Goal: Task Accomplishment & Management: Manage account settings

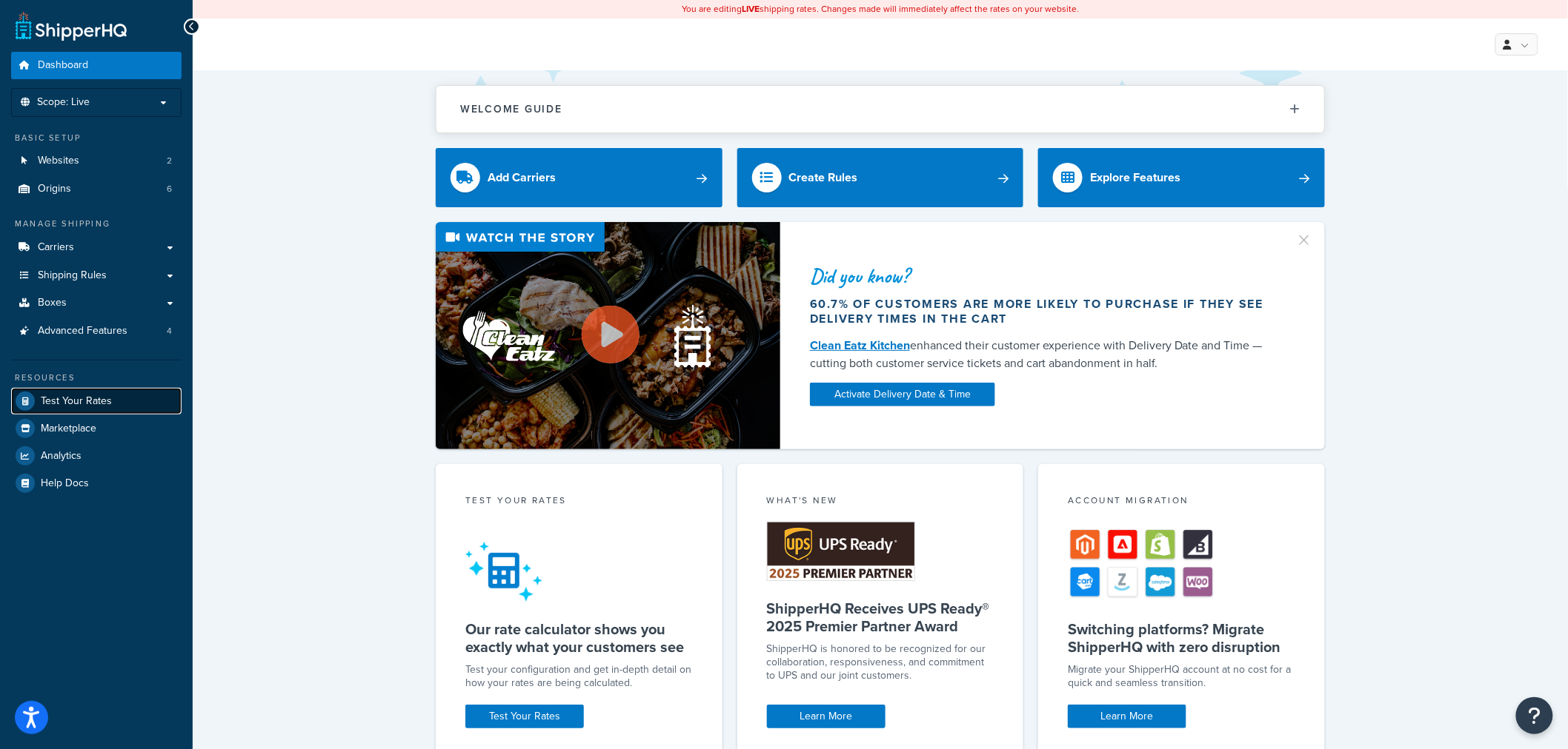
click at [120, 397] on link "Test Your Rates" at bounding box center [96, 401] width 171 height 27
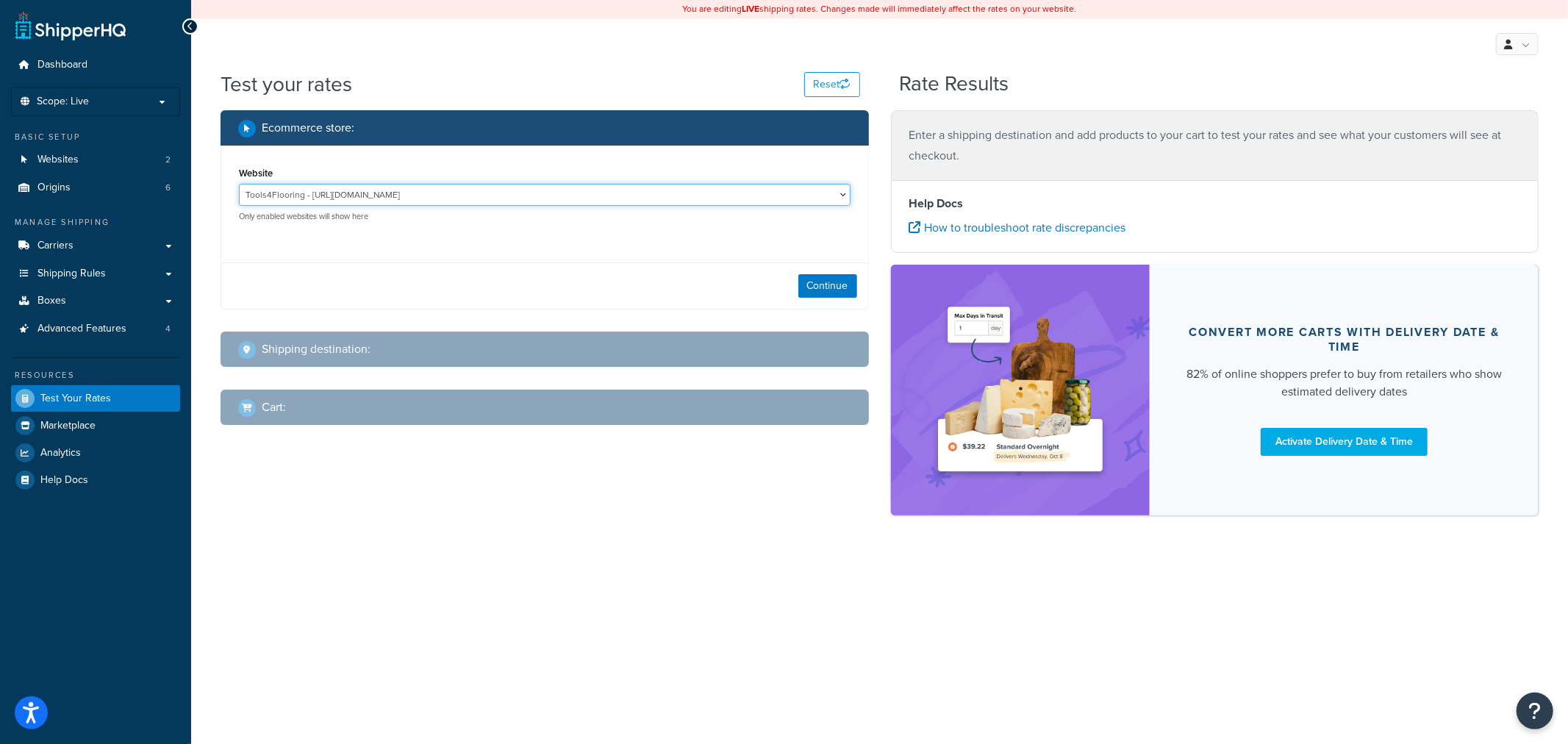
click at [461, 188] on select "Tools4Flooring - https://www.tools4flooring.com/ Tools4Painting - https://www.t…" at bounding box center [545, 195] width 612 height 22
select select "0c1529739547ae53229c3e74a347ff76"
click at [239, 184] on select "Tools4Flooring - https://www.tools4flooring.com/ Tools4Painting - https://www.t…" at bounding box center [545, 195] width 612 height 22
click at [818, 287] on button "Continue" at bounding box center [828, 286] width 58 height 23
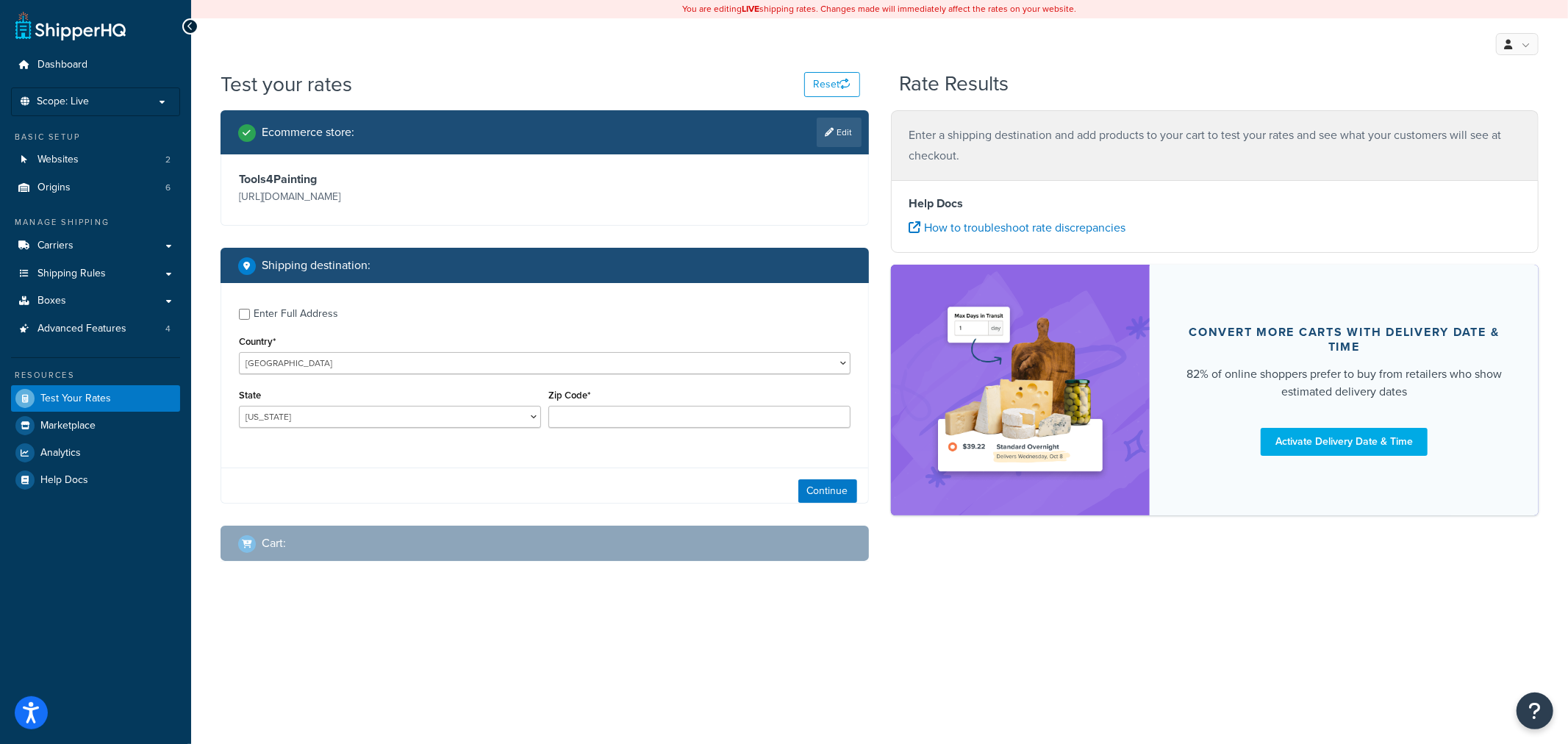
click at [439, 429] on div "State Alabama Alaska American Samoa Arizona Arkansas Armed Forces Americas Arme…" at bounding box center [390, 412] width 309 height 53
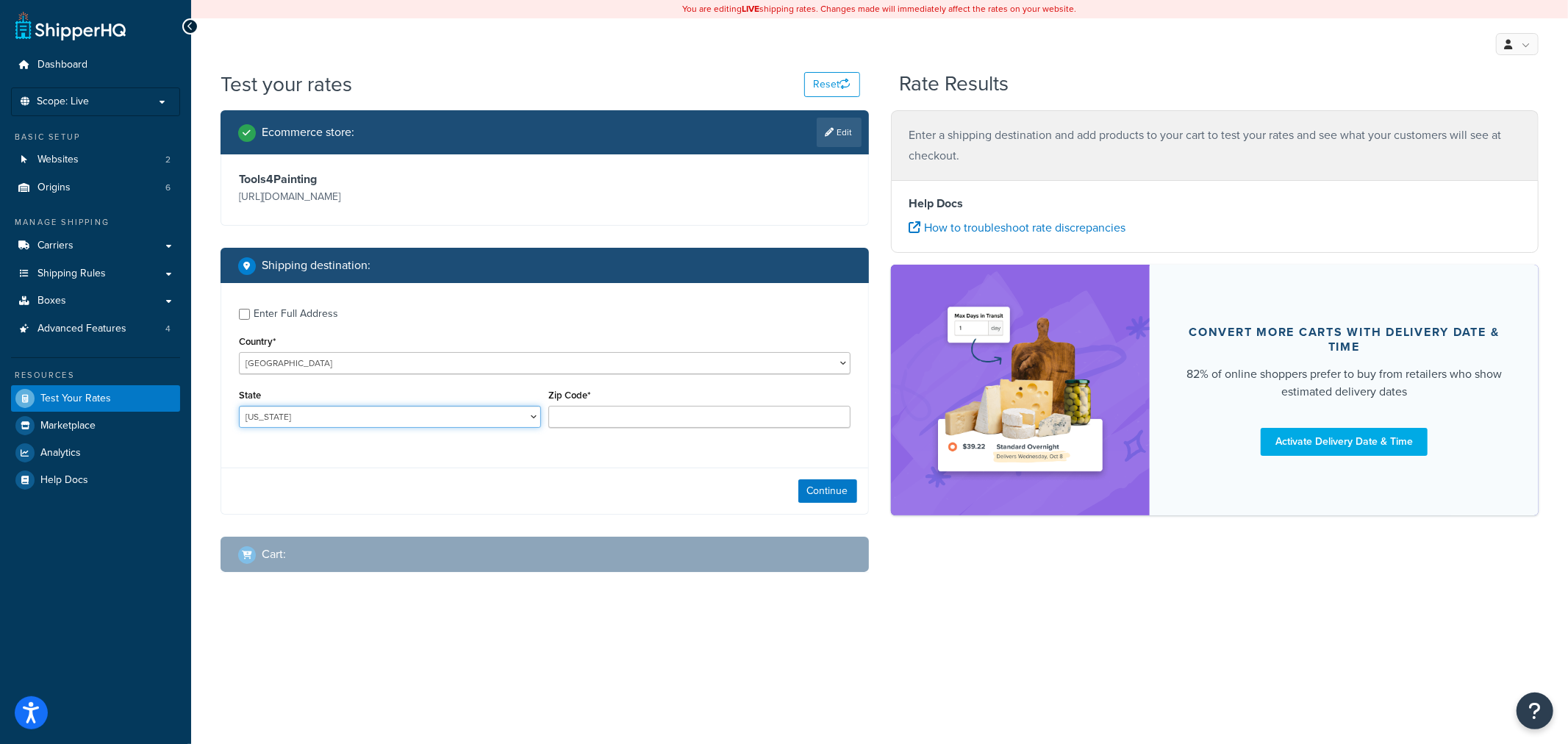
click at [439, 427] on select "Alabama Alaska American Samoa Arizona Arkansas Armed Forces Americas Armed Forc…" at bounding box center [389, 417] width 302 height 22
select select "SC"
click at [623, 420] on input "Zip Code*" at bounding box center [699, 417] width 302 height 22
type input "29650"
click at [830, 488] on button "Continue" at bounding box center [828, 491] width 58 height 23
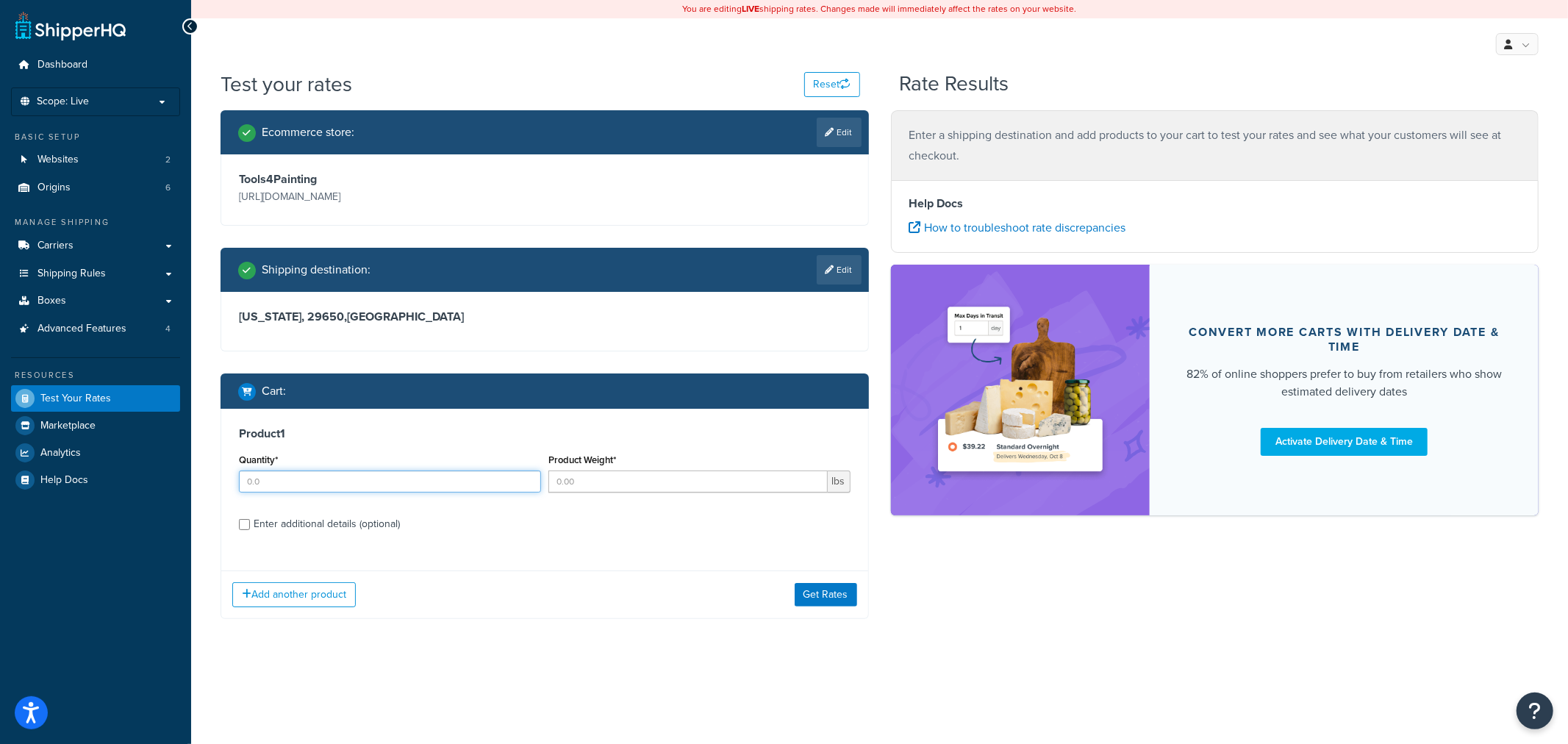
click at [413, 475] on input "Quantity*" at bounding box center [389, 482] width 302 height 22
type input "1"
click at [582, 482] on input "Product Weight*" at bounding box center [688, 482] width 279 height 22
type input "10"
click at [363, 528] on div "Enter additional details (optional)" at bounding box center [327, 525] width 146 height 21
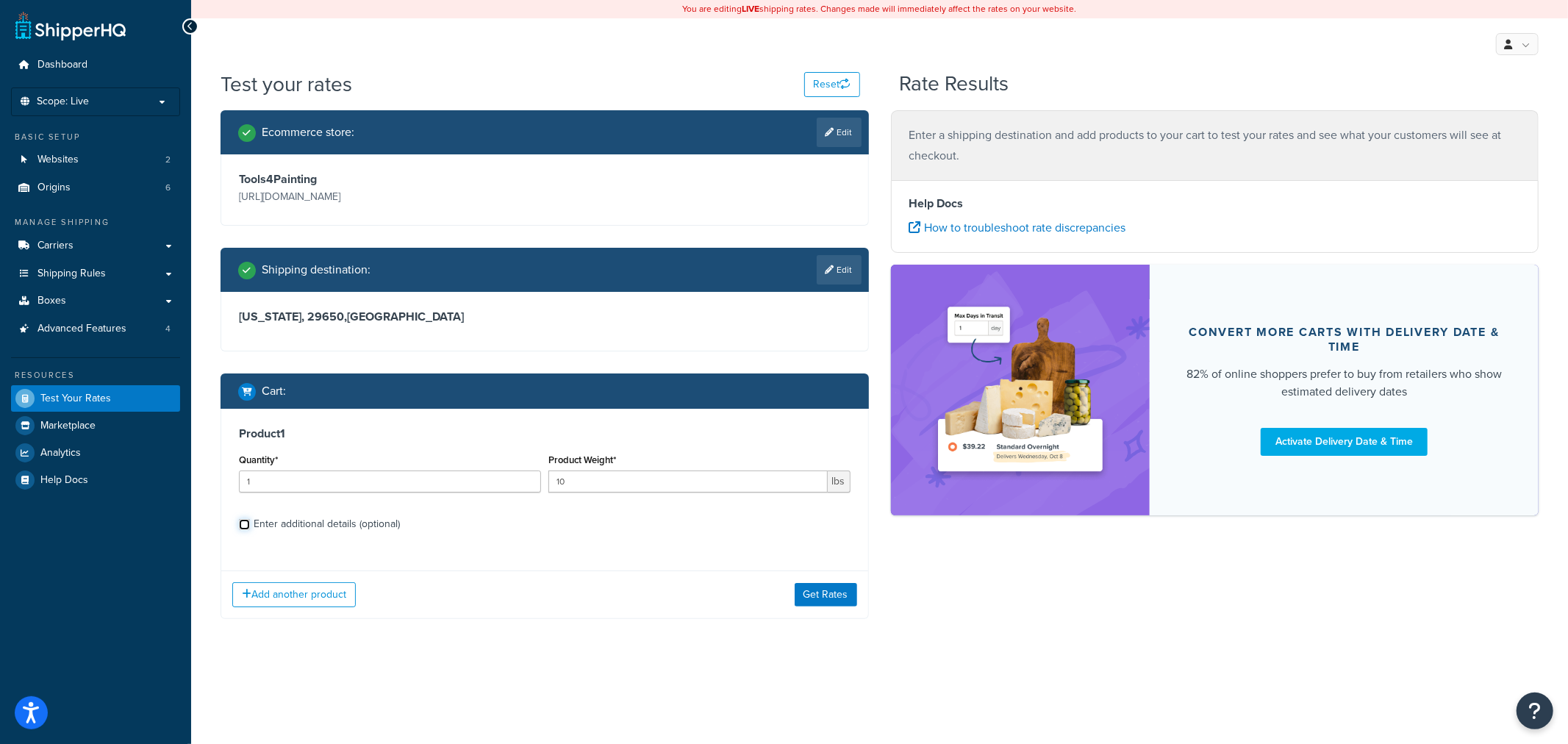
click at [250, 528] on input "Enter additional details (optional)" at bounding box center [244, 525] width 11 height 11
checkbox input "true"
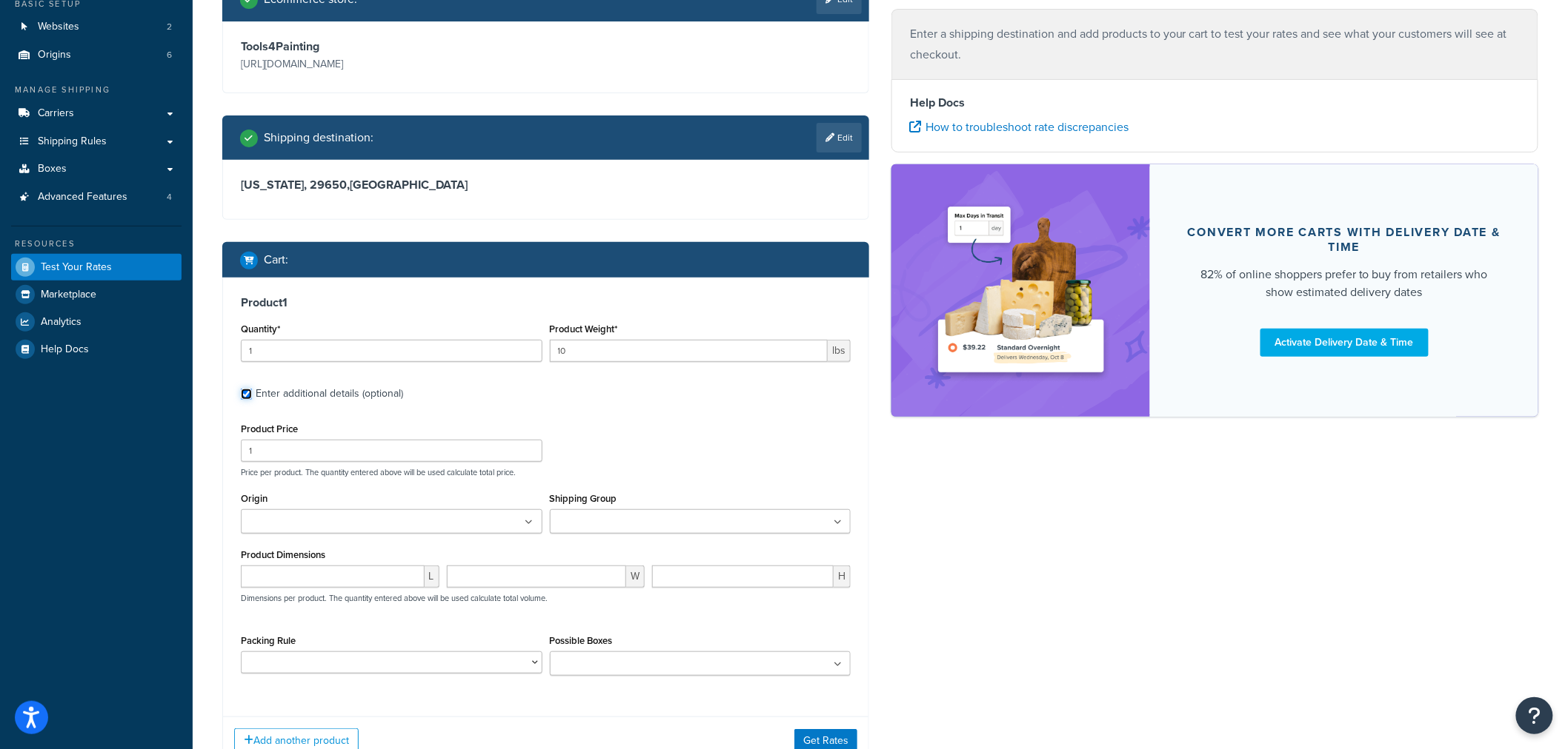
scroll to position [136, 0]
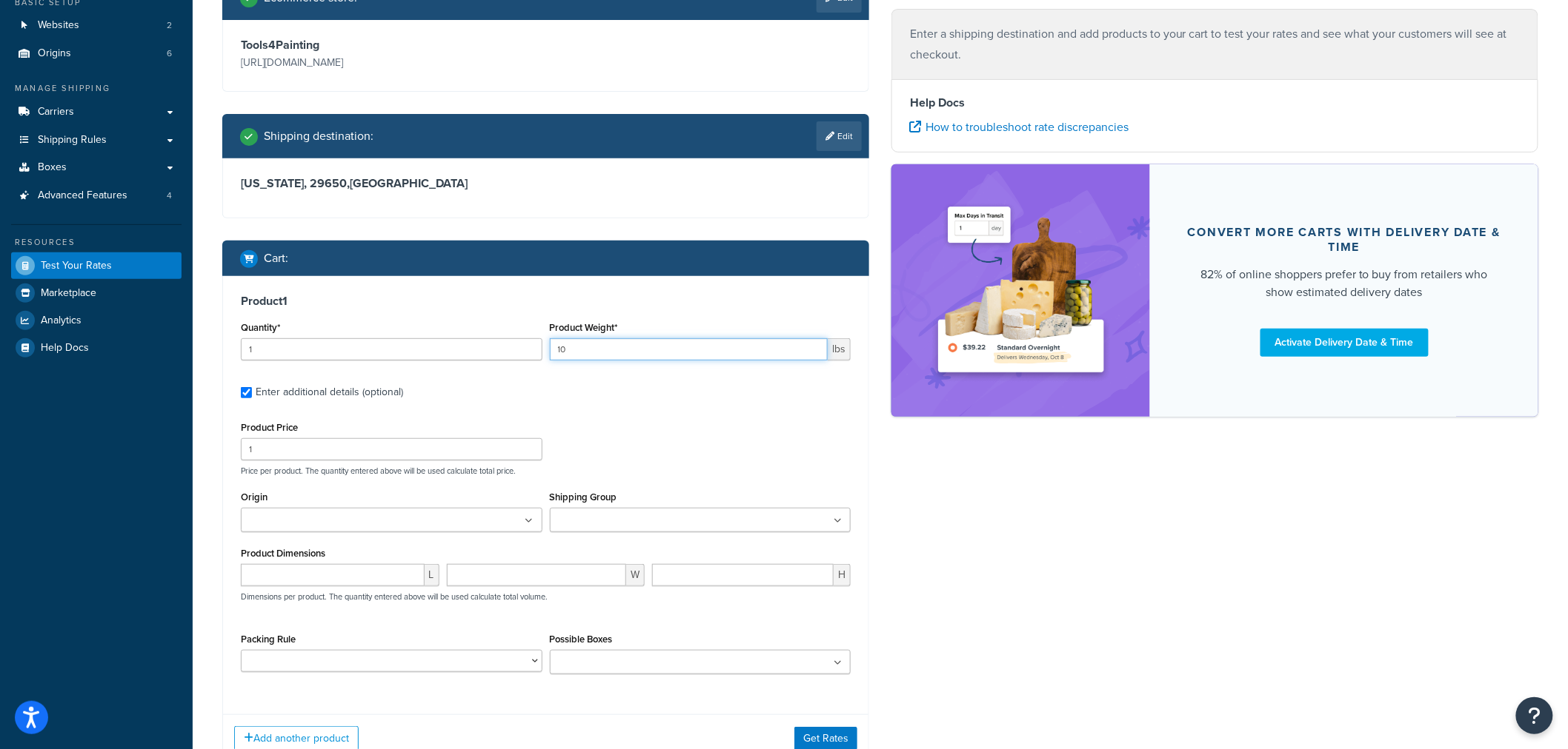
drag, startPoint x: 586, startPoint y: 351, endPoint x: 504, endPoint y: 351, distance: 82.0
click at [504, 351] on div "Quantity* 1 Product Weight* 10 lbs" at bounding box center [546, 345] width 617 height 54
type input "1"
click at [311, 453] on input "1" at bounding box center [392, 449] width 301 height 23
click at [529, 517] on icon at bounding box center [530, 521] width 7 height 9
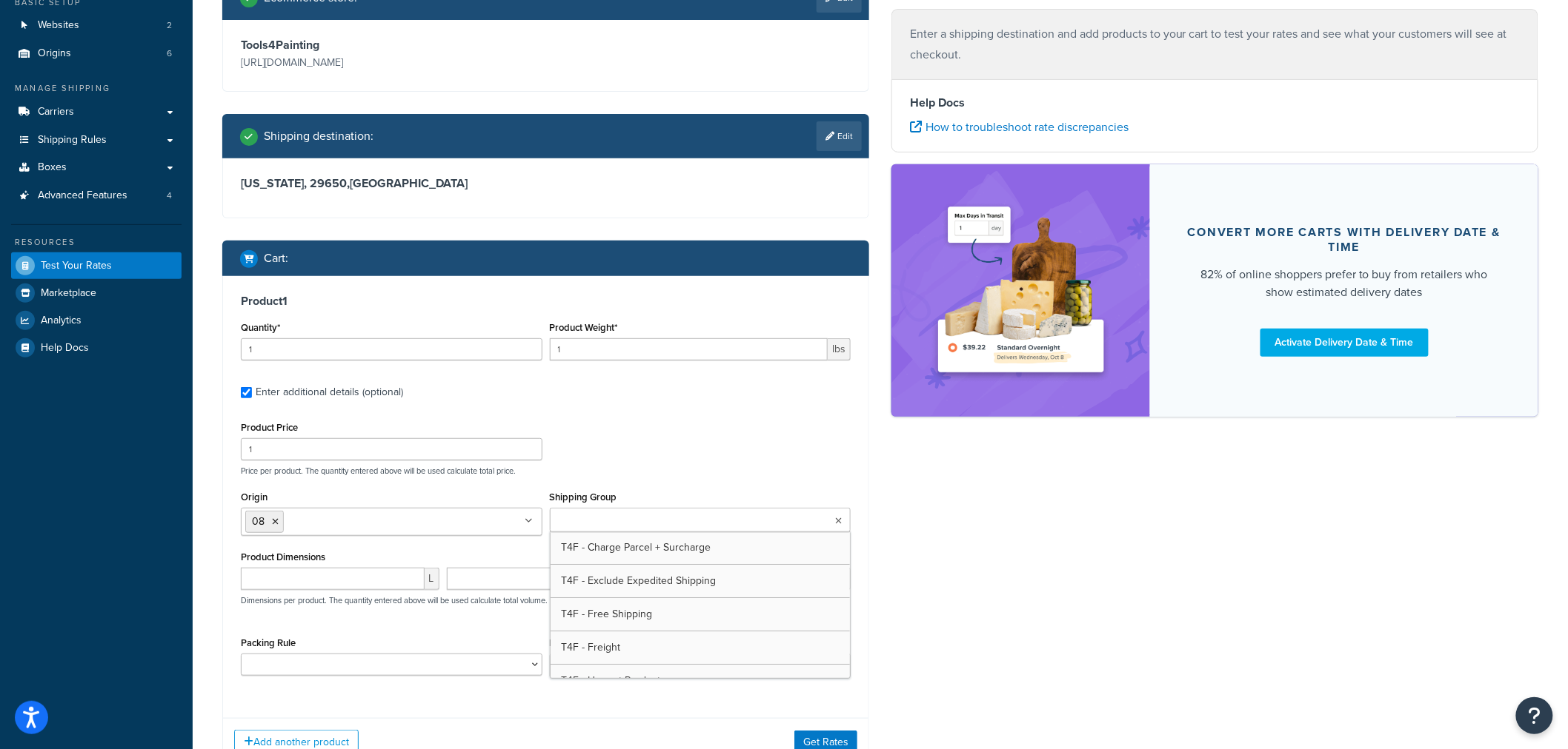
click at [837, 519] on icon at bounding box center [839, 521] width 7 height 9
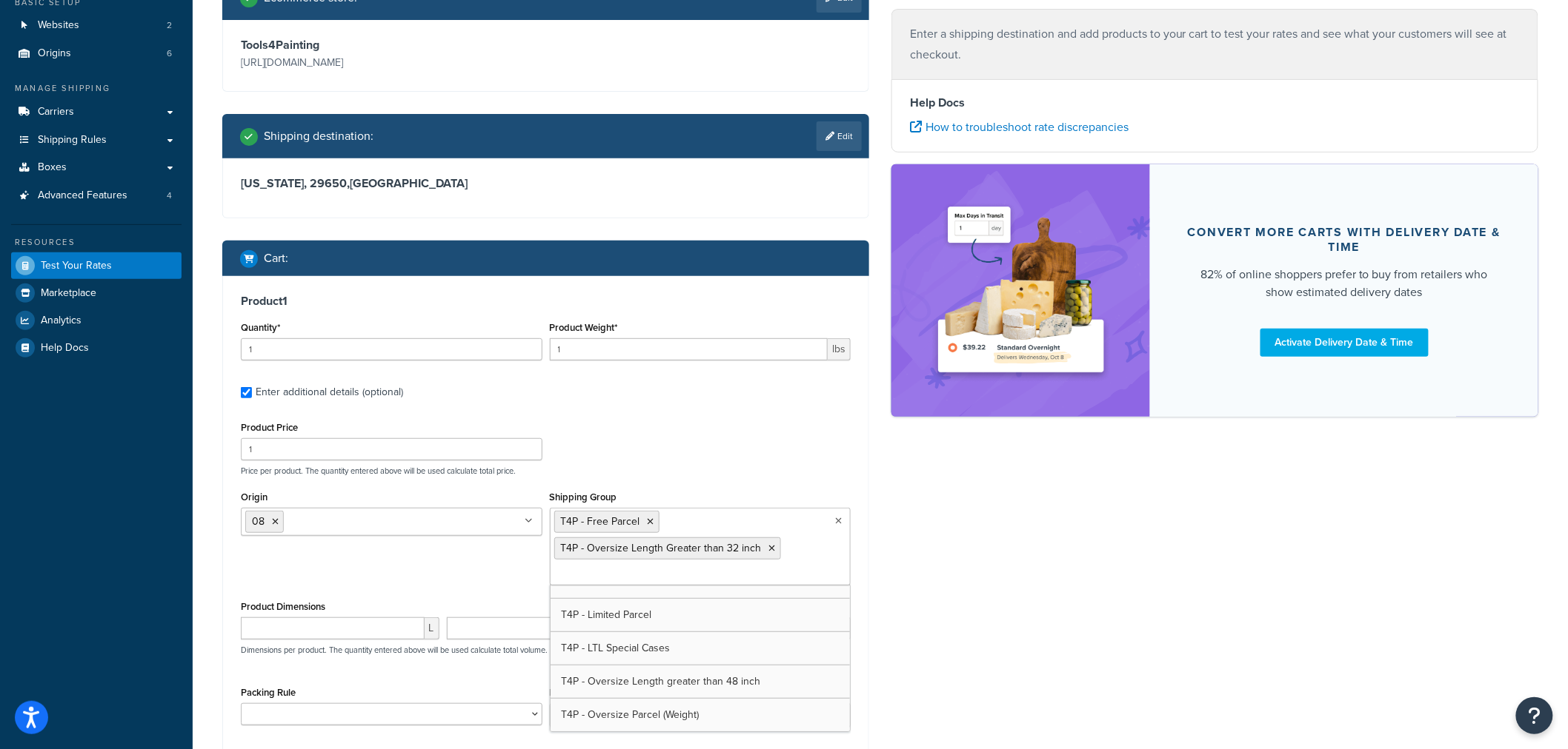
scroll to position [587, 0]
click at [402, 590] on div "Origin 08 01 09 14 7T EJ Welch Shipping Group T4P - Free Parcel T4P - Oversize …" at bounding box center [546, 542] width 617 height 110
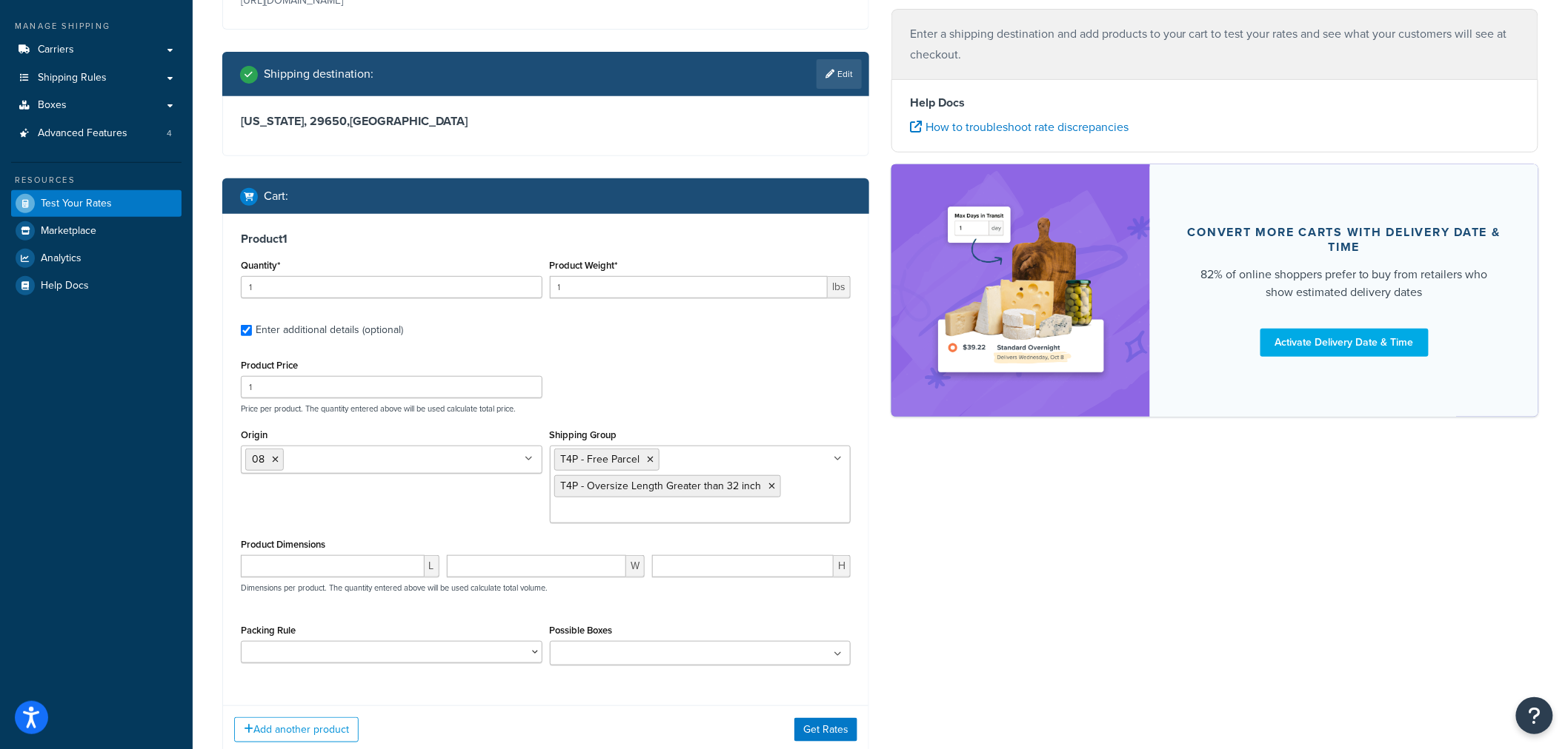
scroll to position [300, 0]
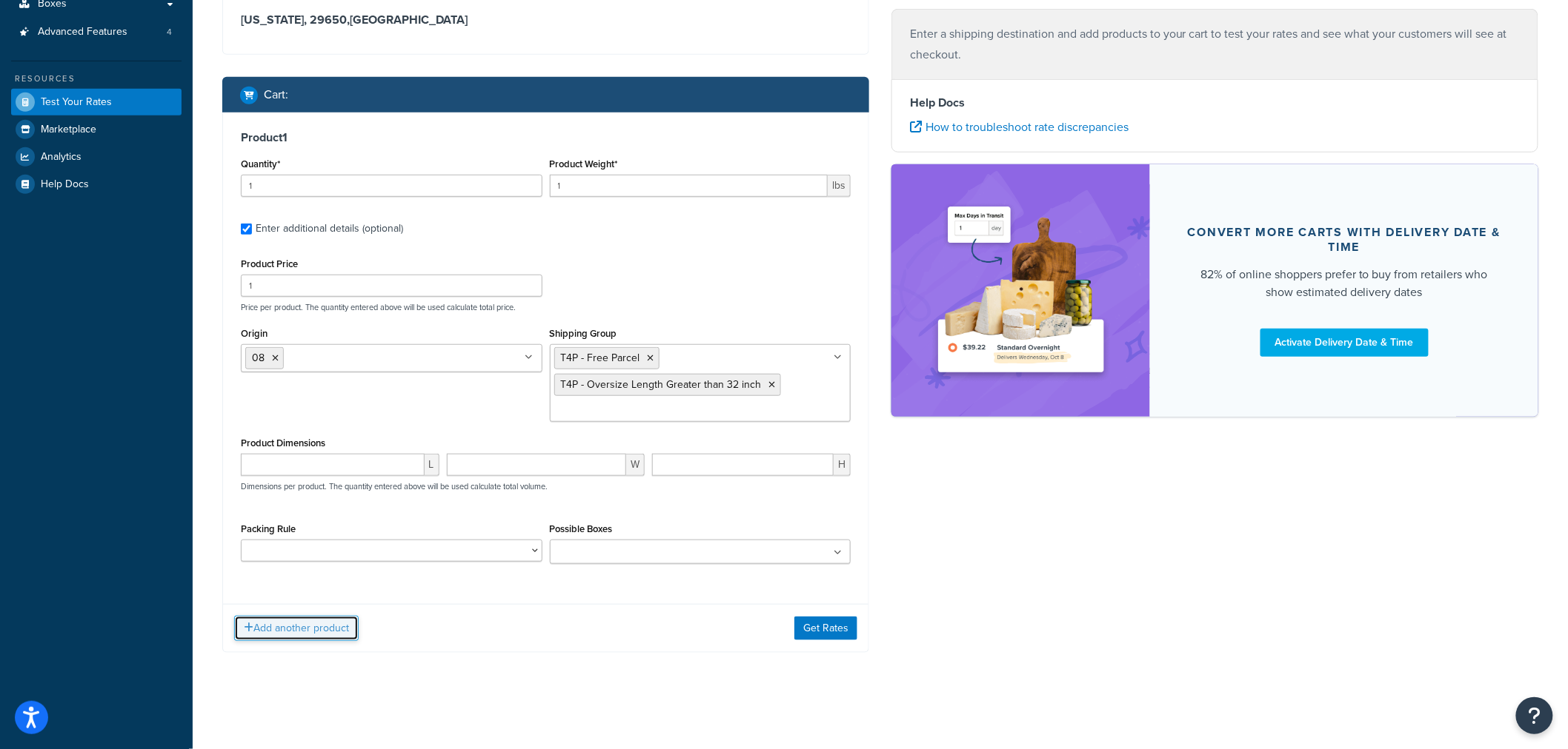
click at [353, 623] on button "Add another product" at bounding box center [296, 629] width 125 height 25
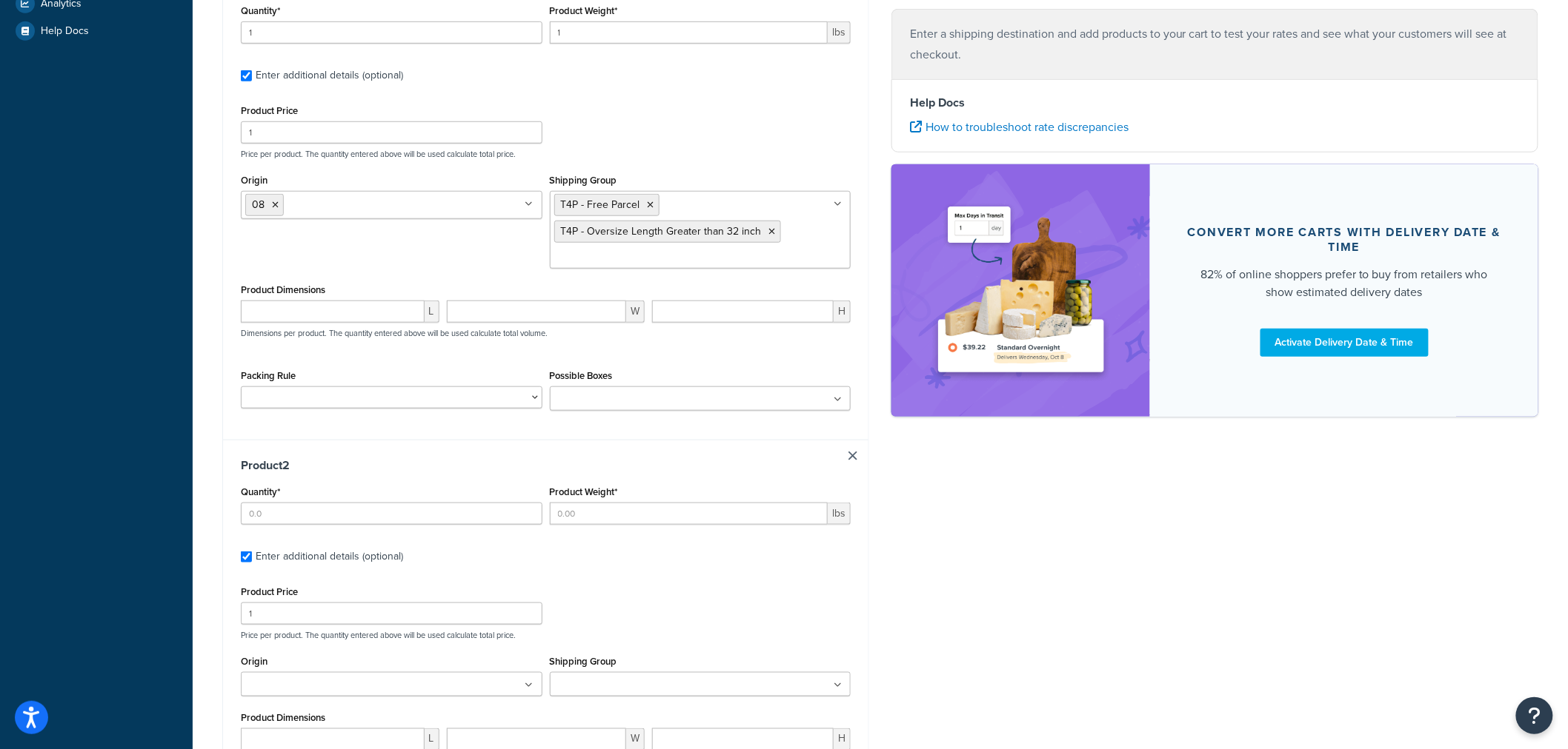
scroll to position [459, 0]
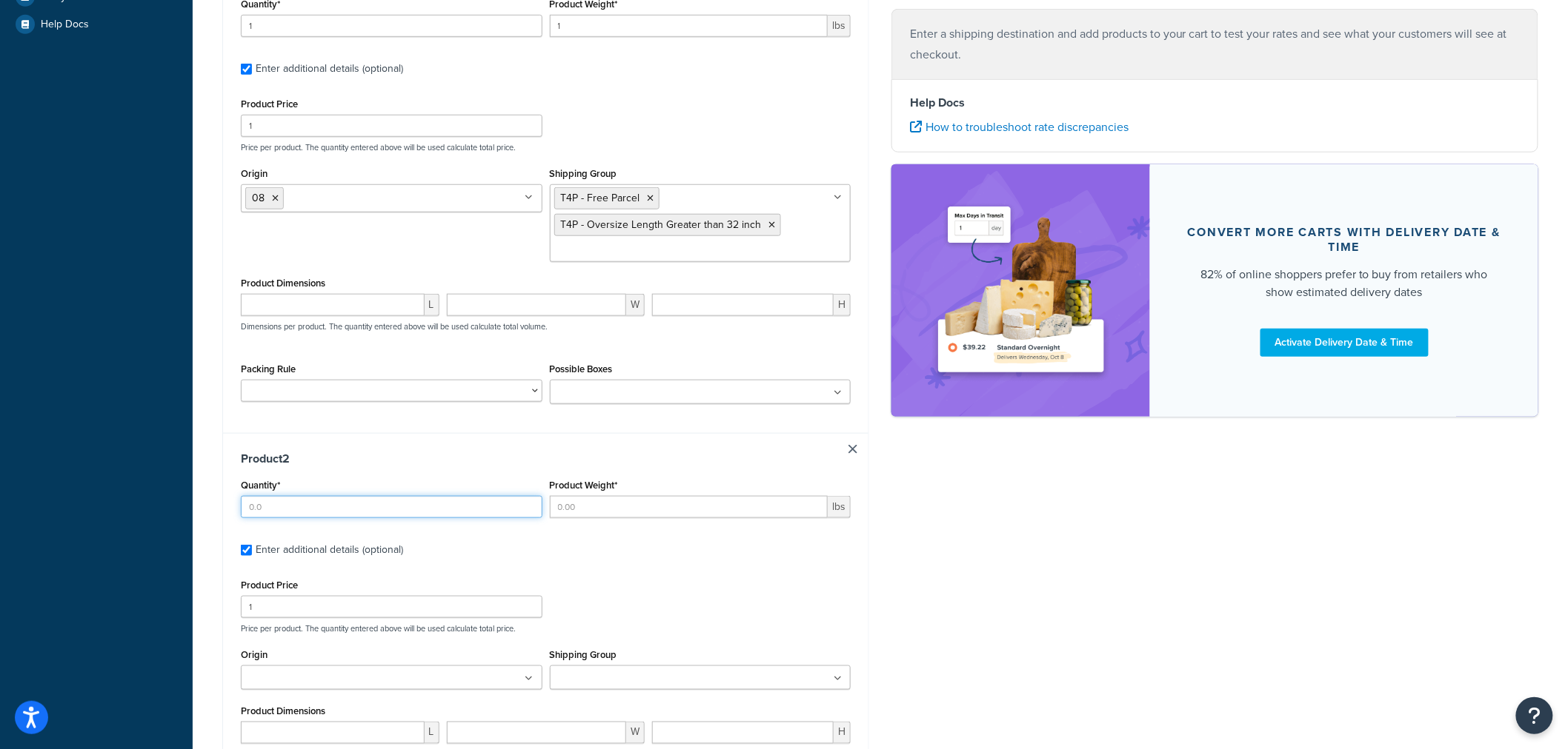
click at [363, 511] on input "Quantity*" at bounding box center [392, 507] width 301 height 23
type input "1"
click at [596, 508] on input "Product Weight*" at bounding box center [690, 507] width 279 height 23
type input "1"
click at [330, 664] on div "Origin 01 08 09 14 7T EJ Welch" at bounding box center [392, 668] width 301 height 45
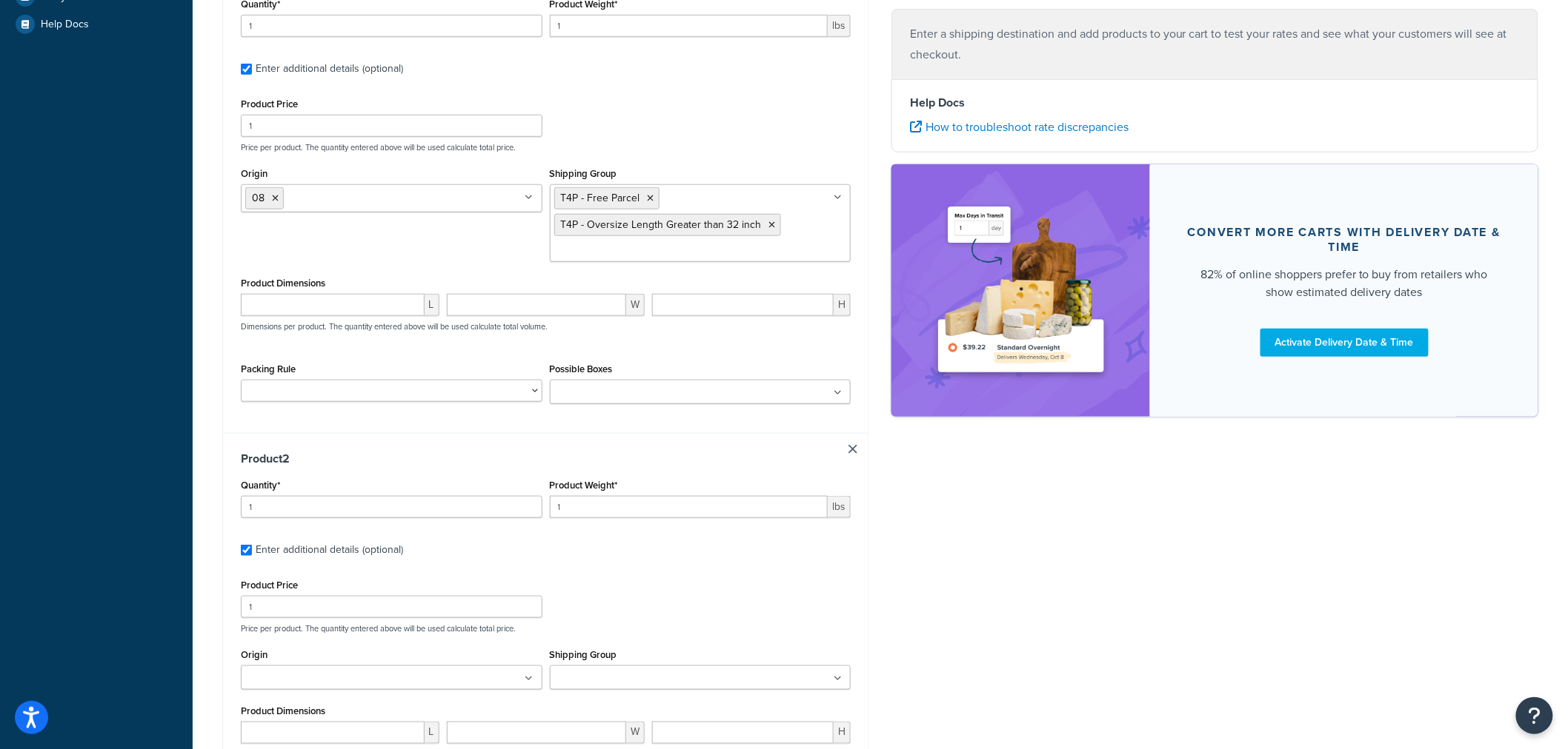
click at [330, 675] on input "Origin" at bounding box center [310, 679] width 131 height 16
click at [616, 673] on input "Shipping Group" at bounding box center [619, 679] width 131 height 16
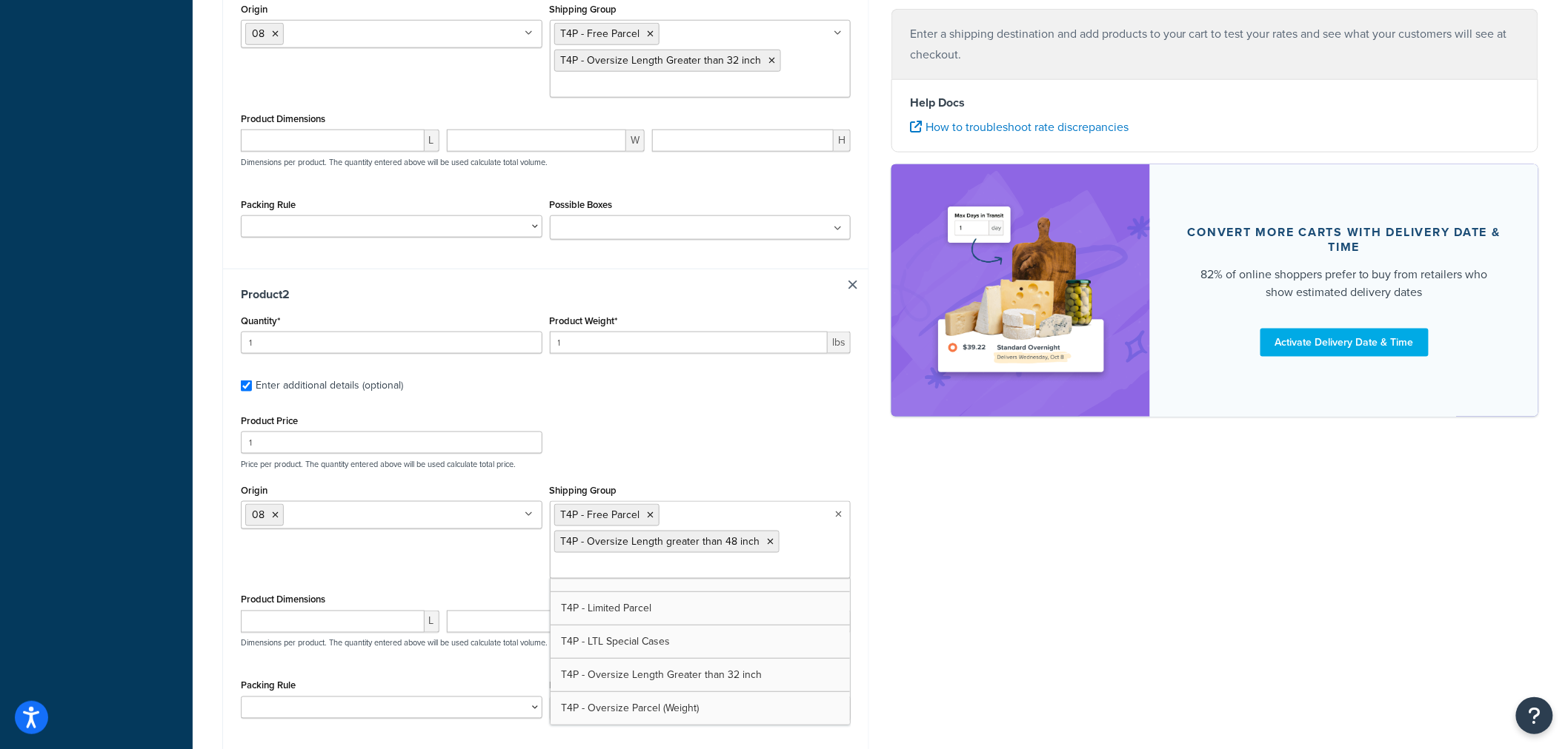
scroll to position [587, 0]
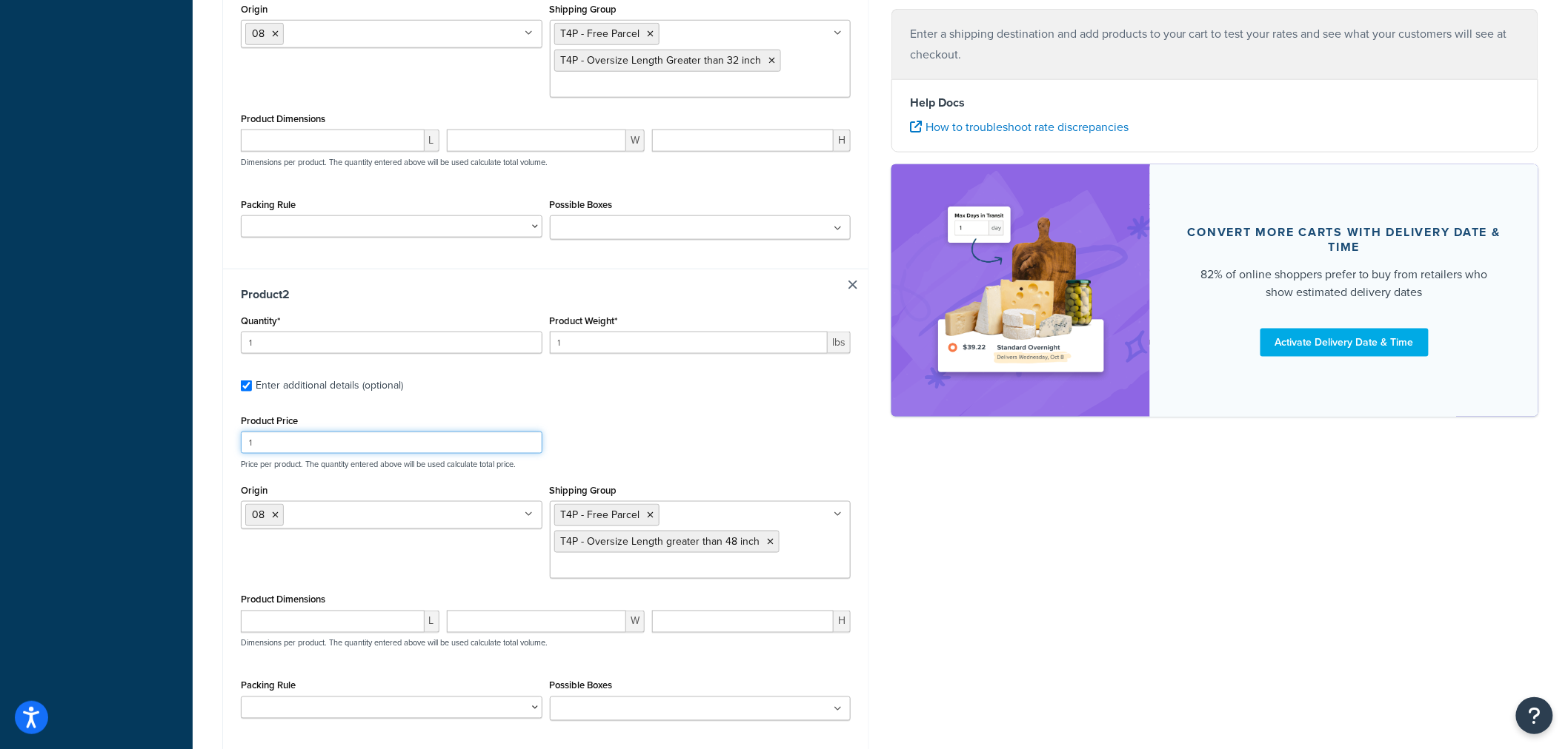
click at [662, 445] on div "Product Price 1 Price per product. The quantity entered above will be used calc…" at bounding box center [546, 441] width 617 height 59
click at [405, 158] on p "Dimensions per product. The quantity entered above will be used calculate total…" at bounding box center [392, 162] width 310 height 10
click at [394, 145] on input "number" at bounding box center [333, 141] width 184 height 23
type input "2"
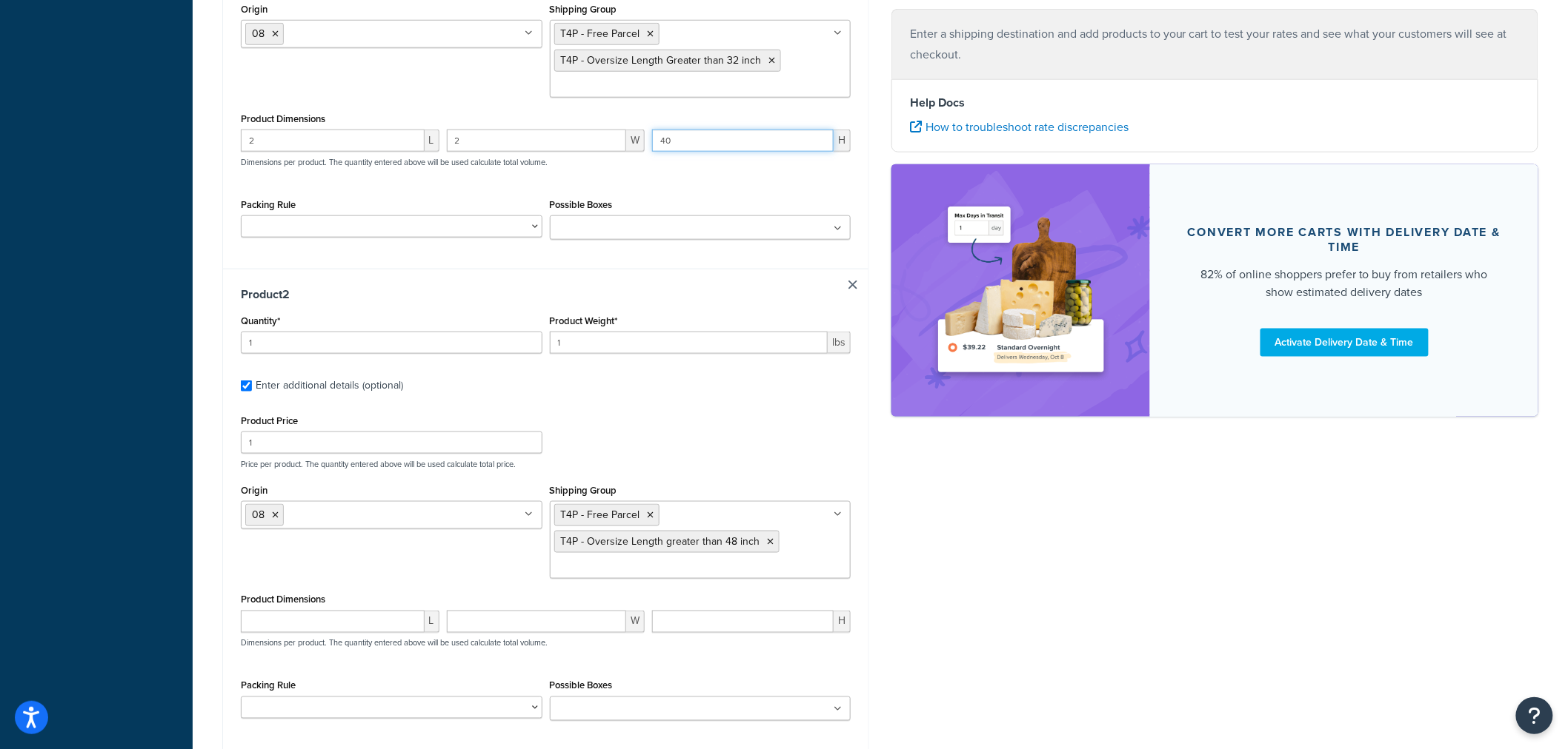
type input "40"
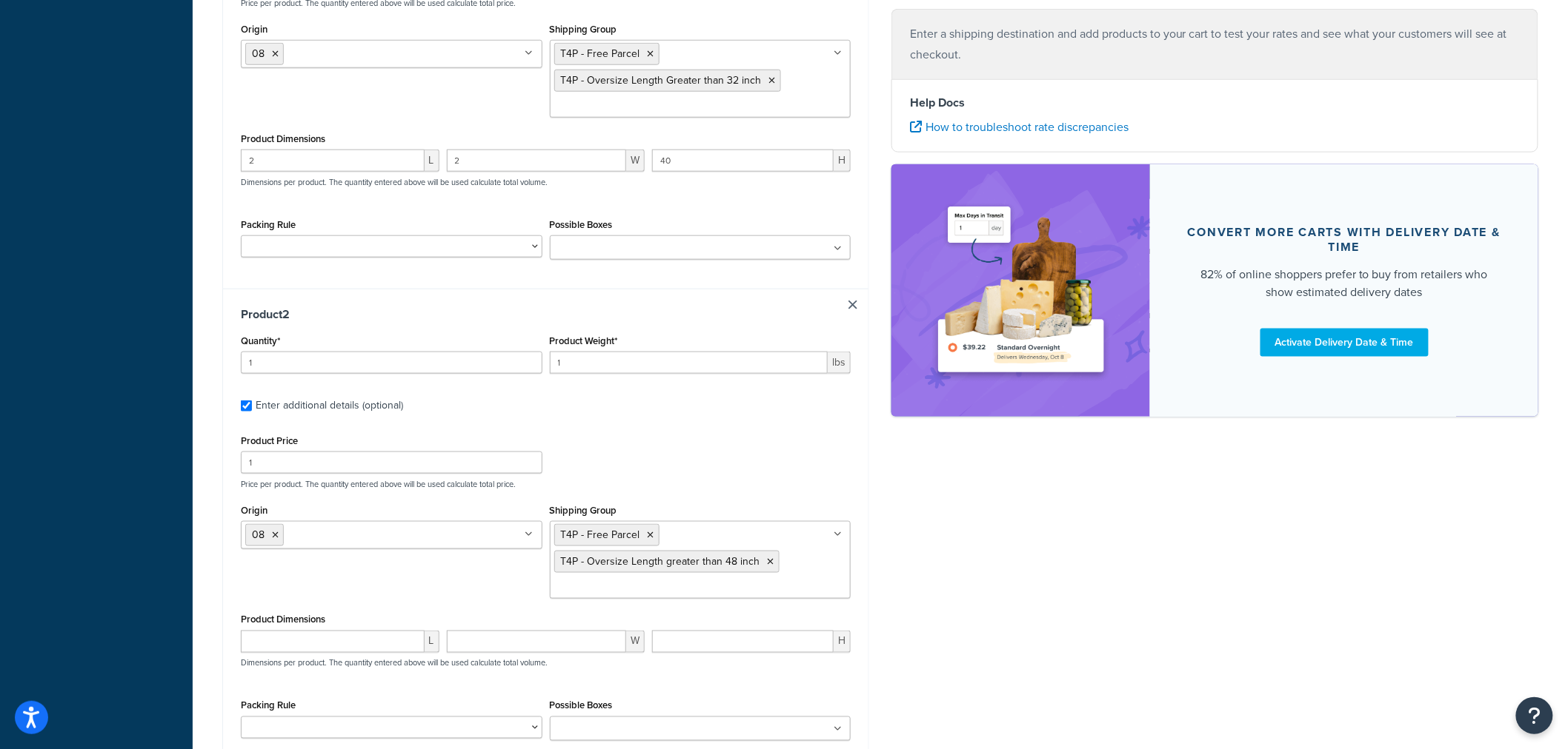
scroll to position [541, 0]
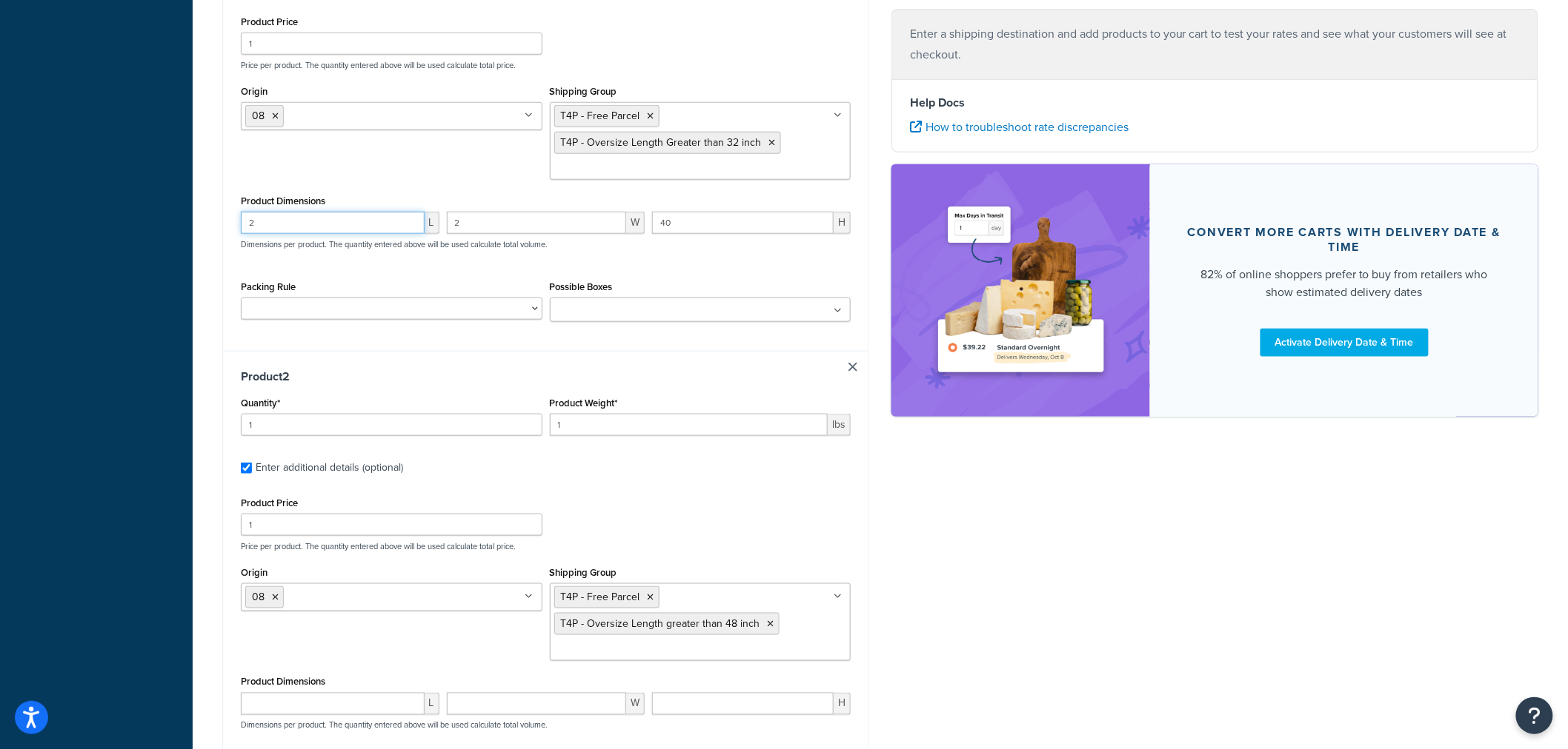
drag, startPoint x: 279, startPoint y: 218, endPoint x: 163, endPoint y: 213, distance: 116.1
click at [171, 213] on div "Dashboard Scope: Live Basic Setup Websites 2 Origins 6 Manage Shipping Carriers…" at bounding box center [784, 223] width 1568 height 1530
type input "1.86"
type input "1.5"
type input "54"
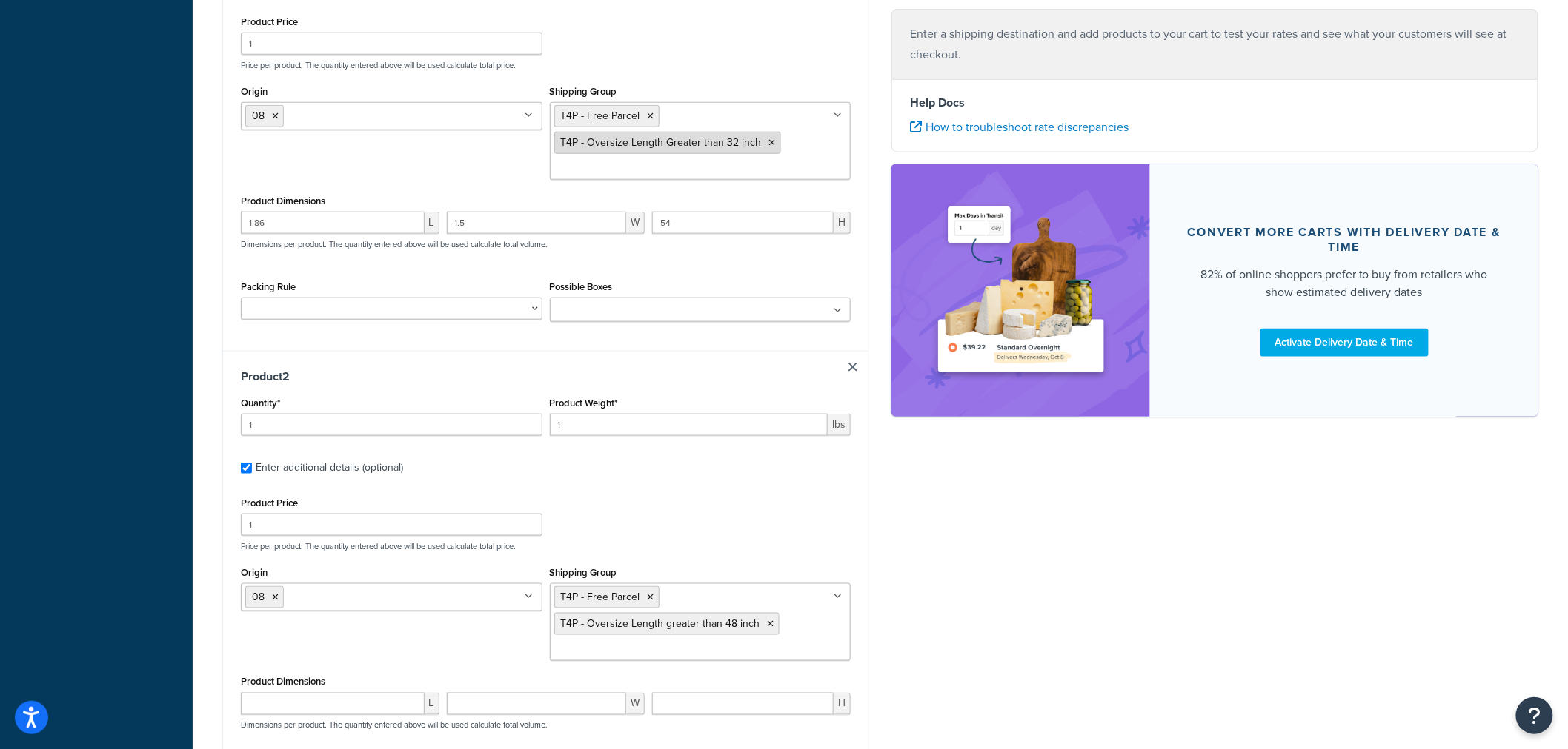
click at [773, 139] on li "T4P - Oversize Length Greater than 32 inch" at bounding box center [668, 143] width 227 height 23
click at [769, 142] on icon at bounding box center [773, 143] width 7 height 9
click at [422, 174] on div "Origin 08 01 09 14 7T EJ Welch Shipping Group T4P - Free Parcel T4P - Oversize …" at bounding box center [546, 136] width 617 height 110
click at [535, 309] on select "Extension Poles Pack According to Box Rules Test pack 448235" at bounding box center [392, 309] width 301 height 23
select select "86330"
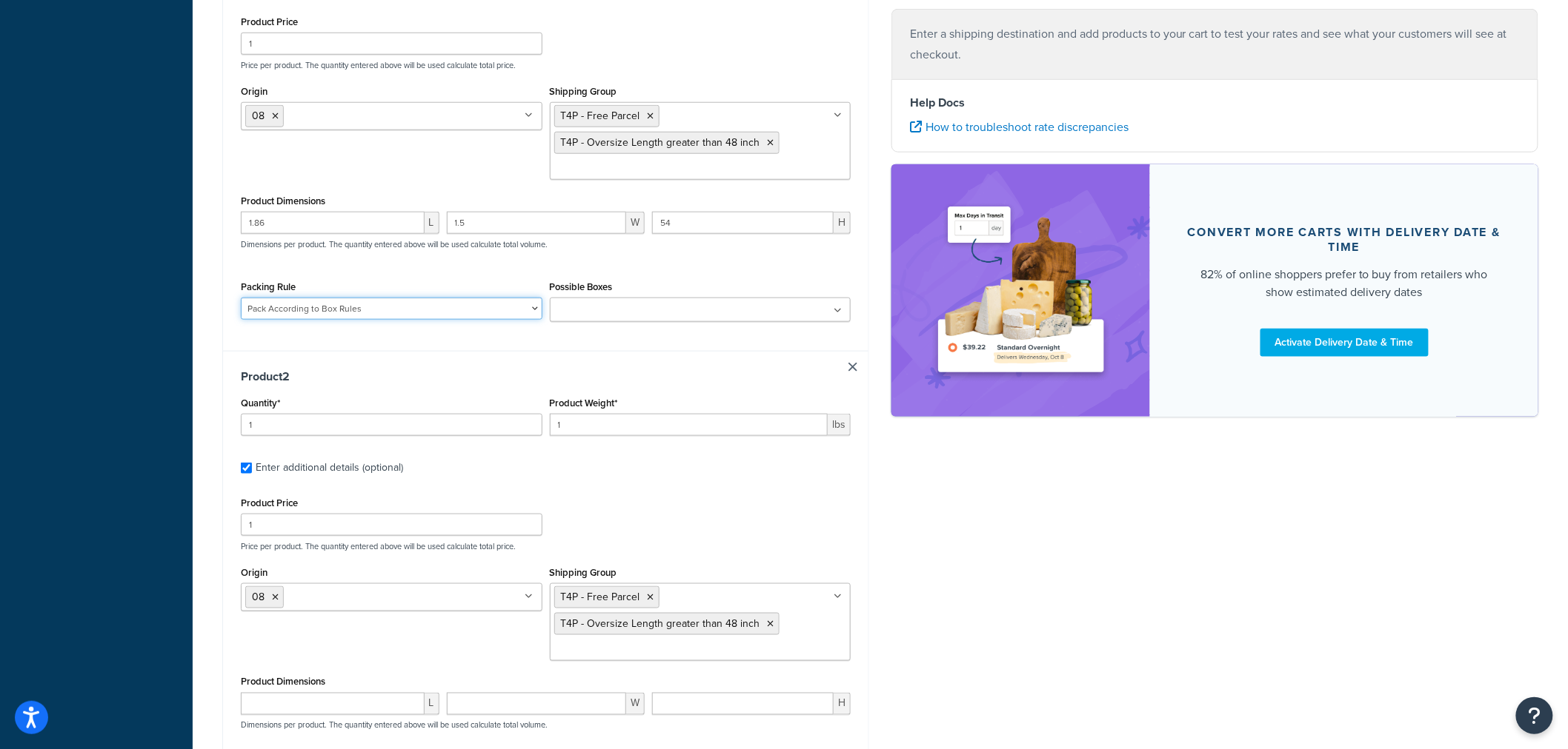
click at [241, 300] on select "Extension Poles Pack According to Box Rules Test pack 448235" at bounding box center [392, 309] width 301 height 23
click at [835, 309] on icon at bounding box center [839, 311] width 7 height 9
click at [622, 313] on input "Possible Boxes" at bounding box center [619, 311] width 131 height 16
paste input "155960"
type input "155960"
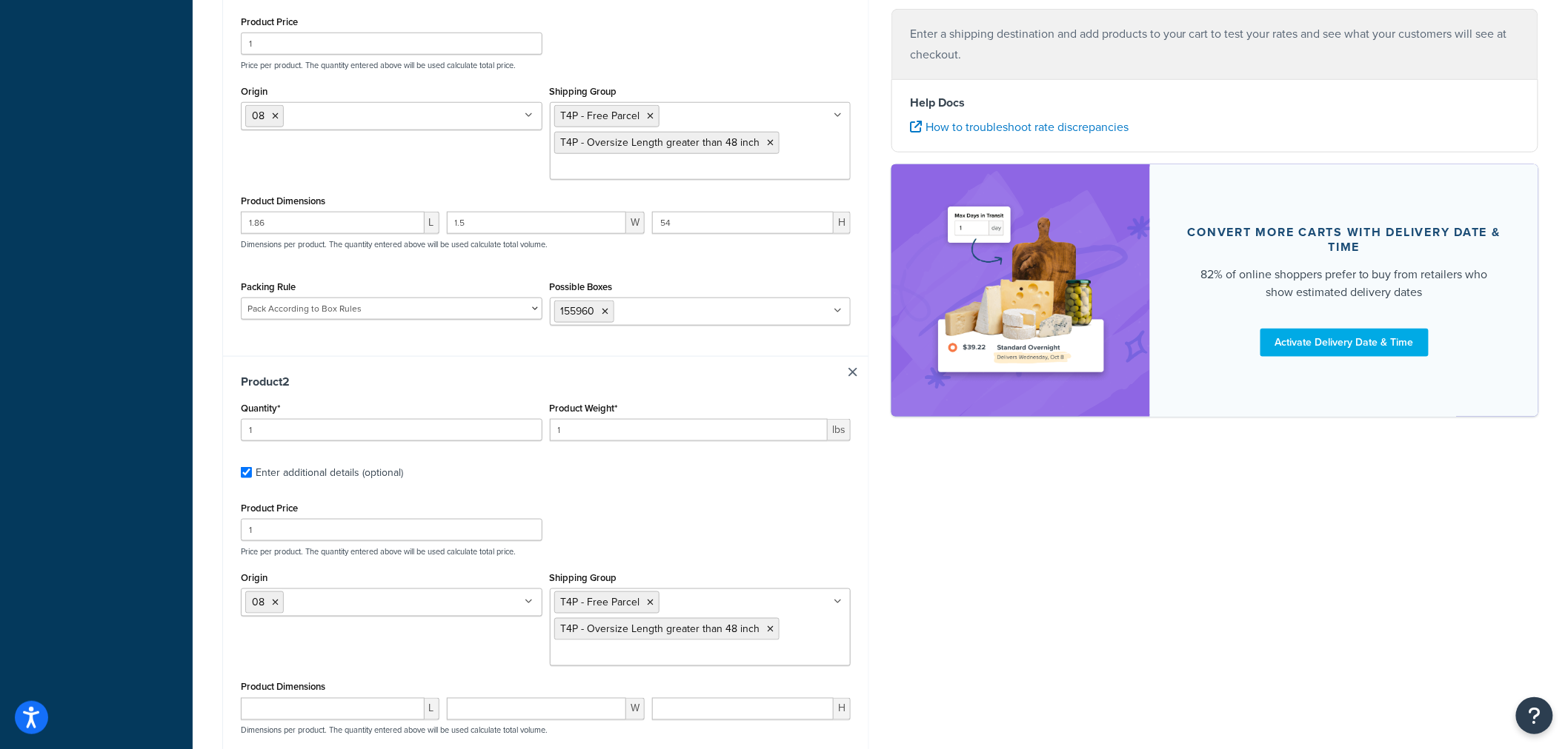
click at [512, 363] on div "Product 2 Quantity* 1 Product Weight* 1 lbs Enter additional details (optional)…" at bounding box center [545, 597] width 645 height 481
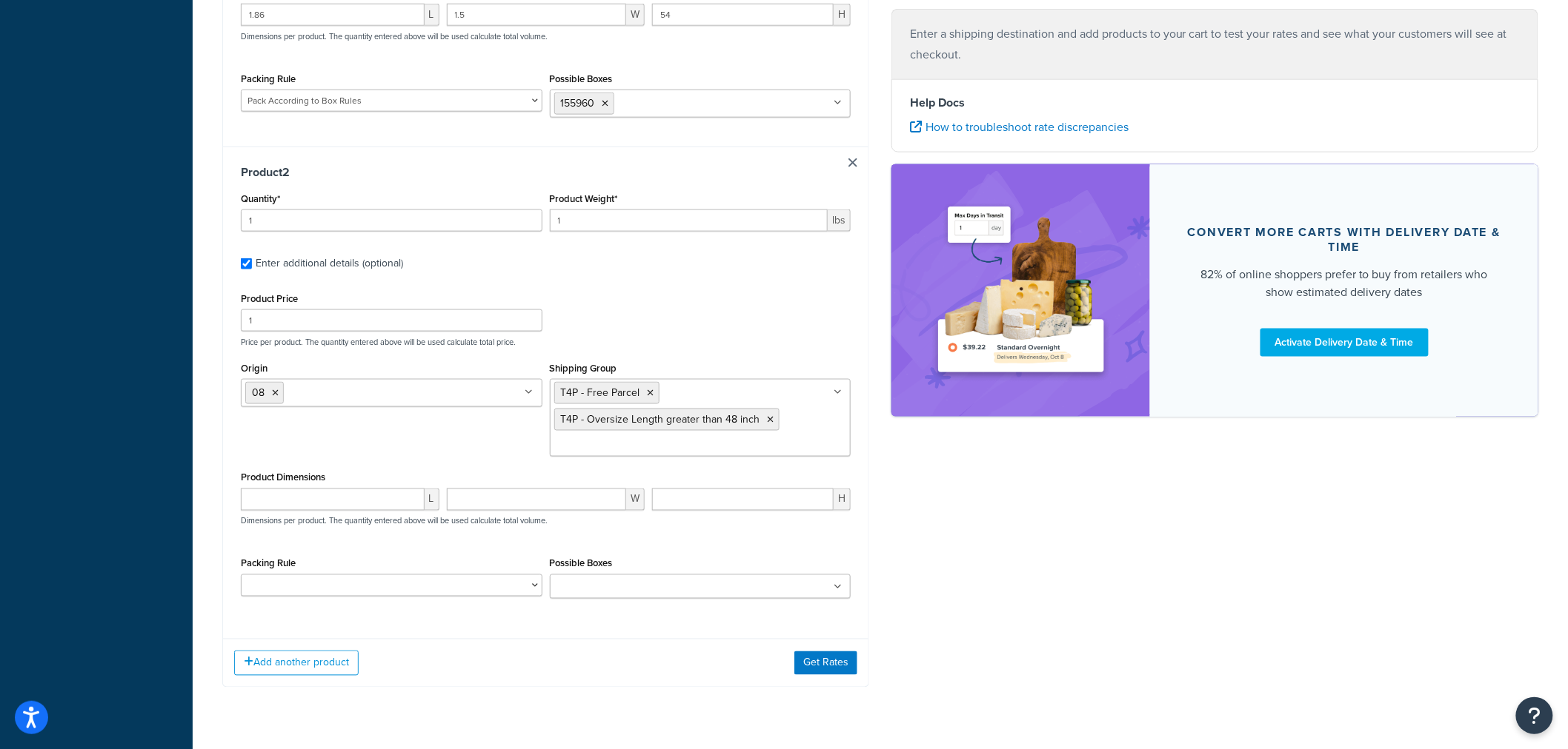
scroll to position [787, 0]
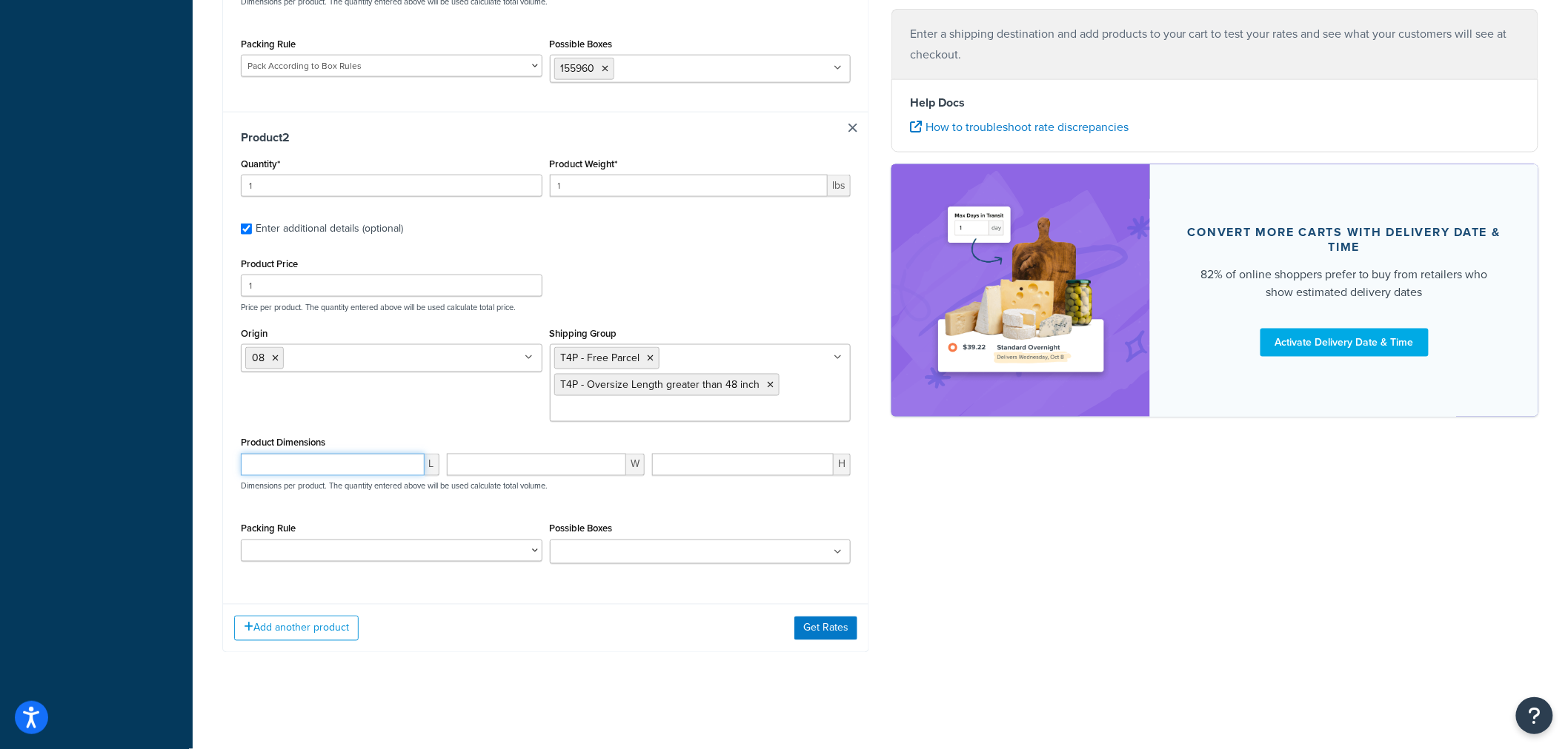
click at [274, 463] on input "number" at bounding box center [333, 465] width 184 height 23
type input "1.86"
click at [487, 468] on input "number" at bounding box center [537, 465] width 180 height 23
type input "1.5"
click at [684, 463] on input "number" at bounding box center [743, 465] width 182 height 23
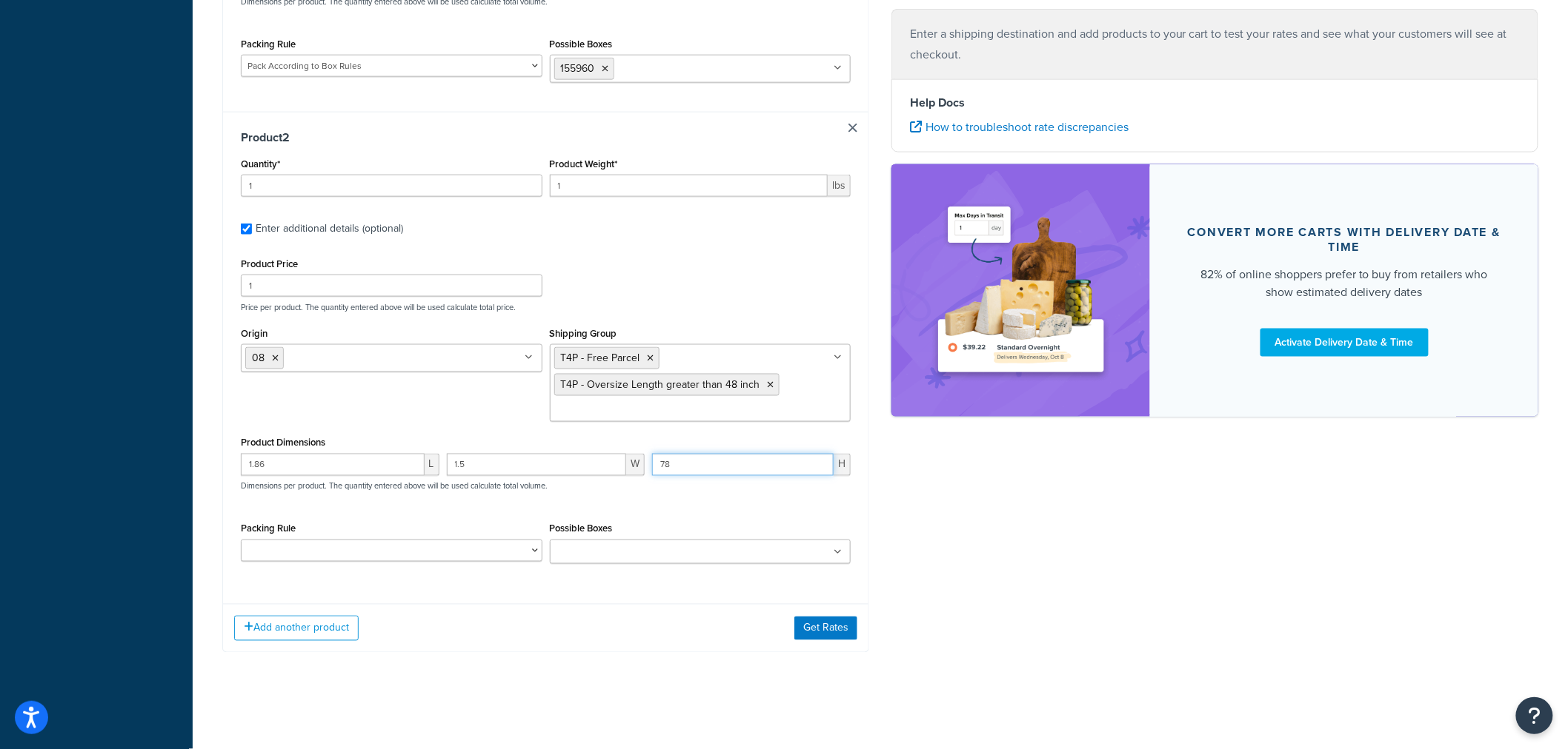
type input "78"
click at [532, 552] on select "Extension Poles Pack According to Box Rules Test pack 448235" at bounding box center [392, 551] width 301 height 23
select select "86330"
click at [241, 539] on select "Extension Poles Pack According to Box Rules Test pack 448235" at bounding box center [392, 551] width 301 height 23
click at [632, 549] on input "Possible Boxes" at bounding box center [619, 552] width 131 height 16
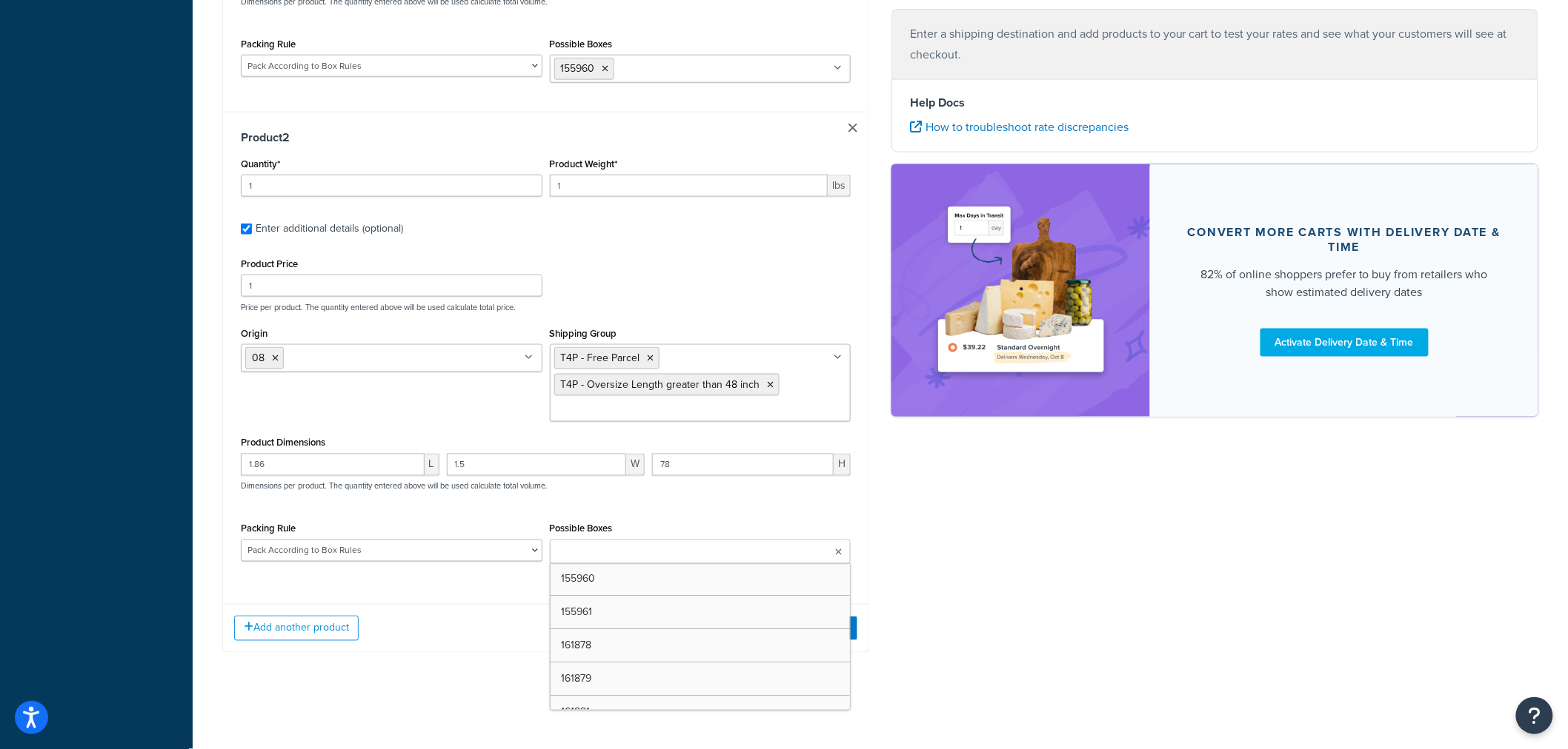
click at [650, 552] on input "Possible Boxes" at bounding box center [619, 552] width 131 height 16
paste input "155961"
type input "155961"
click at [893, 622] on div "Ecommerce store : Edit Tools4Painting https://www.tools4painting.com Shipping d…" at bounding box center [880, 0] width 1338 height 1353
click at [842, 624] on button "Get Rates" at bounding box center [826, 630] width 63 height 23
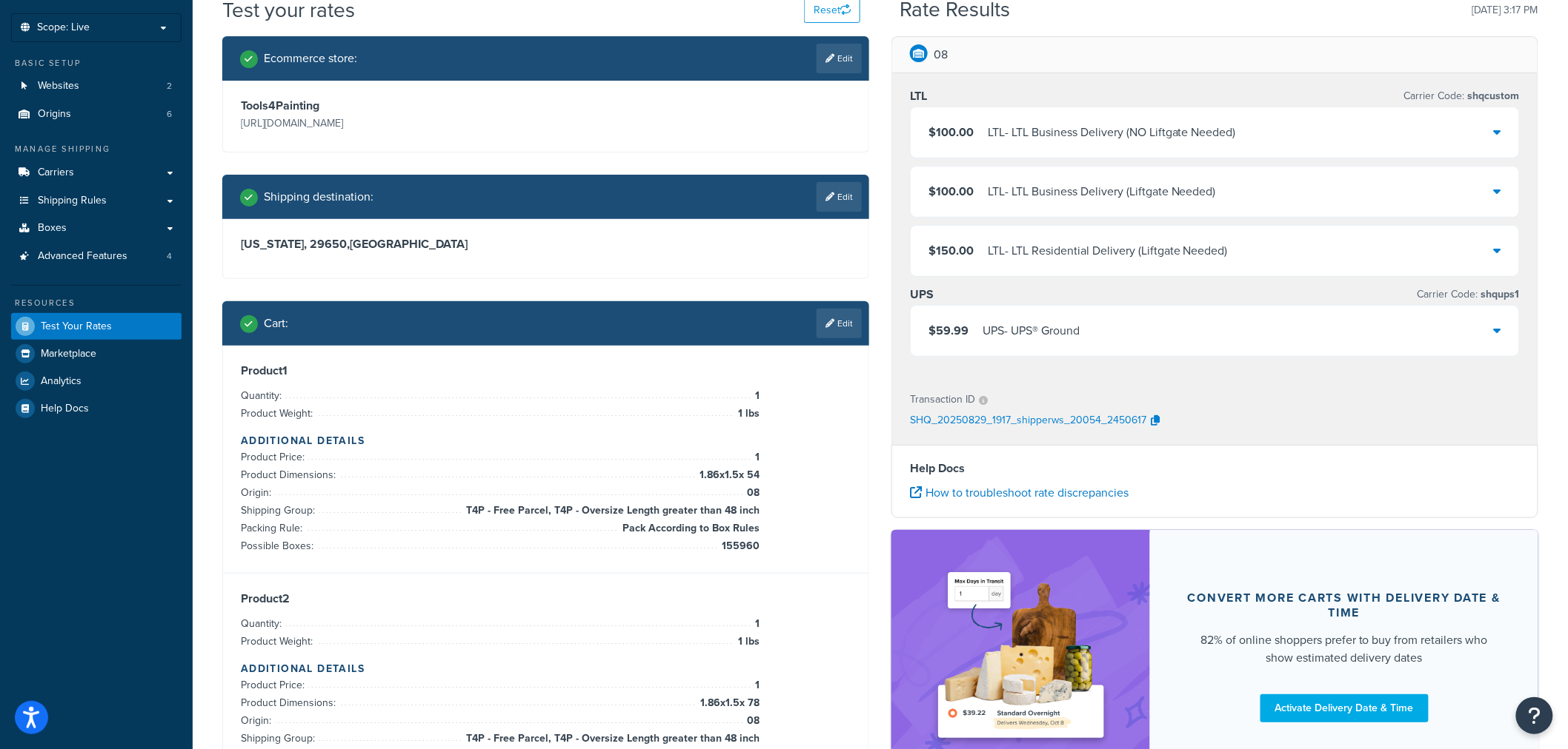
scroll to position [0, 0]
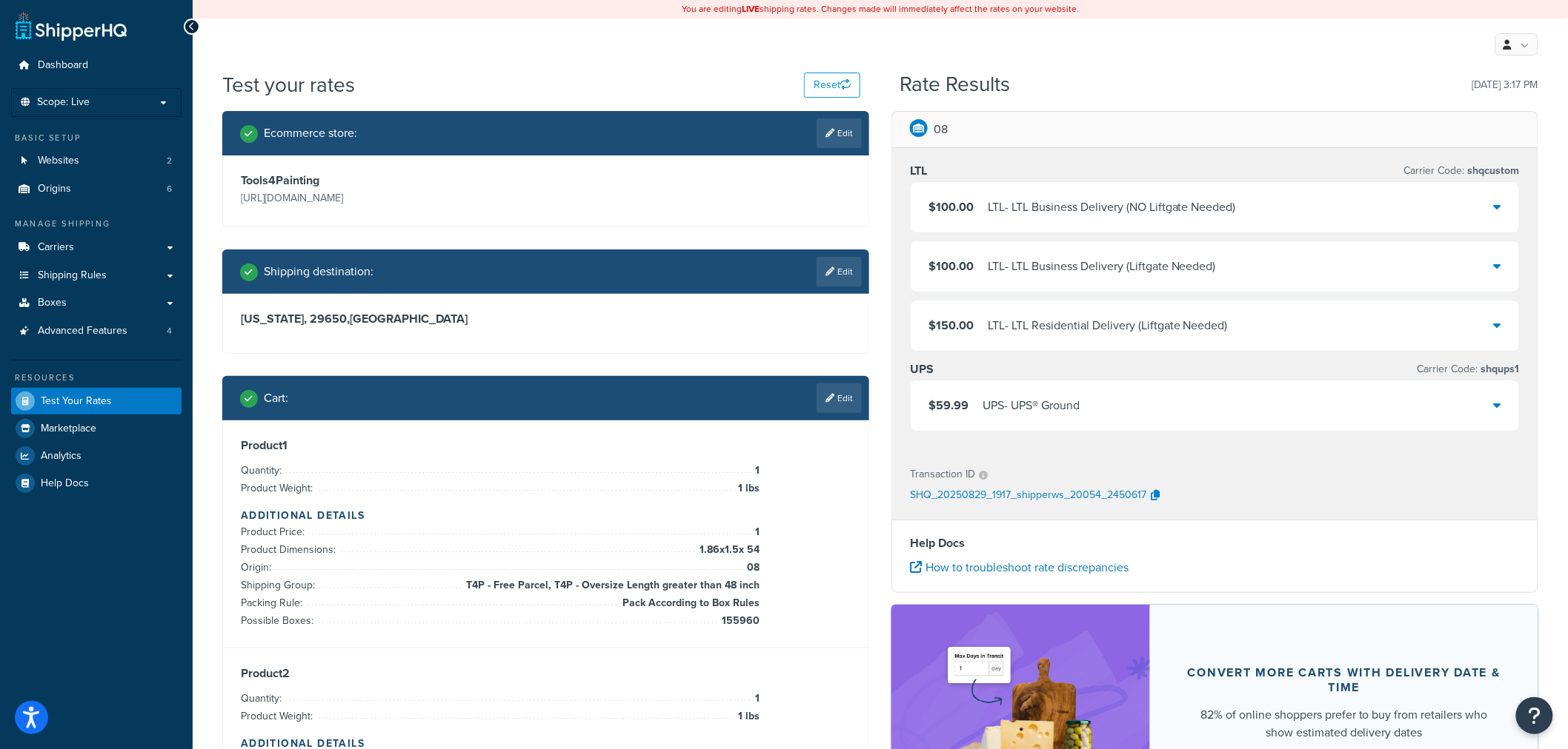
click at [1123, 395] on div "$59.99 UPS - UPS® Ground" at bounding box center [1215, 406] width 608 height 50
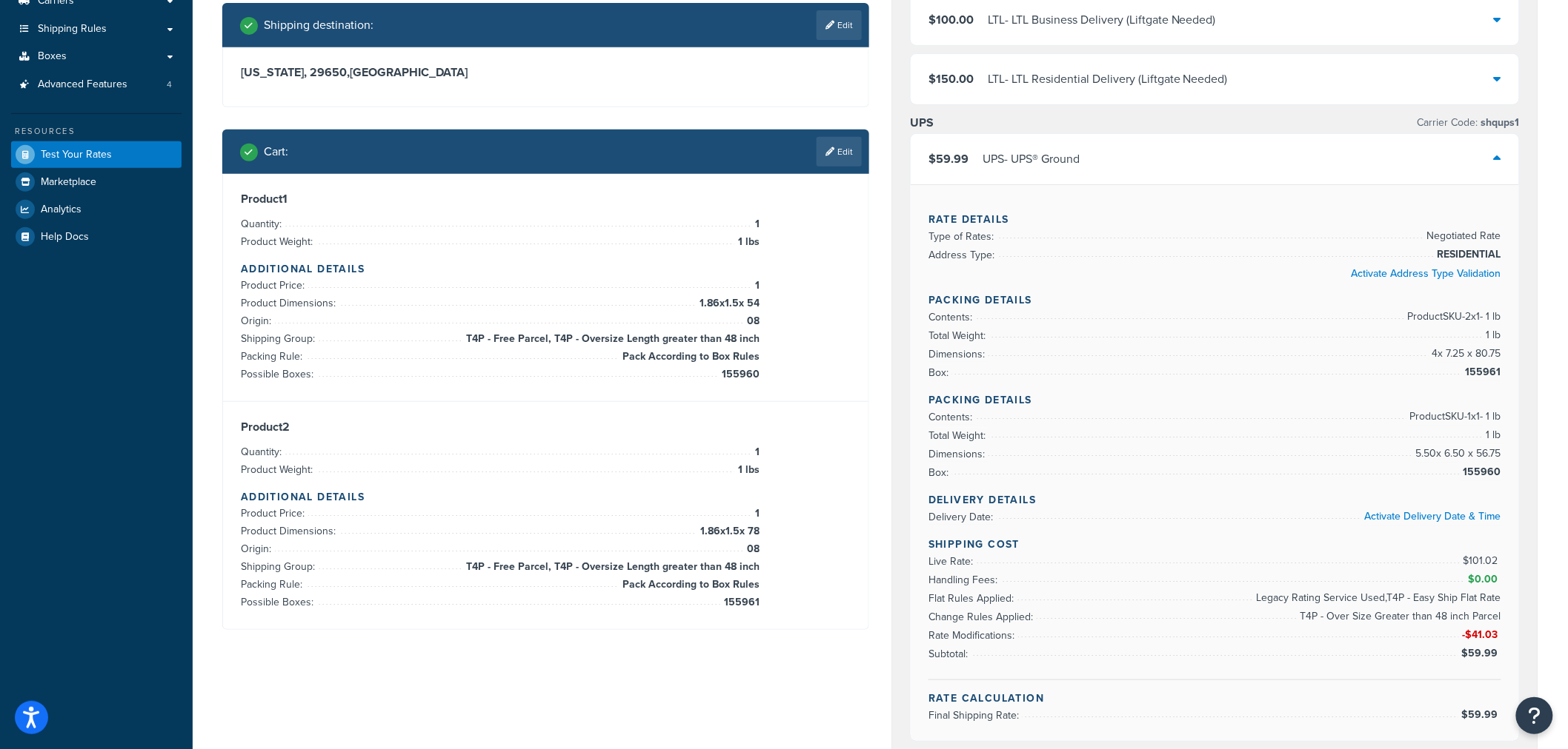
scroll to position [329, 0]
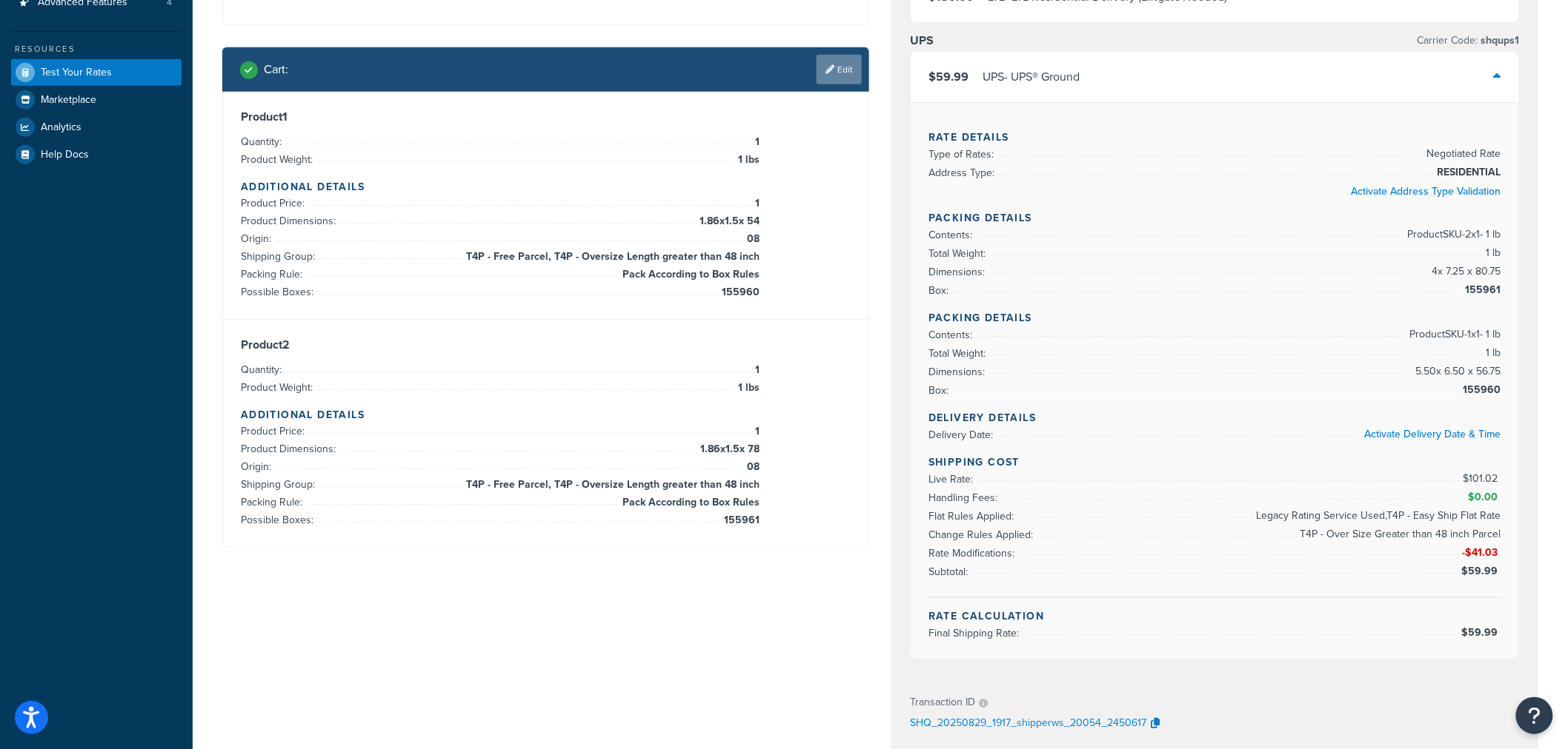
click at [850, 81] on link "Edit" at bounding box center [839, 69] width 45 height 29
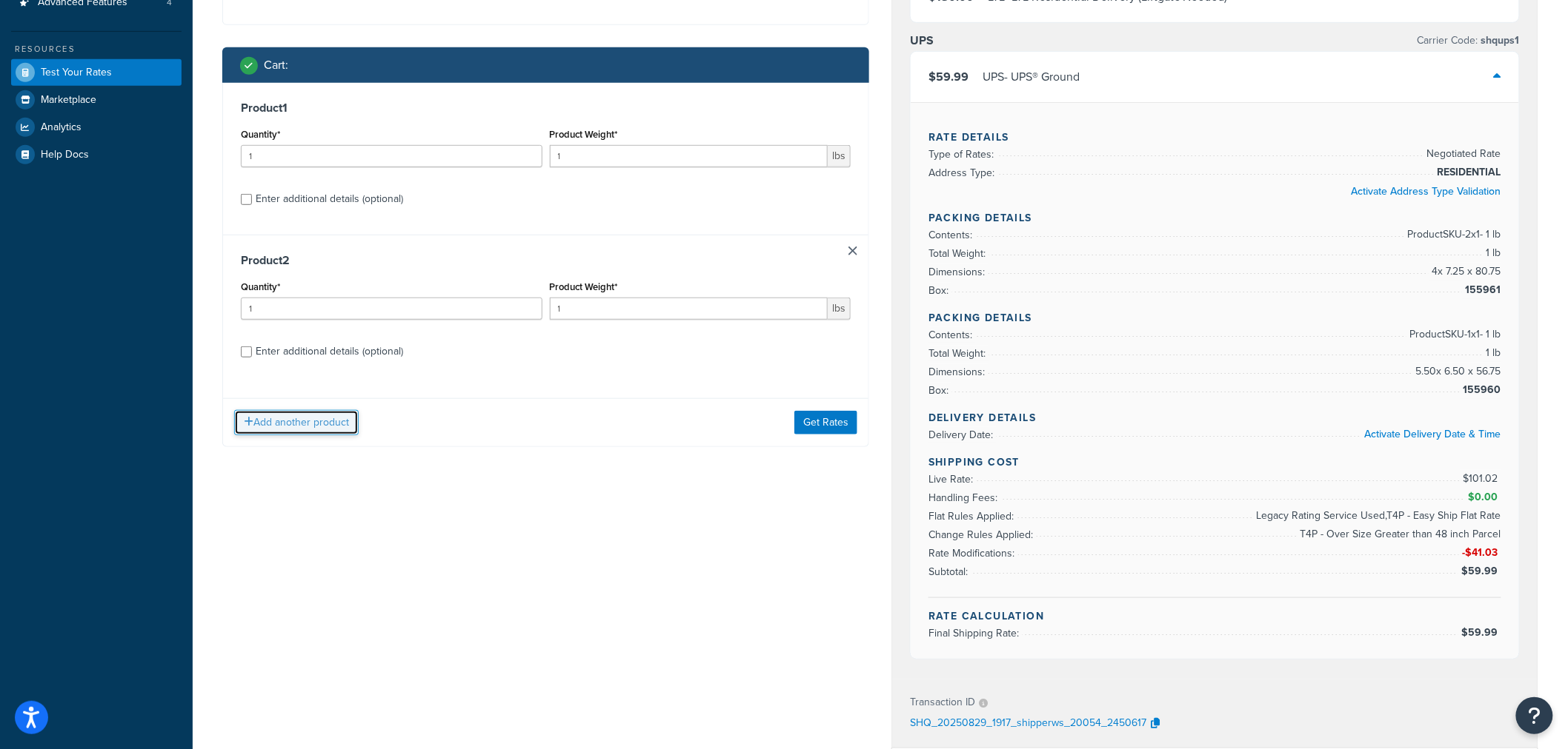
click at [286, 429] on button "Add another product" at bounding box center [296, 423] width 125 height 25
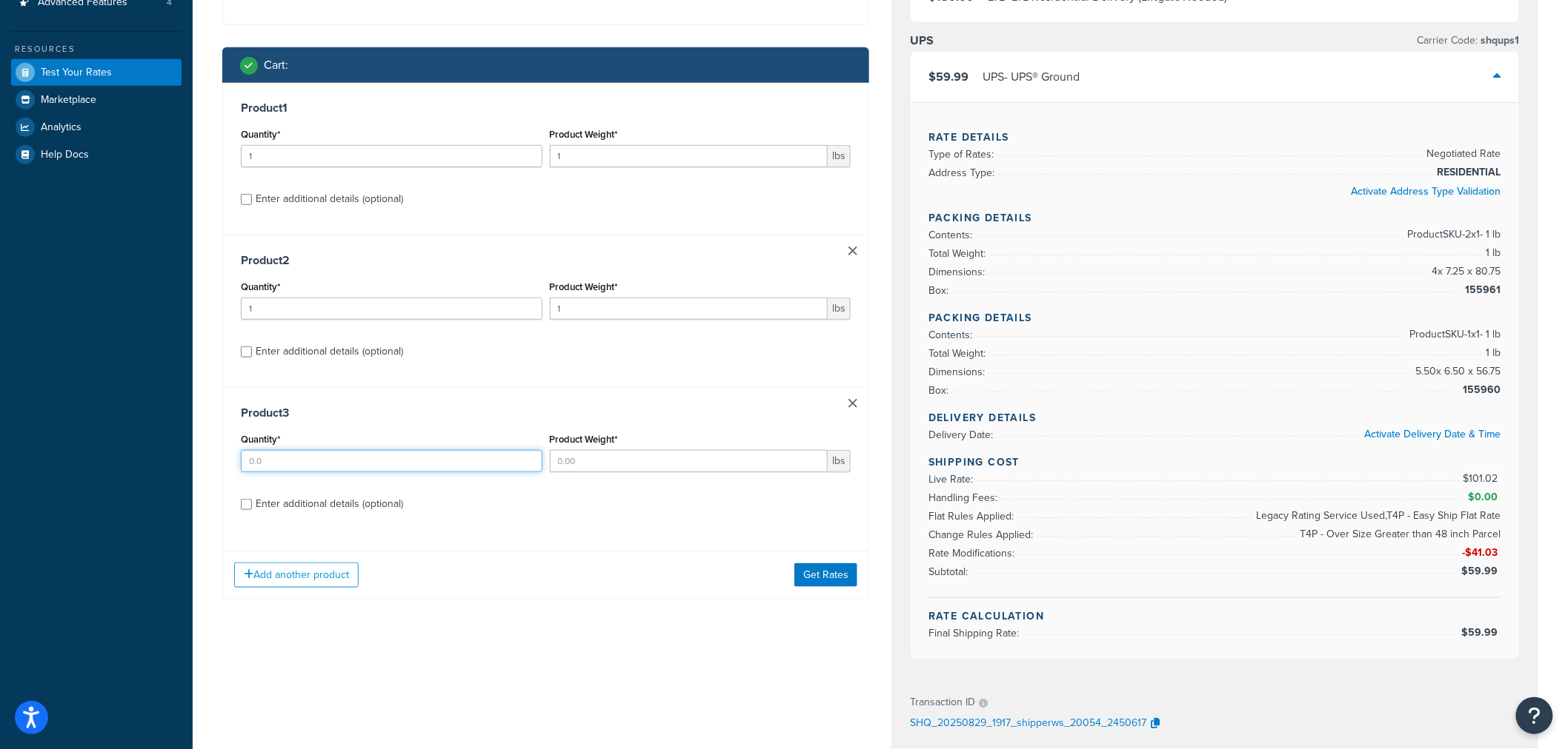
click at [300, 463] on input "Quantity*" at bounding box center [392, 462] width 301 height 23
type input "1"
click at [591, 471] on input "Product Weight*" at bounding box center [690, 462] width 279 height 23
type input "1"
click at [342, 504] on div "Enter additional details (optional)" at bounding box center [329, 504] width 147 height 21
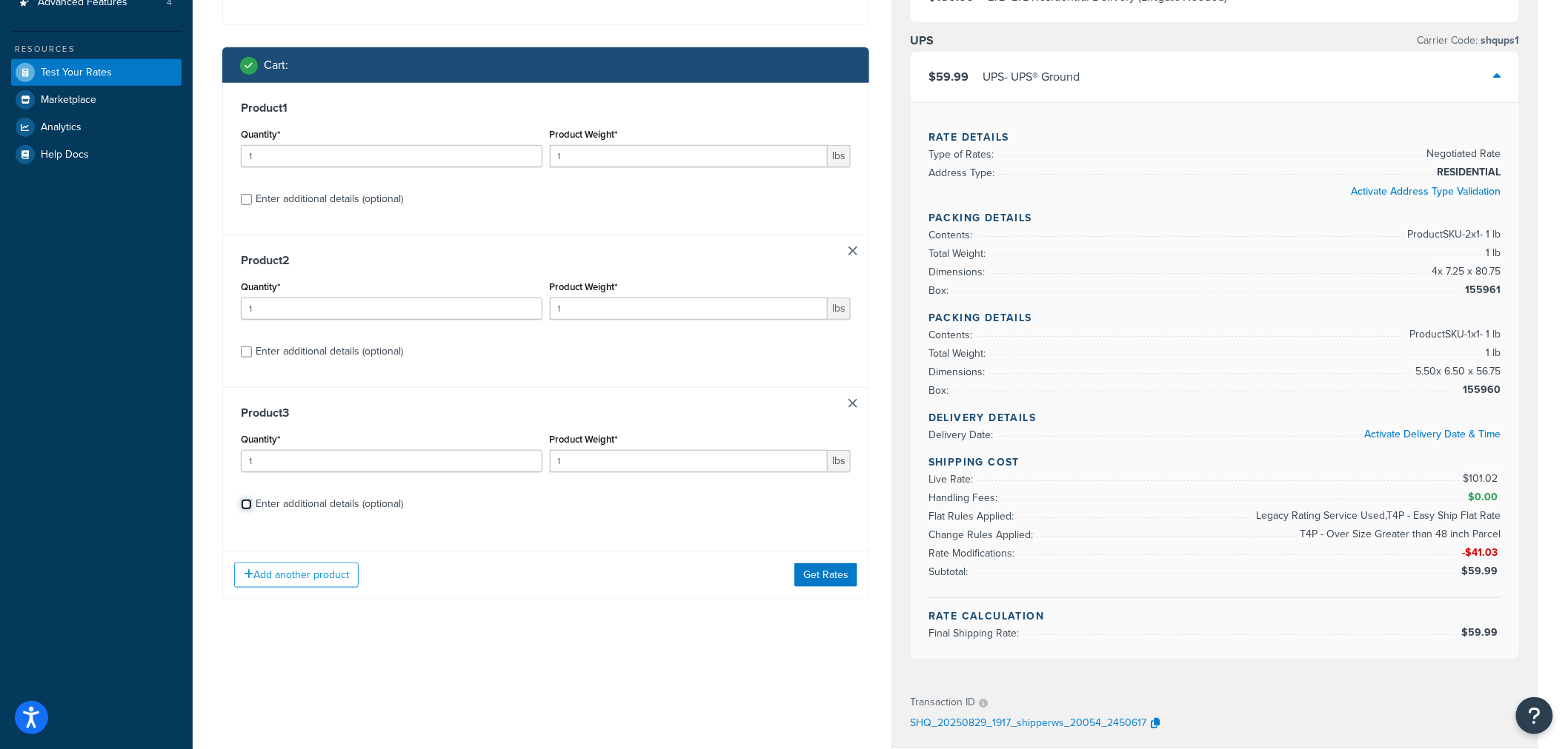
click at [252, 504] on input "Enter additional details (optional)" at bounding box center [246, 504] width 11 height 11
checkbox input "true"
select select "86330"
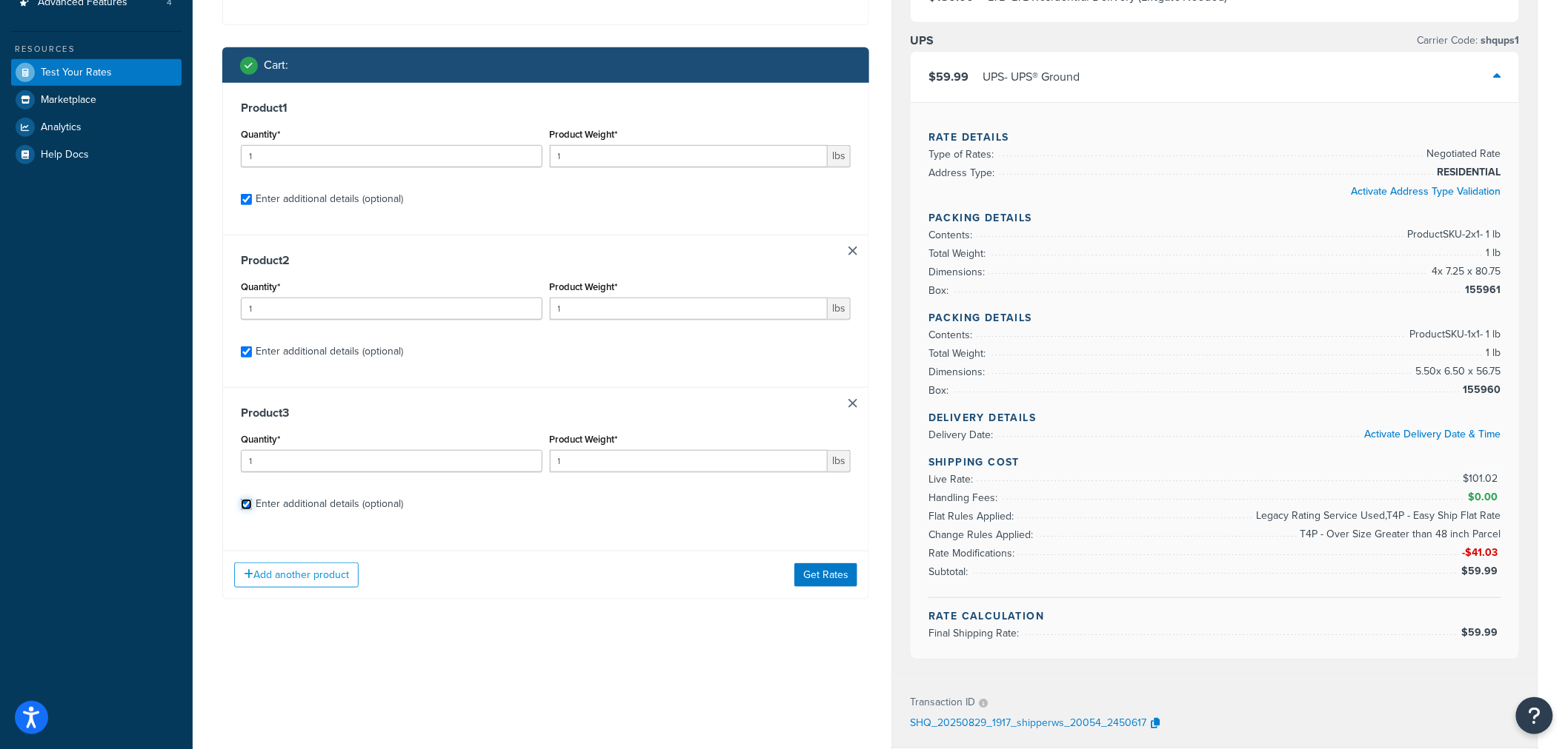
select select "86330"
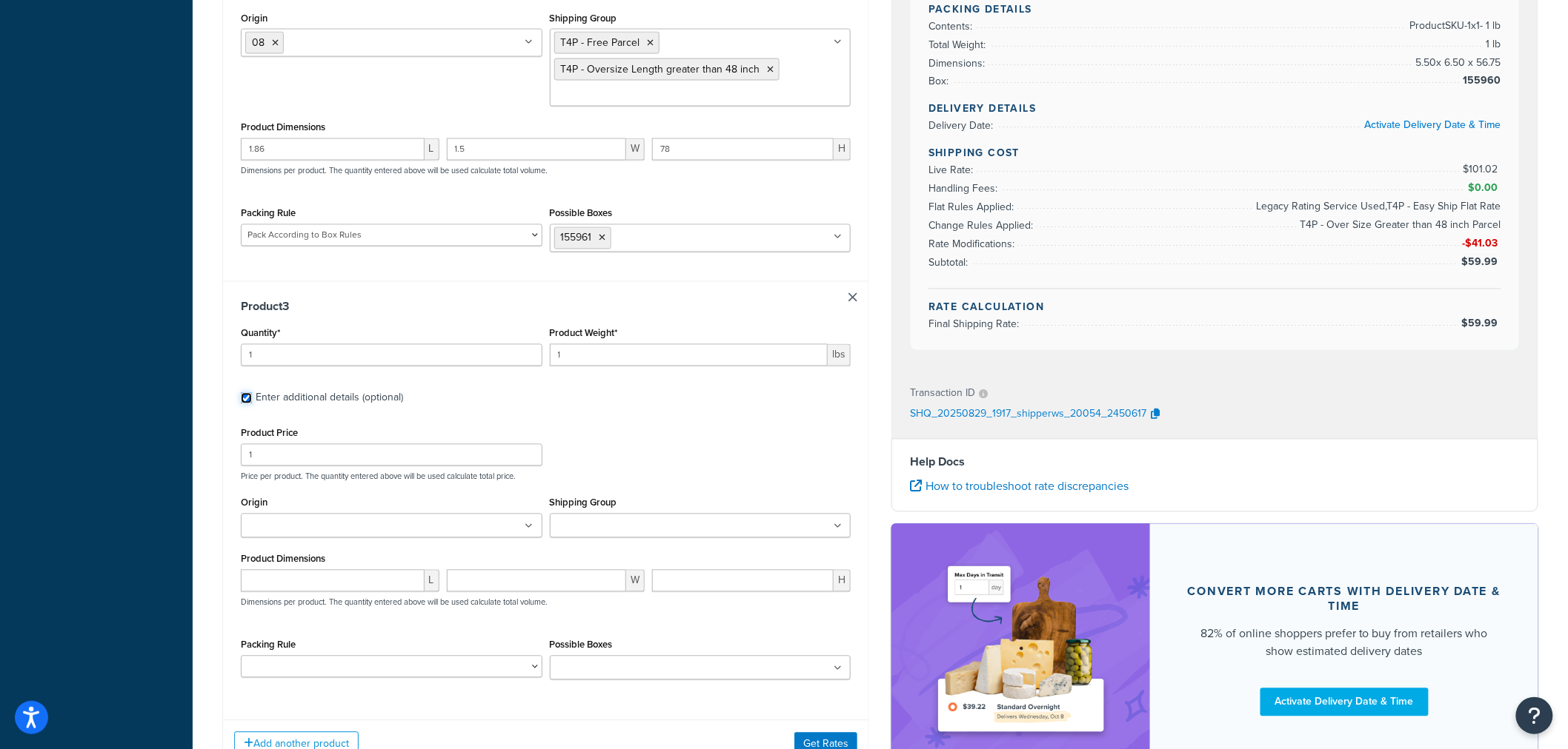
scroll to position [1220, 0]
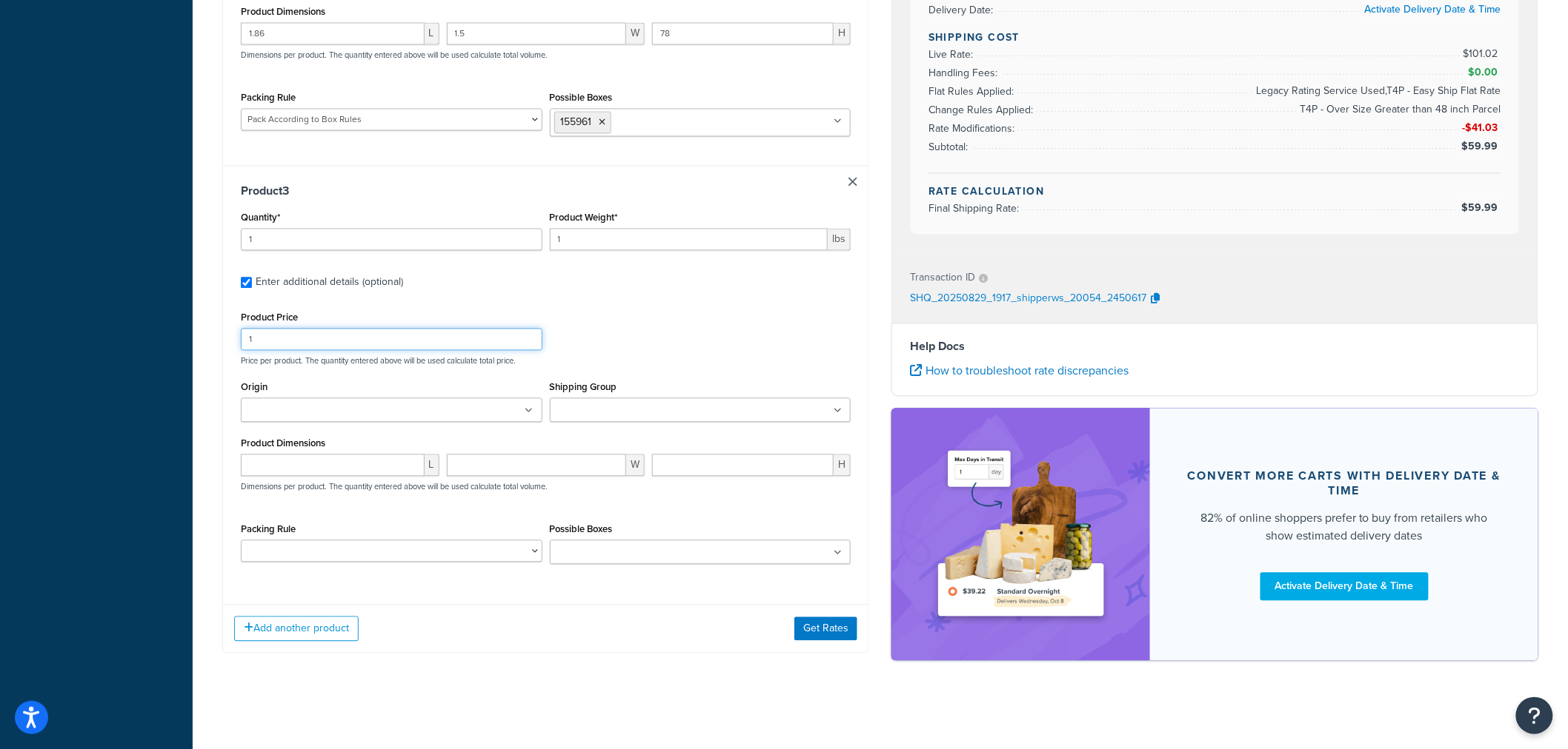
drag, startPoint x: 234, startPoint y: 338, endPoint x: 151, endPoint y: 338, distance: 83.0
type input "100"
click at [828, 404] on ul at bounding box center [701, 410] width 301 height 24
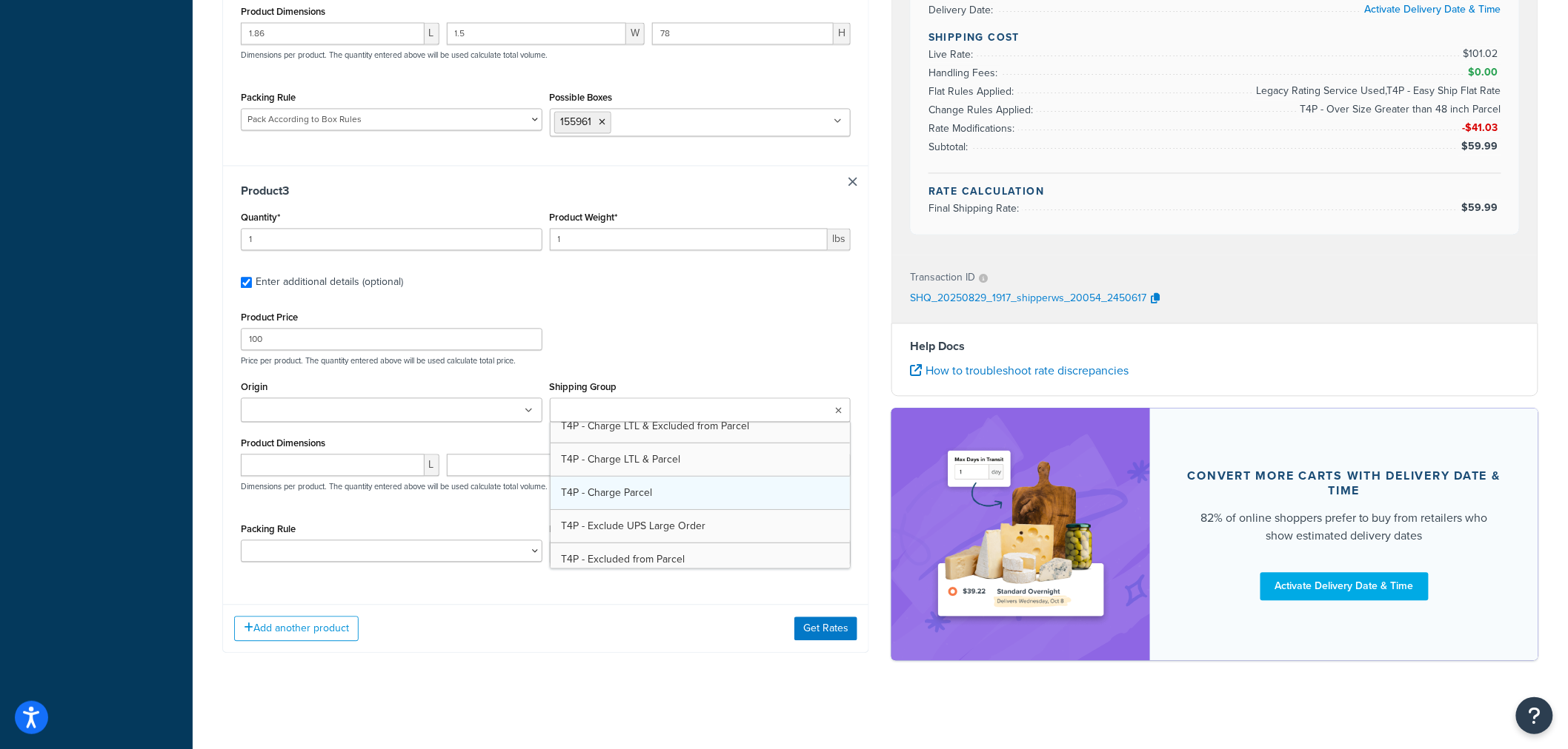
scroll to position [494, 0]
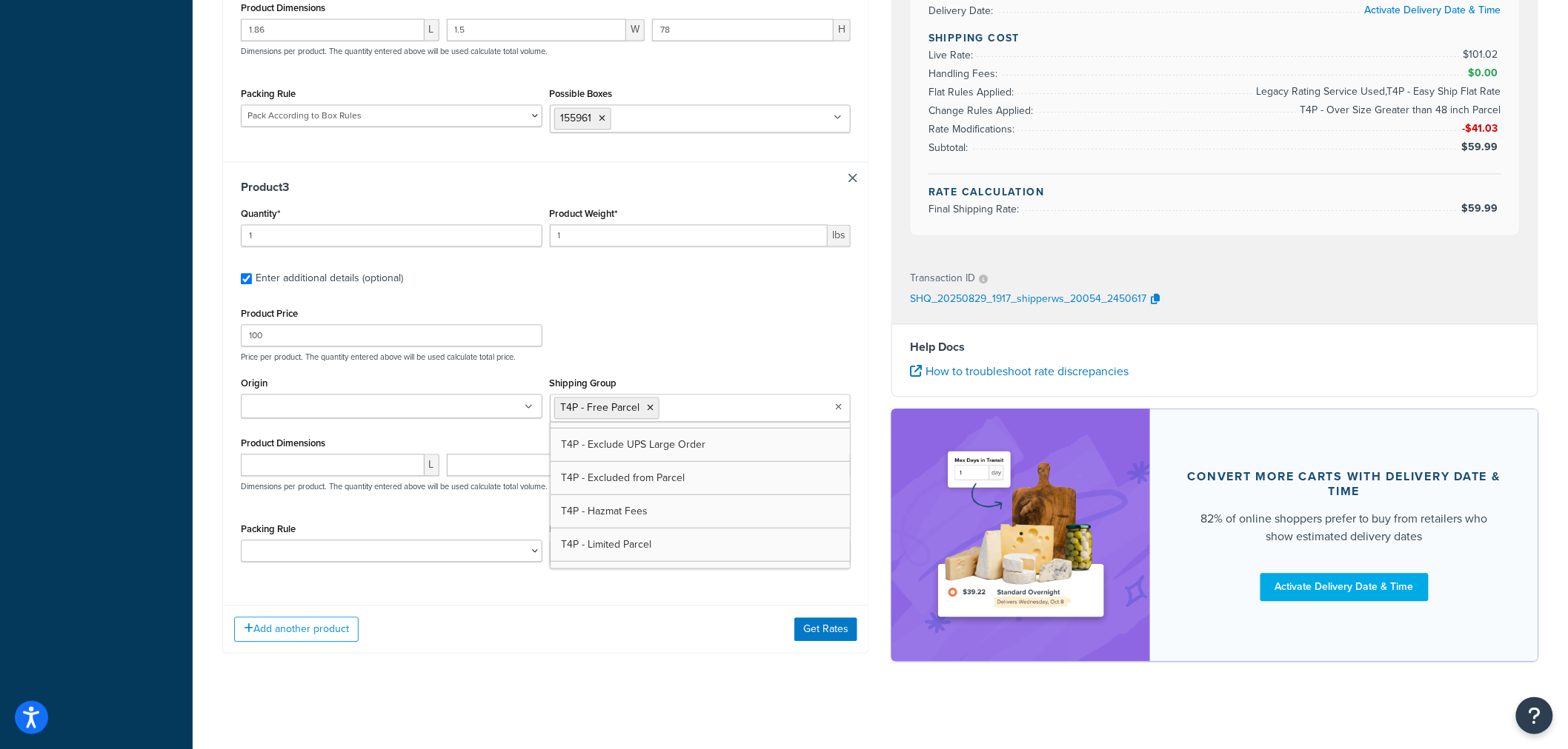
click at [531, 407] on icon at bounding box center [528, 407] width 8 height 9
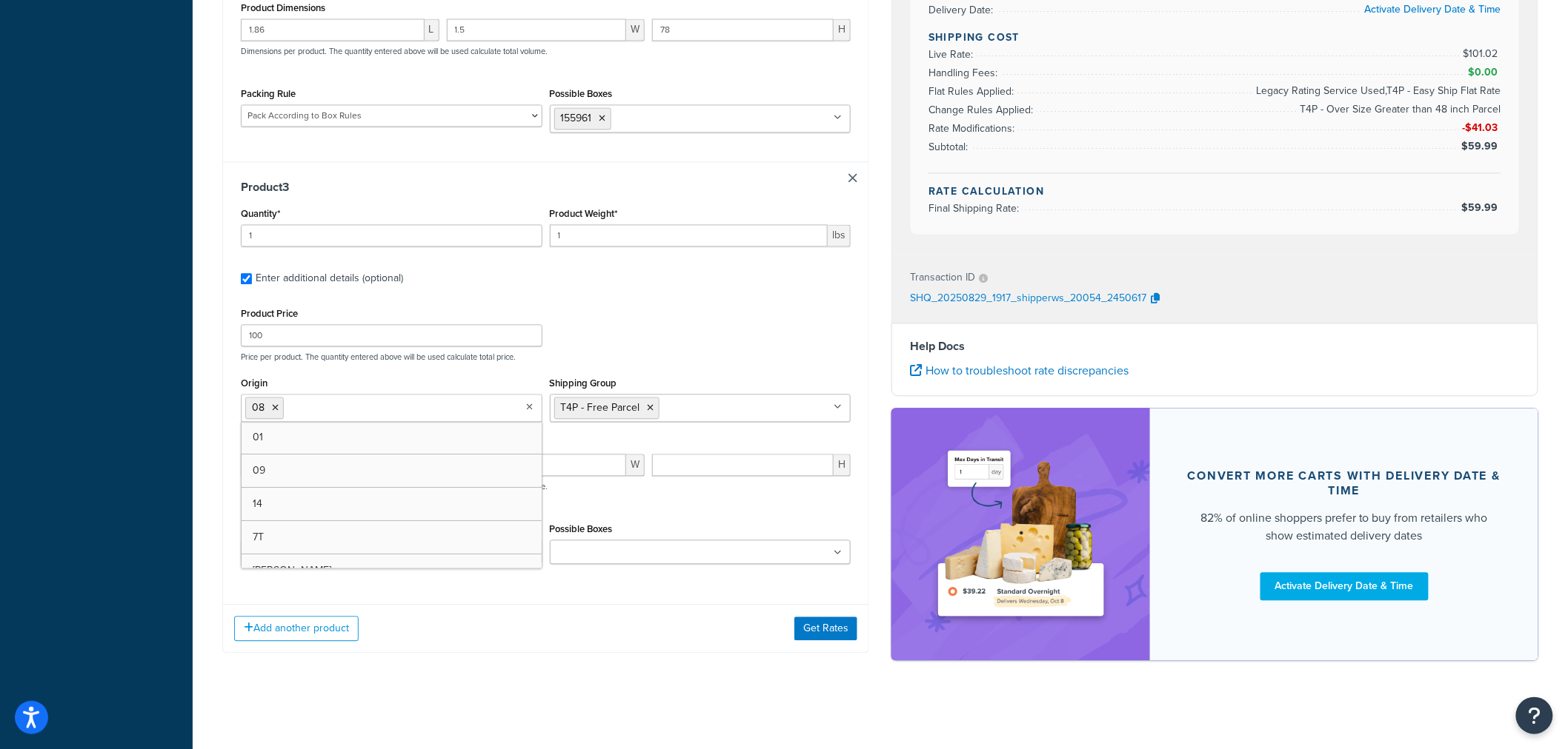
click at [784, 513] on div "Product Price 100 Price per product. The quantity entered above will be used ca…" at bounding box center [546, 440] width 610 height 272
click at [827, 628] on button "Get Rates" at bounding box center [826, 628] width 63 height 23
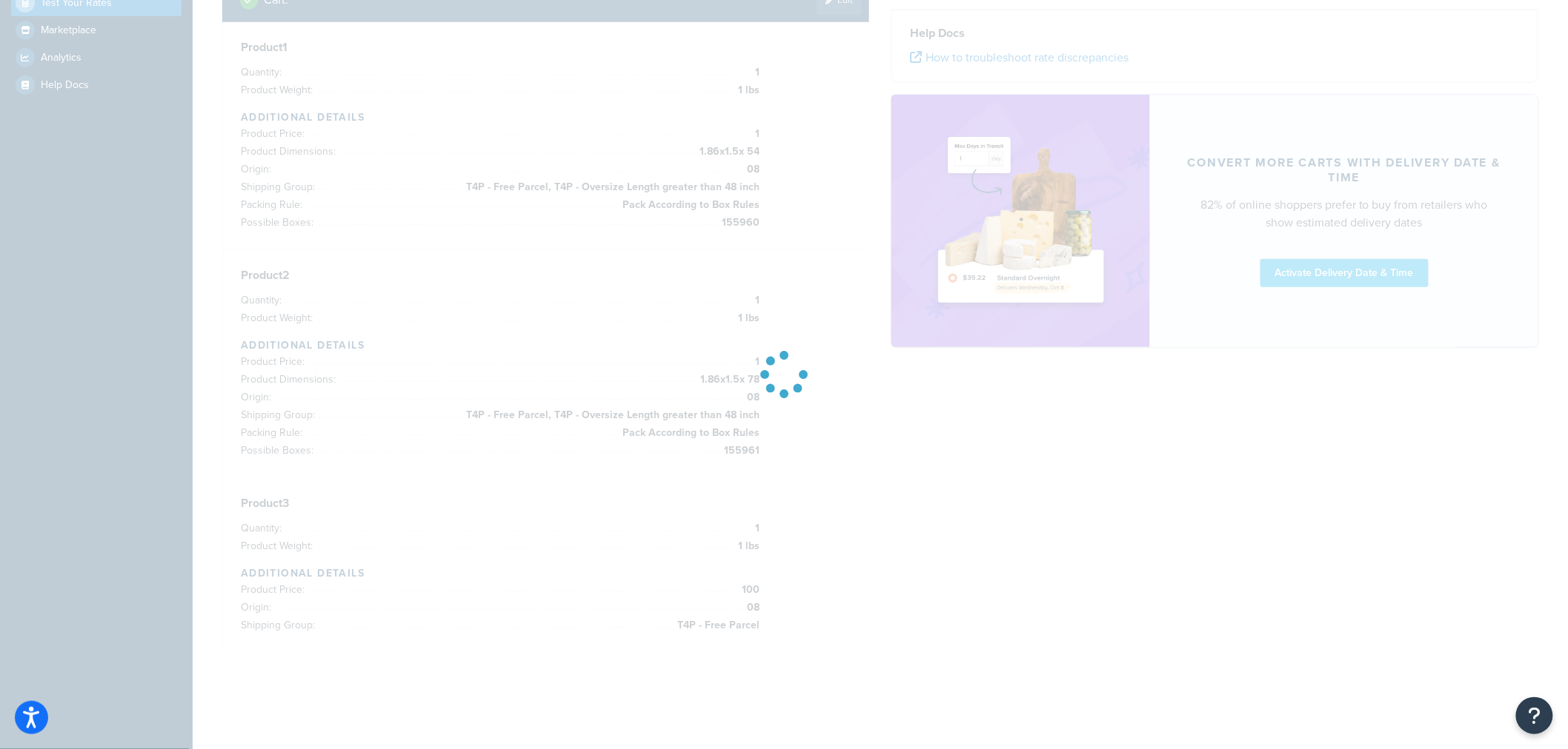
scroll to position [397, 0]
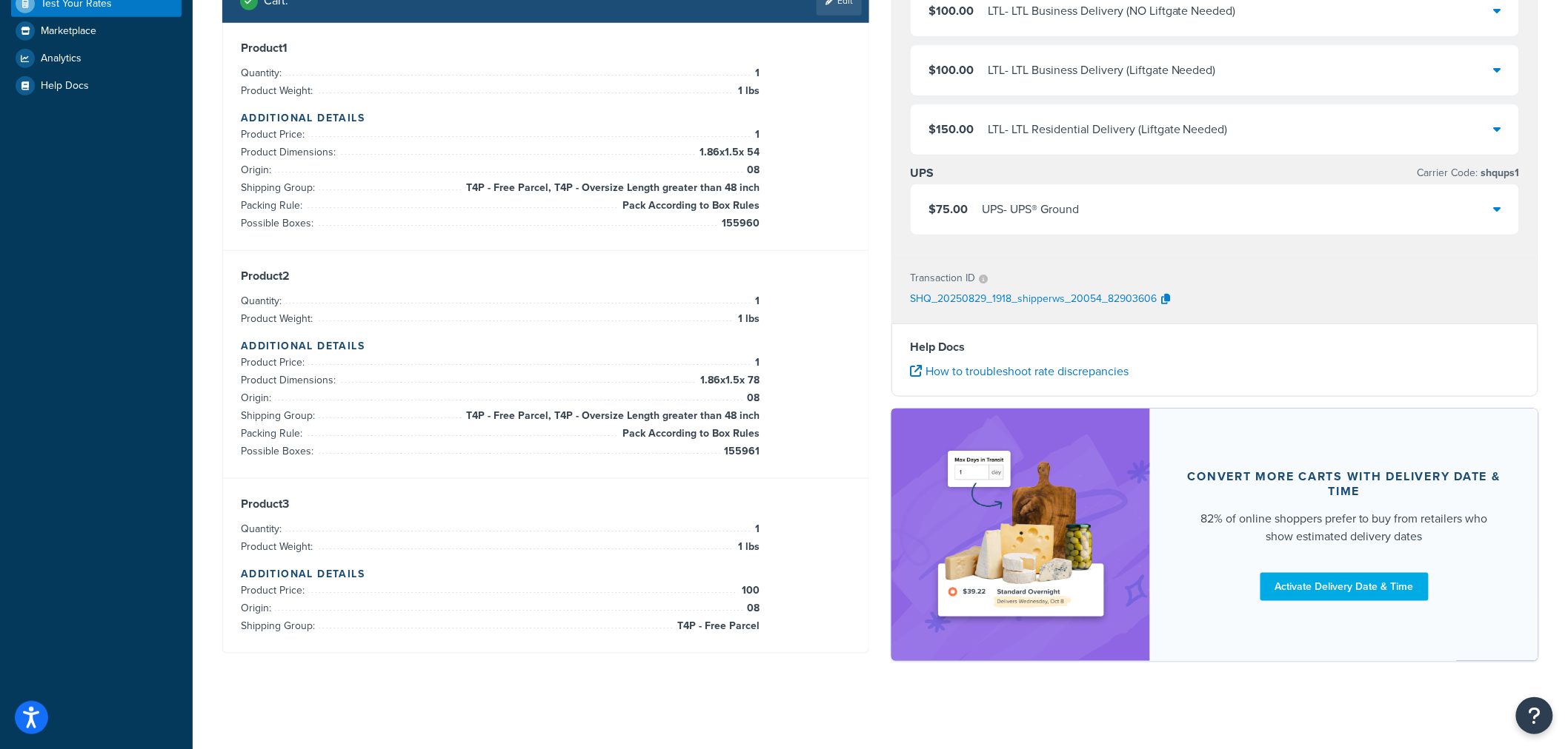
click at [1153, 216] on div "$75.00 UPS - UPS® Ground" at bounding box center [1215, 210] width 608 height 50
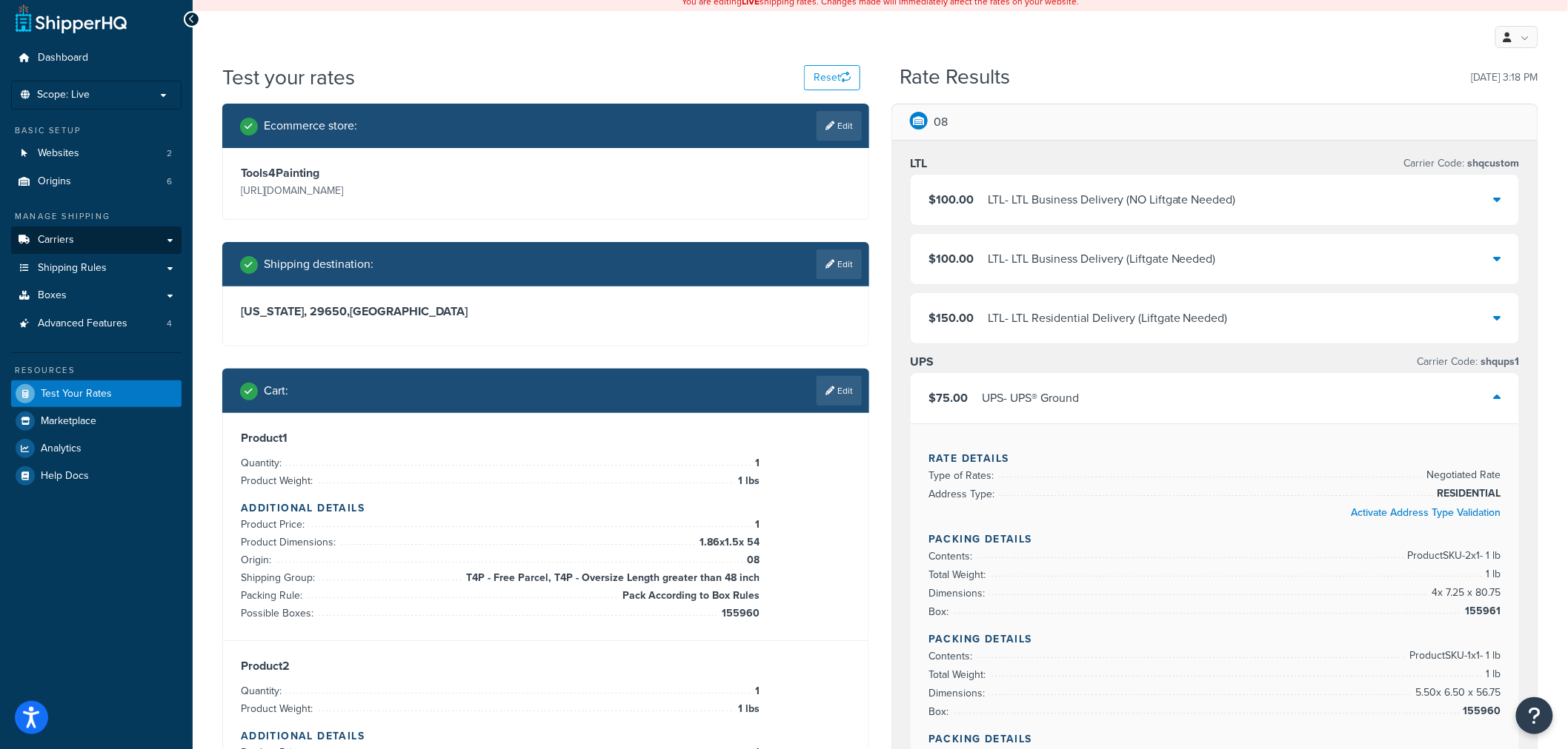
scroll to position [0, 0]
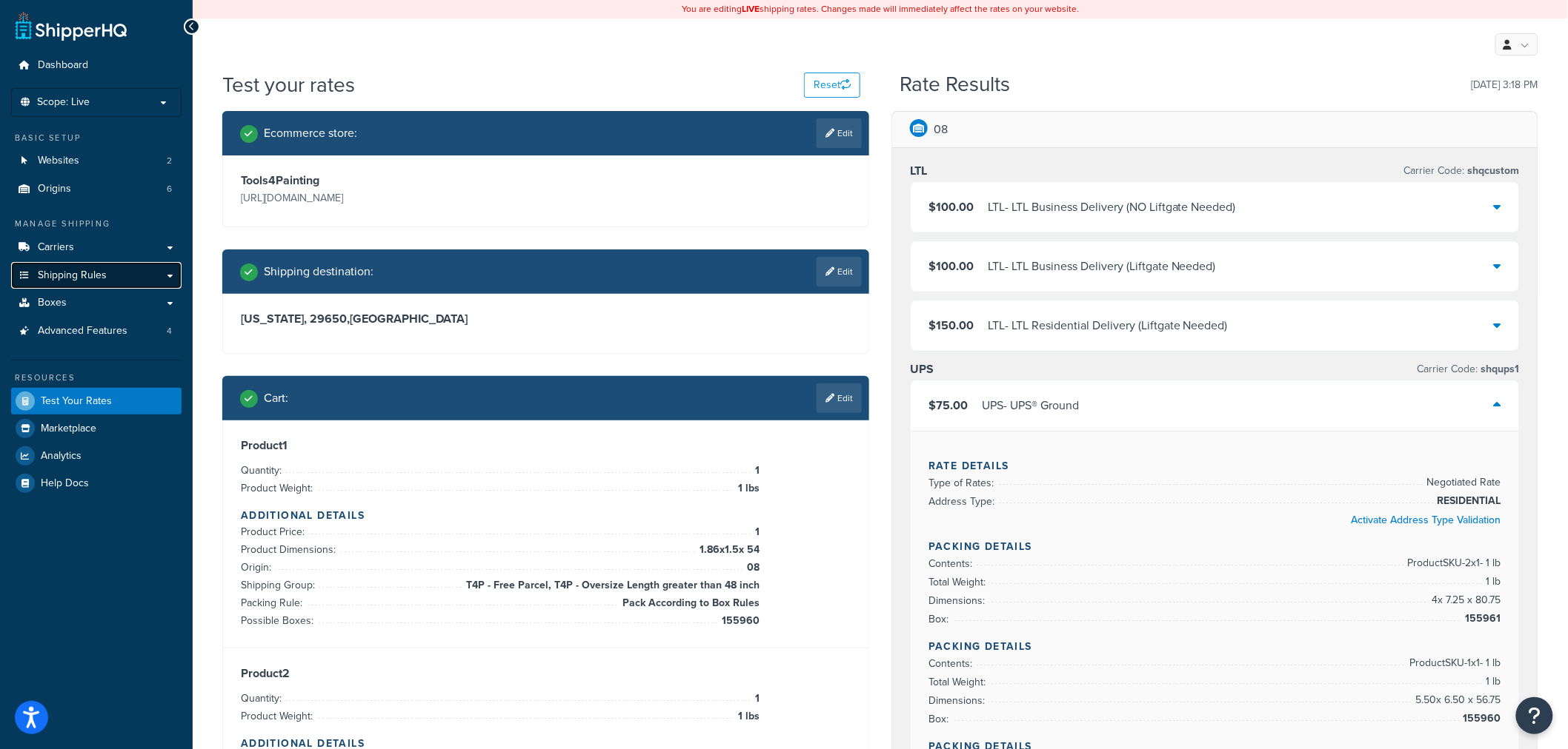
click at [99, 269] on span "Shipping Rules" at bounding box center [73, 275] width 69 height 13
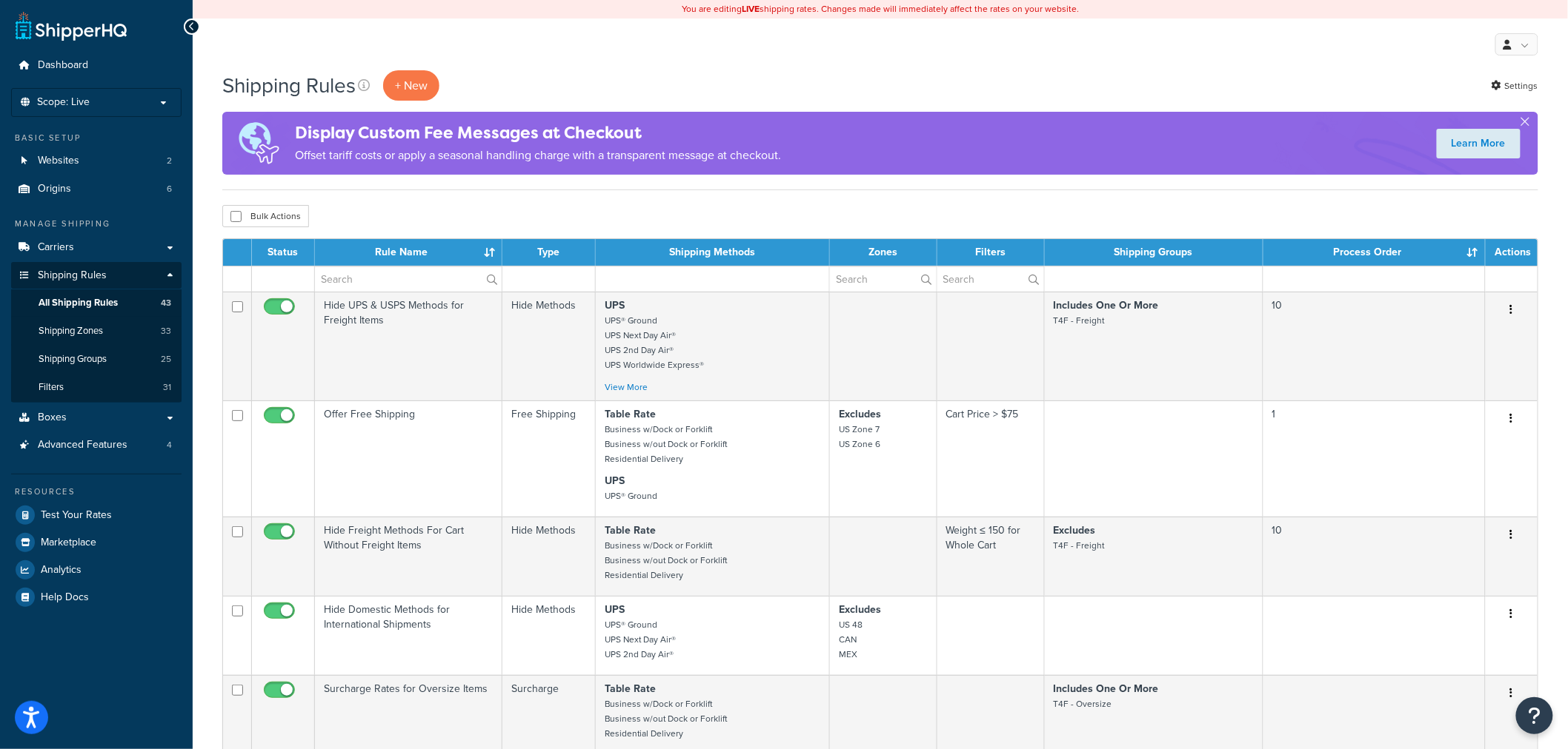
click at [389, 247] on th "Rule Name" at bounding box center [408, 252] width 187 height 27
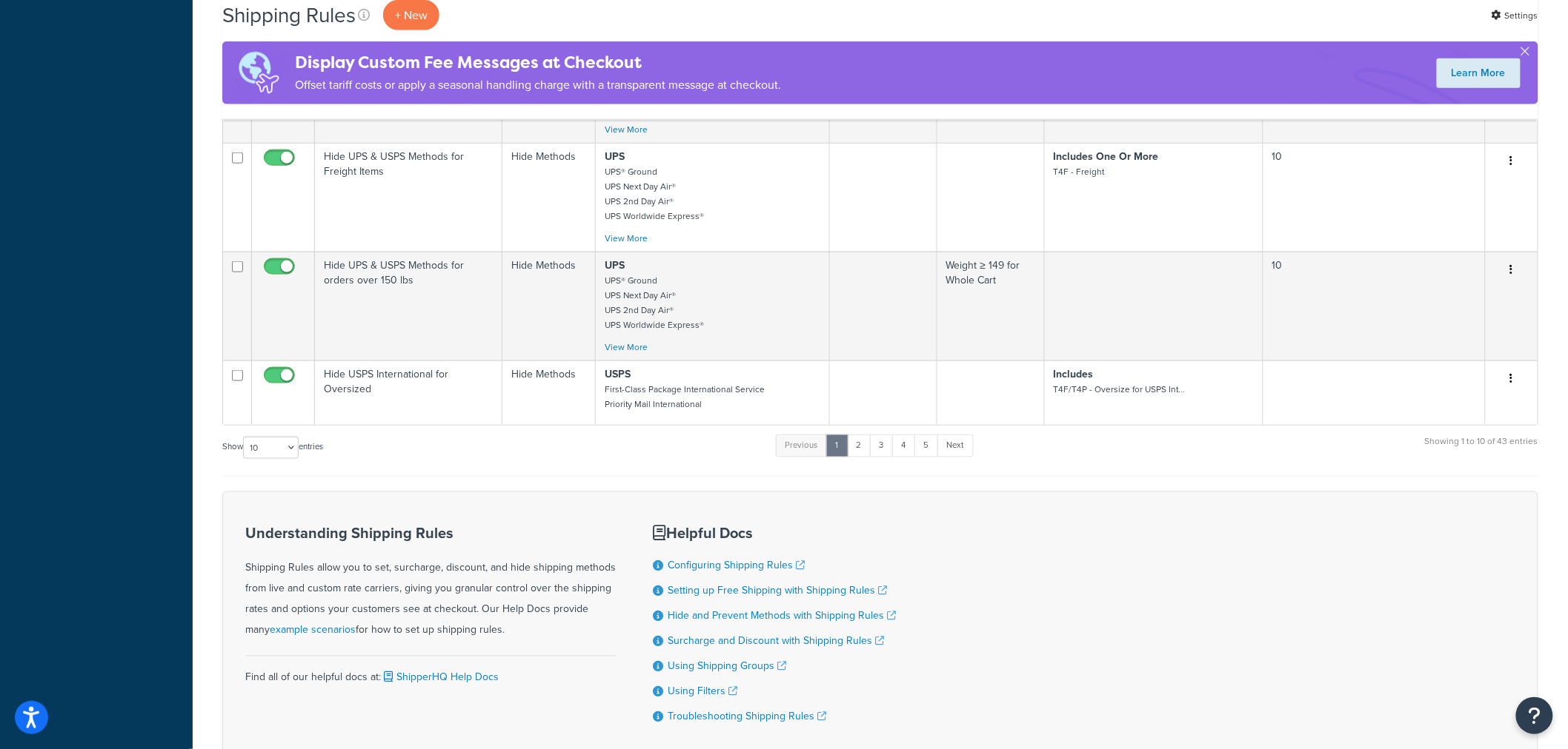
scroll to position [805, 0]
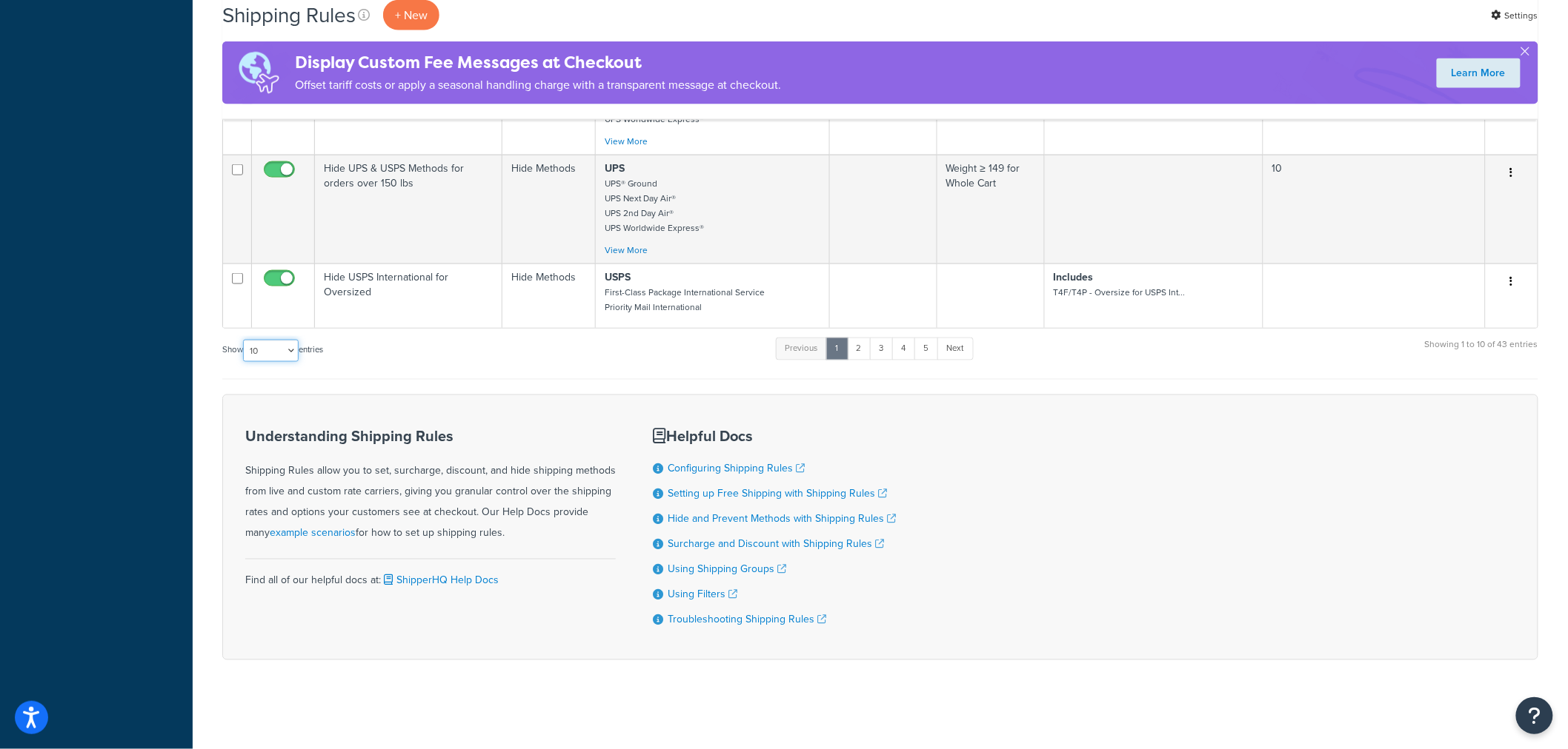
click at [288, 340] on select "10 15 25 50 100 1000" at bounding box center [271, 352] width 55 height 23
select select "1000"
click at [244, 340] on select "10 15 25 50 100 1000" at bounding box center [271, 352] width 55 height 23
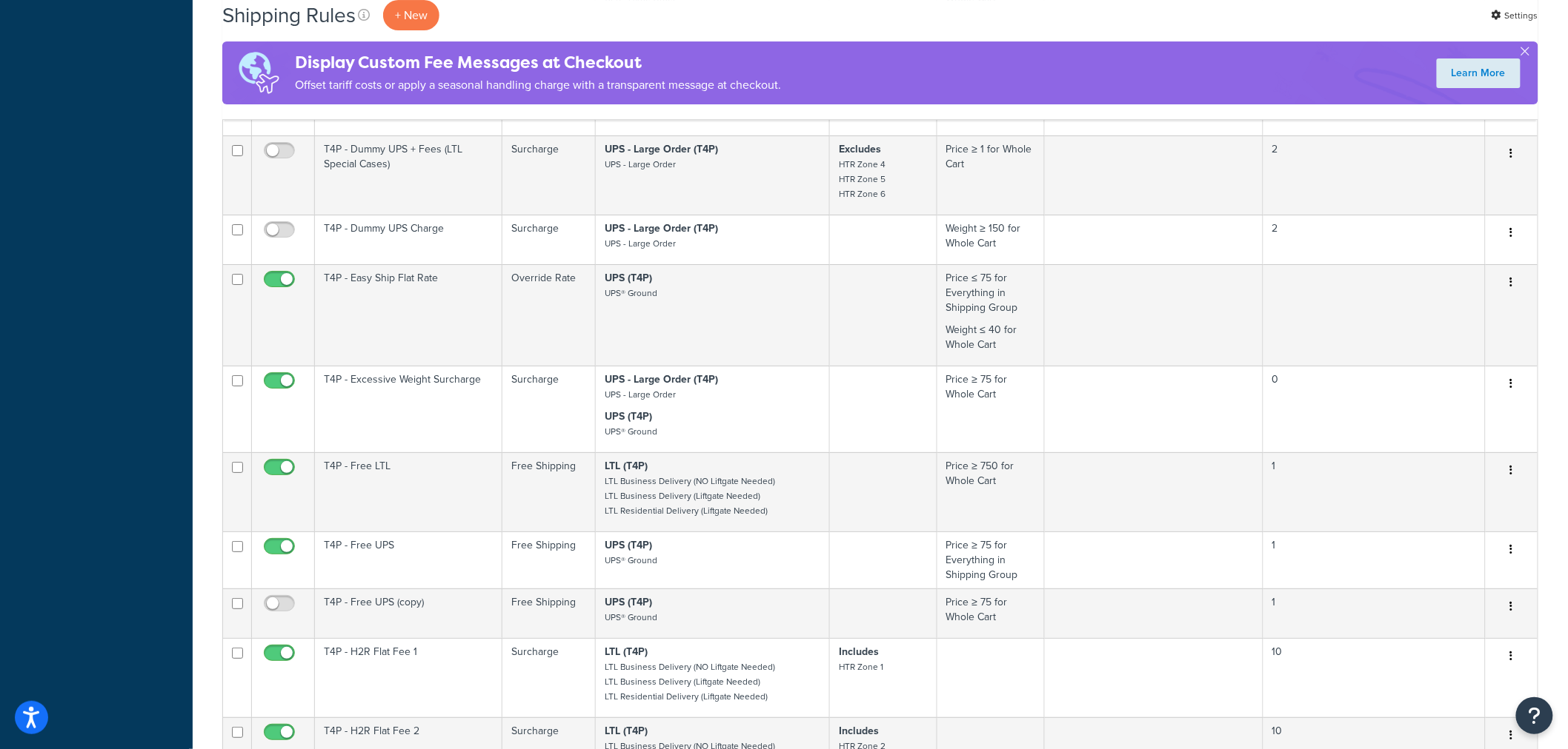
scroll to position [2205, 0]
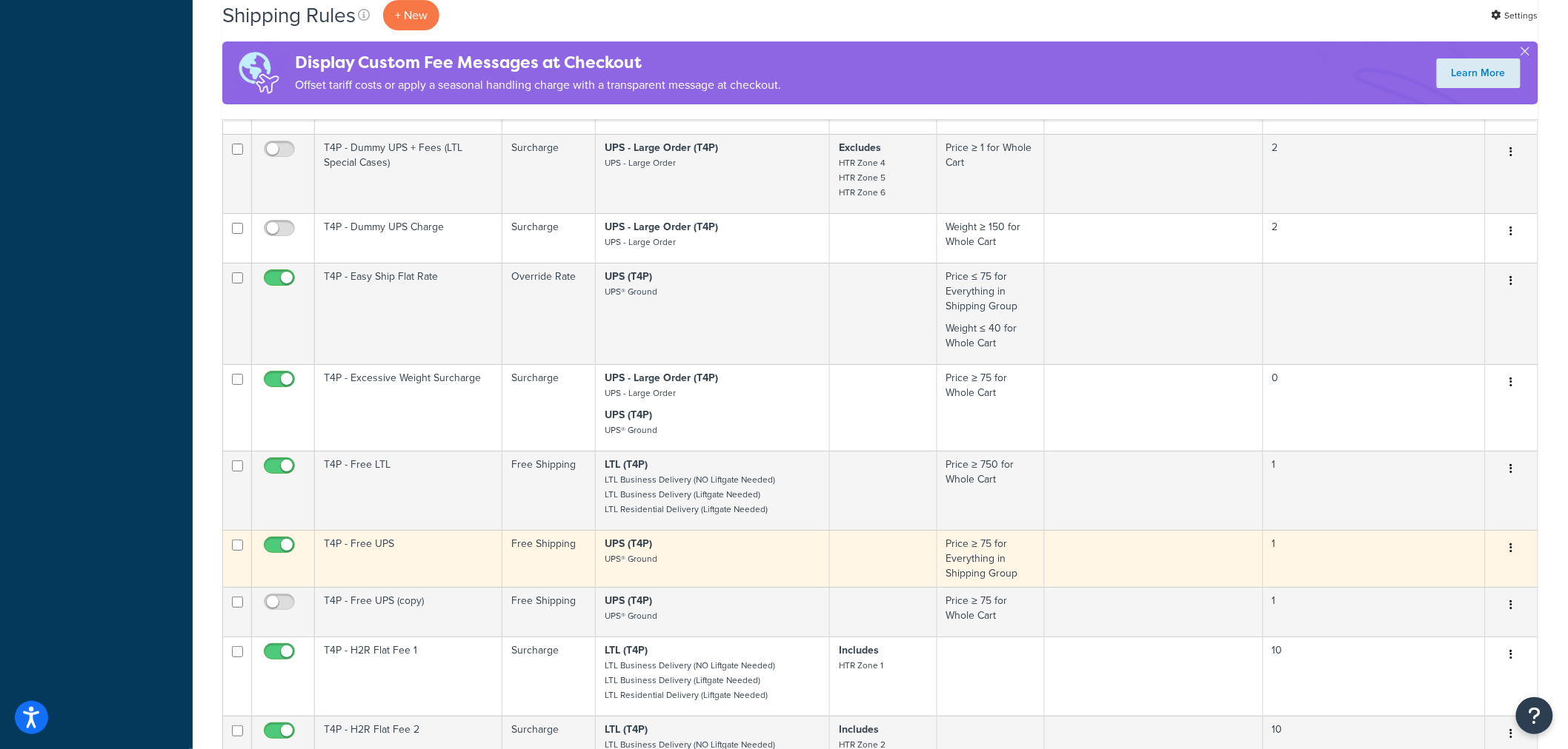
click at [407, 543] on td "T4P - Free UPS" at bounding box center [408, 559] width 187 height 57
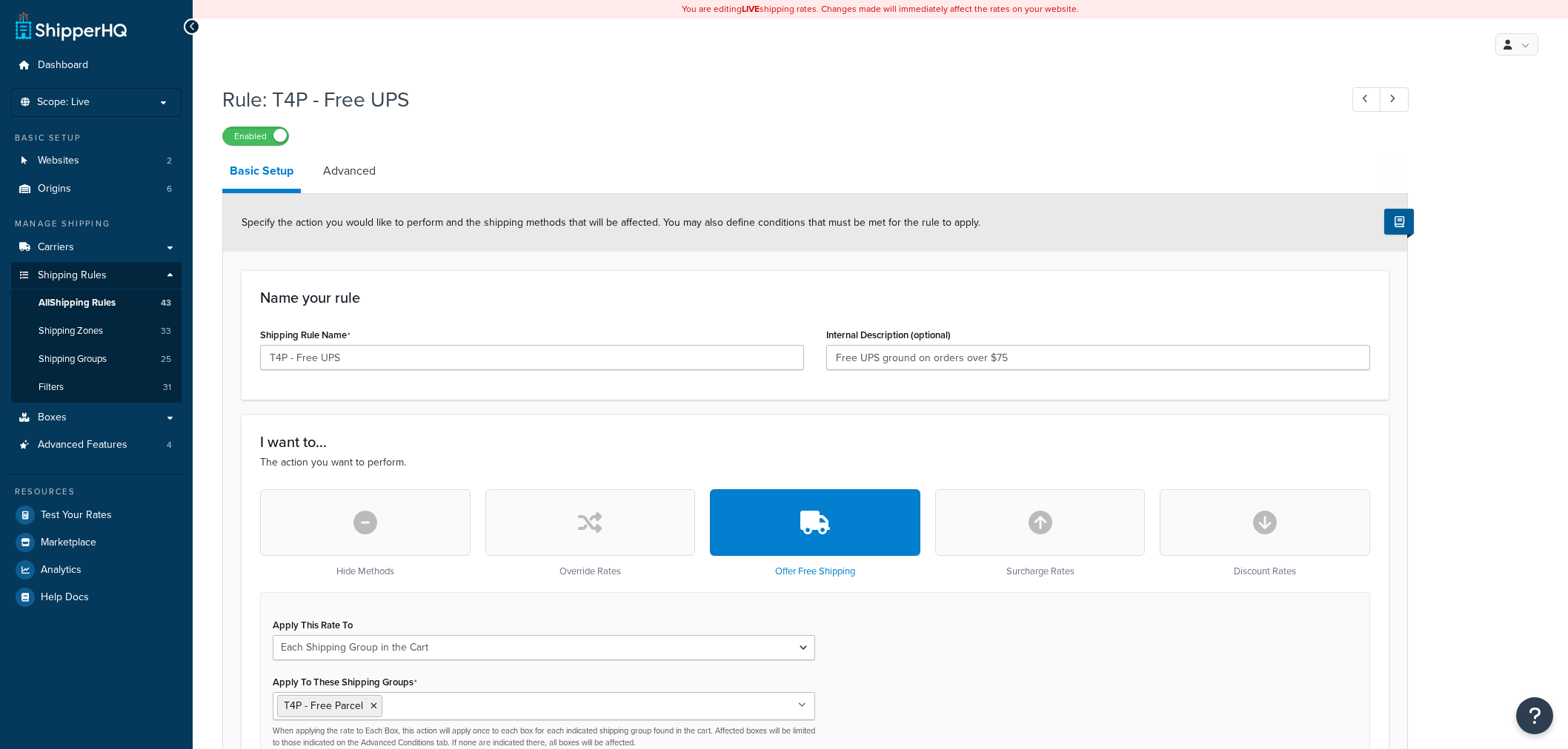
select select "SHIPPING_GROUP"
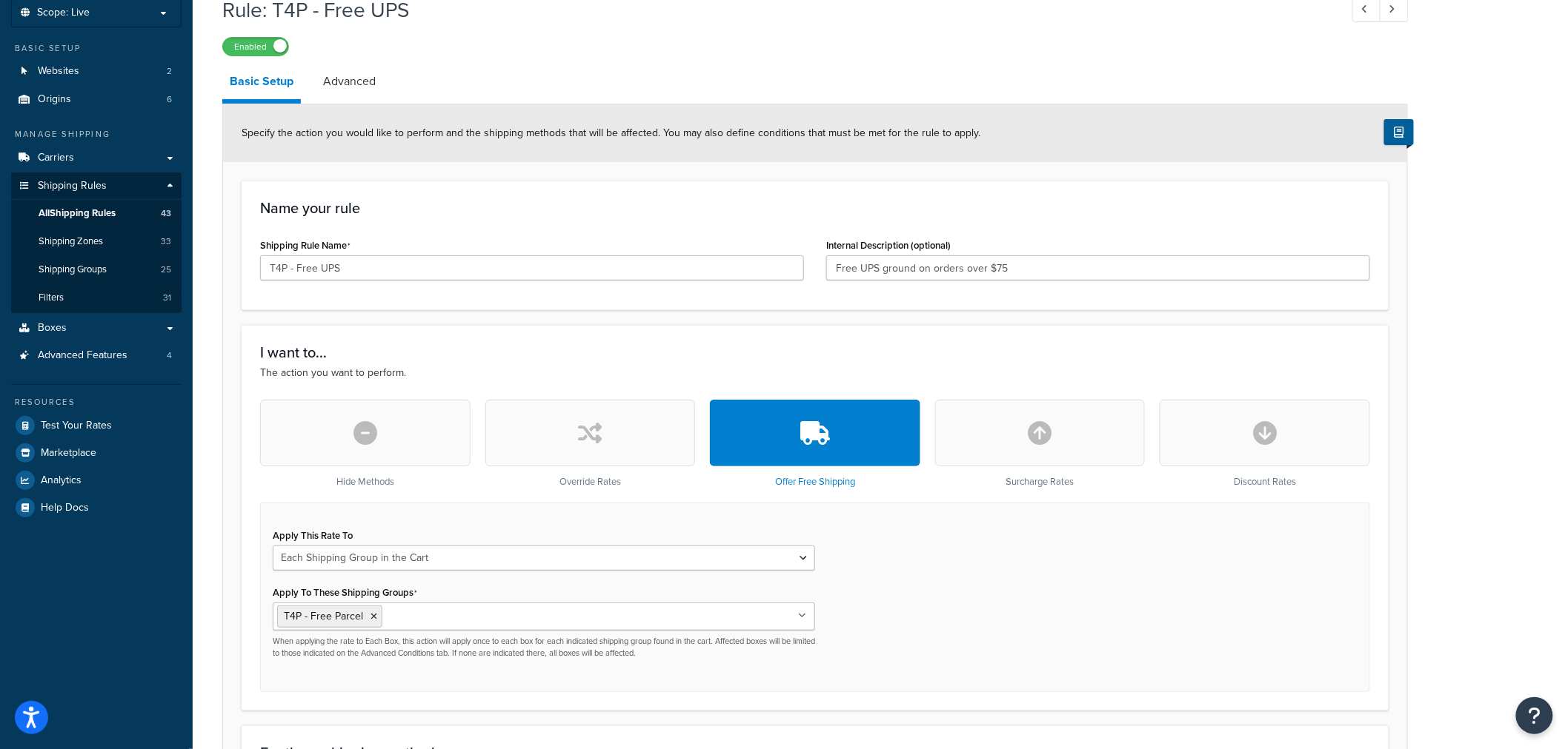
scroll to position [82, 0]
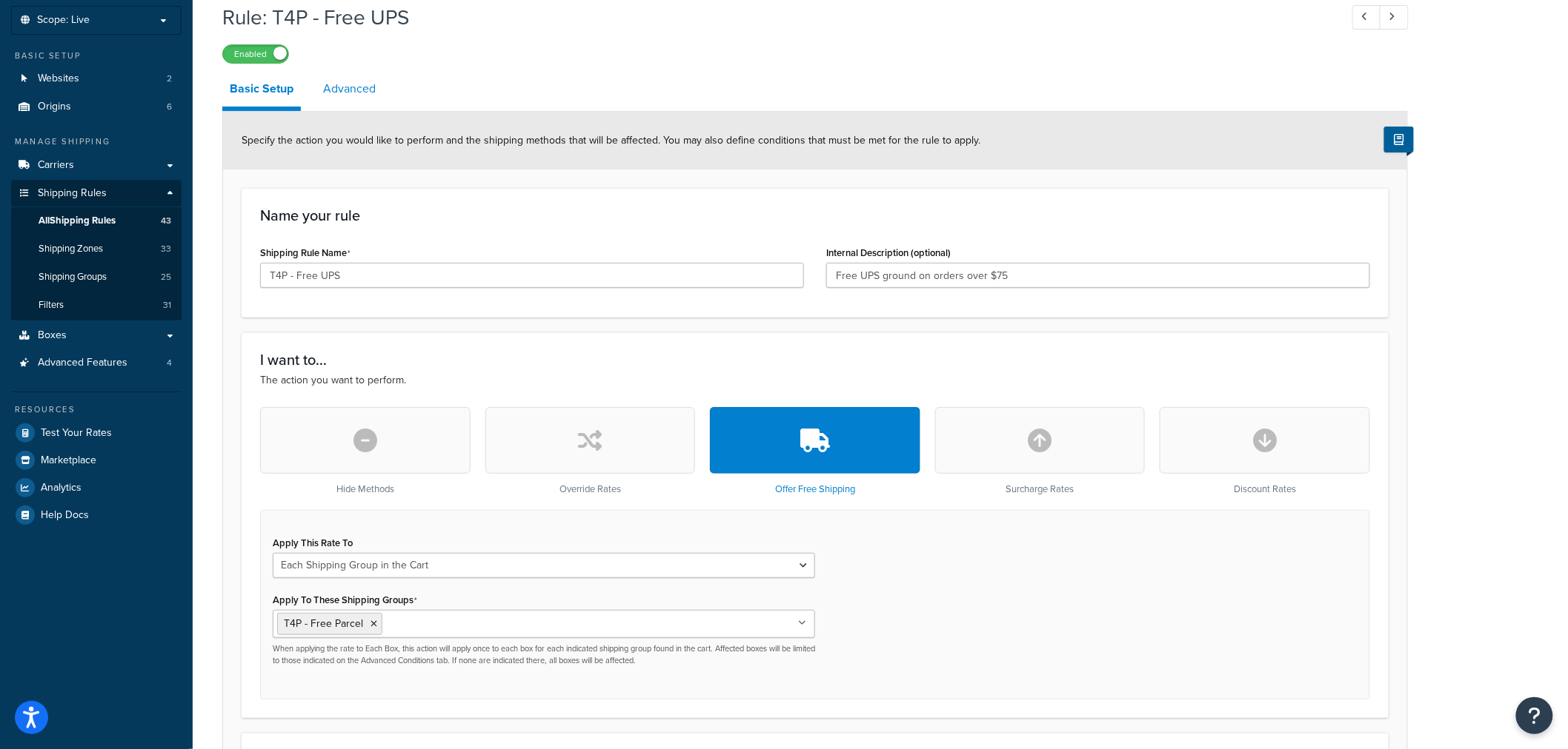
click at [343, 91] on link "Advanced" at bounding box center [349, 88] width 68 height 36
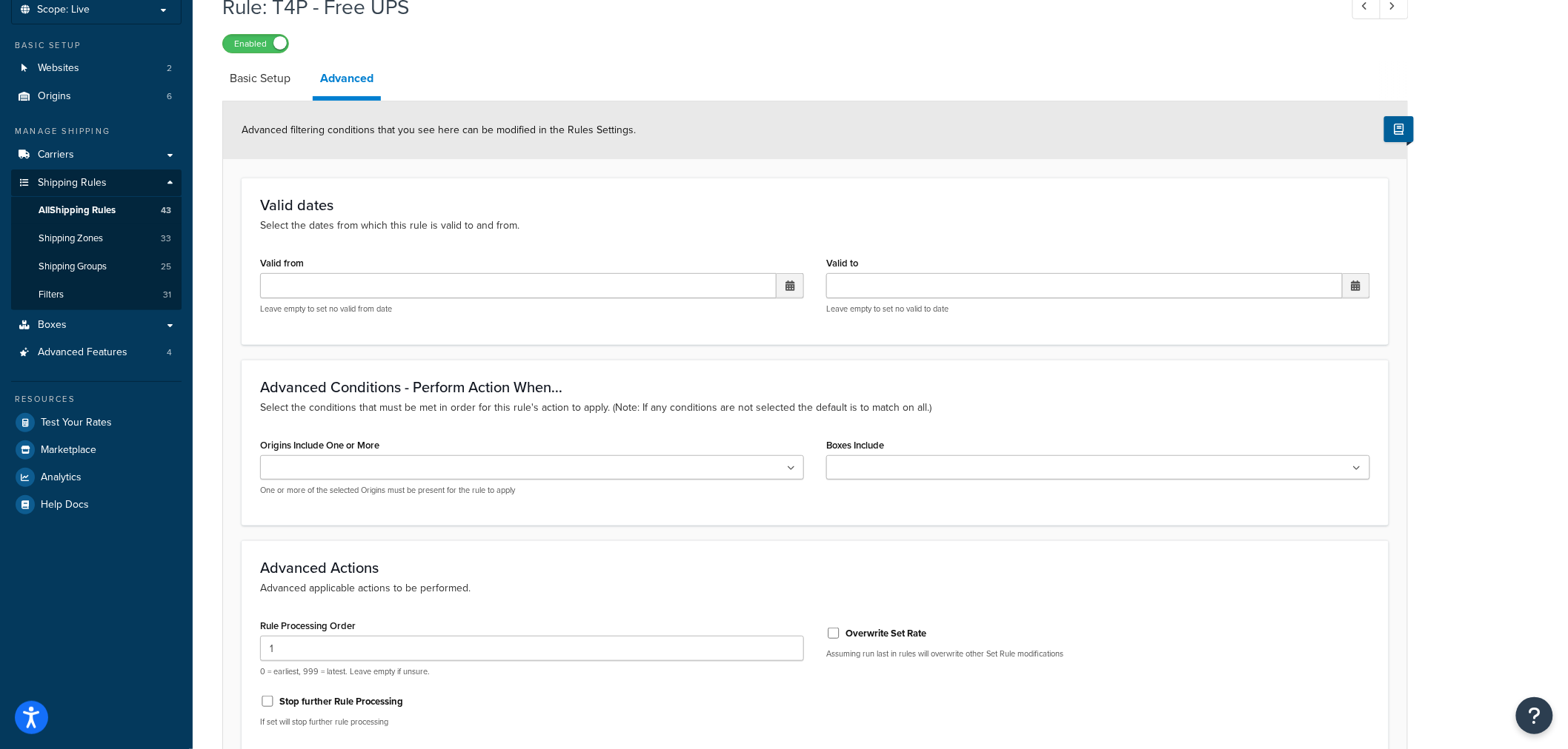
scroll to position [71, 0]
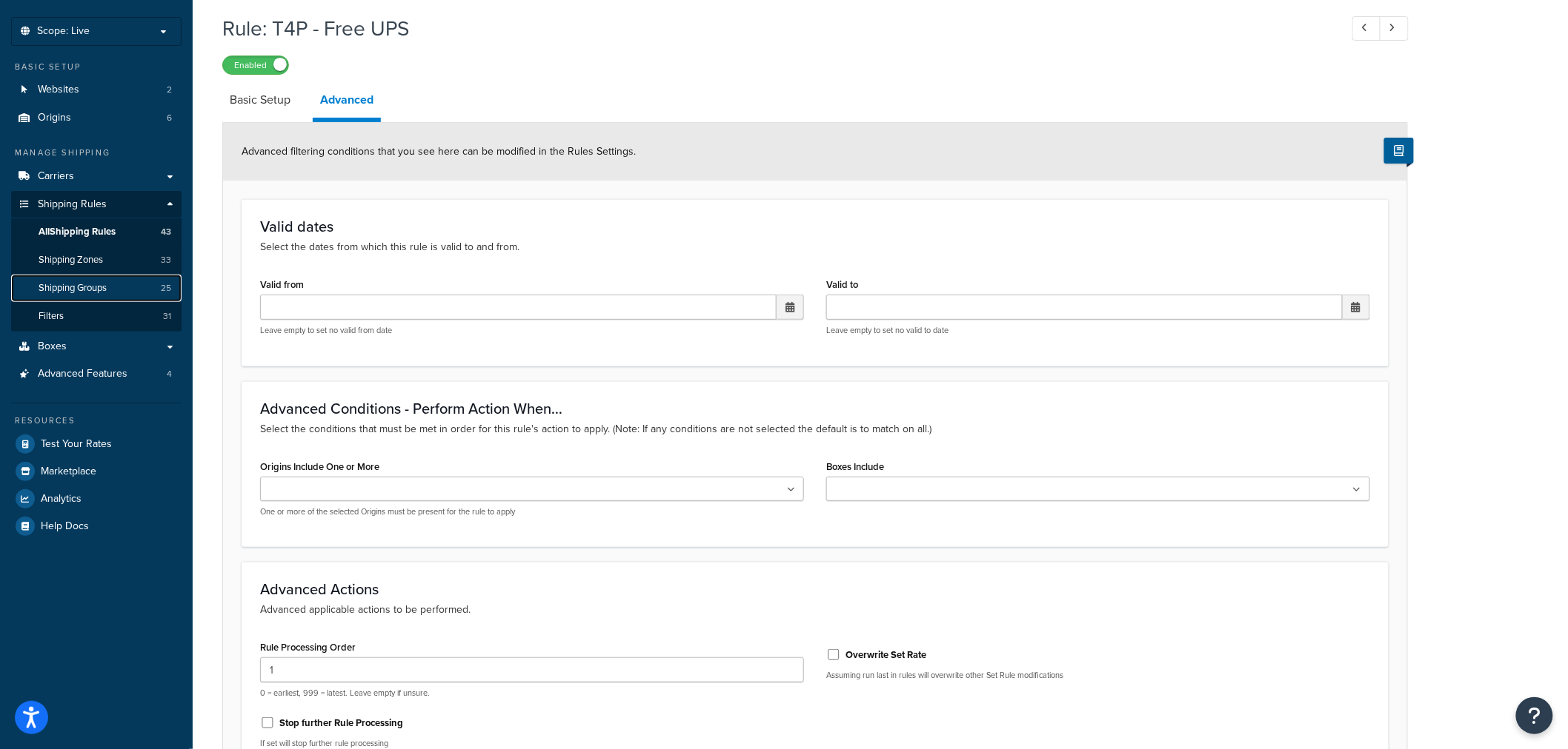
click at [107, 287] on span "Shipping Groups" at bounding box center [72, 288] width 68 height 13
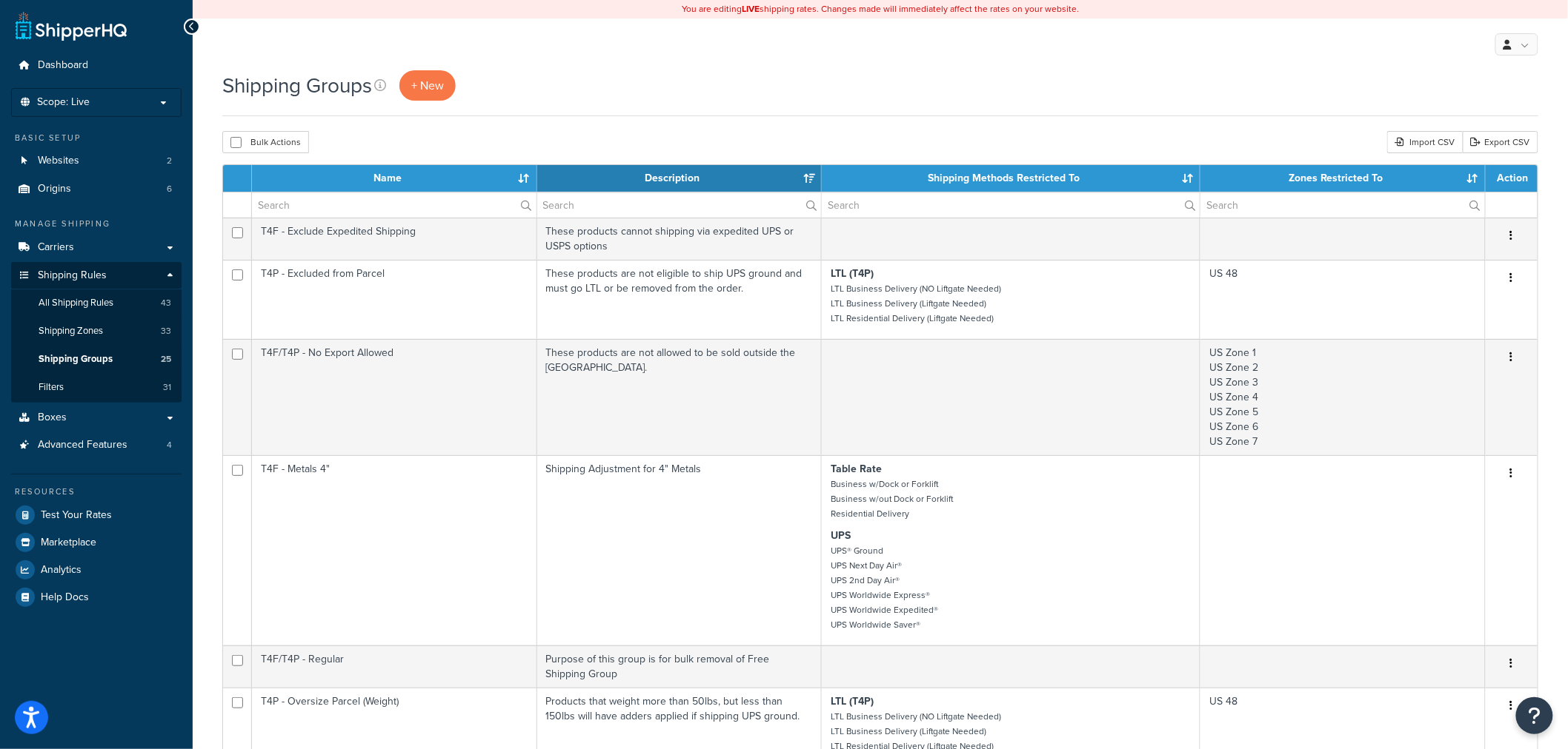
click at [379, 181] on th "Name" at bounding box center [394, 178] width 285 height 27
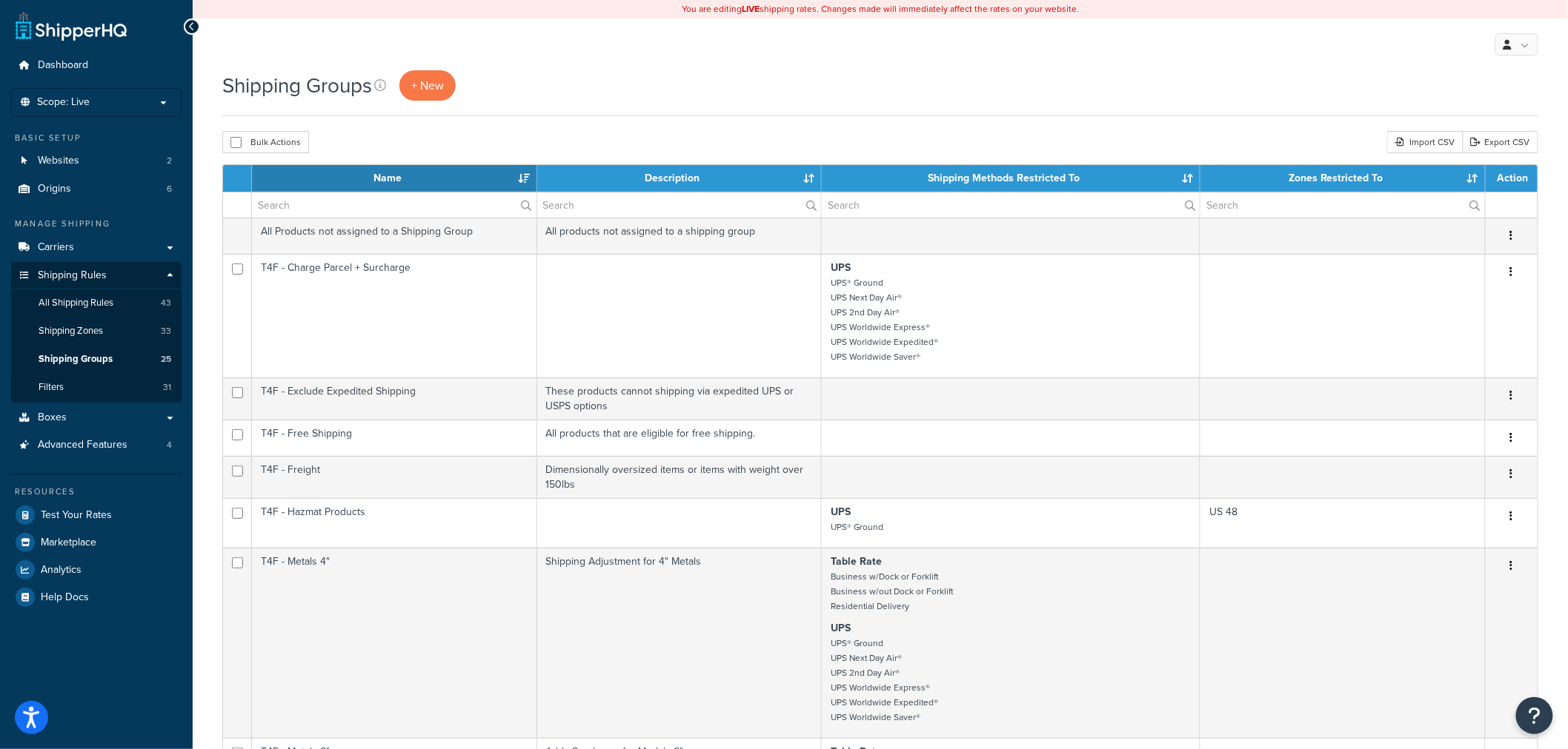
click at [379, 181] on th "Name" at bounding box center [394, 178] width 285 height 27
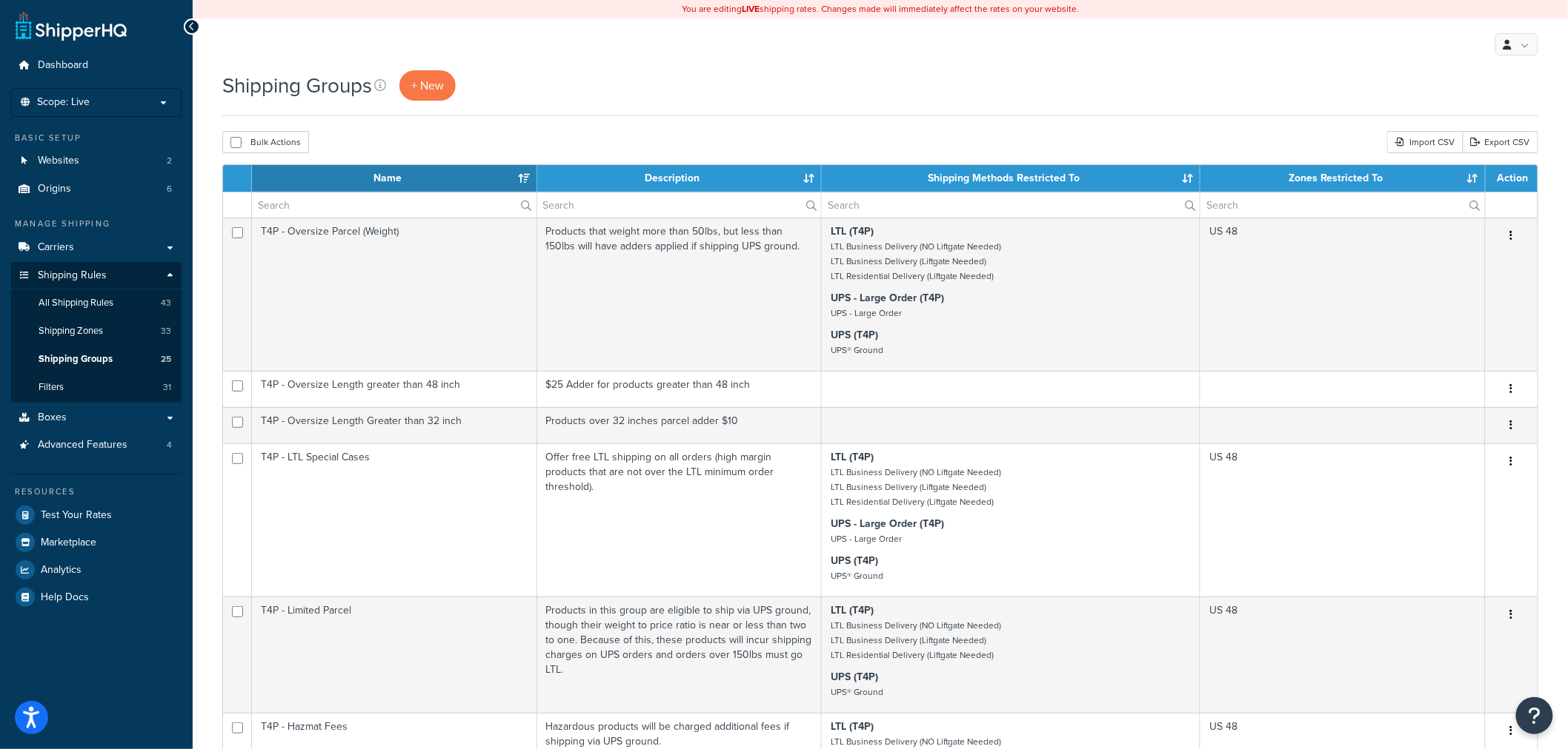
click at [379, 181] on th "Name" at bounding box center [394, 178] width 285 height 27
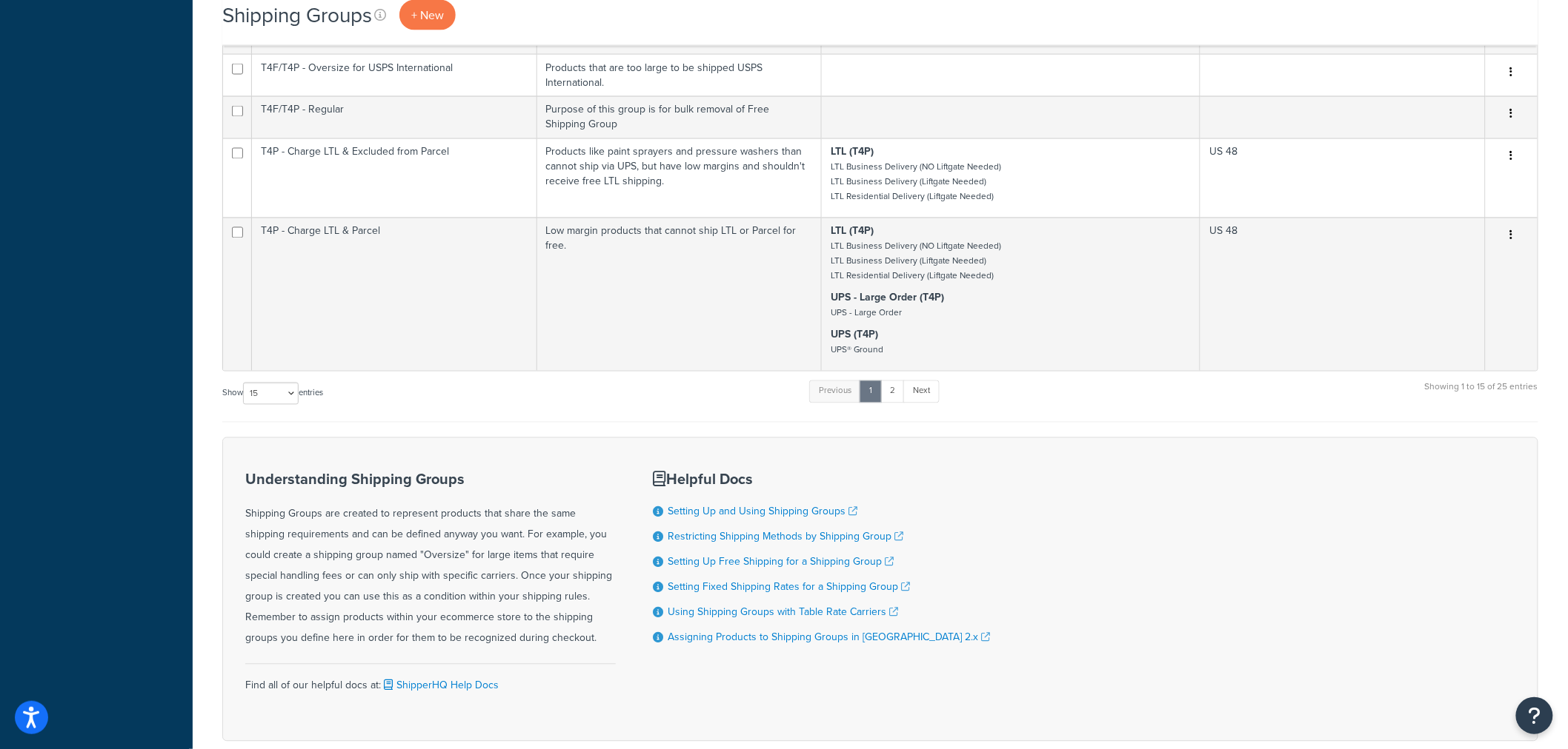
scroll to position [1151, 0]
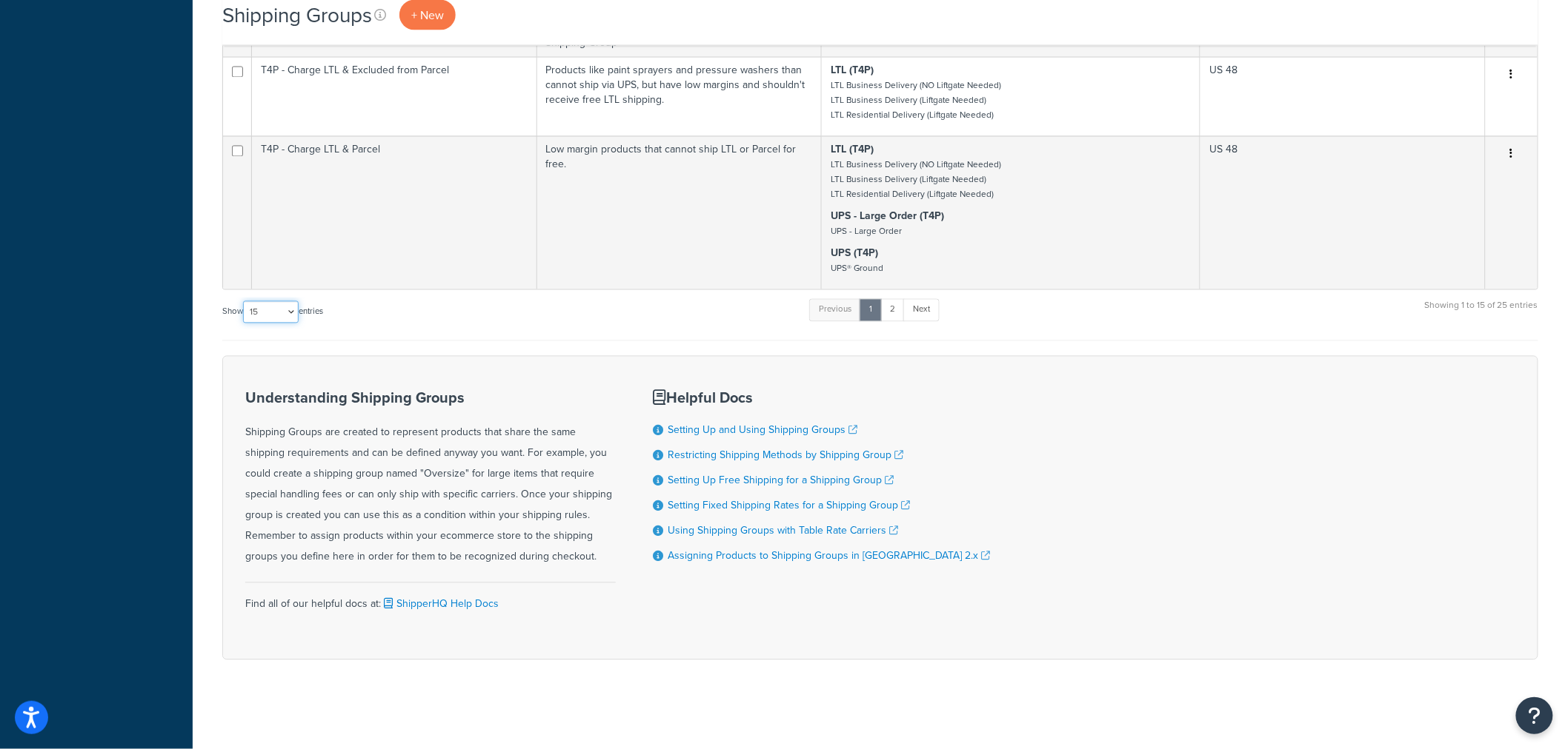
click at [287, 314] on select "10 15 25 50 100" at bounding box center [271, 313] width 55 height 23
select select "100"
click at [244, 324] on select "10 15 25 50 100" at bounding box center [271, 313] width 55 height 23
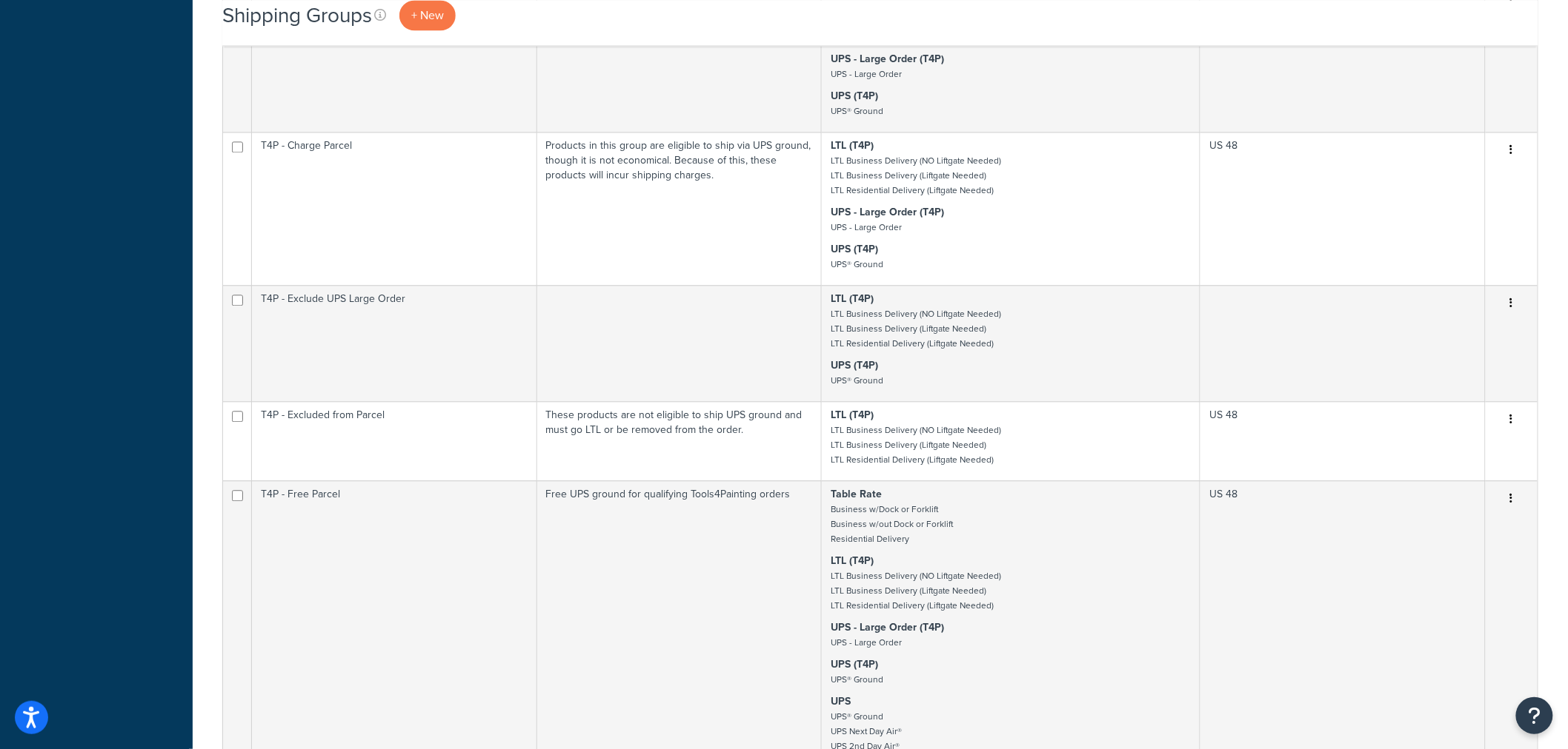
scroll to position [1315, 0]
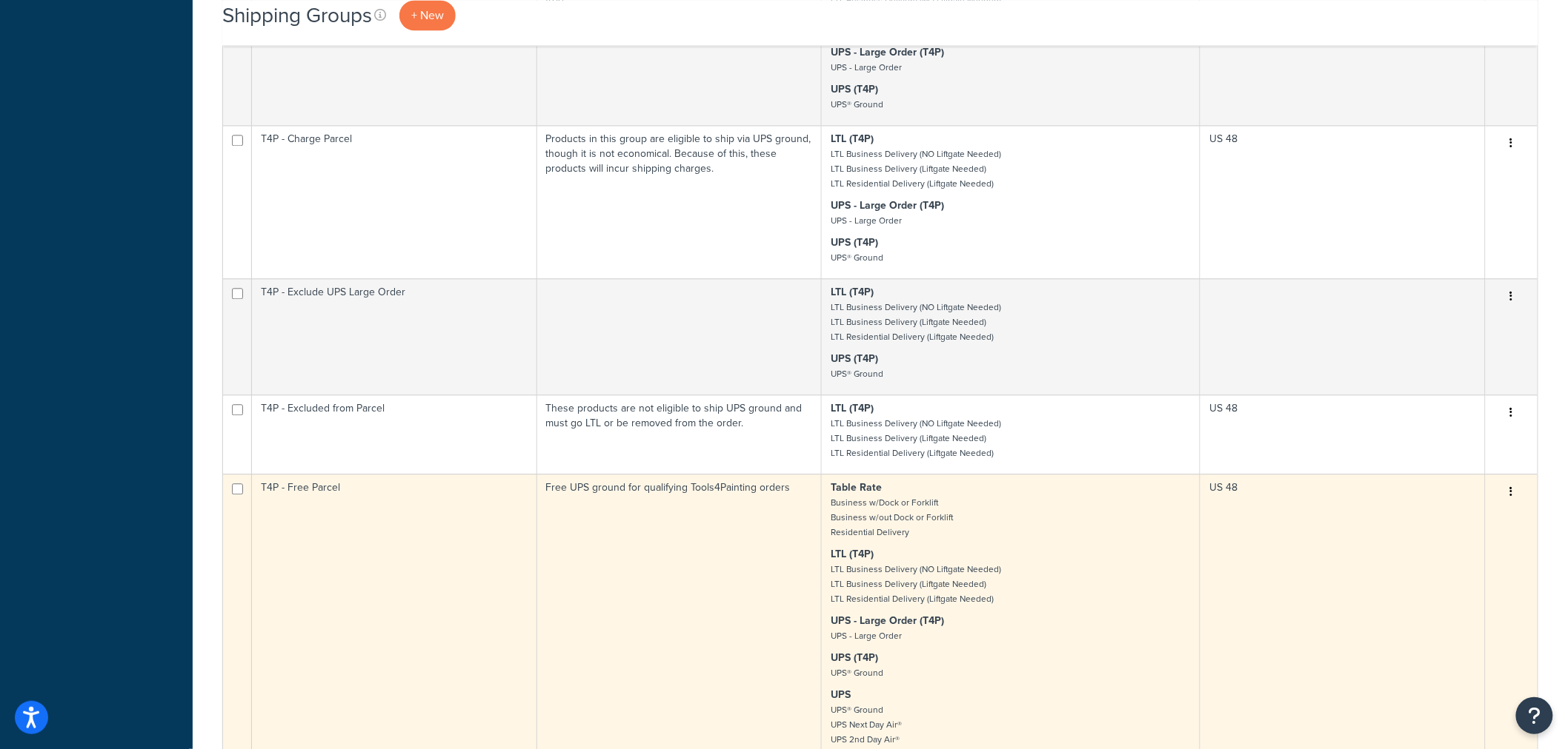
click at [321, 487] on td "T4P - Free Parcel" at bounding box center [394, 617] width 285 height 287
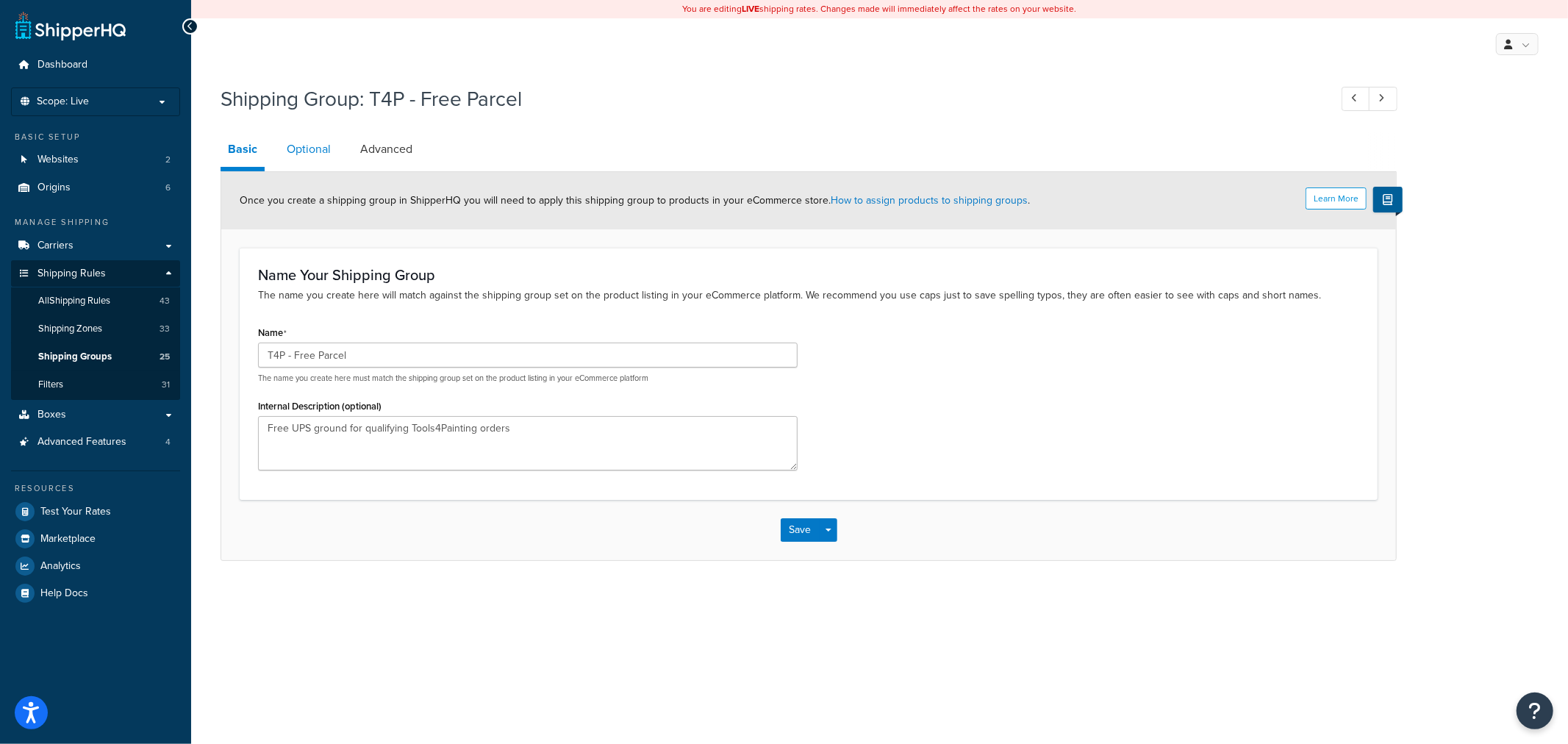
click at [291, 142] on link "Optional" at bounding box center [309, 149] width 58 height 35
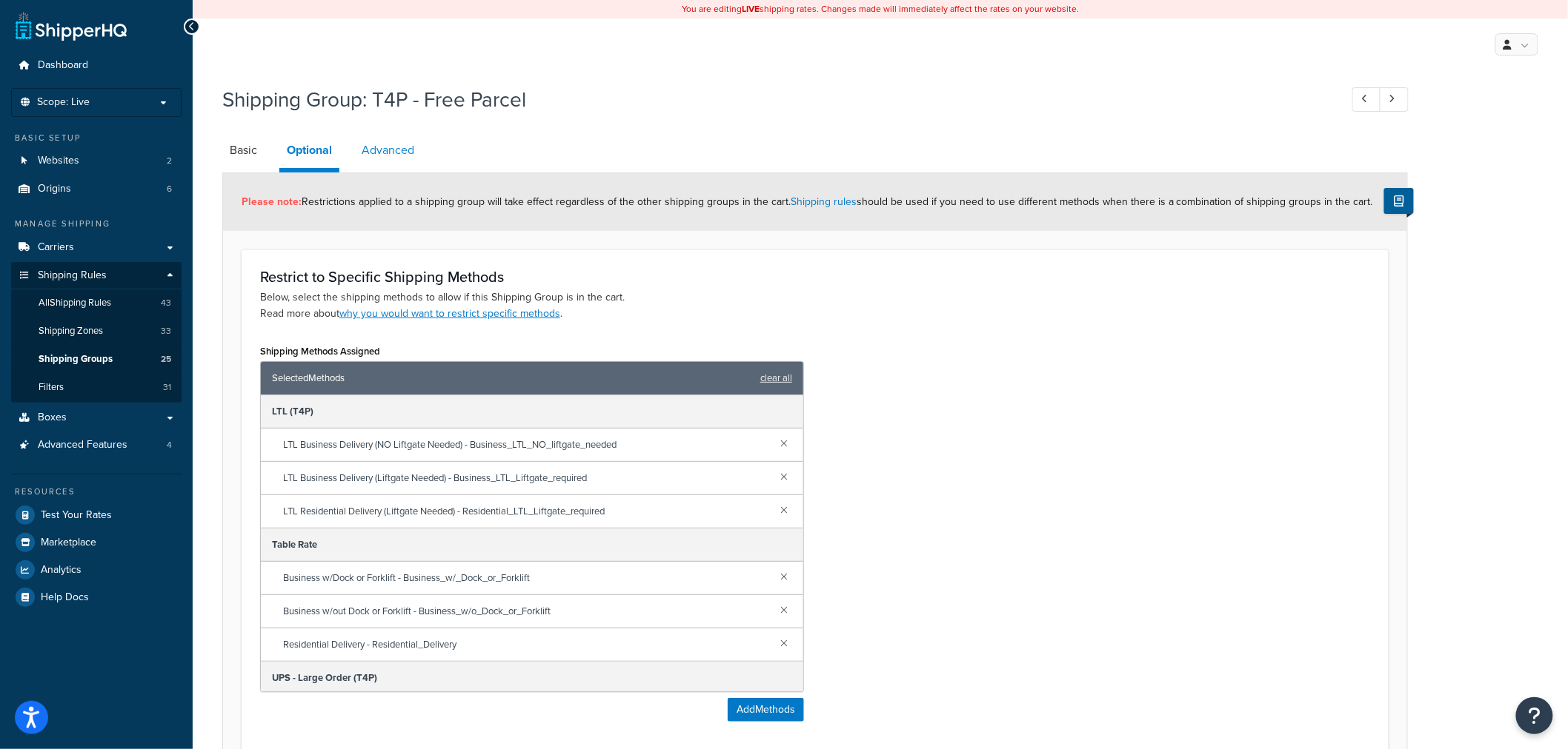
click at [365, 154] on link "Advanced" at bounding box center [388, 150] width 68 height 36
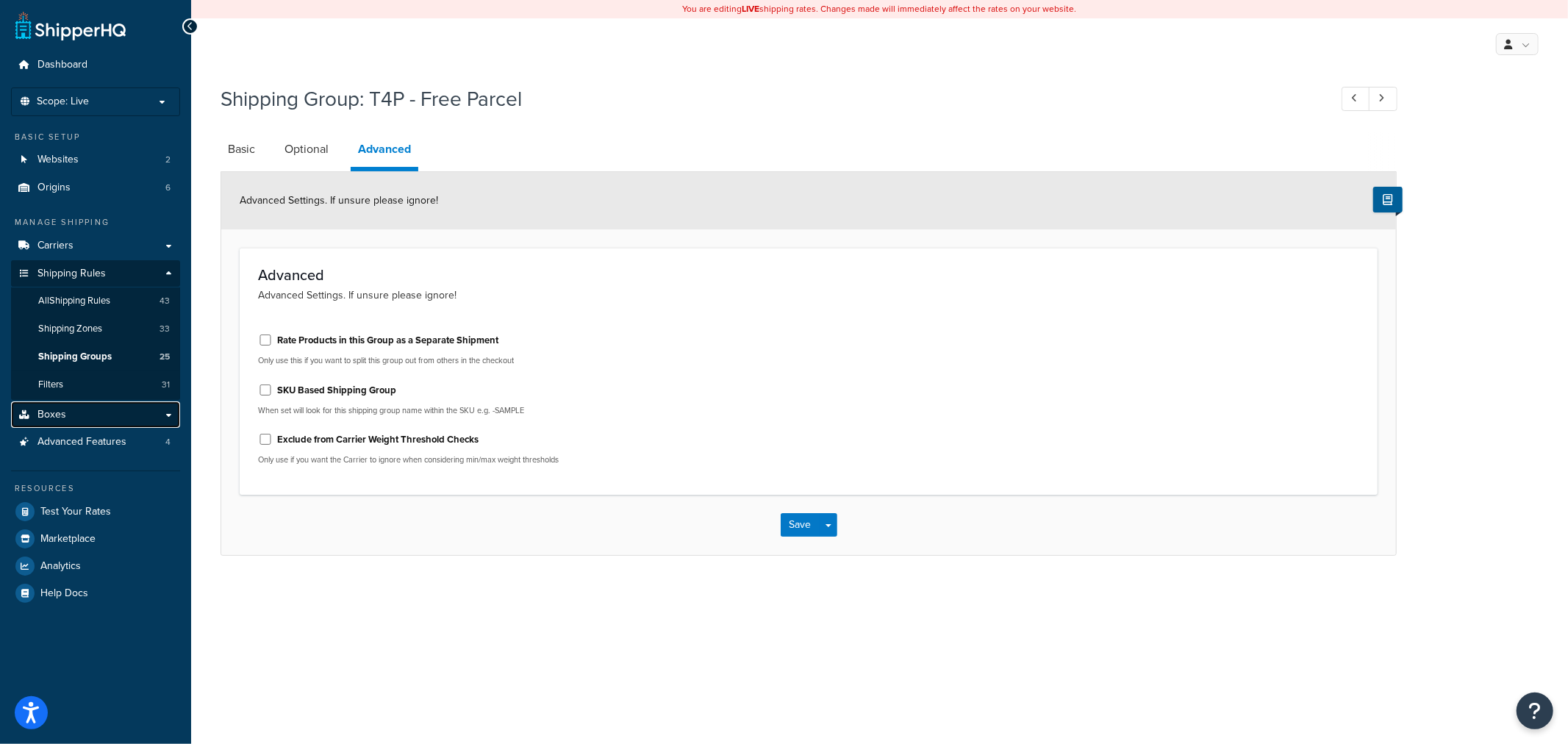
click at [127, 416] on link "Boxes" at bounding box center [95, 415] width 169 height 28
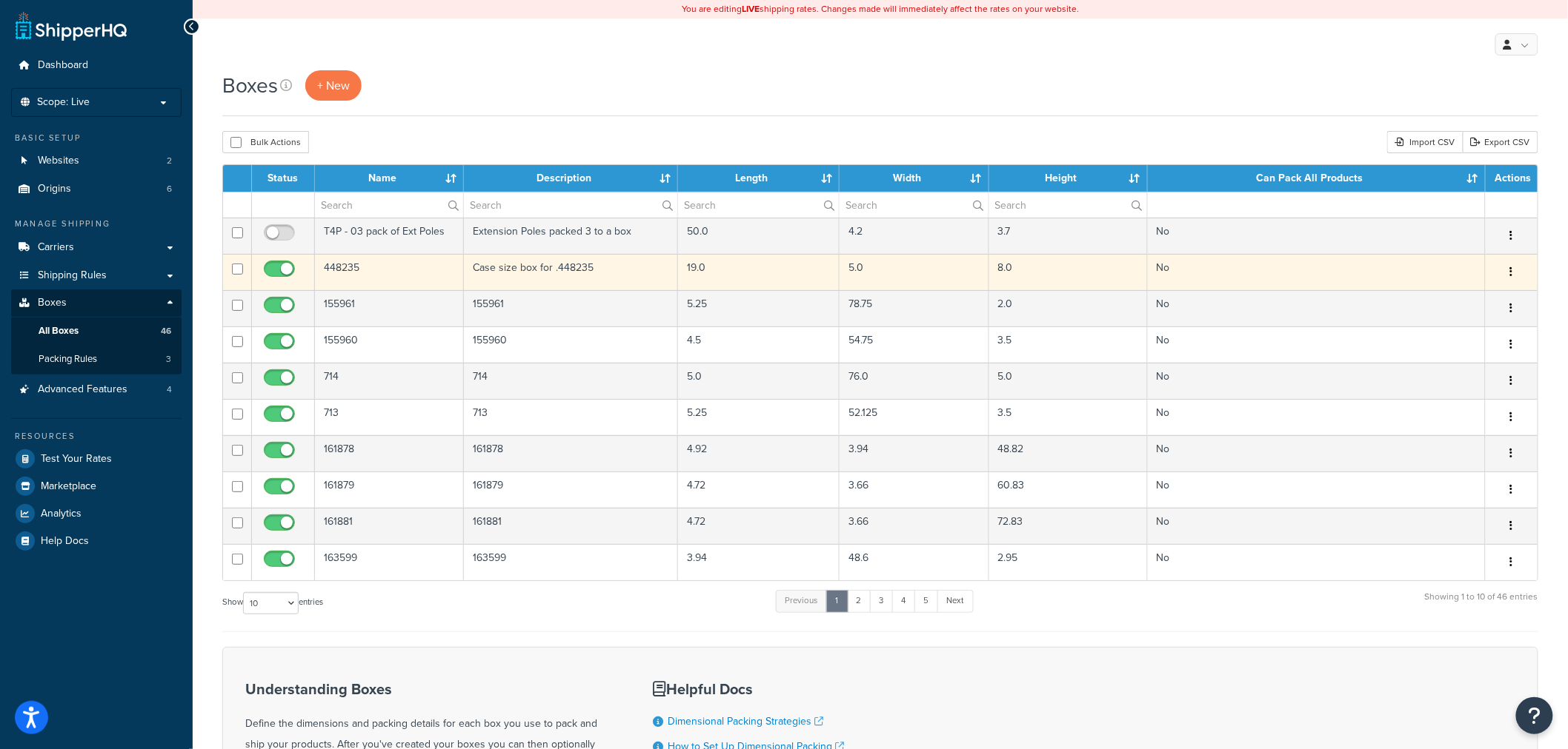
click at [367, 277] on td "448235" at bounding box center [389, 272] width 149 height 36
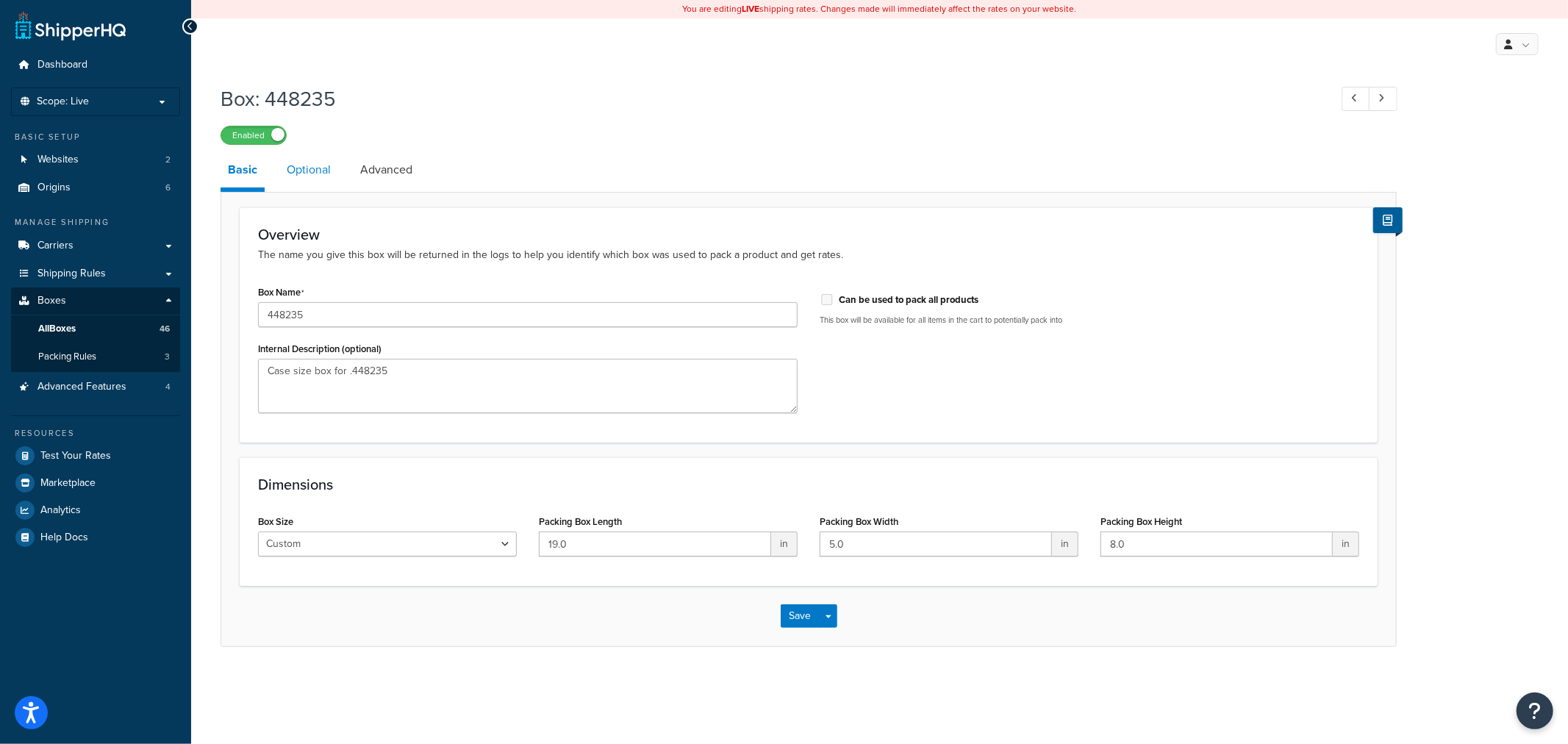
click at [334, 177] on link "Optional" at bounding box center [309, 169] width 58 height 35
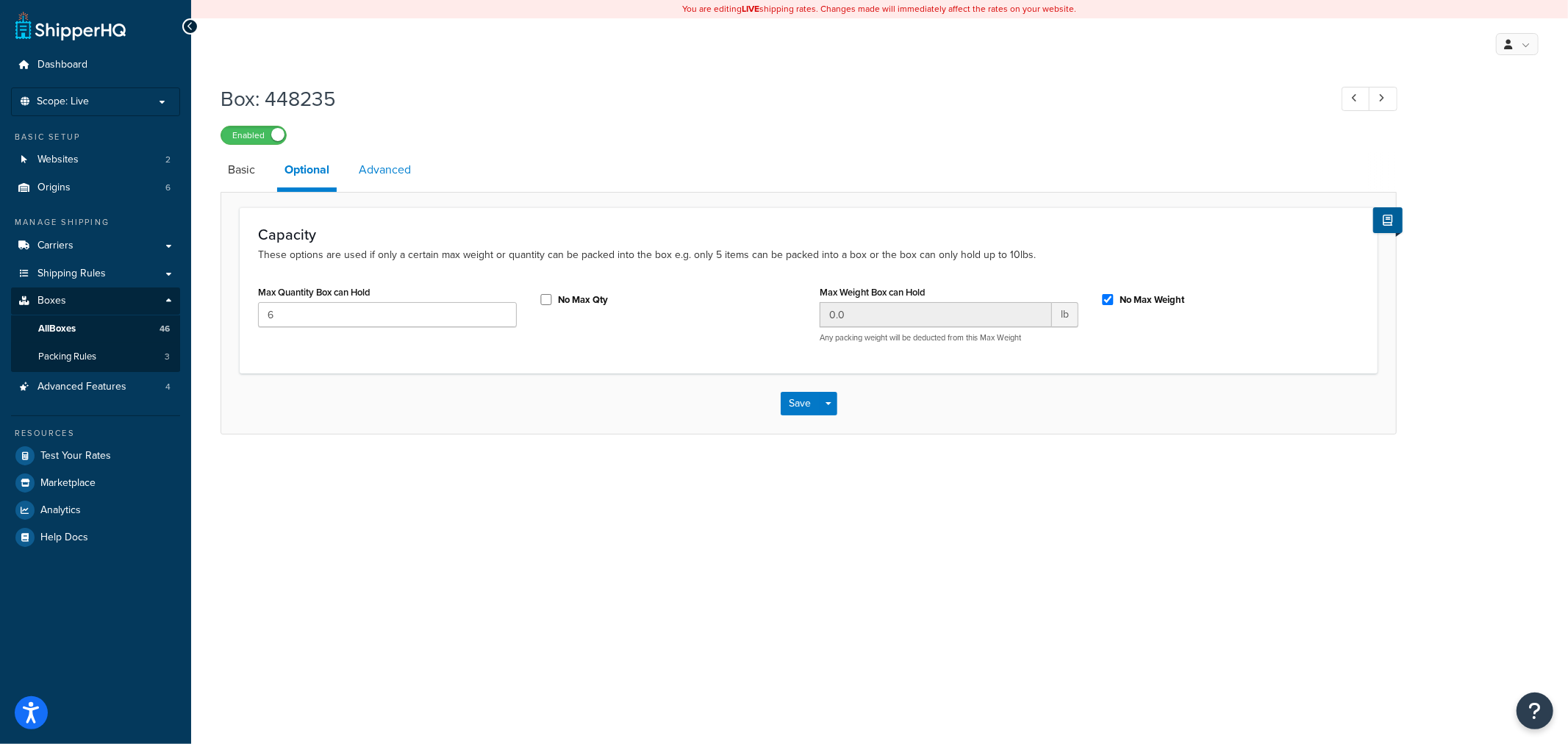
click at [375, 170] on link "Advanced" at bounding box center [385, 169] width 67 height 35
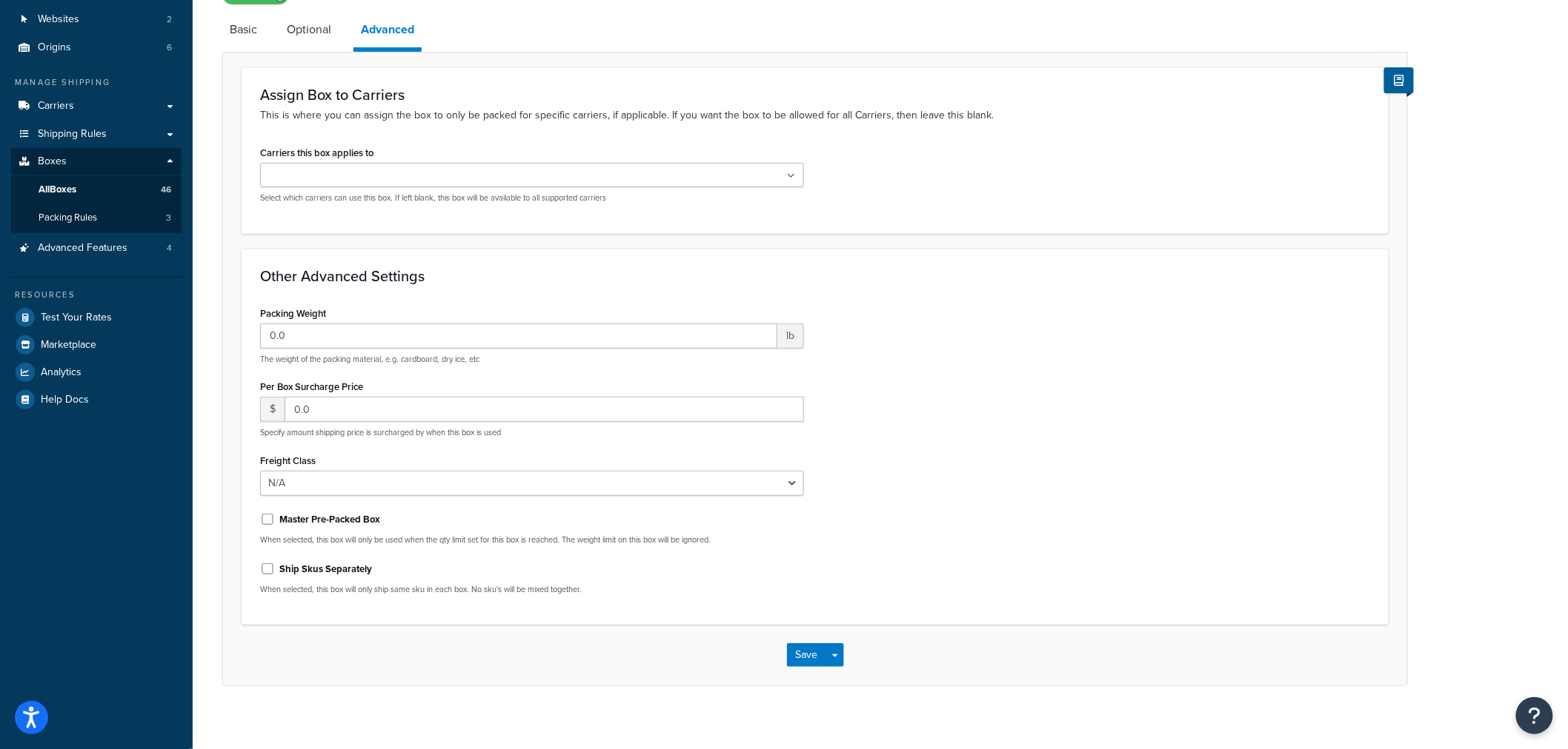
scroll to position [152, 0]
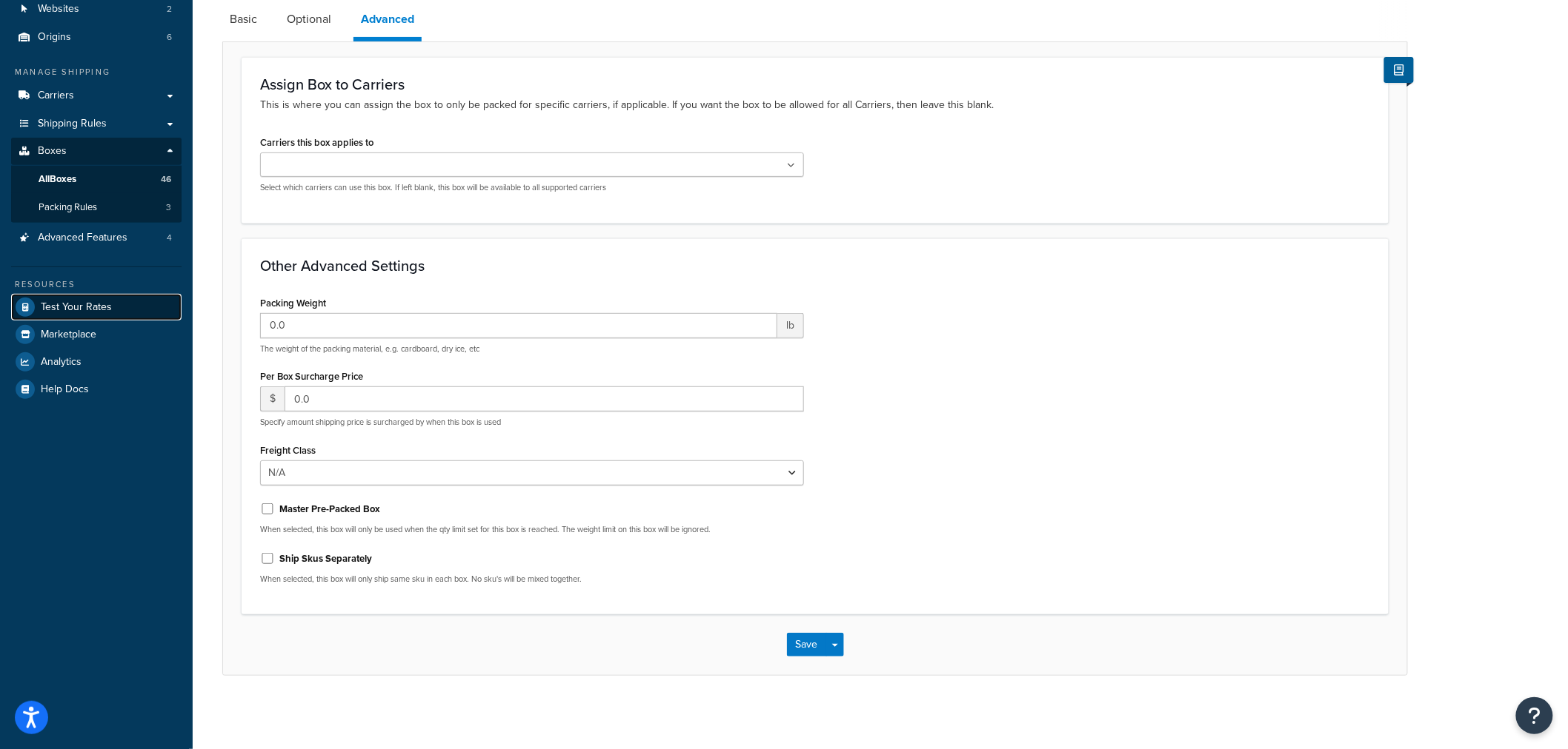
click at [143, 302] on link "Test Your Rates" at bounding box center [96, 307] width 171 height 27
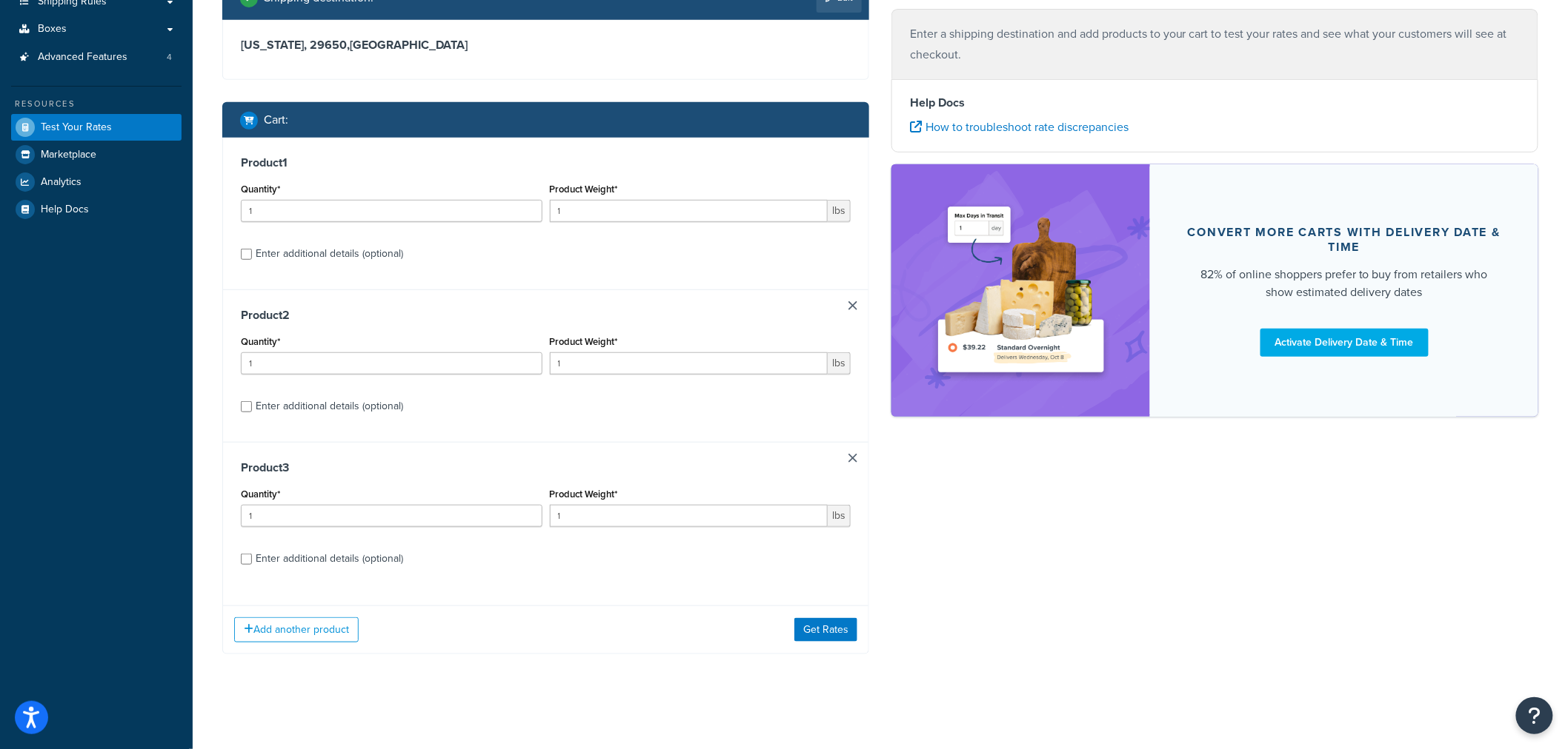
scroll to position [277, 0]
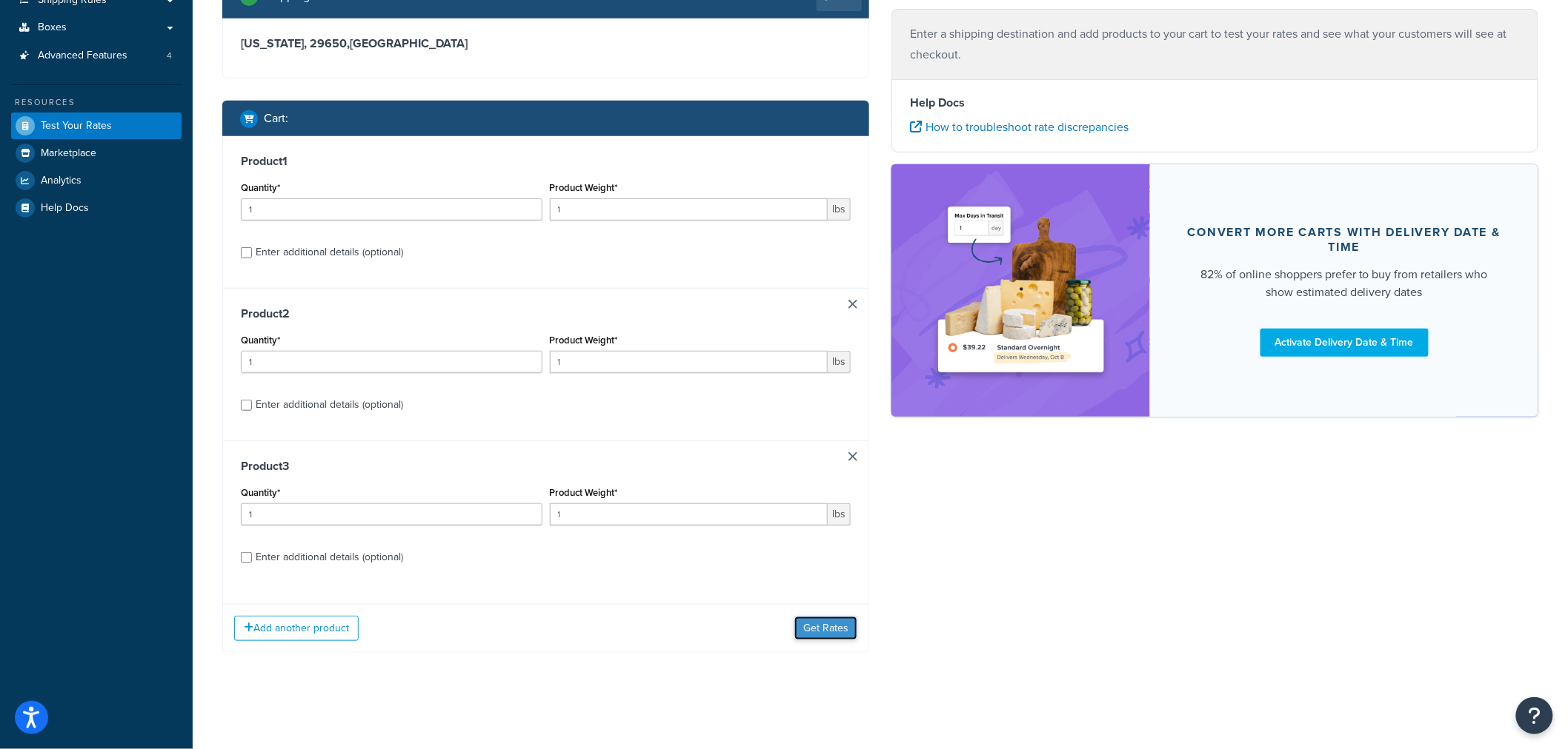
click at [840, 631] on button "Get Rates" at bounding box center [826, 628] width 63 height 23
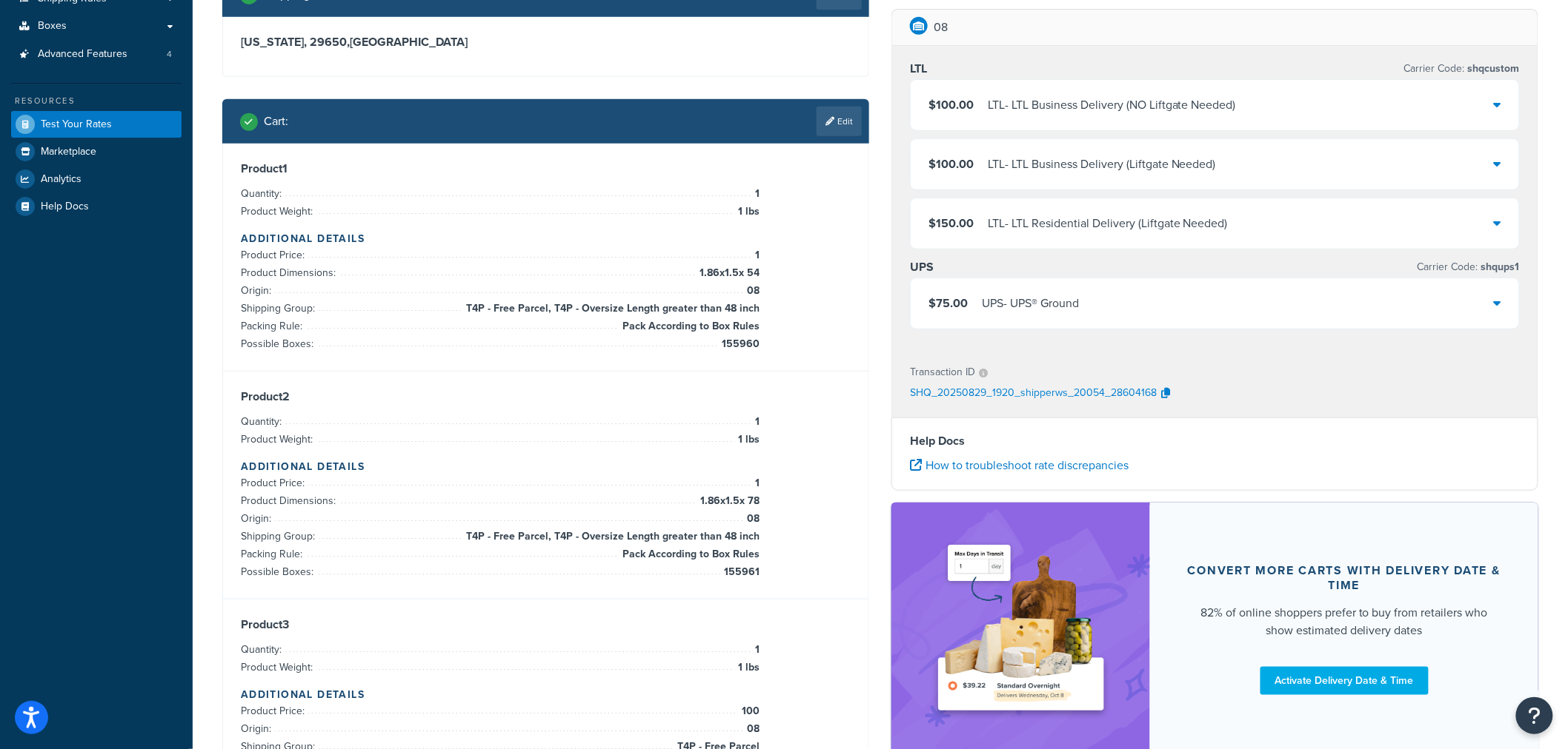
click at [1037, 304] on div "UPS - UPS® Ground" at bounding box center [1030, 304] width 97 height 21
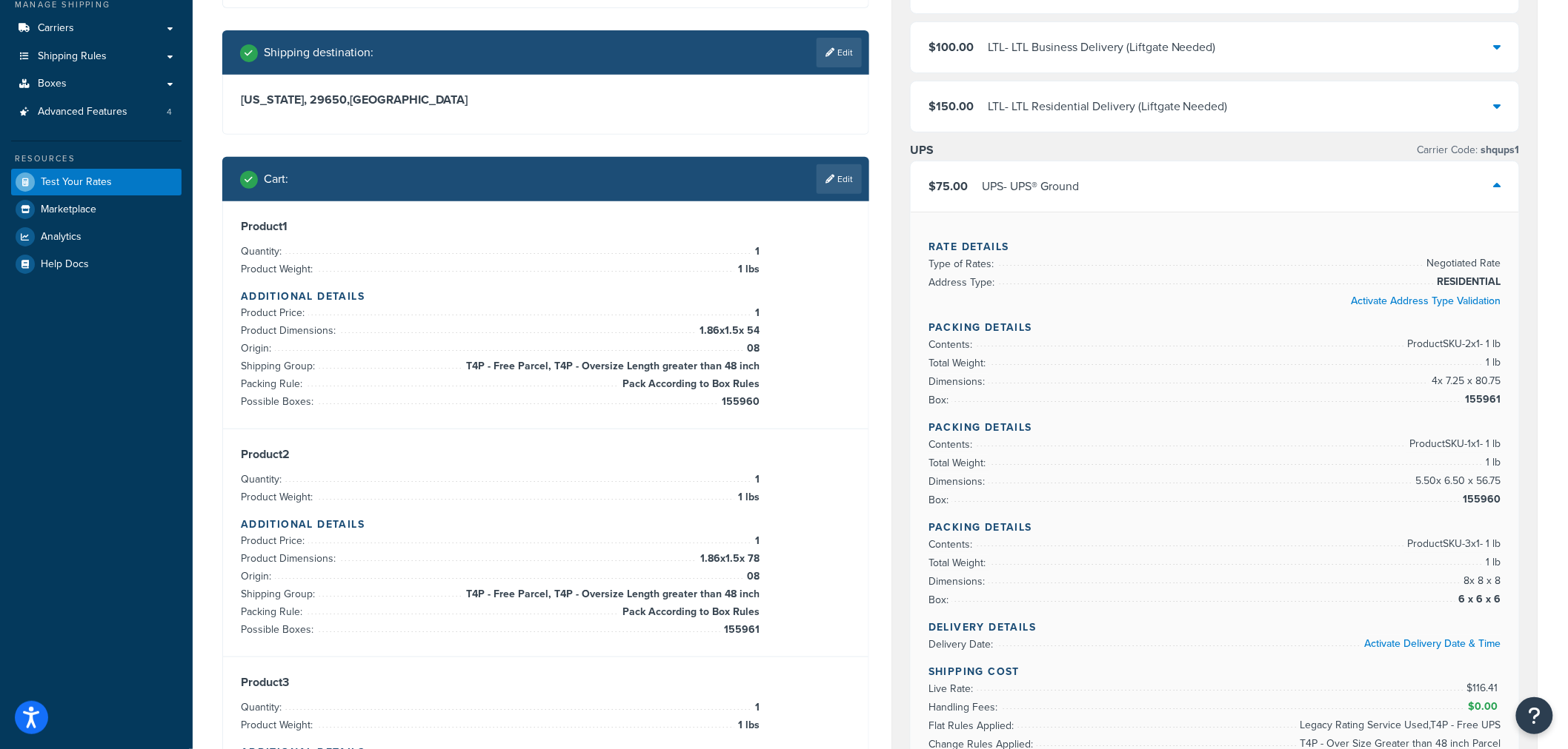
scroll to position [195, 0]
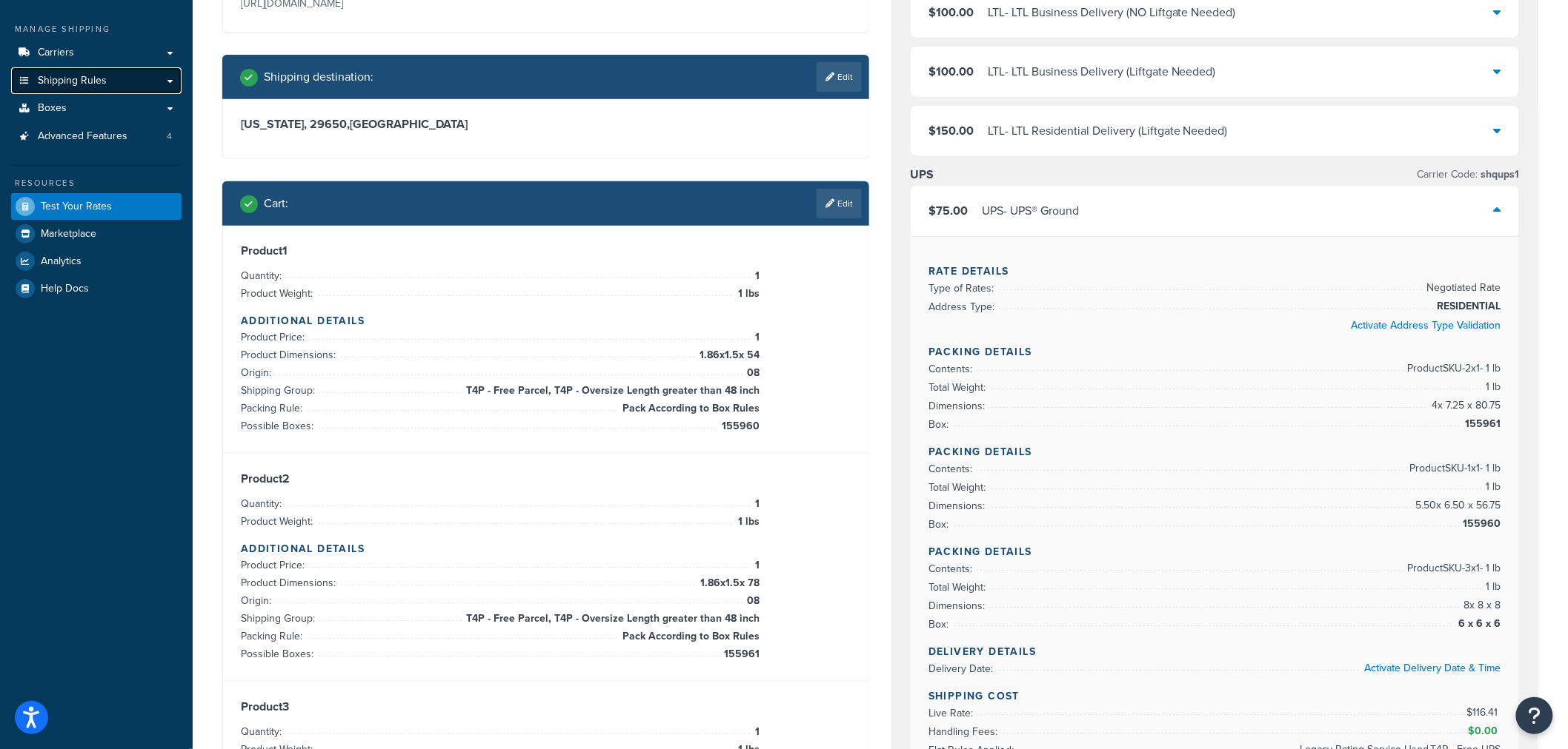
click at [87, 84] on span "Shipping Rules" at bounding box center [73, 81] width 69 height 13
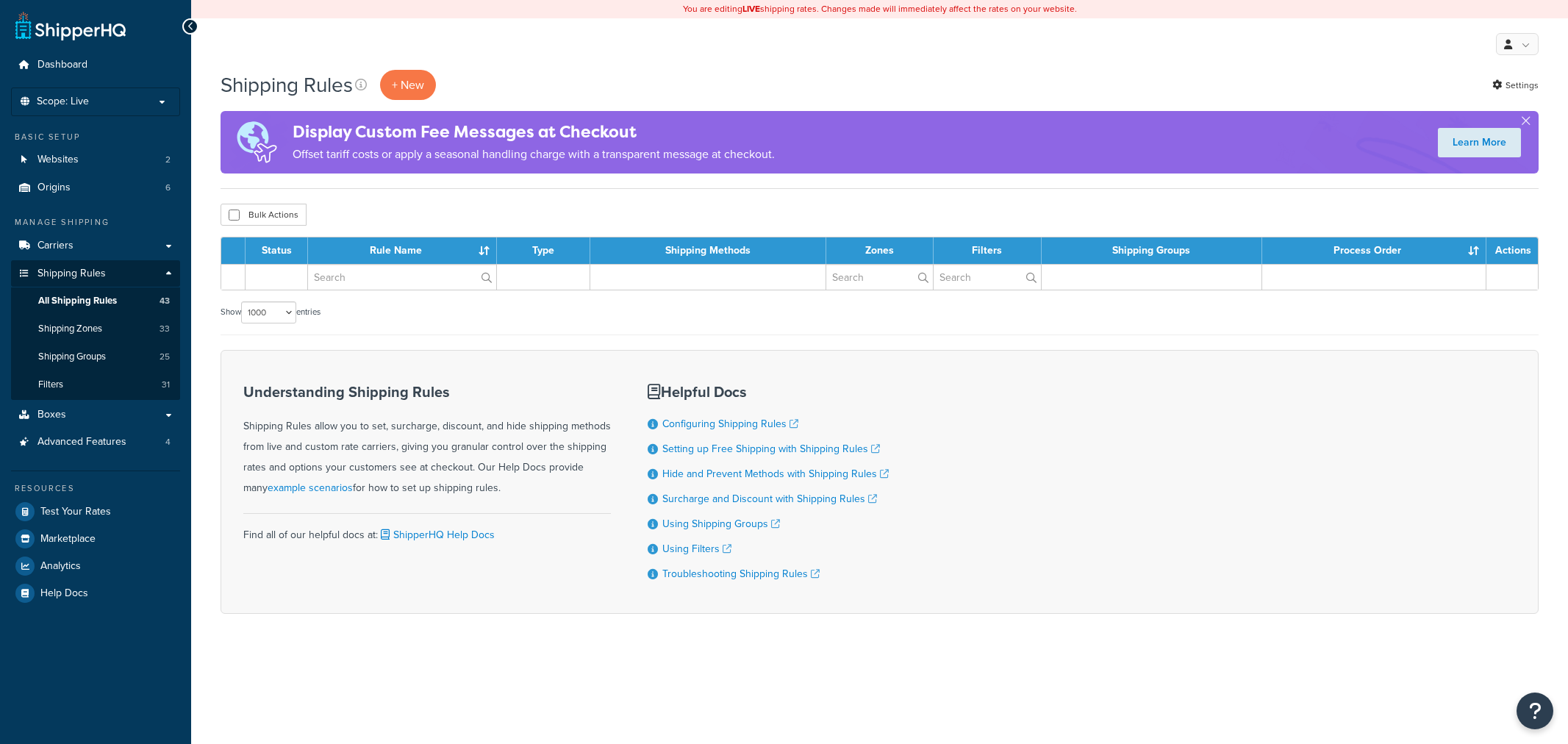
select select "1000"
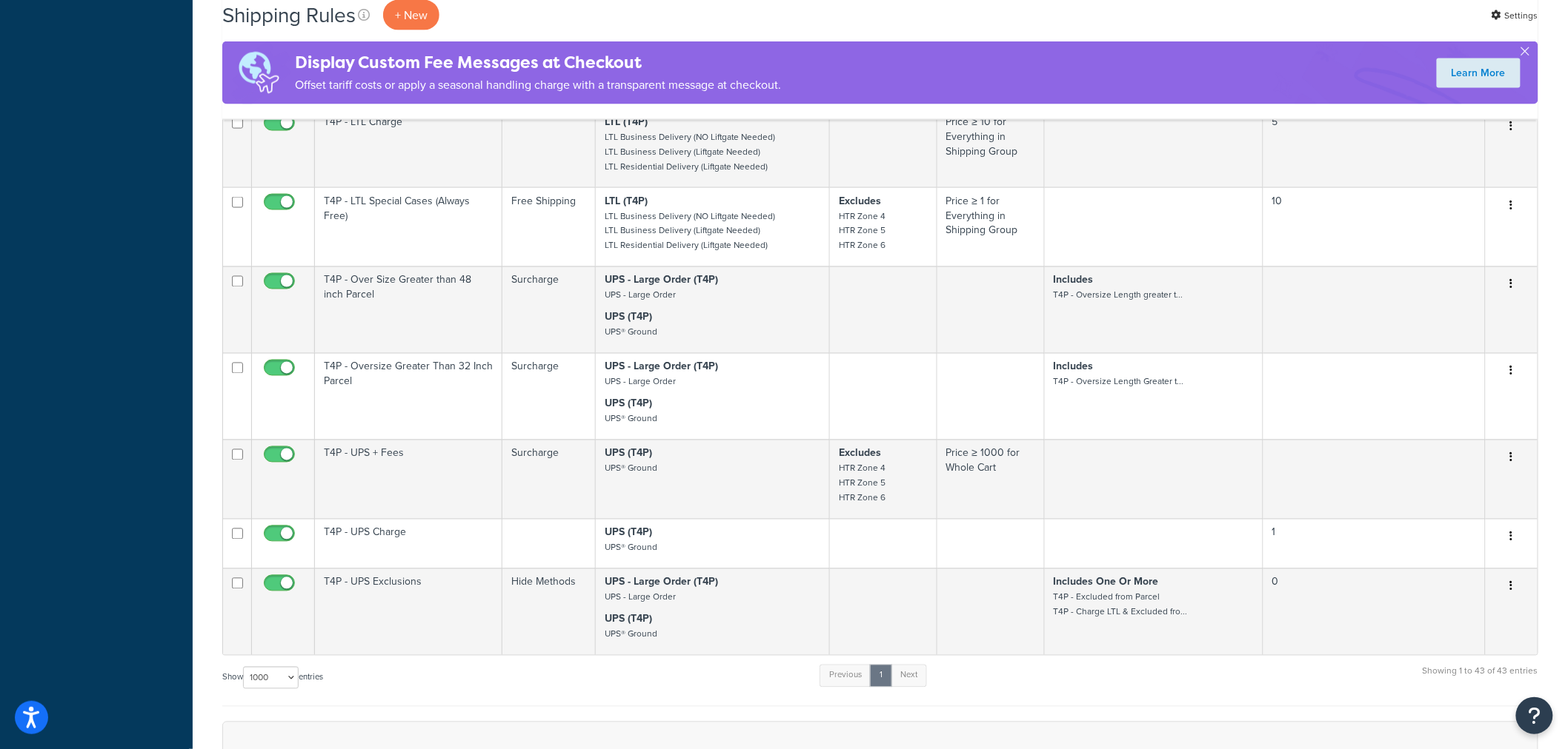
scroll to position [3291, 0]
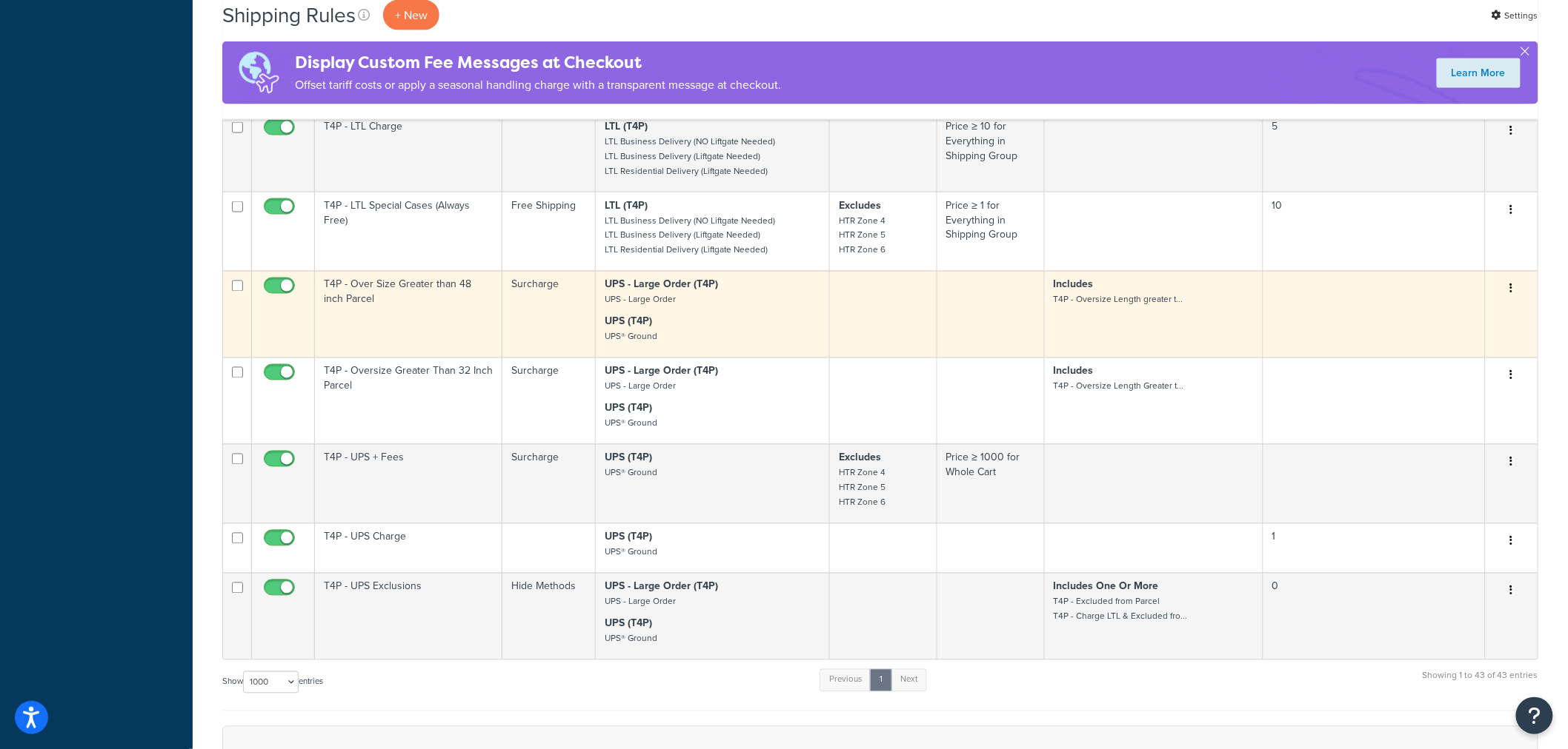
click at [427, 300] on td "T4P - Over Size Greater than 48 inch Parcel" at bounding box center [408, 314] width 187 height 87
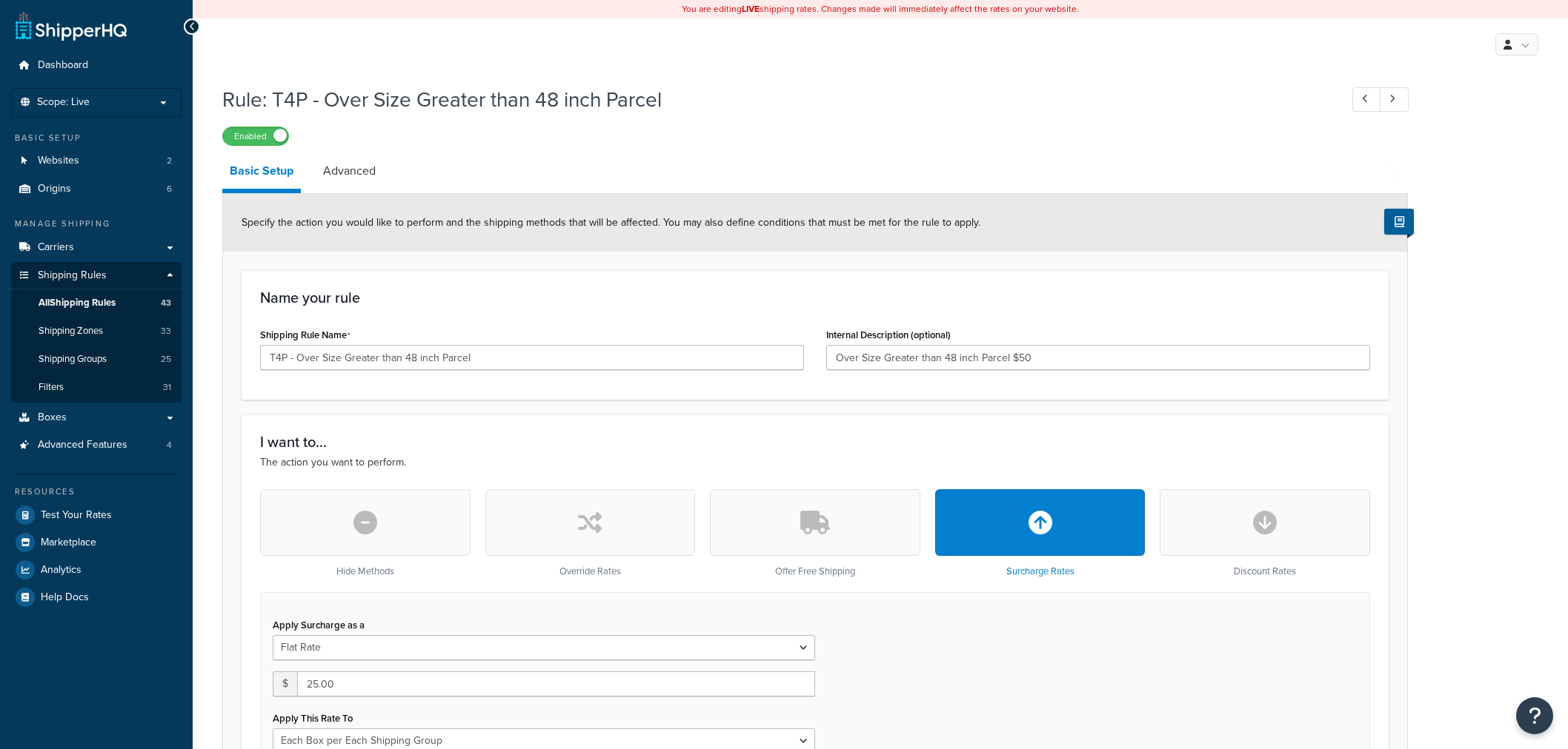
select select "BOX"
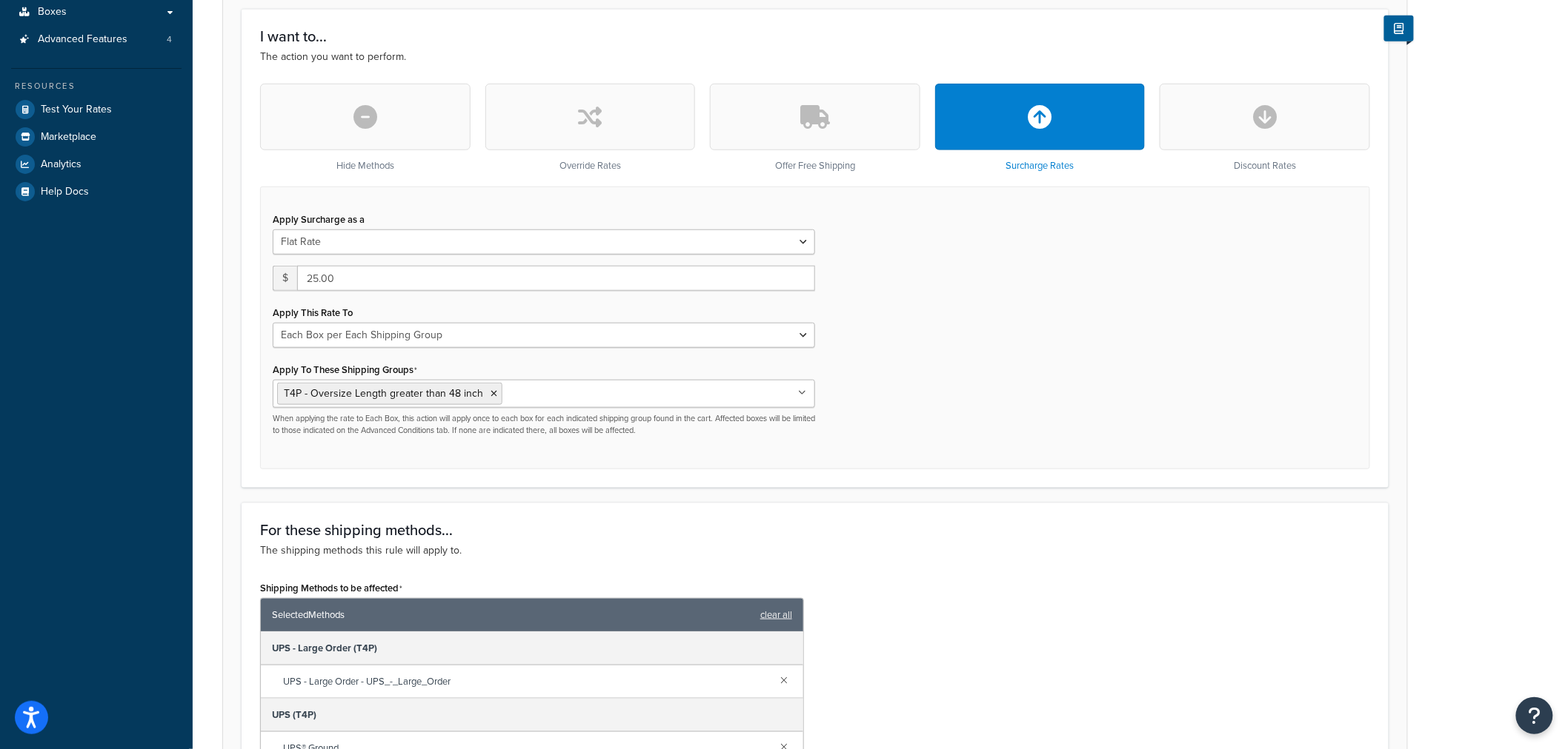
scroll to position [494, 0]
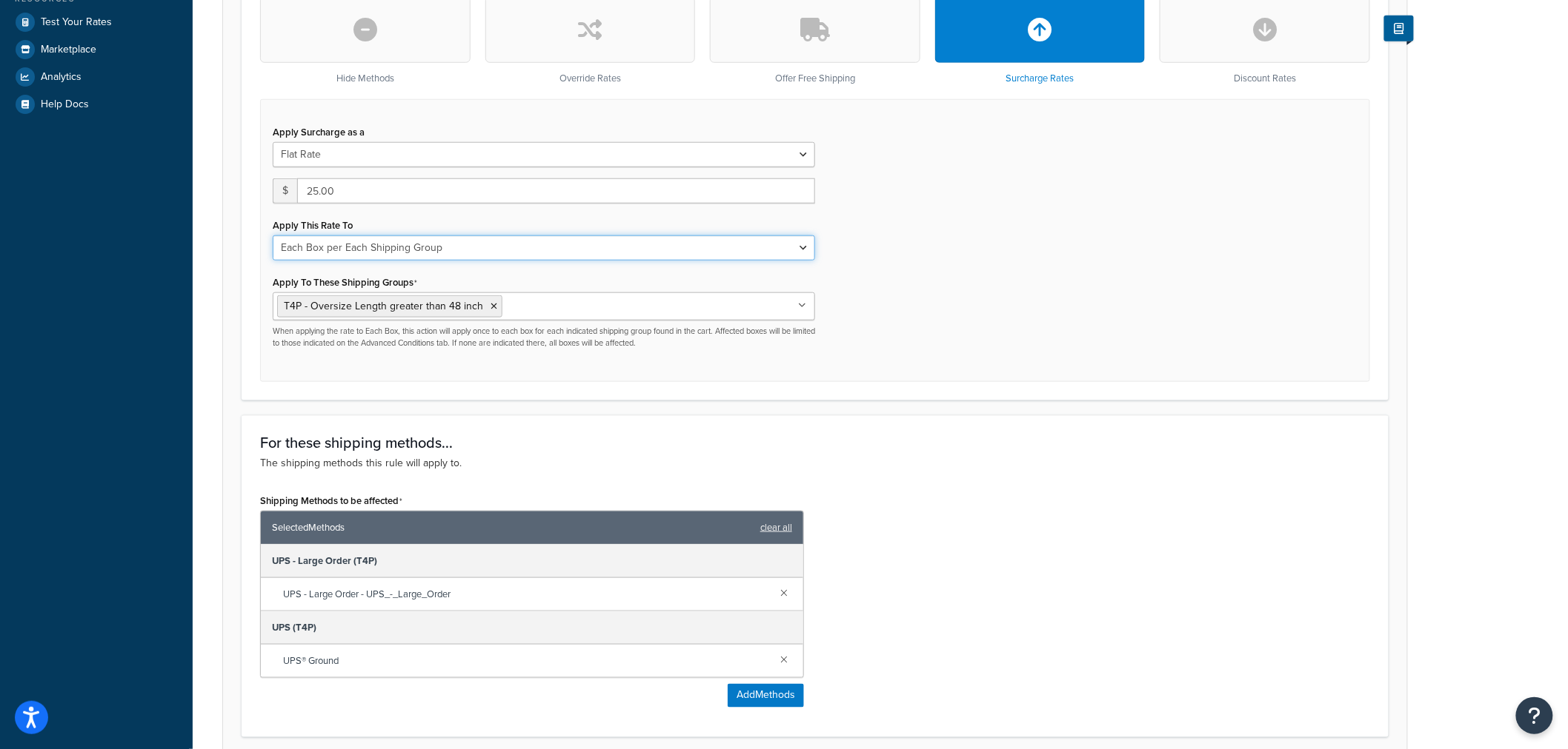
click at [463, 244] on select "Entire Cart Each Shipment in the Cart Each Origin in the Cart Each Shipping Gro…" at bounding box center [544, 248] width 542 height 25
click at [177, 240] on div "Dashboard Scope: Live Basic Setup Websites 2 Origins 6 Manage Shipping Carriers…" at bounding box center [96, 321] width 192 height 1630
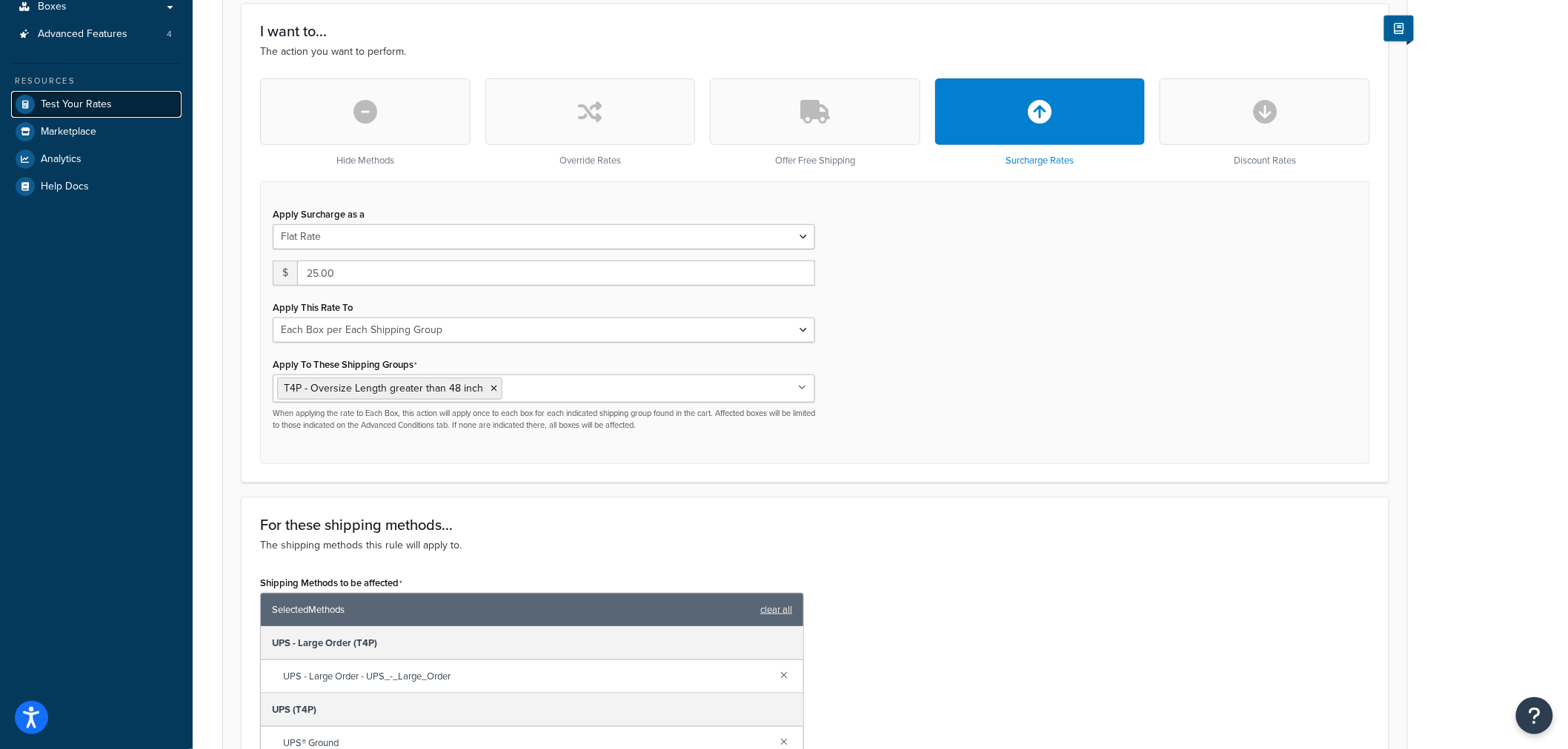
click at [96, 101] on span "Test Your Rates" at bounding box center [76, 105] width 71 height 13
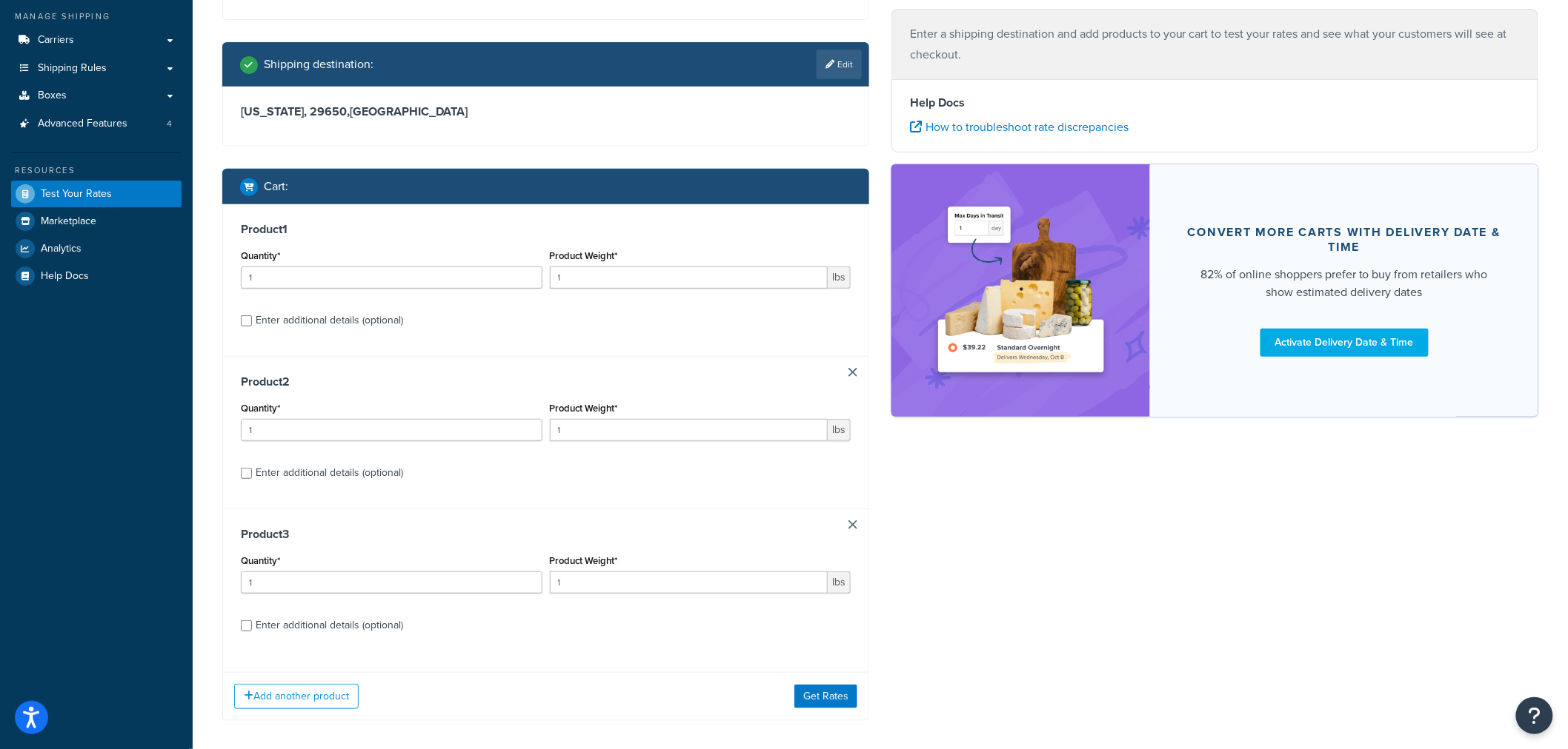
scroll to position [247, 0]
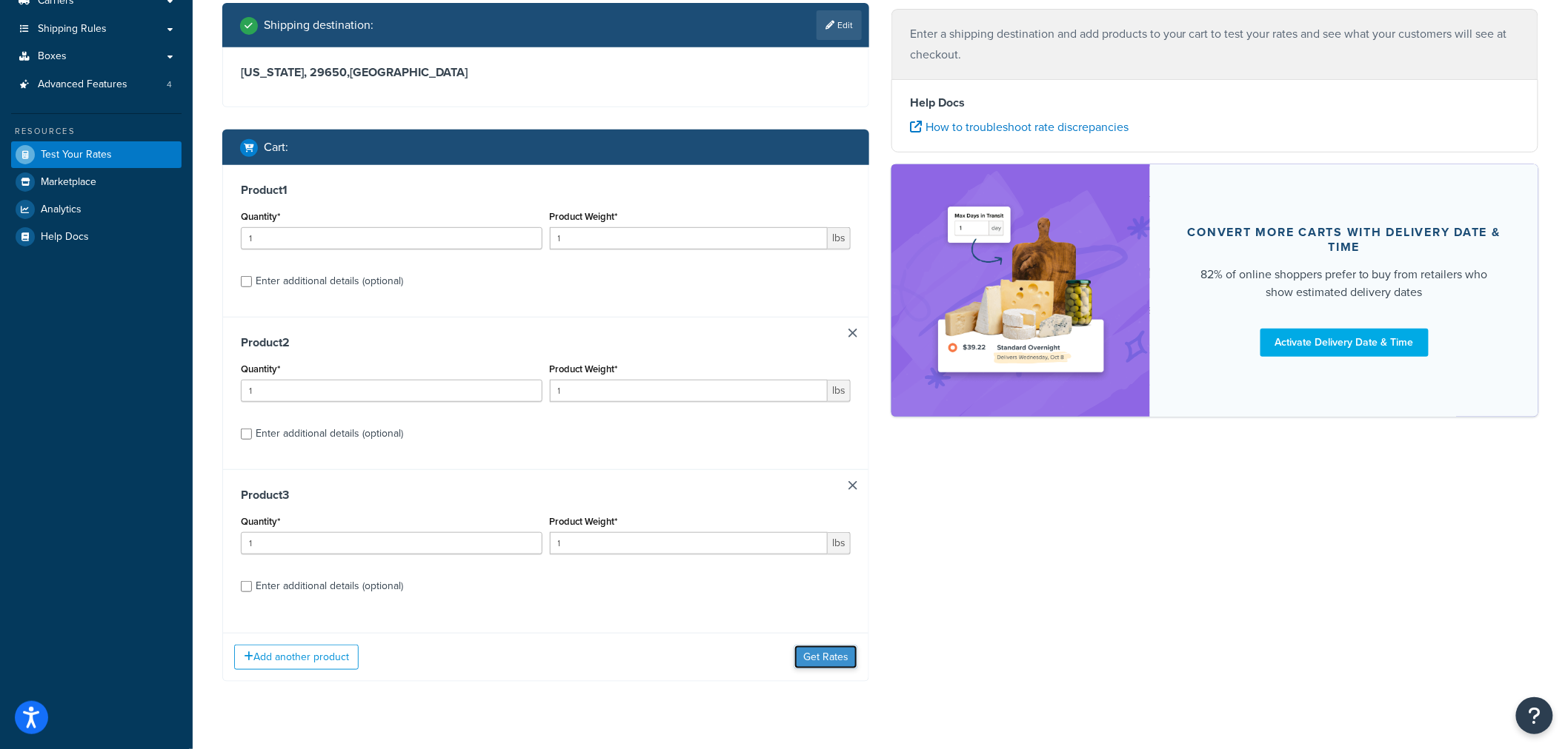
click at [822, 654] on button "Get Rates" at bounding box center [826, 657] width 63 height 23
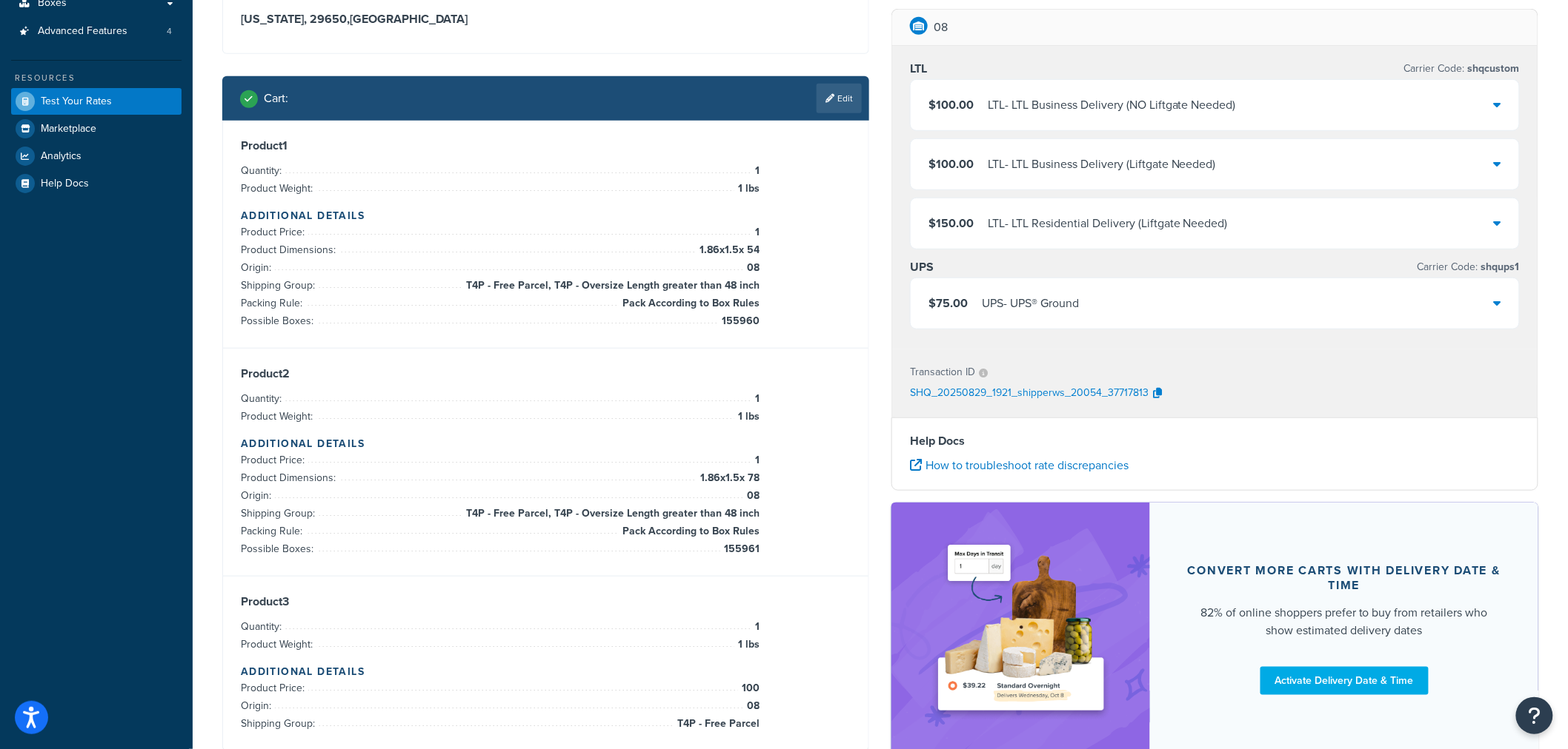
scroll to position [329, 0]
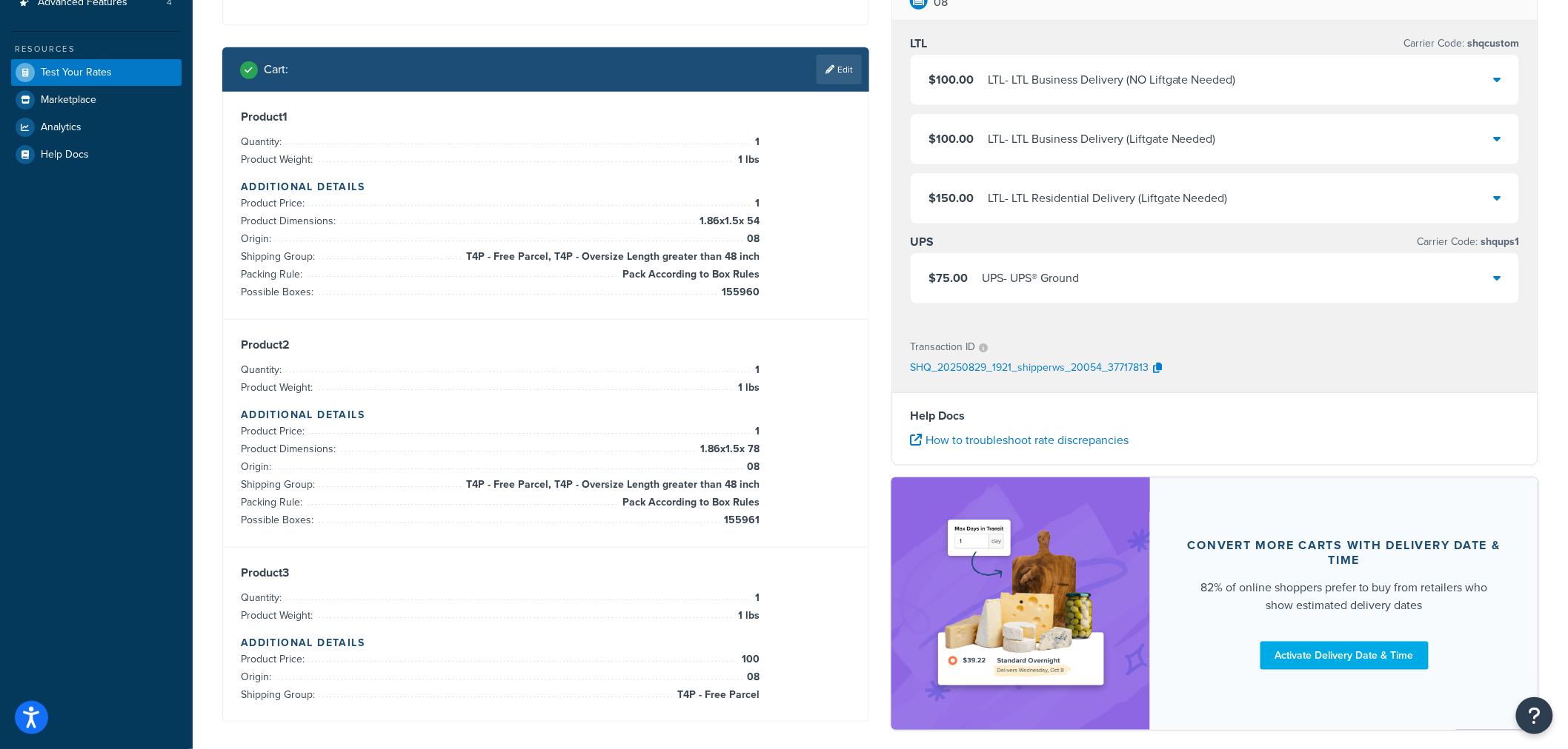
click at [1008, 283] on div "UPS - UPS® Ground" at bounding box center [1030, 279] width 97 height 21
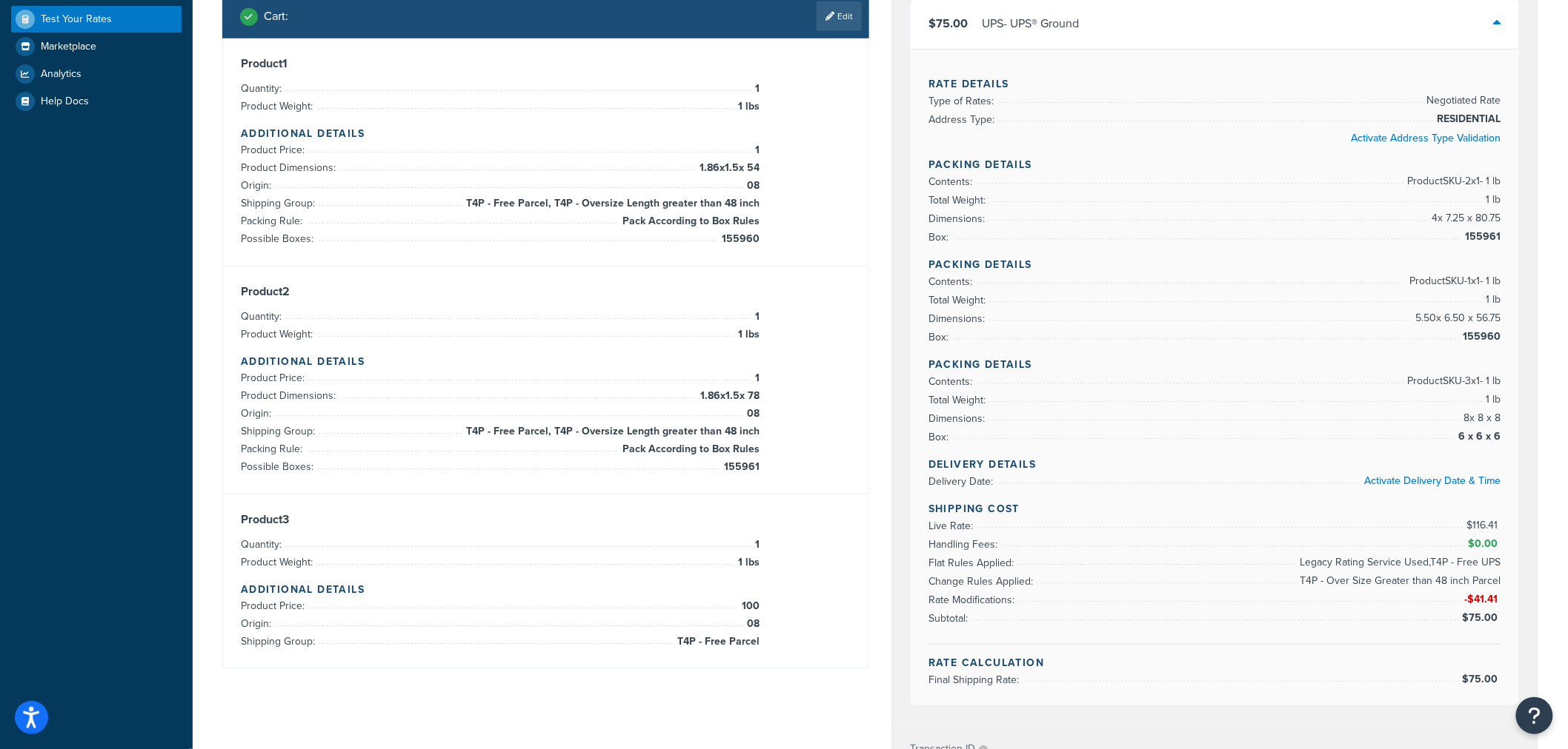
scroll to position [411, 0]
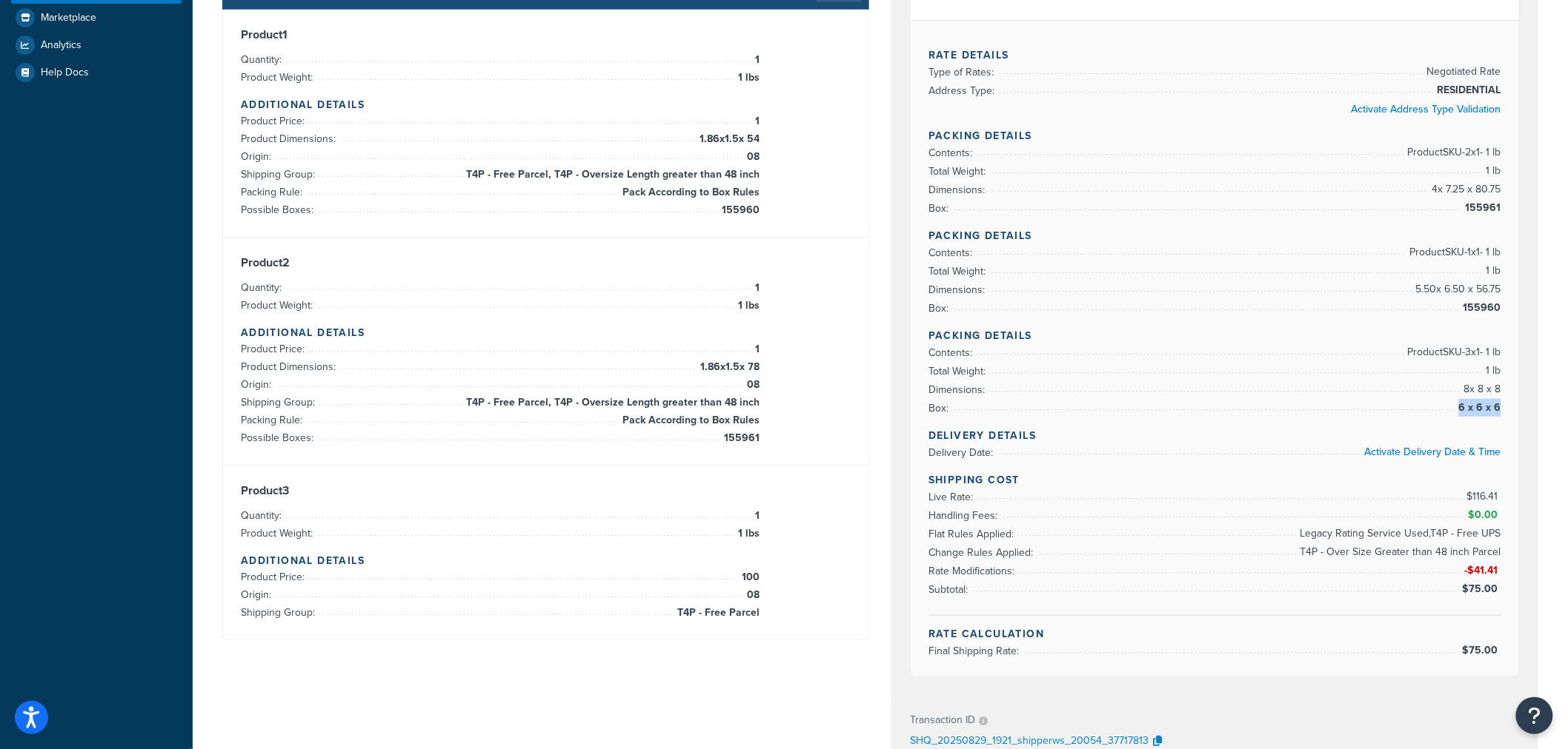
drag, startPoint x: 1510, startPoint y: 400, endPoint x: 1499, endPoint y: 398, distance: 11.2
click at [1499, 398] on div "Rate Details Type of Rates: Negotiated Rate Address Type: RESIDENTIAL Activate …" at bounding box center [1215, 348] width 608 height 657
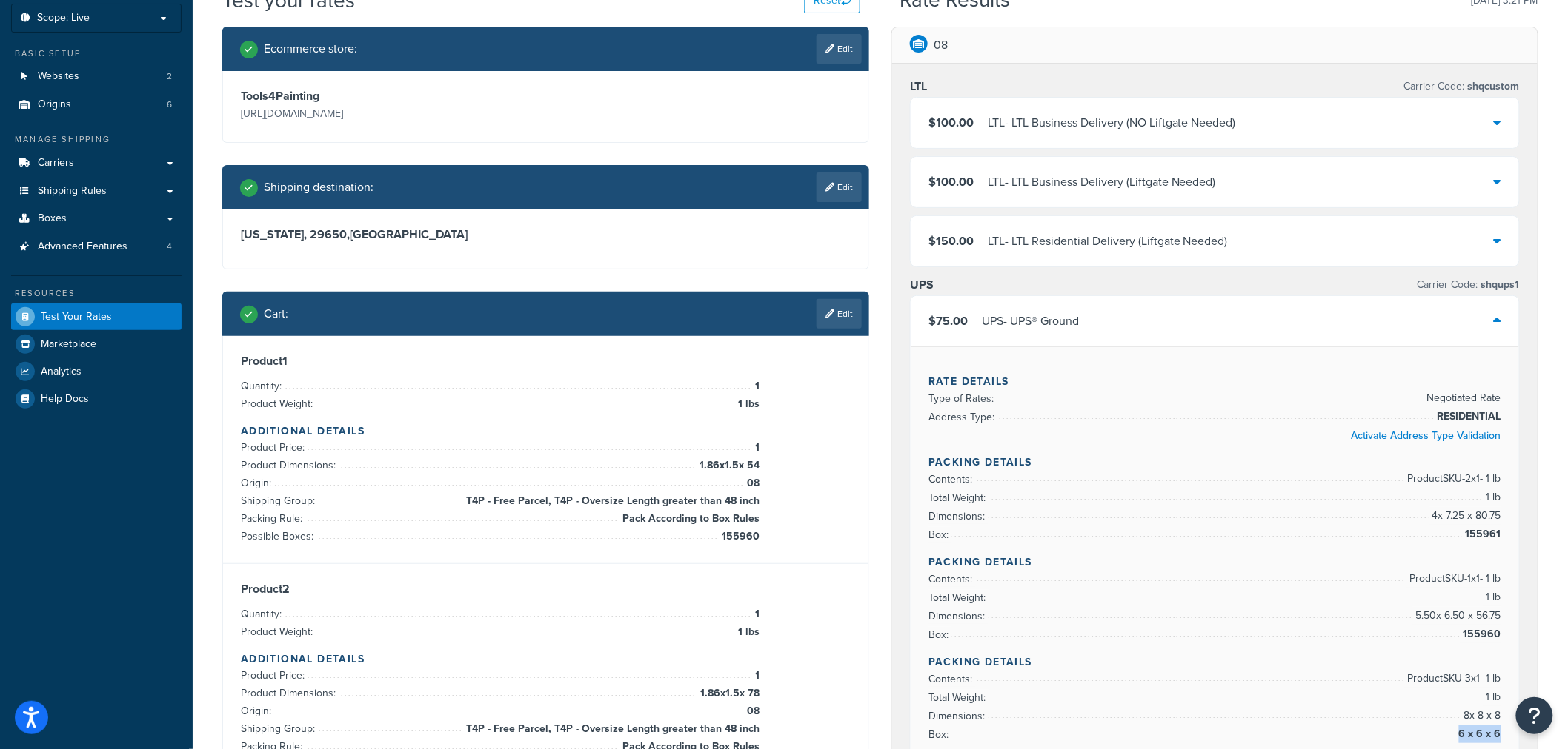
scroll to position [82, 0]
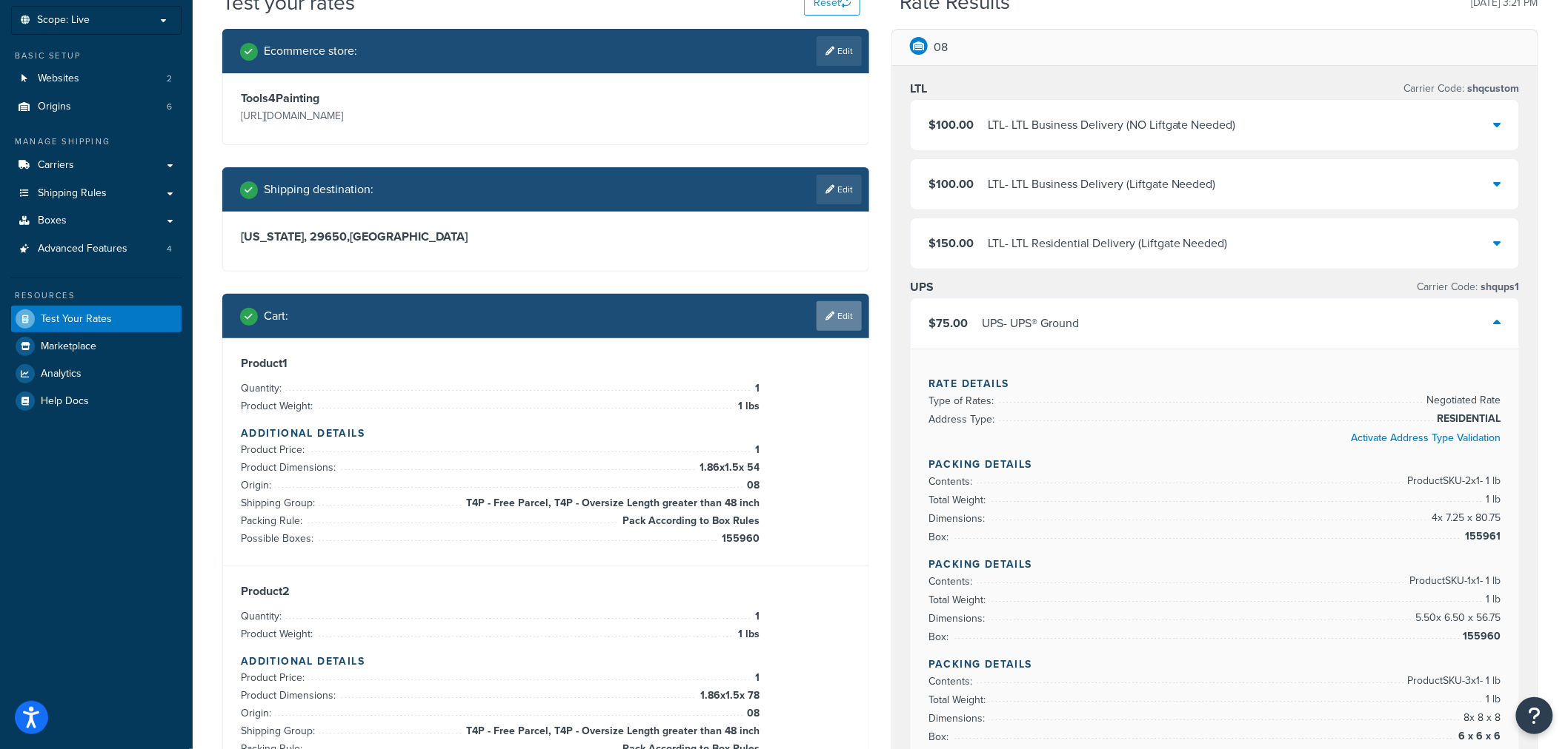
click at [843, 311] on link "Edit" at bounding box center [839, 316] width 45 height 29
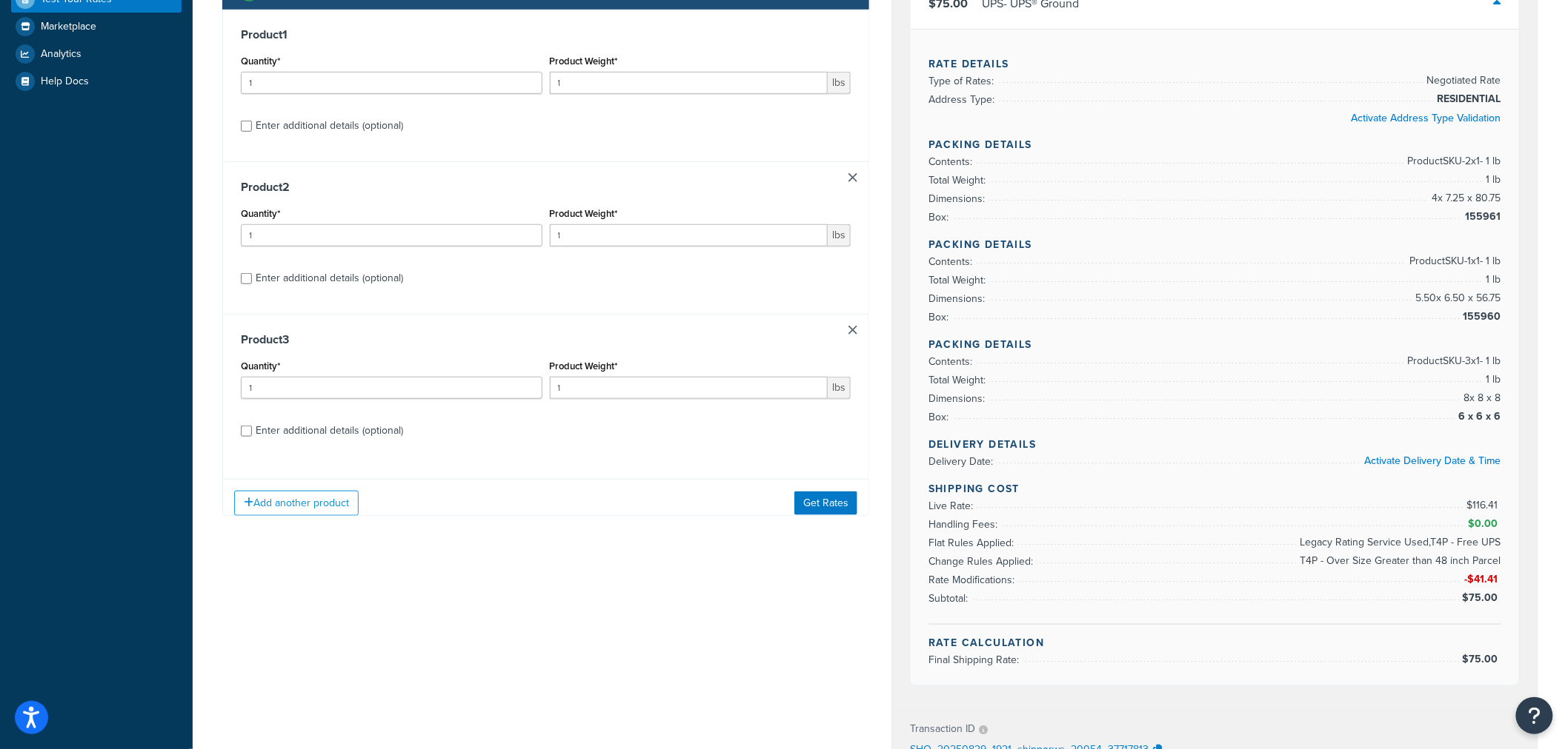
scroll to position [494, 0]
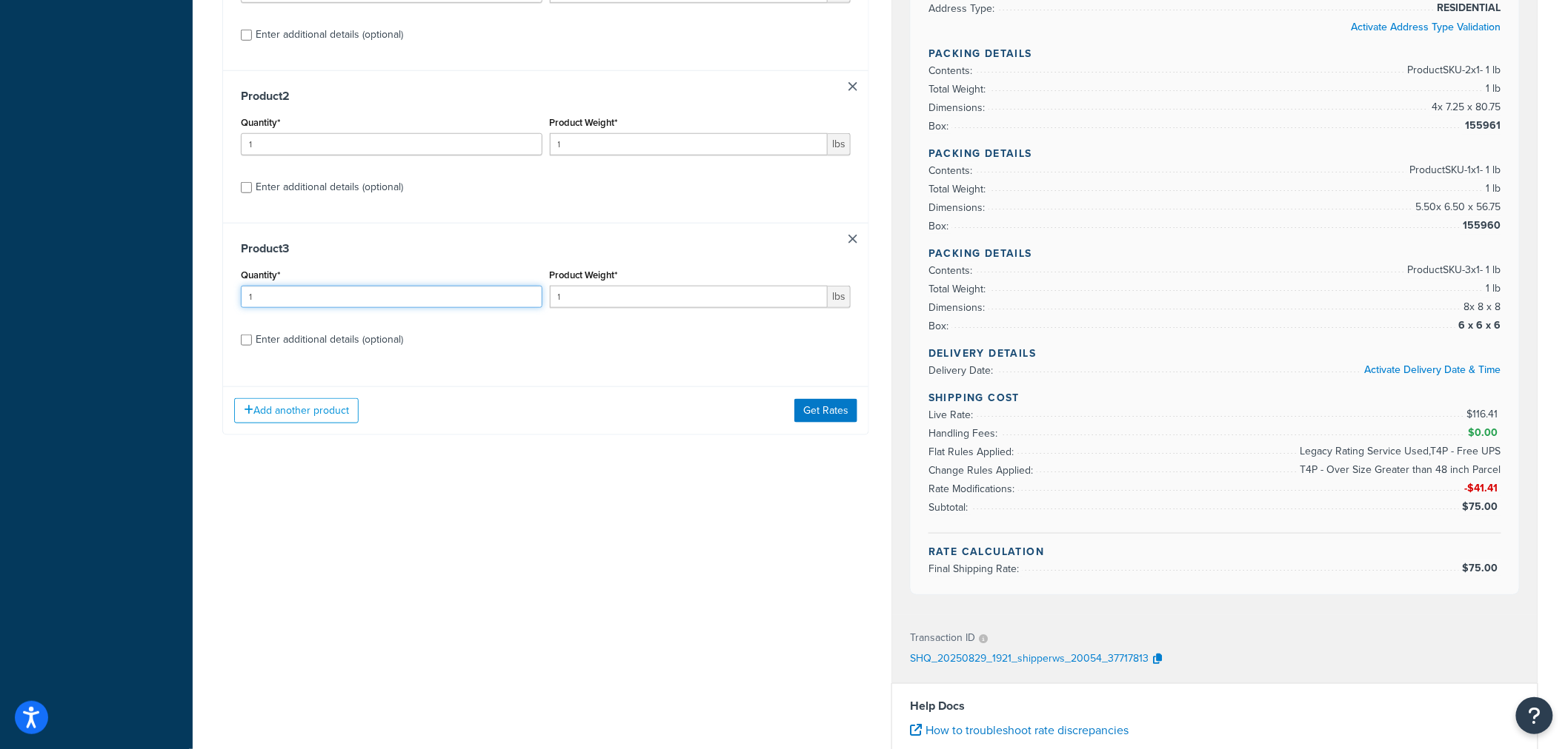
drag, startPoint x: 374, startPoint y: 305, endPoint x: 173, endPoint y: 284, distance: 202.1
click at [173, 284] on div "Dashboard Scope: Live Basic Setup Websites 2 Origins 6 Manage Shipping Carriers…" at bounding box center [784, 308] width 1568 height 1604
type input "20"
click at [811, 404] on button "Get Rates" at bounding box center [826, 410] width 63 height 23
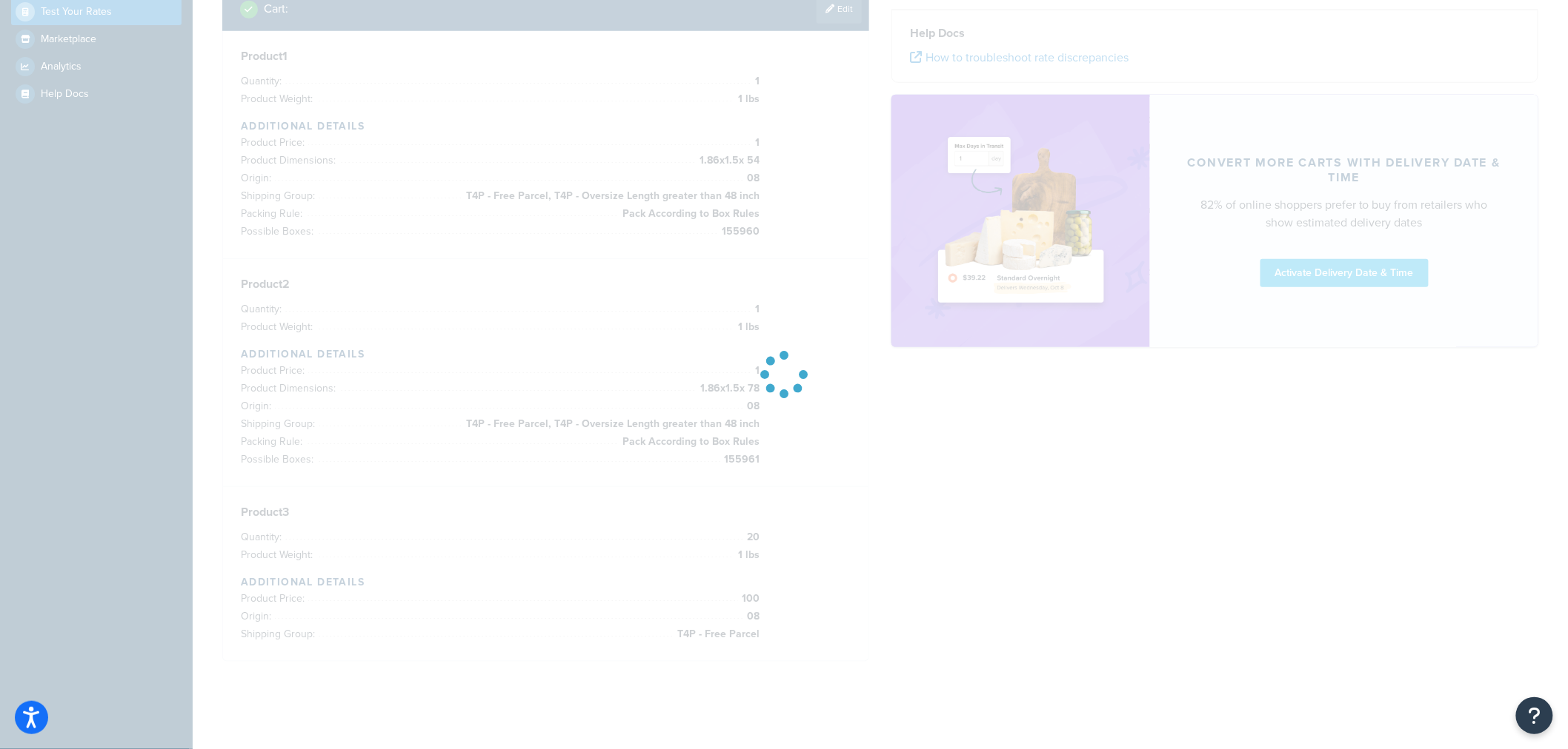
scroll to position [397, 0]
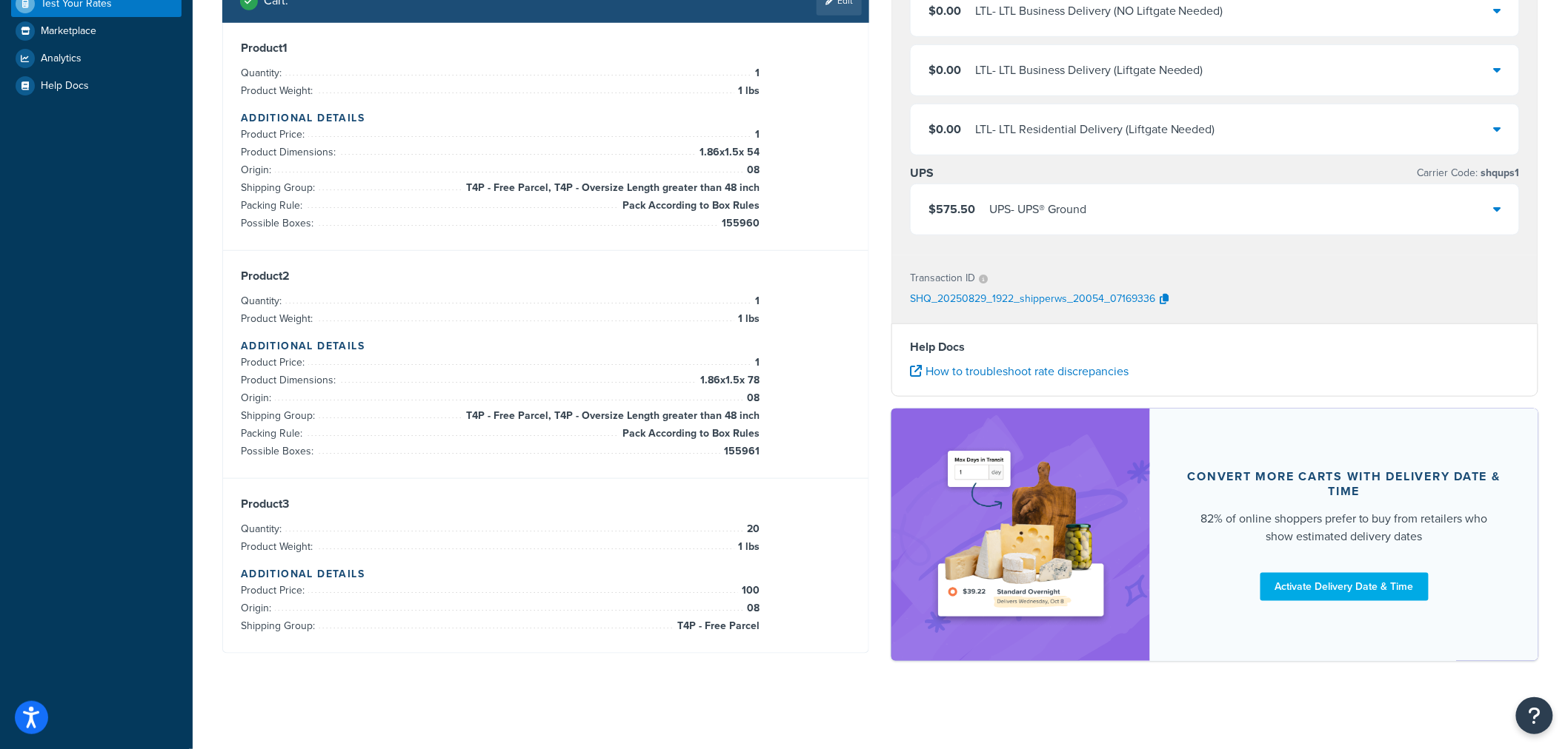
click at [1070, 217] on div "UPS - UPS® Ground" at bounding box center [1038, 210] width 97 height 21
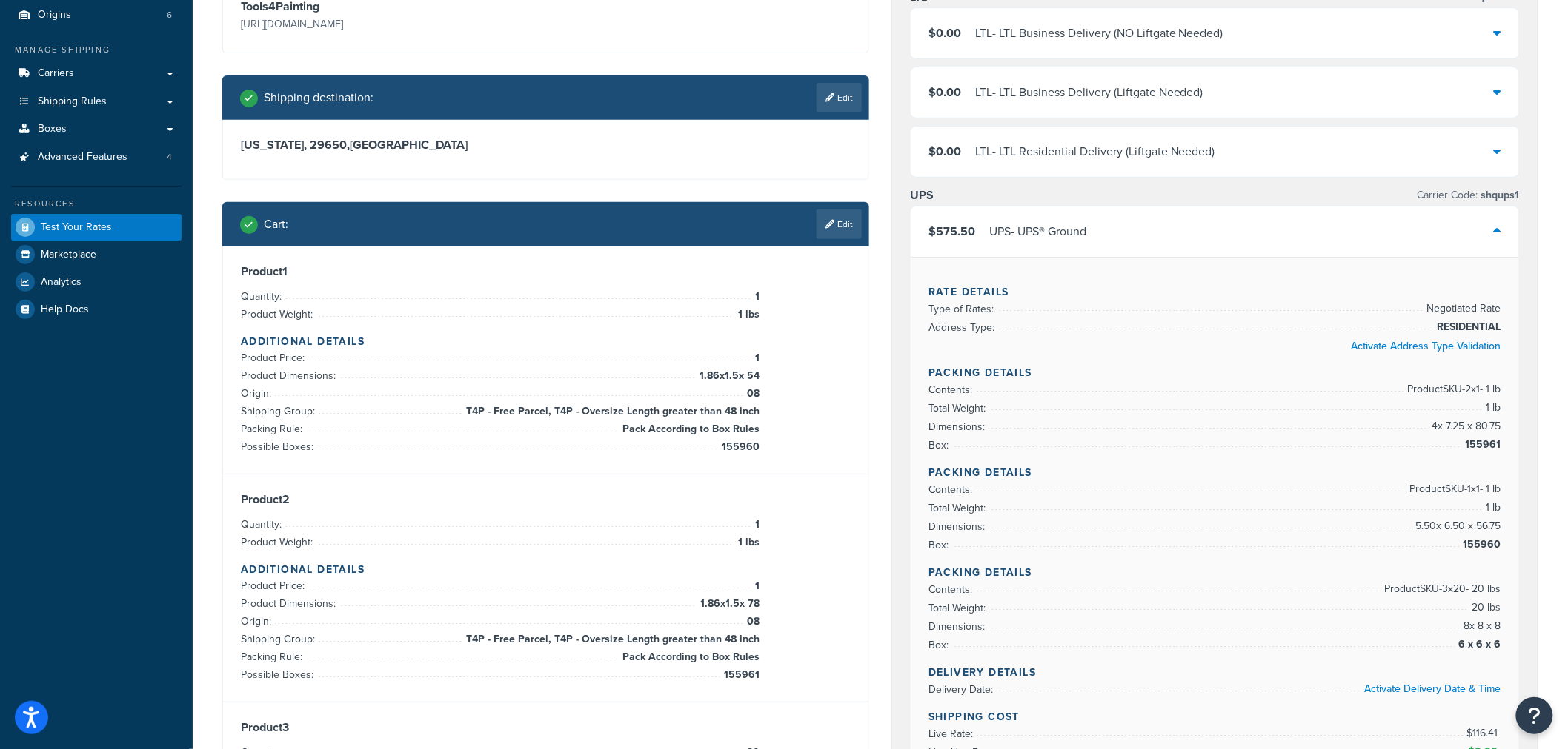
scroll to position [165, 0]
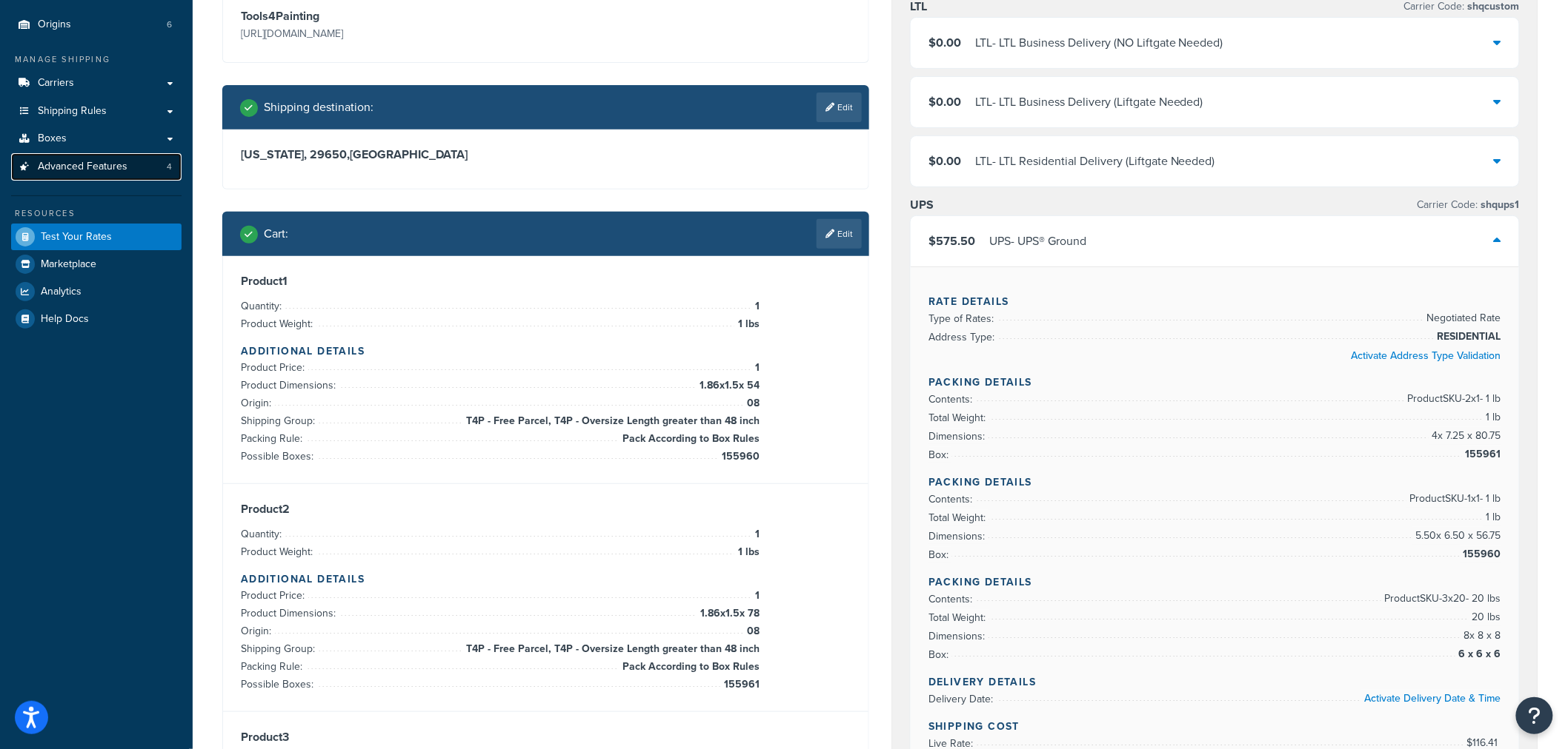
click at [127, 156] on link "Advanced Features 4" at bounding box center [96, 167] width 171 height 28
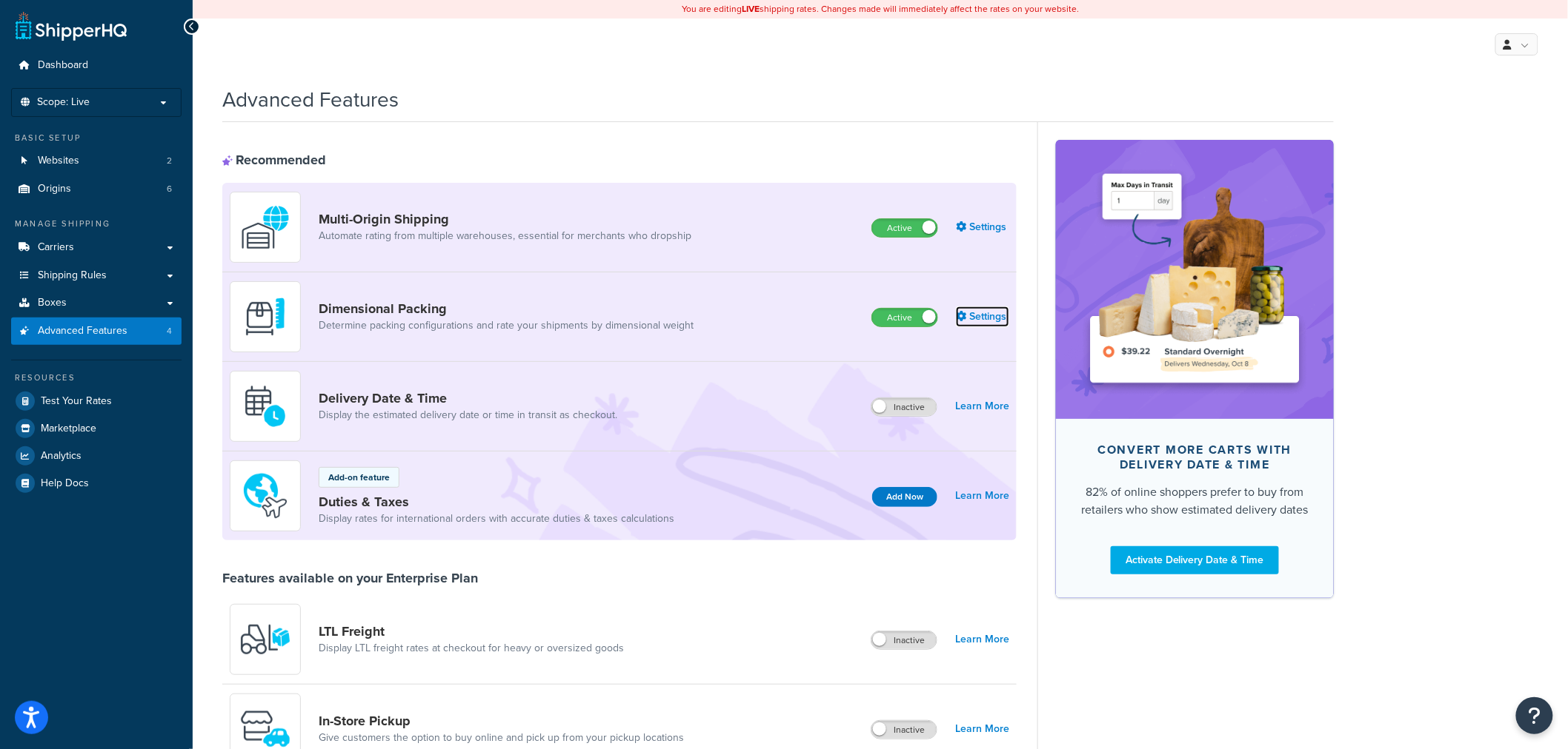
click at [983, 320] on link "Settings" at bounding box center [982, 317] width 54 height 21
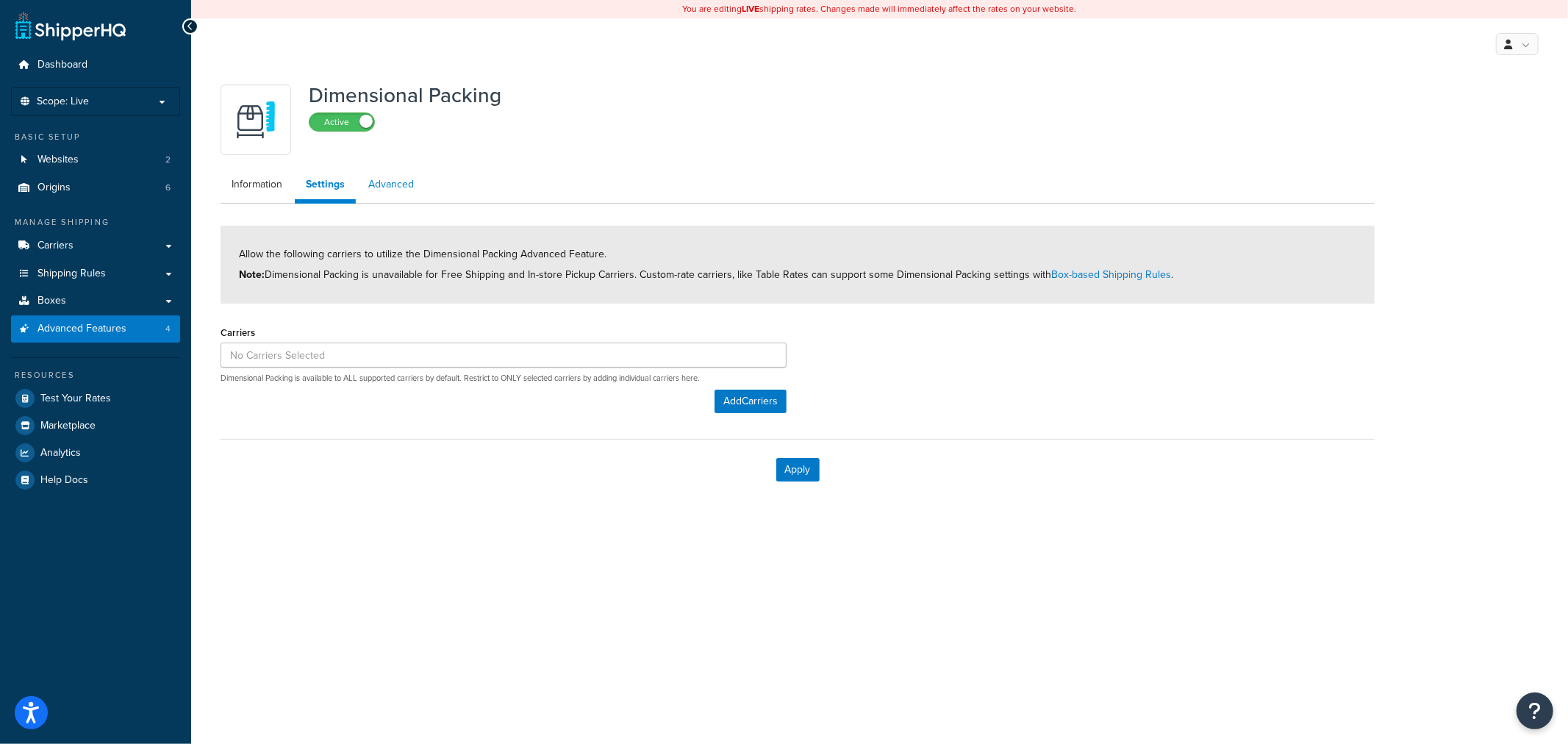
click at [402, 191] on link "Advanced" at bounding box center [391, 185] width 68 height 29
select select "false"
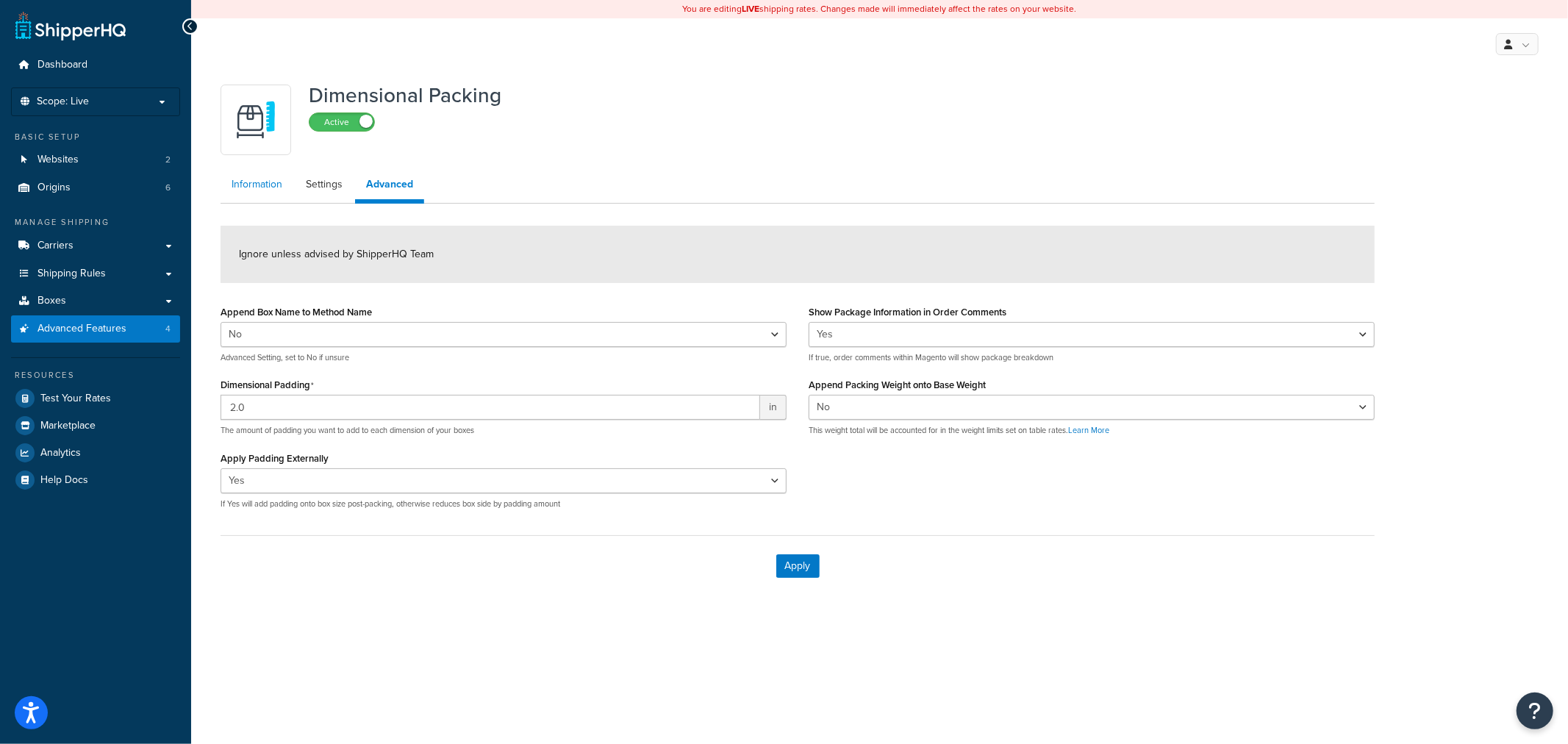
click at [269, 185] on link "Information" at bounding box center [257, 185] width 73 height 29
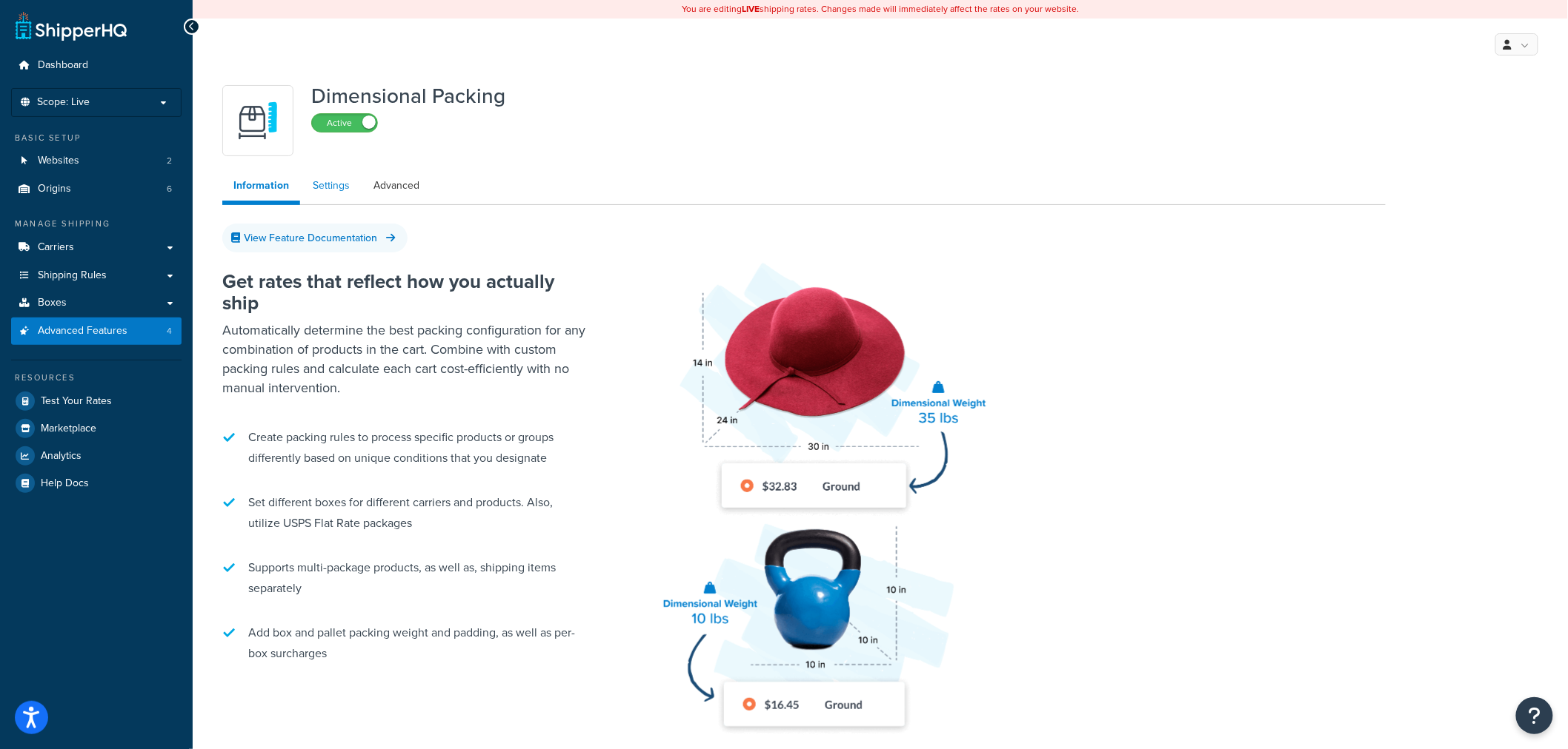
click at [314, 185] on link "Settings" at bounding box center [331, 186] width 59 height 29
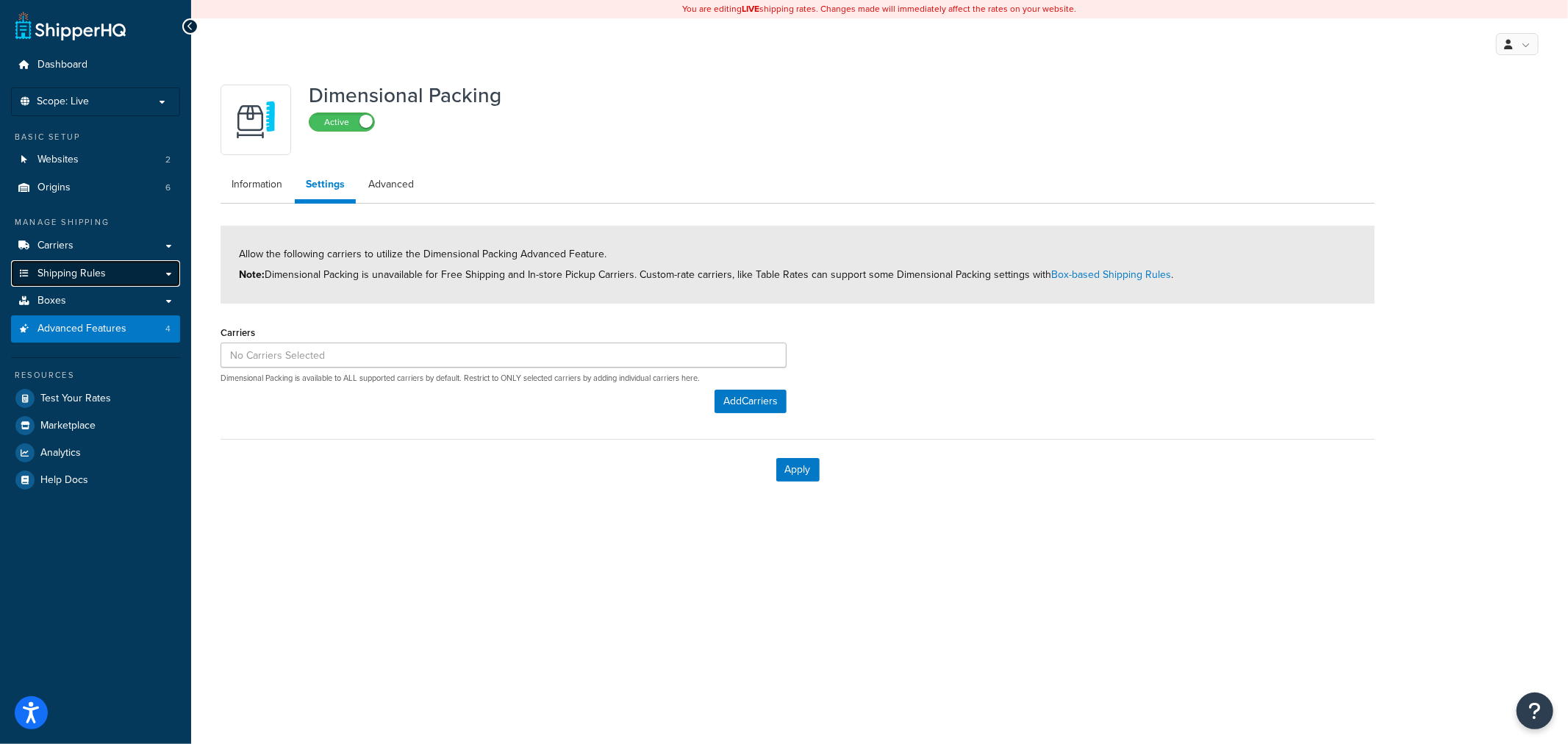
click at [106, 272] on link "Shipping Rules" at bounding box center [95, 274] width 169 height 28
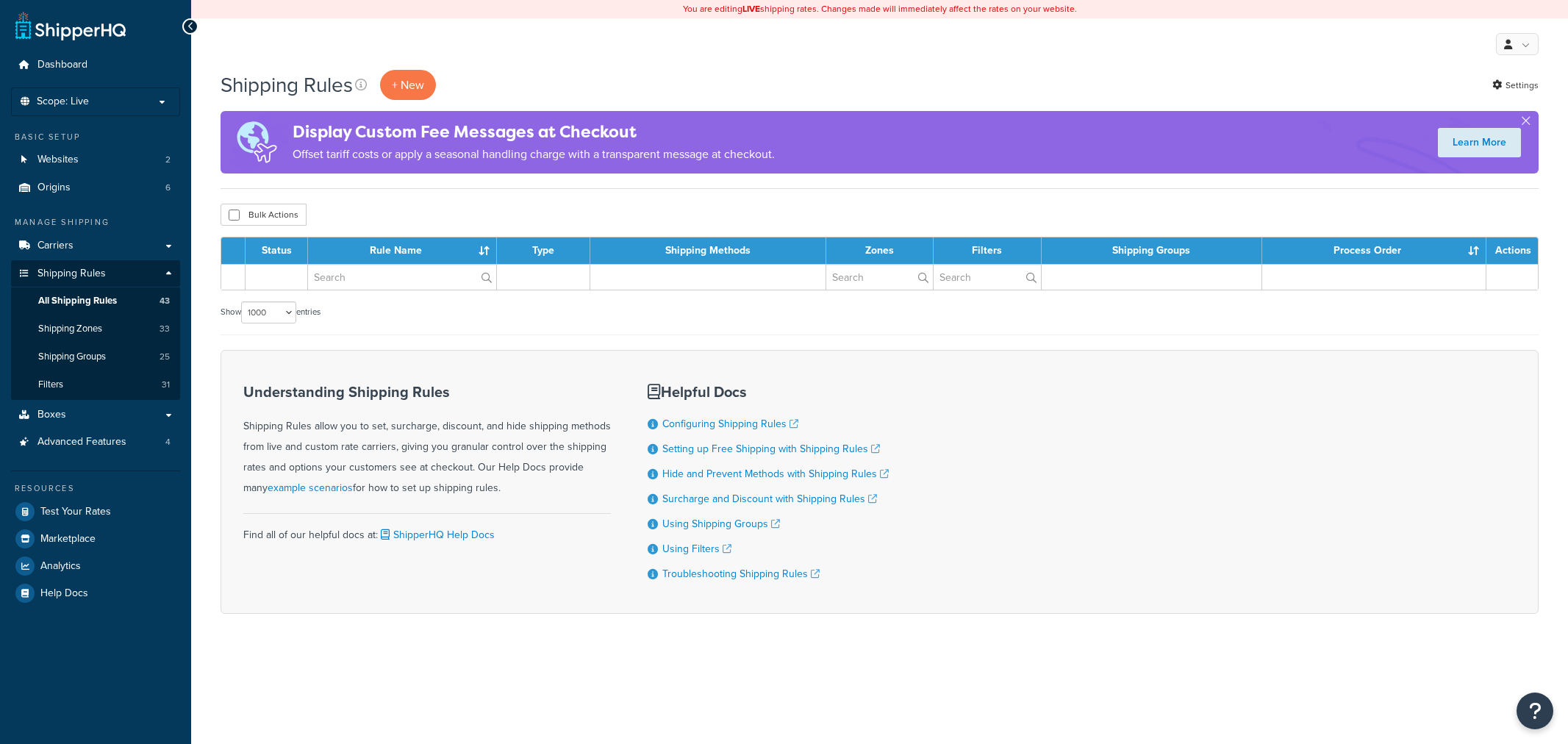
select select "1000"
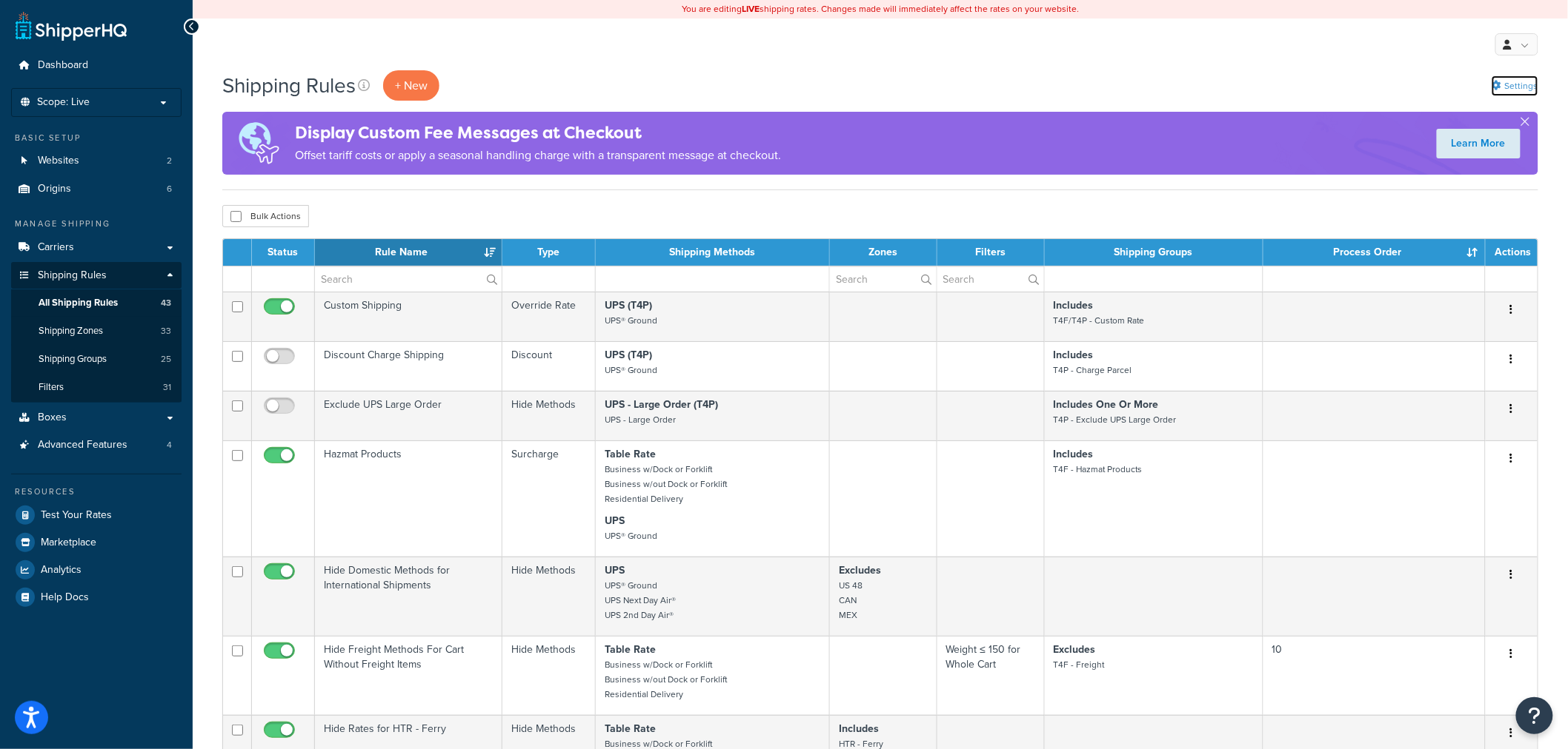
click at [1532, 86] on link "Settings" at bounding box center [1515, 86] width 47 height 21
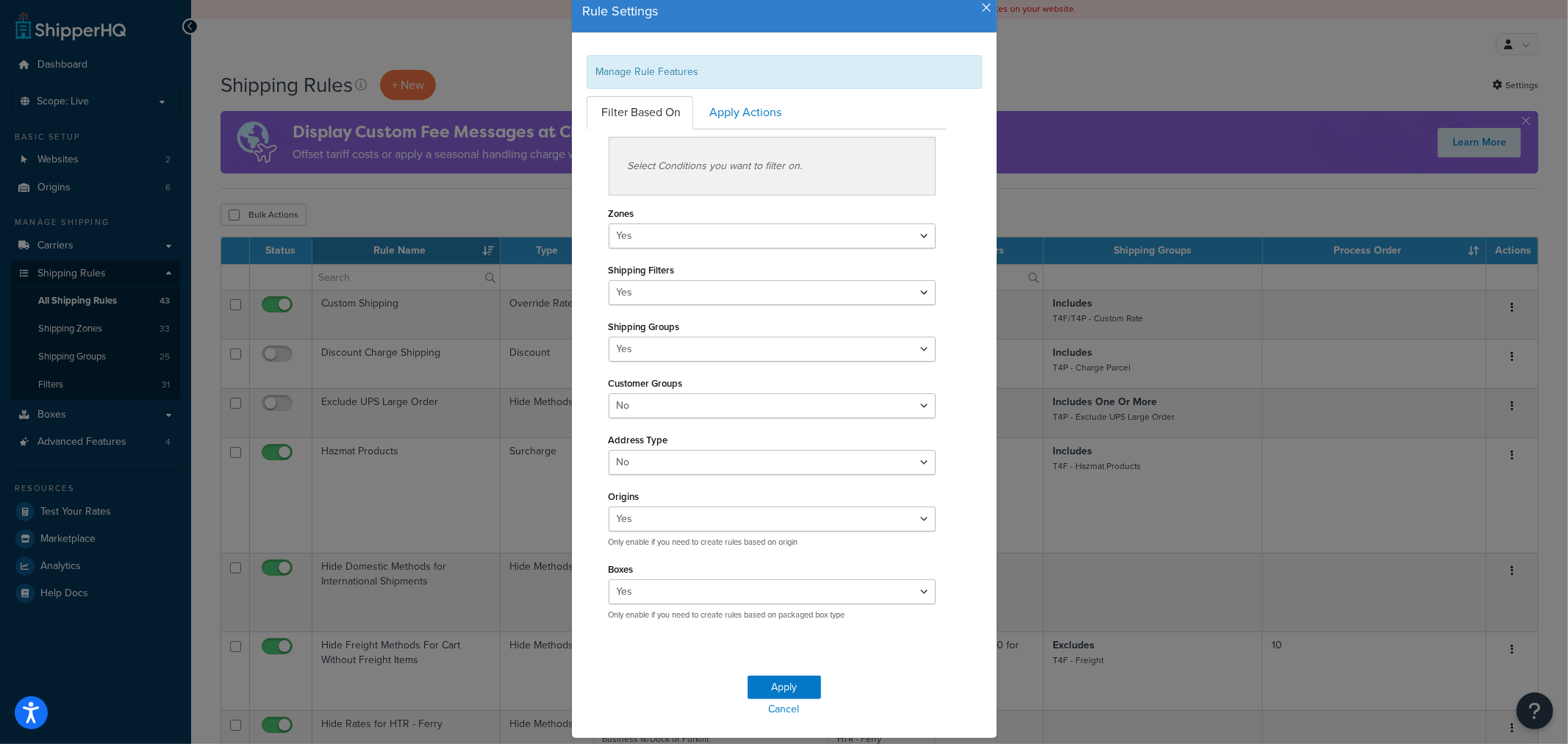
scroll to position [82, 0]
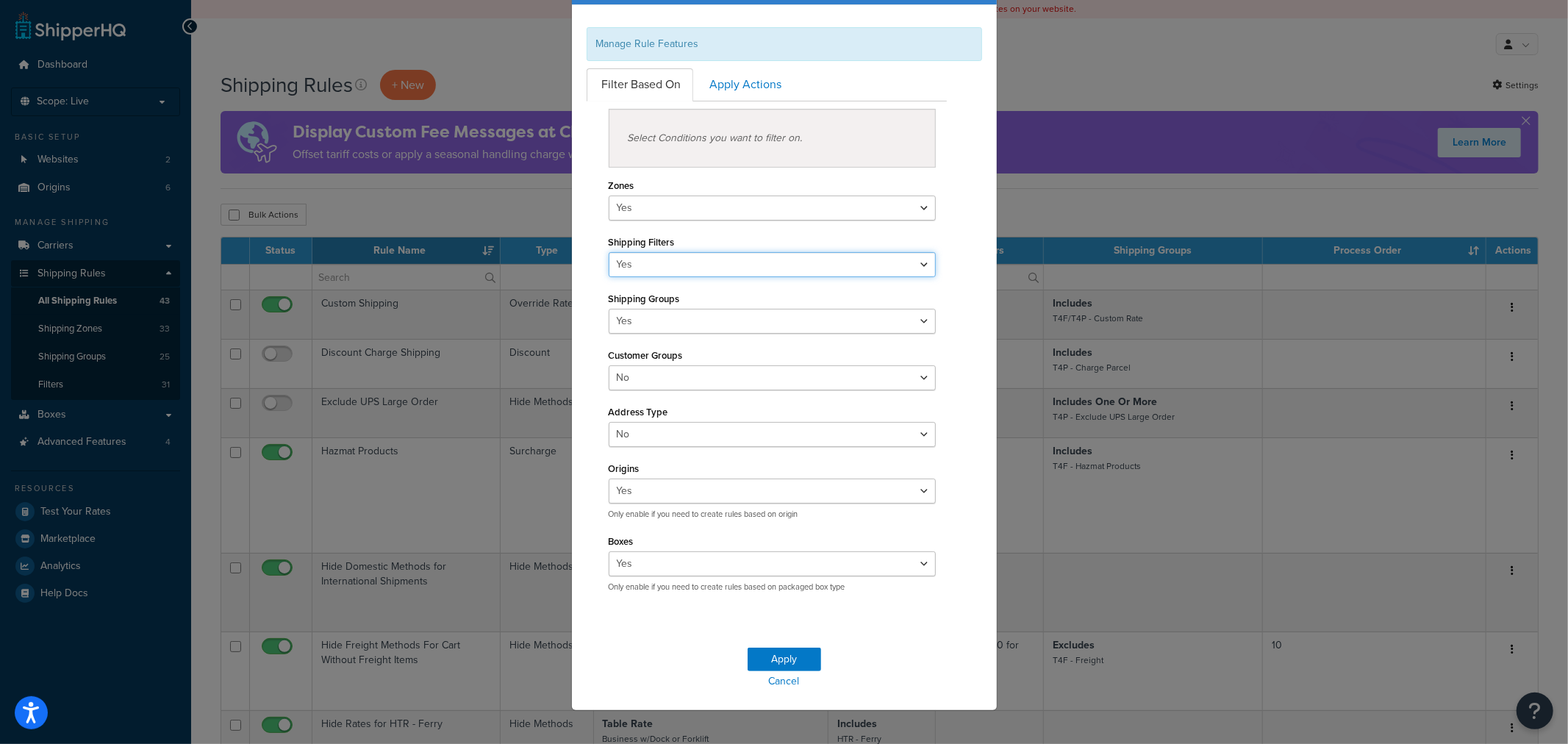
click at [915, 267] on select "Yes No" at bounding box center [772, 264] width 328 height 25
click at [952, 261] on div "Filter Based On Apply Actions Select Conditions you want to filter on. Zones Ye…" at bounding box center [785, 336] width 418 height 536
click at [916, 321] on select "Yes No" at bounding box center [772, 321] width 328 height 25
click at [960, 322] on div "Filter Based On Apply Actions Select Conditions you want to filter on. Zones Ye…" at bounding box center [785, 336] width 418 height 536
drag, startPoint x: 914, startPoint y: 377, endPoint x: 924, endPoint y: 377, distance: 10.0
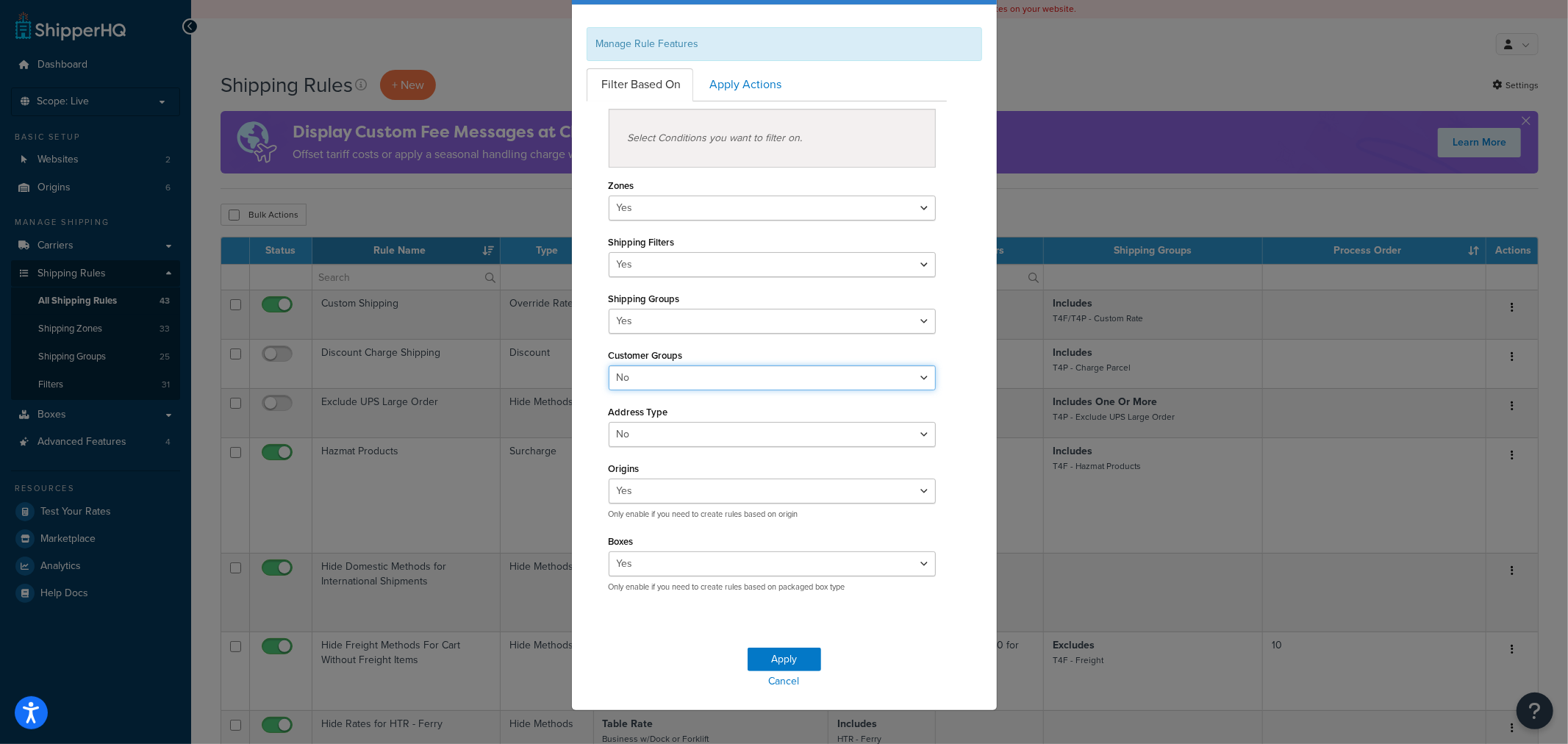
click at [914, 377] on select "Yes No" at bounding box center [772, 378] width 328 height 25
click at [961, 376] on div "Filter Based On Apply Actions Select Conditions you want to filter on. Zones Ye…" at bounding box center [785, 336] width 418 height 536
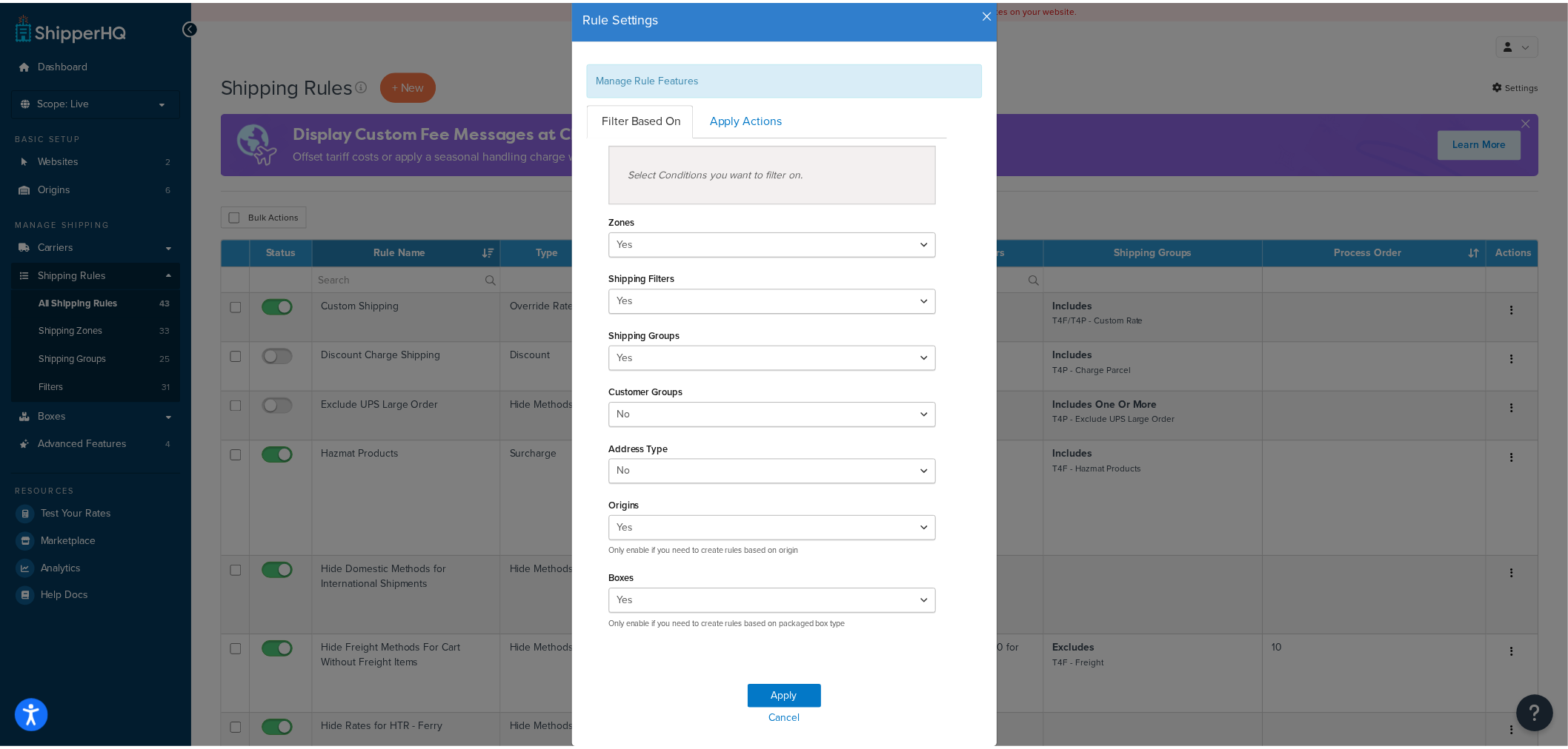
scroll to position [48, 0]
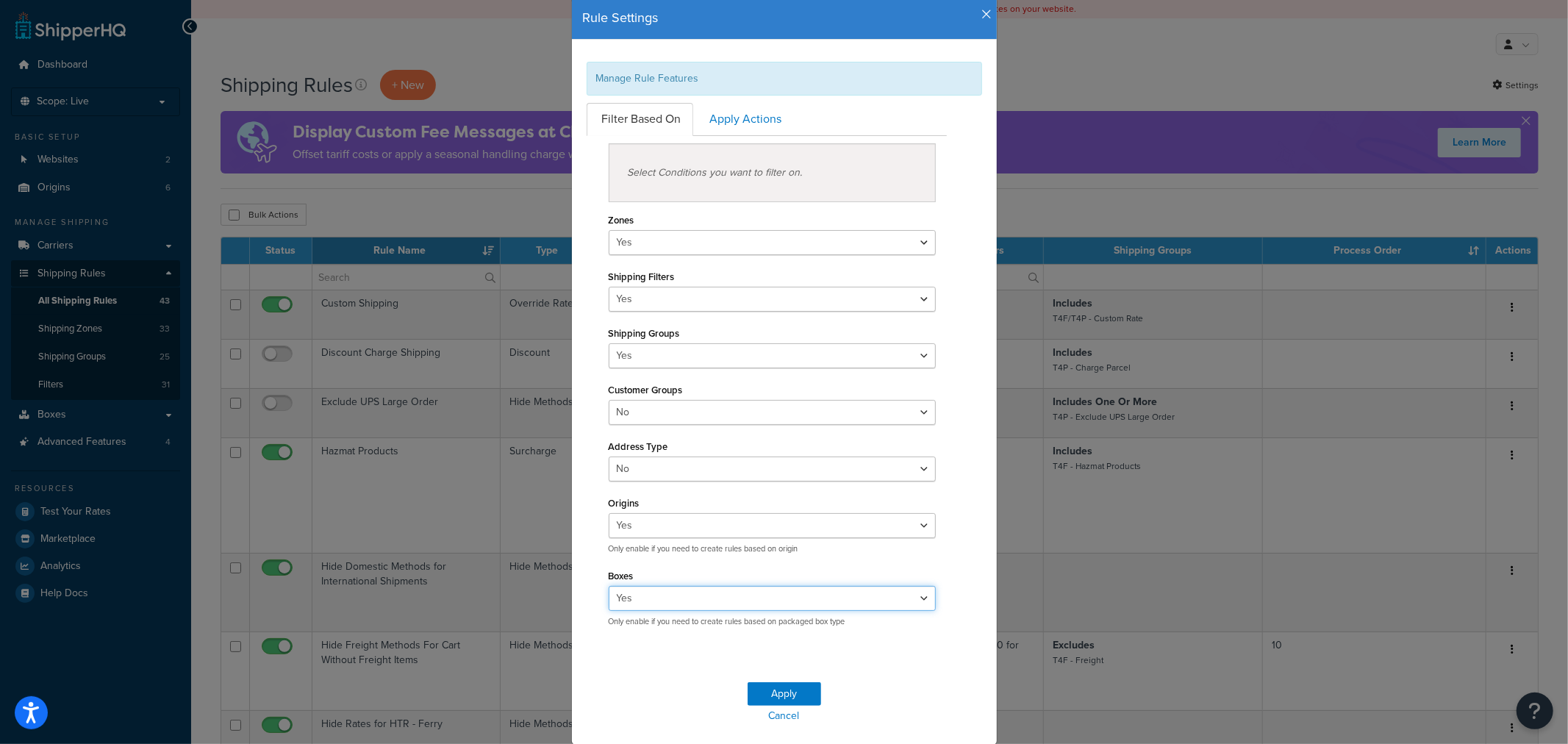
click at [862, 605] on select "Yes No" at bounding box center [772, 599] width 328 height 25
click at [971, 583] on div "Filter Based On Apply Actions Select Conditions you want to filter on. Zones Ye…" at bounding box center [785, 371] width 418 height 536
click at [1244, 398] on div "Rule Settings Manage Rule Features Filter Based On Apply Actions Select Conditi…" at bounding box center [784, 372] width 1568 height 744
click at [983, 15] on icon "button" at bounding box center [988, 14] width 10 height 13
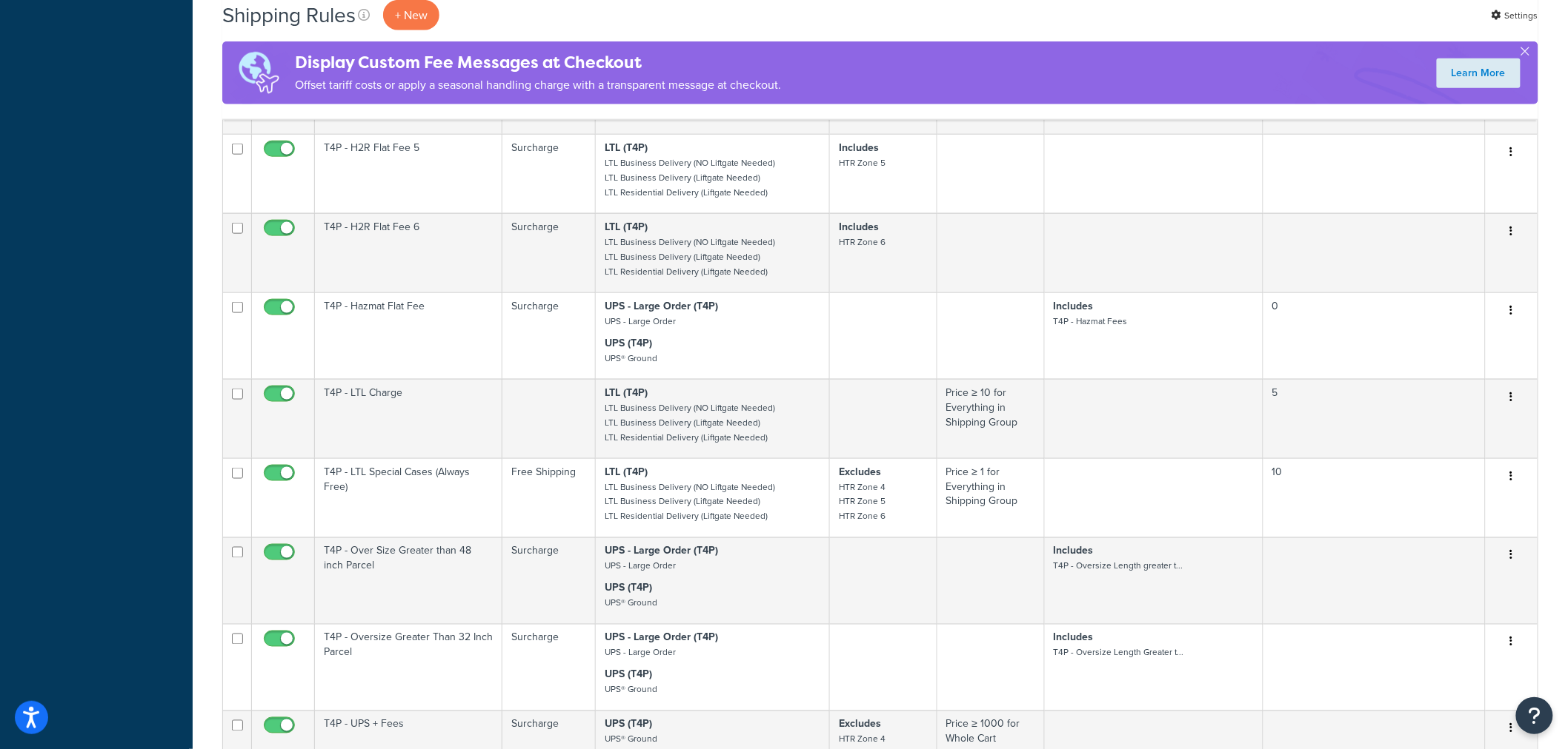
scroll to position [3044, 0]
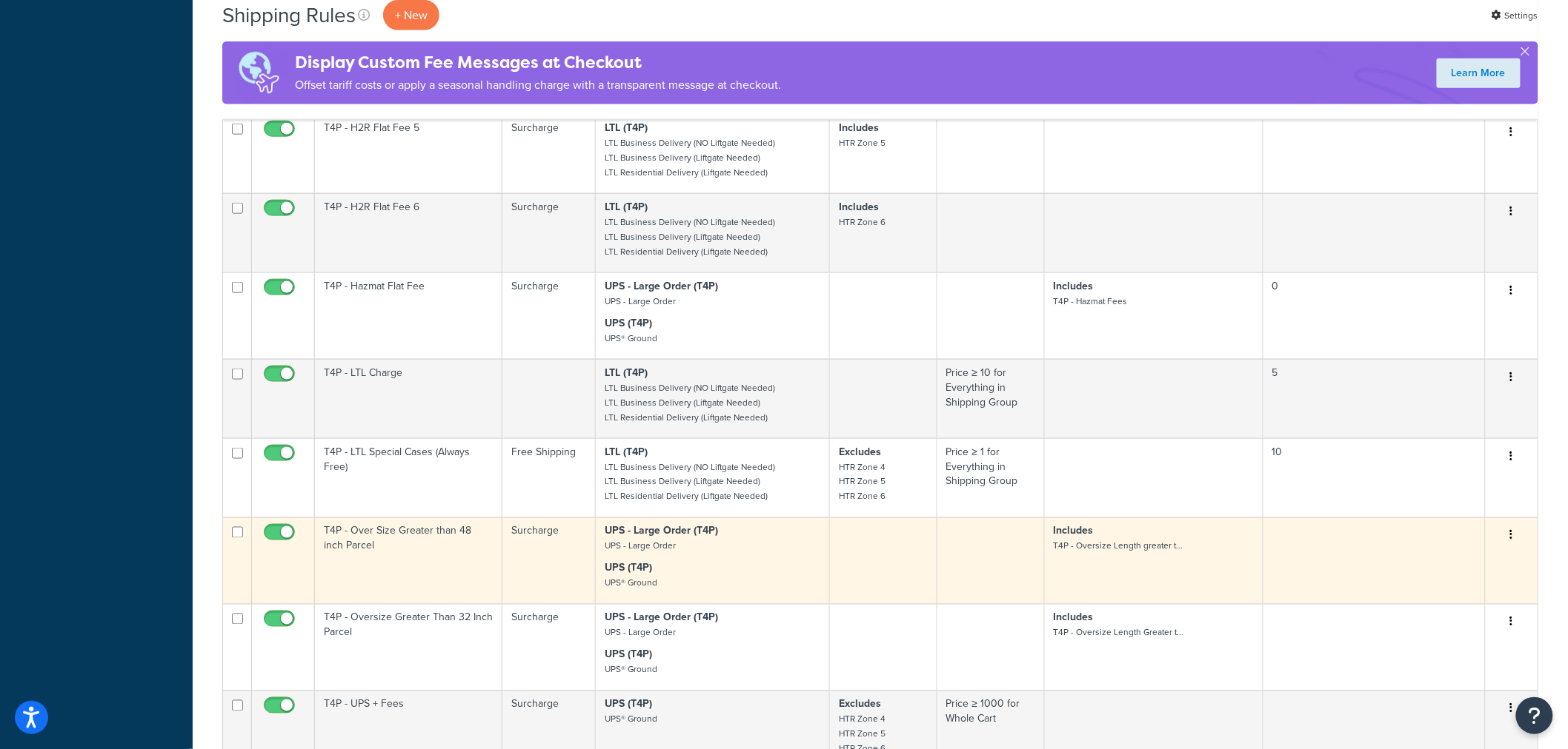
click at [493, 565] on td "T4P - Over Size Greater than 48 inch Parcel" at bounding box center [408, 561] width 187 height 87
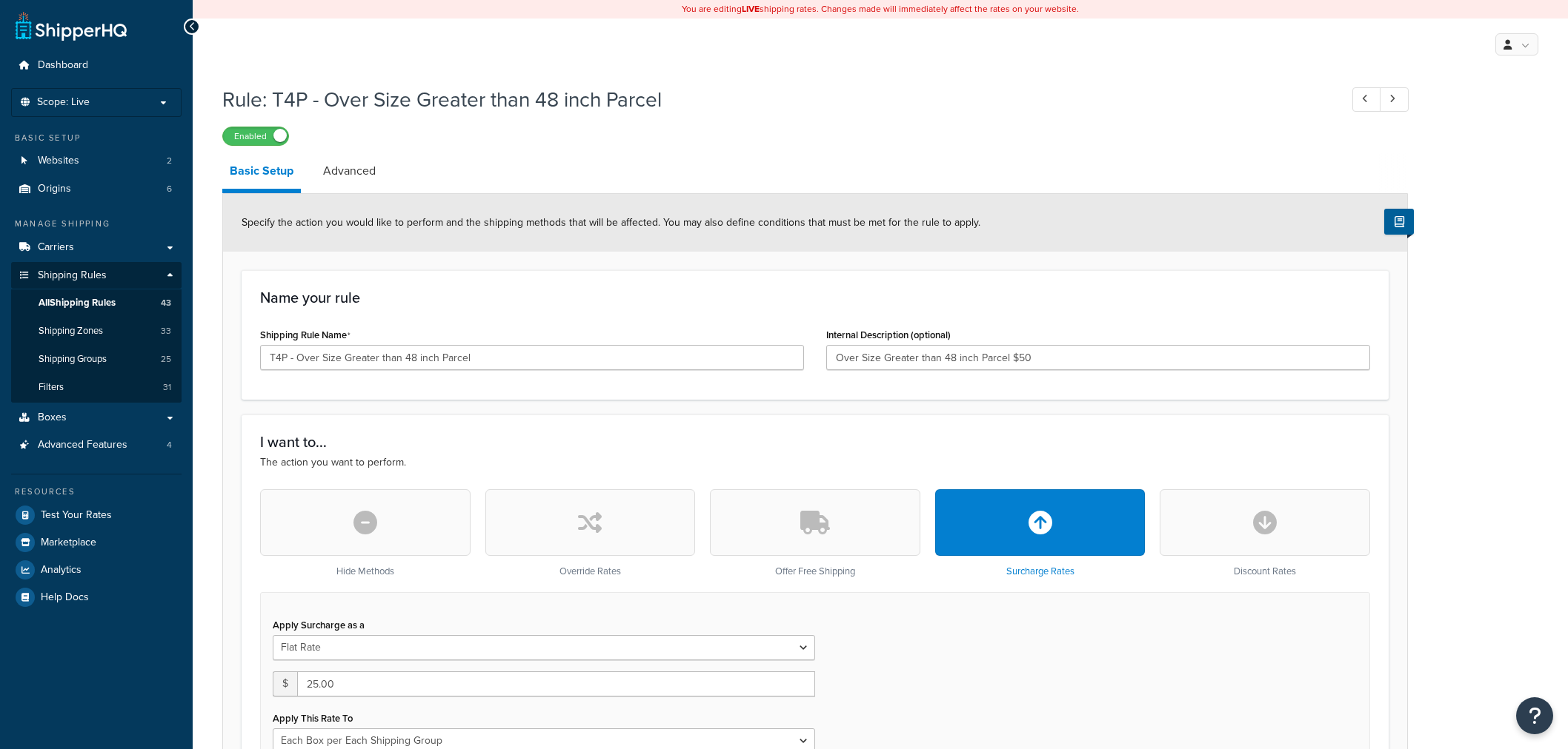
select select "BOX"
click at [328, 167] on link "Advanced" at bounding box center [349, 171] width 68 height 36
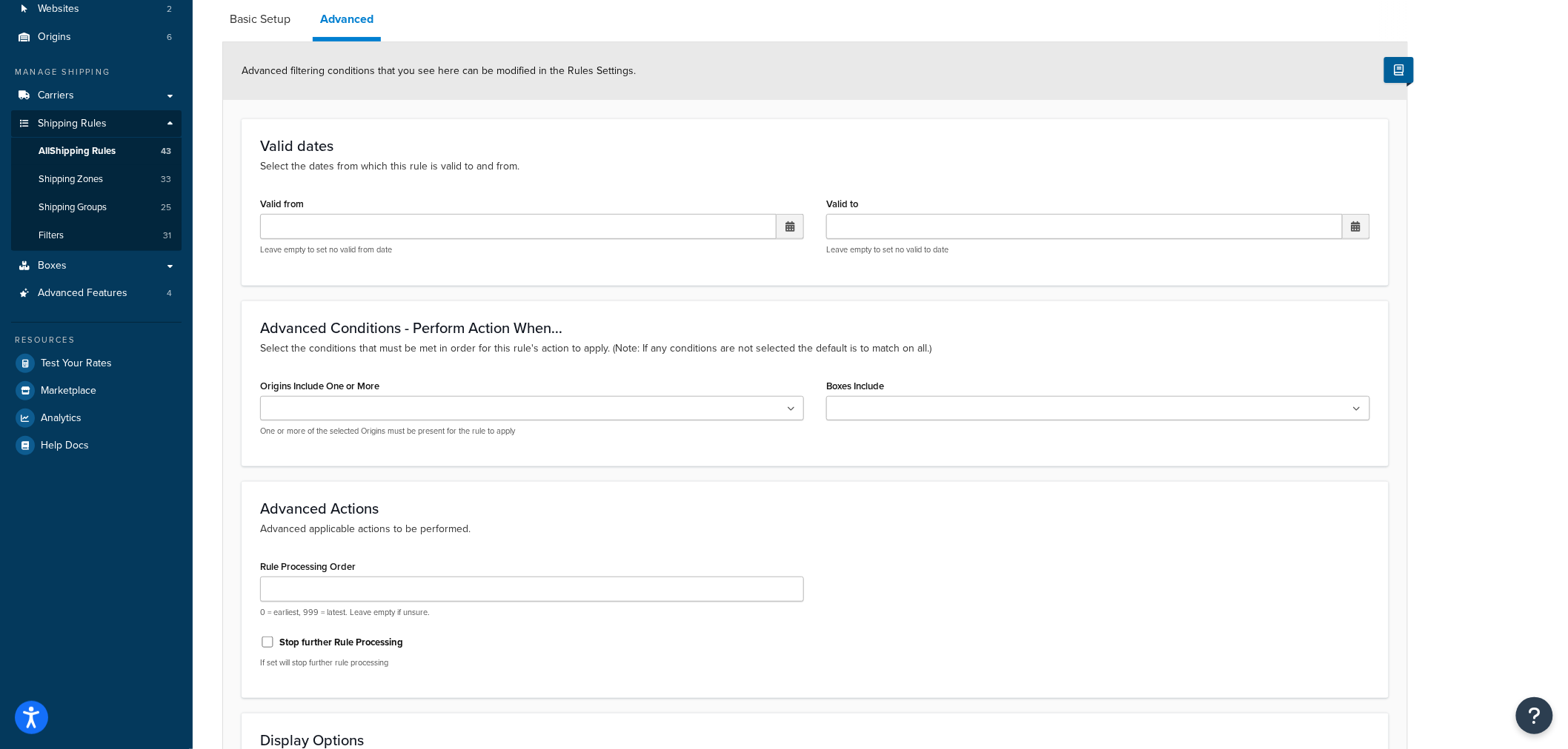
scroll to position [247, 0]
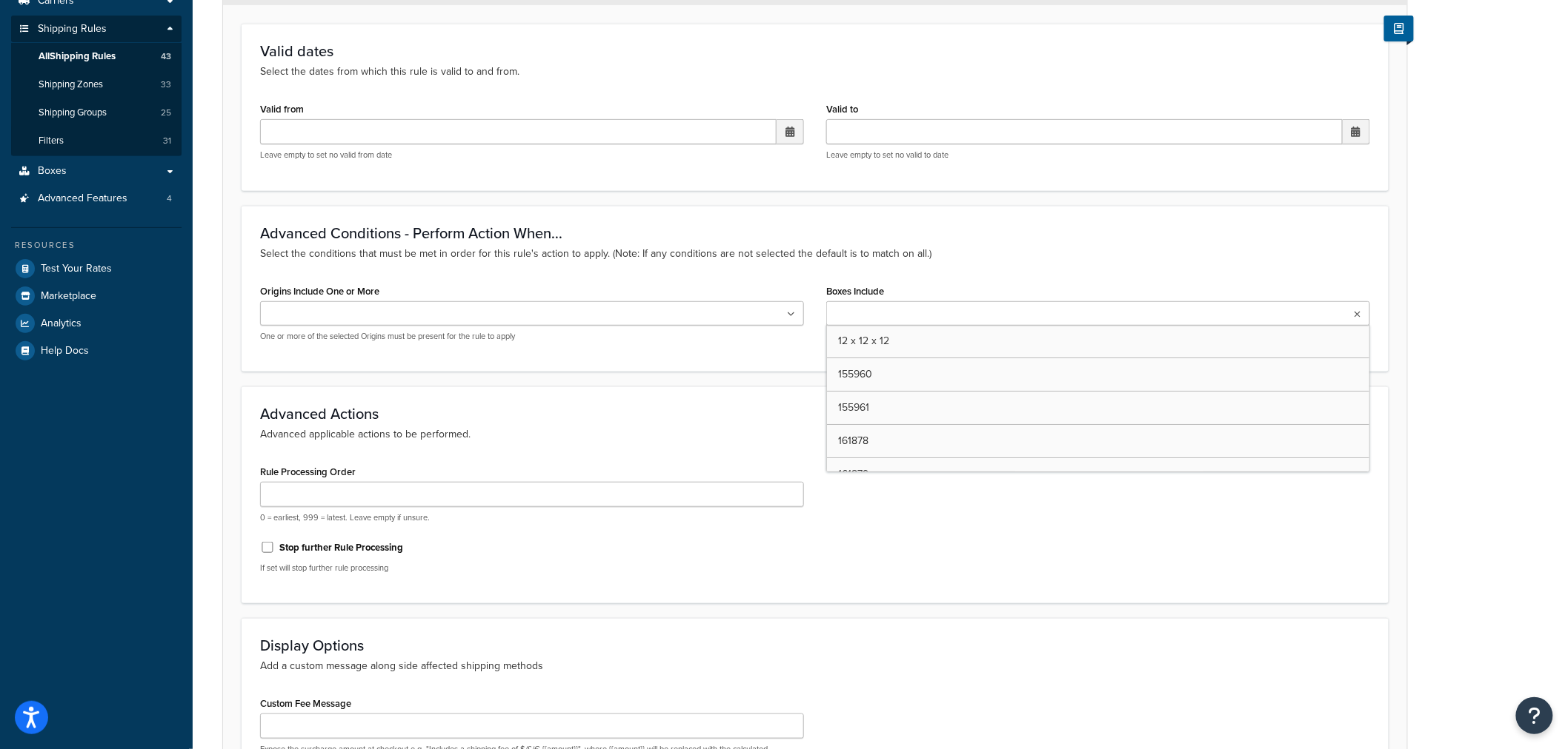
click at [1352, 315] on ul at bounding box center [1098, 313] width 544 height 24
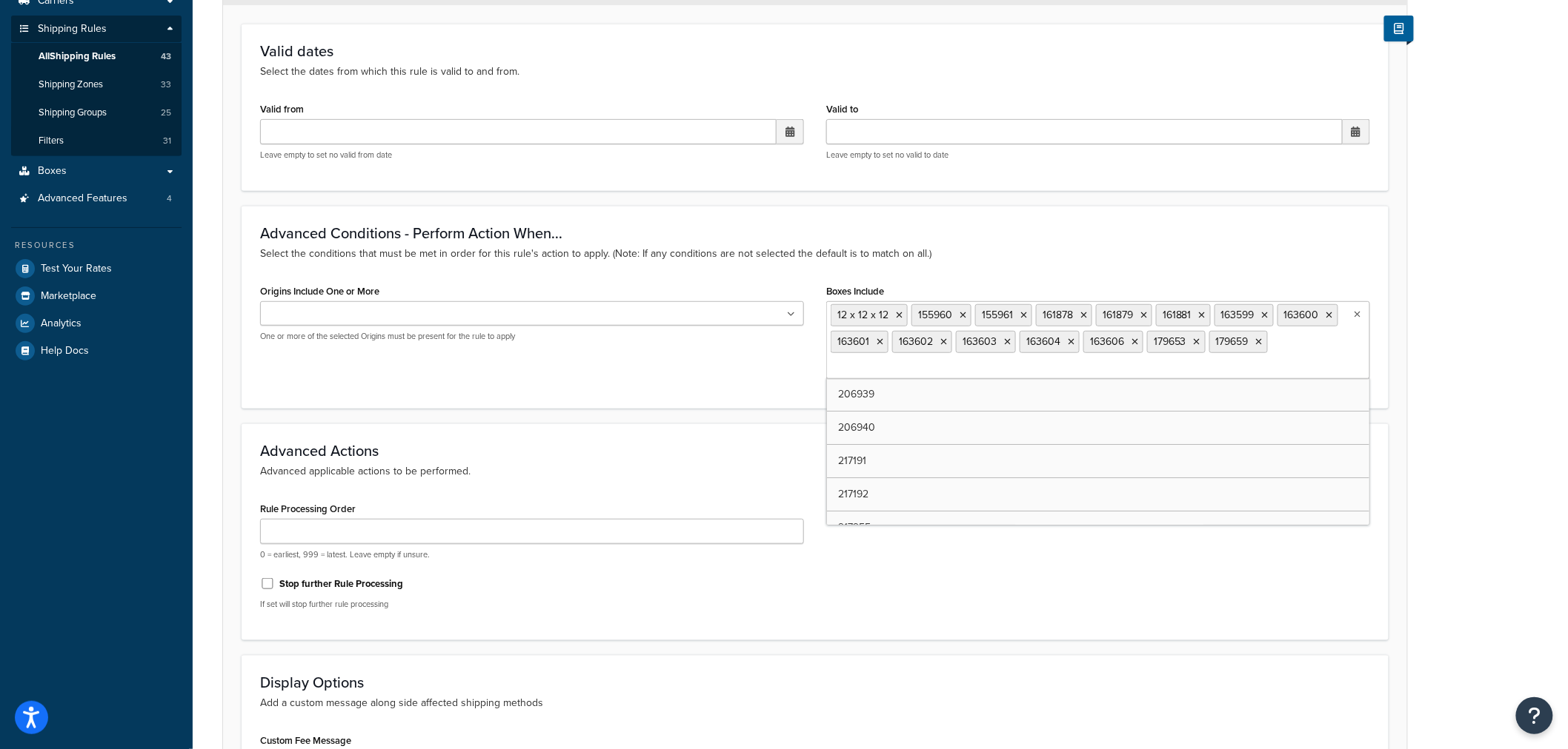
click at [1246, 378] on ul "12 x 12 x 12 155960 155961 161878 161879 161881 163599 163600 163601 163602 163…" at bounding box center [1098, 340] width 544 height 78
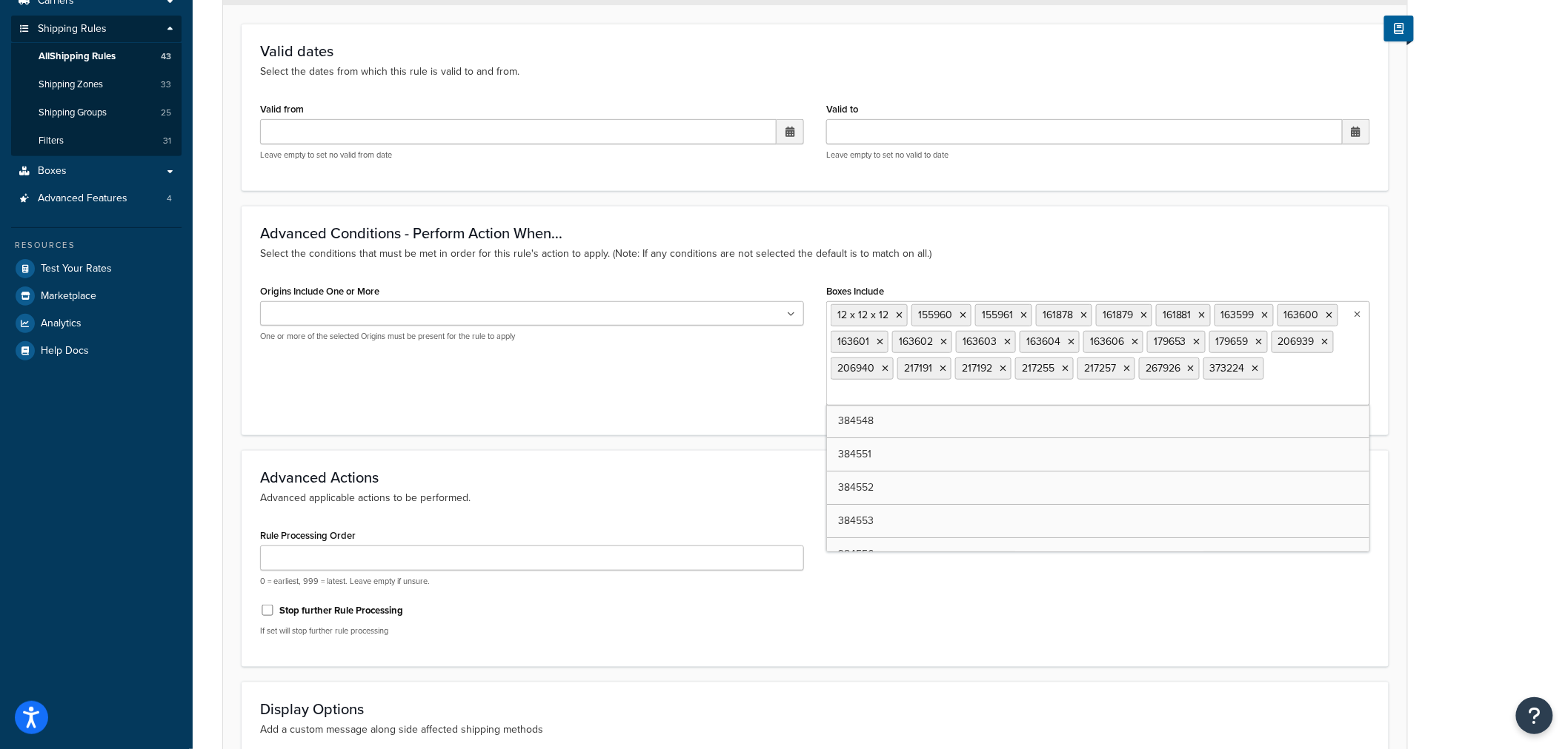
click at [1239, 404] on ul "12 x 12 x 12 155960 155961 161878 161879 161881 163599 163600 163601 163602 163…" at bounding box center [1098, 353] width 544 height 105
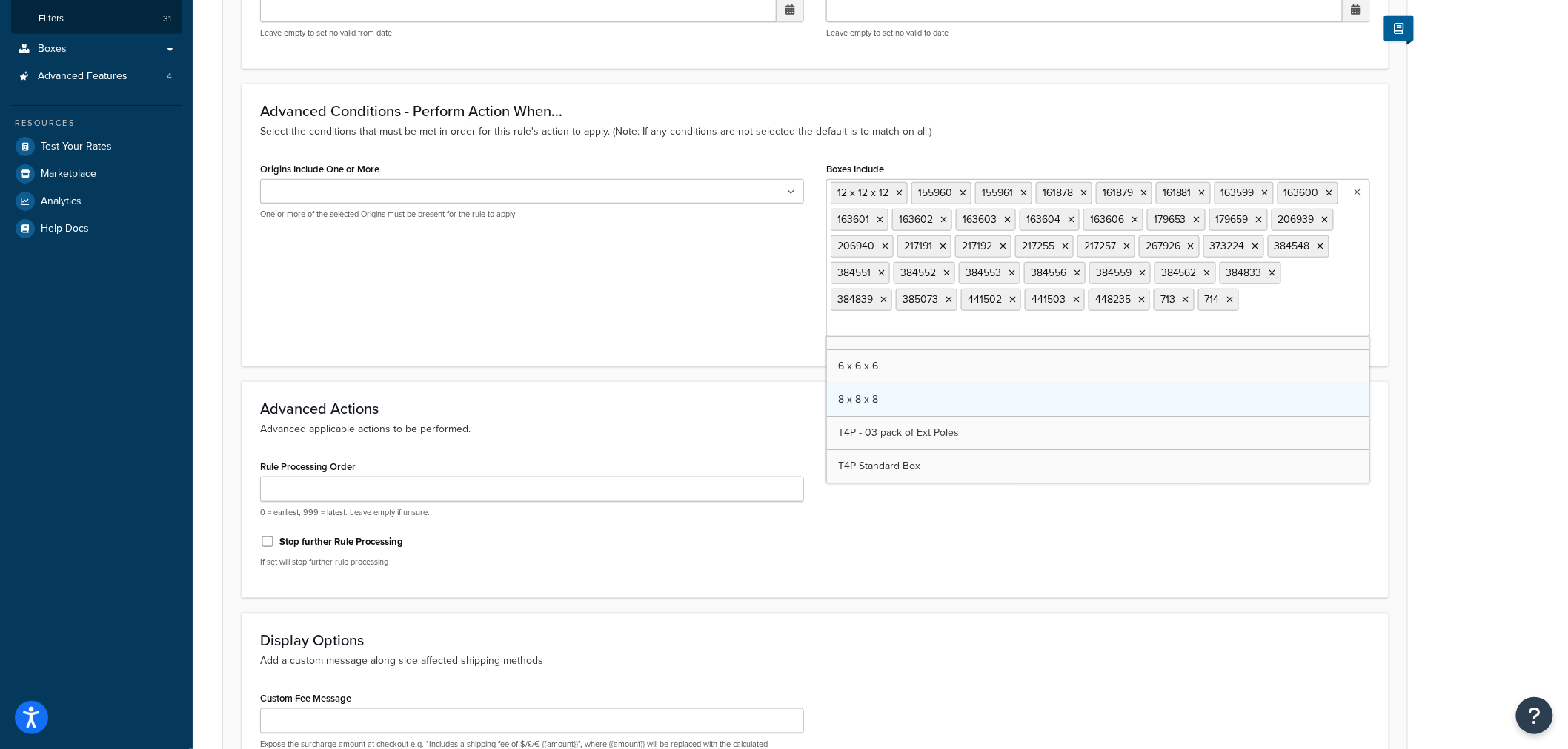
scroll to position [329, 0]
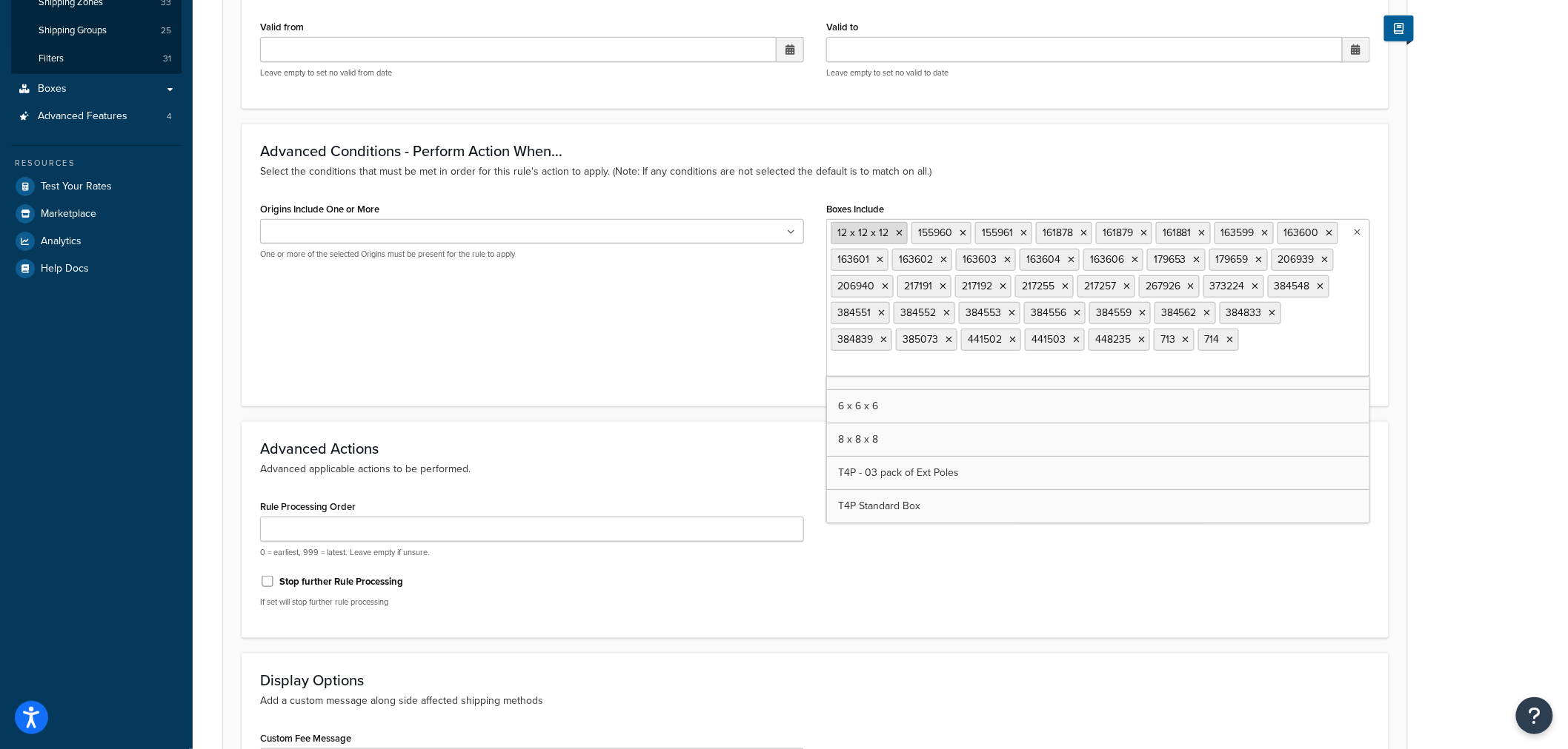
click at [898, 232] on icon at bounding box center [899, 233] width 7 height 9
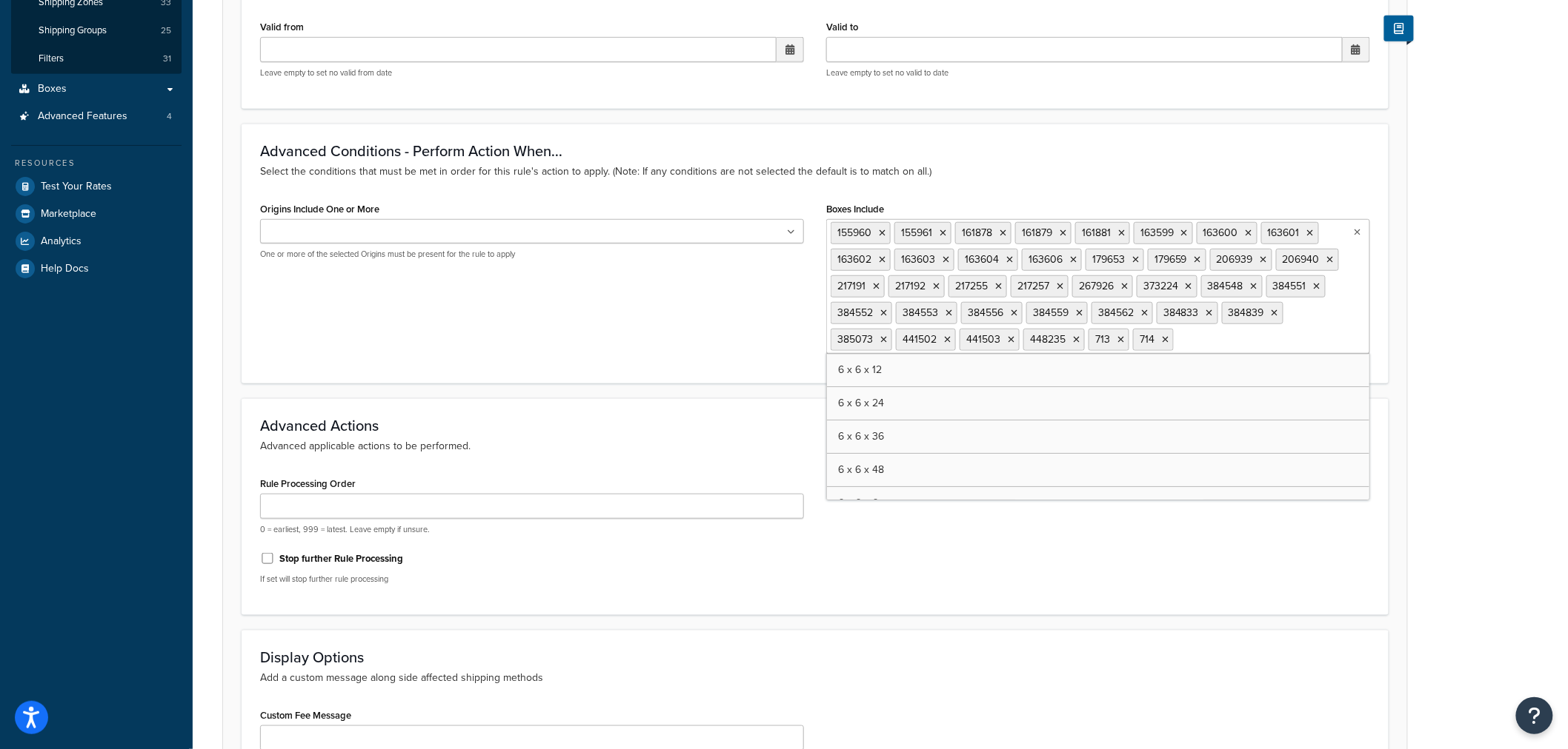
scroll to position [0, 0]
click at [738, 432] on div "Advanced Actions Advanced applicable actions to be performed. Rule Processing O…" at bounding box center [815, 507] width 1147 height 217
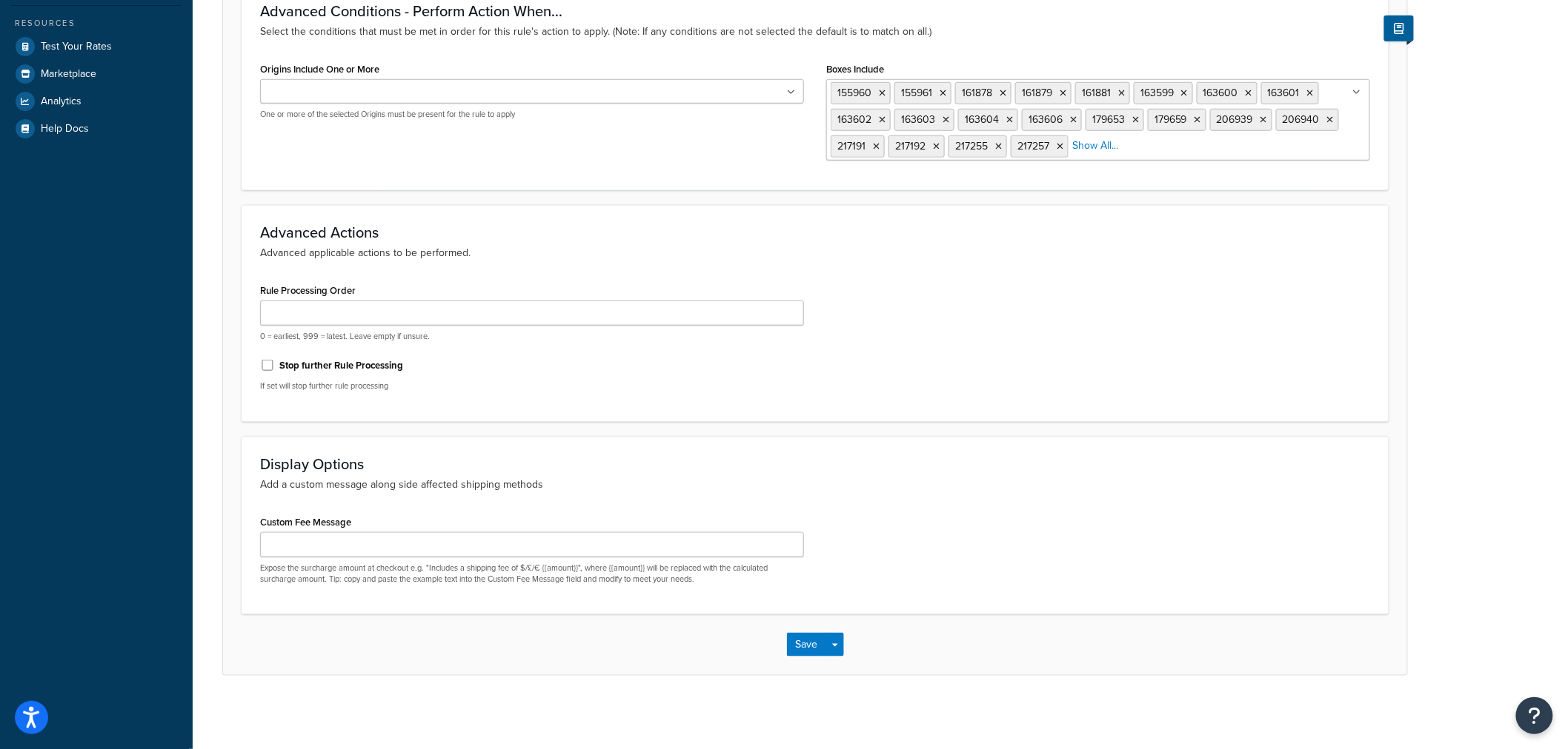
scroll to position [469, 0]
click at [810, 648] on button "Save" at bounding box center [807, 643] width 40 height 23
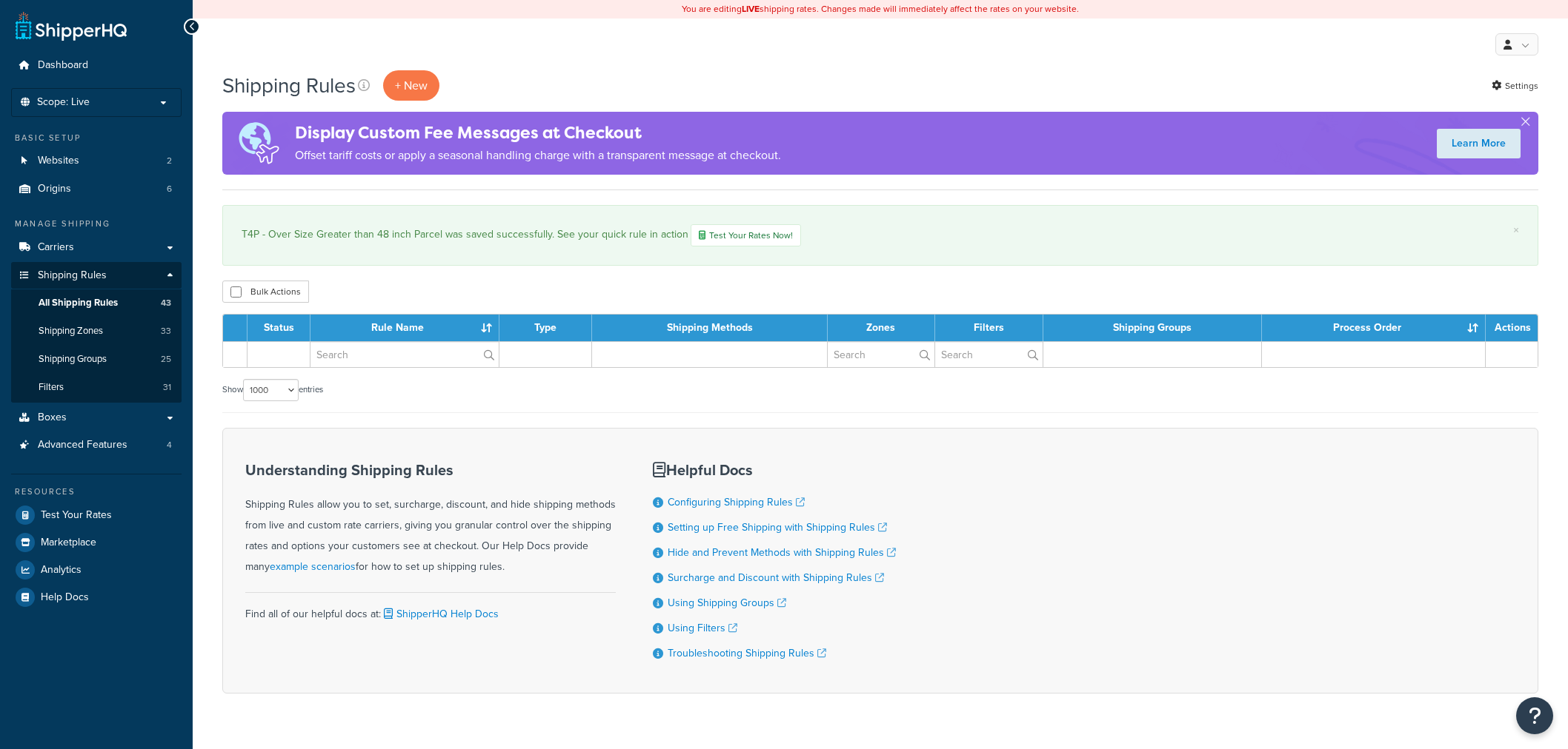
select select "1000"
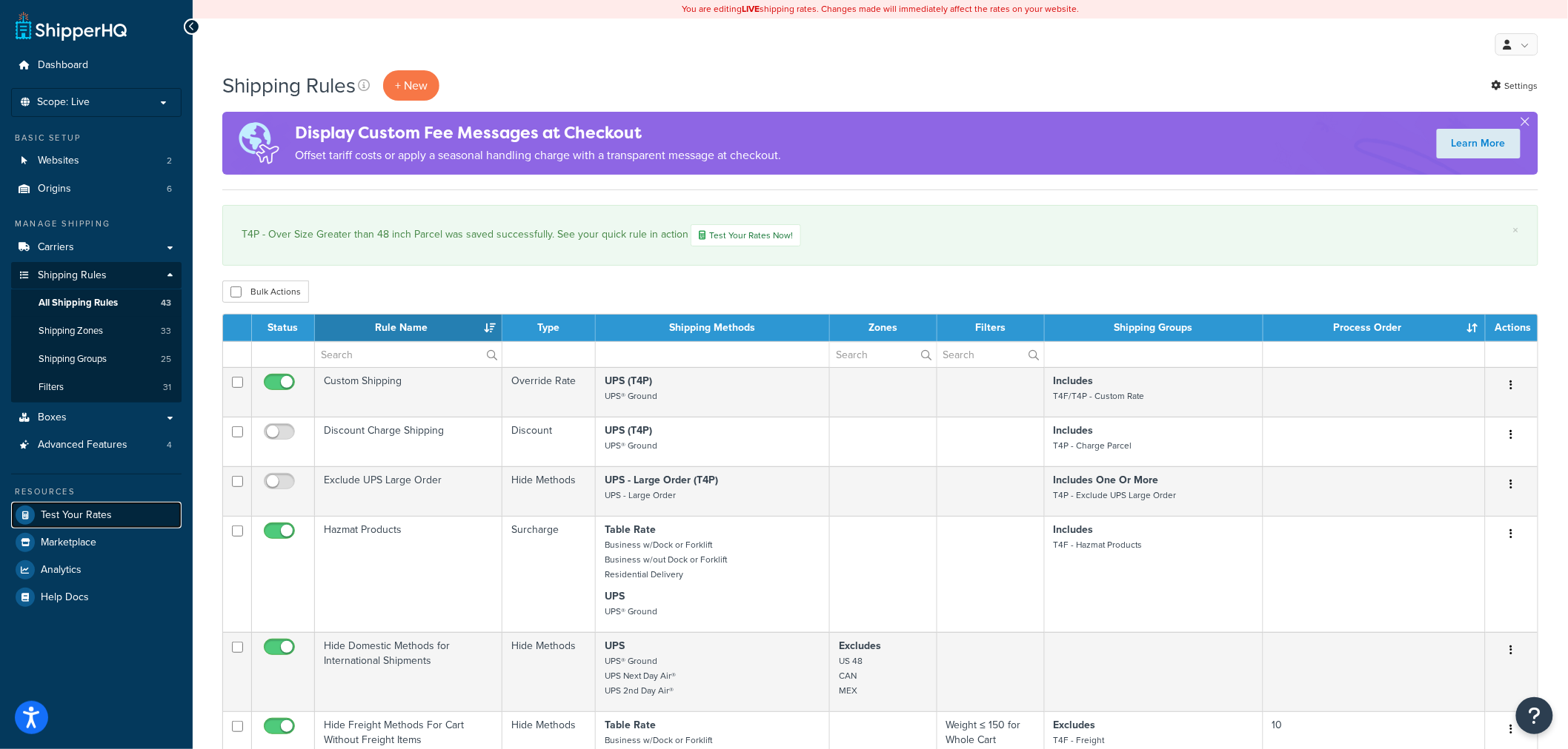
click at [130, 520] on link "Test Your Rates" at bounding box center [96, 515] width 171 height 27
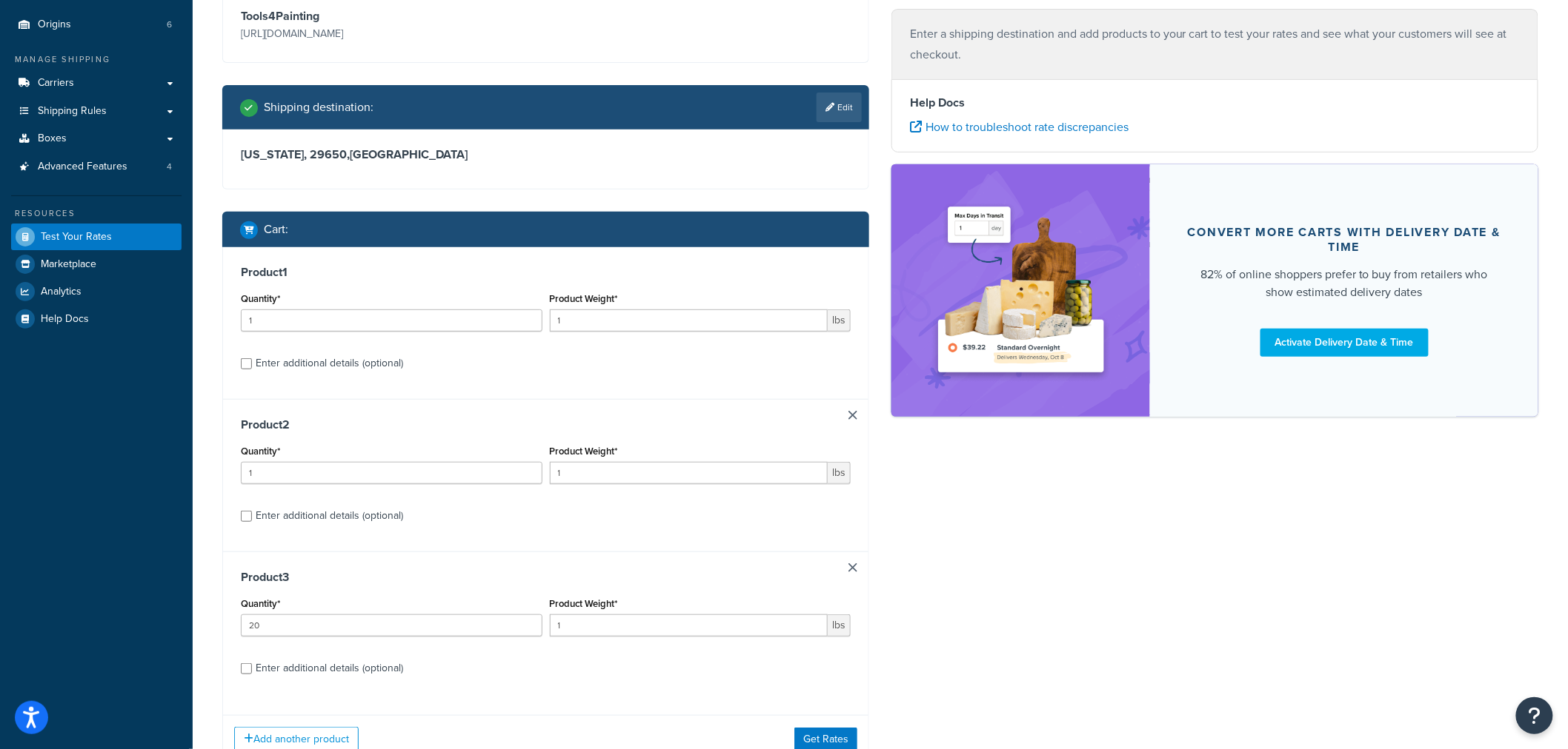
scroll to position [247, 0]
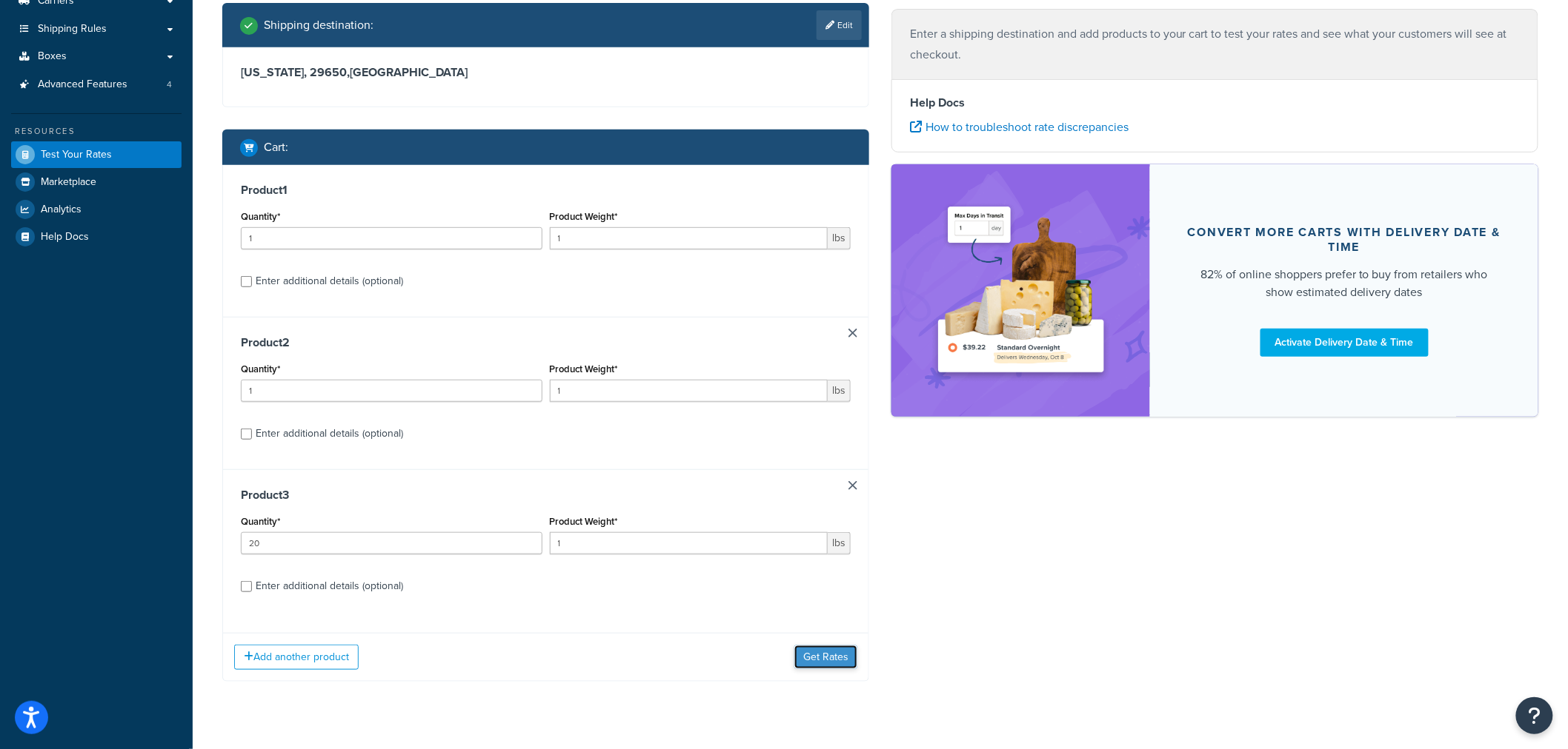
click at [824, 648] on button "Get Rates" at bounding box center [826, 657] width 63 height 23
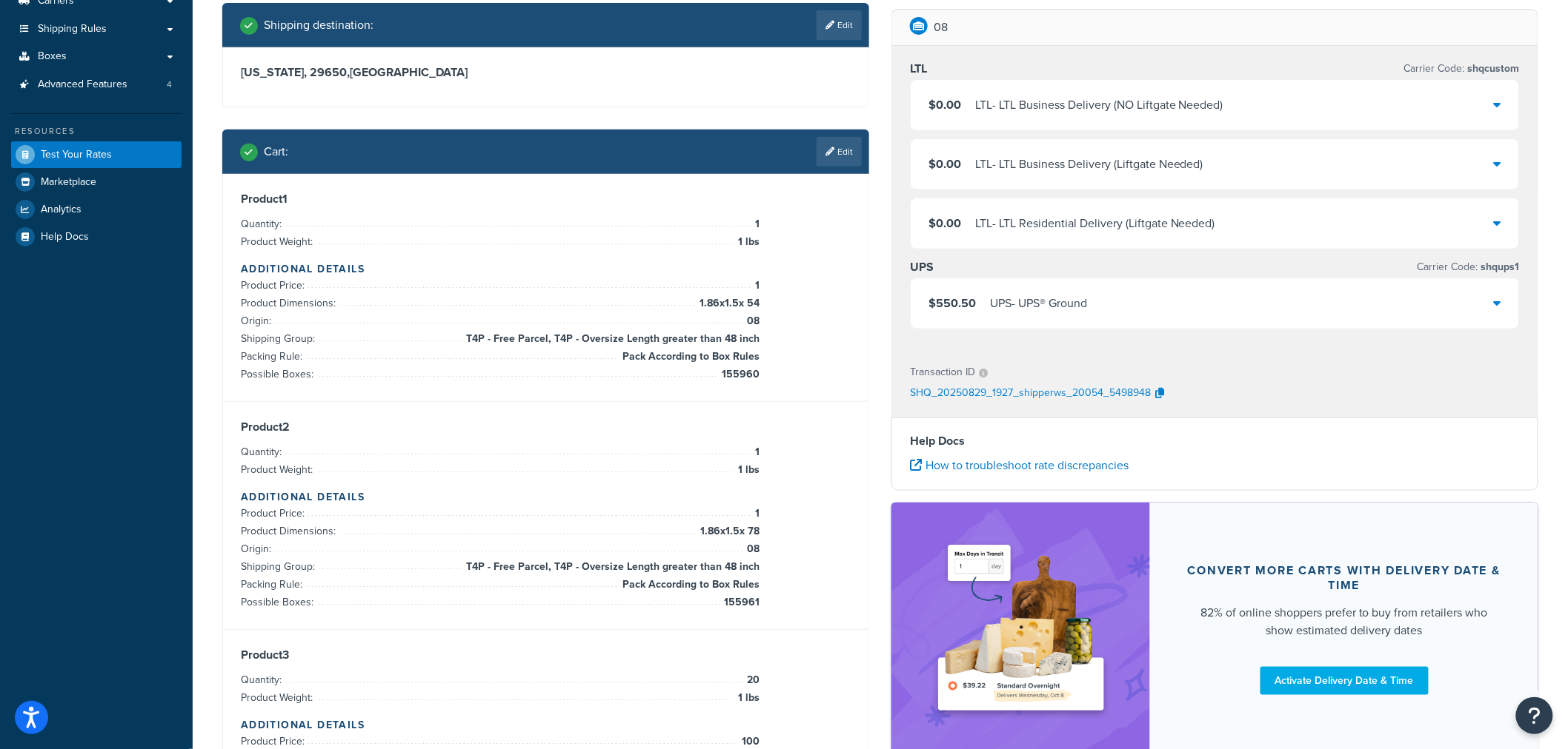
drag, startPoint x: 1023, startPoint y: 296, endPoint x: 990, endPoint y: 320, distance: 40.8
click at [1023, 297] on div "UPS - UPS® Ground" at bounding box center [1039, 304] width 97 height 21
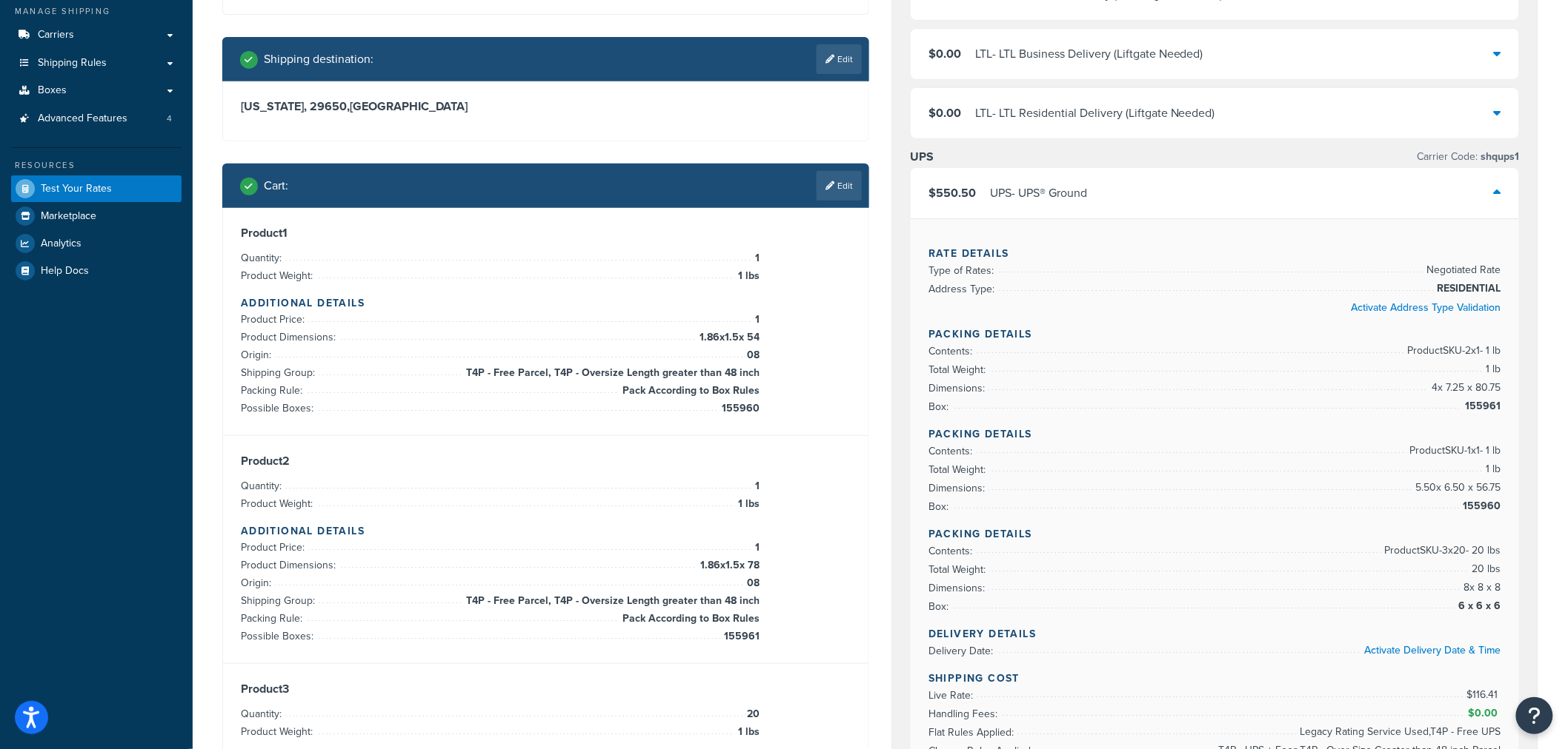
scroll to position [165, 0]
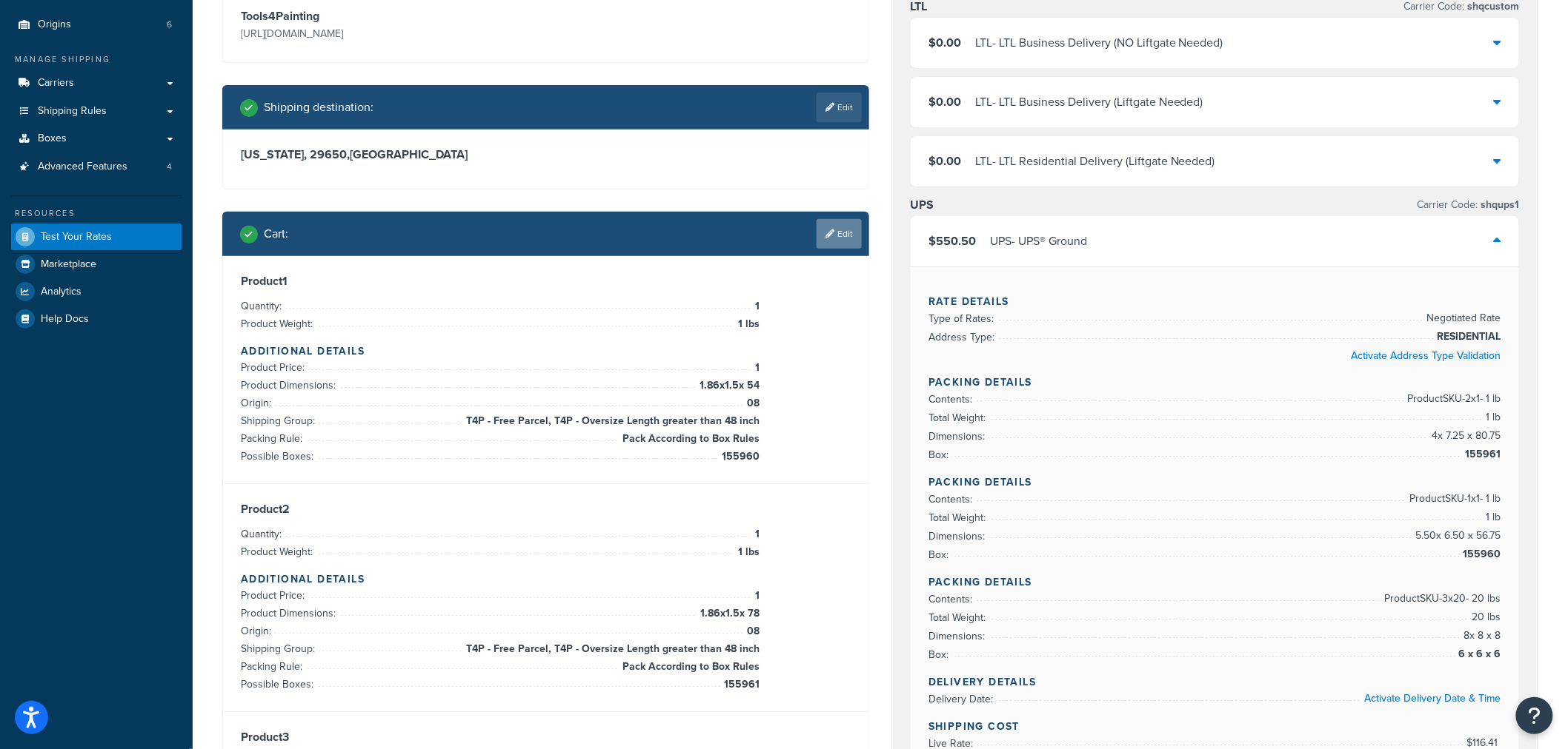
click at [833, 243] on link "Edit" at bounding box center [839, 234] width 45 height 29
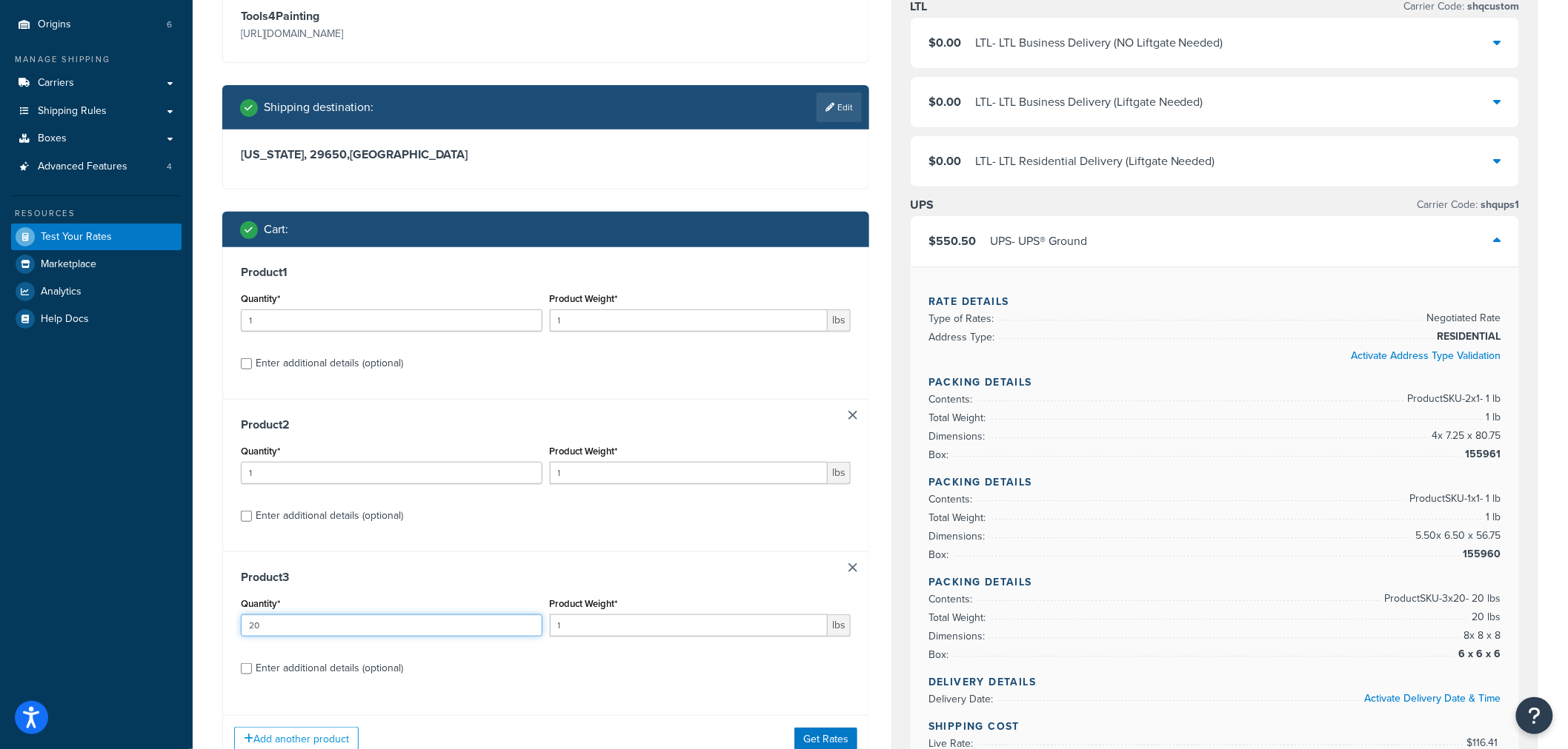
drag, startPoint x: 314, startPoint y: 631, endPoint x: 212, endPoint y: 622, distance: 102.4
click at [224, 622] on div "Product 3 Quantity* 20 Product Weight* 1 lbs Enter additional details (optional)" at bounding box center [545, 628] width 645 height 152
type input "1"
click at [835, 734] on button "Get Rates" at bounding box center [826, 739] width 63 height 23
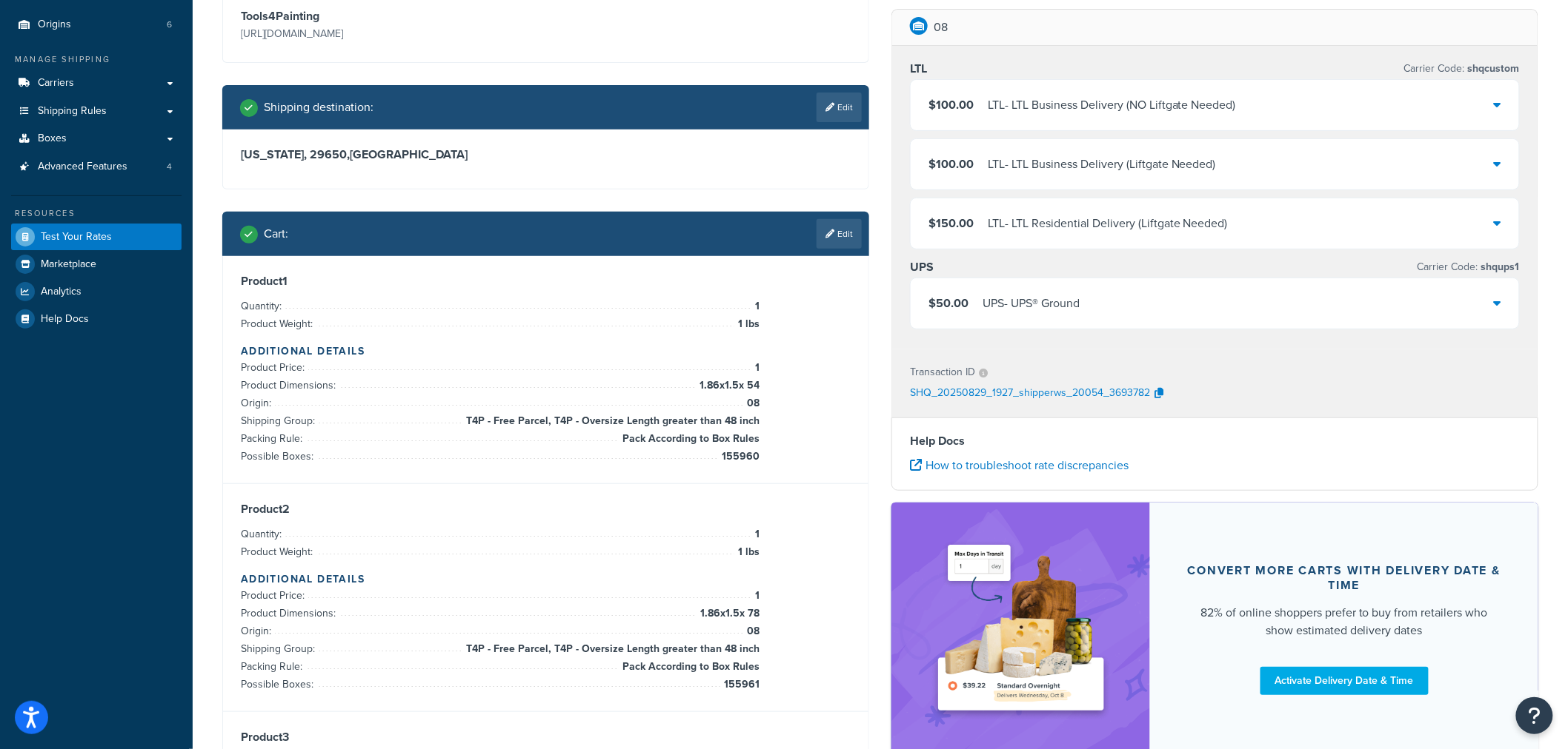
click at [1173, 306] on div "$50.00 UPS - UPS® Ground" at bounding box center [1215, 304] width 608 height 50
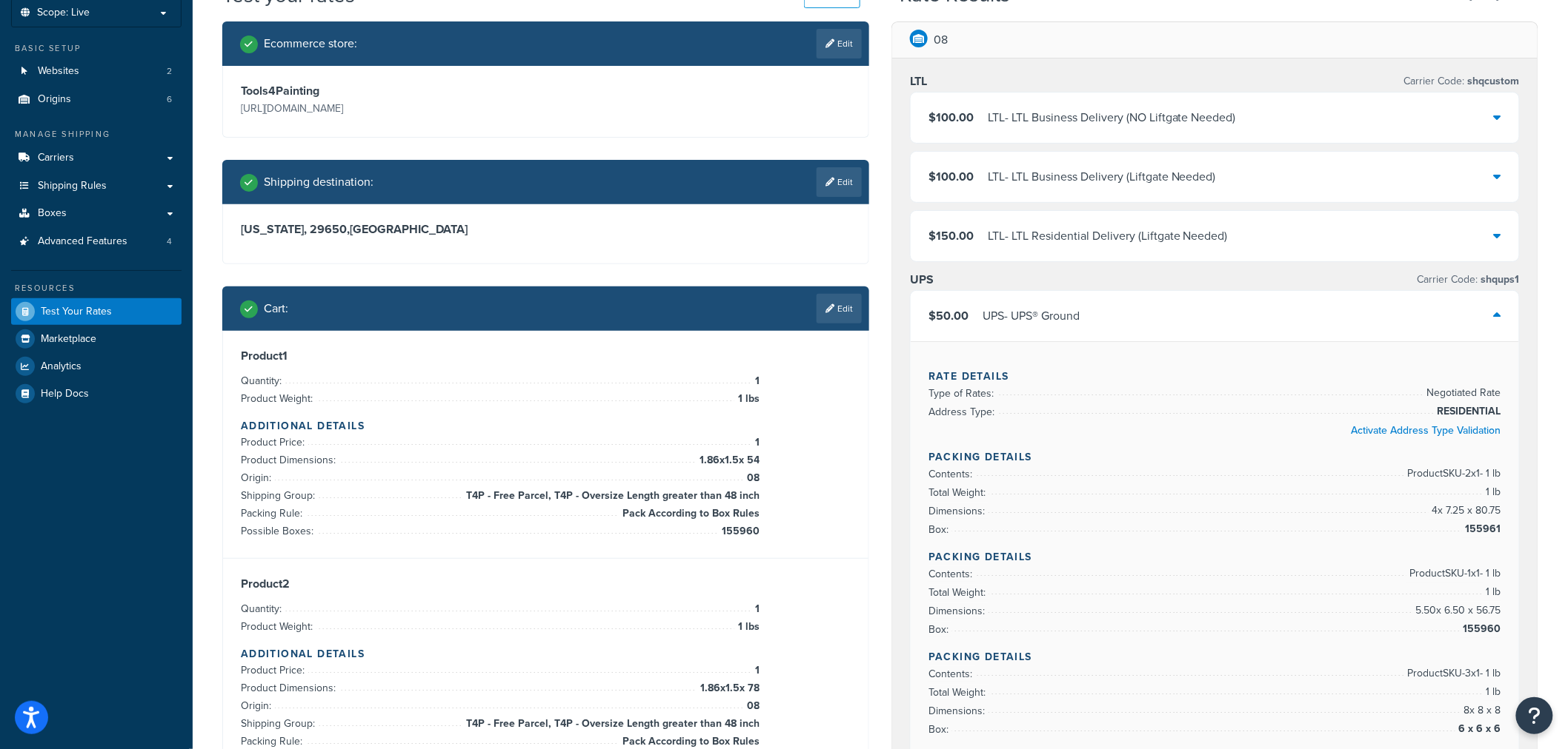
scroll to position [82, 0]
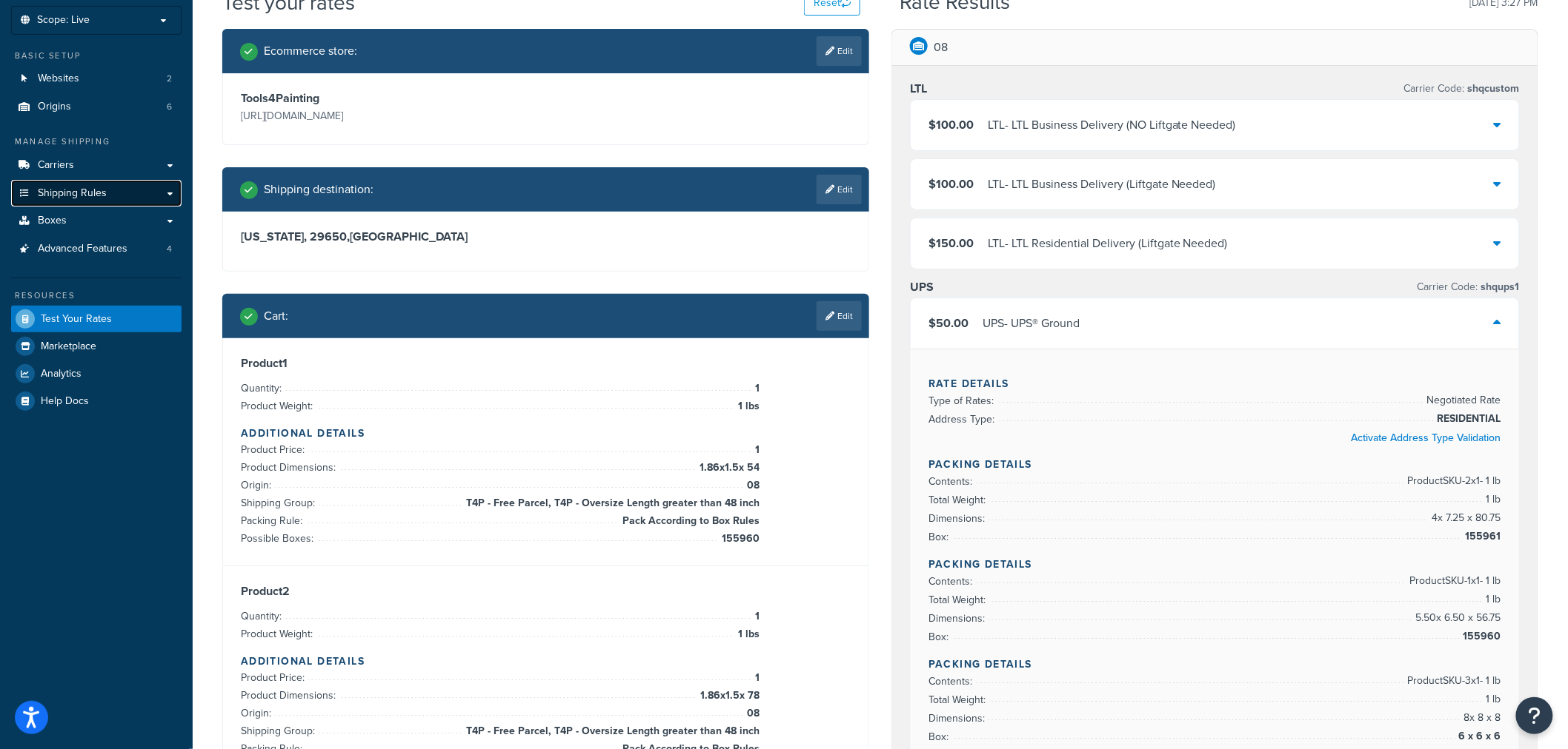
click at [105, 204] on link "Shipping Rules" at bounding box center [96, 194] width 171 height 28
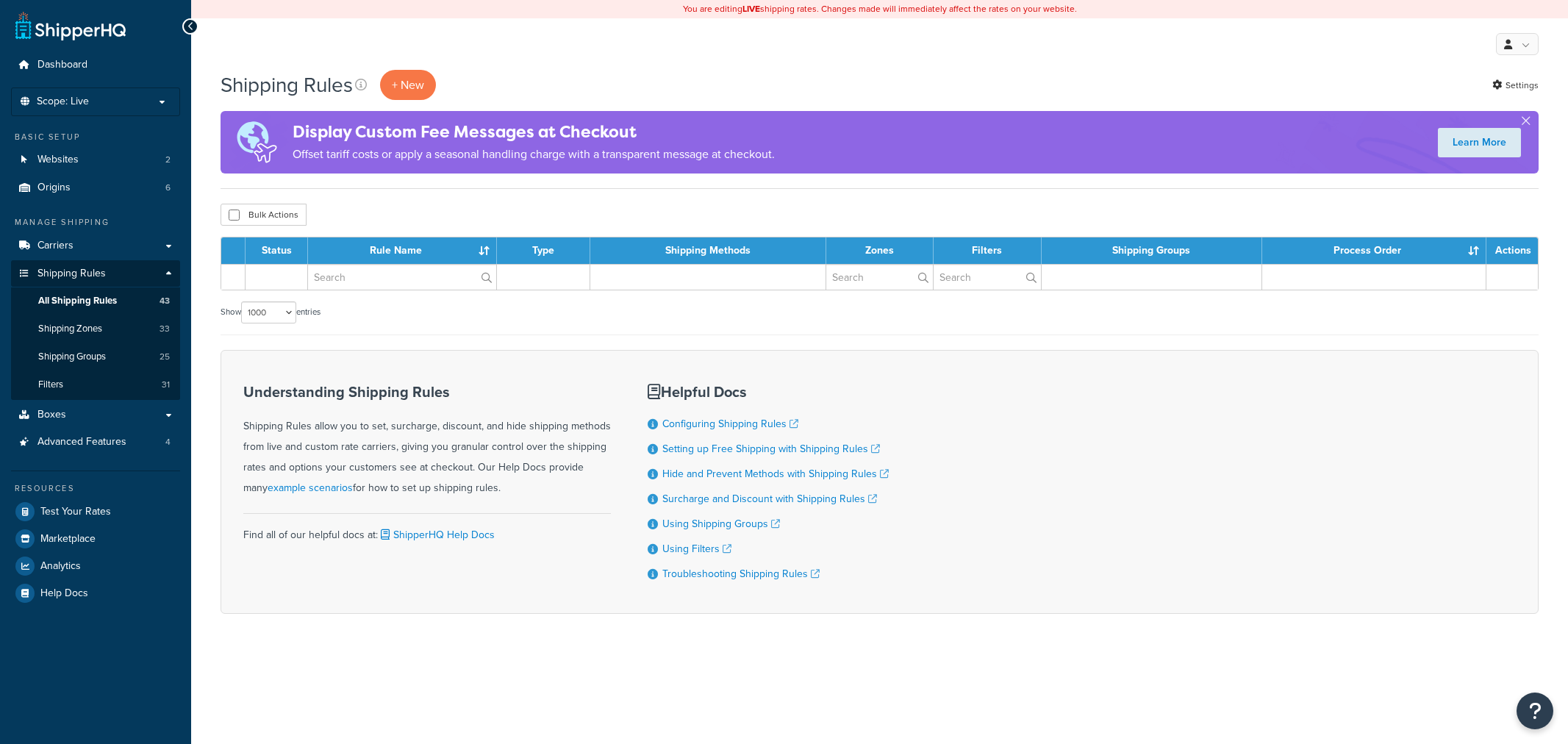
select select "1000"
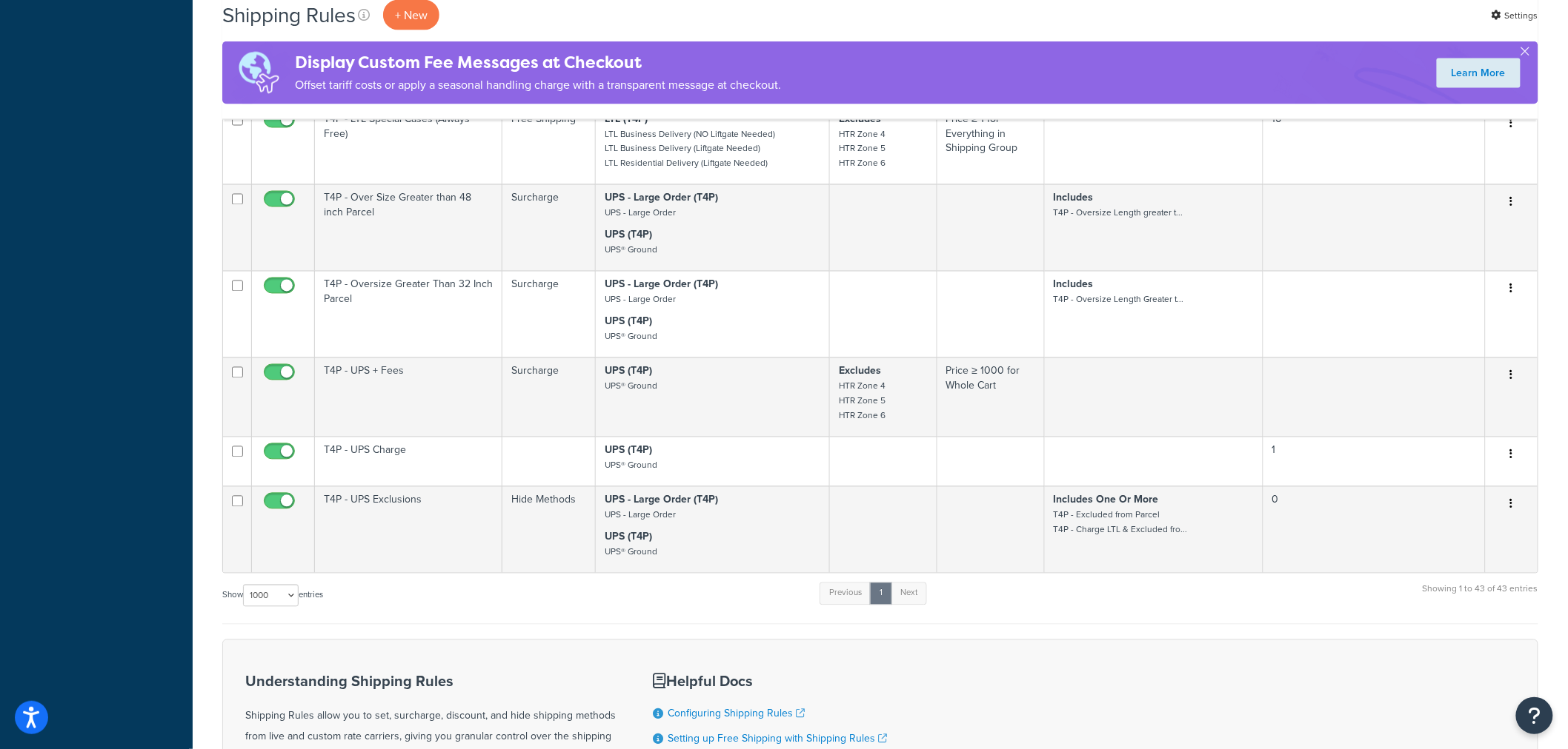
scroll to position [3291, 0]
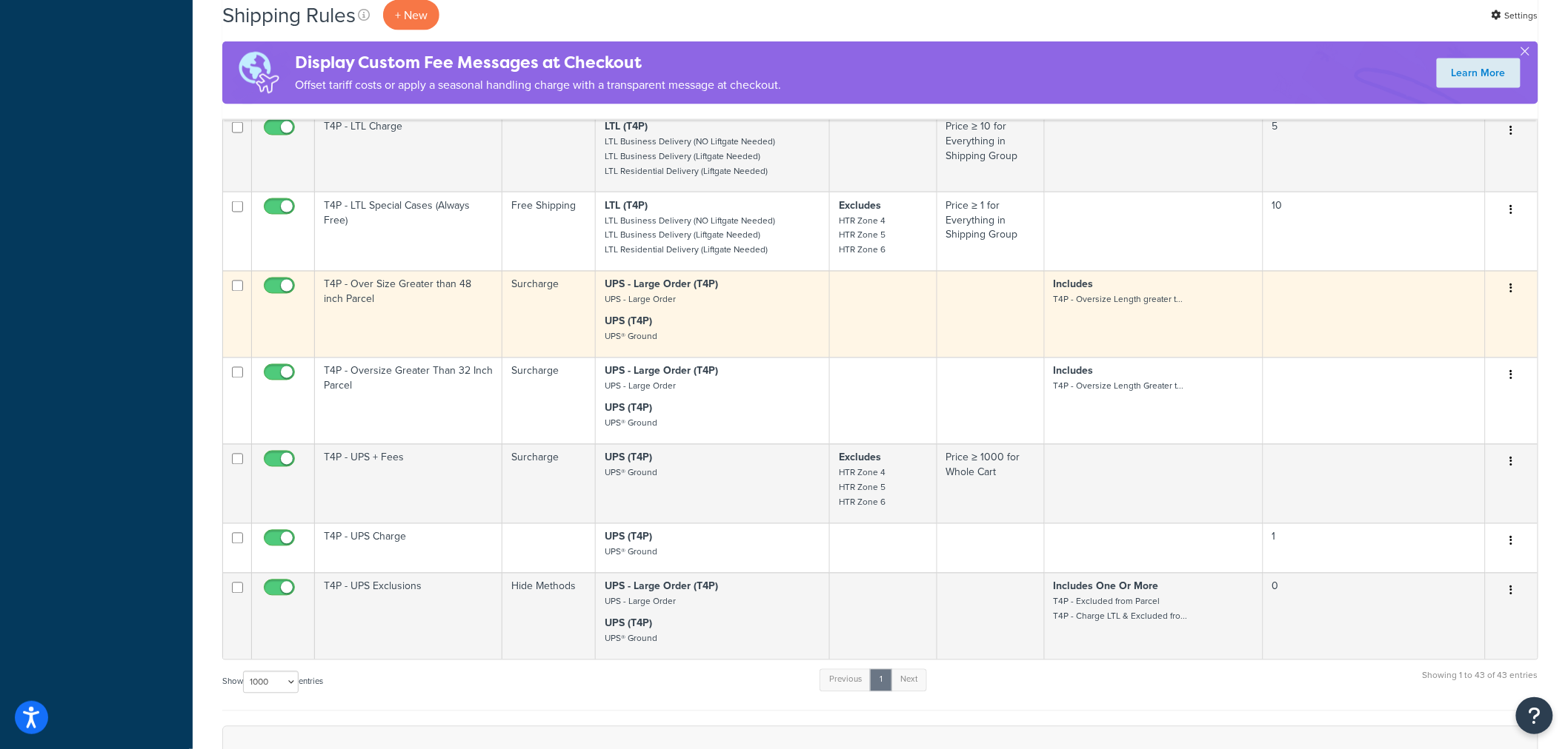
click at [411, 309] on td "T4P - Over Size Greater than 48 inch Parcel" at bounding box center [408, 314] width 187 height 87
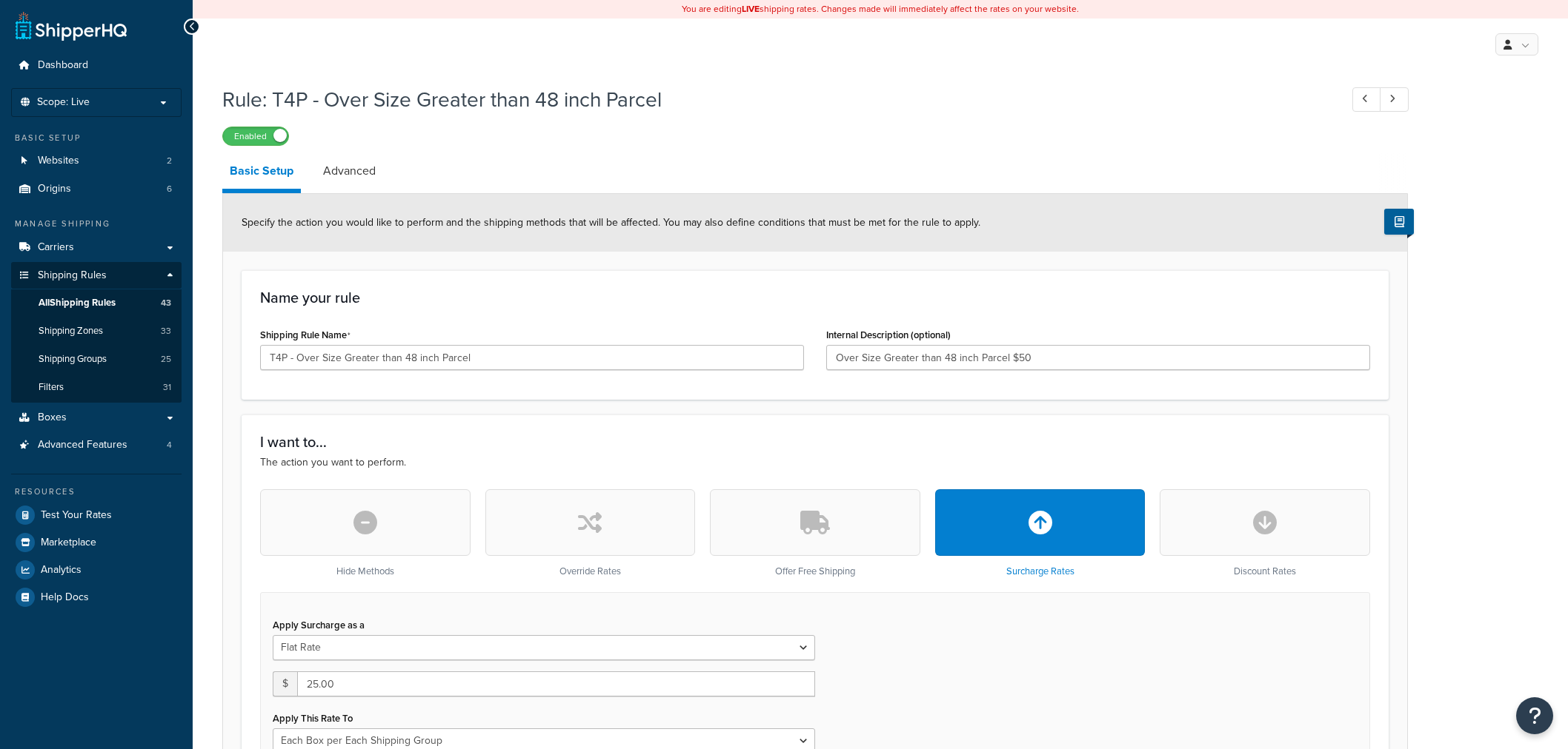
select select "BOX"
click at [357, 180] on link "Advanced" at bounding box center [349, 171] width 68 height 36
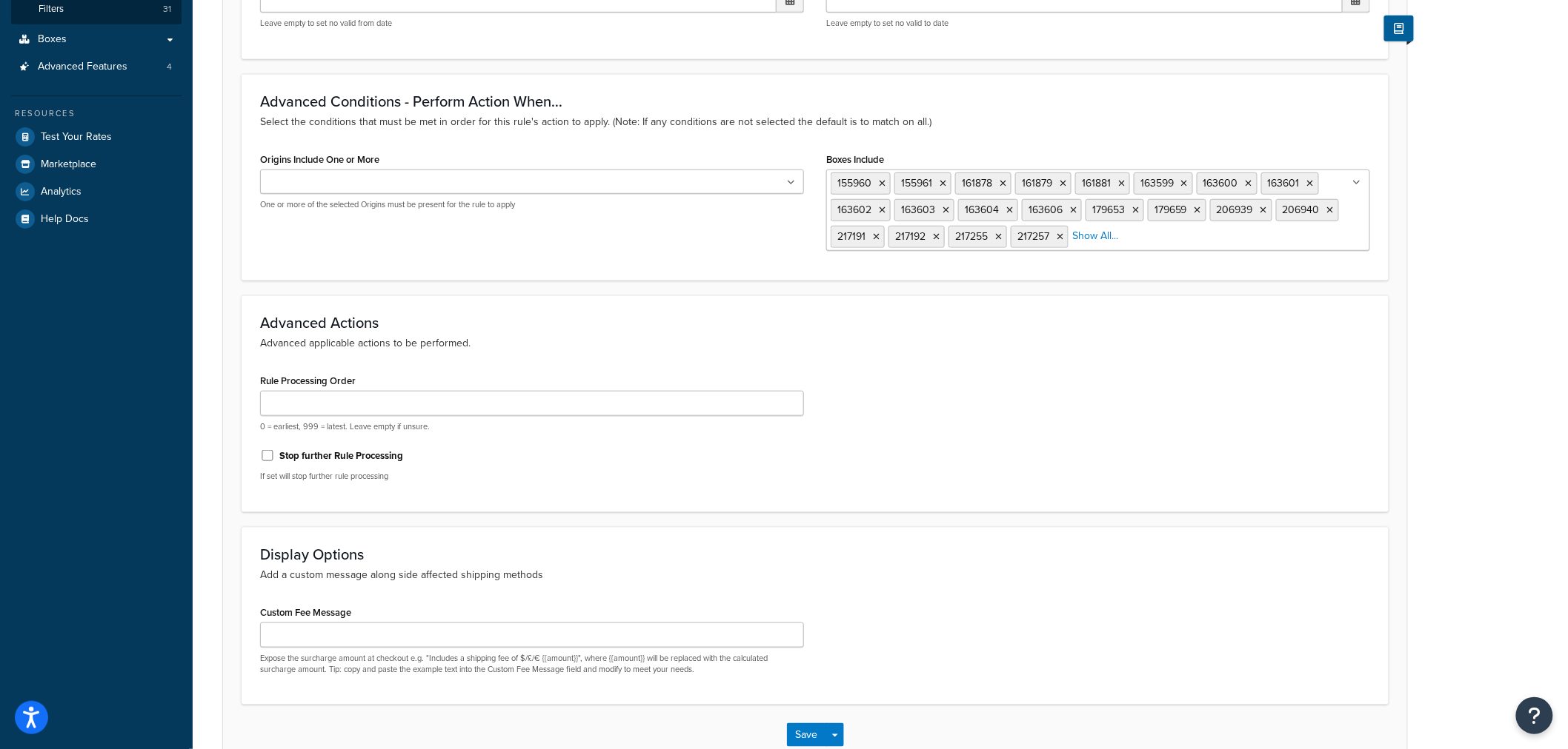
scroll to position [411, 0]
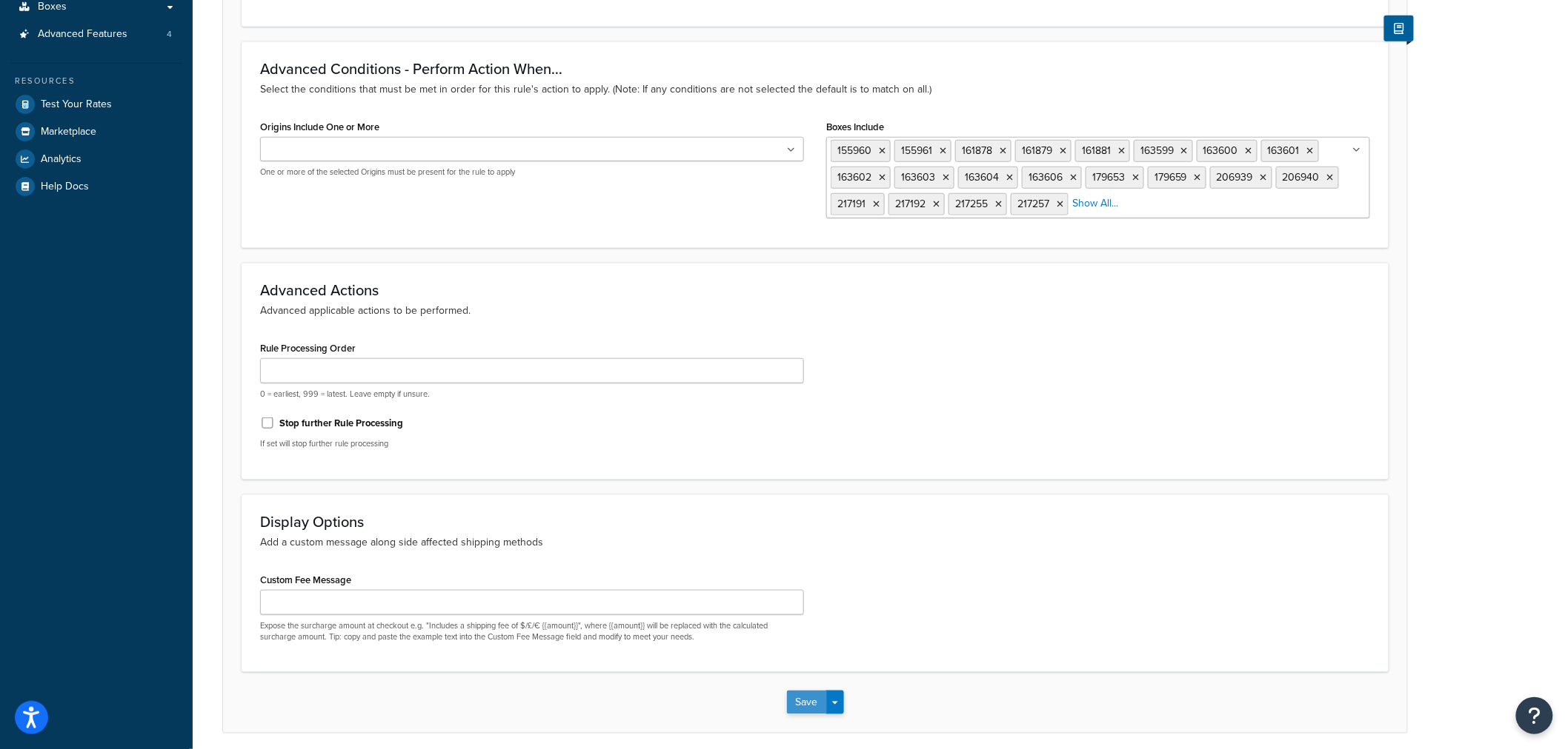
click at [811, 698] on button "Save" at bounding box center [807, 702] width 40 height 23
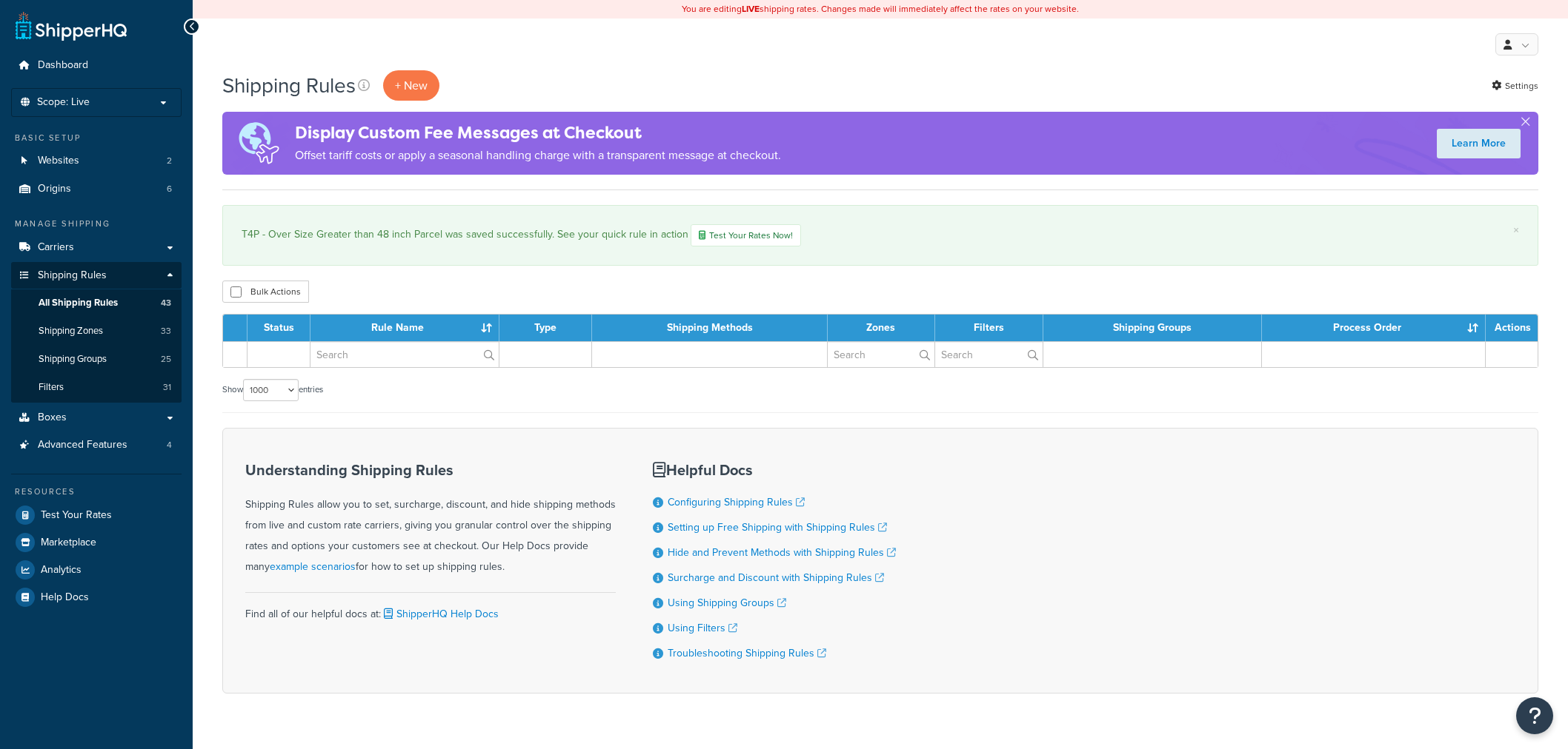
select select "1000"
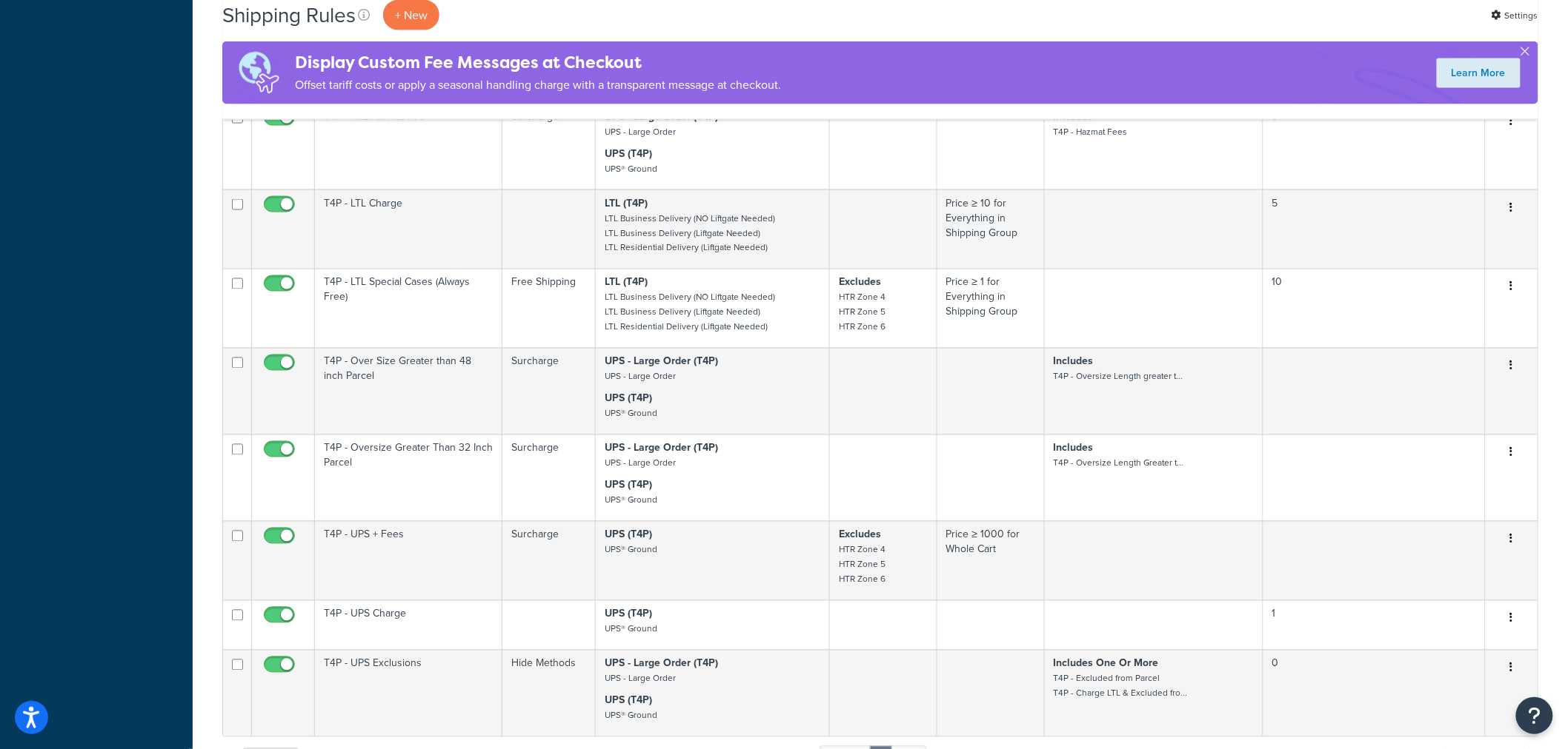
scroll to position [3291, 0]
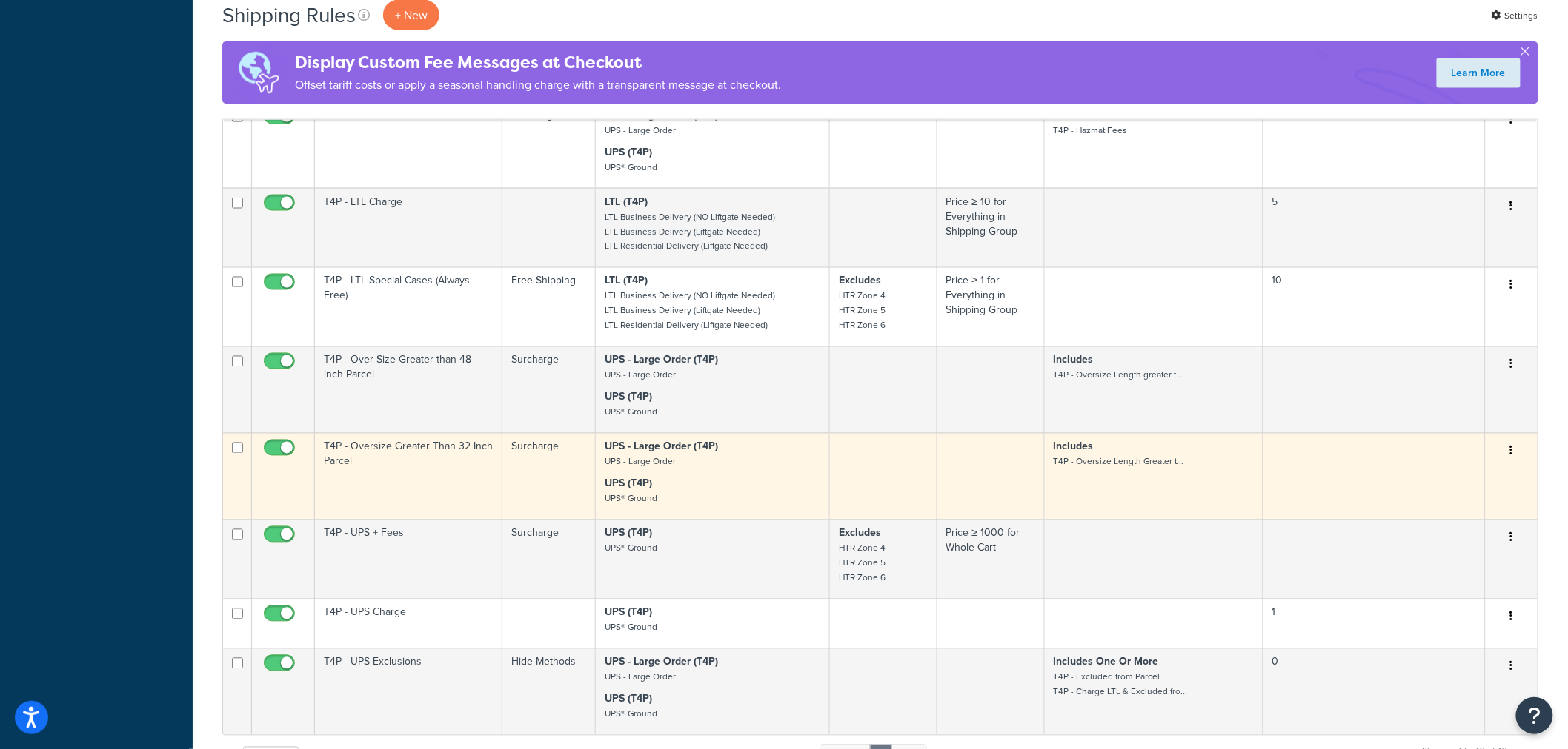
click at [437, 462] on td "T4P - Oversize Greater Than 32 Inch Parcel" at bounding box center [408, 476] width 187 height 87
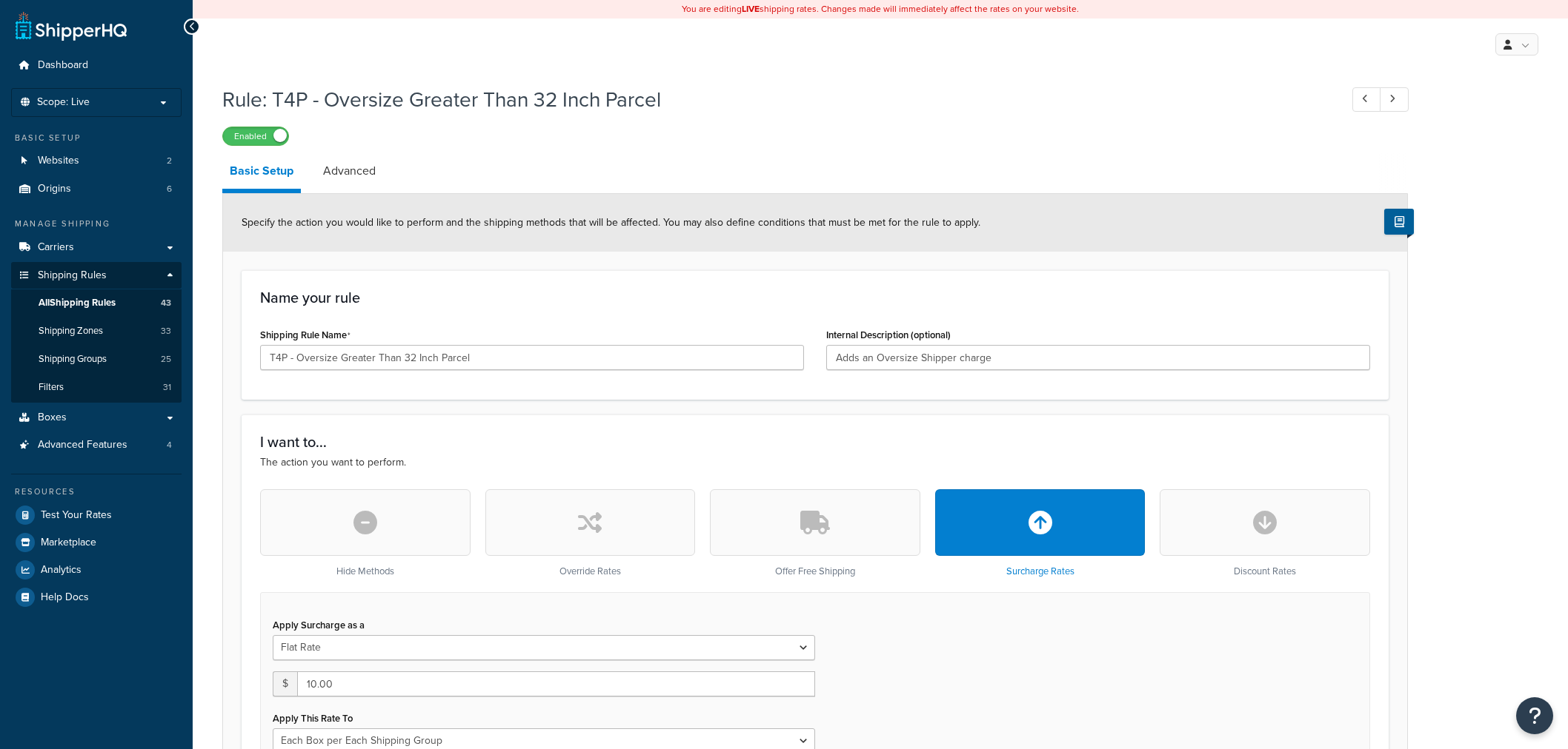
select select "BOX"
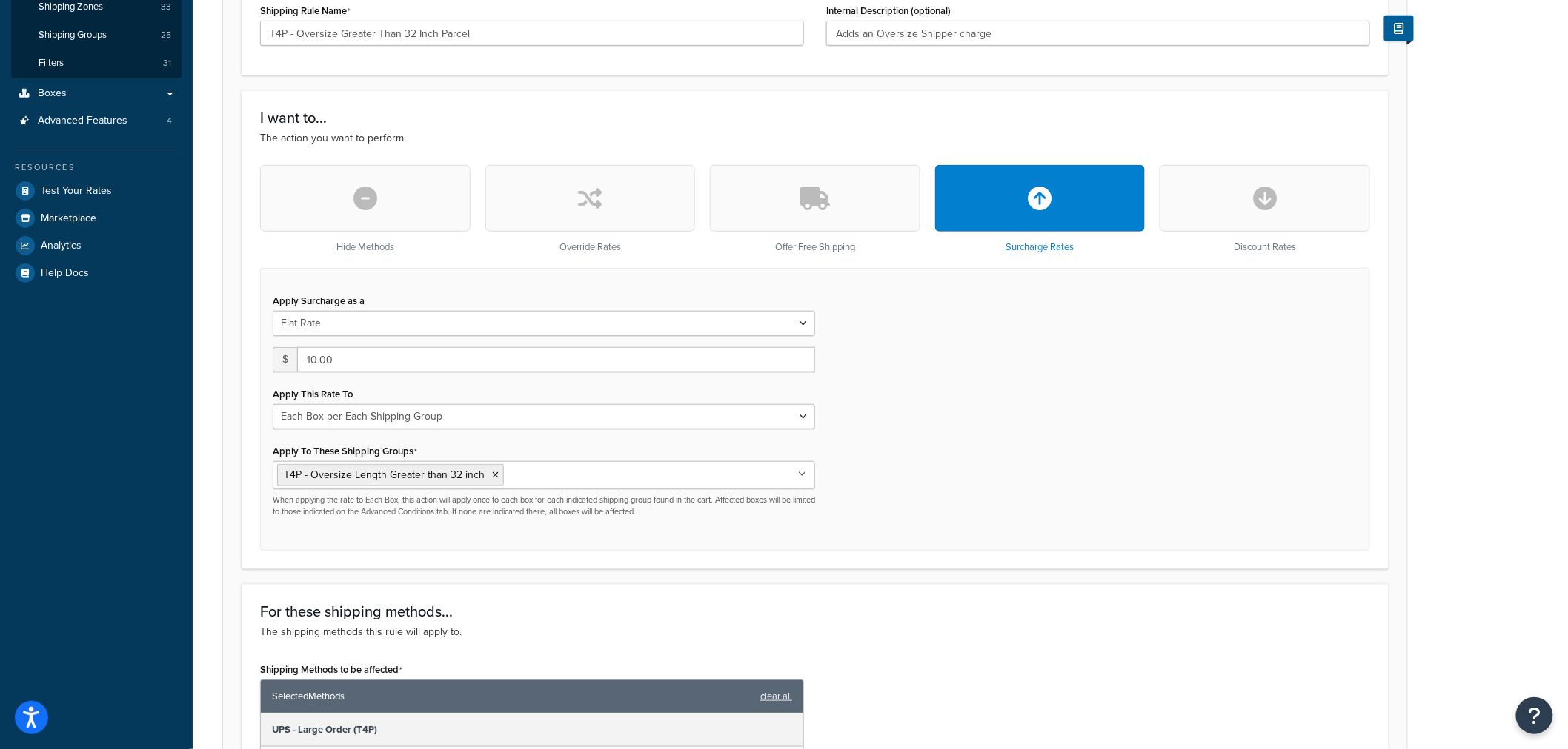
scroll to position [82, 0]
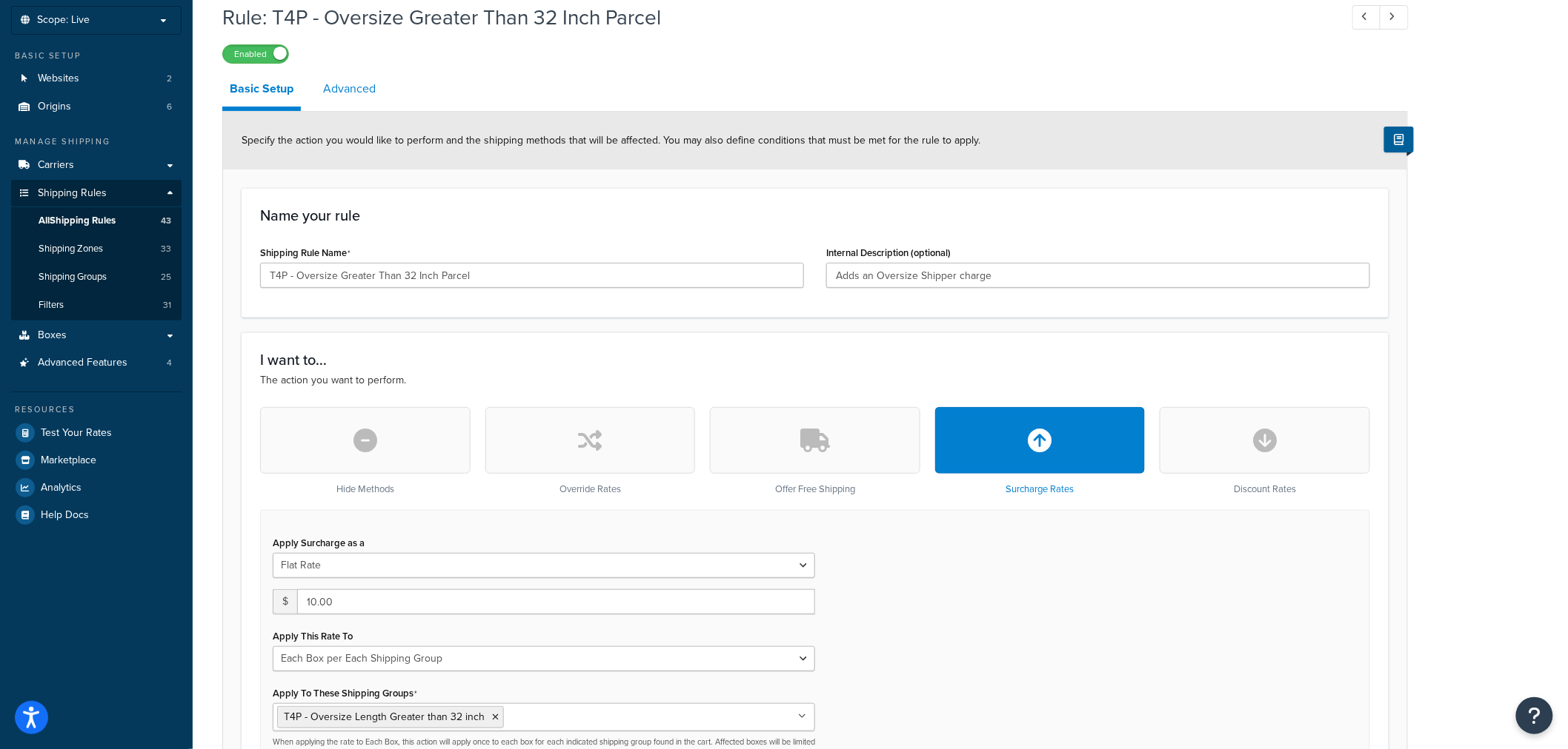
click at [366, 87] on link "Advanced" at bounding box center [349, 88] width 68 height 36
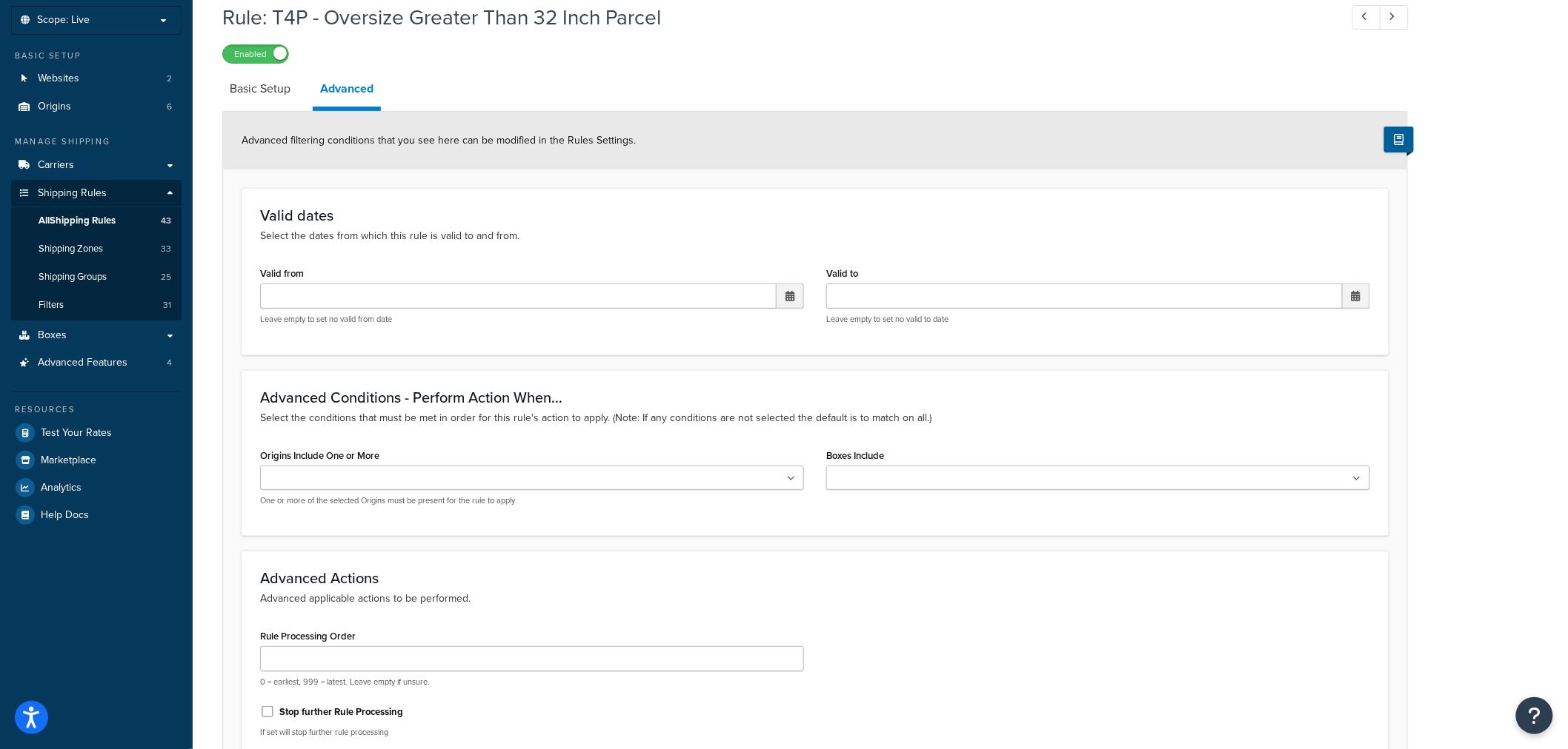
click at [884, 475] on input "Boxes Include" at bounding box center [896, 479] width 131 height 16
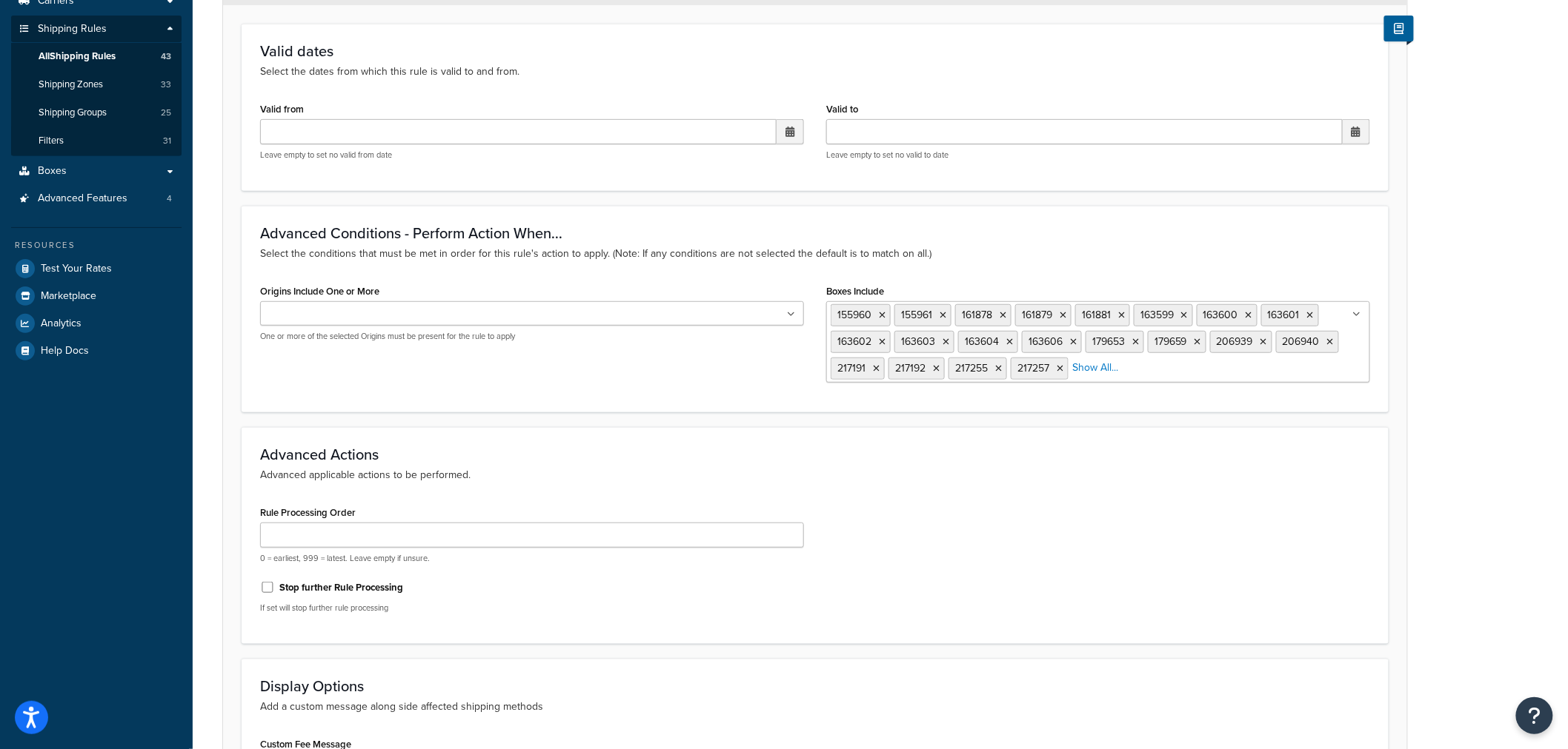
click at [1008, 610] on div "Rule Processing Order 0 = earliest, 999 = latest. Leave empty if unsure. Stop f…" at bounding box center [814, 564] width 1132 height 124
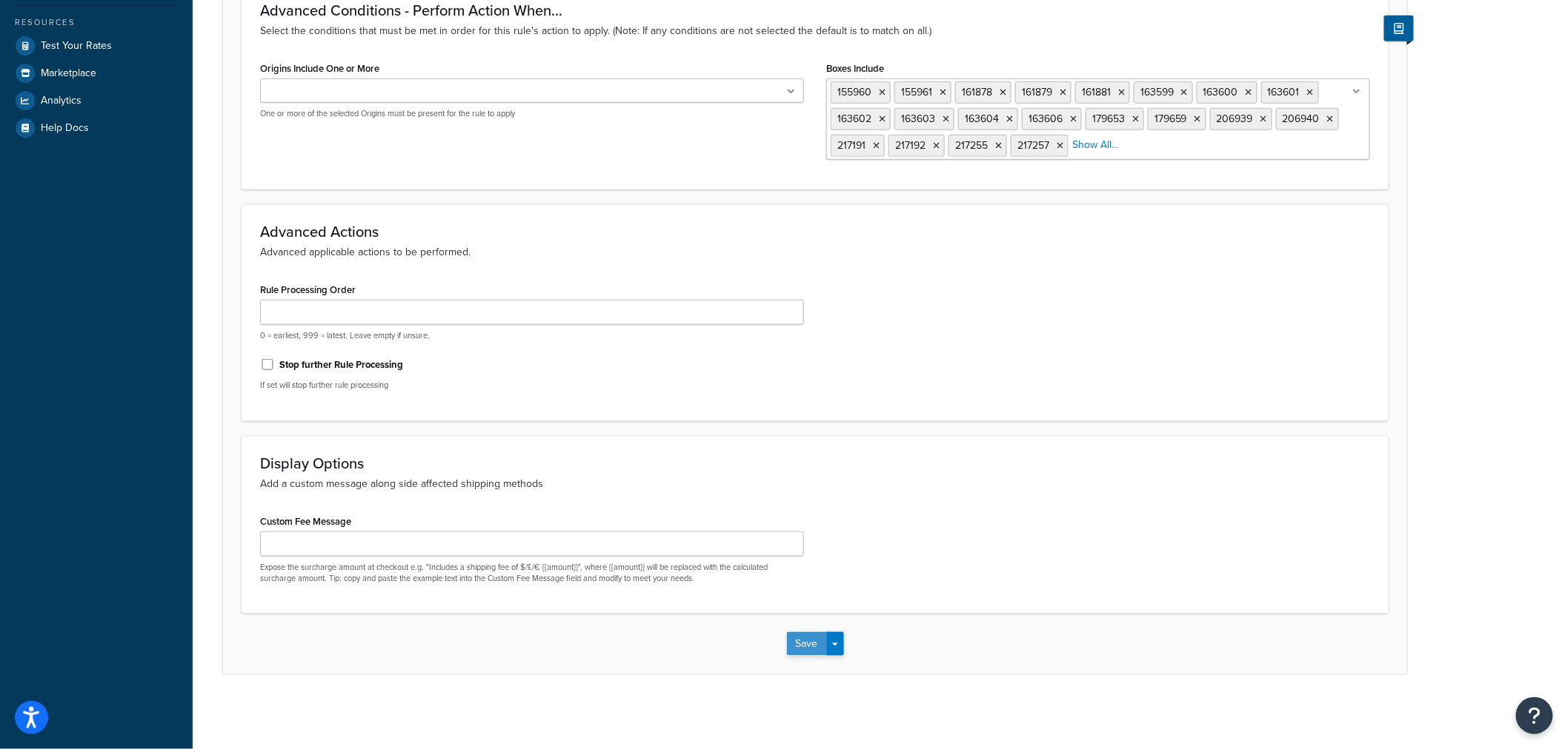
click at [820, 642] on button "Save" at bounding box center [807, 643] width 40 height 23
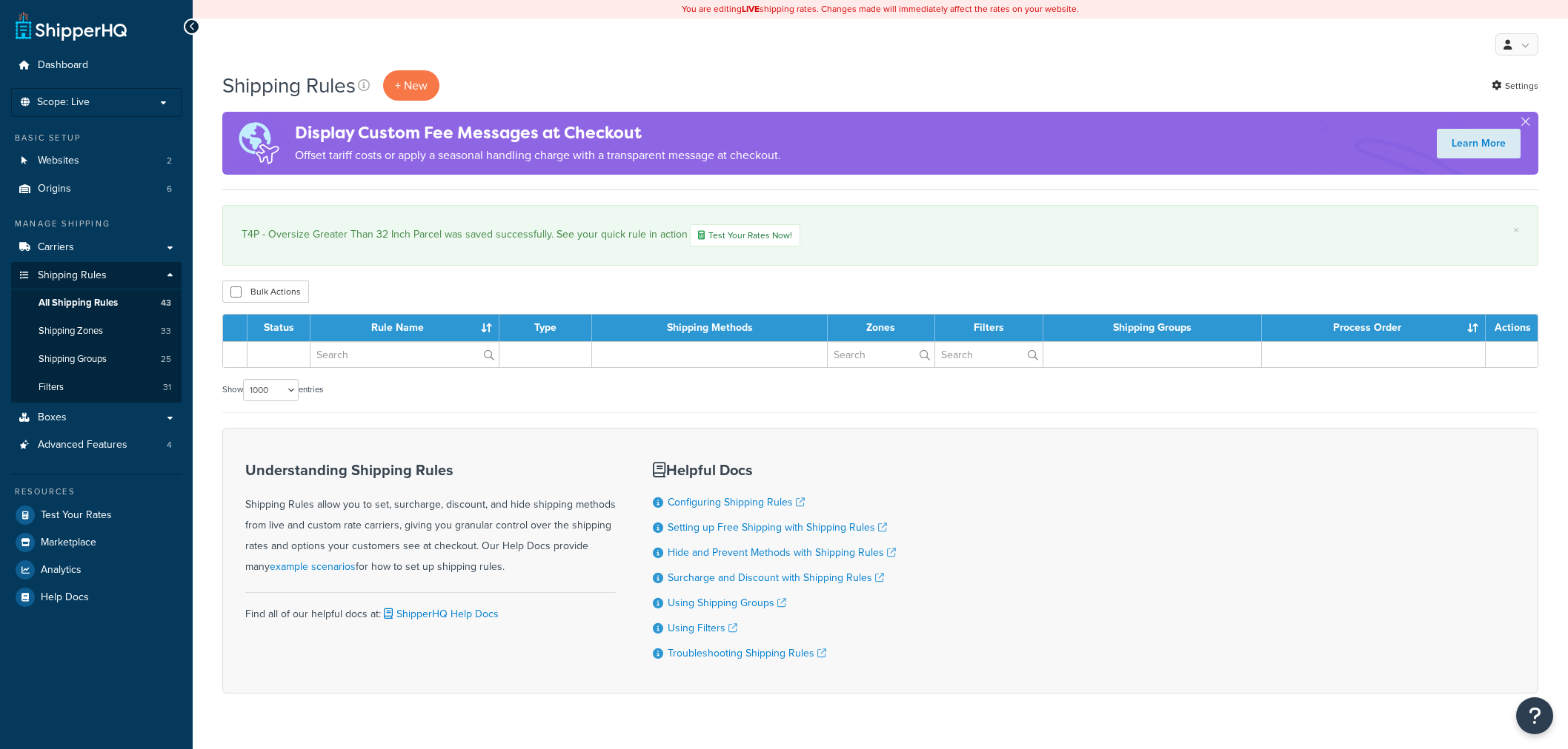
select select "1000"
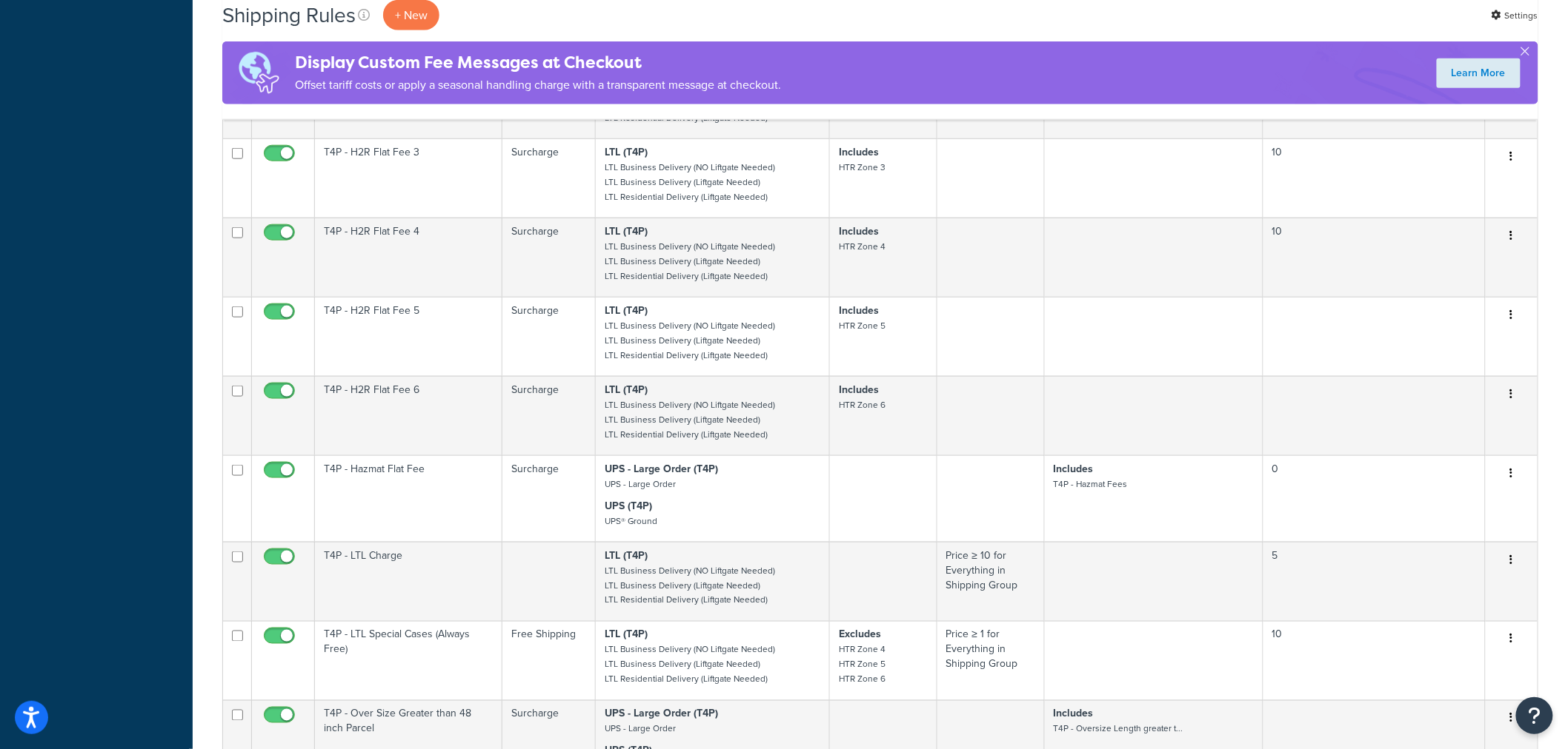
scroll to position [3127, 0]
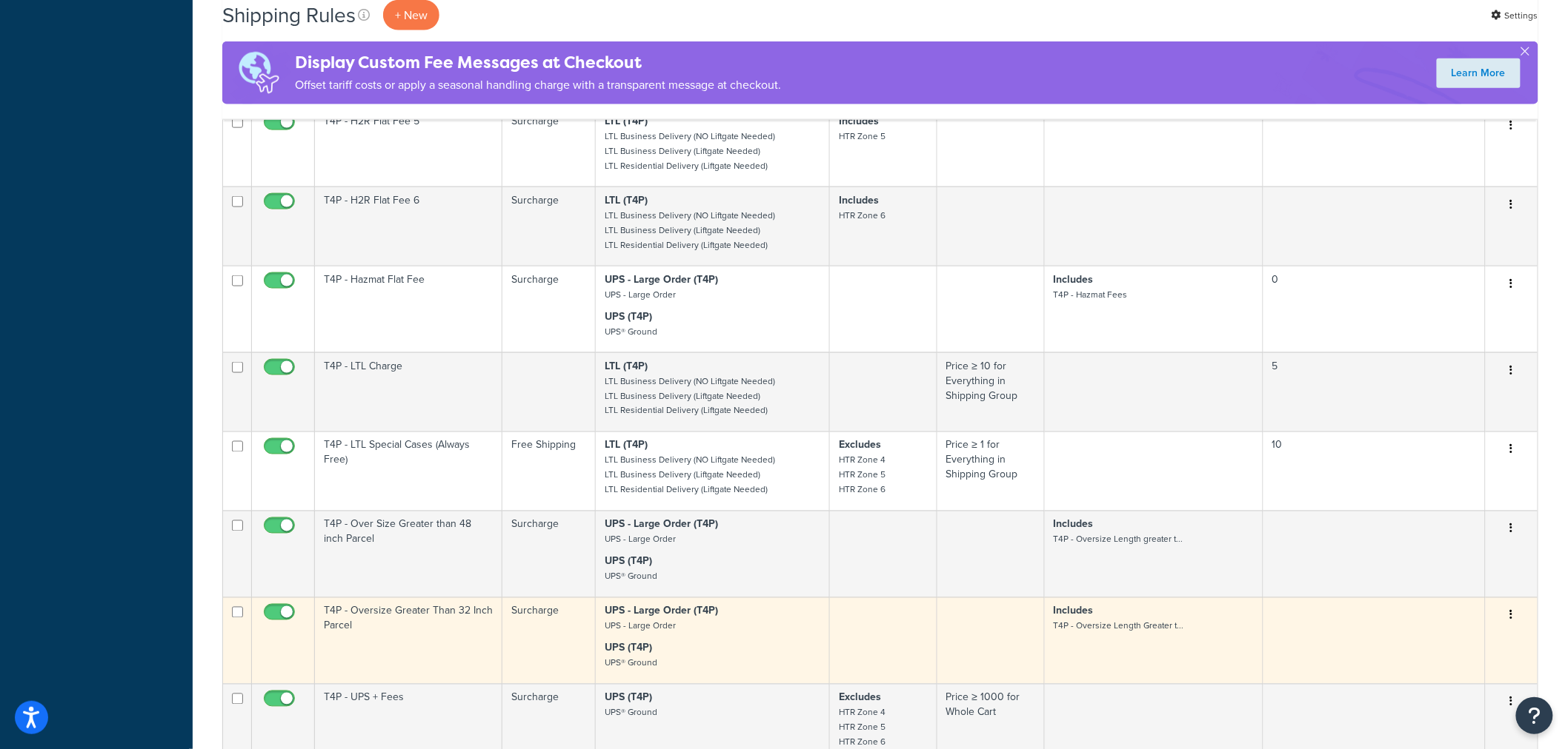
click at [452, 622] on td "T4P - Oversize Greater Than 32 Inch Parcel" at bounding box center [408, 641] width 187 height 87
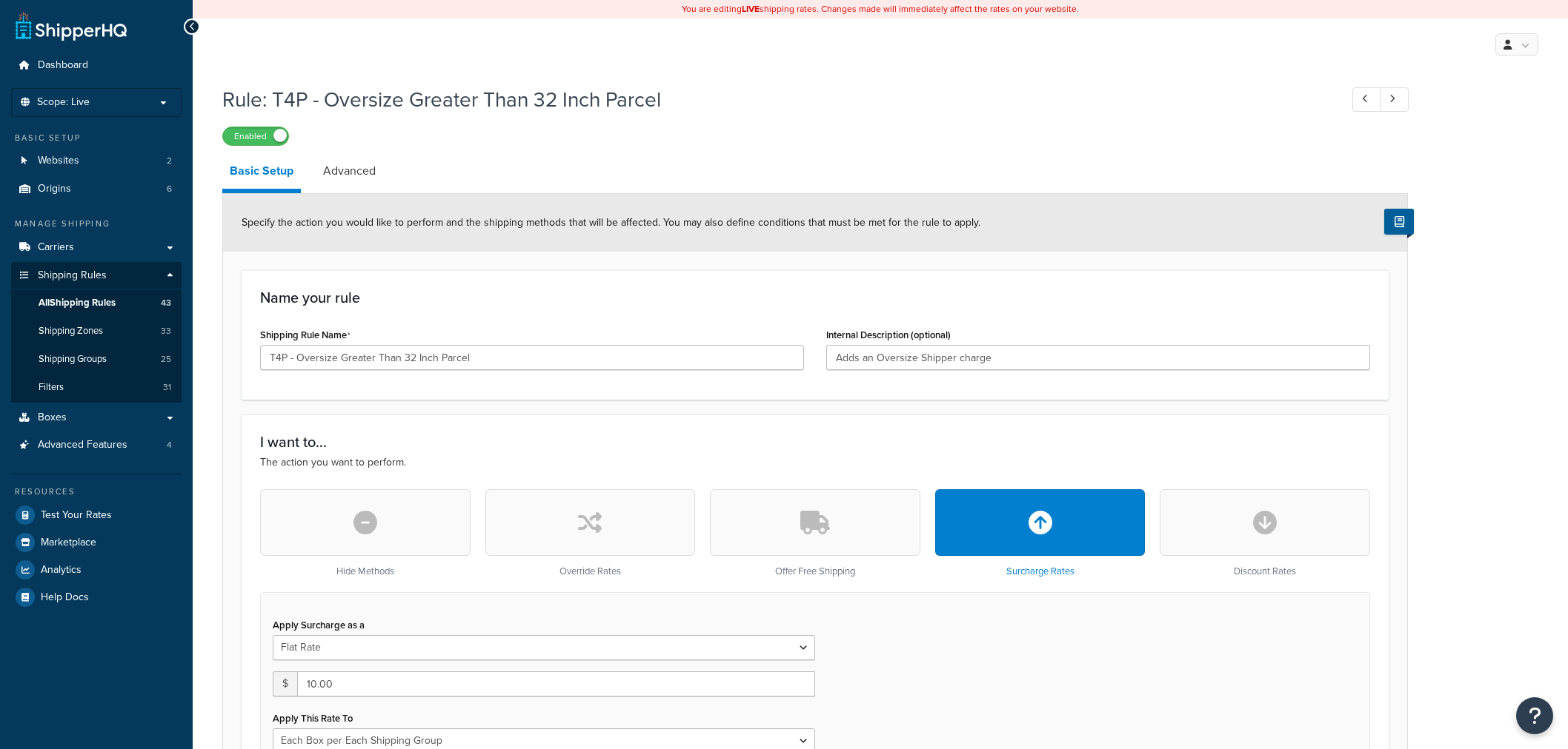
select select "BOX"
click at [347, 182] on link "Advanced" at bounding box center [349, 171] width 68 height 36
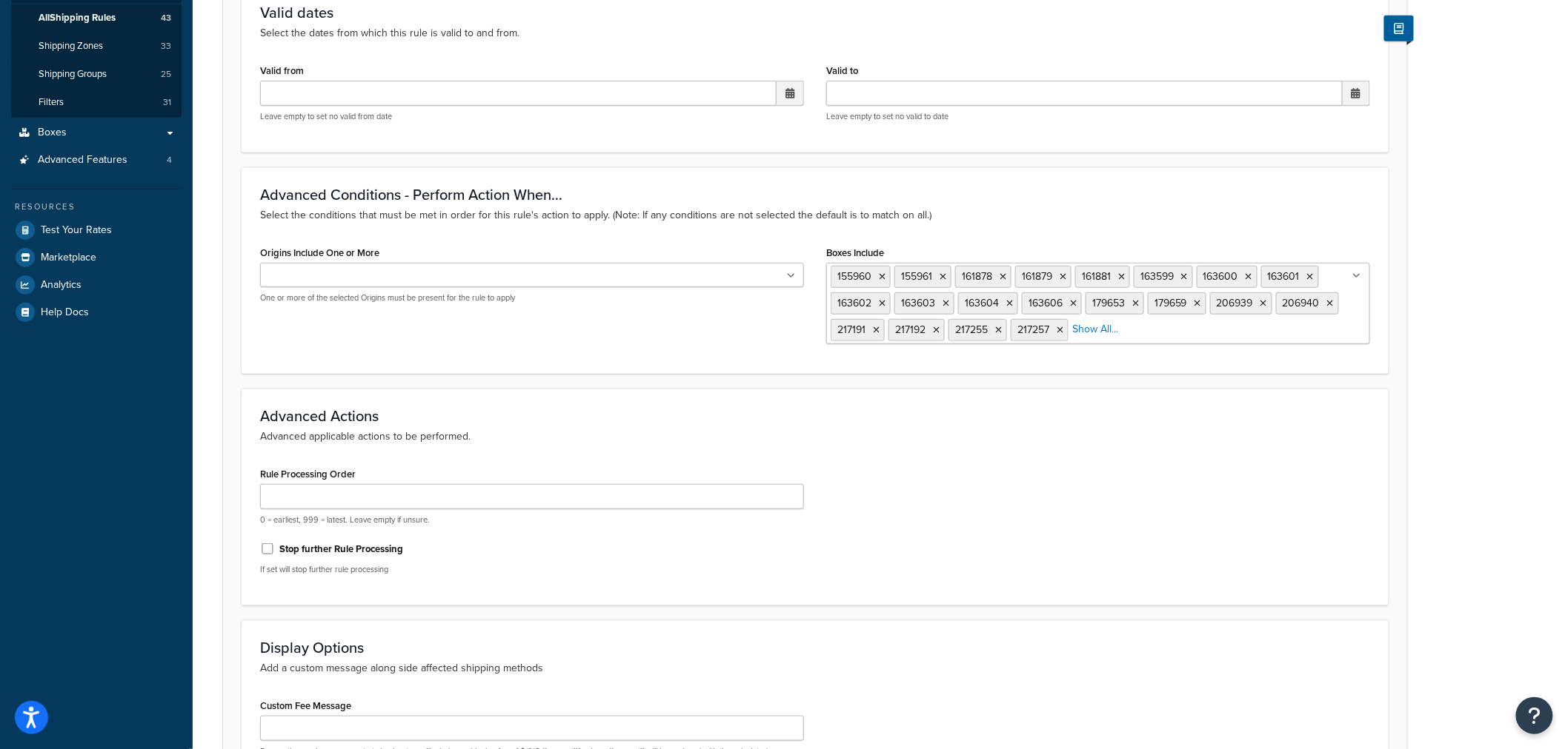
scroll to position [329, 0]
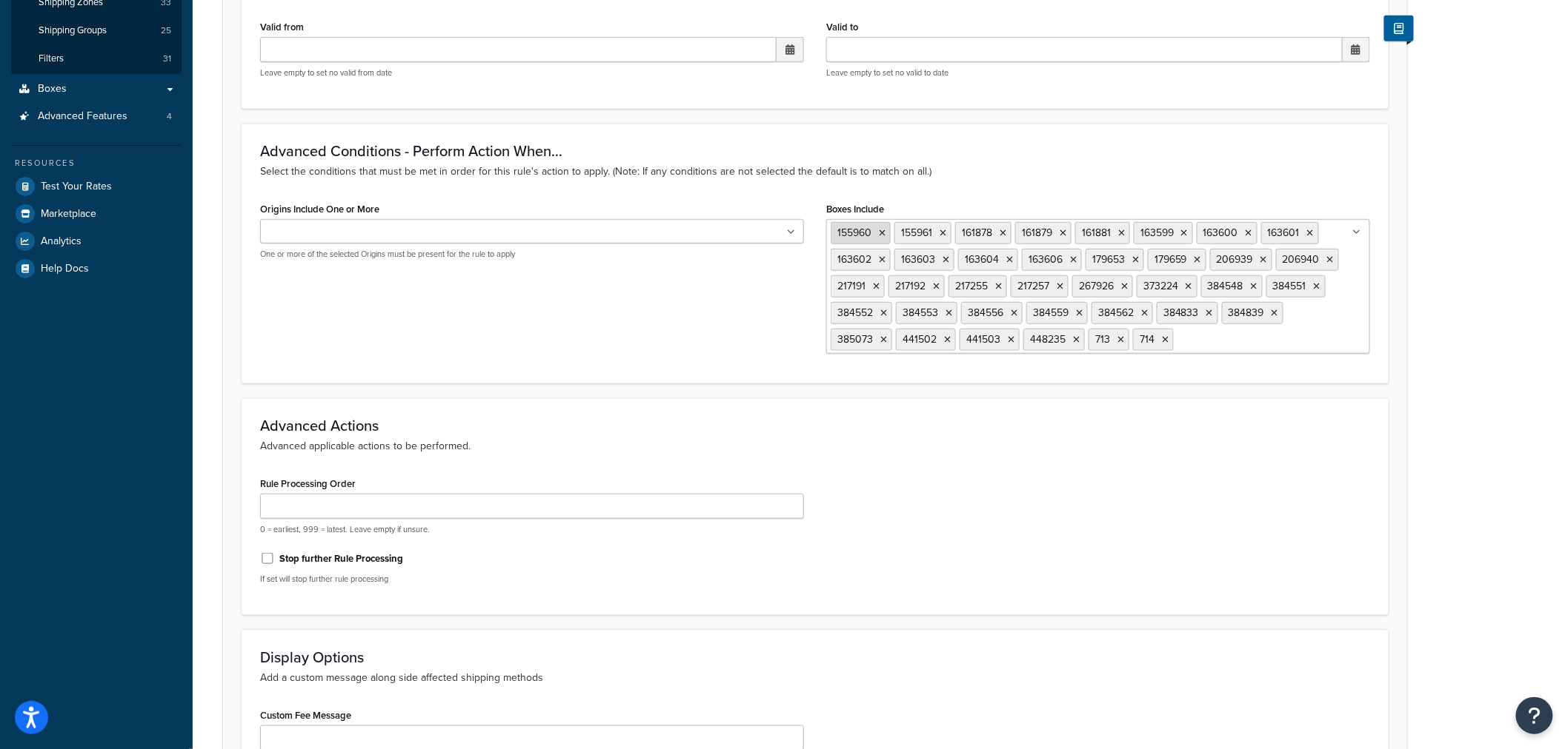
click at [883, 229] on icon at bounding box center [882, 233] width 7 height 9
click at [883, 231] on icon at bounding box center [879, 233] width 7 height 9
click at [879, 231] on icon at bounding box center [878, 233] width 7 height 9
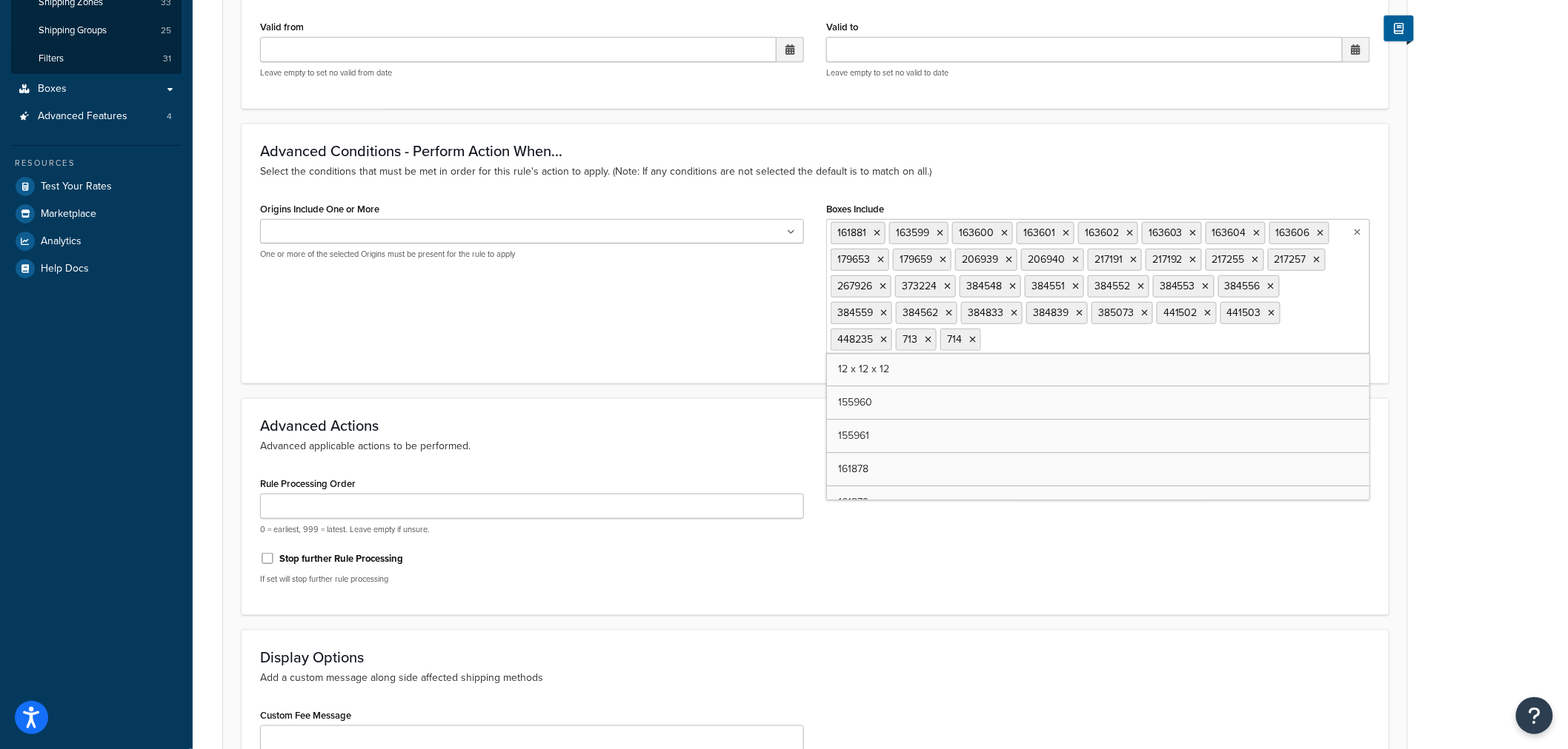
click at [879, 231] on icon at bounding box center [877, 233] width 7 height 9
click at [936, 231] on icon at bounding box center [940, 233] width 7 height 9
click at [879, 231] on icon at bounding box center [883, 233] width 7 height 9
click at [879, 231] on icon at bounding box center [880, 233] width 7 height 9
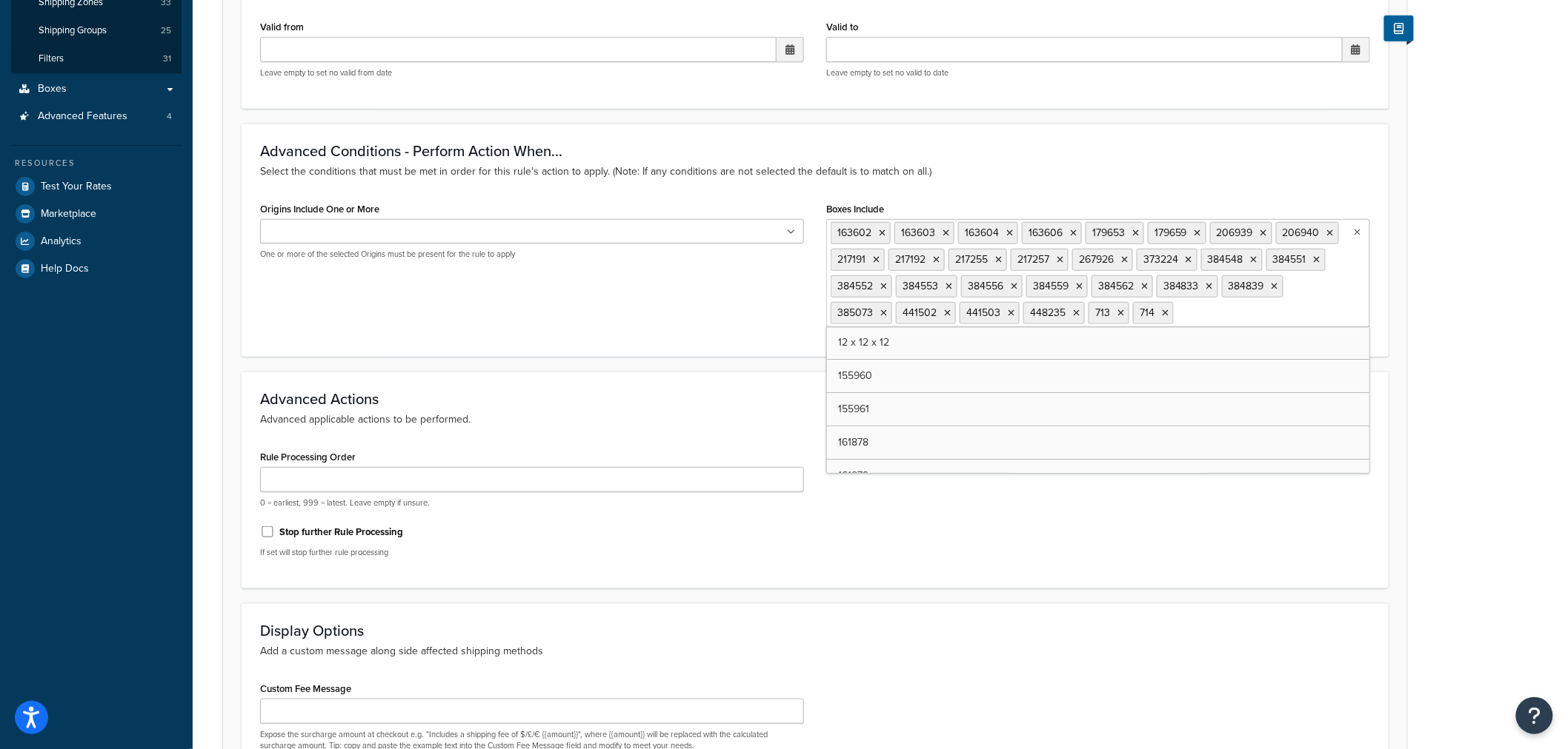
click at [879, 231] on icon at bounding box center [882, 233] width 7 height 9
click at [943, 231] on icon at bounding box center [946, 233] width 7 height 9
click at [879, 231] on icon at bounding box center [882, 233] width 7 height 9
click at [879, 231] on icon at bounding box center [881, 233] width 7 height 9
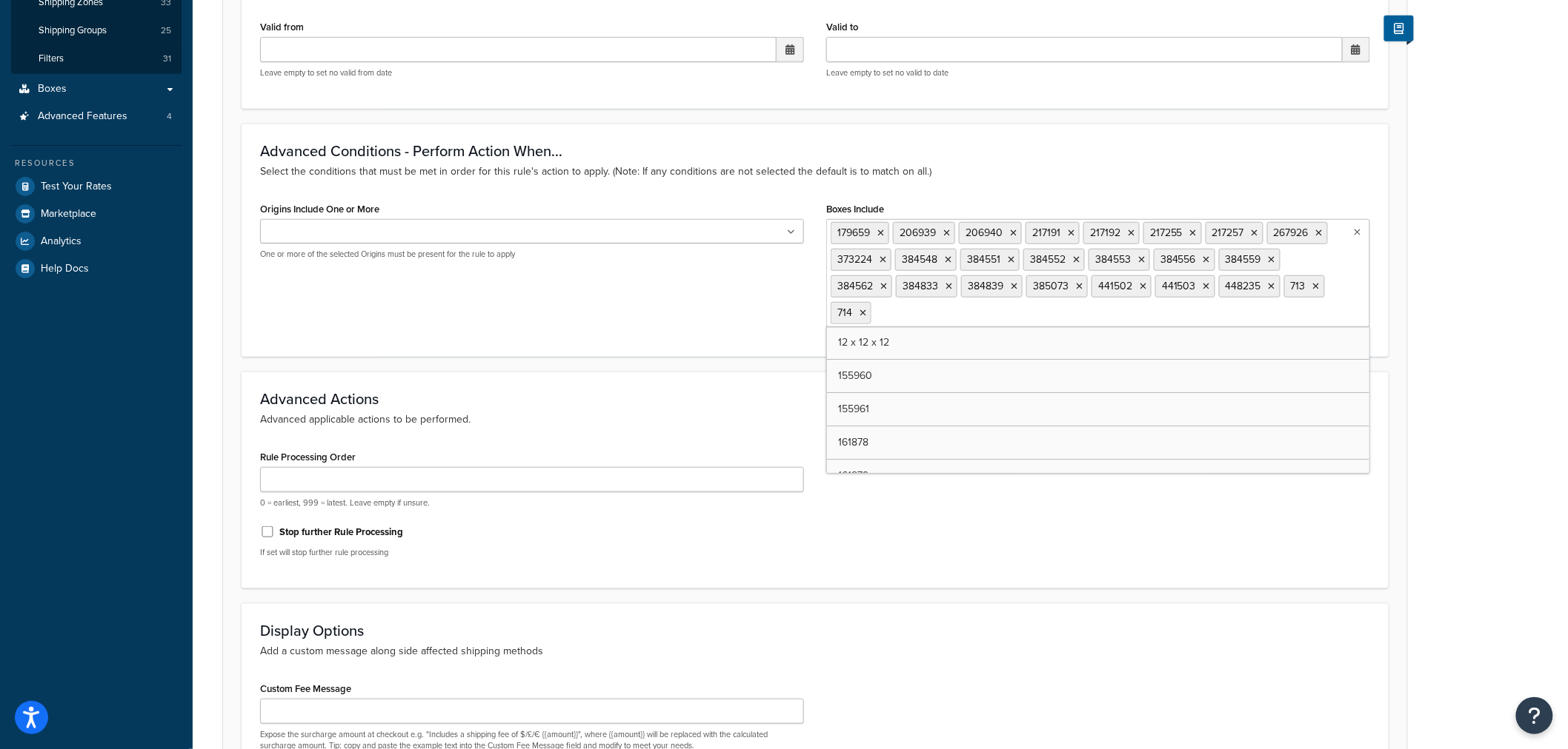
click at [879, 231] on icon at bounding box center [881, 233] width 7 height 9
click at [893, 231] on li "206939" at bounding box center [924, 234] width 62 height 23
click at [879, 231] on li "206939" at bounding box center [862, 234] width 62 height 23
click at [884, 232] on icon at bounding box center [884, 233] width 7 height 9
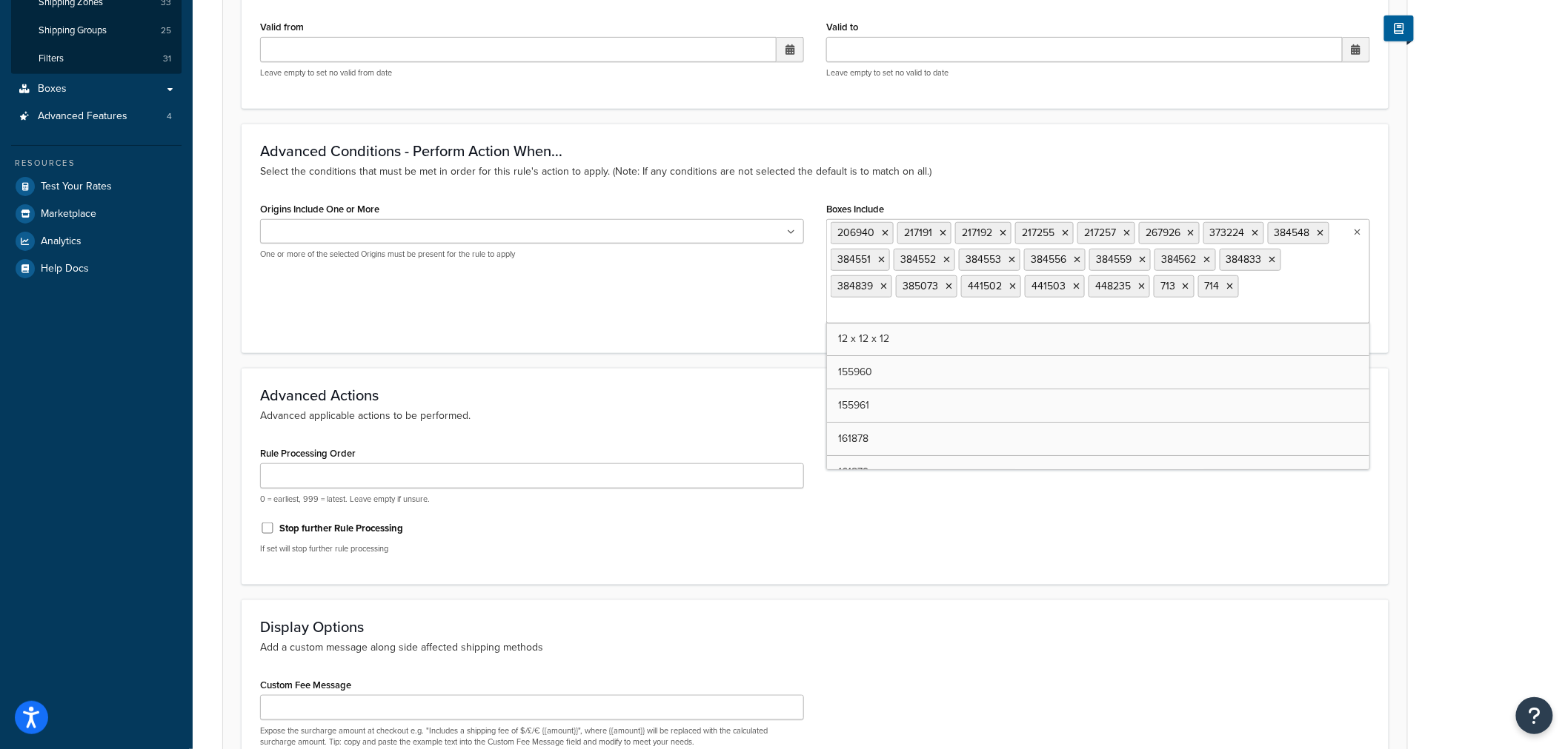
click at [884, 232] on icon at bounding box center [885, 233] width 7 height 9
click at [897, 232] on li "217191" at bounding box center [924, 234] width 54 height 23
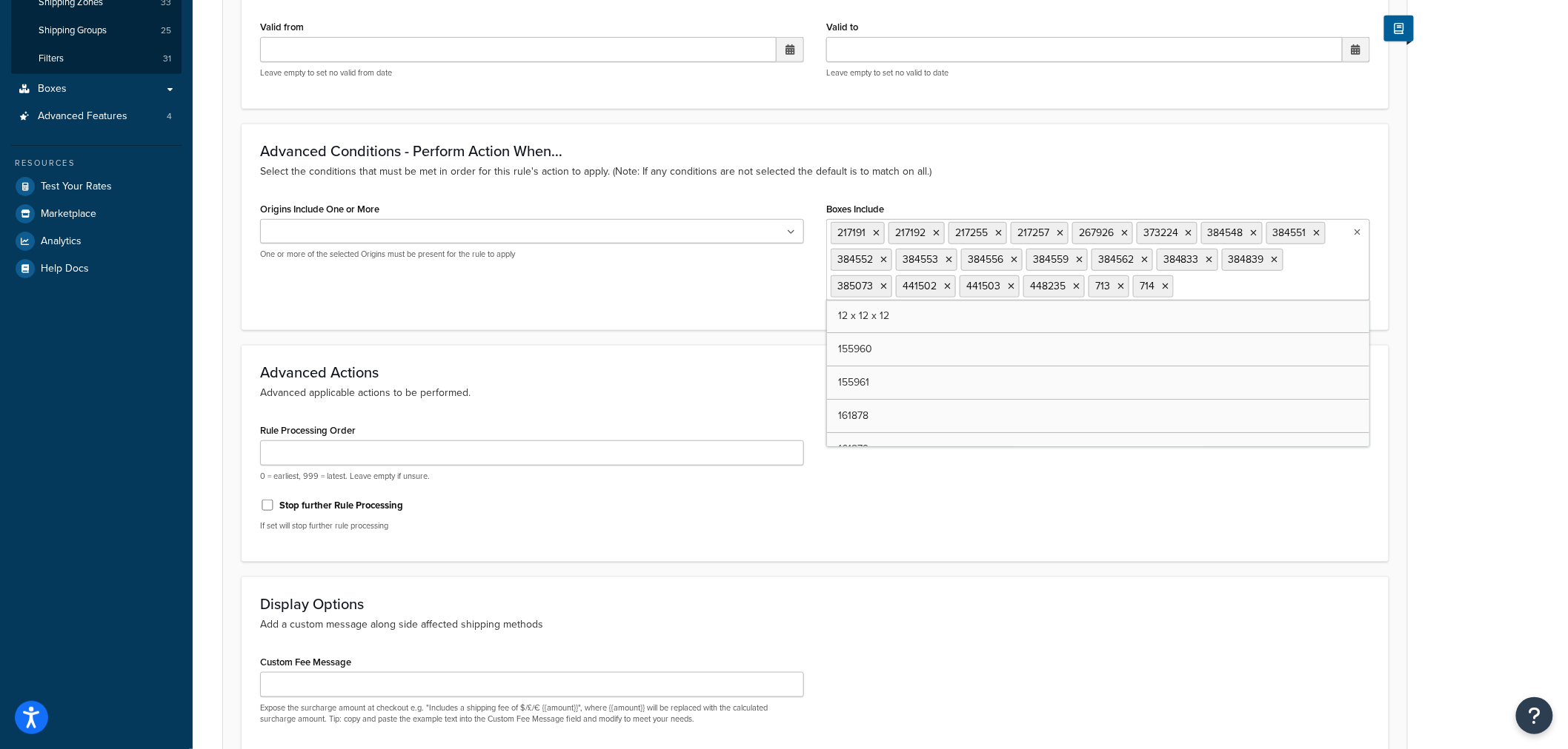
click at [884, 232] on li "217191" at bounding box center [858, 234] width 54 height 23
click at [878, 232] on icon at bounding box center [876, 233] width 7 height 9
click at [878, 232] on icon at bounding box center [878, 233] width 7 height 9
click at [878, 232] on icon at bounding box center [881, 233] width 7 height 9
click at [878, 232] on icon at bounding box center [880, 233] width 7 height 9
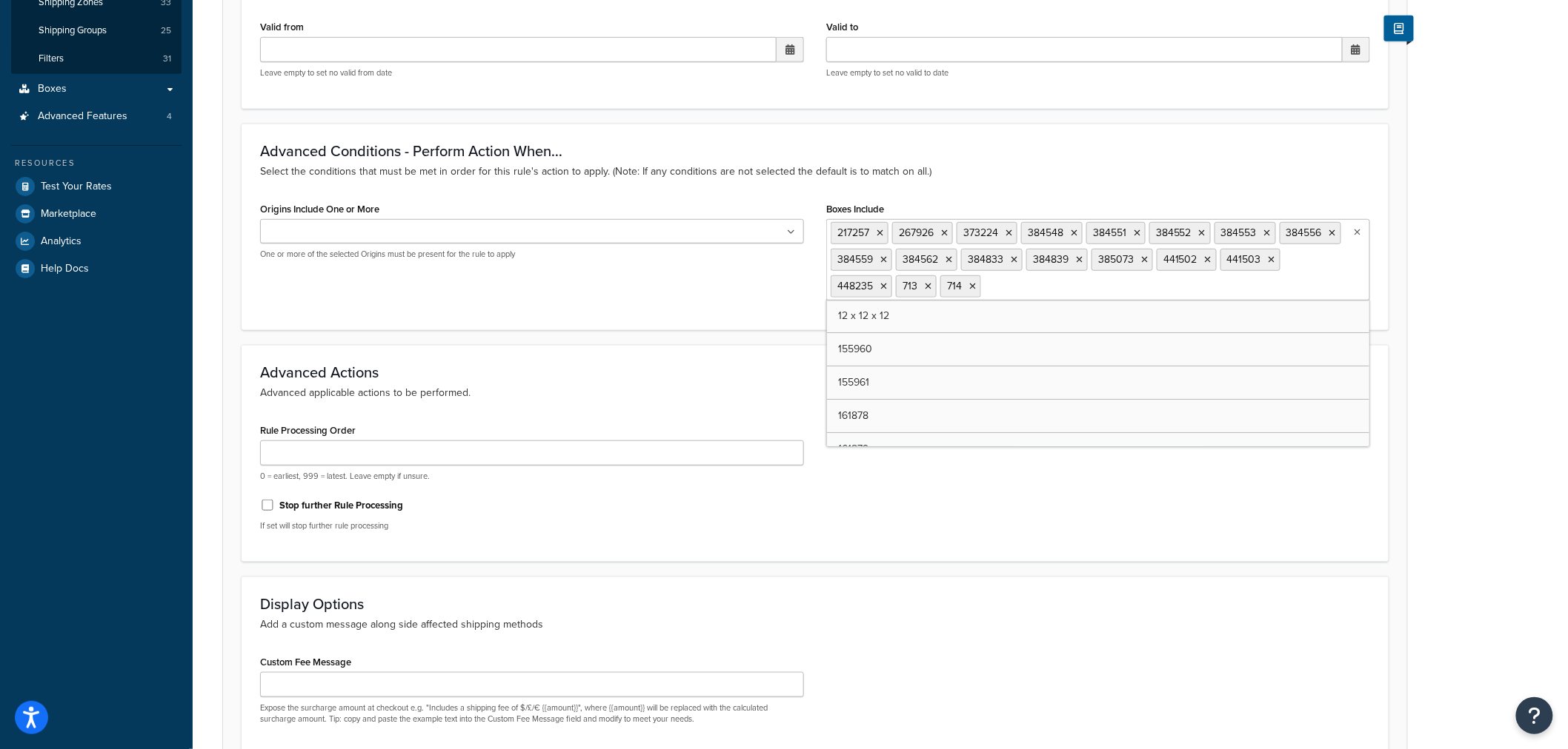
click at [892, 232] on li "267926" at bounding box center [923, 234] width 61 height 23
click at [878, 232] on li "267926" at bounding box center [861, 234] width 61 height 23
click at [883, 231] on icon at bounding box center [883, 233] width 7 height 9
click at [883, 231] on icon at bounding box center [884, 233] width 7 height 9
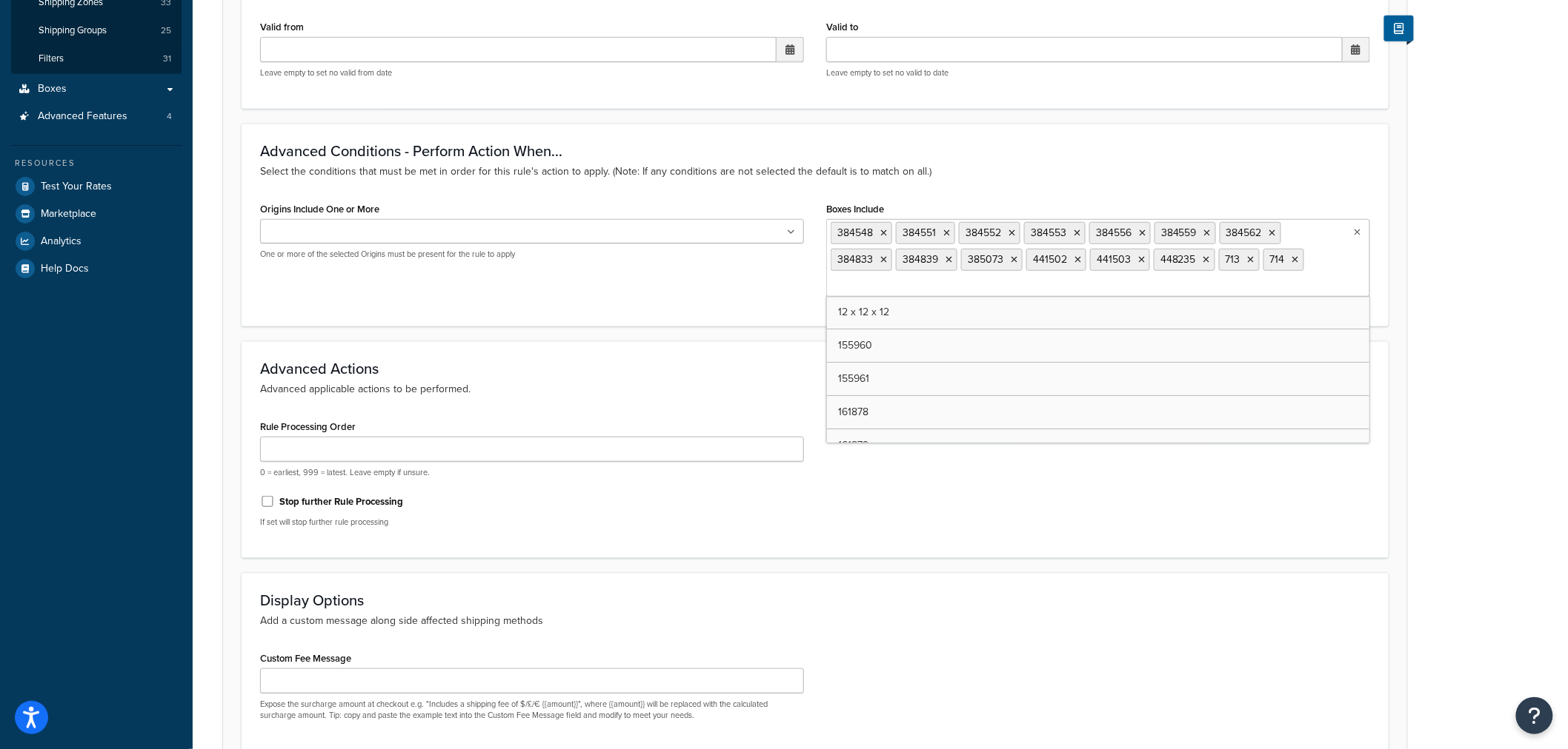
click at [943, 231] on icon at bounding box center [947, 233] width 7 height 9
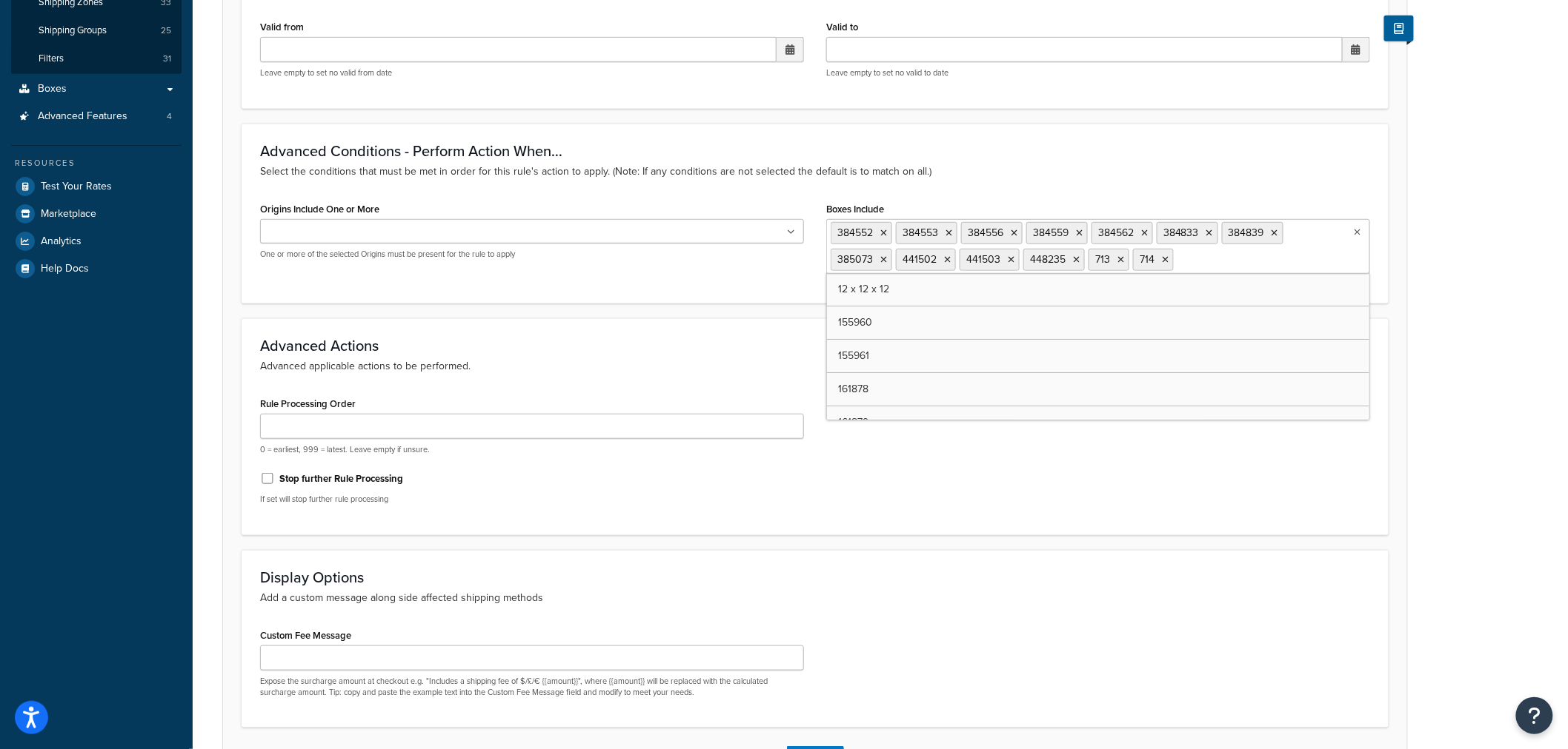
click at [883, 231] on icon at bounding box center [884, 233] width 7 height 9
click at [945, 231] on icon at bounding box center [949, 233] width 7 height 9
click at [883, 231] on icon at bounding box center [884, 233] width 7 height 9
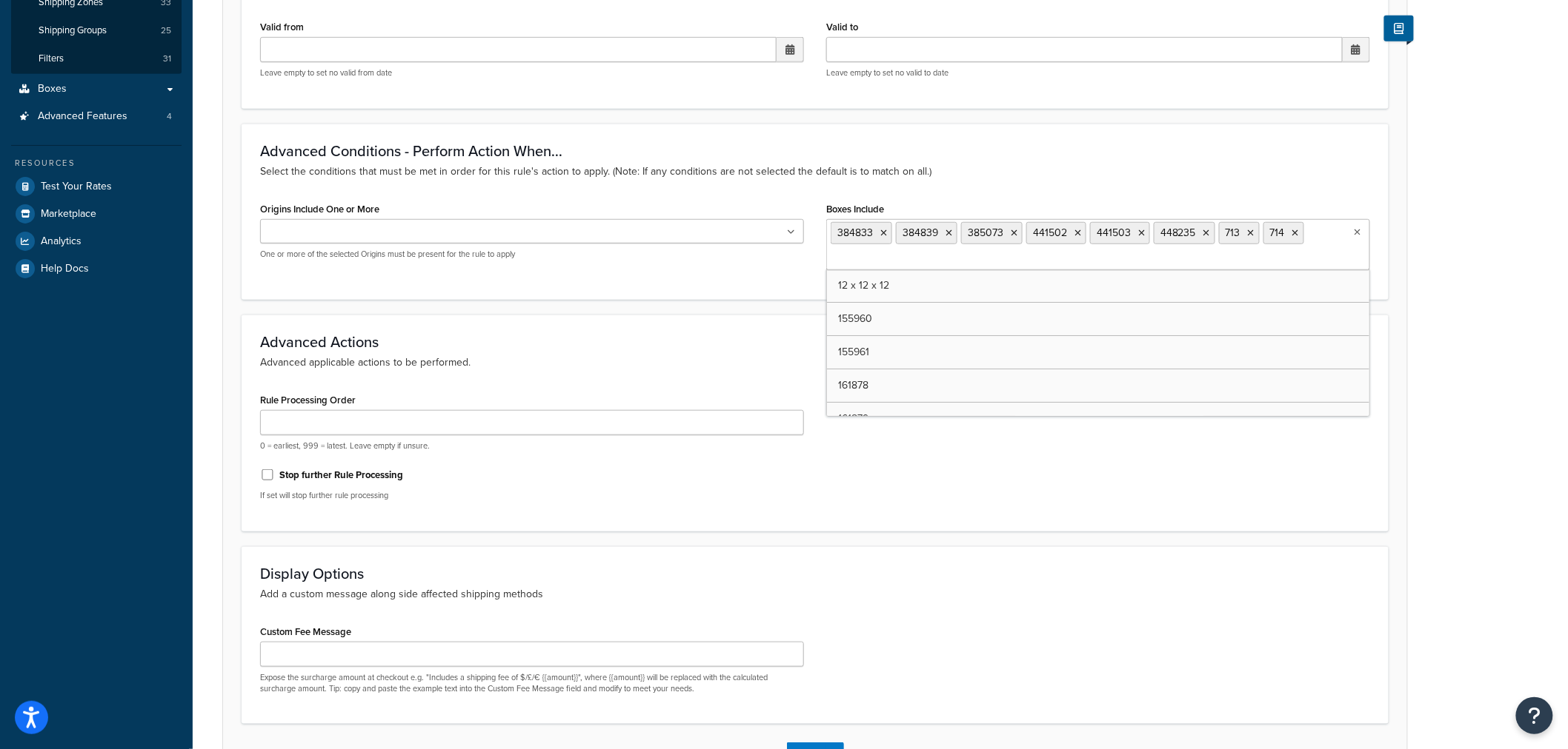
click at [883, 231] on icon at bounding box center [884, 233] width 7 height 9
click at [945, 231] on icon at bounding box center [949, 233] width 7 height 9
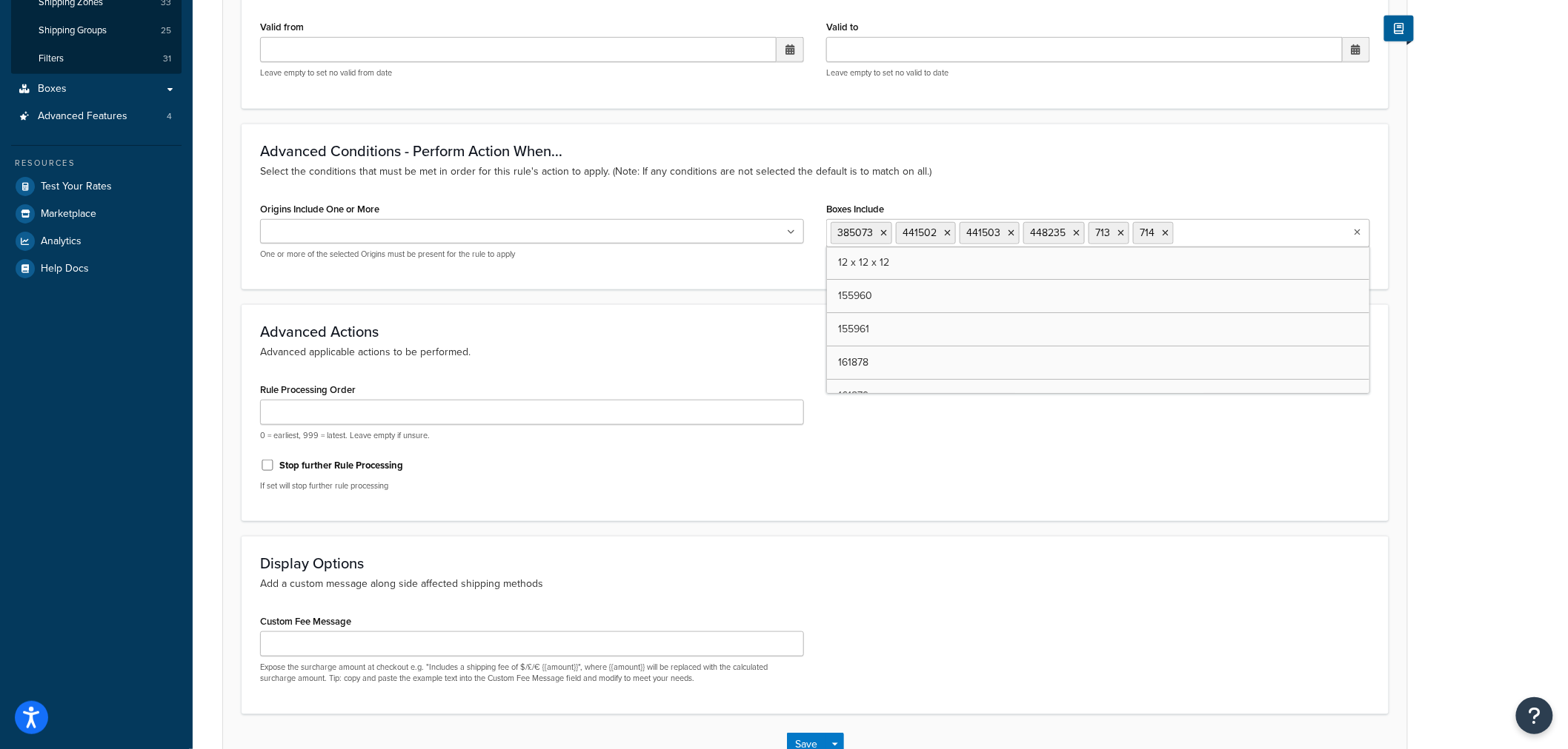
click at [883, 231] on icon at bounding box center [884, 233] width 7 height 9
click at [883, 231] on icon at bounding box center [882, 233] width 7 height 9
click at [943, 231] on icon at bounding box center [946, 233] width 7 height 9
click at [883, 231] on icon at bounding box center [884, 233] width 7 height 9
click at [883, 231] on span "714" at bounding box center [889, 233] width 15 height 16
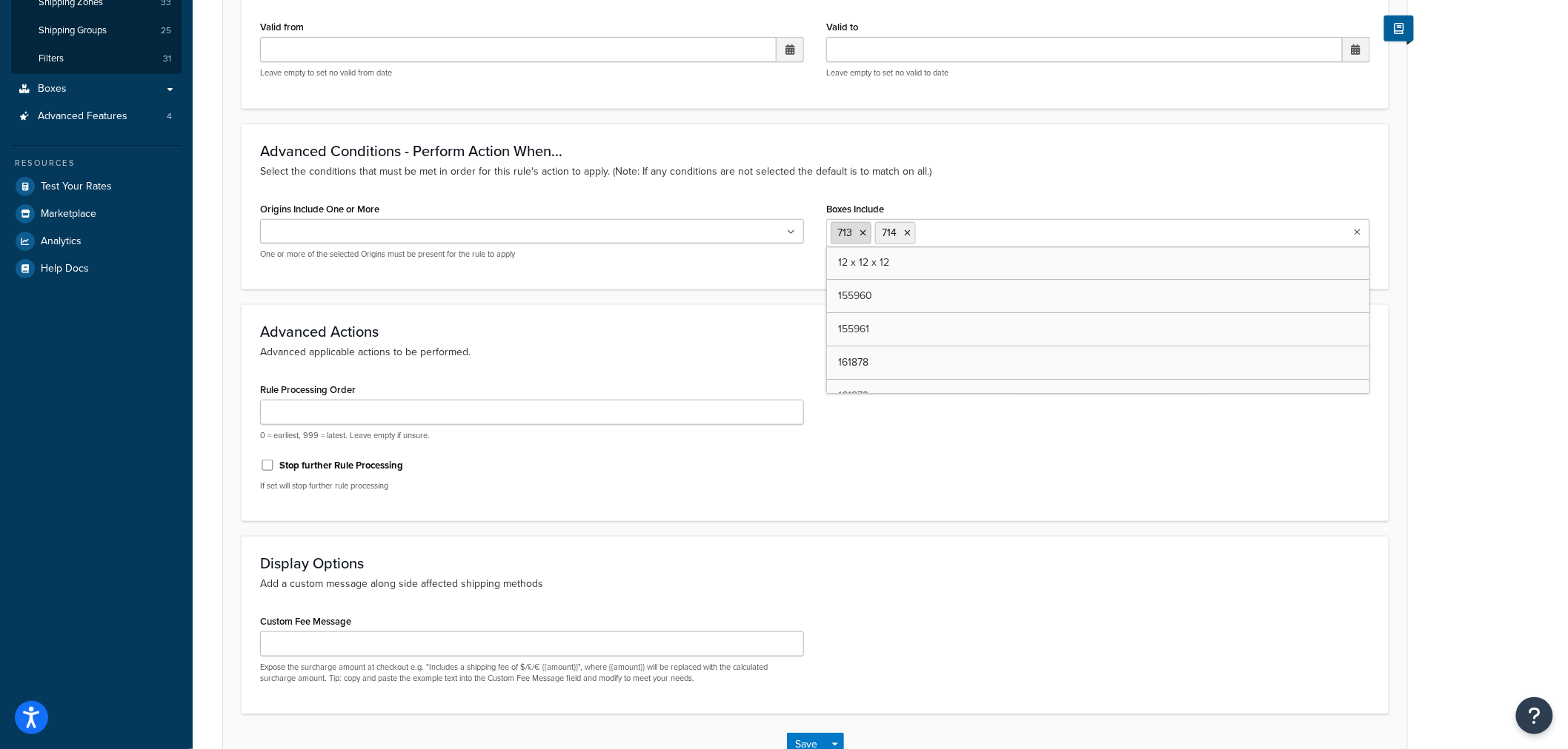
click at [864, 235] on icon at bounding box center [863, 233] width 7 height 9
click at [864, 235] on input "Boxes Include" at bounding box center [896, 232] width 131 height 16
click at [877, 229] on input "Boxes Include" at bounding box center [896, 232] width 131 height 16
paste input "220321"
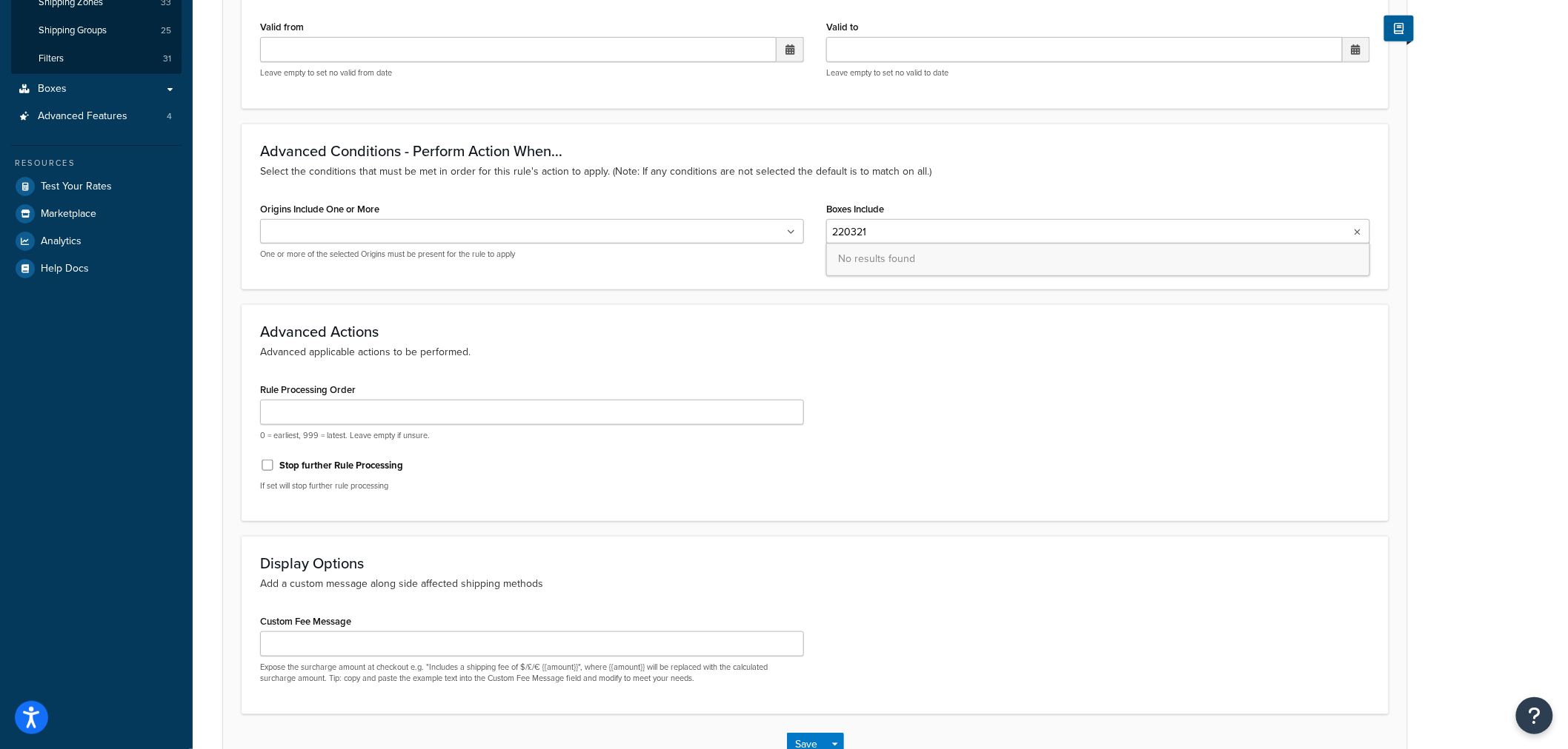
drag, startPoint x: 878, startPoint y: 230, endPoint x: 786, endPoint y: 228, distance: 92.0
click at [786, 228] on div "Origins Include One or More 01 08 09 14 7T EJ Welch One or more of the selected…" at bounding box center [814, 235] width 1132 height 73
paste input "09257"
drag, startPoint x: 848, startPoint y: 228, endPoint x: 768, endPoint y: 223, distance: 80.2
click at [770, 223] on div "Origins Include One or More 01 08 09 14 7T EJ Welch One or more of the selected…" at bounding box center [814, 235] width 1132 height 73
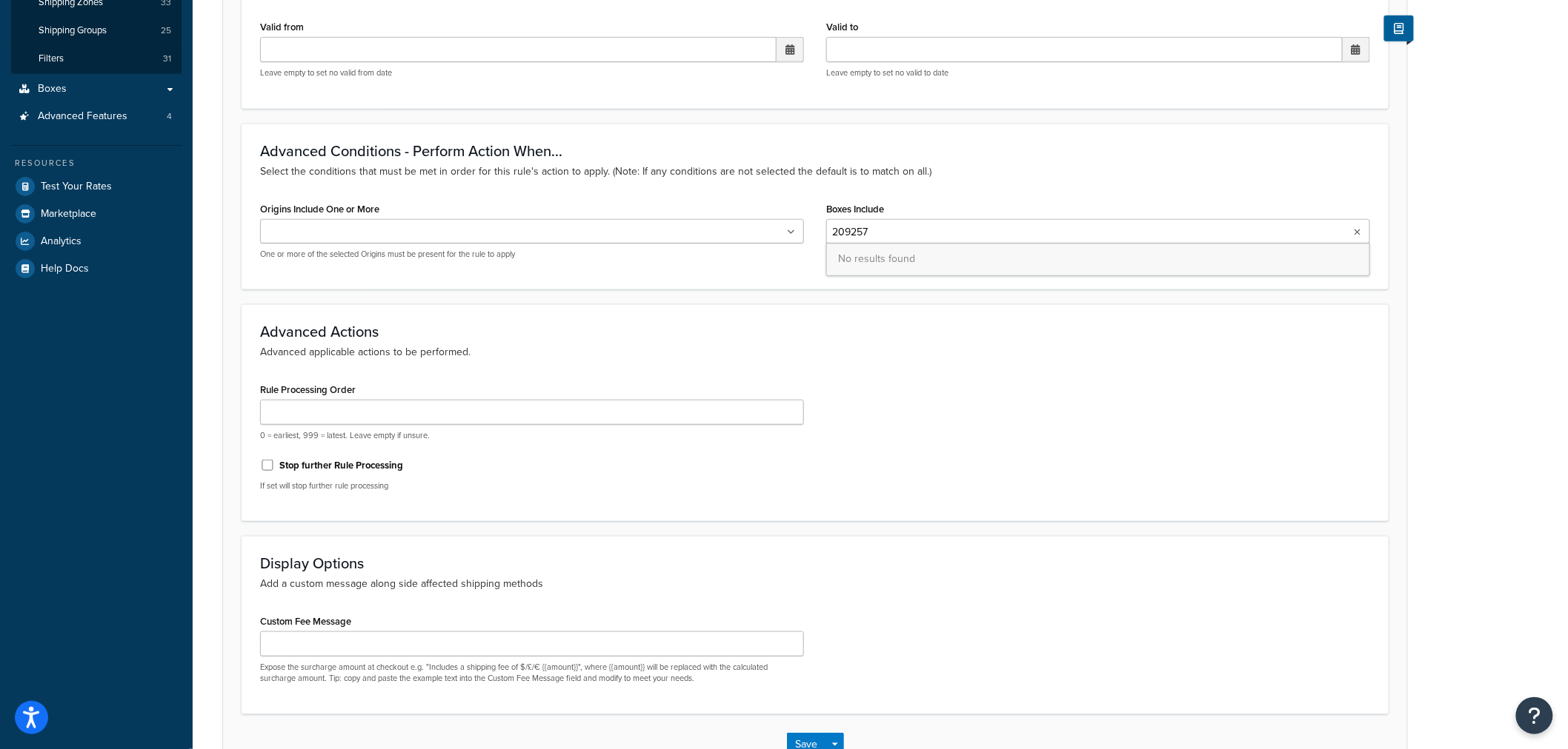
paste input "5619"
drag, startPoint x: 878, startPoint y: 236, endPoint x: 744, endPoint y: 227, distance: 134.3
click at [744, 227] on div "Origins Include One or More 01 08 09 14 7T EJ Welch One or more of the selected…" at bounding box center [814, 235] width 1132 height 73
paste input "17255"
type input "217255"
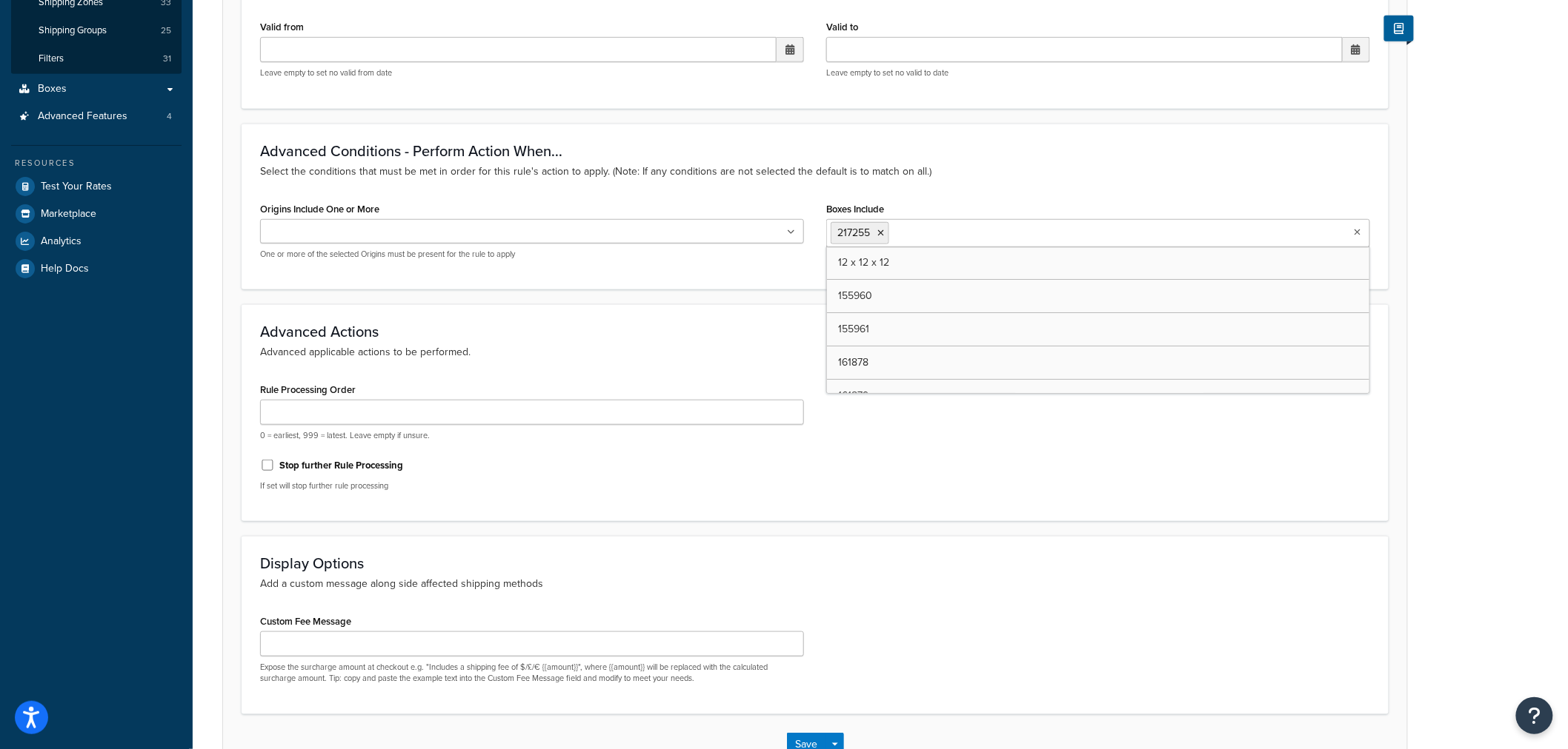
click at [919, 238] on input "Boxes Include" at bounding box center [958, 232] width 131 height 16
paste input "155225"
click at [1012, 232] on ul "217255 155225" at bounding box center [1098, 233] width 544 height 28
drag, startPoint x: 1001, startPoint y: 232, endPoint x: 898, endPoint y: 232, distance: 103.0
click at [898, 232] on ul "217255 155225" at bounding box center [1098, 233] width 544 height 28
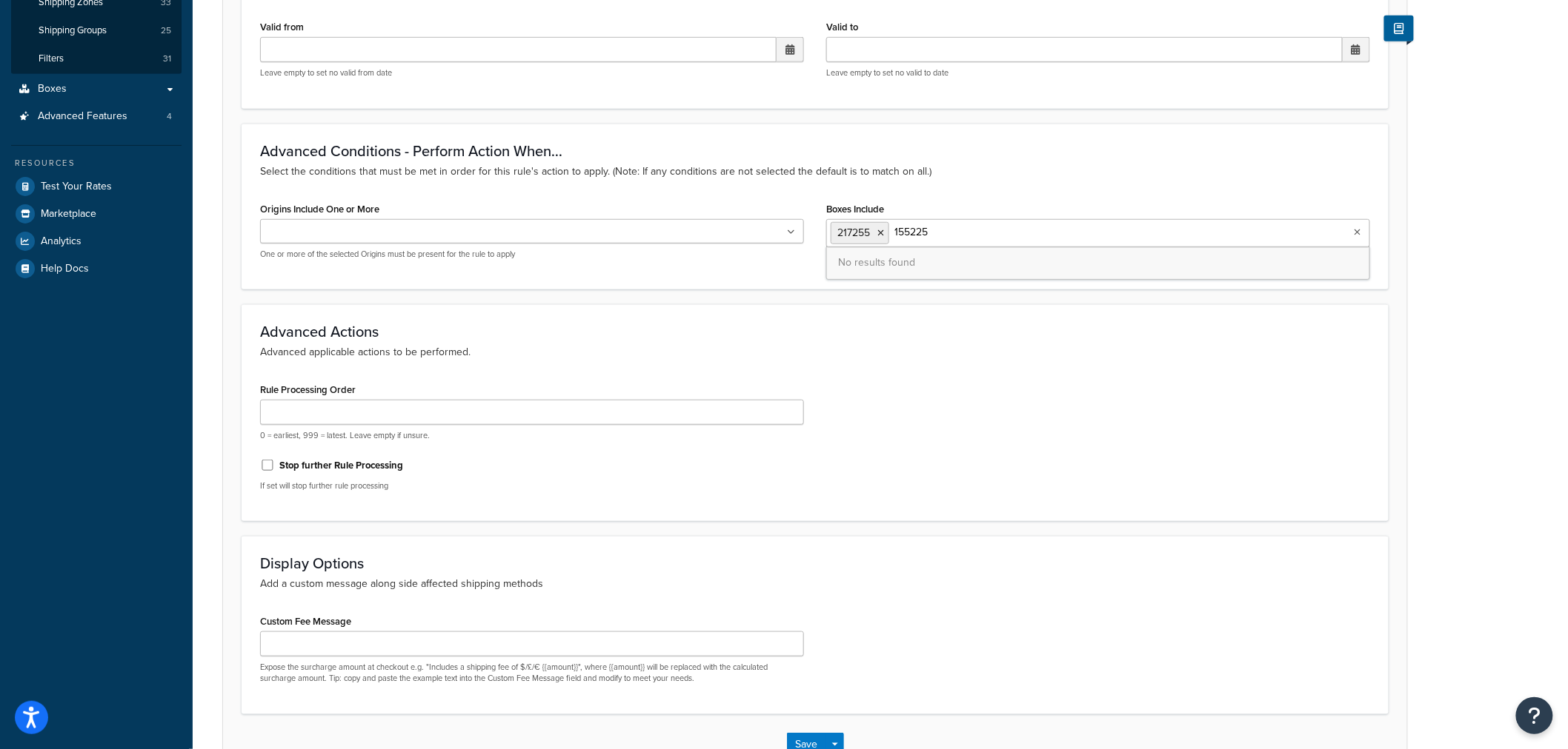
drag, startPoint x: 897, startPoint y: 231, endPoint x: 952, endPoint y: 231, distance: 55.0
click at [952, 231] on input "155225" at bounding box center [958, 232] width 131 height 16
type input "1"
paste input "148559"
click at [935, 235] on input "148559" at bounding box center [958, 232] width 131 height 16
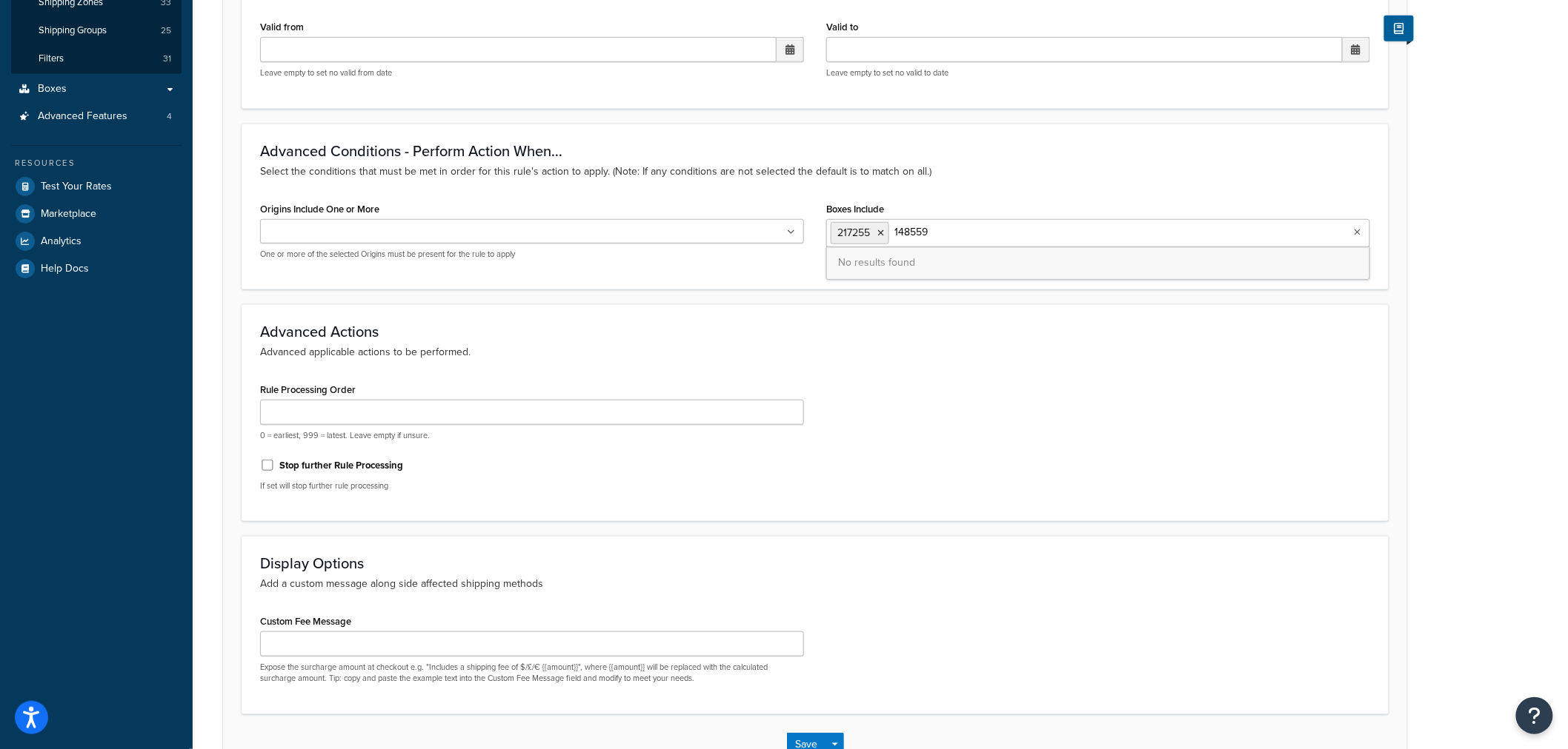
drag, startPoint x: 929, startPoint y: 231, endPoint x: 895, endPoint y: 228, distance: 34.1
click at [895, 228] on input "148559" at bounding box center [958, 232] width 131 height 16
paste input "50441"
drag, startPoint x: 969, startPoint y: 237, endPoint x: 934, endPoint y: 230, distance: 35.7
click at [969, 237] on input "150441" at bounding box center [958, 232] width 131 height 16
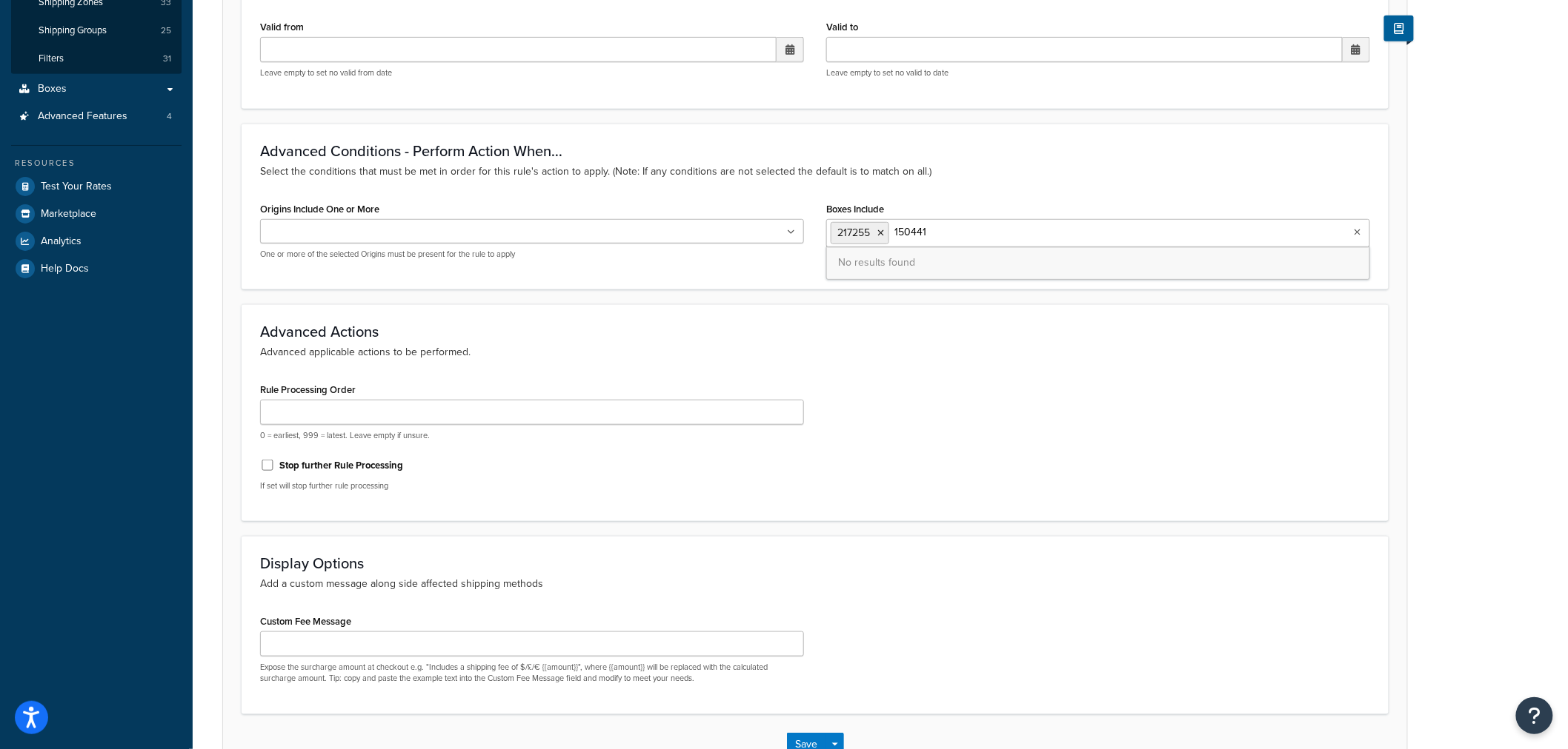
drag, startPoint x: 930, startPoint y: 230, endPoint x: 897, endPoint y: 229, distance: 33.0
click at [897, 229] on input "150441" at bounding box center [958, 232] width 131 height 16
paste input "49326"
drag, startPoint x: 939, startPoint y: 238, endPoint x: 895, endPoint y: 236, distance: 44.0
click at [895, 236] on input "149326" at bounding box center [958, 232] width 131 height 16
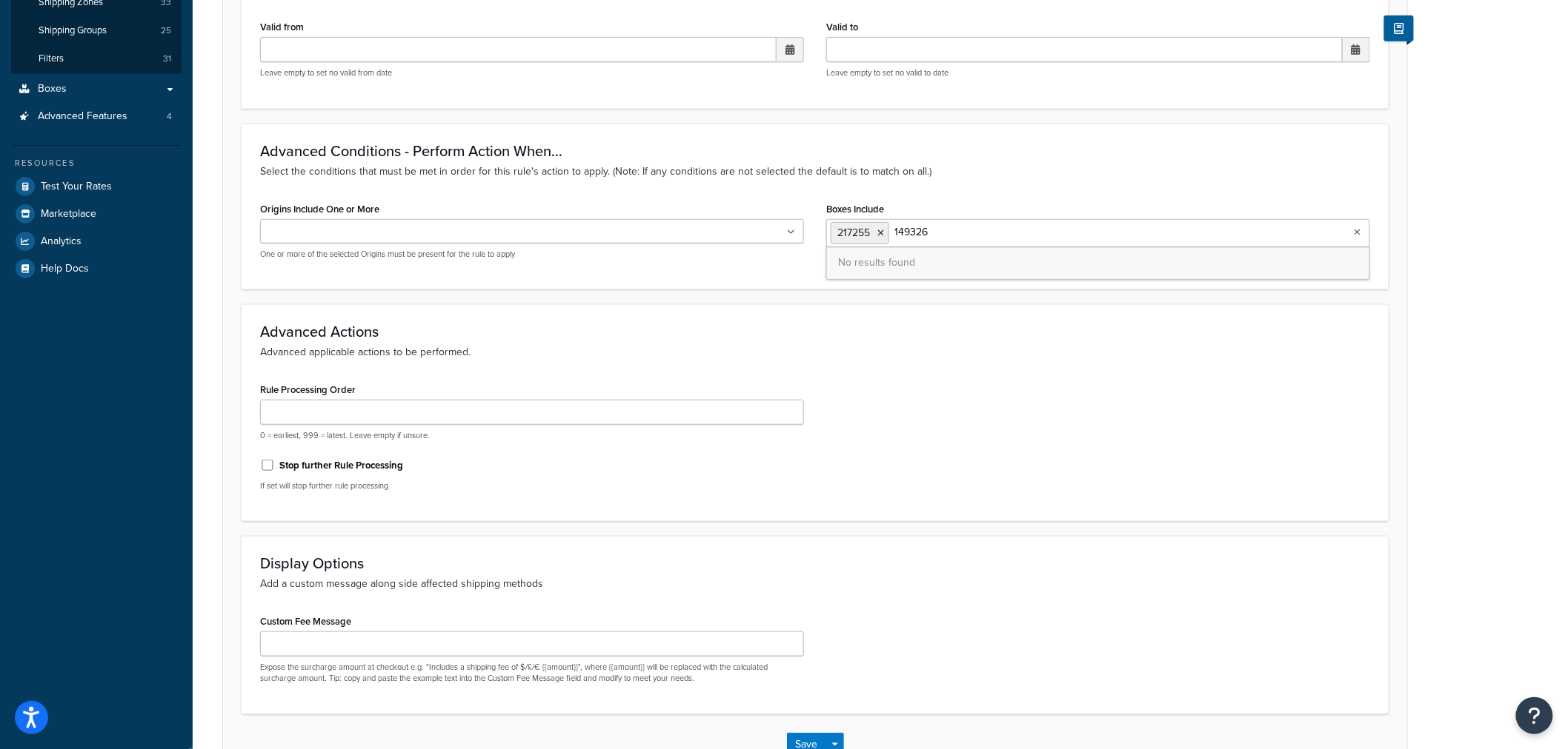
paste input "90472"
drag, startPoint x: 1004, startPoint y: 240, endPoint x: 915, endPoint y: 238, distance: 89.0
click at [915, 238] on ul "217255 190472" at bounding box center [1098, 233] width 544 height 28
drag, startPoint x: 929, startPoint y: 228, endPoint x: 893, endPoint y: 225, distance: 36.1
click at [893, 225] on input "190472" at bounding box center [958, 232] width 131 height 16
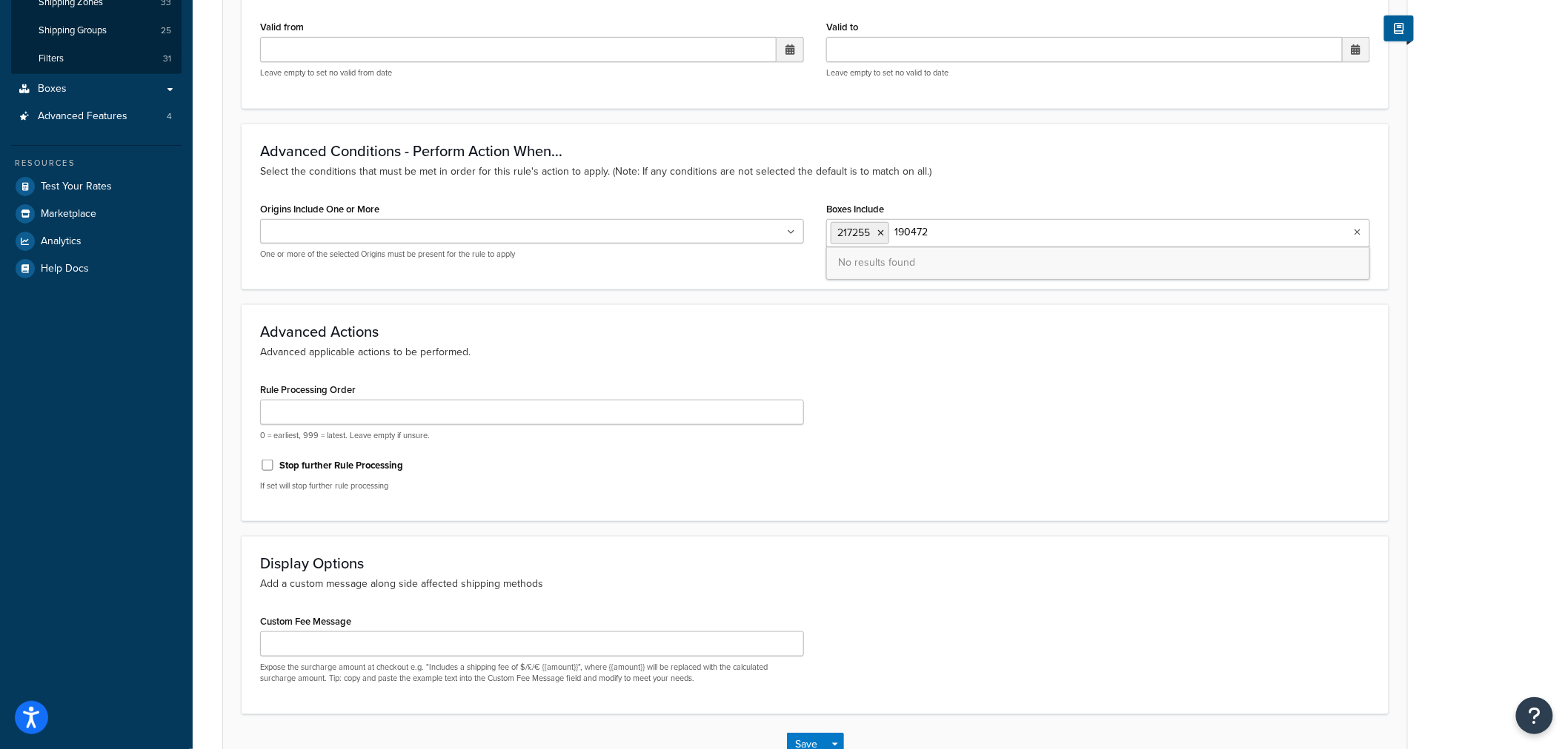
paste input "82621"
click at [943, 230] on input "182621" at bounding box center [958, 232] width 131 height 16
drag, startPoint x: 938, startPoint y: 231, endPoint x: 892, endPoint y: 226, distance: 46.3
click at [892, 226] on ul "217255 182621" at bounding box center [1098, 233] width 544 height 28
paste input "389885"
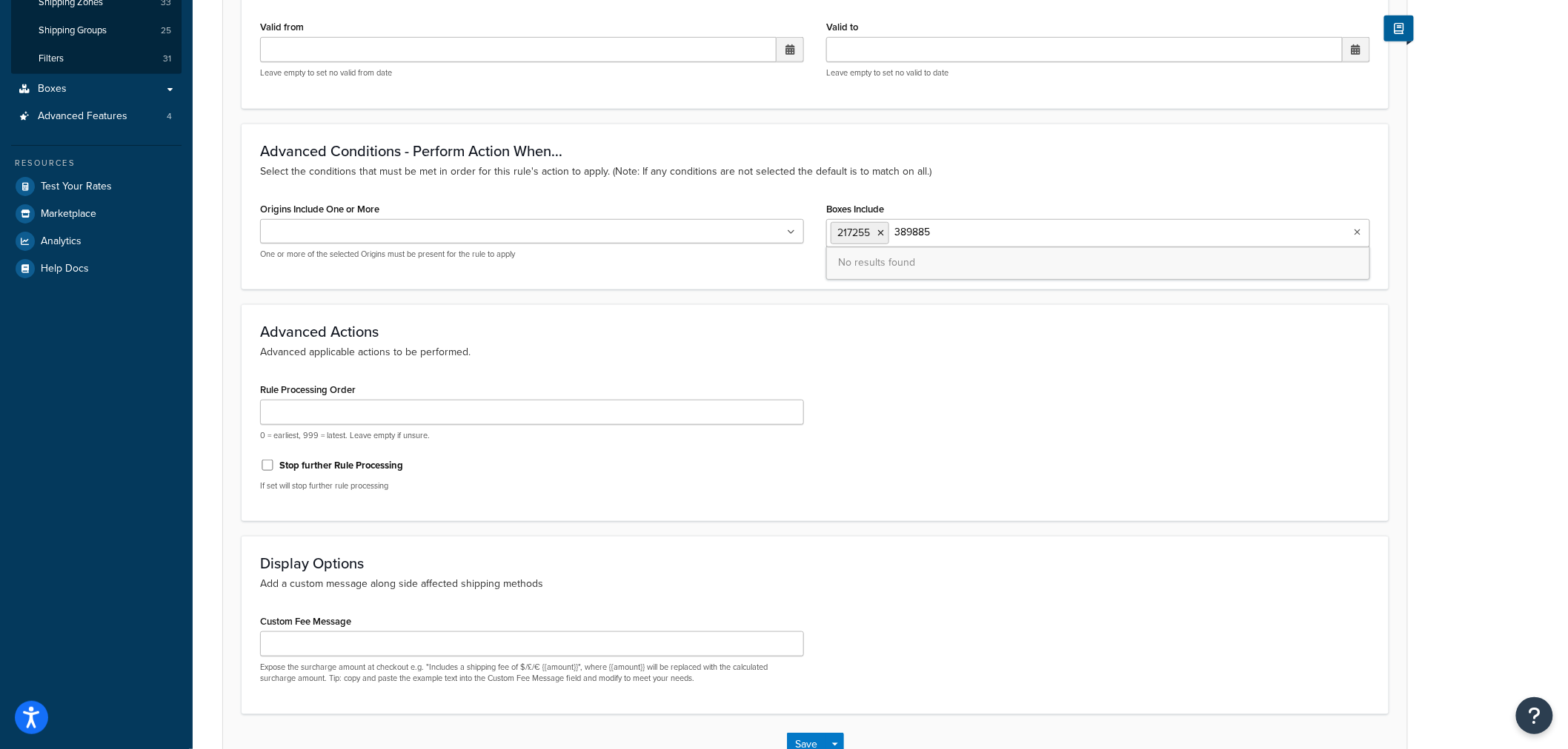
click at [964, 240] on ul "217255 389885" at bounding box center [1098, 233] width 544 height 28
drag, startPoint x: 943, startPoint y: 235, endPoint x: 894, endPoint y: 230, distance: 49.3
click at [894, 230] on input "389885" at bounding box center [958, 232] width 131 height 16
paste input "5862"
click at [887, 226] on ul "217255 5862" at bounding box center [1098, 233] width 544 height 28
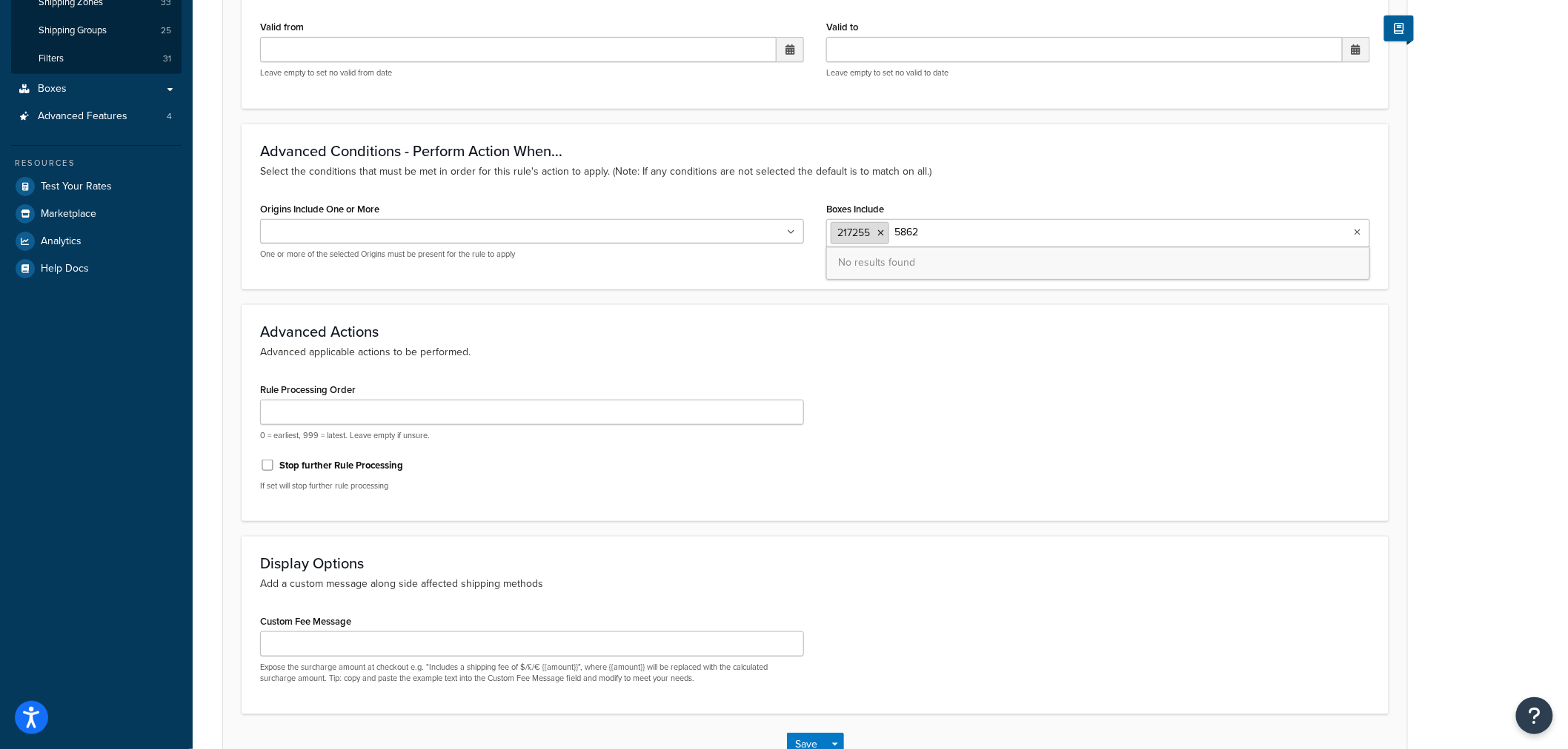
paste input "148560"
drag, startPoint x: 983, startPoint y: 233, endPoint x: 888, endPoint y: 228, distance: 95.1
click at [888, 228] on ul "217255 148560" at bounding box center [1098, 233] width 544 height 28
paste input "210959"
drag, startPoint x: 894, startPoint y: 228, endPoint x: 954, endPoint y: 230, distance: 60.0
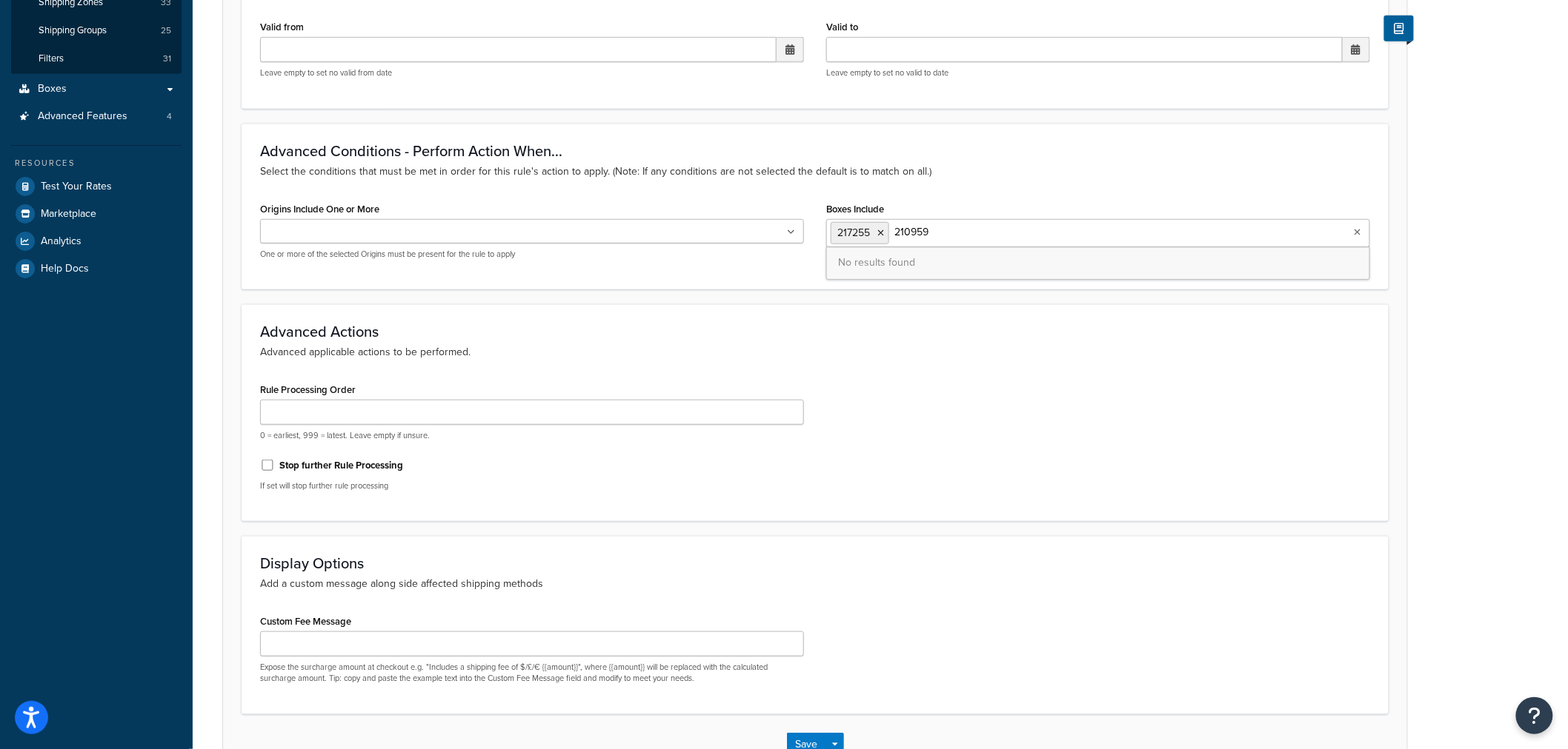
click at [954, 230] on input "210959" at bounding box center [958, 232] width 131 height 16
paste input "151896"
drag, startPoint x: 935, startPoint y: 238, endPoint x: 897, endPoint y: 232, distance: 38.5
click at [897, 232] on input "151896" at bounding box center [958, 232] width 131 height 16
paste input "6522"
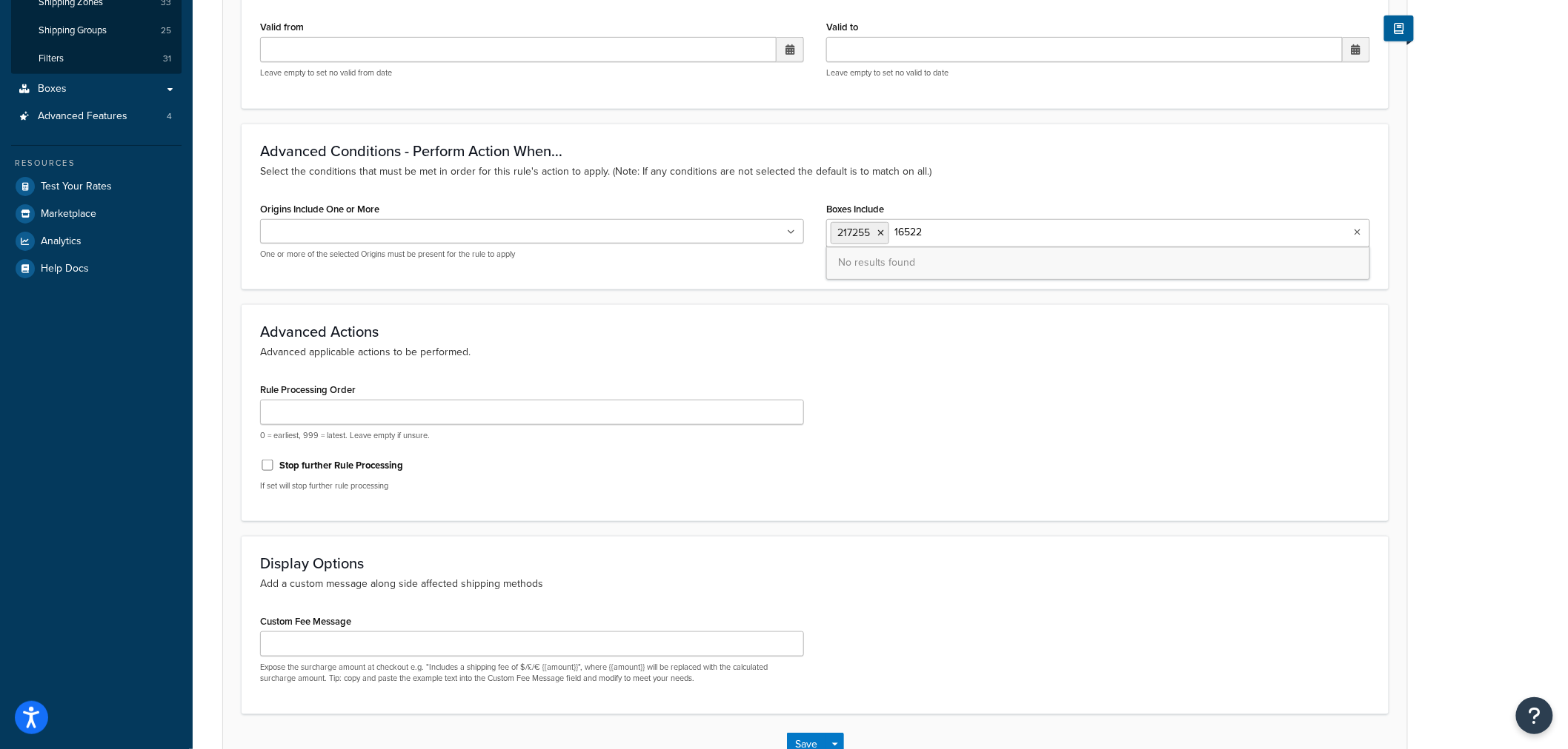
drag, startPoint x: 943, startPoint y: 235, endPoint x: 895, endPoint y: 228, distance: 48.5
click at [895, 228] on input "16522" at bounding box center [958, 232] width 131 height 16
paste input "2940"
drag, startPoint x: 950, startPoint y: 235, endPoint x: 878, endPoint y: 224, distance: 72.8
click at [878, 224] on ul "217255 294022" at bounding box center [1098, 233] width 544 height 28
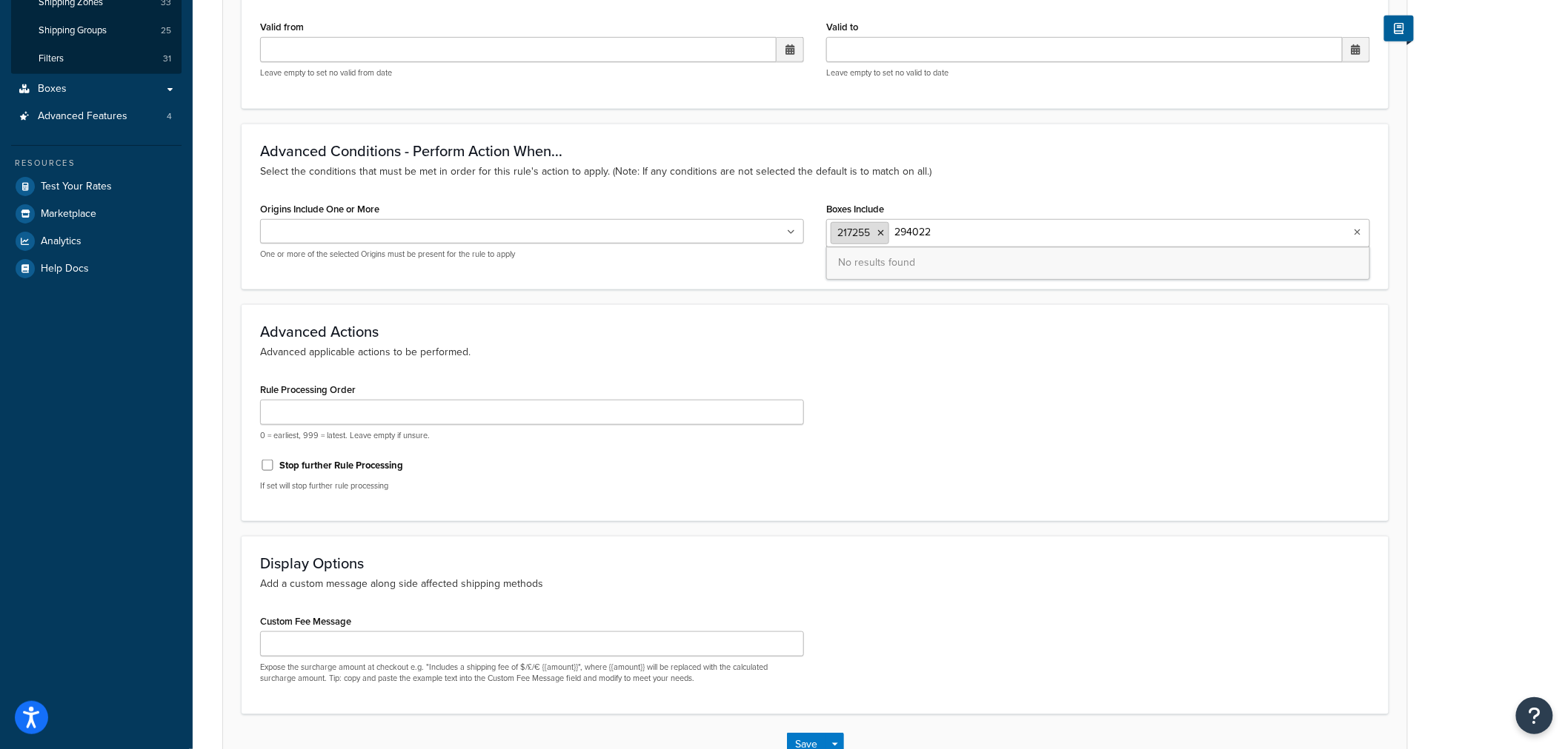
paste input "161136"
drag, startPoint x: 944, startPoint y: 233, endPoint x: 894, endPoint y: 229, distance: 50.2
click at [894, 229] on input "161136" at bounding box center [958, 232] width 131 height 16
paste input "210958"
click at [916, 232] on input "210958" at bounding box center [958, 232] width 131 height 16
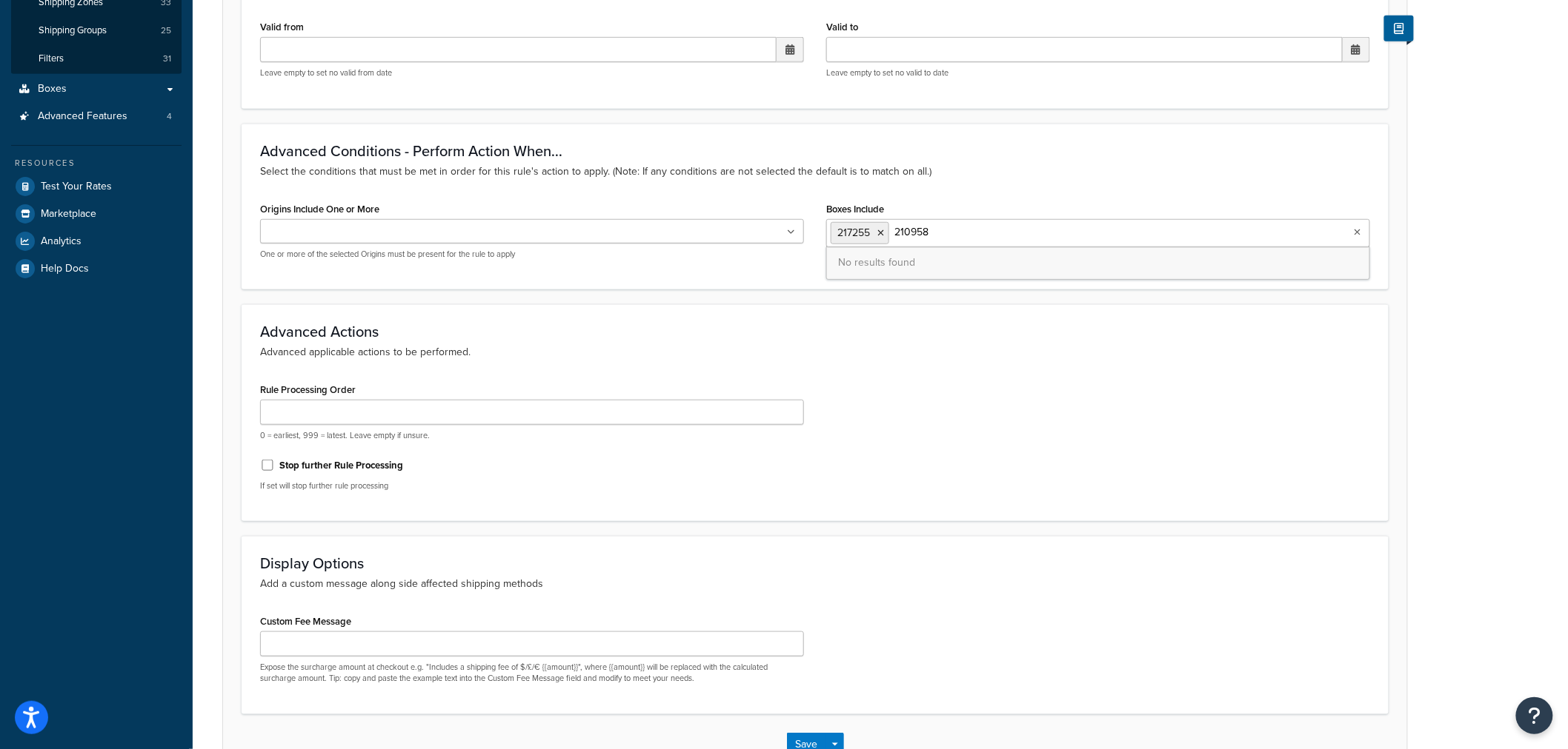
drag, startPoint x: 939, startPoint y: 231, endPoint x: 895, endPoint y: 228, distance: 44.1
click at [895, 228] on input "210958" at bounding box center [958, 232] width 131 height 16
paste input "161130"
drag, startPoint x: 912, startPoint y: 233, endPoint x: 889, endPoint y: 229, distance: 23.3
click at [889, 229] on ul "217255 161130" at bounding box center [1098, 233] width 544 height 28
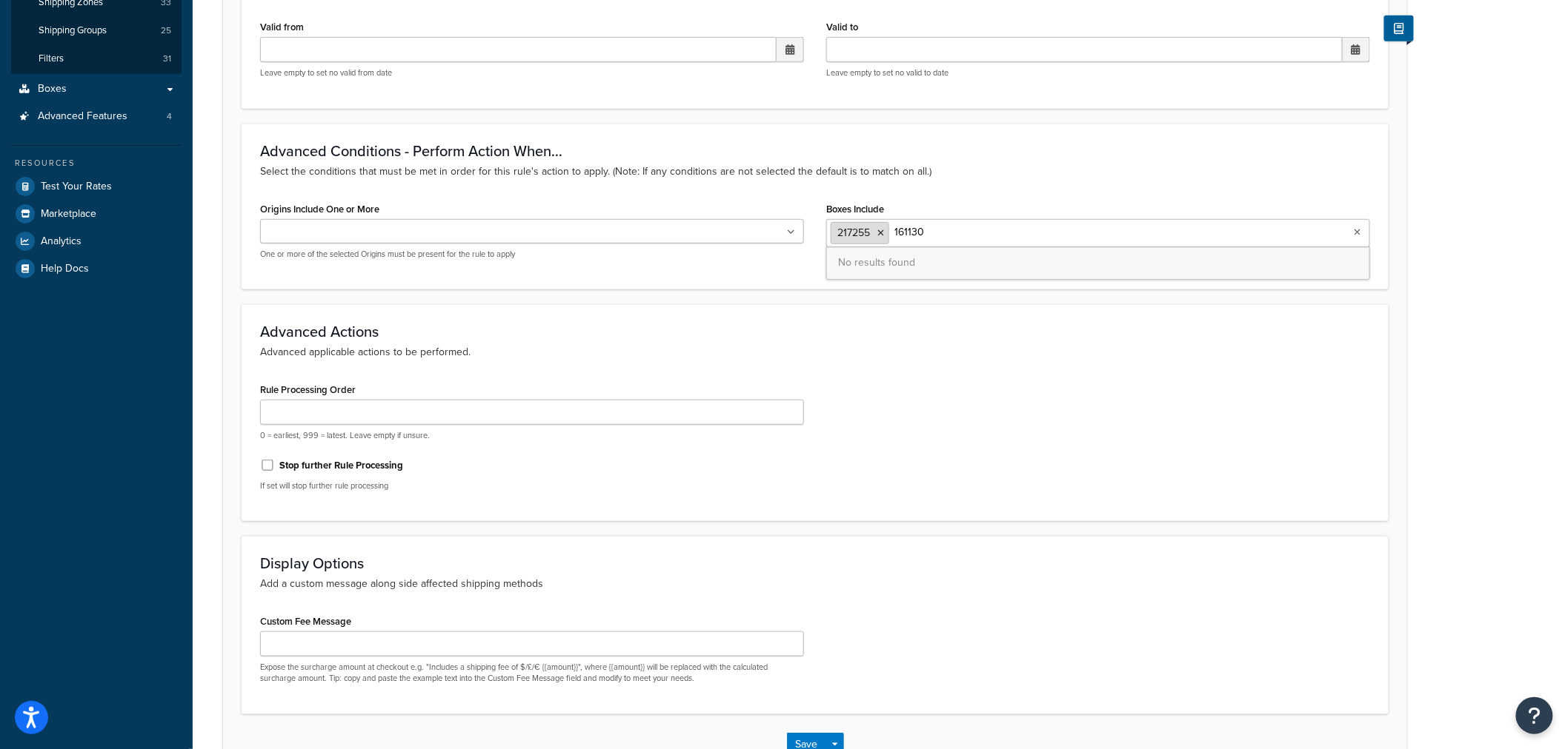
paste input "1"
drag, startPoint x: 928, startPoint y: 233, endPoint x: 891, endPoint y: 226, distance: 37.7
click at [891, 226] on ul "217255 161131" at bounding box center [1098, 233] width 544 height 28
paste input "80318"
drag, startPoint x: 928, startPoint y: 236, endPoint x: 888, endPoint y: 233, distance: 40.1
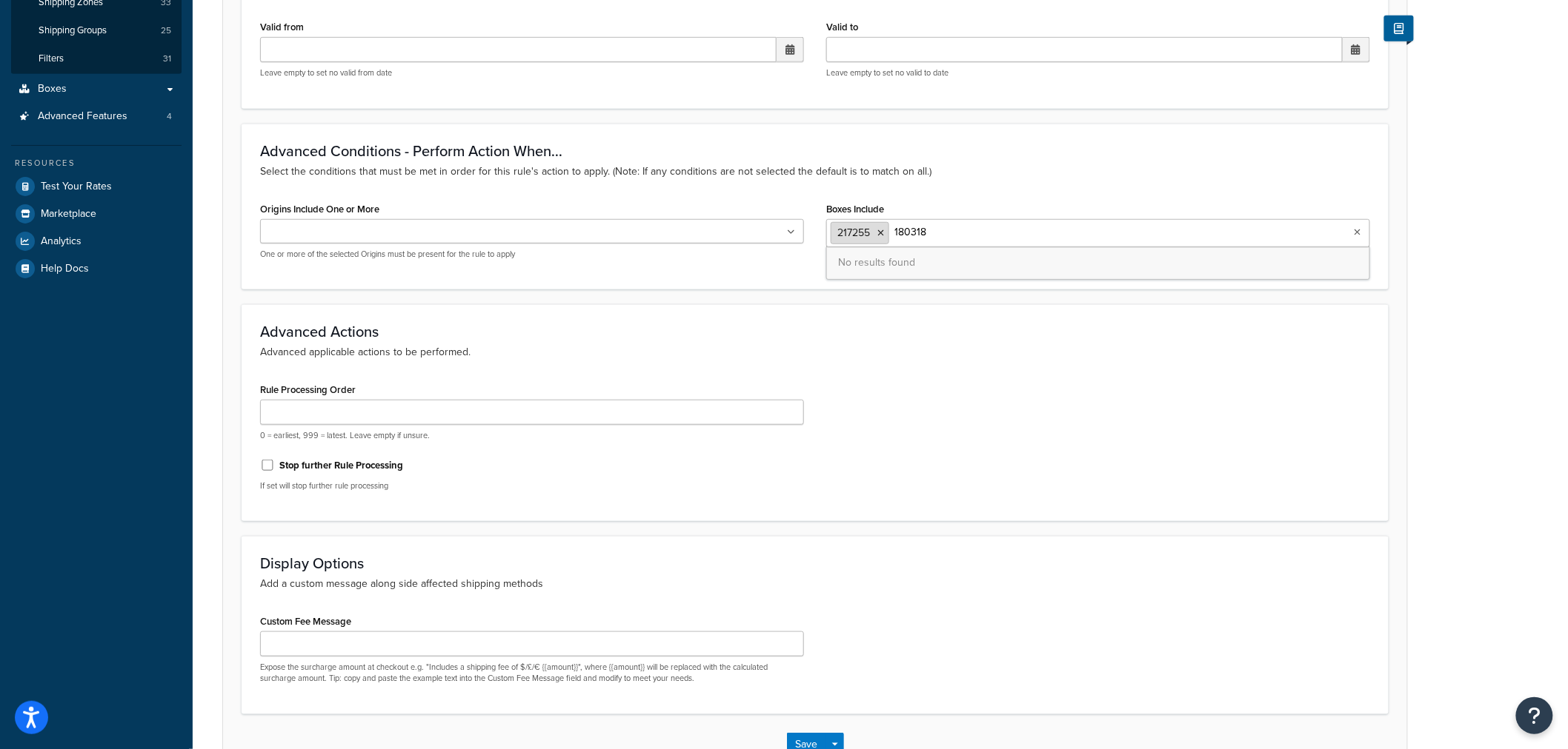
click at [888, 233] on ul "217255 180318" at bounding box center [1098, 233] width 544 height 28
paste input "5885"
drag, startPoint x: 904, startPoint y: 233, endPoint x: 894, endPoint y: 233, distance: 10.0
click at [894, 233] on input "5885" at bounding box center [958, 232] width 131 height 16
paste input "3"
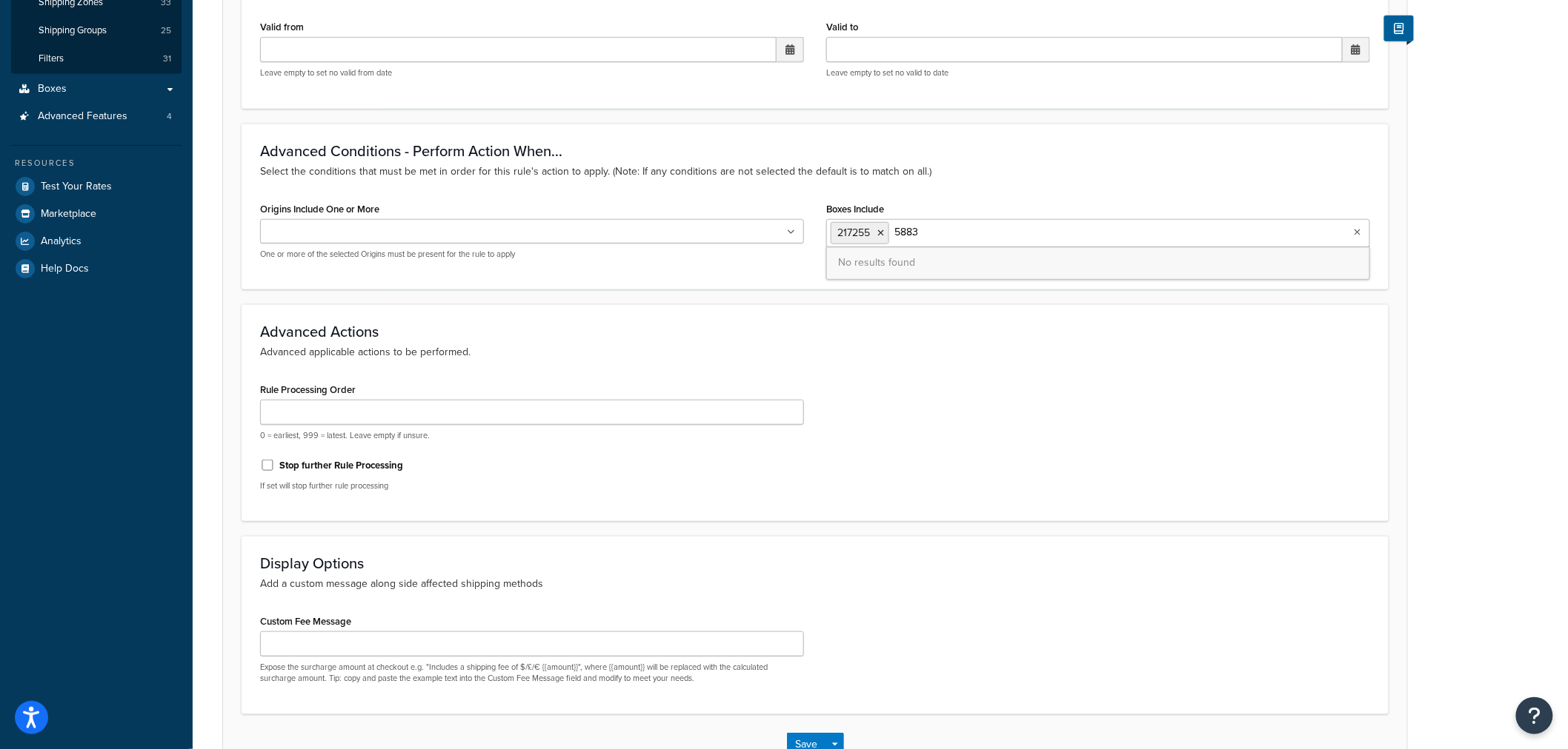
drag, startPoint x: 964, startPoint y: 230, endPoint x: 893, endPoint y: 229, distance: 71.0
click at [893, 229] on input "5883" at bounding box center [958, 232] width 131 height 16
paste input "172759"
drag, startPoint x: 966, startPoint y: 237, endPoint x: 884, endPoint y: 225, distance: 82.9
click at [884, 225] on ul "217255 172759" at bounding box center [1098, 233] width 544 height 28
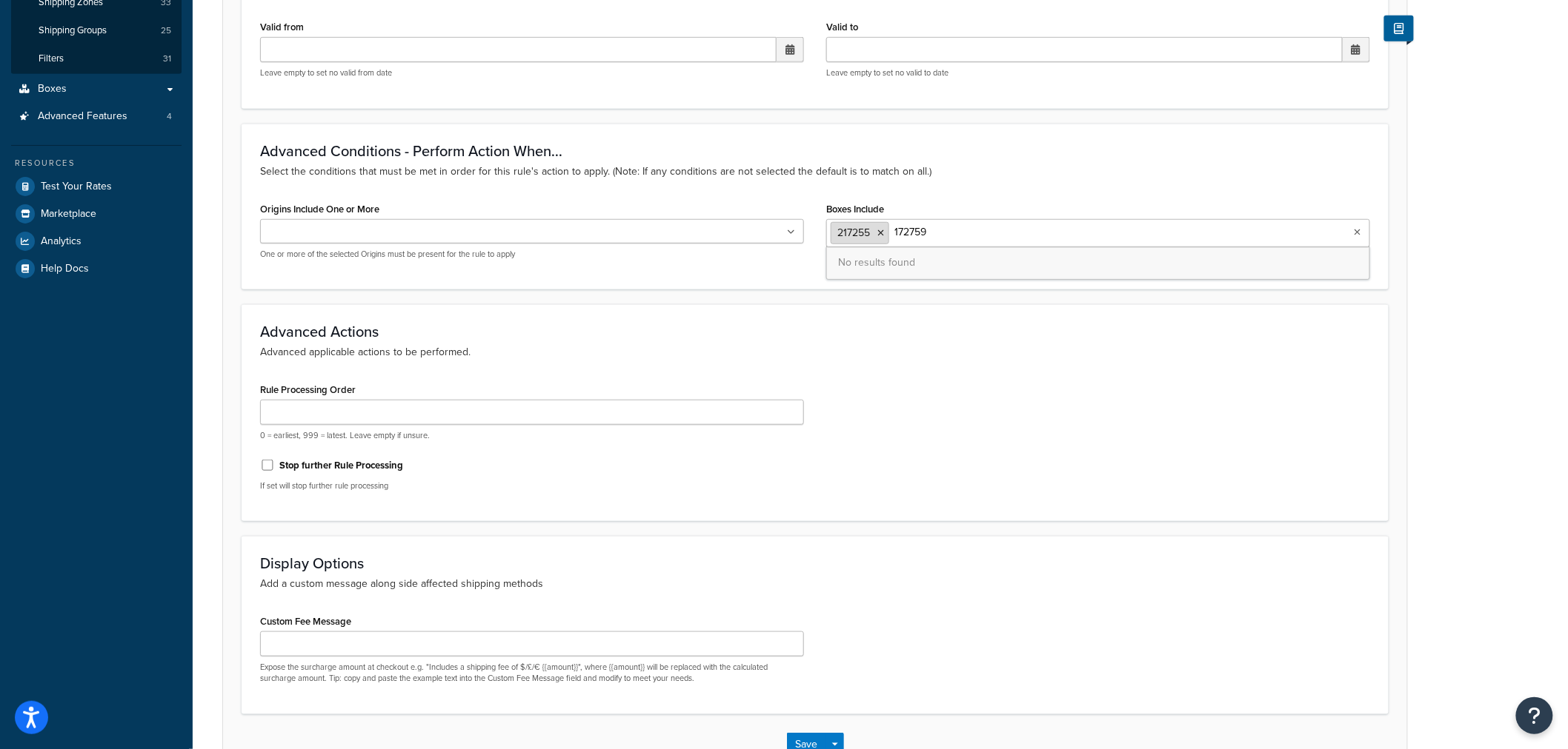
paste input "80320"
drag, startPoint x: 941, startPoint y: 237, endPoint x: 888, endPoint y: 228, distance: 53.8
click at [888, 228] on ul "217255 180320" at bounding box center [1098, 233] width 544 height 28
paste input "6682"
drag, startPoint x: 911, startPoint y: 234, endPoint x: 895, endPoint y: 234, distance: 16.0
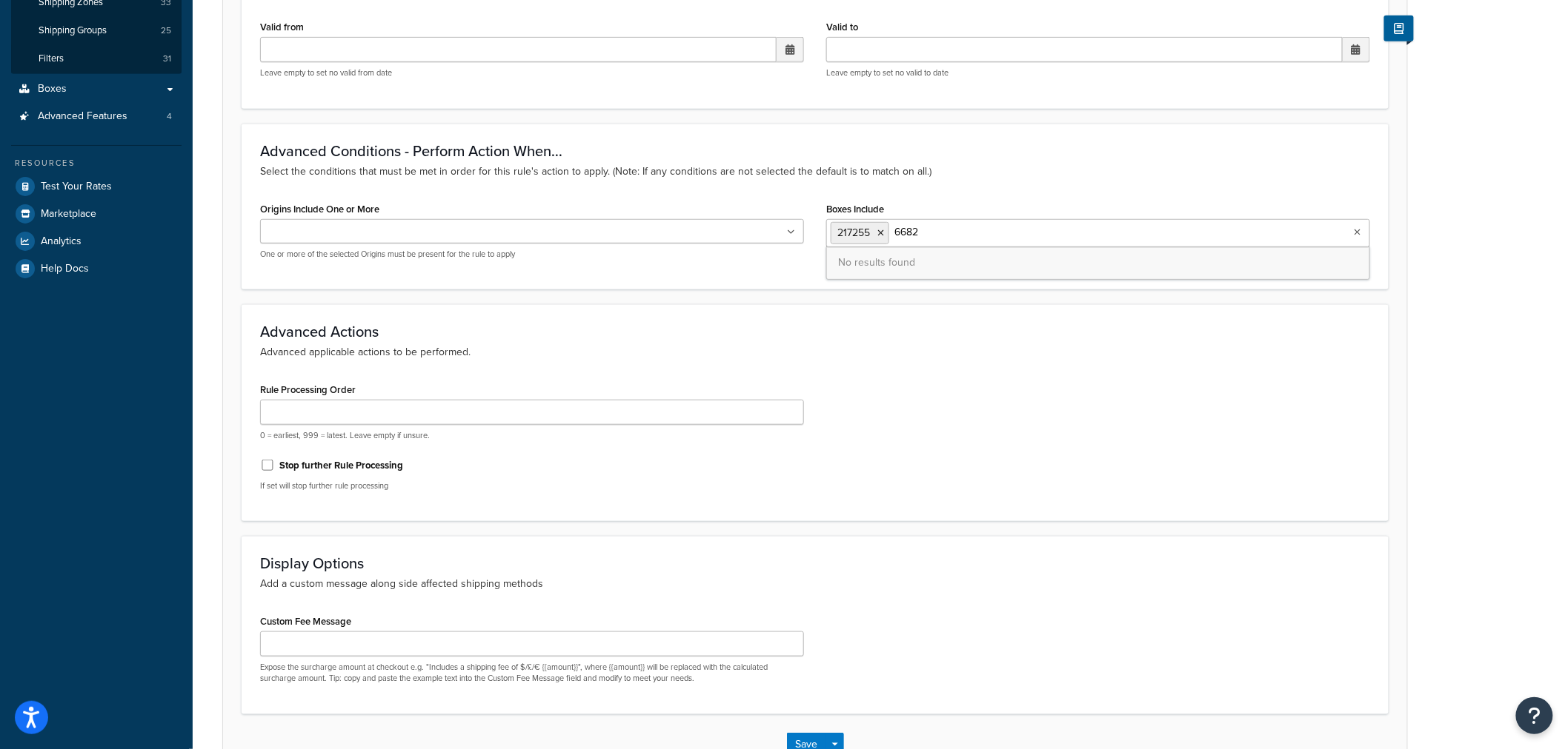
click at [895, 234] on input "6682" at bounding box center [958, 232] width 131 height 16
paste input "12725"
drag, startPoint x: 929, startPoint y: 243, endPoint x: 892, endPoint y: 241, distance: 37.1
click at [892, 241] on ul "217255 12725" at bounding box center [1098, 233] width 544 height 28
drag, startPoint x: 908, startPoint y: 229, endPoint x: 892, endPoint y: 229, distance: 16.0
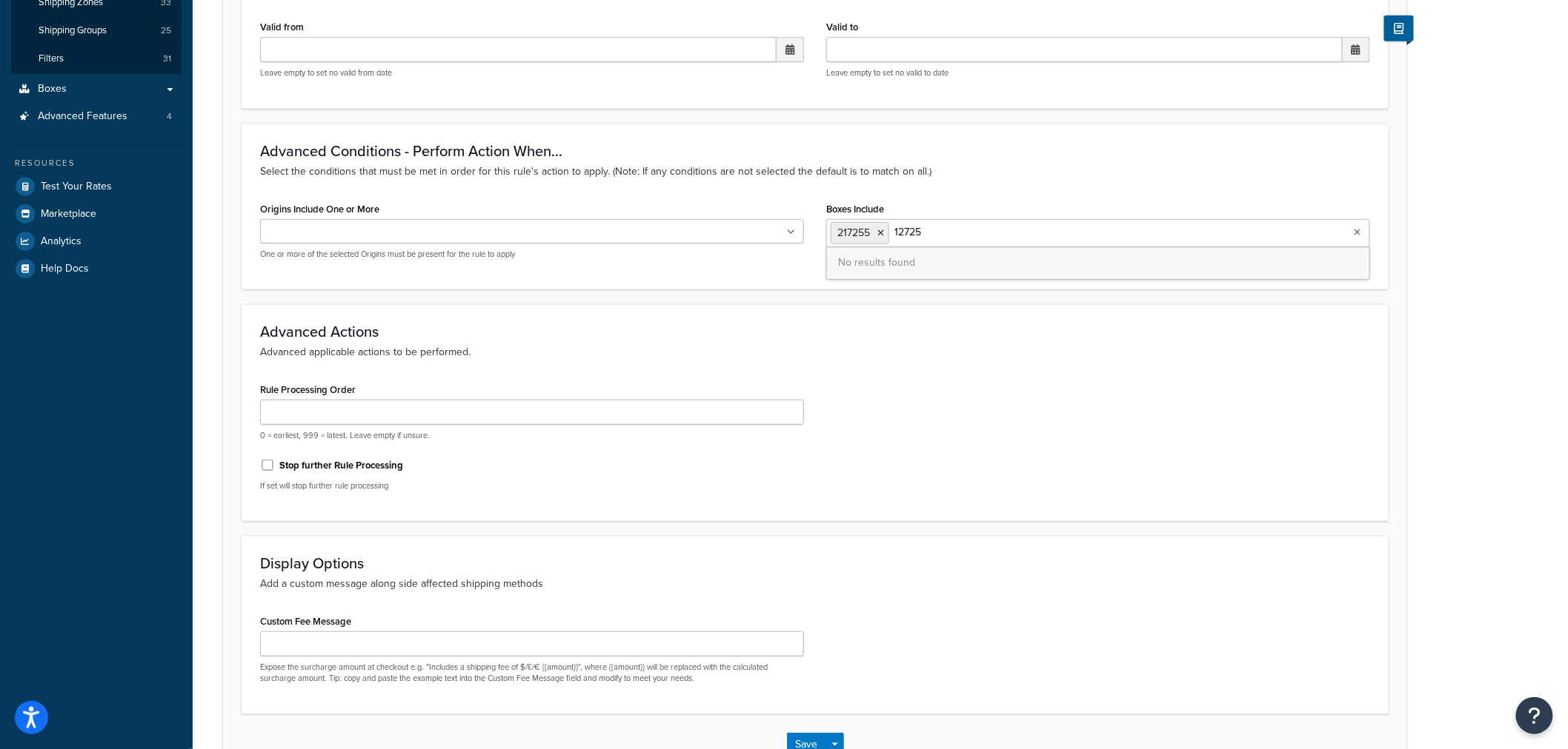
click at [892, 229] on ul "217255 12725" at bounding box center [1098, 233] width 544 height 28
paste input "78981"
drag, startPoint x: 889, startPoint y: 243, endPoint x: 934, endPoint y: 228, distance: 47.4
click at [934, 228] on ul "217255 178981" at bounding box center [1098, 233] width 544 height 28
drag, startPoint x: 936, startPoint y: 228, endPoint x: 893, endPoint y: 223, distance: 43.3
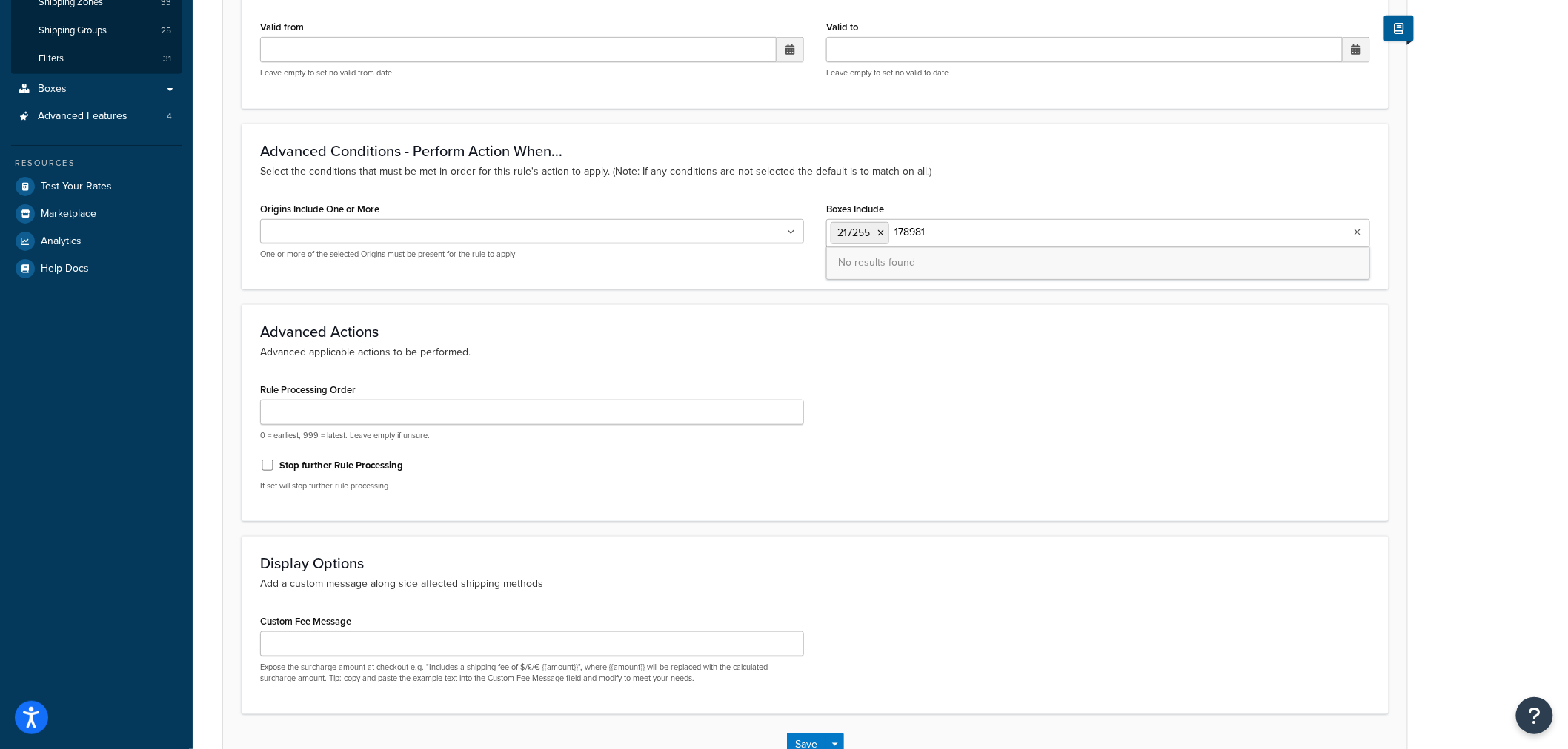
click at [893, 224] on input "178981" at bounding box center [958, 232] width 131 height 16
paste input "81536"
drag, startPoint x: 927, startPoint y: 233, endPoint x: 897, endPoint y: 229, distance: 30.3
click at [897, 229] on input "181536" at bounding box center [958, 232] width 131 height 16
paste input "368660"
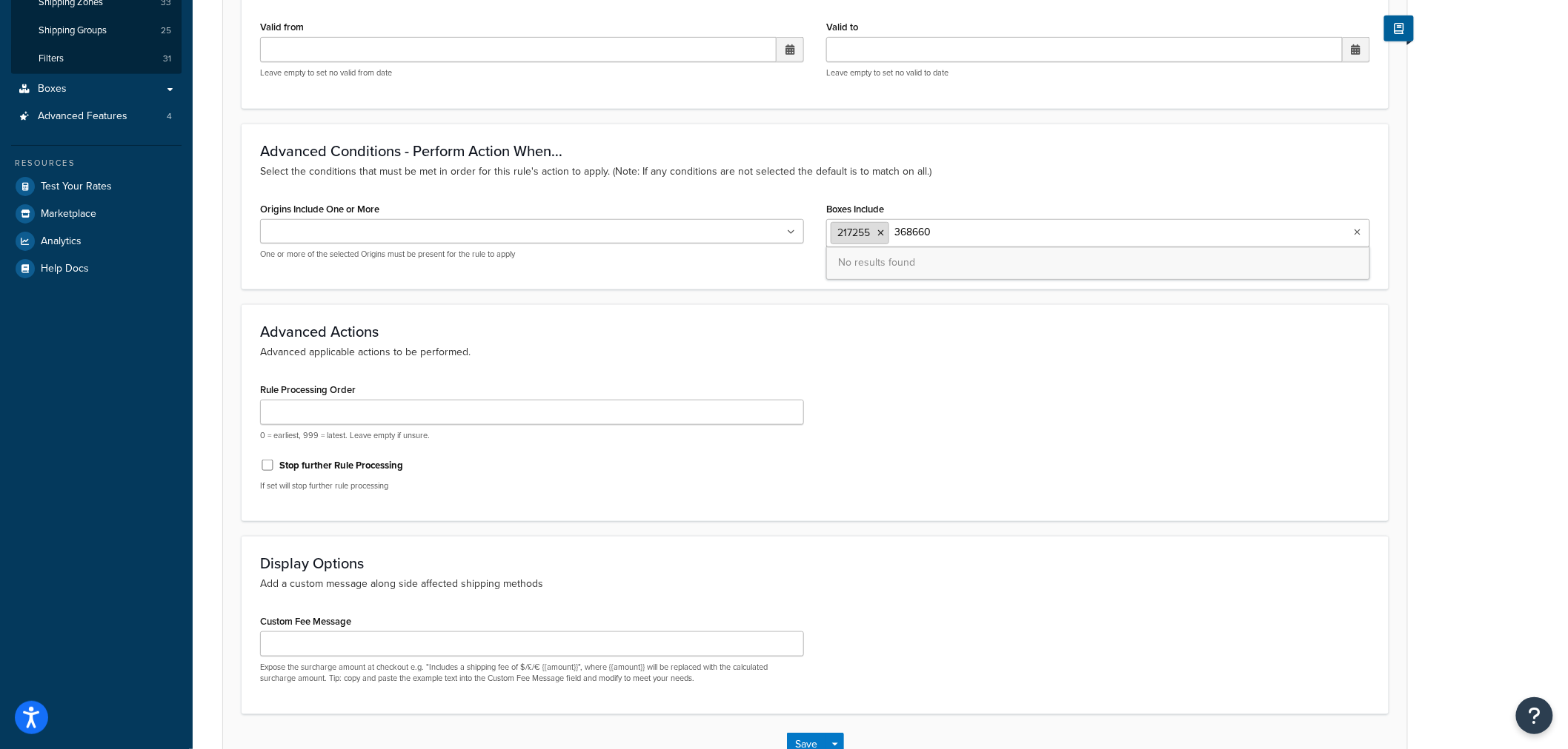
drag, startPoint x: 910, startPoint y: 232, endPoint x: 878, endPoint y: 232, distance: 32.0
click at [878, 232] on ul "217255 368660" at bounding box center [1098, 233] width 544 height 28
paste input "154894"
drag, startPoint x: 951, startPoint y: 233, endPoint x: 897, endPoint y: 232, distance: 54.0
click at [897, 232] on input "154894" at bounding box center [958, 232] width 131 height 16
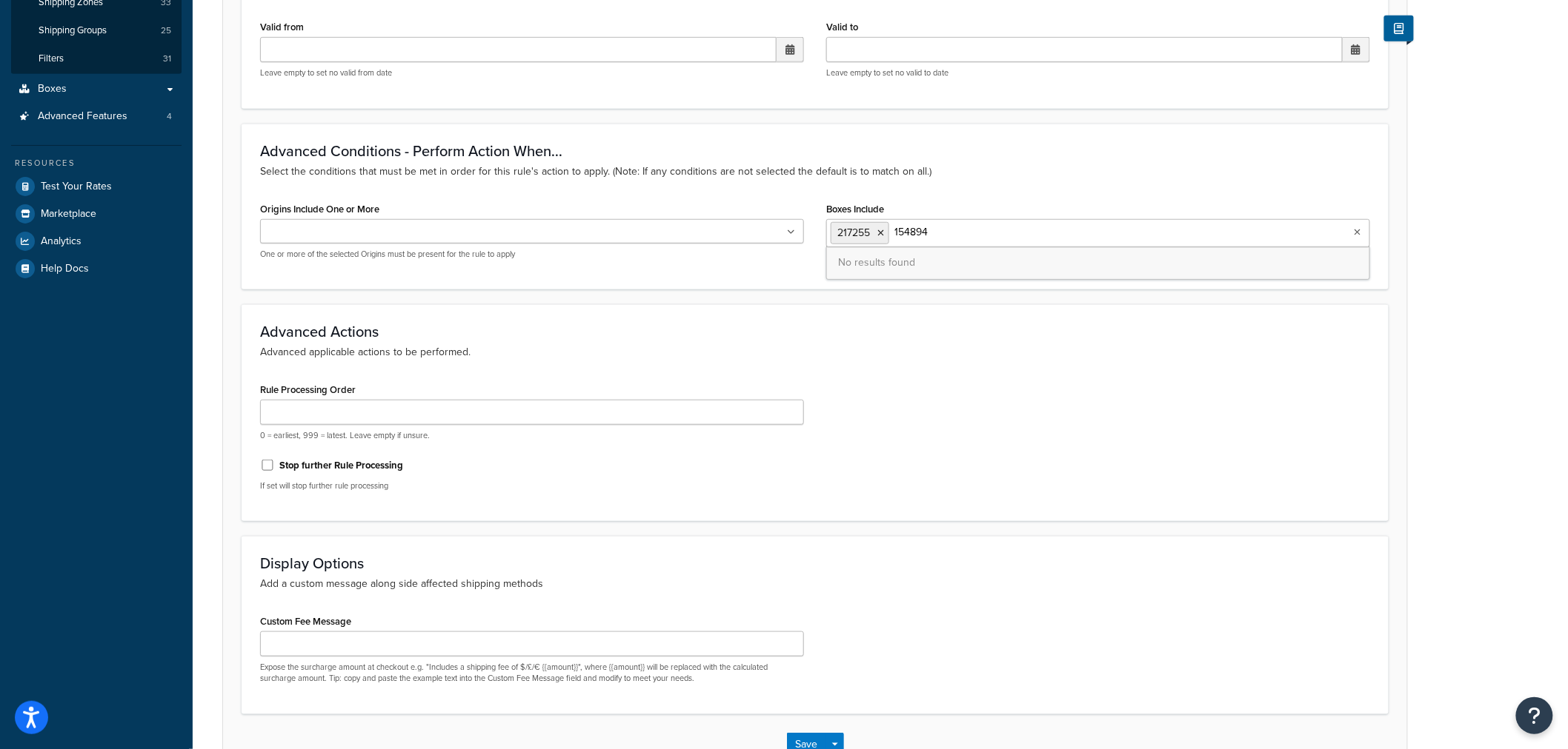
paste input "0439"
drag, startPoint x: 923, startPoint y: 226, endPoint x: 894, endPoint y: 225, distance: 29.0
click at [894, 225] on input "150439" at bounding box center [958, 232] width 131 height 16
paste input "6"
drag, startPoint x: 938, startPoint y: 226, endPoint x: 893, endPoint y: 223, distance: 45.1
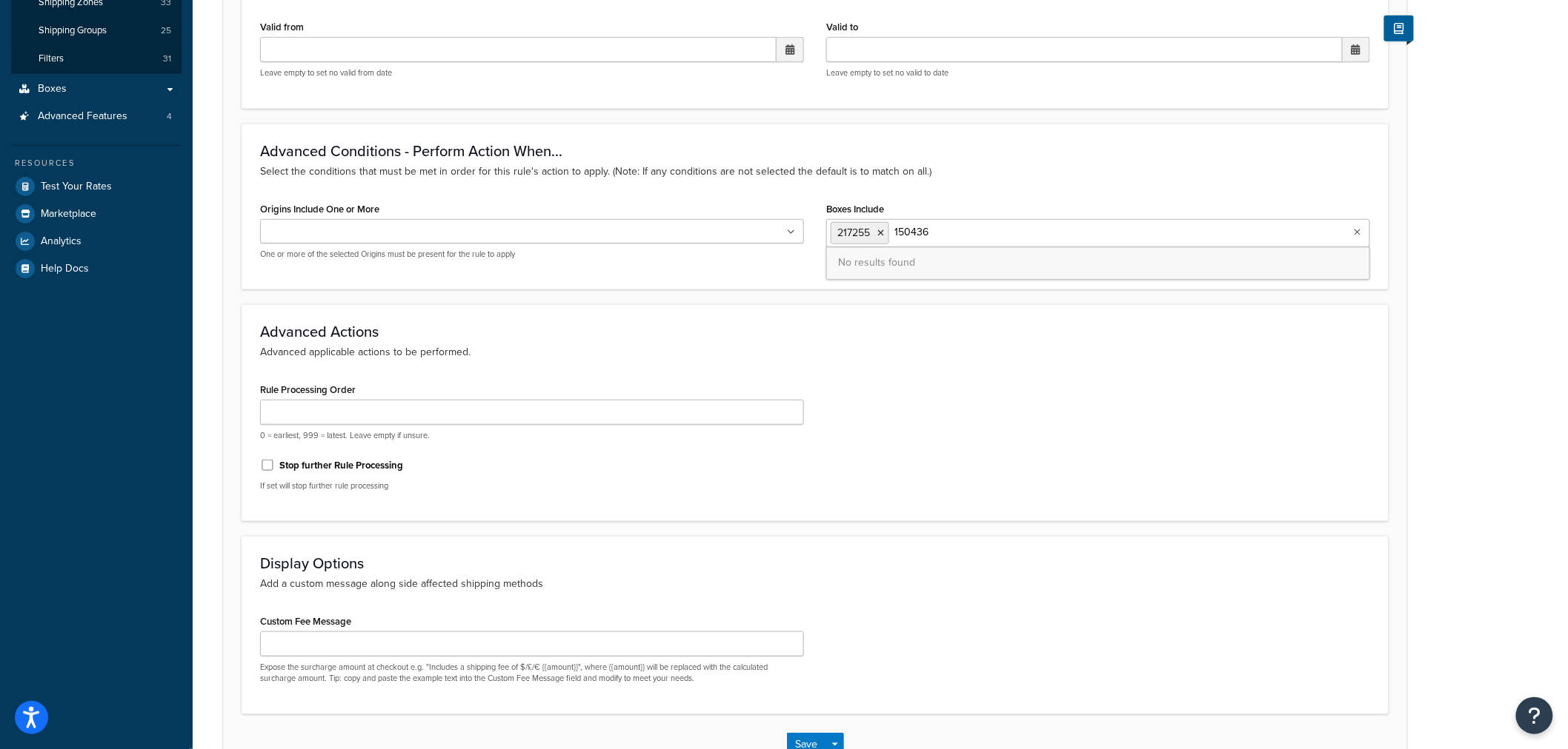
click at [894, 224] on input "150436" at bounding box center [958, 232] width 131 height 16
paste input "441074"
drag, startPoint x: 914, startPoint y: 237, endPoint x: 897, endPoint y: 237, distance: 17.0
click at [897, 237] on input "441074" at bounding box center [958, 232] width 131 height 16
paste input "50343"
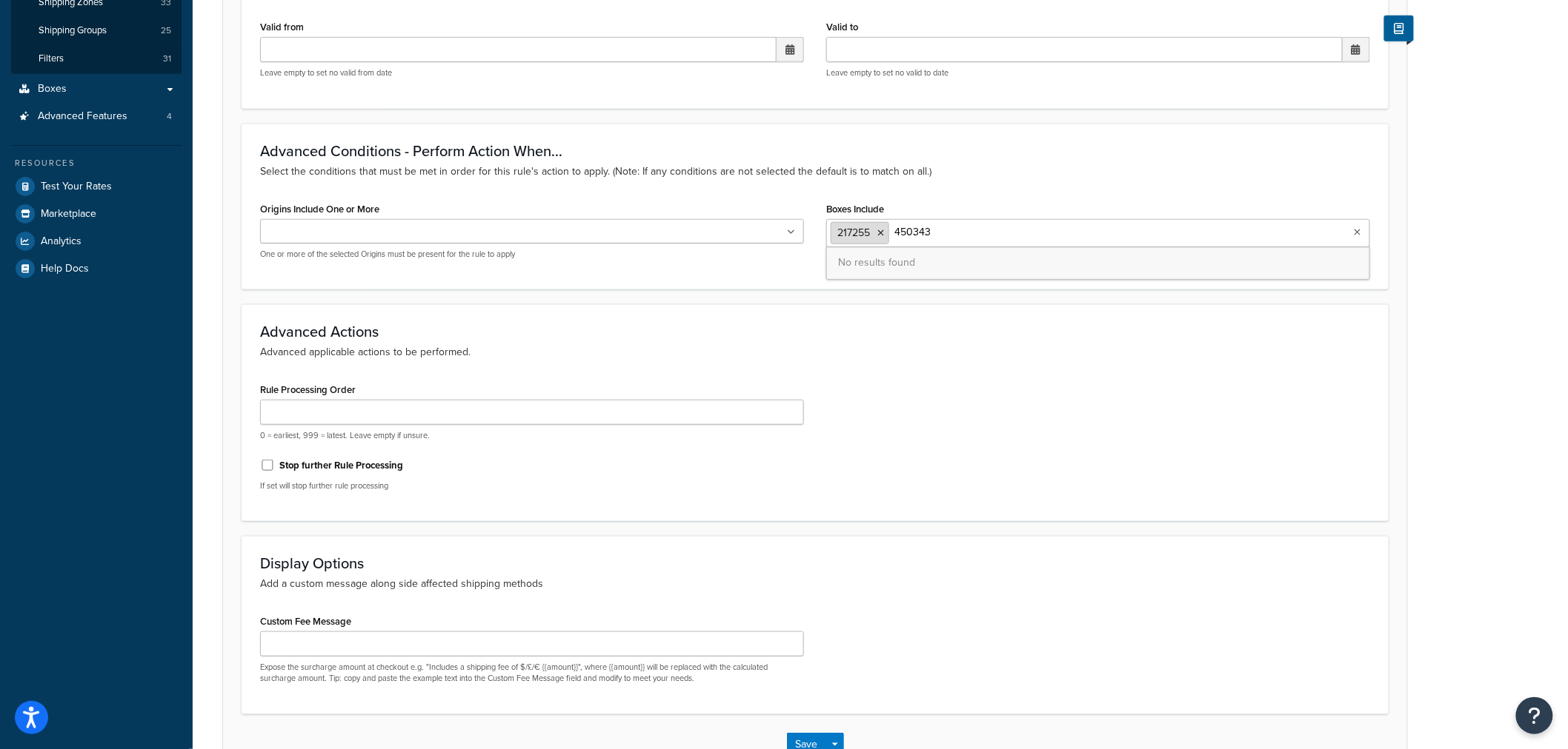
drag, startPoint x: 946, startPoint y: 225, endPoint x: 889, endPoint y: 228, distance: 57.1
click at [889, 228] on ul "217255 450343" at bounding box center [1098, 233] width 544 height 28
paste input "34"
drag, startPoint x: 932, startPoint y: 232, endPoint x: 897, endPoint y: 231, distance: 35.0
click at [897, 231] on input "450334" at bounding box center [958, 232] width 131 height 16
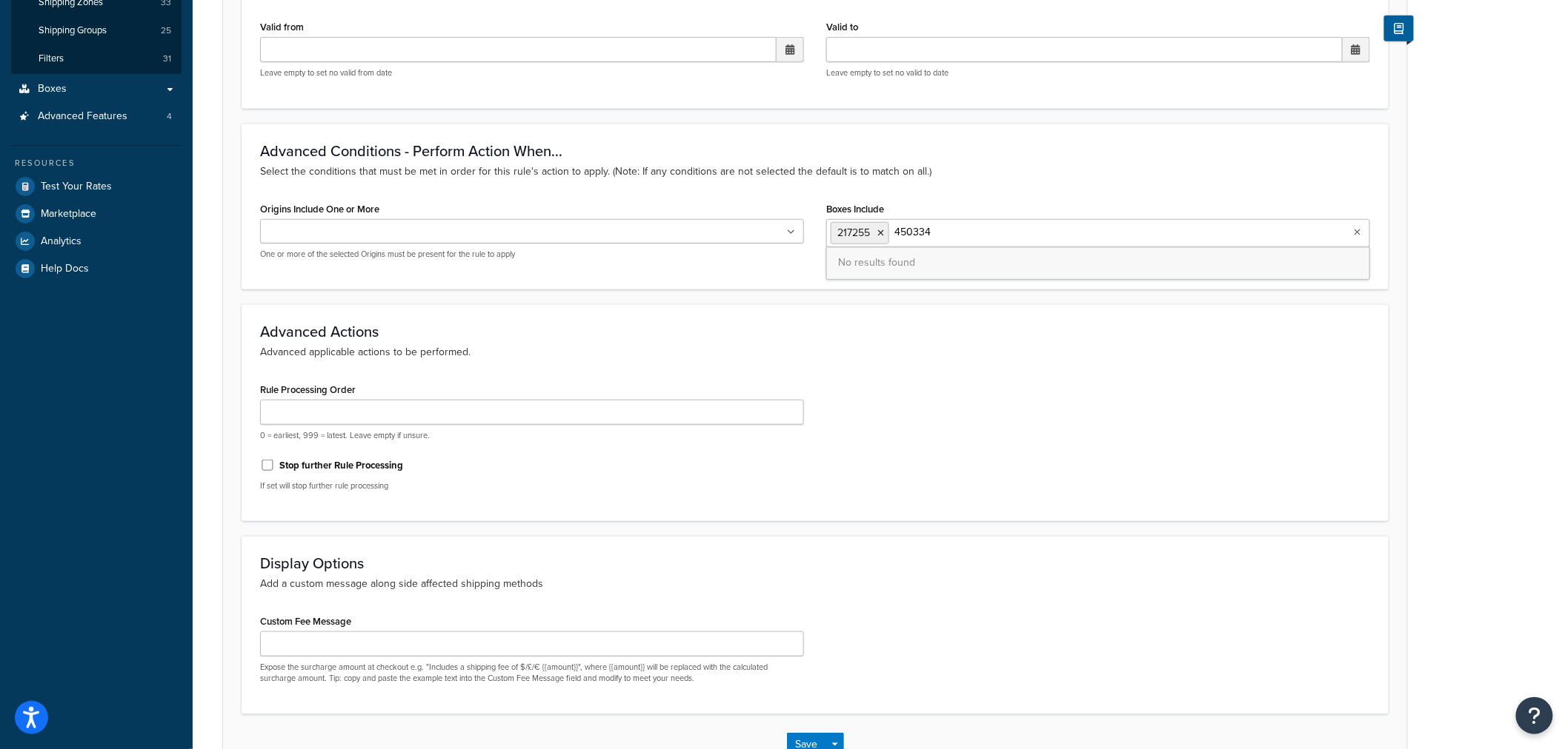
paste input "3"
drag, startPoint x: 930, startPoint y: 232, endPoint x: 894, endPoint y: 227, distance: 36.3
click at [894, 227] on input "450333" at bounding box center [958, 232] width 131 height 16
paste input "06"
drag, startPoint x: 944, startPoint y: 234, endPoint x: 895, endPoint y: 227, distance: 49.5
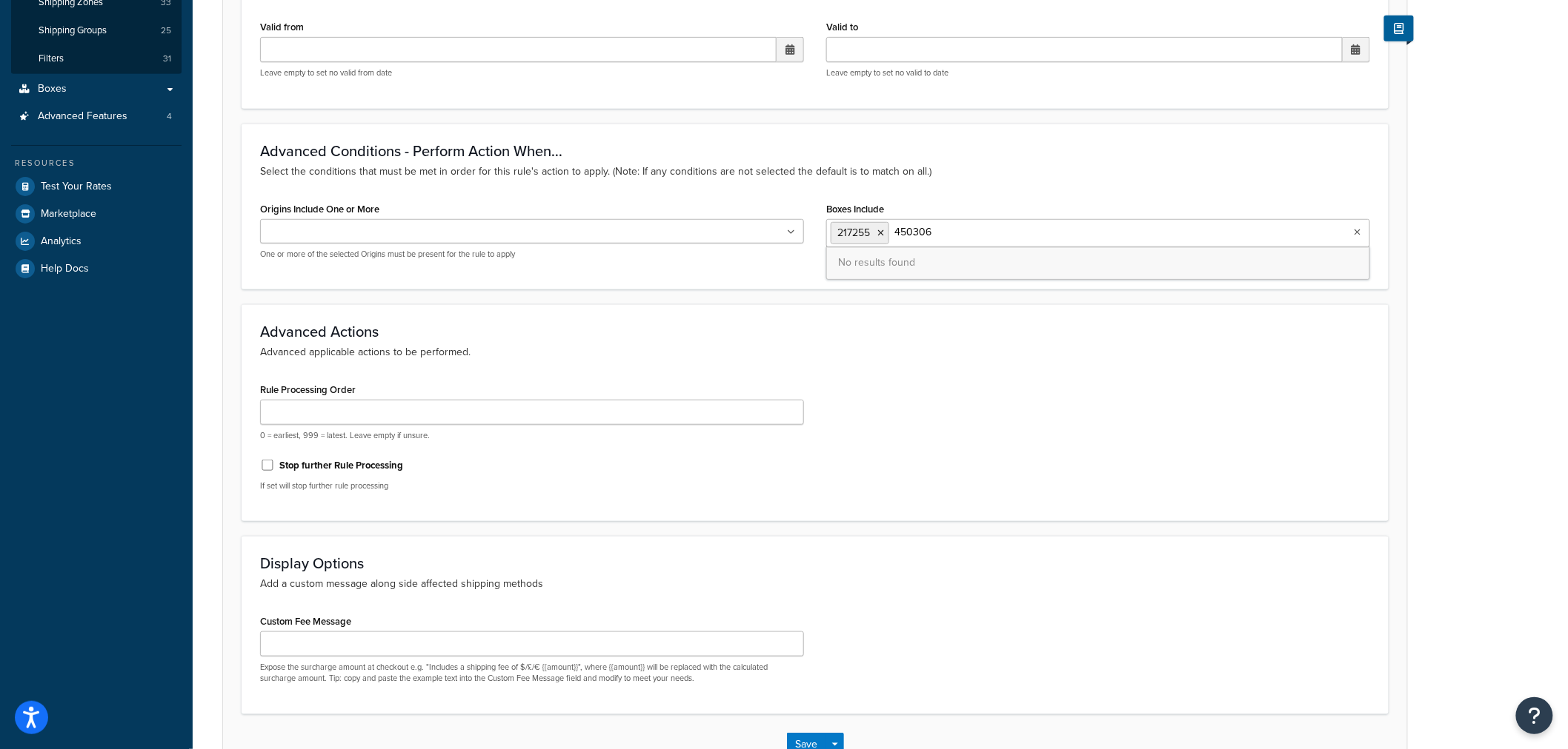
click at [895, 227] on input "450306" at bounding box center [958, 232] width 131 height 16
paste input "5"
drag, startPoint x: 915, startPoint y: 225, endPoint x: 895, endPoint y: 225, distance: 20.0
click at [895, 225] on input "450305" at bounding box center [958, 232] width 131 height 16
paste input "3"
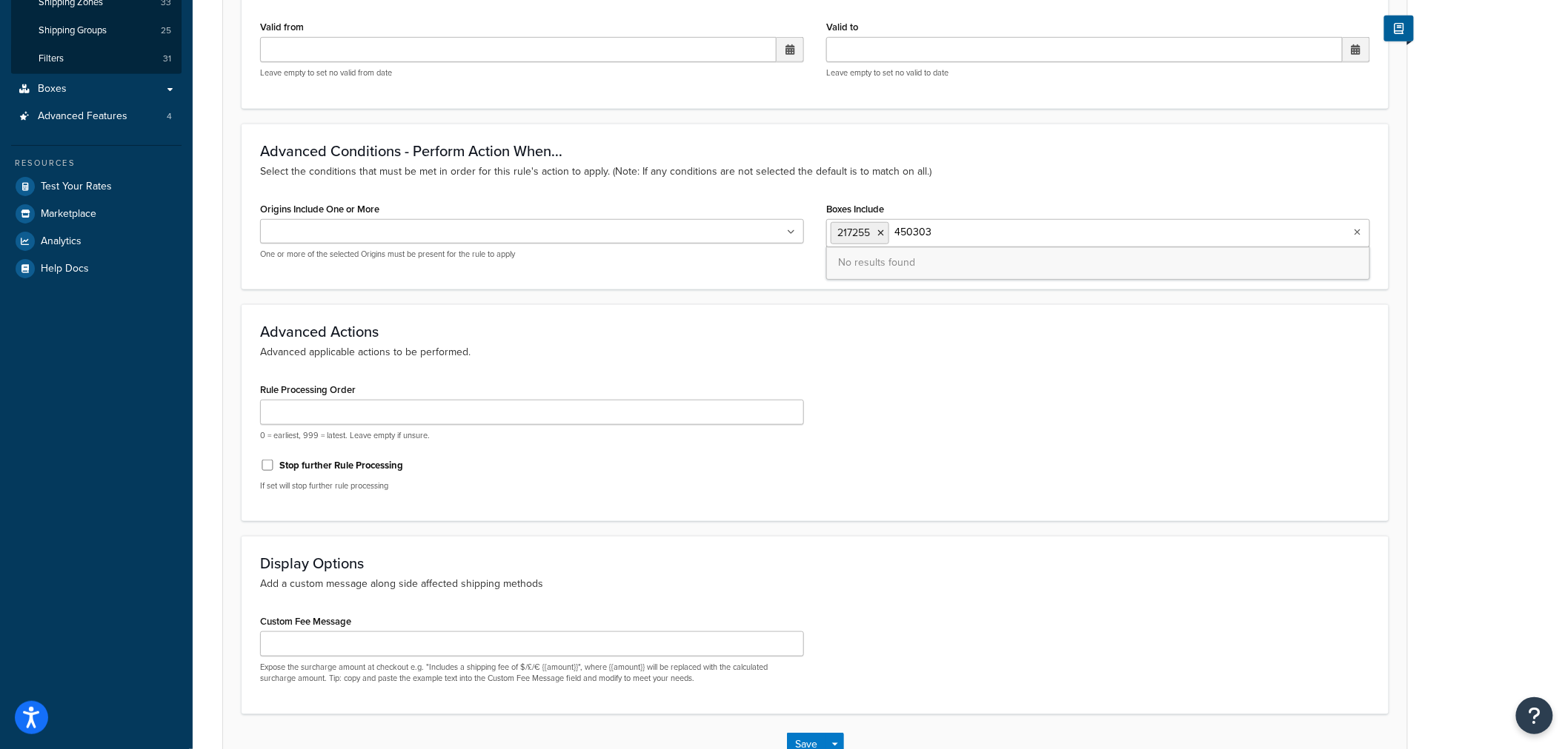
drag, startPoint x: 939, startPoint y: 230, endPoint x: 898, endPoint y: 227, distance: 41.1
click at [898, 227] on input "450303" at bounding box center [958, 232] width 131 height 16
paste input "174286"
drag, startPoint x: 897, startPoint y: 227, endPoint x: 961, endPoint y: 230, distance: 64.1
click at [961, 230] on input "4174286" at bounding box center [958, 232] width 131 height 16
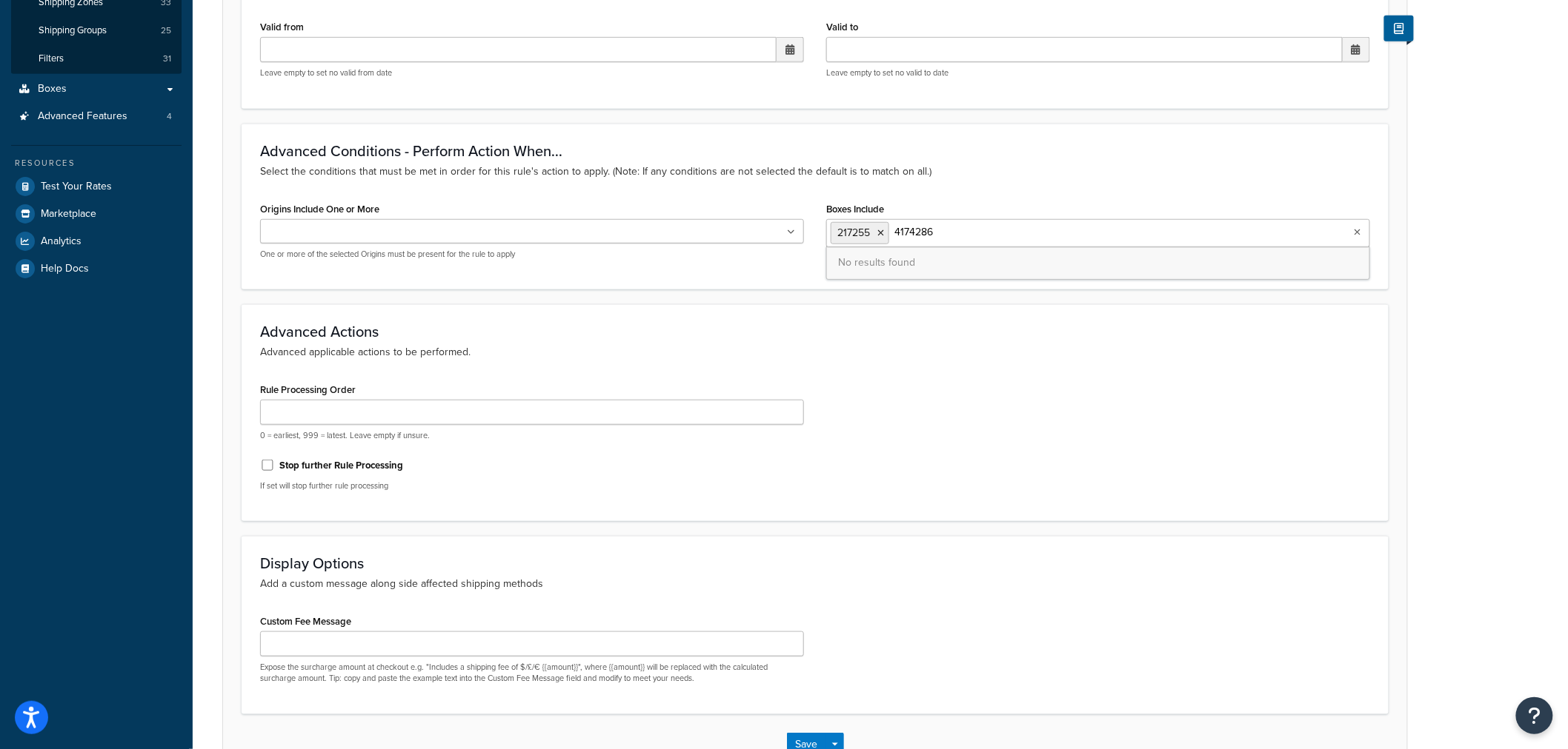
paste input "text"
drag, startPoint x: 937, startPoint y: 228, endPoint x: 887, endPoint y: 233, distance: 50.2
click at [887, 233] on ul "217255 174286" at bounding box center [1098, 233] width 544 height 28
paste input "306688"
drag, startPoint x: 945, startPoint y: 238, endPoint x: 893, endPoint y: 230, distance: 52.6
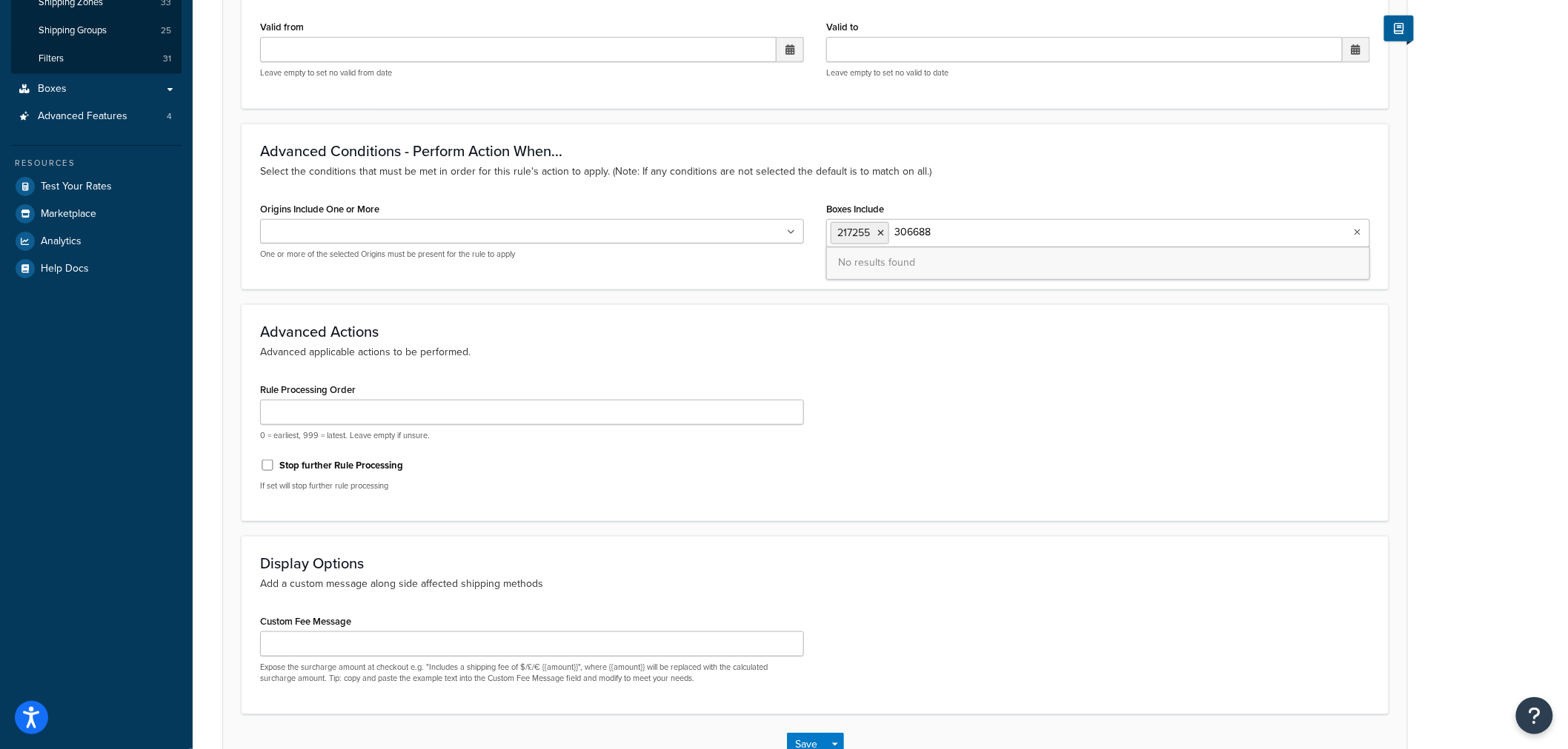
click at [893, 230] on input "306688" at bounding box center [958, 232] width 131 height 16
paste input "179592"
drag, startPoint x: 928, startPoint y: 235, endPoint x: 893, endPoint y: 234, distance: 35.0
click at [893, 234] on input "179592" at bounding box center [958, 232] width 131 height 16
paste input "210363"
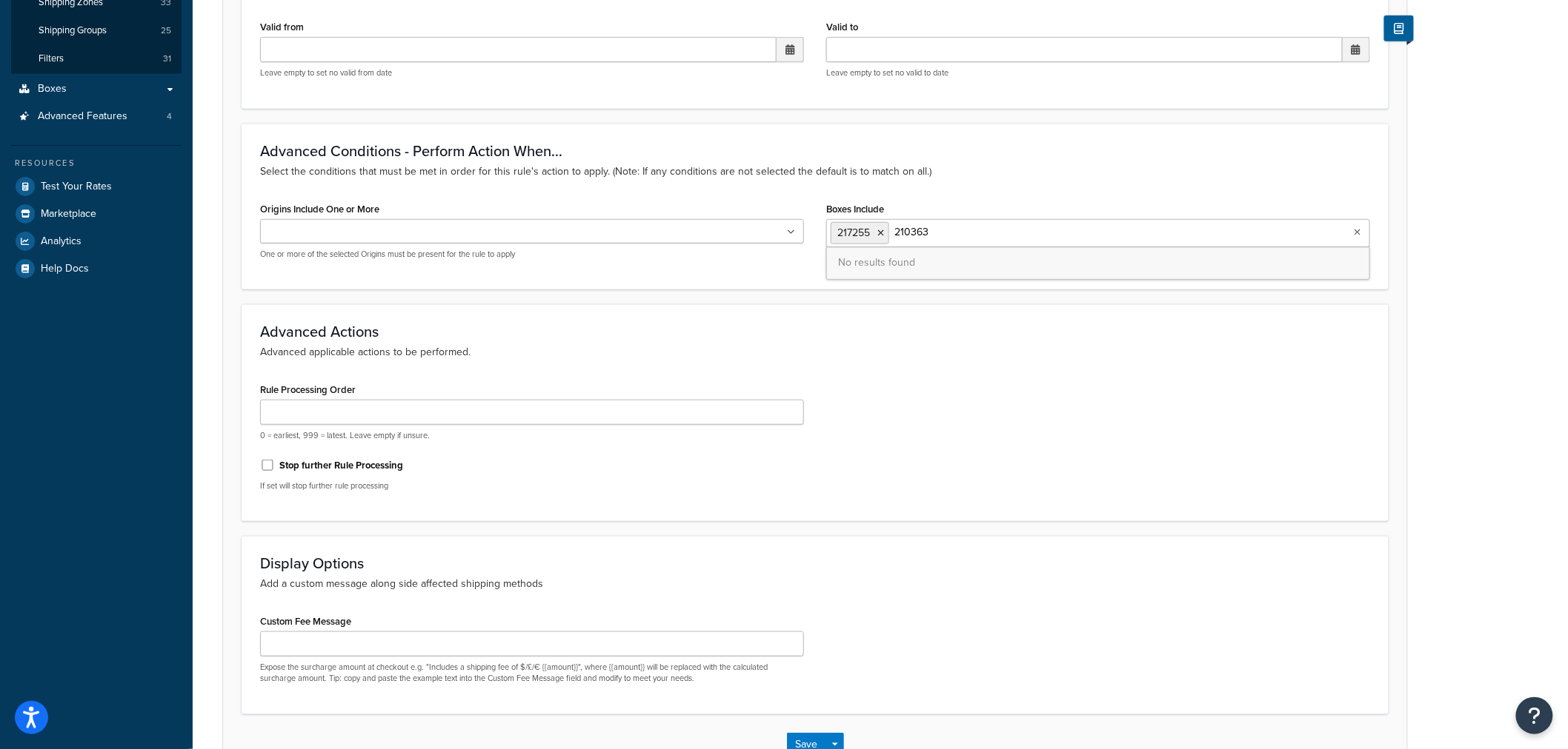
drag, startPoint x: 934, startPoint y: 232, endPoint x: 893, endPoint y: 226, distance: 41.4
click at [893, 226] on input "210363" at bounding box center [958, 232] width 131 height 16
paste input "171251"
drag, startPoint x: 917, startPoint y: 223, endPoint x: 893, endPoint y: 223, distance: 24.0
click at [893, 224] on input "171251" at bounding box center [958, 232] width 131 height 16
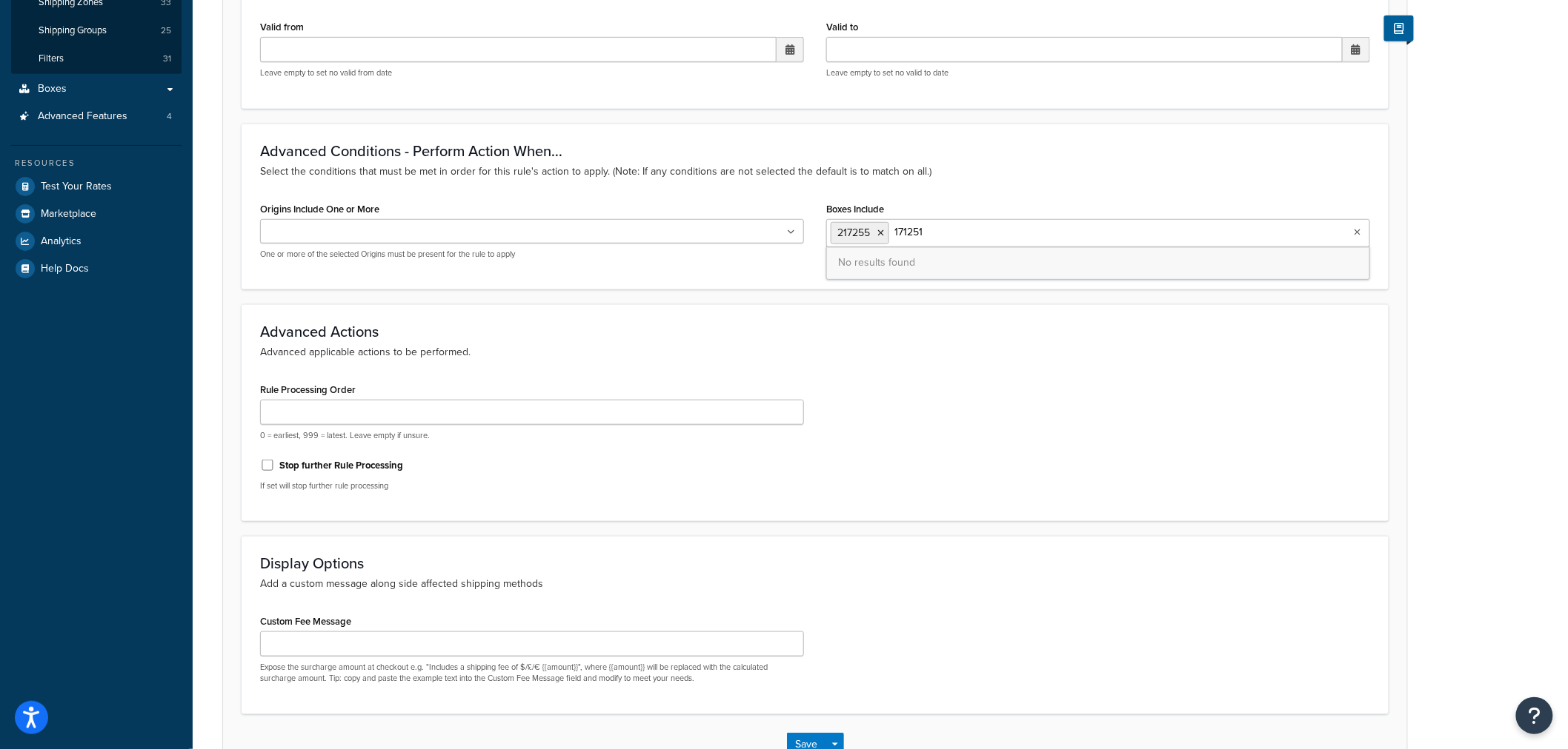
paste input "60492"
drag, startPoint x: 942, startPoint y: 219, endPoint x: 883, endPoint y: 217, distance: 59.0
click at [883, 217] on div "Boxes Include 217255 160492 No results found" at bounding box center [1098, 223] width 544 height 48
drag, startPoint x: 942, startPoint y: 230, endPoint x: 895, endPoint y: 223, distance: 47.5
click at [895, 224] on input "160492" at bounding box center [958, 232] width 131 height 16
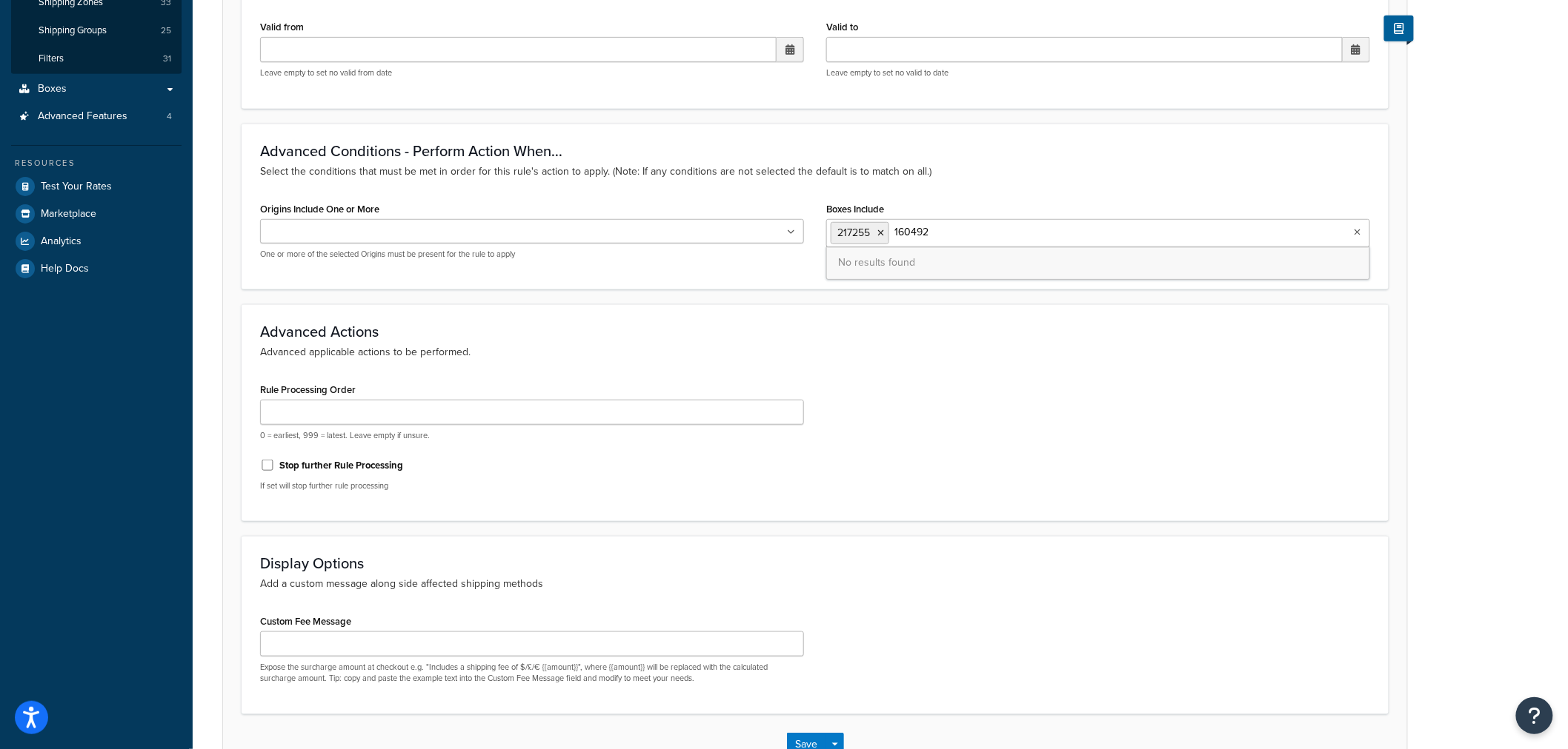
paste input "8586"
drag, startPoint x: 976, startPoint y: 238, endPoint x: 894, endPoint y: 228, distance: 82.6
click at [894, 228] on input "185862" at bounding box center [958, 232] width 131 height 16
paste input "72773"
drag, startPoint x: 893, startPoint y: 233, endPoint x: 949, endPoint y: 233, distance: 56.0
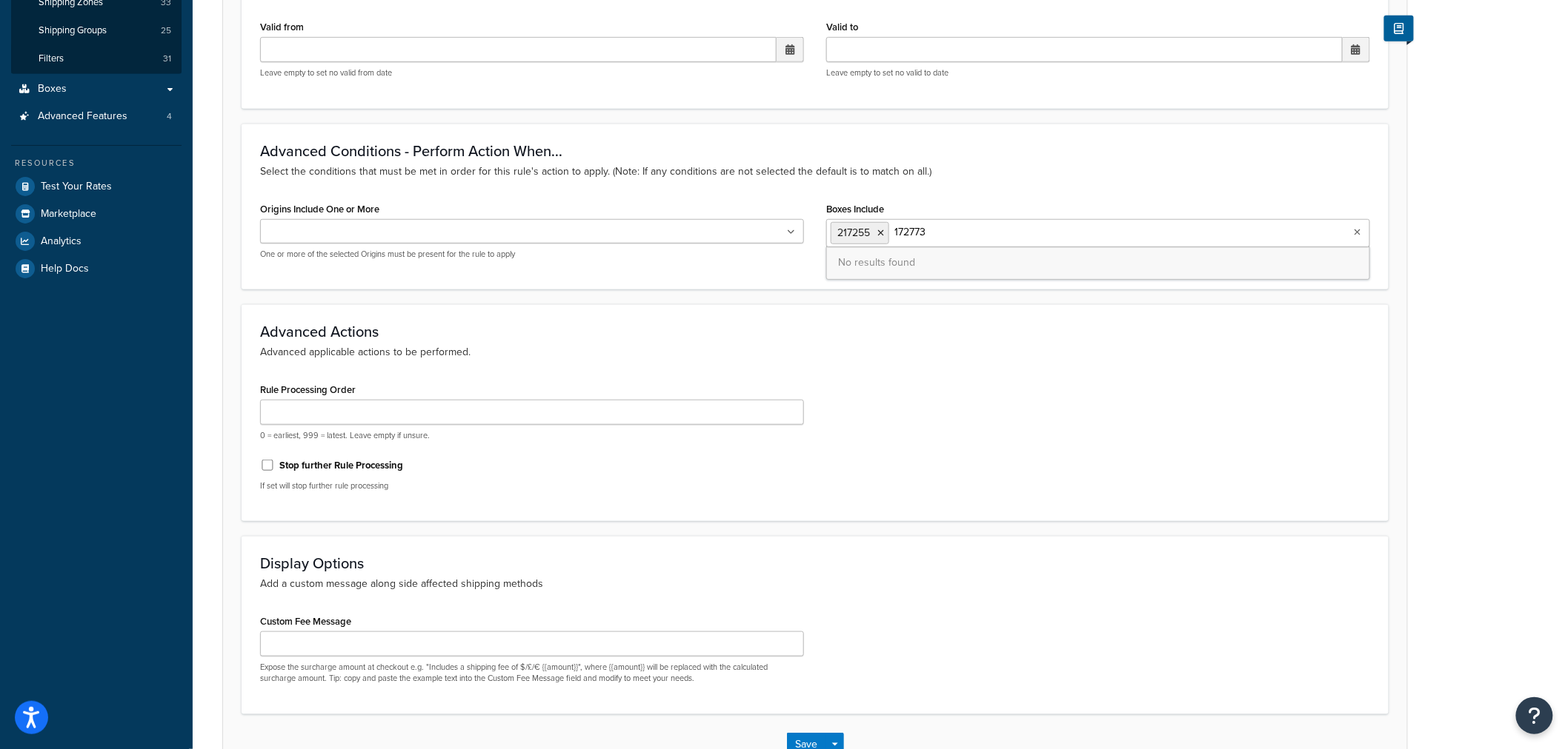
click at [949, 233] on input "172773" at bounding box center [958, 232] width 131 height 16
paste input "8037"
drag, startPoint x: 895, startPoint y: 230, endPoint x: 958, endPoint y: 235, distance: 63.2
click at [958, 235] on input "178037" at bounding box center [958, 232] width 131 height 16
paste input "446654"
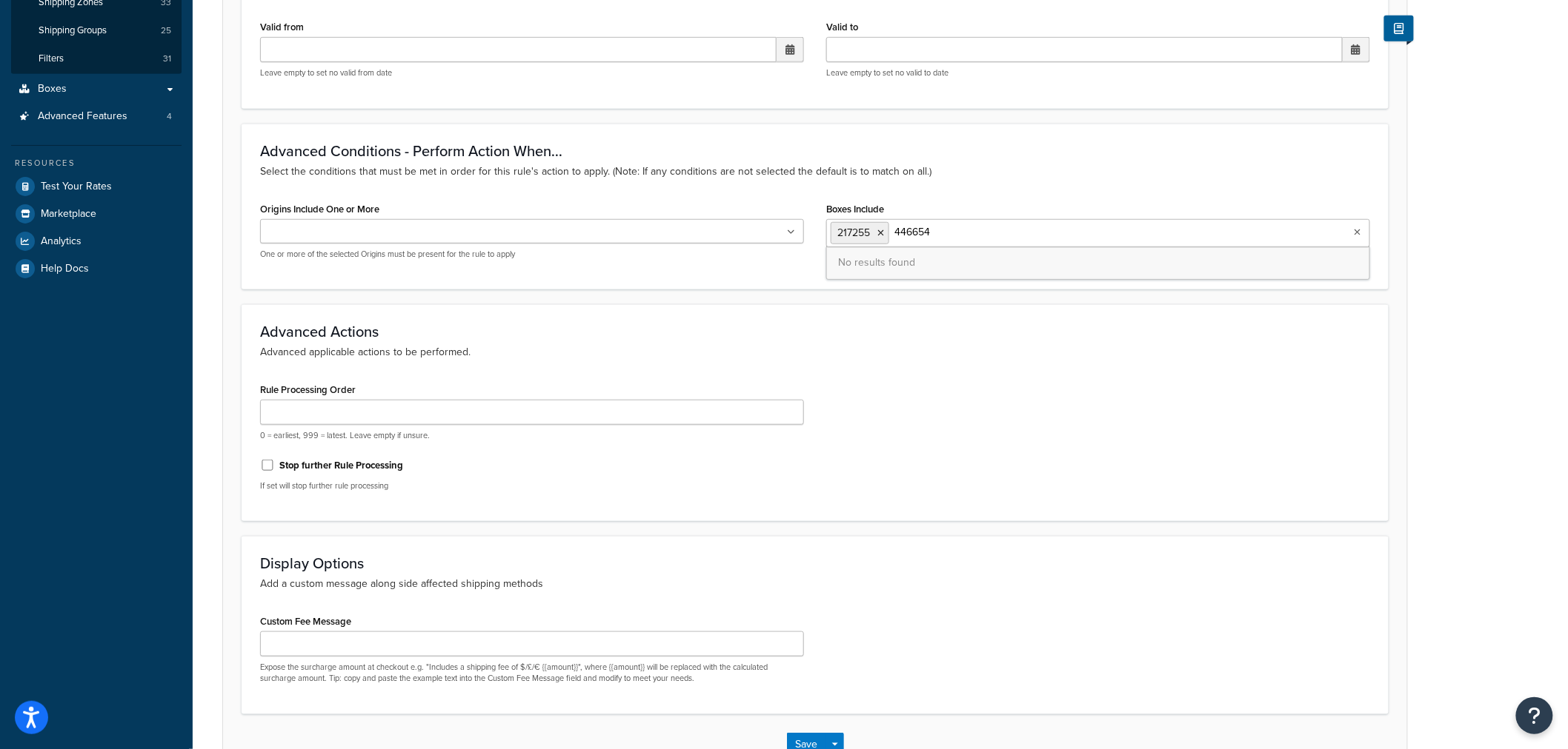
drag, startPoint x: 895, startPoint y: 228, endPoint x: 975, endPoint y: 231, distance: 80.1
click at [975, 230] on input "446654" at bounding box center [958, 232] width 131 height 16
paste input "146410"
drag, startPoint x: 892, startPoint y: 228, endPoint x: 994, endPoint y: 230, distance: 102.0
click at [993, 230] on ul "217255 146410" at bounding box center [1098, 233] width 544 height 28
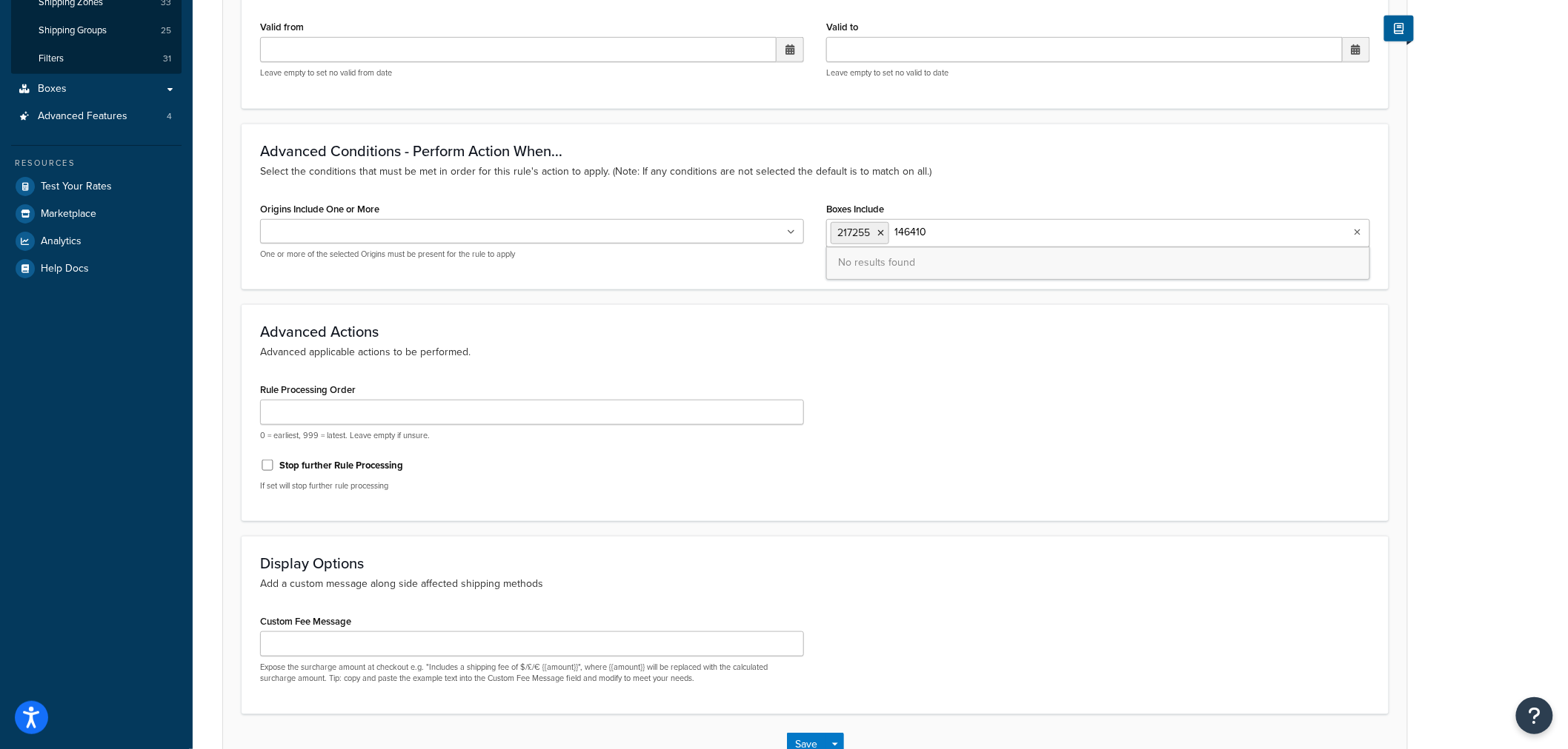
drag, startPoint x: 972, startPoint y: 235, endPoint x: 892, endPoint y: 233, distance: 80.0
click at [892, 233] on ul "217255 146410" at bounding box center [1098, 233] width 544 height 28
paste input "376"
type input "146376"
click at [1218, 213] on div "Boxes Include 217255 No results found" at bounding box center [1098, 223] width 544 height 48
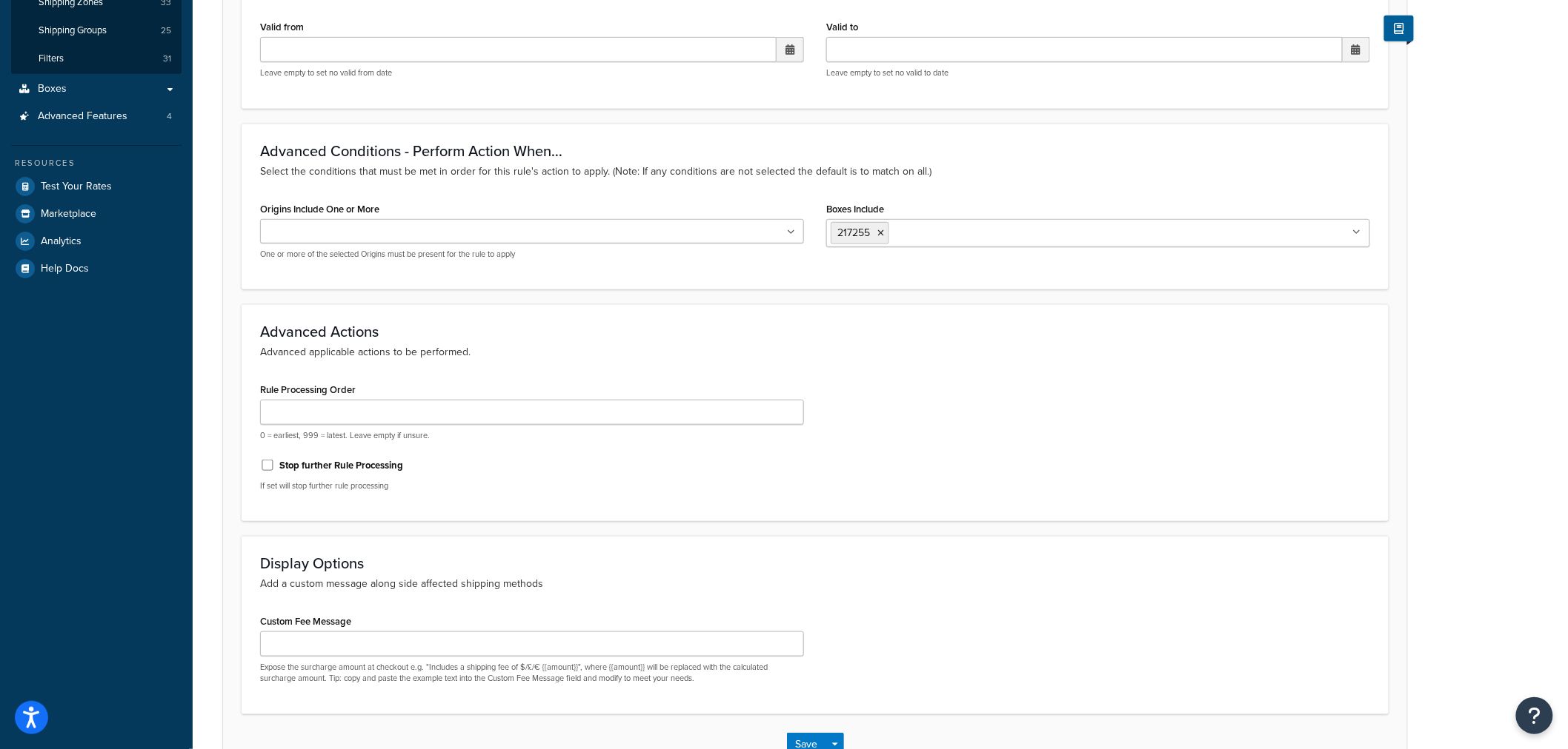
click at [930, 229] on input "Boxes Include" at bounding box center [958, 232] width 131 height 16
paste input "146374"
drag, startPoint x: 936, startPoint y: 235, endPoint x: 902, endPoint y: 226, distance: 35.2
click at [902, 226] on ul "217255 146374" at bounding box center [1098, 233] width 544 height 28
drag, startPoint x: 941, startPoint y: 231, endPoint x: 893, endPoint y: 220, distance: 49.2
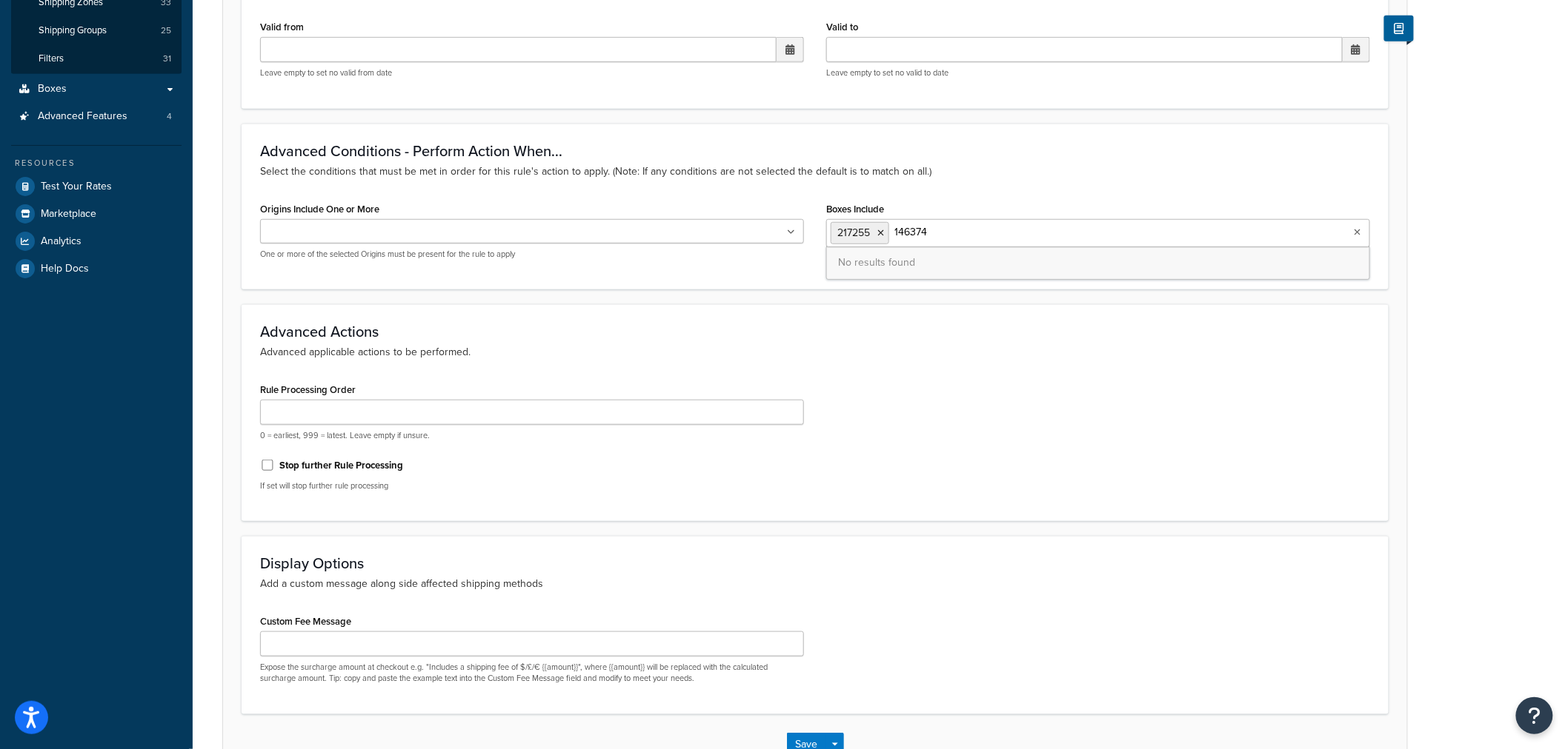
click at [893, 220] on ul "217255 146374" at bounding box center [1098, 233] width 544 height 28
paste input "3"
type input "1"
drag, startPoint x: 1241, startPoint y: 240, endPoint x: 1514, endPoint y: 484, distance: 366.1
click at [1507, 493] on div "Rule: T4P - Oversize Greater Than 32 Inch Parcel Enabled Basic Setup Advanced A…" at bounding box center [879, 281] width 1375 height 1064
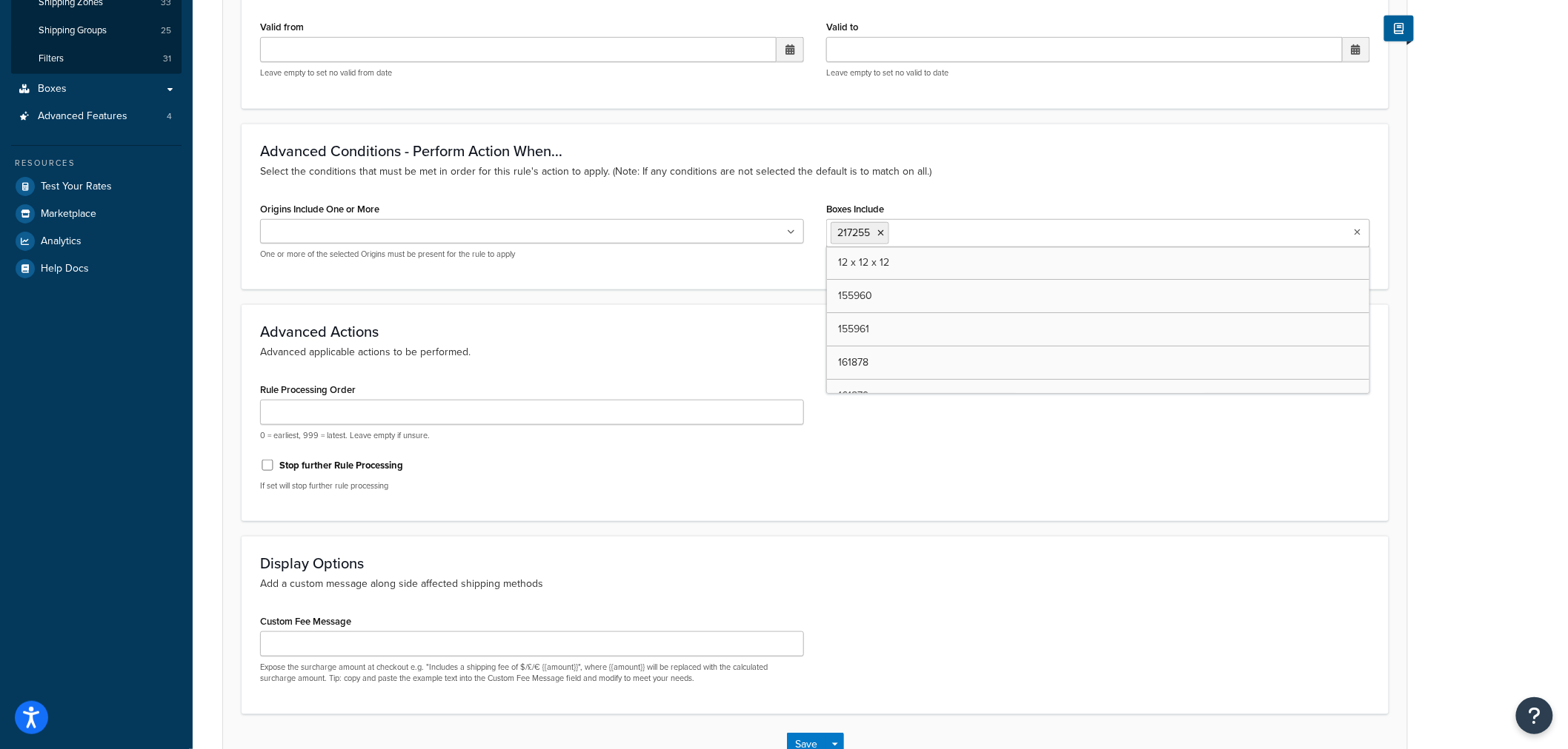
click at [917, 237] on input "Boxes Include" at bounding box center [958, 232] width 131 height 16
paste input "154890"
drag, startPoint x: 931, startPoint y: 232, endPoint x: 894, endPoint y: 228, distance: 37.2
click at [894, 228] on input "154890" at bounding box center [958, 232] width 131 height 16
paste input "75606"
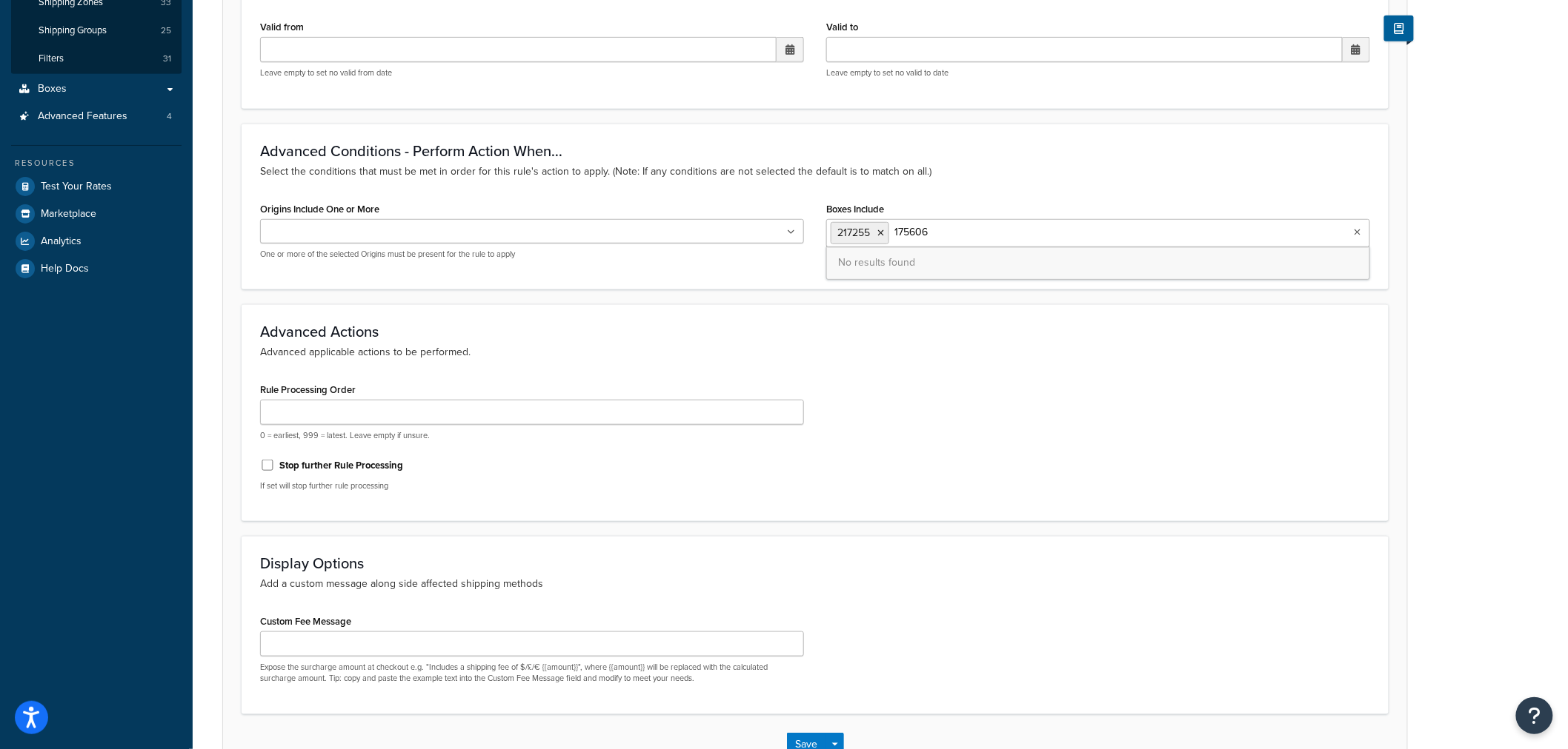
drag, startPoint x: 1083, startPoint y: 240, endPoint x: 922, endPoint y: 232, distance: 161.2
click at [920, 232] on ul "217255 175606" at bounding box center [1098, 233] width 544 height 28
drag, startPoint x: 941, startPoint y: 230, endPoint x: 897, endPoint y: 227, distance: 44.1
click at [897, 227] on input "175606" at bounding box center [958, 232] width 131 height 16
paste input "5"
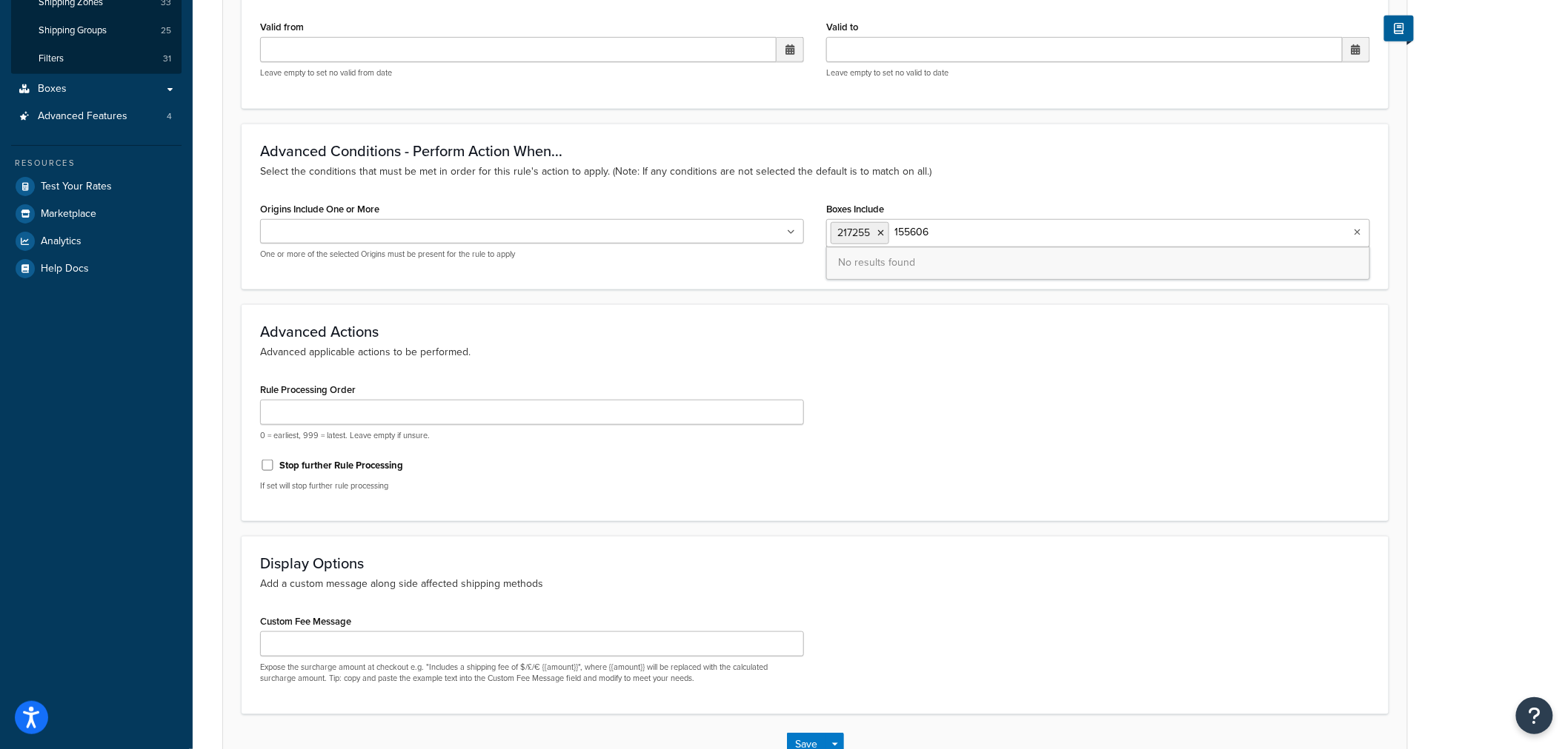
drag, startPoint x: 914, startPoint y: 233, endPoint x: 891, endPoint y: 229, distance: 23.3
click at [891, 229] on ul "217255 155606" at bounding box center [1098, 233] width 544 height 28
paste input "388725"
type input "388725"
click at [1098, 210] on div "Boxes Include 217255 No results found" at bounding box center [1098, 223] width 544 height 48
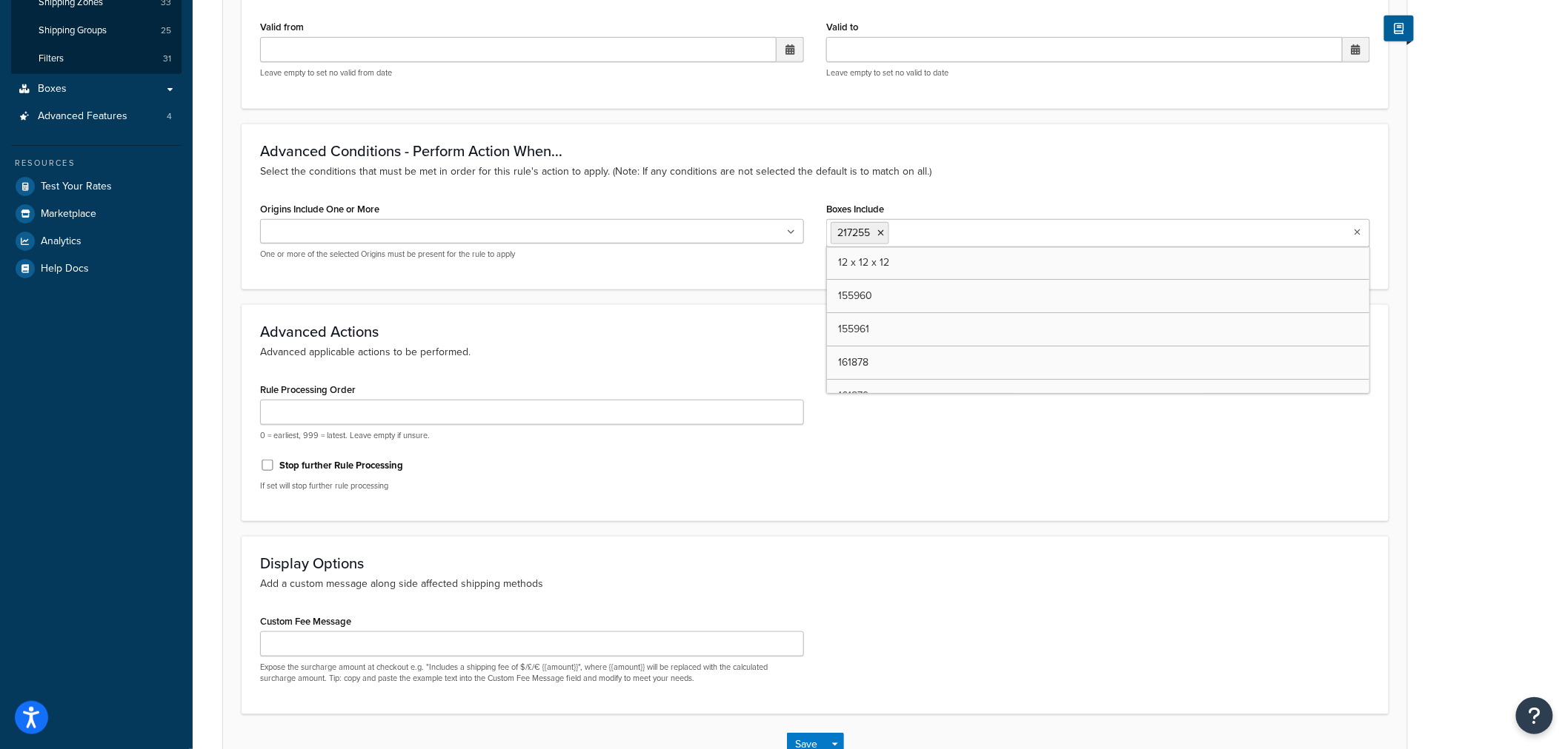
click at [968, 228] on input "Boxes Include" at bounding box center [958, 232] width 131 height 16
paste input "444571"
type input "444571"
drag, startPoint x: 1142, startPoint y: 203, endPoint x: 1038, endPoint y: 224, distance: 106.1
click at [1137, 203] on div "Boxes Include 217255 12 x 12 x 12 155960 155961 161878 161879 161881 163599 163…" at bounding box center [1098, 223] width 544 height 48
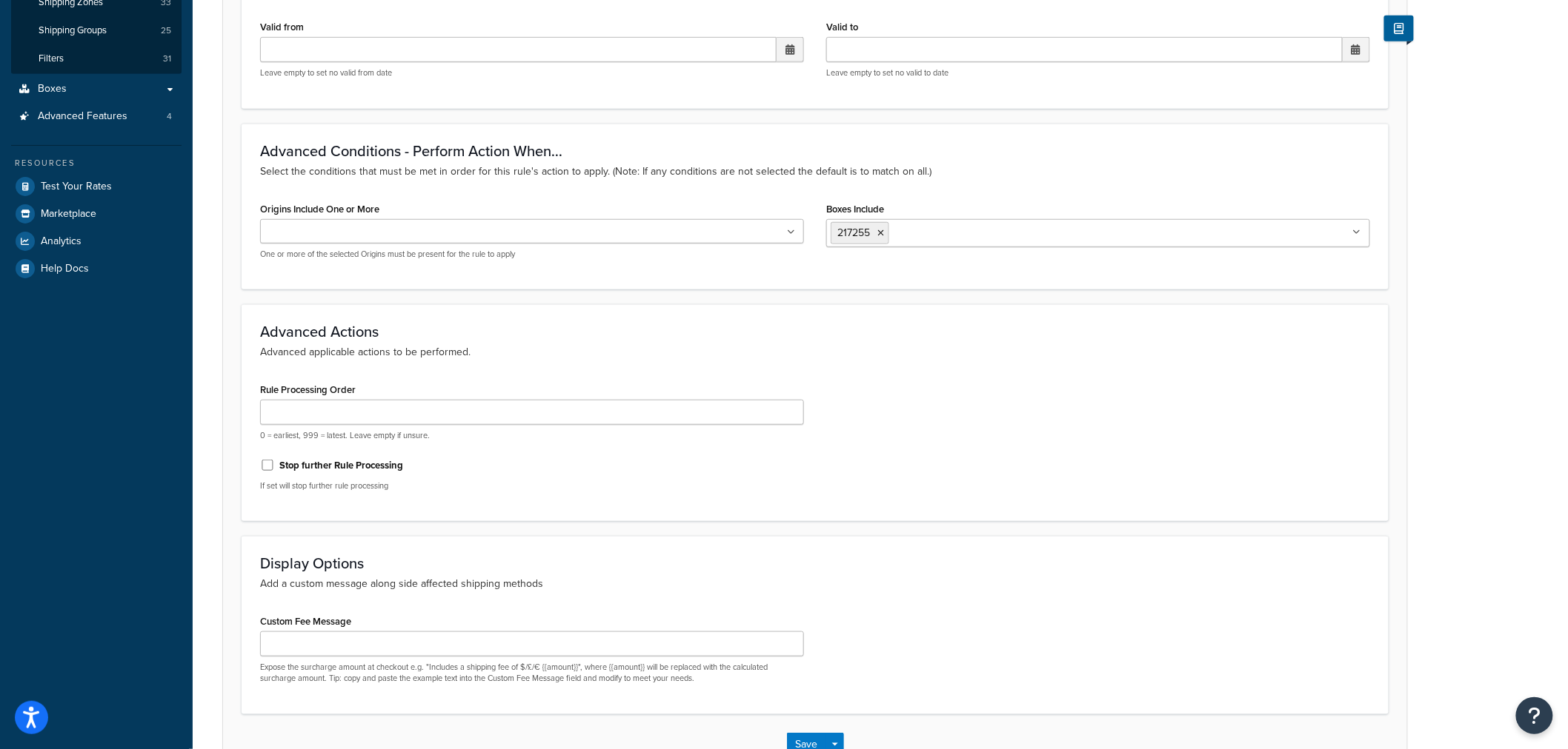
click at [1031, 228] on ul "217255" at bounding box center [1098, 233] width 544 height 28
paste input "220322"
type input "220322"
drag, startPoint x: 1072, startPoint y: 207, endPoint x: 1045, endPoint y: 207, distance: 27.0
click at [1072, 207] on div "Boxes Include 217255 No results found" at bounding box center [1098, 223] width 544 height 48
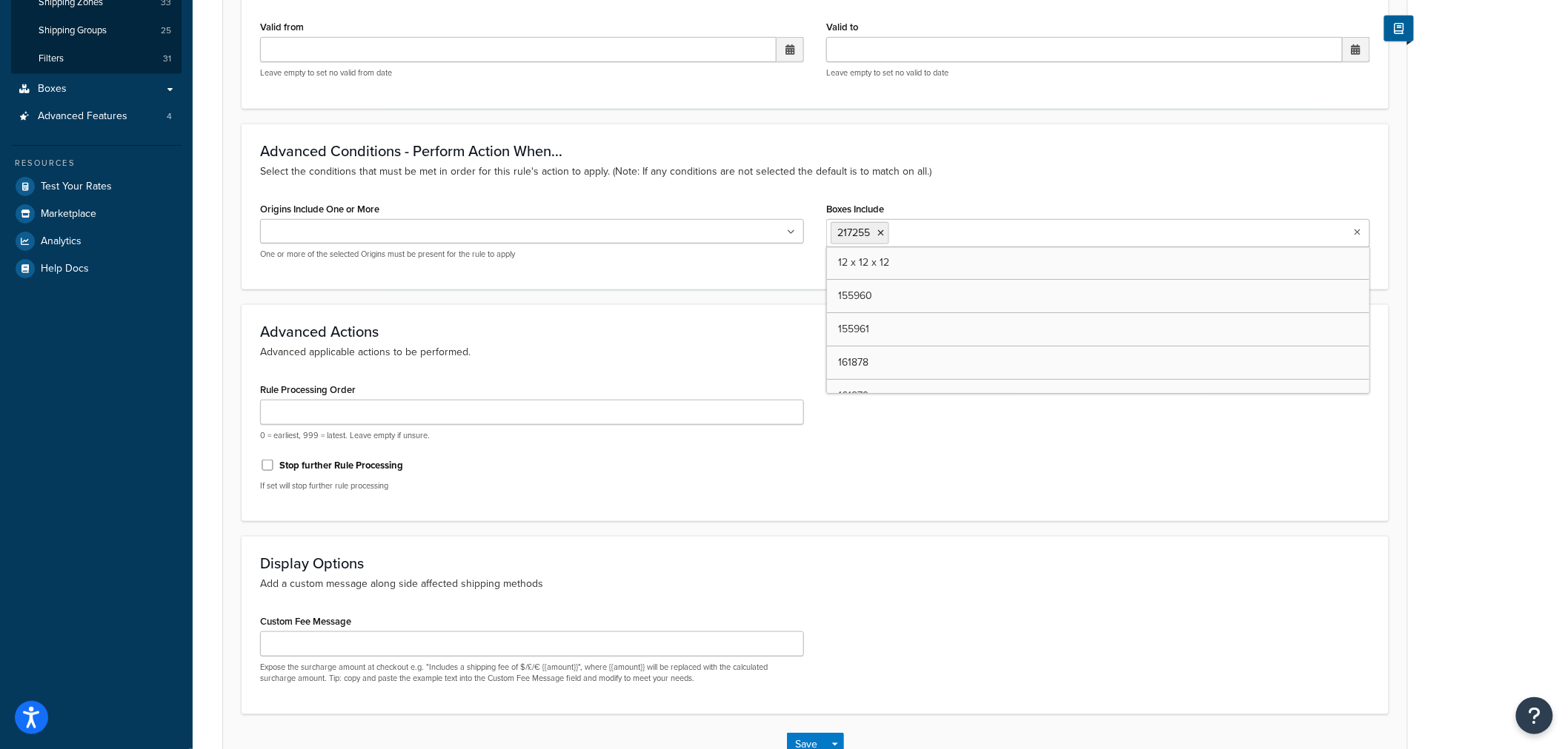
click at [978, 230] on input "Boxes Include" at bounding box center [958, 232] width 131 height 16
paste input "5874"
type input "5874"
drag, startPoint x: 1104, startPoint y: 183, endPoint x: 1053, endPoint y: 203, distance: 54.8
click at [1104, 183] on div "Advanced Conditions - Perform Action When... Select the conditions that must be…" at bounding box center [815, 207] width 1147 height 166
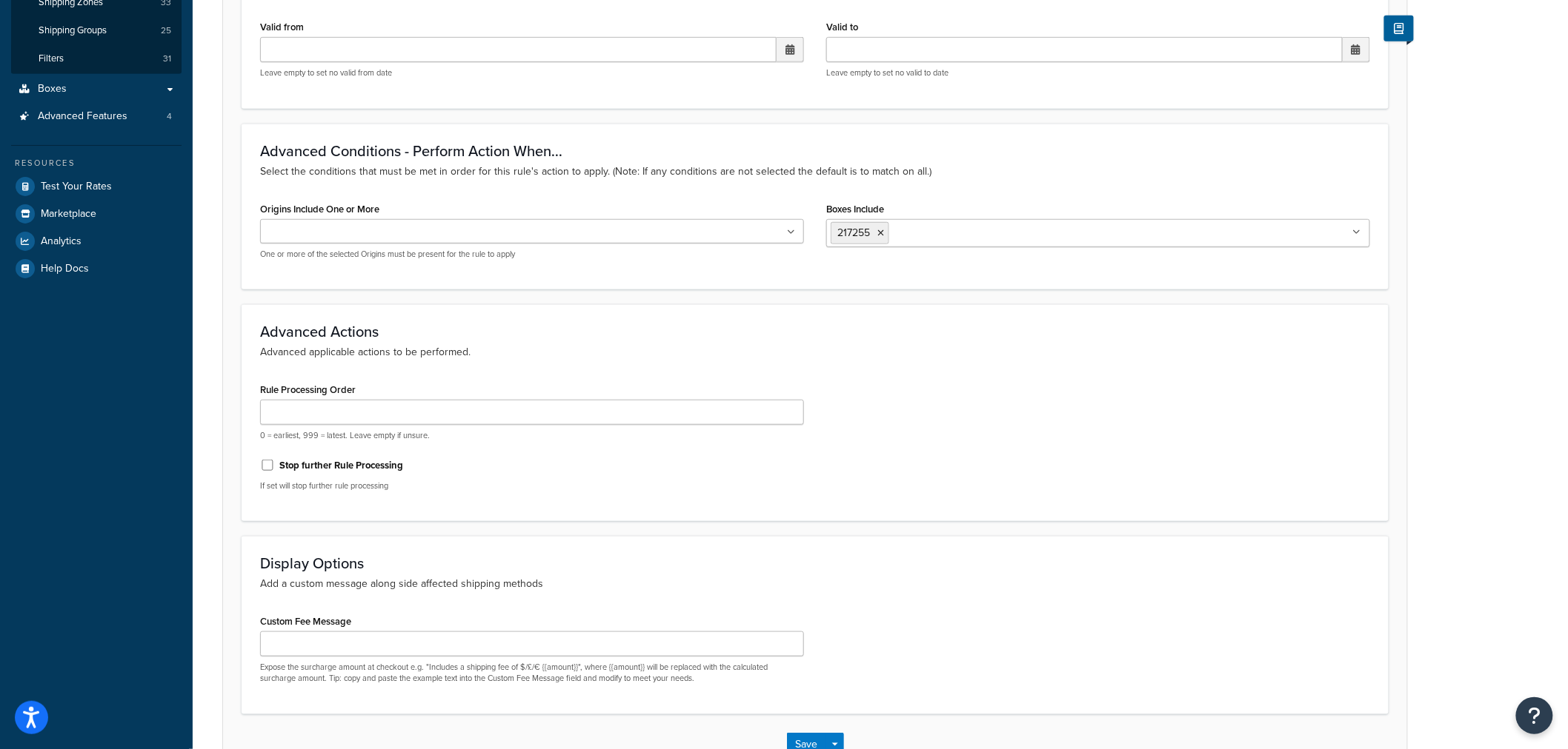
click at [1031, 220] on ul "217255" at bounding box center [1098, 233] width 544 height 28
paste input "384548"
type input "384548"
click at [1136, 182] on div "Advanced Conditions - Perform Action When... Select the conditions that must be…" at bounding box center [815, 207] width 1147 height 166
click at [1098, 227] on ul "217255 384548" at bounding box center [1098, 233] width 544 height 28
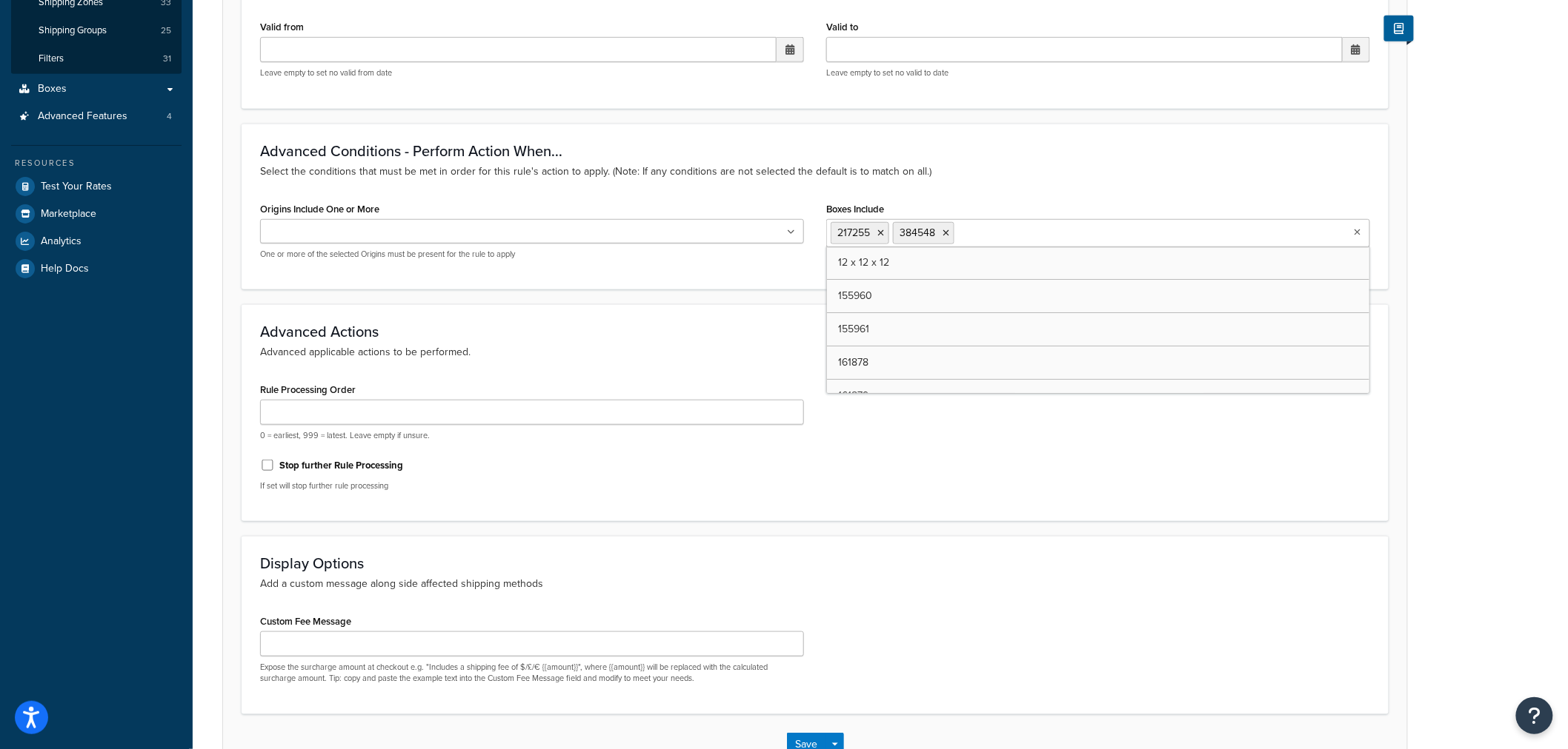
paste input "441403"
type input "441403"
drag, startPoint x: 1182, startPoint y: 168, endPoint x: 1328, endPoint y: 207, distance: 151.1
click at [1189, 168] on p "Select the conditions that must be met in order for this rule's action to apply…" at bounding box center [814, 171] width 1110 height 16
click at [1074, 212] on div "Boxes Include 217255 384548 12 x 12 x 12 155960 155961 161878 161879 161881 163…" at bounding box center [1098, 223] width 544 height 48
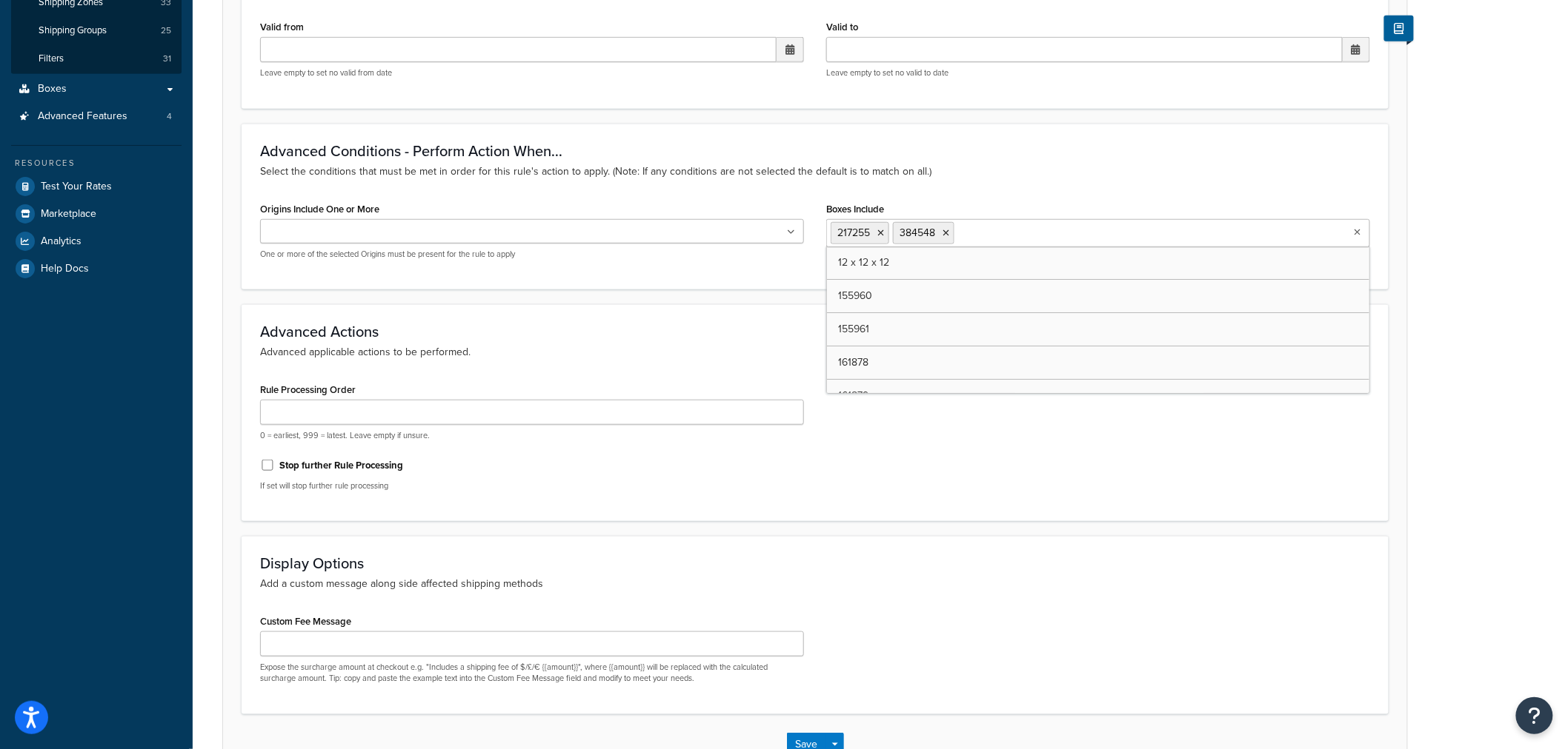
click at [1065, 231] on input "Boxes Include" at bounding box center [1023, 232] width 131 height 16
paste input "441404"
type input "441404"
drag, startPoint x: 1129, startPoint y: 179, endPoint x: 1092, endPoint y: 203, distance: 44.1
click at [1126, 180] on div "Advanced Conditions - Perform Action When... Select the conditions that must be…" at bounding box center [815, 207] width 1147 height 166
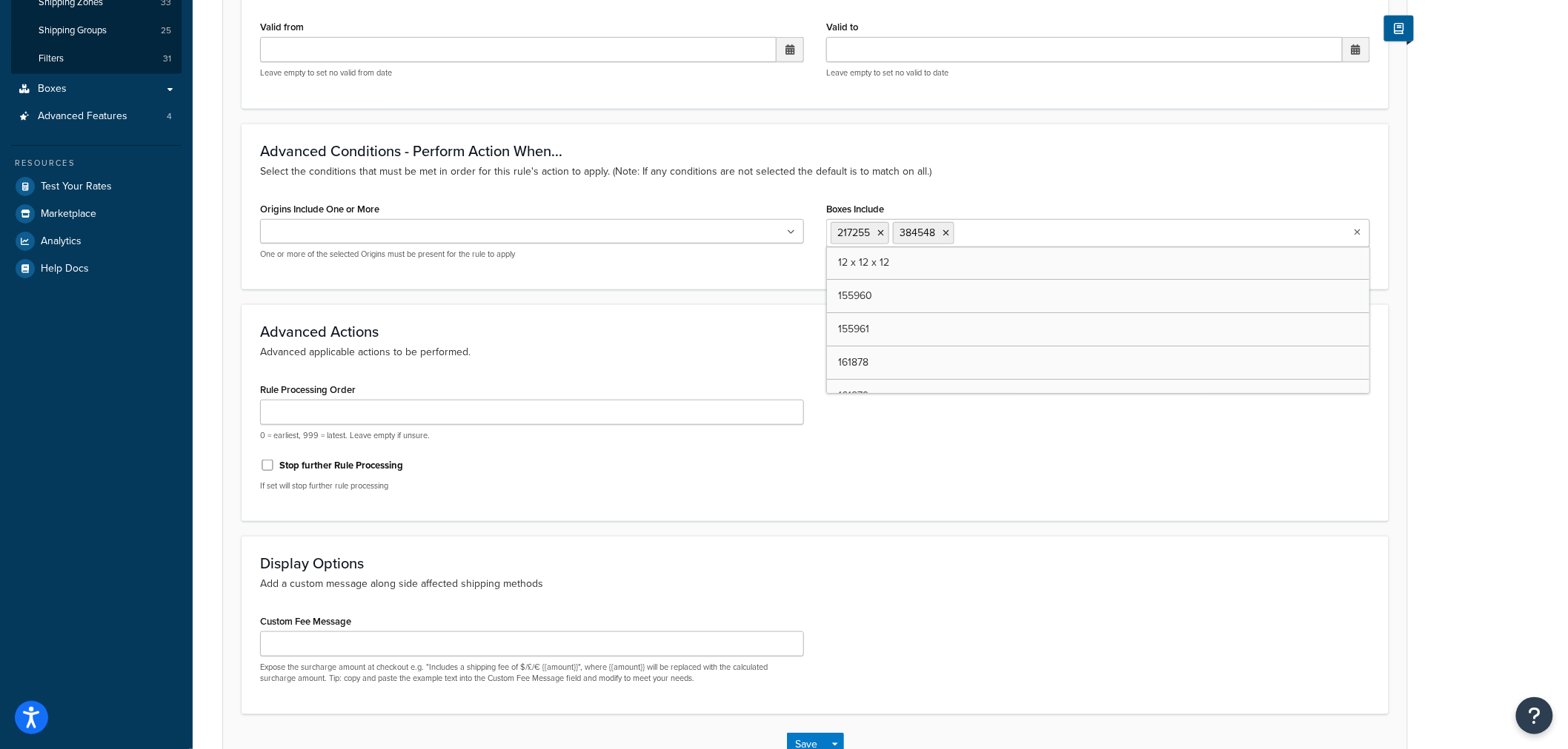
click at [1077, 228] on ul "217255 384548" at bounding box center [1098, 233] width 544 height 28
paste input "22779"
type input "22779"
click at [1167, 180] on div "Advanced Conditions - Perform Action When... Select the conditions that must be…" at bounding box center [815, 207] width 1147 height 166
click at [1184, 200] on div "Boxes Include 217255 384548 12 x 12 x 12 155960 155961 161878 161879 161881 163…" at bounding box center [1098, 223] width 544 height 48
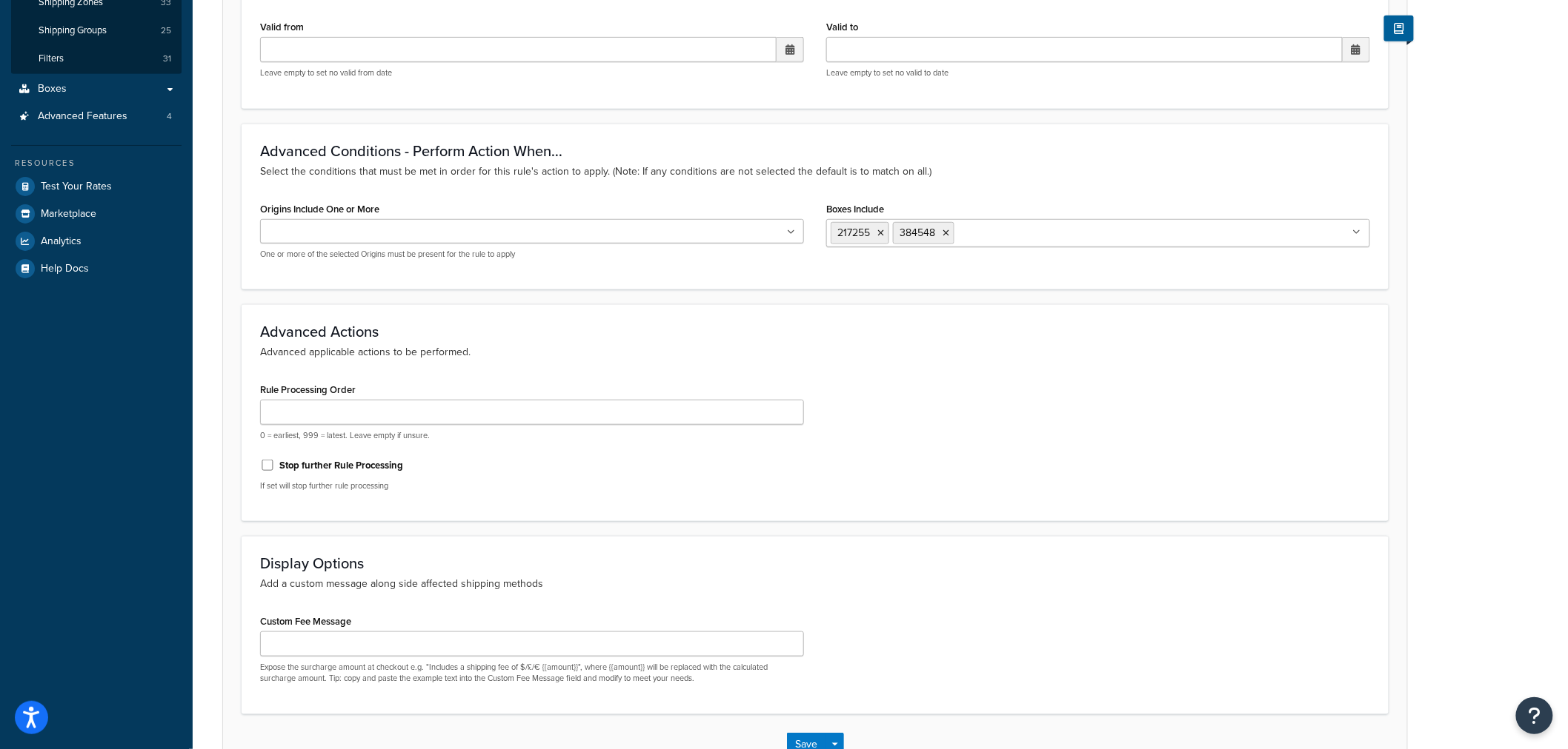
click at [1138, 226] on ul "217255 384548" at bounding box center [1098, 233] width 544 height 28
paste input "384559"
type input "384559"
click at [1084, 228] on input "Boxes Include" at bounding box center [1088, 232] width 131 height 16
paste input "438303"
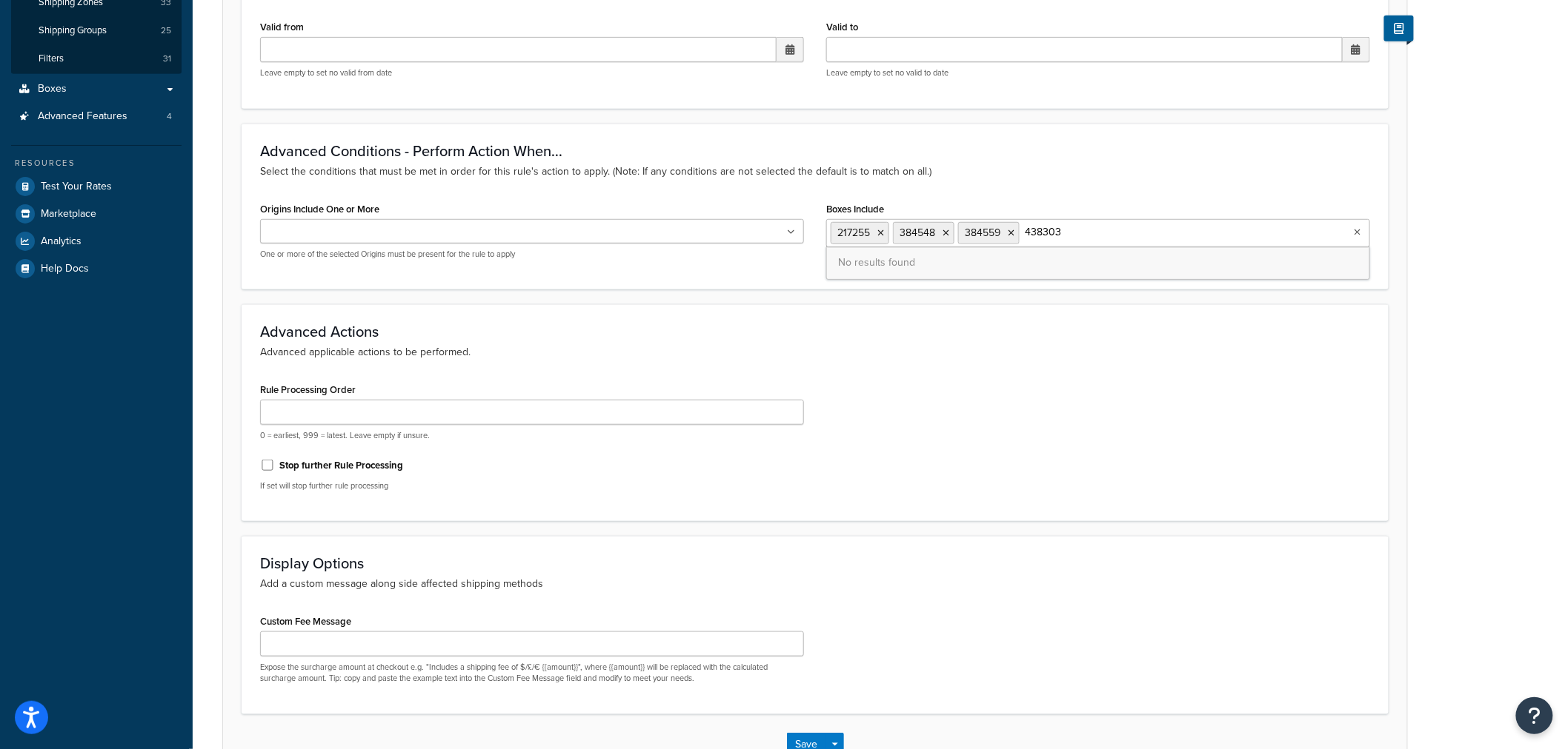
type input "438303"
click at [1183, 200] on div "Boxes Include 217255 384548 384559 No results found" at bounding box center [1098, 223] width 544 height 48
click at [1154, 221] on ul "217255 384548 384559" at bounding box center [1098, 233] width 544 height 28
paste input "438379"
click at [1210, 231] on ul "217255 384548 384559 438379" at bounding box center [1098, 233] width 544 height 28
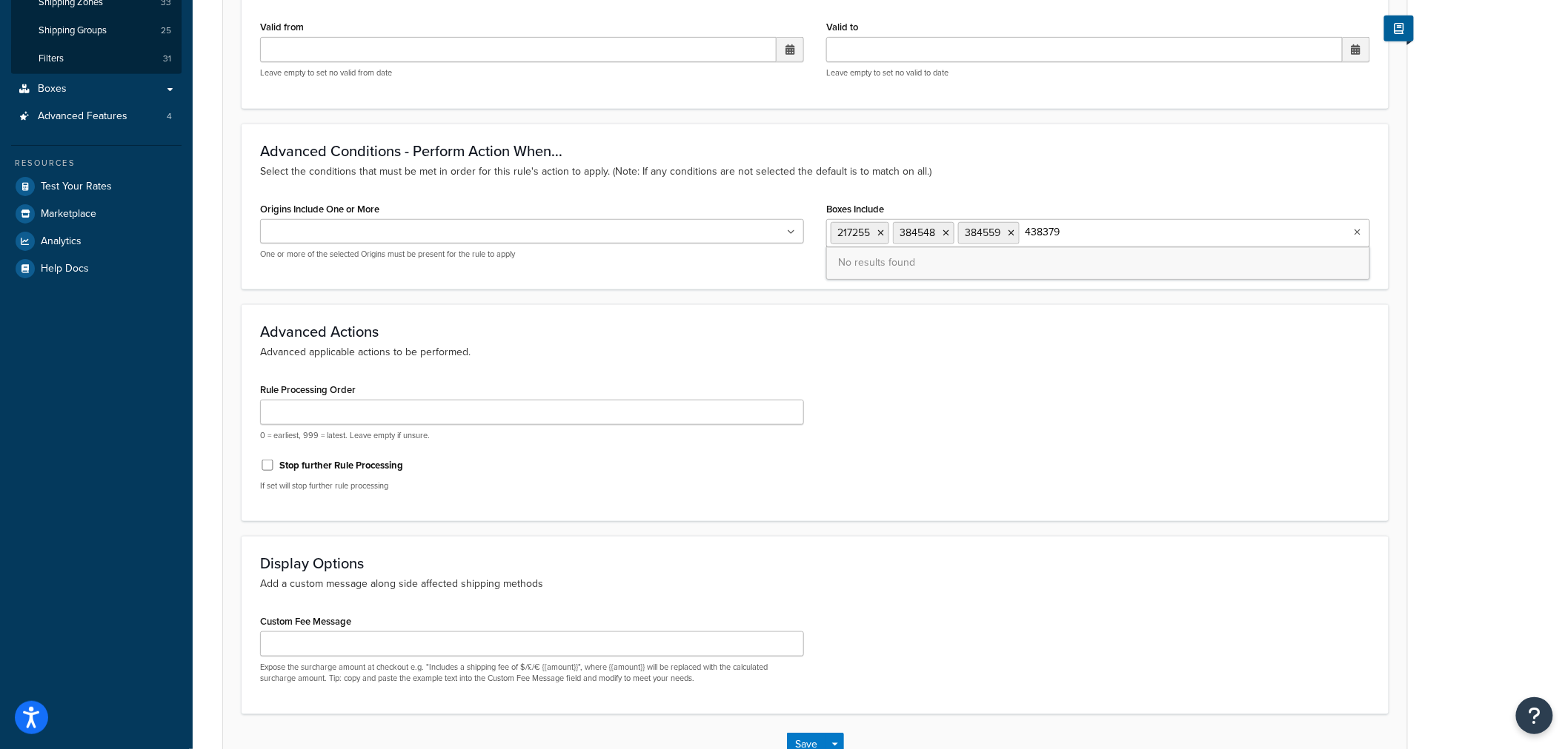
drag, startPoint x: 1119, startPoint y: 231, endPoint x: 1026, endPoint y: 224, distance: 93.3
click at [1026, 224] on input "438379" at bounding box center [1088, 232] width 131 height 16
paste input "61"
drag, startPoint x: 1058, startPoint y: 230, endPoint x: 1027, endPoint y: 223, distance: 31.8
click at [1027, 224] on input "6179" at bounding box center [1088, 232] width 131 height 16
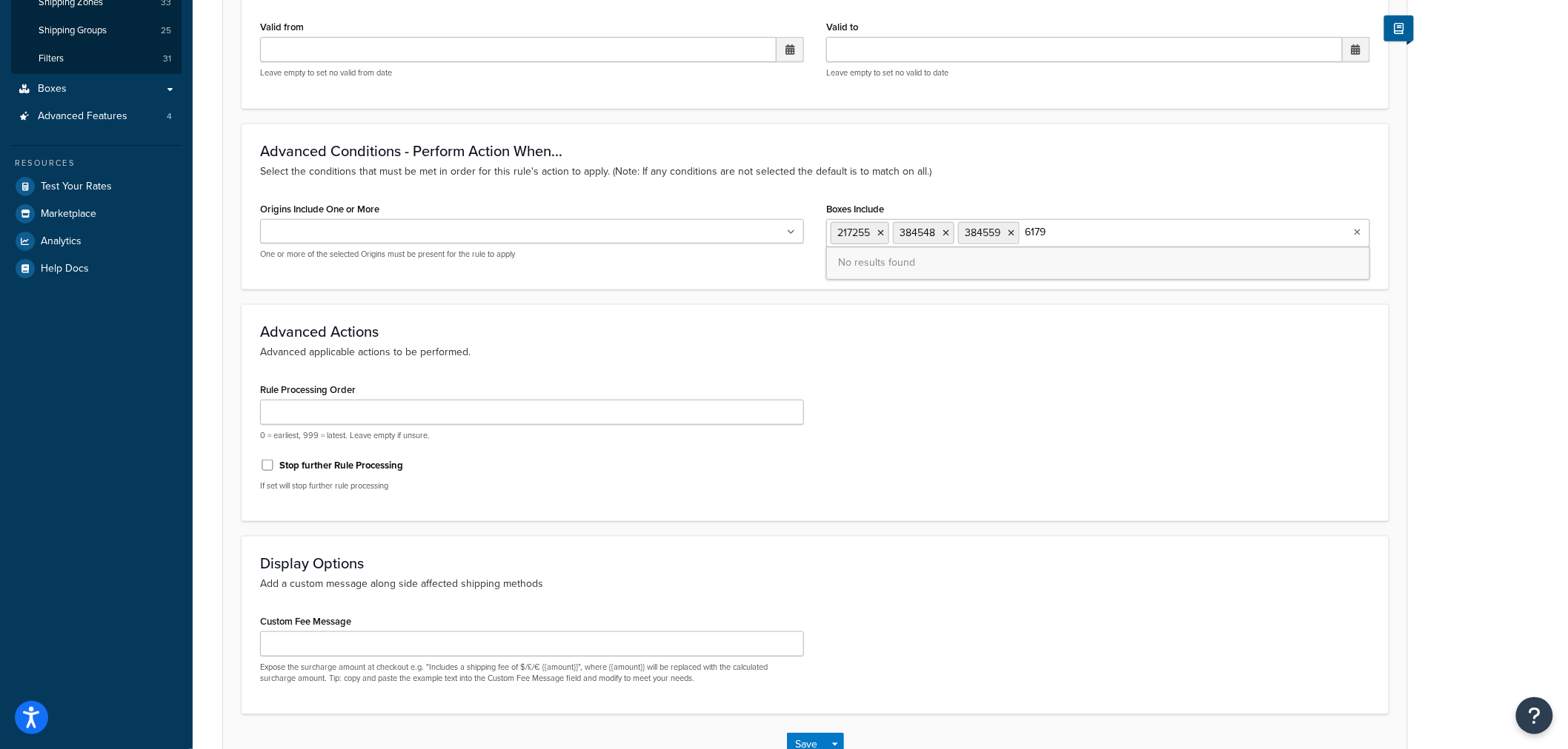
paste input "13798"
drag, startPoint x: 1053, startPoint y: 232, endPoint x: 1025, endPoint y: 228, distance: 28.3
click at [1025, 228] on input "13798" at bounding box center [1088, 232] width 131 height 16
paste input "7897"
drag, startPoint x: 1041, startPoint y: 231, endPoint x: 1020, endPoint y: 227, distance: 21.4
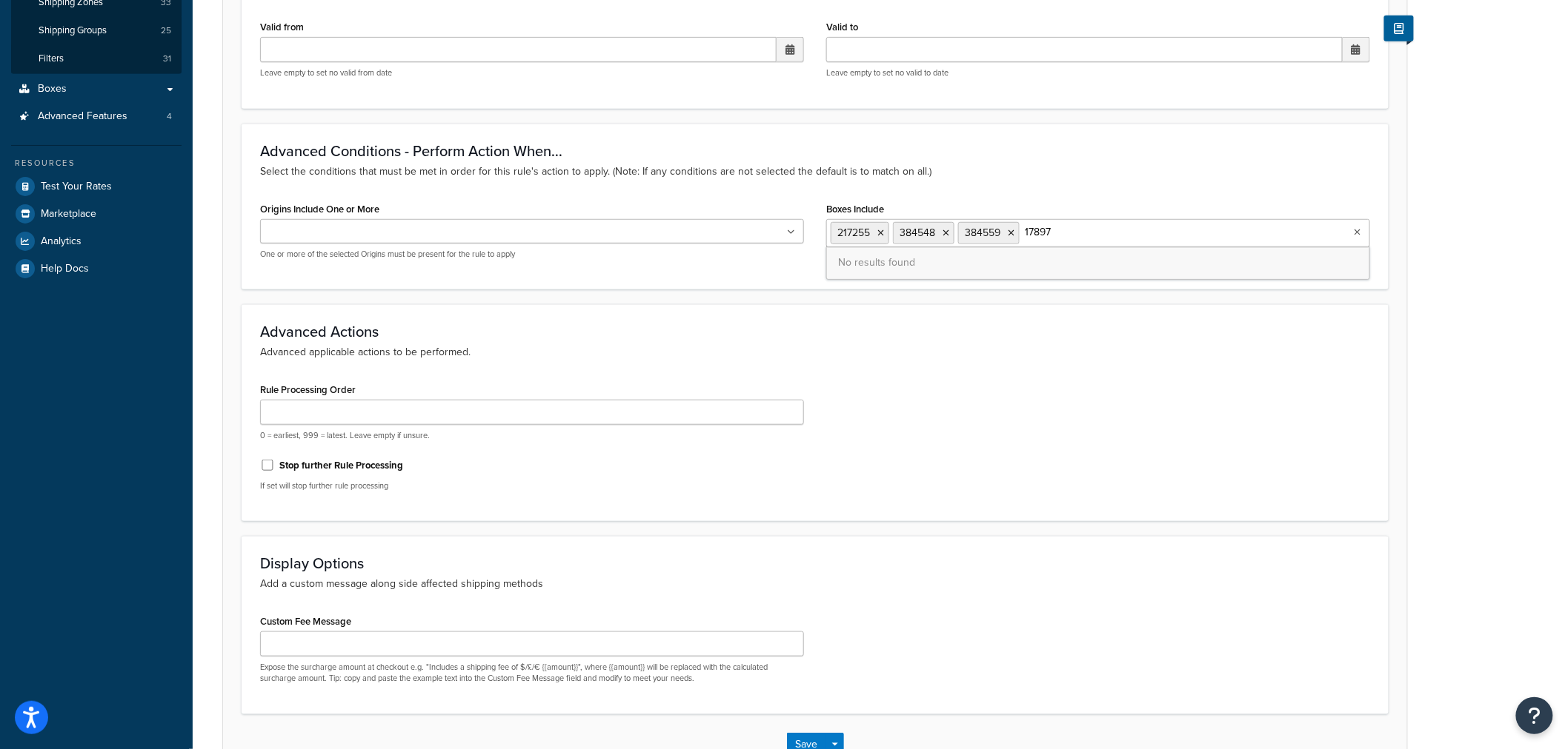
click at [1020, 227] on ul "217255 384548 384559 17897" at bounding box center [1098, 233] width 544 height 28
paste input "560"
drag, startPoint x: 1071, startPoint y: 230, endPoint x: 1026, endPoint y: 226, distance: 45.2
click at [1026, 226] on input "17560" at bounding box center [1088, 232] width 131 height 16
paste input "22799"
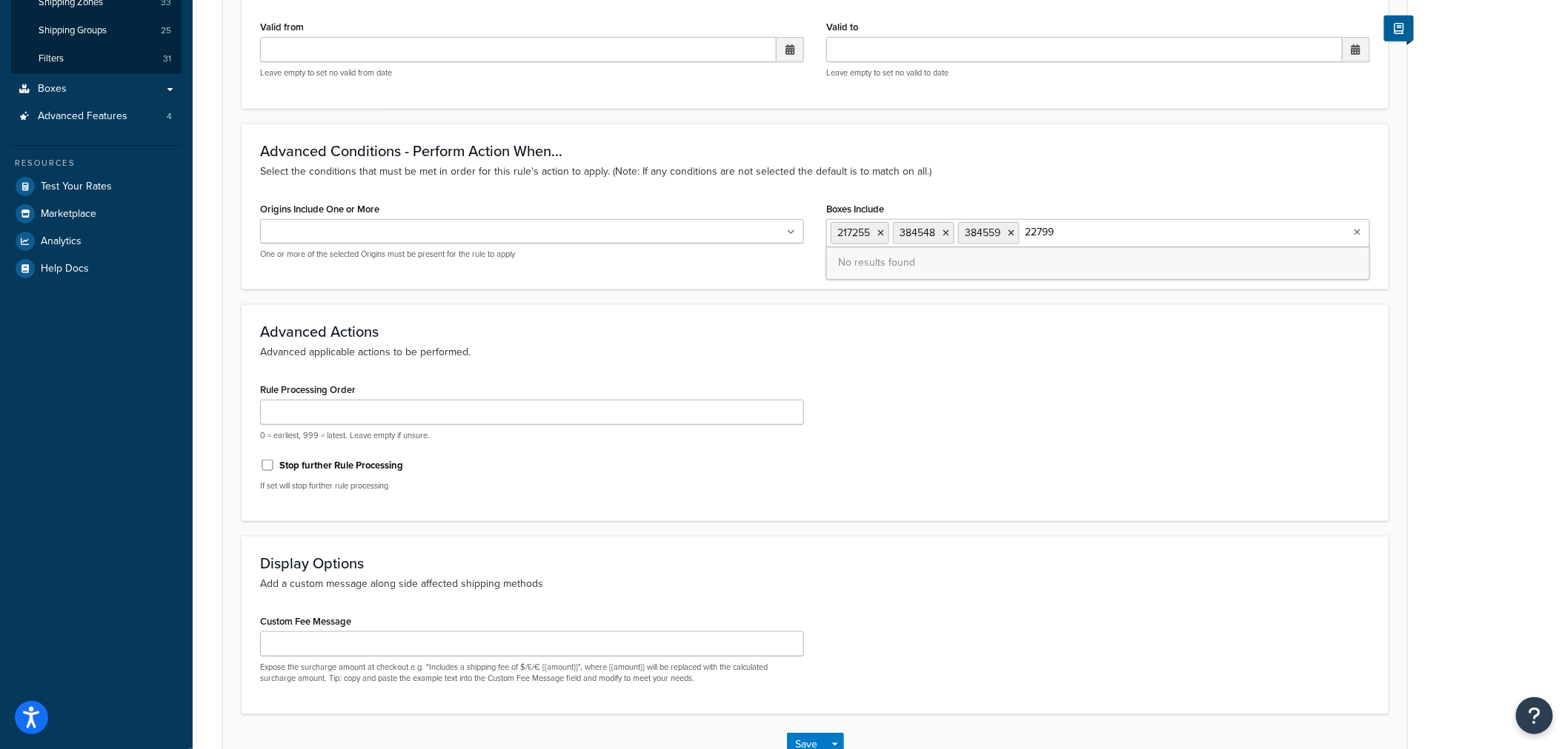
type input "22799"
drag, startPoint x: 1214, startPoint y: 210, endPoint x: 1194, endPoint y: 217, distance: 21.2
click at [1214, 210] on div "Boxes Include 217255 384548 384559 No results found" at bounding box center [1098, 223] width 544 height 48
click at [1189, 228] on ul "217255 384548 384559" at bounding box center [1098, 233] width 544 height 28
paste input "22801"
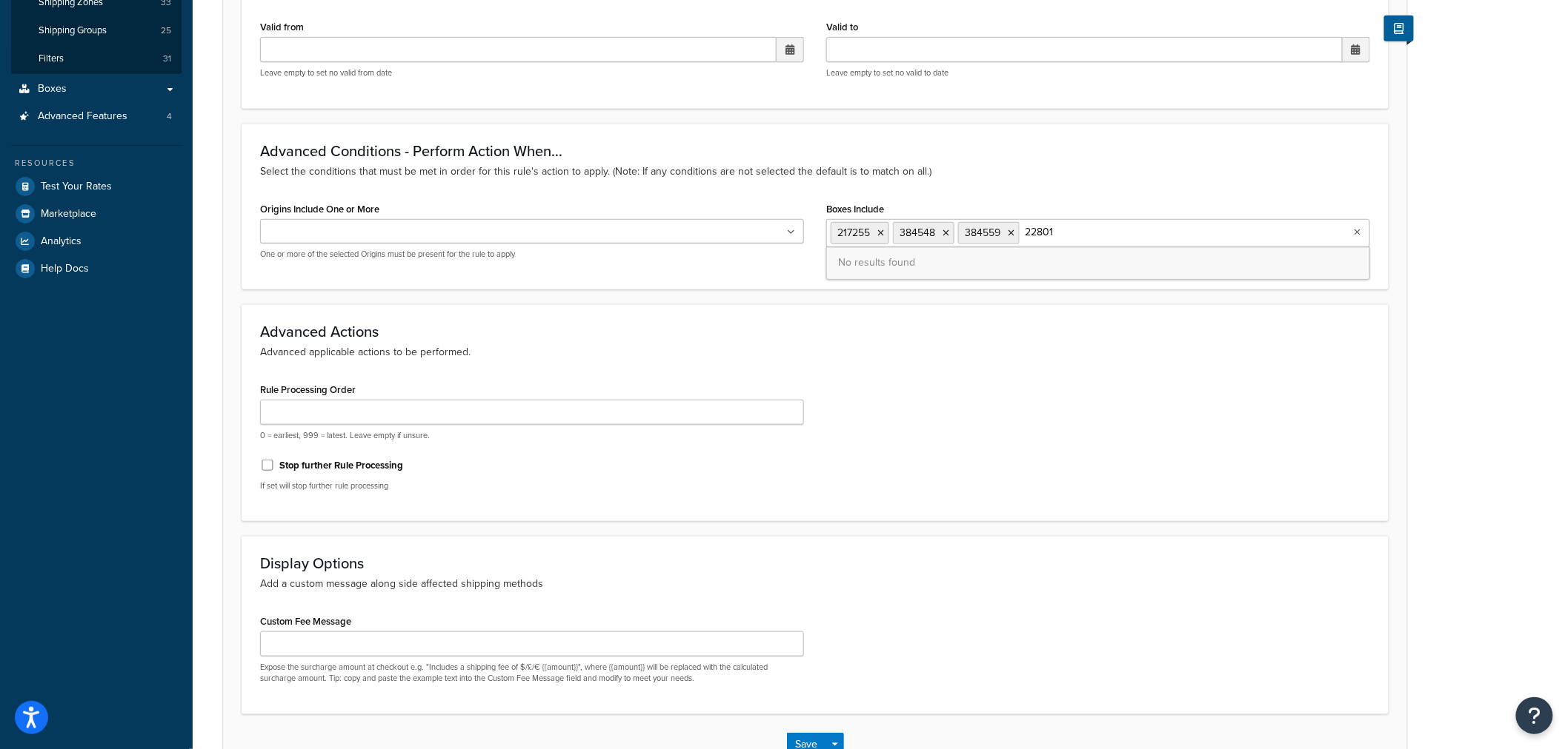
type input "22801"
drag, startPoint x: 1162, startPoint y: 188, endPoint x: 1143, endPoint y: 216, distance: 33.8
click at [1160, 188] on div "Advanced Conditions - Perform Action When... Select the conditions that must be…" at bounding box center [815, 207] width 1147 height 166
click at [1139, 233] on ul "217255 384548 384559" at bounding box center [1098, 233] width 544 height 28
paste input "147482"
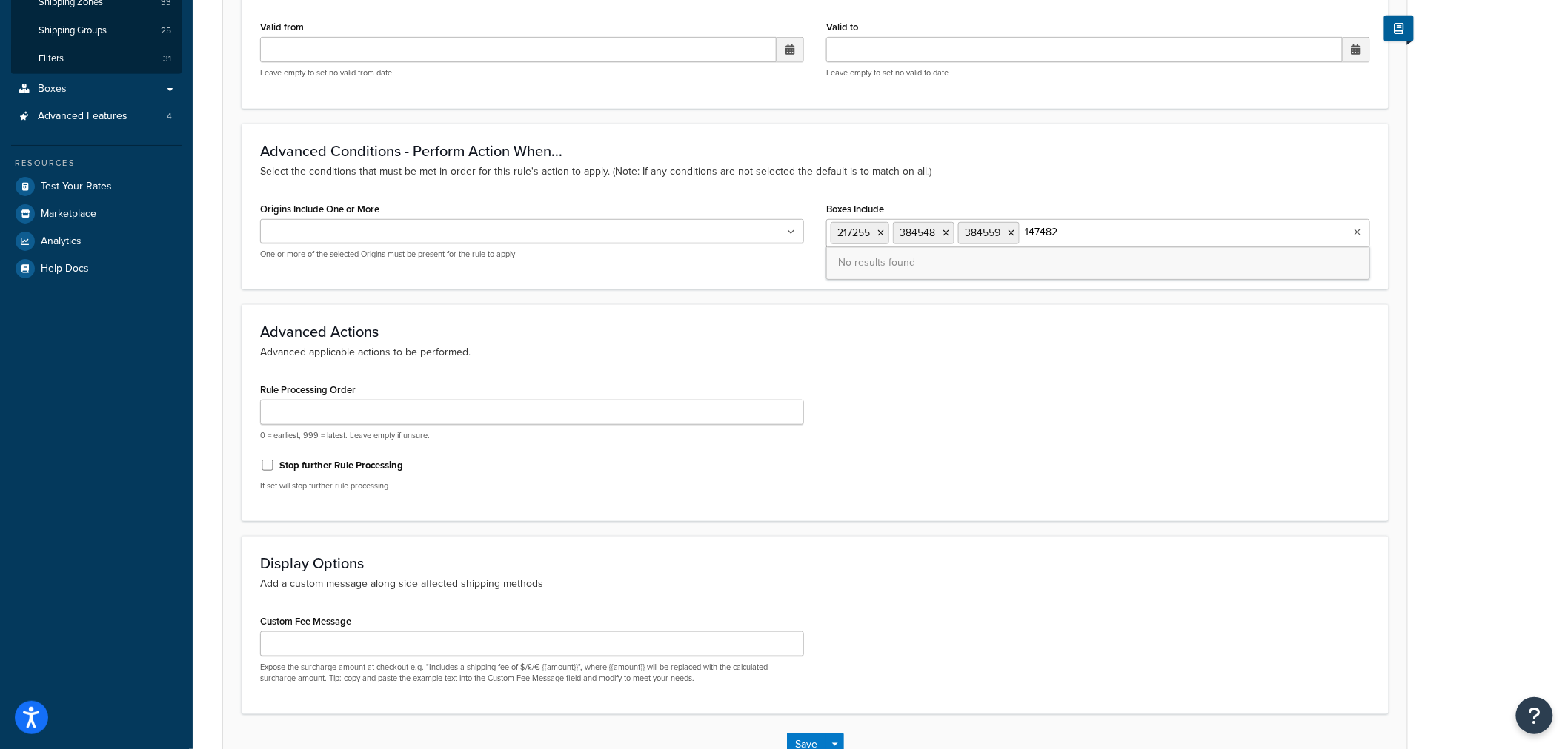
type input "147482"
click at [1164, 182] on div "Advanced Conditions - Perform Action When... Select the conditions that must be…" at bounding box center [815, 207] width 1147 height 166
click at [1157, 231] on ul "217255 384548 384559" at bounding box center [1098, 233] width 544 height 28
paste input "147236"
type input "147236"
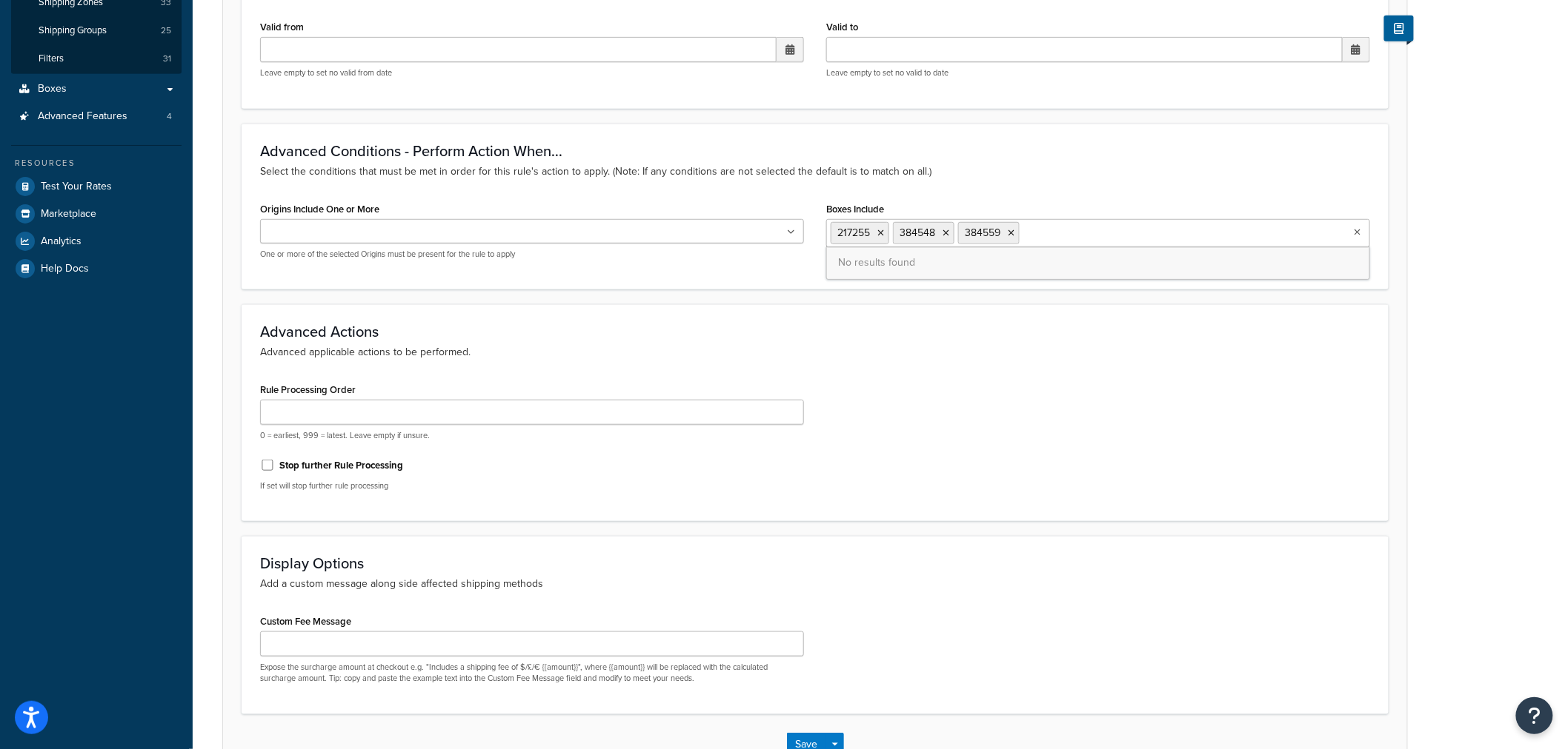
drag, startPoint x: 1176, startPoint y: 202, endPoint x: 1169, endPoint y: 216, distance: 15.7
click at [1176, 202] on div "Boxes Include 217255 384548 384559 No results found" at bounding box center [1098, 223] width 544 height 48
click at [1165, 238] on ul "217255 384548 384559" at bounding box center [1098, 233] width 544 height 28
paste input "149325"
type input "149325"
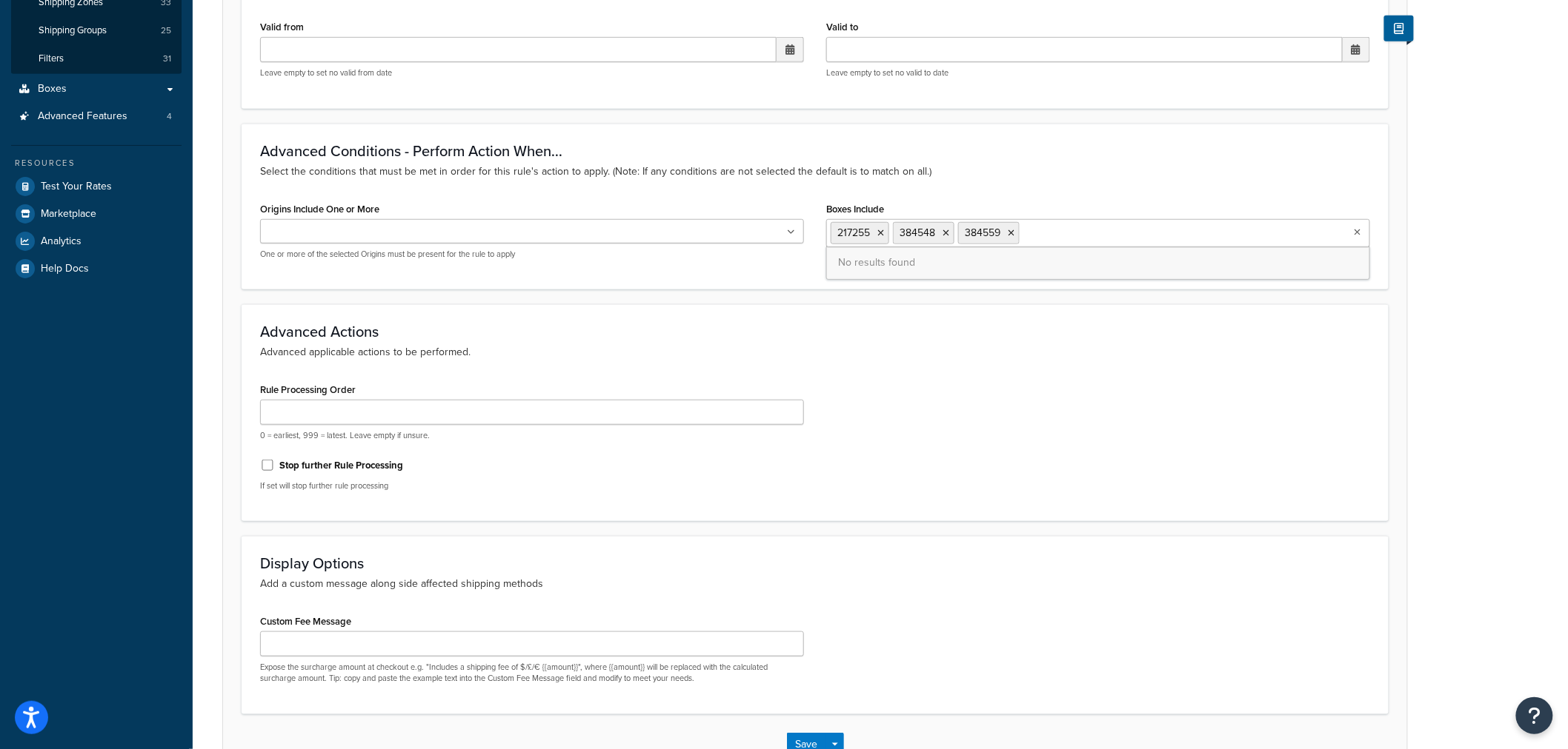
click at [1132, 208] on div "Boxes Include 217255 384548 384559 No results found" at bounding box center [1098, 223] width 544 height 48
click at [1131, 234] on input "Boxes Include" at bounding box center [1088, 232] width 131 height 16
paste input "149323"
type input "149323"
drag, startPoint x: 1194, startPoint y: 204, endPoint x: 1189, endPoint y: 225, distance: 21.6
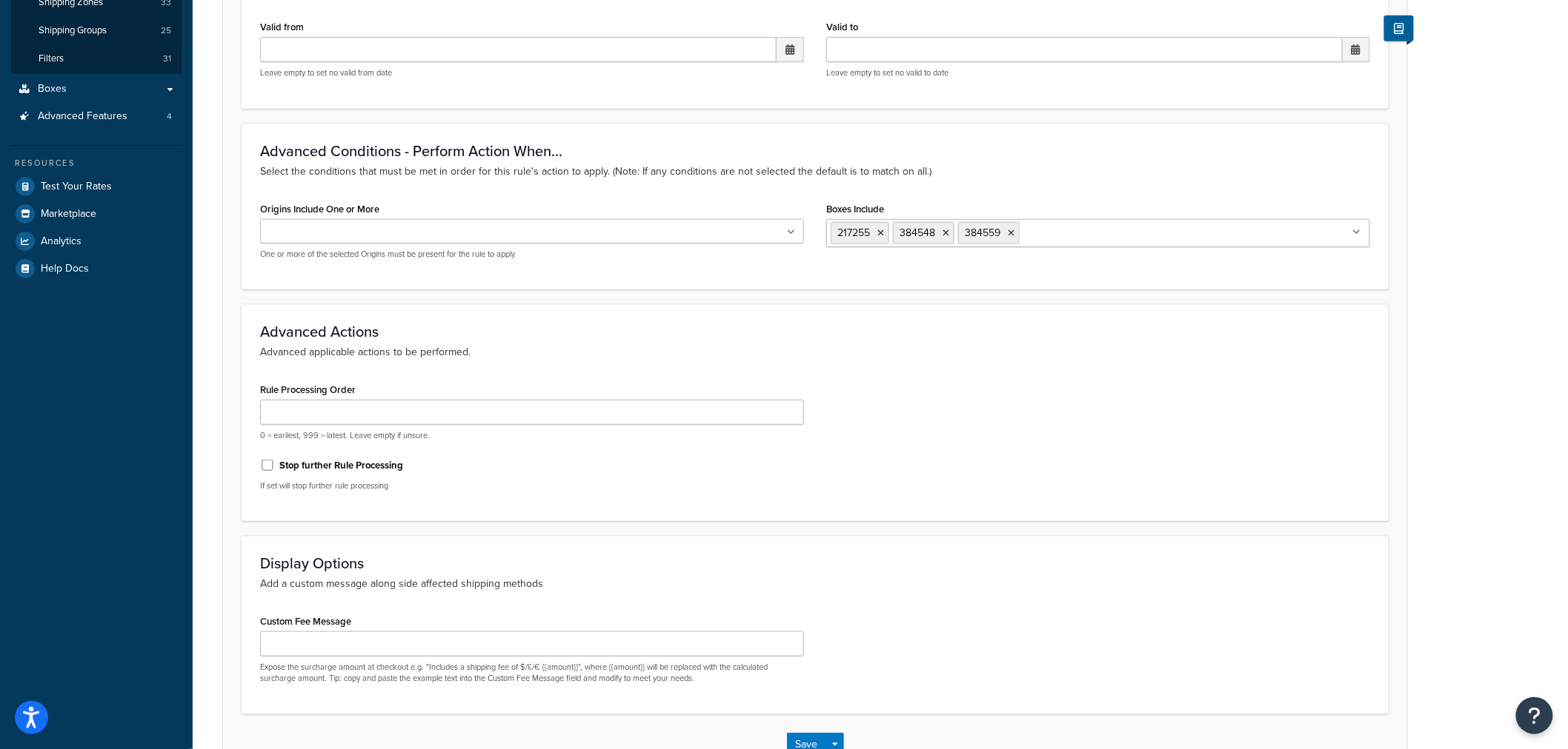
click at [1194, 204] on div "Boxes Include 217255 384548 384559 12 x 12 x 12 155960 155961 161878 161879 161…" at bounding box center [1098, 223] width 544 height 48
click at [1189, 239] on ul "217255 384548 384559" at bounding box center [1098, 233] width 544 height 28
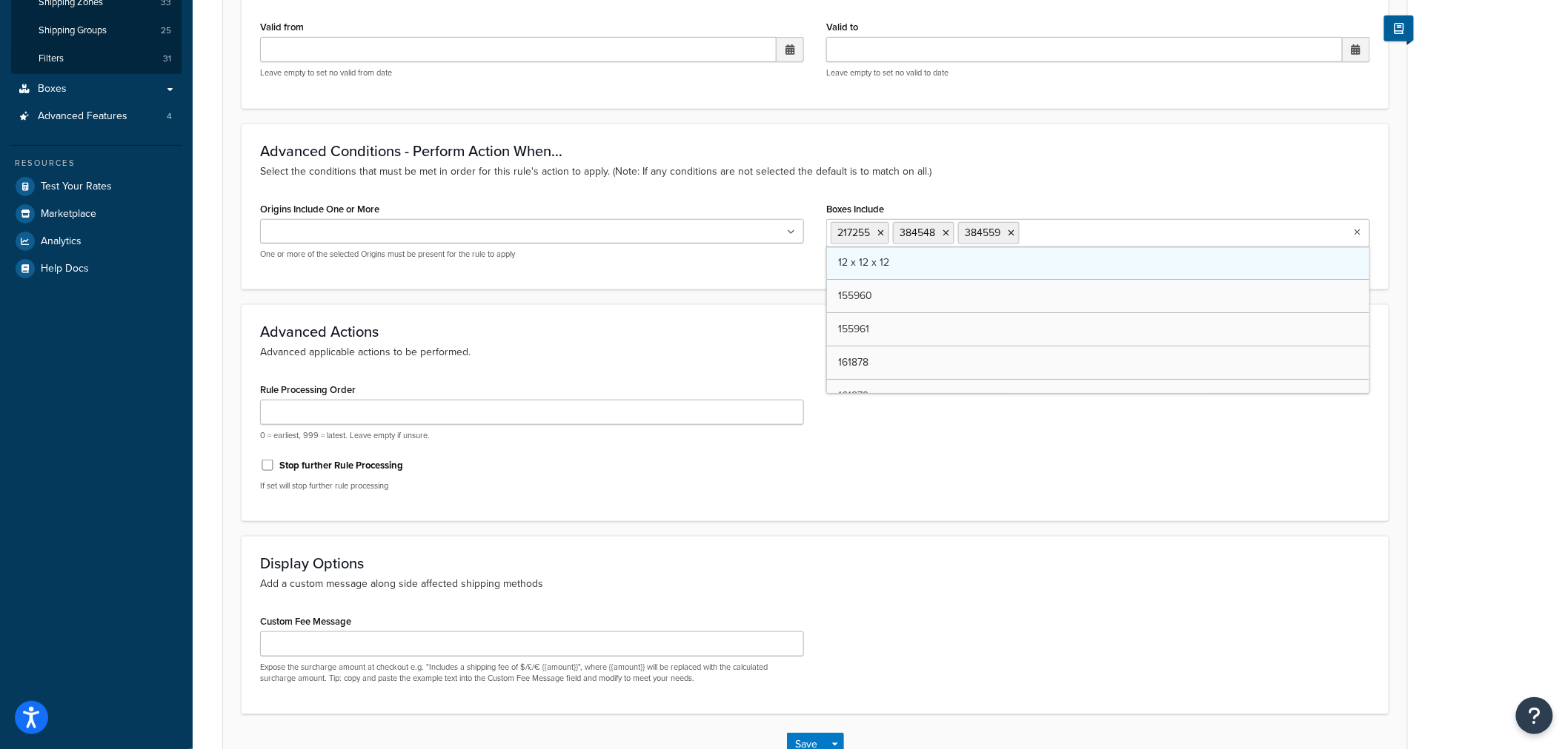
paste input "149324"
type input "149324"
click at [1156, 187] on div "Advanced Conditions - Perform Action When... Select the conditions that must be…" at bounding box center [815, 207] width 1147 height 166
click at [1157, 234] on ul "217255 384548 384559" at bounding box center [1098, 233] width 544 height 28
paste input "152500"
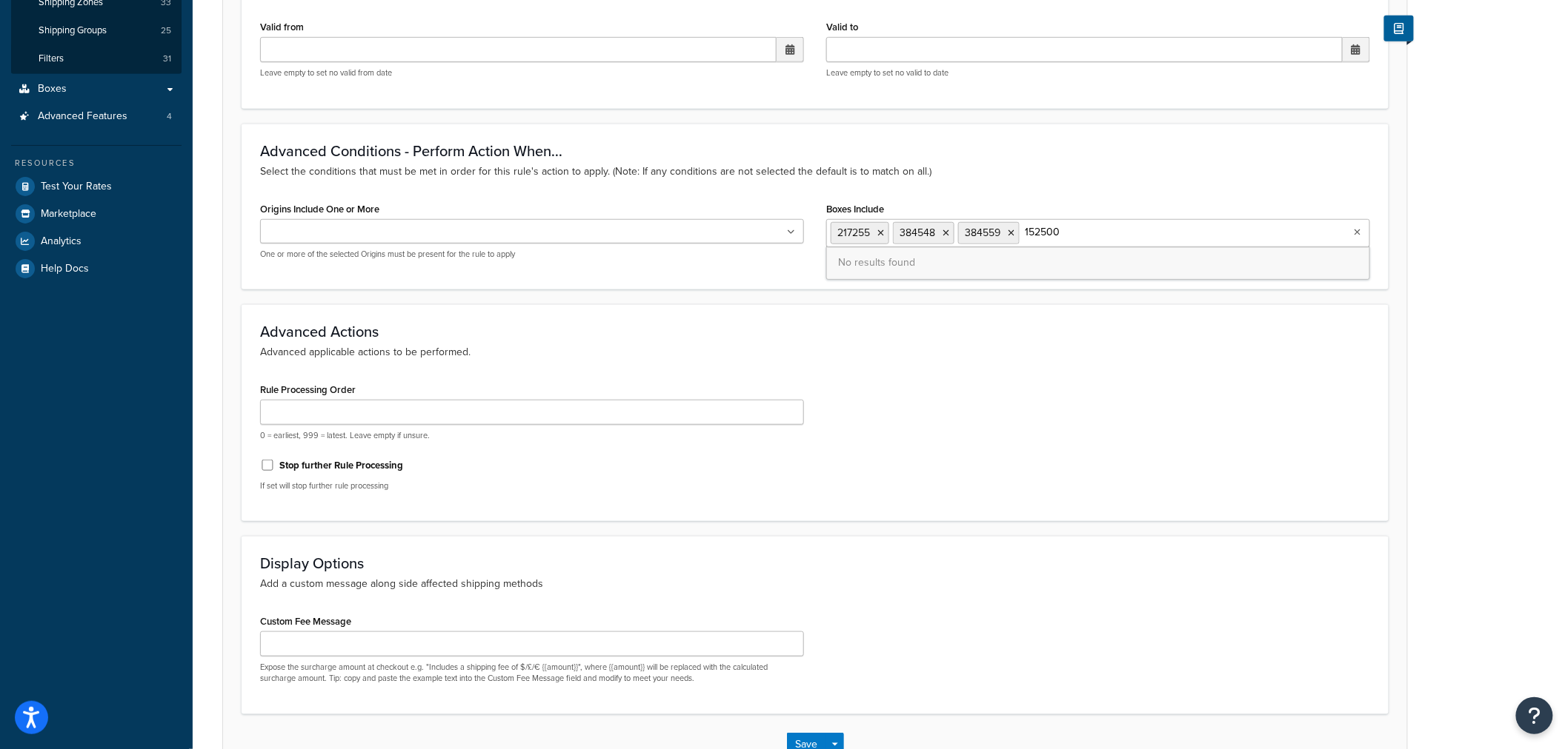
type input "152500"
click at [1160, 198] on div "Boxes Include 217255 384548 384559 12 x 12 x 12 155960 155961 161878 161879 161…" at bounding box center [1098, 223] width 544 height 48
click at [1154, 233] on ul "217255 384548 384559" at bounding box center [1098, 233] width 544 height 28
paste input "155226"
type input "155226"
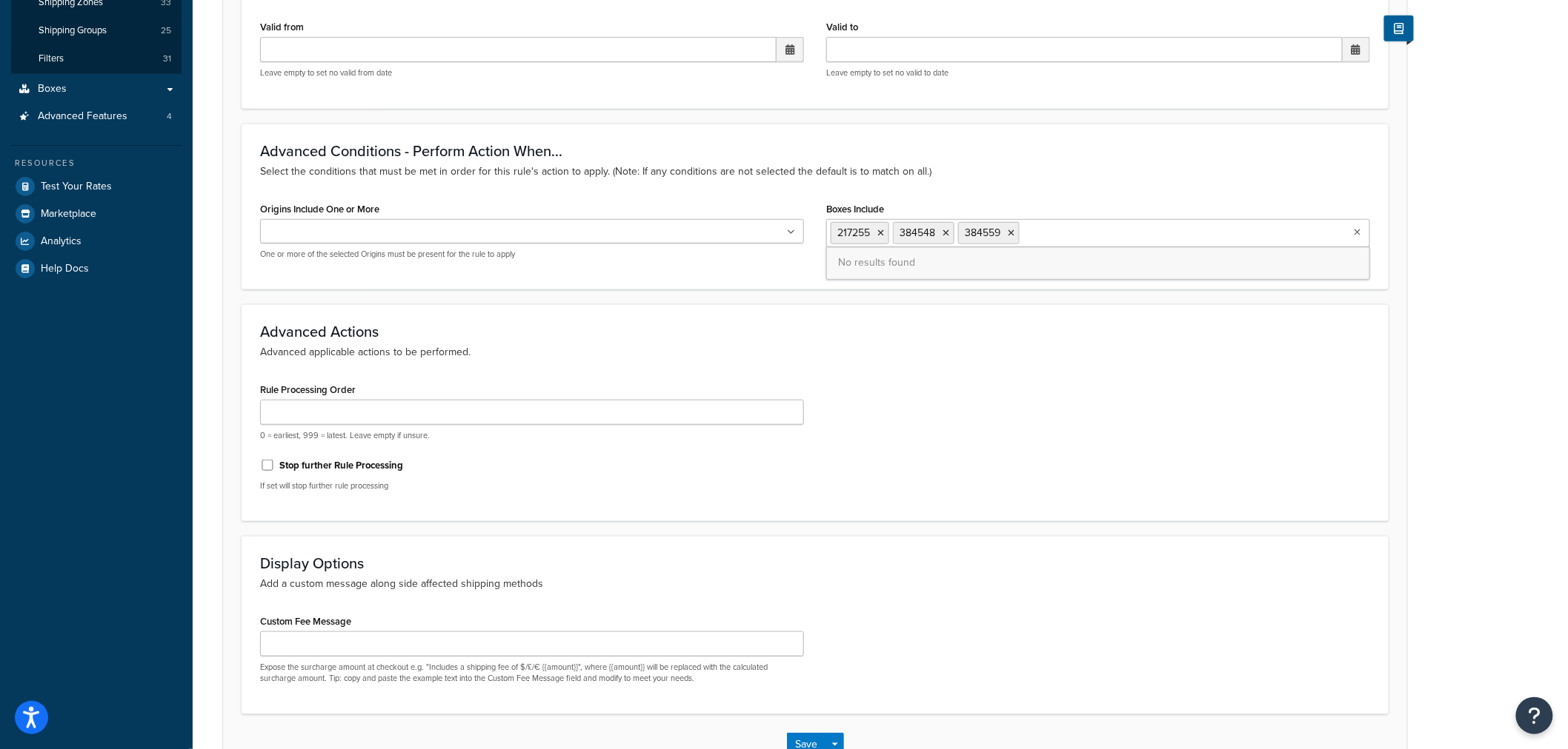
drag, startPoint x: 1154, startPoint y: 204, endPoint x: 1154, endPoint y: 217, distance: 13.0
click at [1154, 204] on div "Boxes Include 217255 384548 384559 No results found" at bounding box center [1098, 223] width 544 height 48
click at [1156, 241] on ul "217255 384548 384559" at bounding box center [1098, 233] width 544 height 28
paste input "161140"
type input "161140"
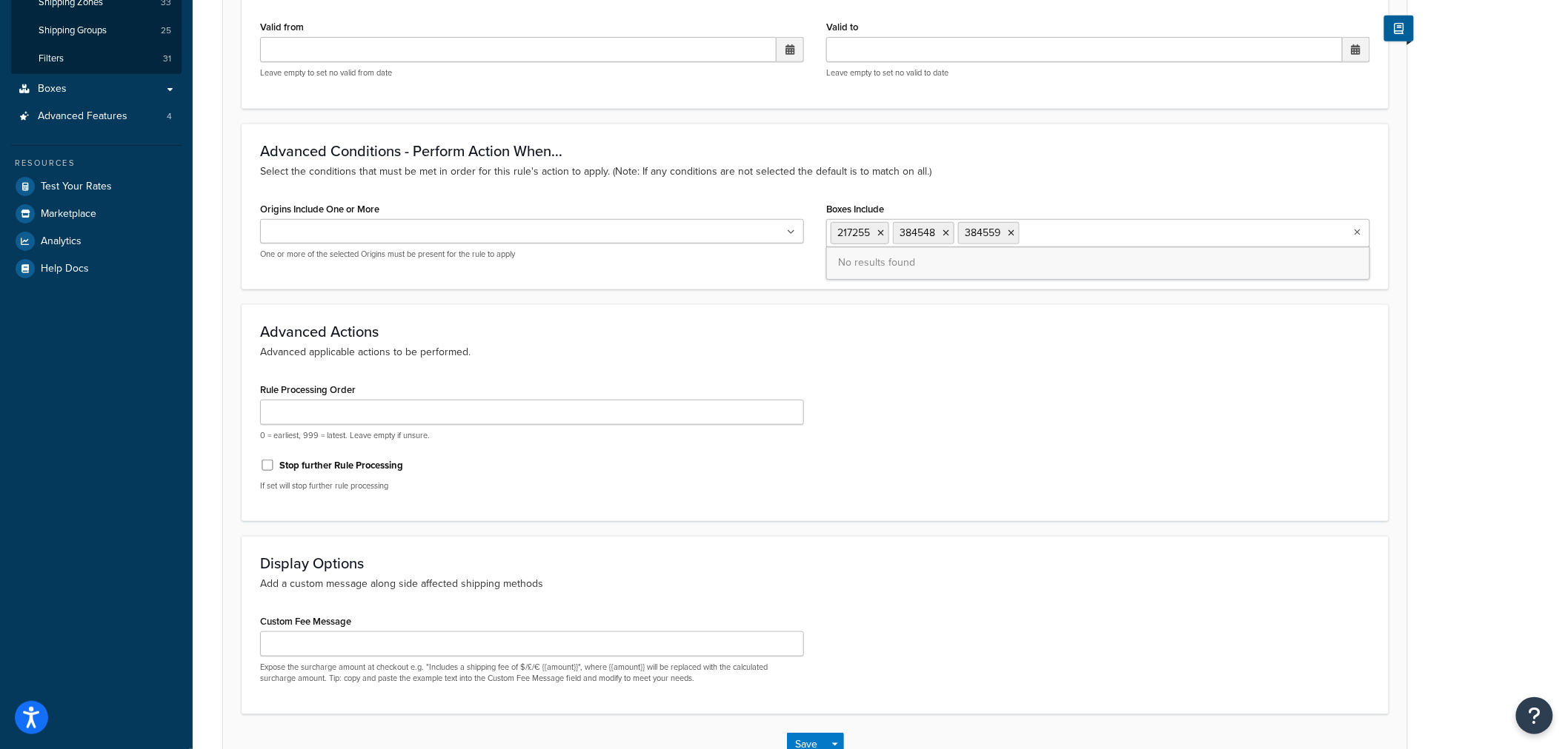
click at [1114, 196] on div "Advanced Conditions - Perform Action When... Select the conditions that must be…" at bounding box center [815, 207] width 1147 height 166
click at [1120, 238] on input "Boxes Include" at bounding box center [1088, 232] width 131 height 16
paste input "161161"
type input "161161"
drag, startPoint x: 1175, startPoint y: 213, endPoint x: 1175, endPoint y: 229, distance: 16.0
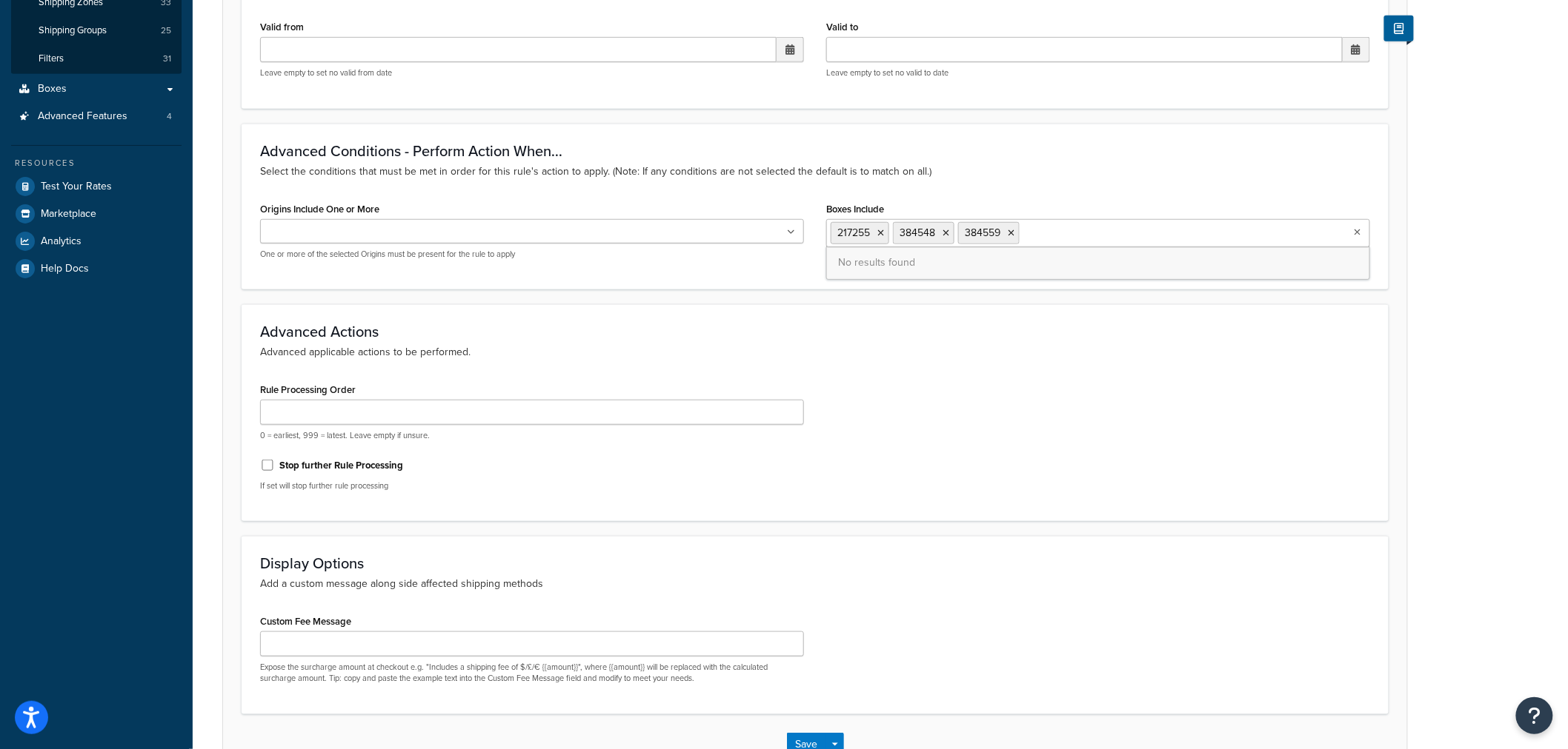
click at [1175, 213] on div "Boxes Include 217255 384548 384559 No results found" at bounding box center [1098, 223] width 544 height 48
click at [1175, 233] on ul "217255 384548 384559" at bounding box center [1098, 233] width 544 height 28
paste input "179658"
type input "179658"
click at [1159, 178] on p "Select the conditions that must be met in order for this rule's action to apply…" at bounding box center [814, 171] width 1110 height 16
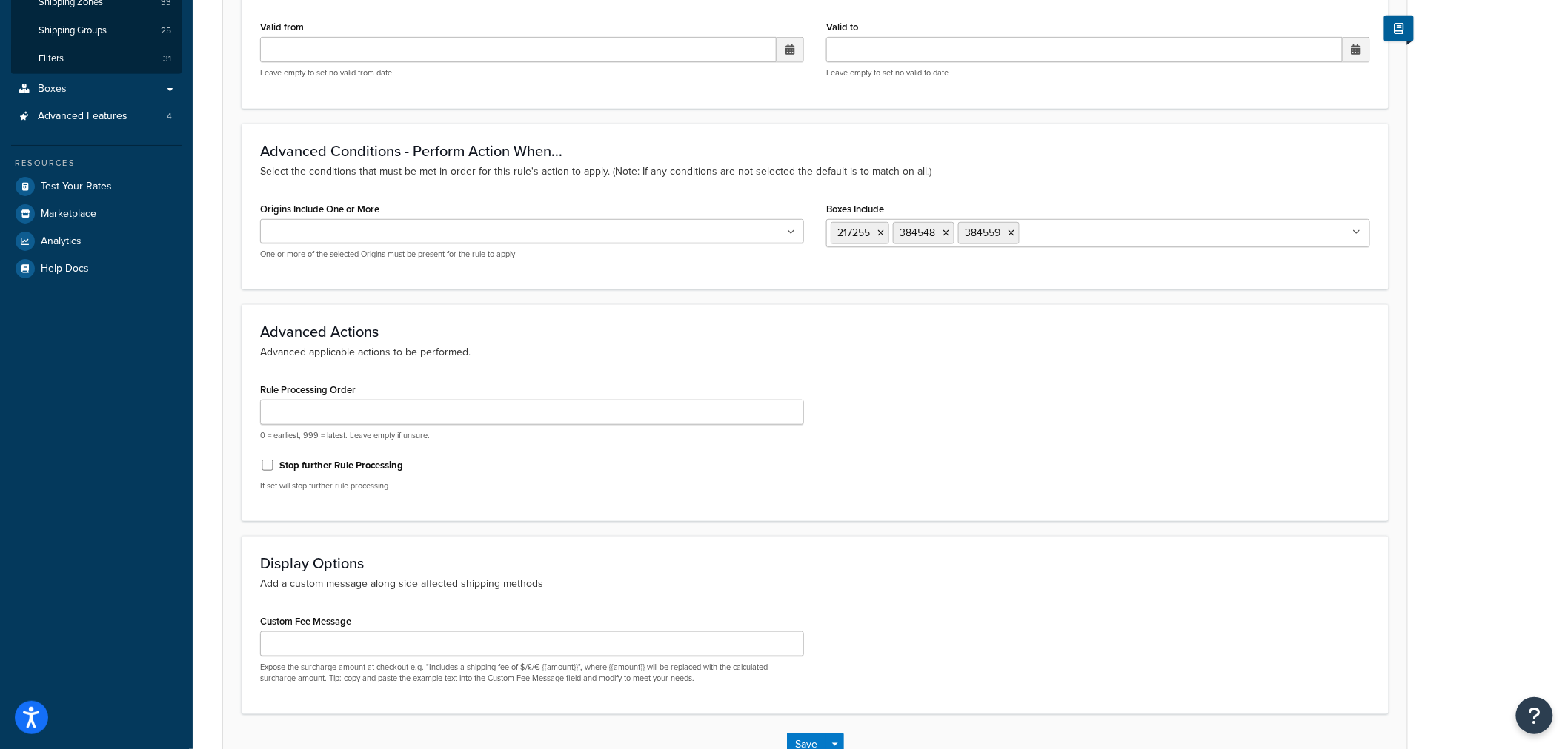
click at [1170, 242] on ul "217255 384548 384559" at bounding box center [1098, 233] width 544 height 28
paste input "180424"
type input "180424"
click at [1162, 185] on div "Advanced Conditions - Perform Action When... Select the conditions that must be…" at bounding box center [815, 207] width 1147 height 166
click at [1163, 224] on ul "217255 384548 384559" at bounding box center [1098, 233] width 544 height 28
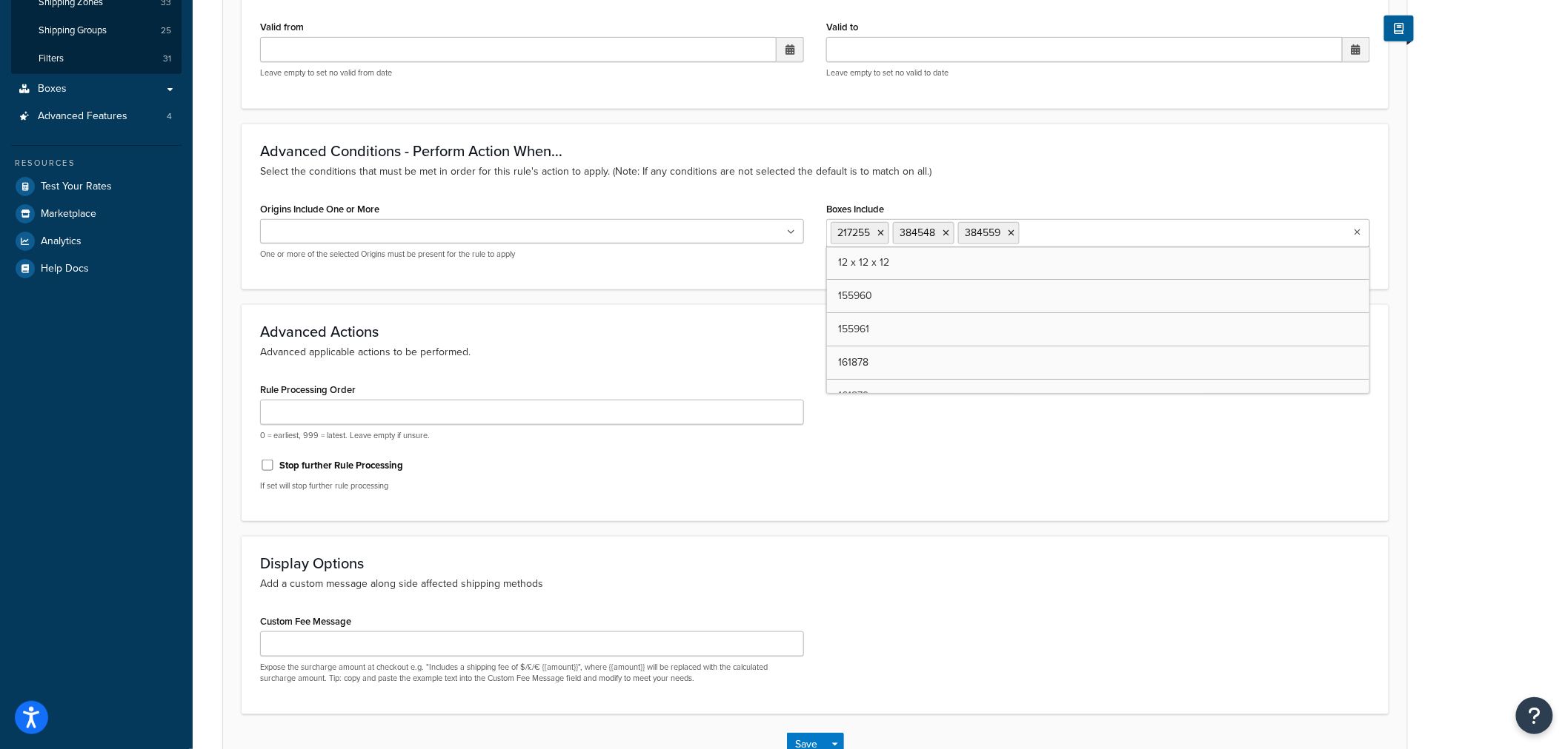
paste input "181537"
type input "181537"
click at [1164, 208] on div "Boxes Include 217255 384548 384559 No results found" at bounding box center [1098, 223] width 544 height 48
click at [1173, 230] on ul "217255 384548 384559" at bounding box center [1098, 233] width 544 height 28
paste input "183024"
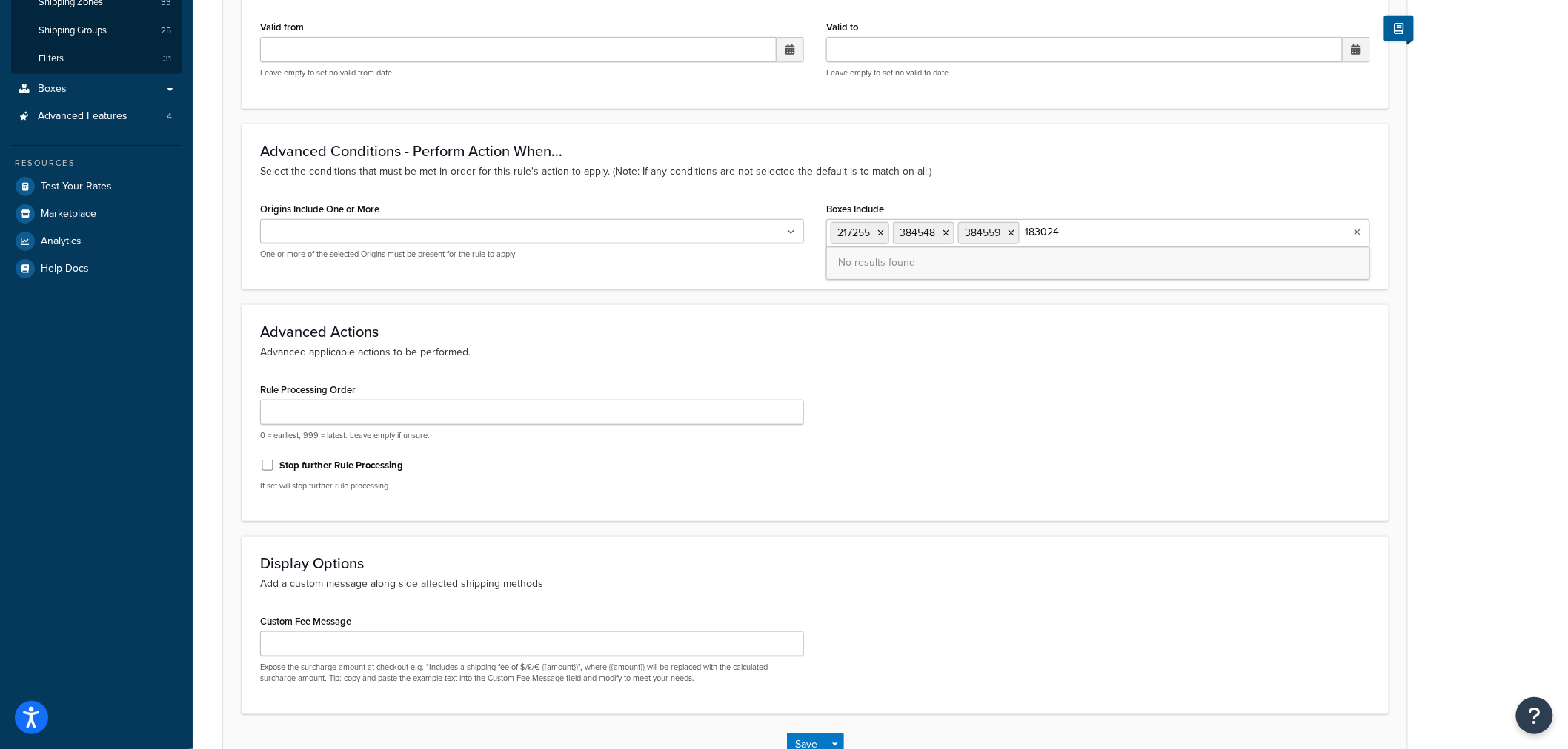
type input "183024"
drag, startPoint x: 1159, startPoint y: 211, endPoint x: 1163, endPoint y: 224, distance: 13.6
click at [1159, 211] on div "Boxes Include 217255 384548 384559 No results found" at bounding box center [1098, 223] width 544 height 48
click at [1166, 239] on ul "217255 384548 384559" at bounding box center [1098, 233] width 544 height 28
paste input "220983"
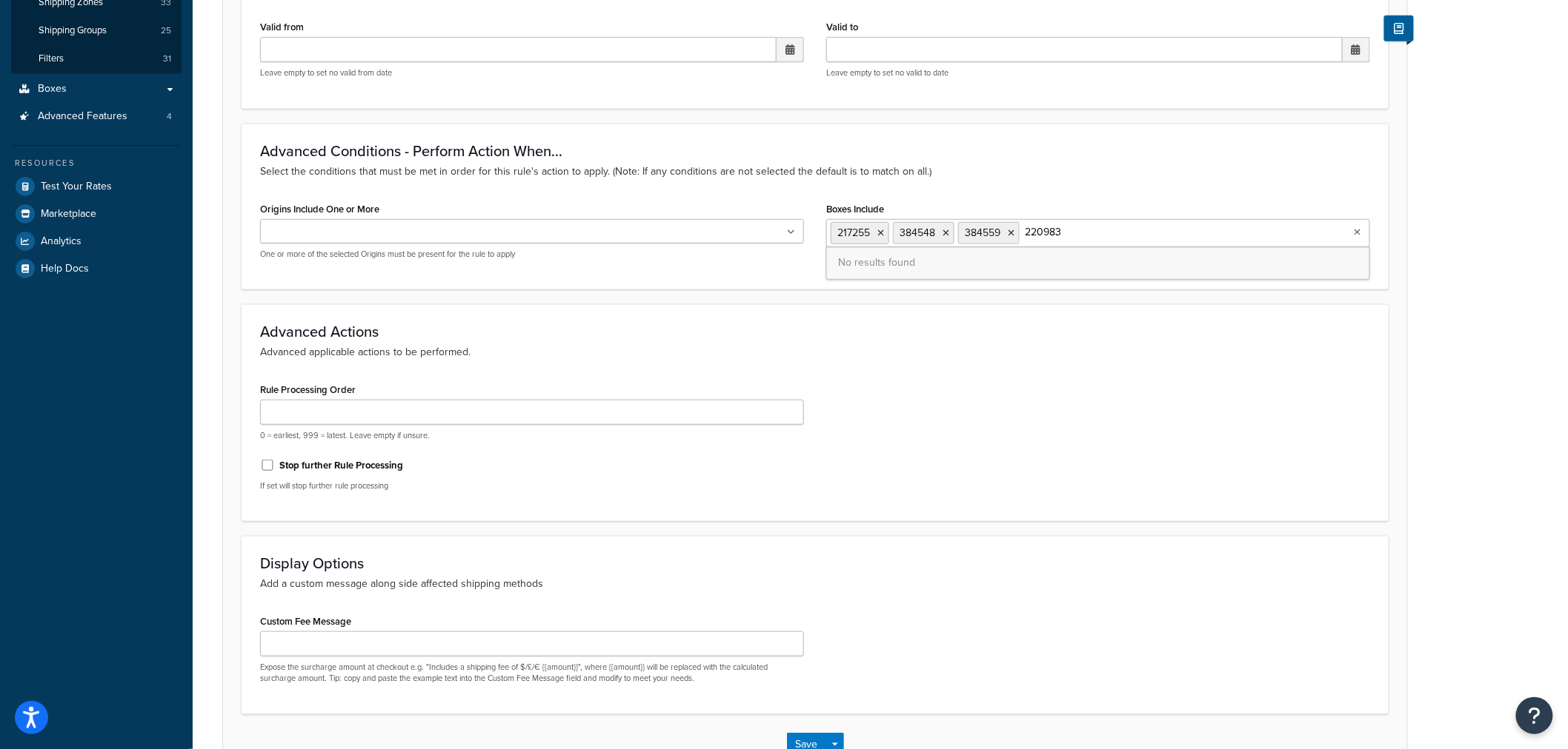
type input "220983"
drag, startPoint x: 1139, startPoint y: 187, endPoint x: 1143, endPoint y: 217, distance: 30.3
click at [1139, 187] on div "Advanced Conditions - Perform Action When... Select the conditions that must be…" at bounding box center [815, 207] width 1147 height 166
click at [1143, 235] on ul "217255 384548 384559" at bounding box center [1098, 233] width 544 height 28
paste input "221499"
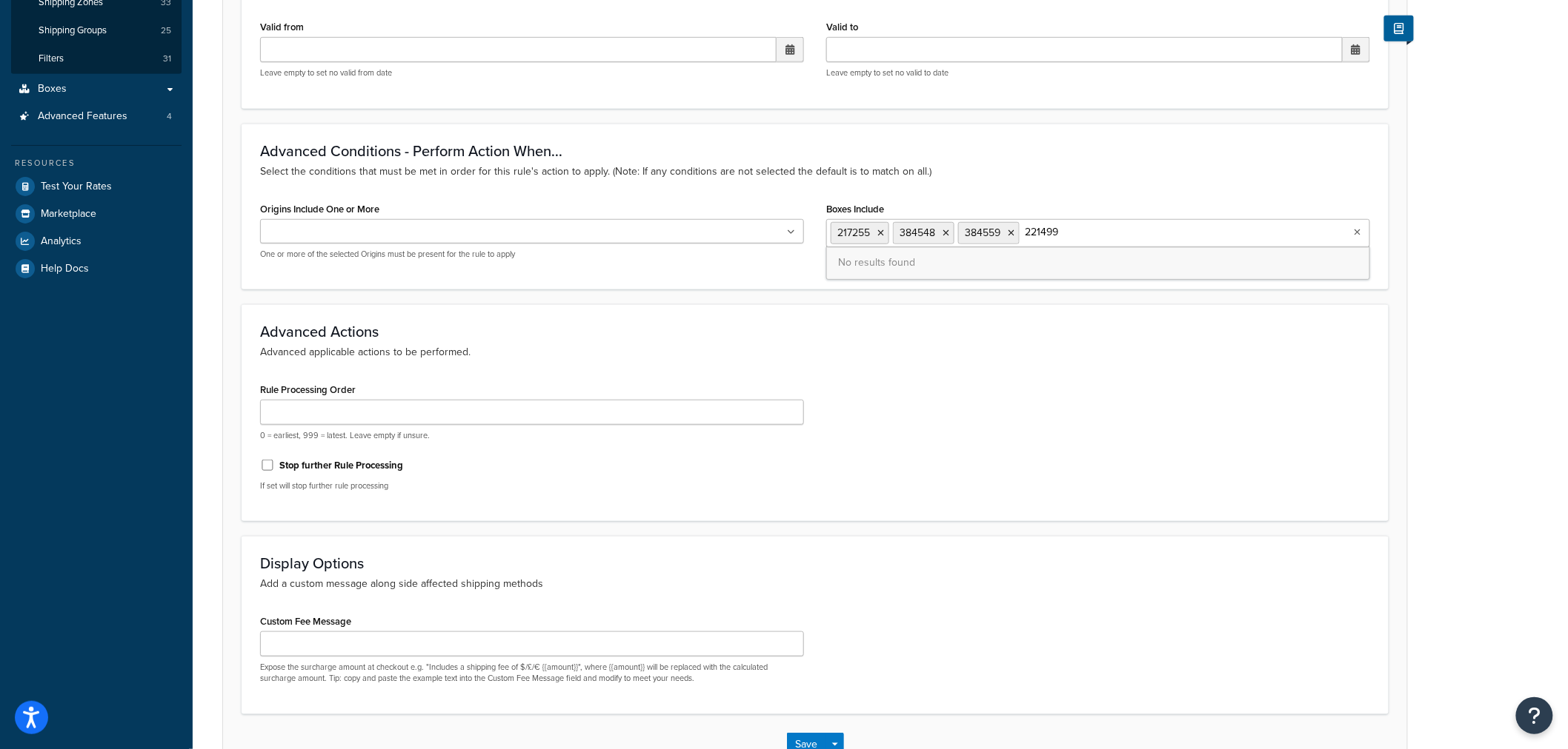
type input "221499"
click at [1219, 217] on div "Boxes Include 217255 384548 384559 No results found" at bounding box center [1098, 223] width 544 height 48
click at [1214, 235] on ul "217255 384548 384559" at bounding box center [1098, 233] width 544 height 28
paste input "425176"
type input "425176"
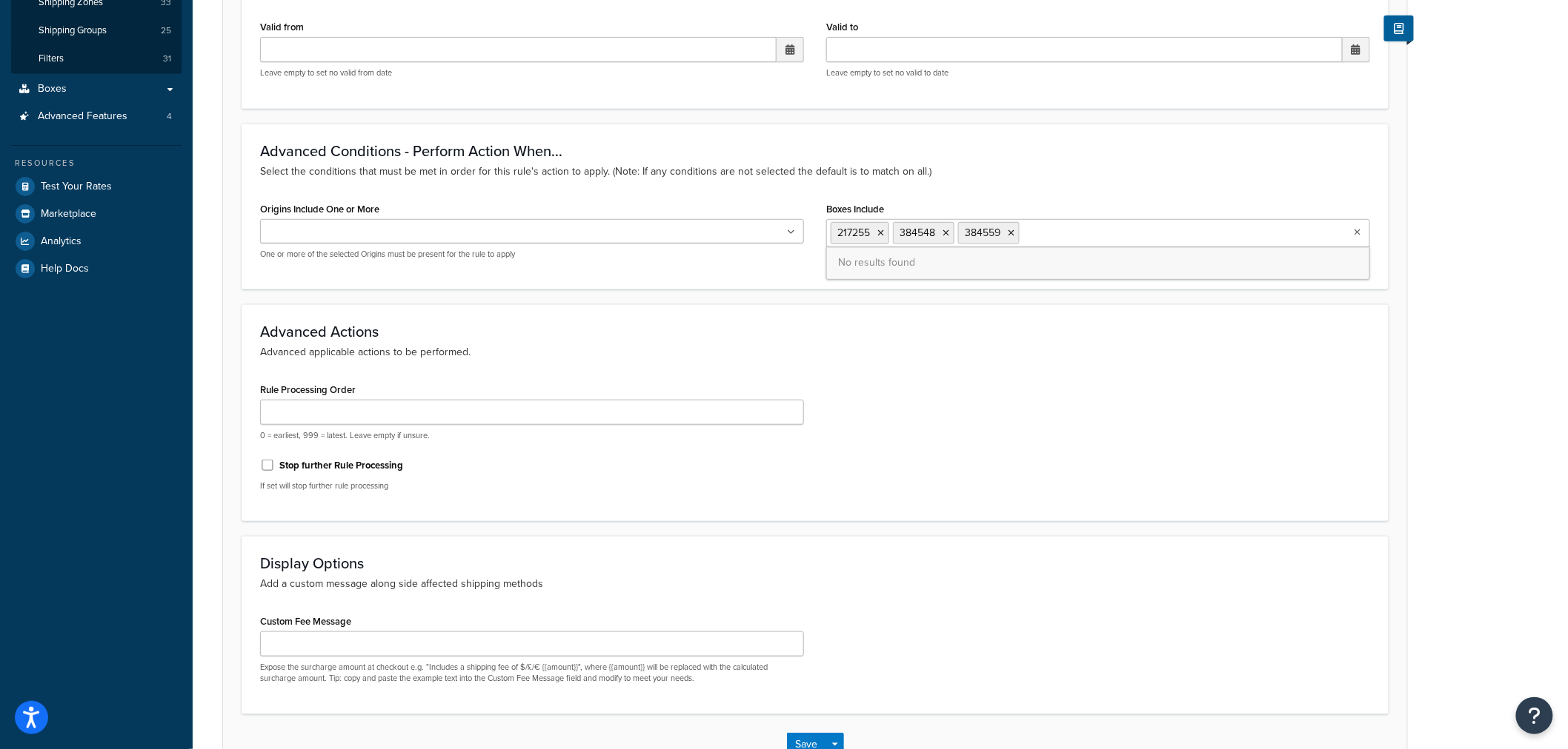
click at [1208, 216] on div "Boxes Include 217255 384548 384559 No results found" at bounding box center [1098, 223] width 544 height 48
click at [1208, 234] on ul "217255 384548 384559" at bounding box center [1098, 233] width 544 height 28
paste input "441394"
drag, startPoint x: 1170, startPoint y: 217, endPoint x: 1170, endPoint y: 232, distance: 15.0
click at [1170, 219] on ul "217255 384548 384559 441394" at bounding box center [1098, 233] width 544 height 28
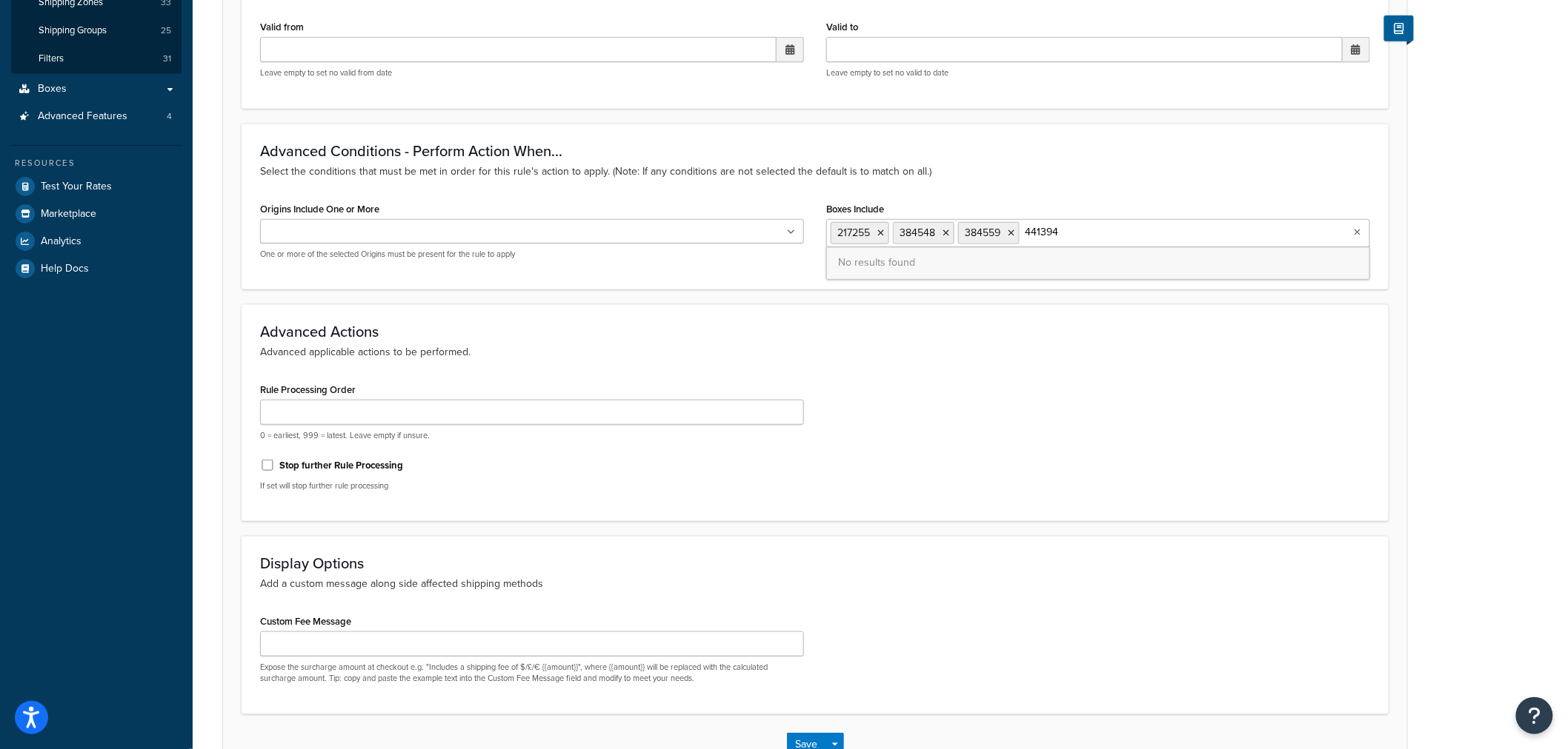
click at [1170, 233] on ul "217255 384548 384559 441394" at bounding box center [1098, 233] width 544 height 28
drag, startPoint x: 1176, startPoint y: 234, endPoint x: 1035, endPoint y: 231, distance: 141.0
click at [1034, 231] on ul "217255 384548 384559 441394" at bounding box center [1098, 233] width 544 height 28
drag, startPoint x: 1056, startPoint y: 231, endPoint x: 1027, endPoint y: 231, distance: 29.0
click at [1027, 231] on input "441394" at bounding box center [1088, 232] width 131 height 16
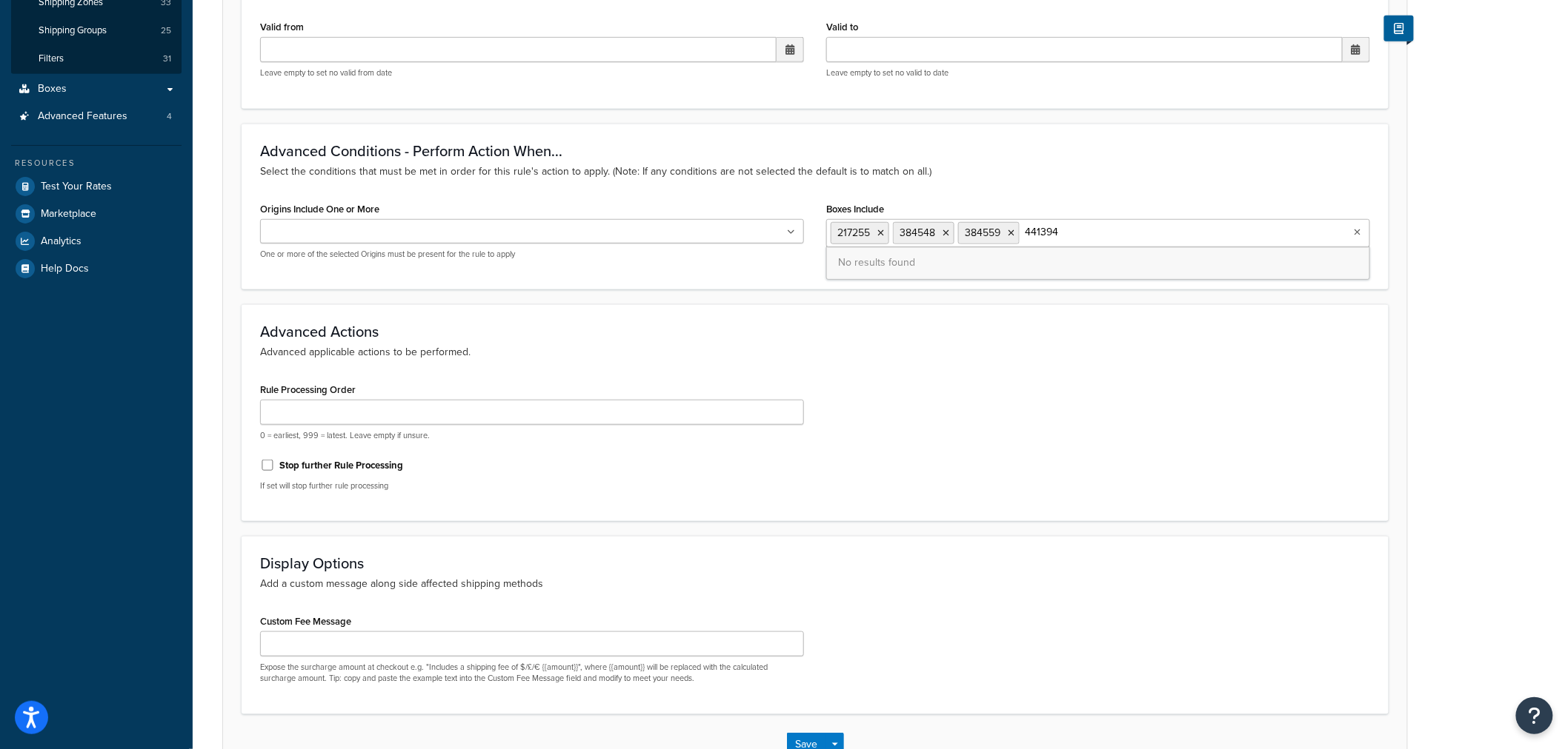
paste input "9"
type input "441399"
click at [1144, 206] on div "Boxes Include 217255 384548 384559 No results found" at bounding box center [1098, 223] width 544 height 48
click at [1138, 225] on input "Boxes Include" at bounding box center [1088, 232] width 131 height 16
paste input "441405"
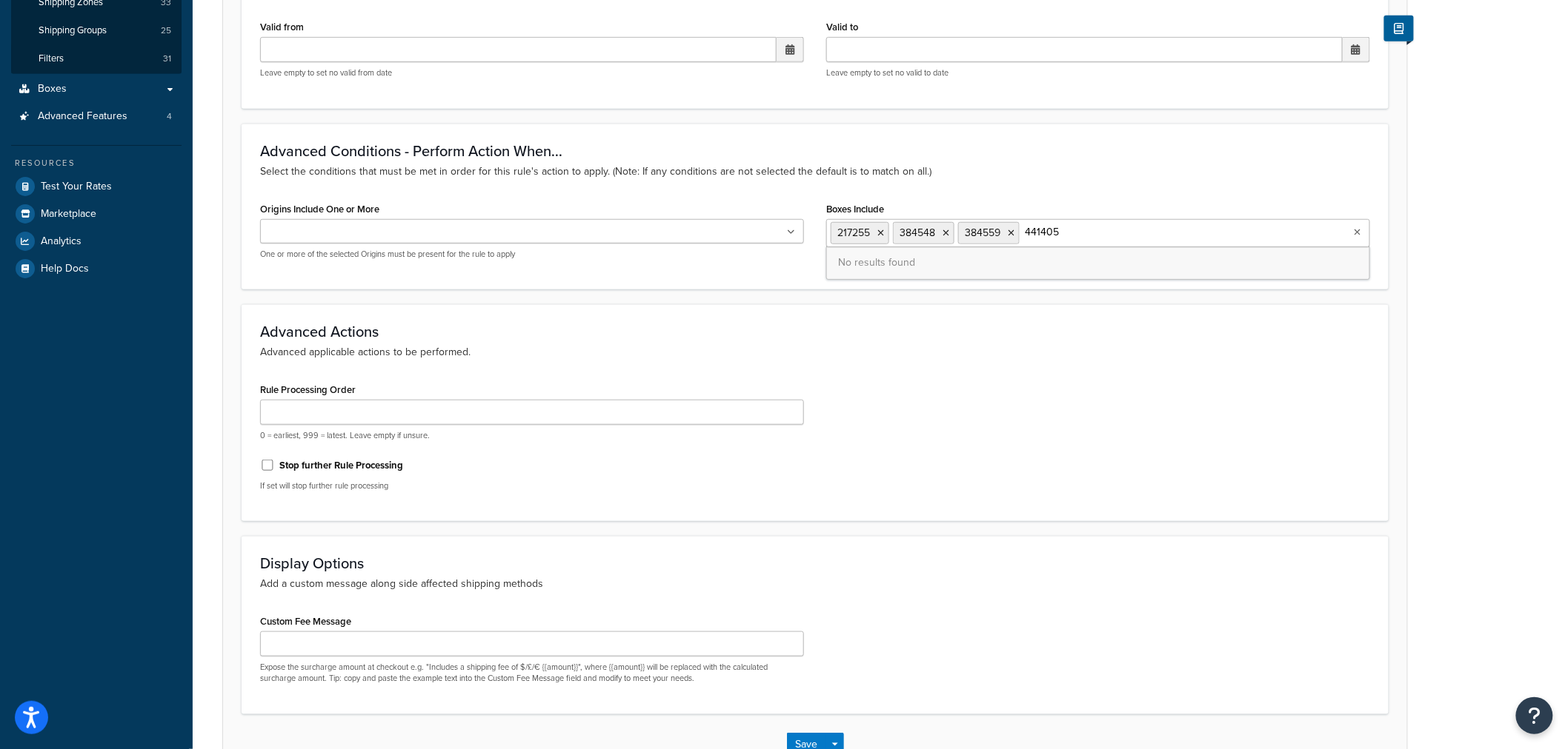
type input "441405"
drag, startPoint x: 1167, startPoint y: 216, endPoint x: 1166, endPoint y: 223, distance: 7.1
click at [1167, 216] on div "Boxes Include 217255 384548 384559 No results found" at bounding box center [1098, 223] width 544 height 48
click at [1165, 229] on ul "217255 384548 384559" at bounding box center [1098, 233] width 544 height 28
paste input "423967"
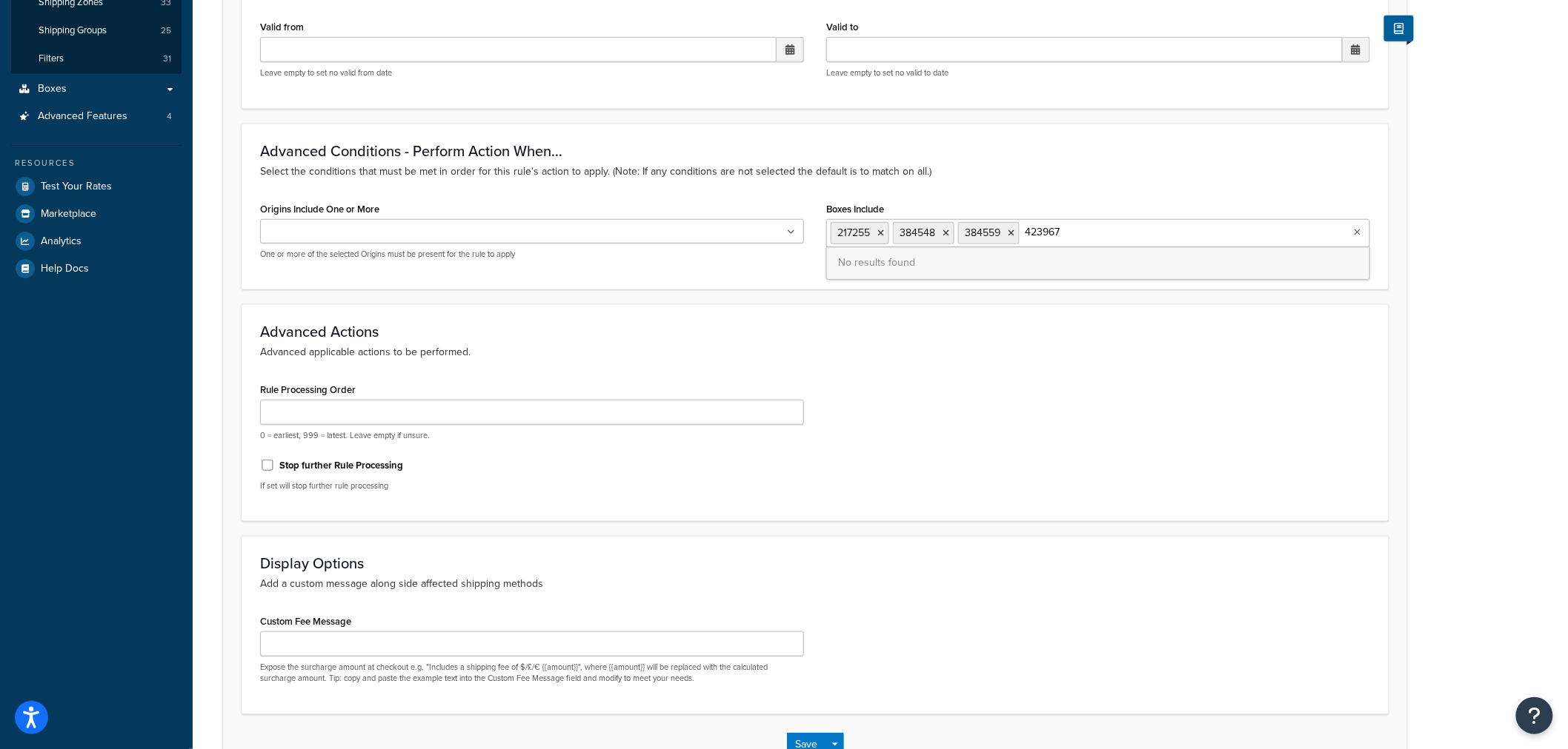
type input "423967"
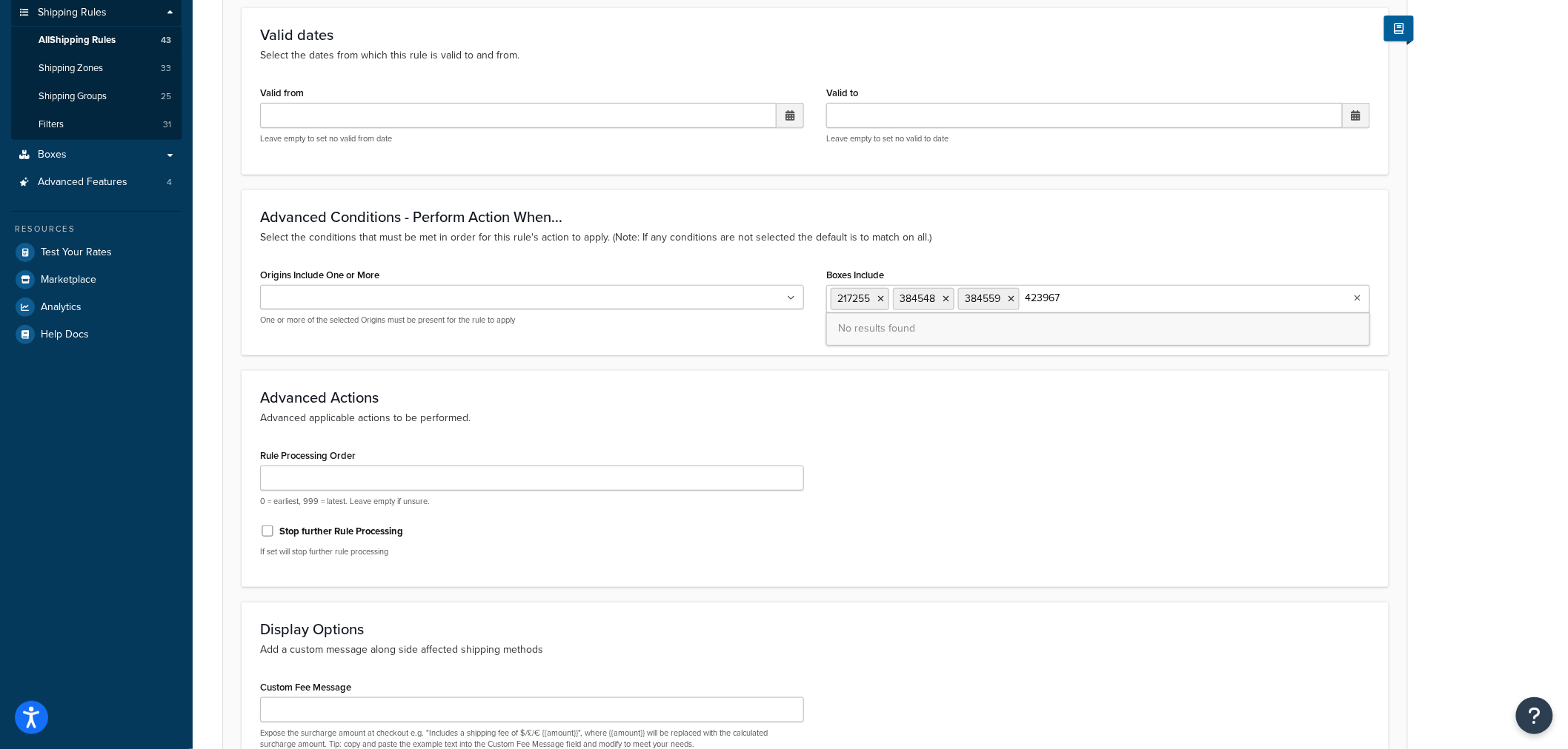
scroll to position [429, 0]
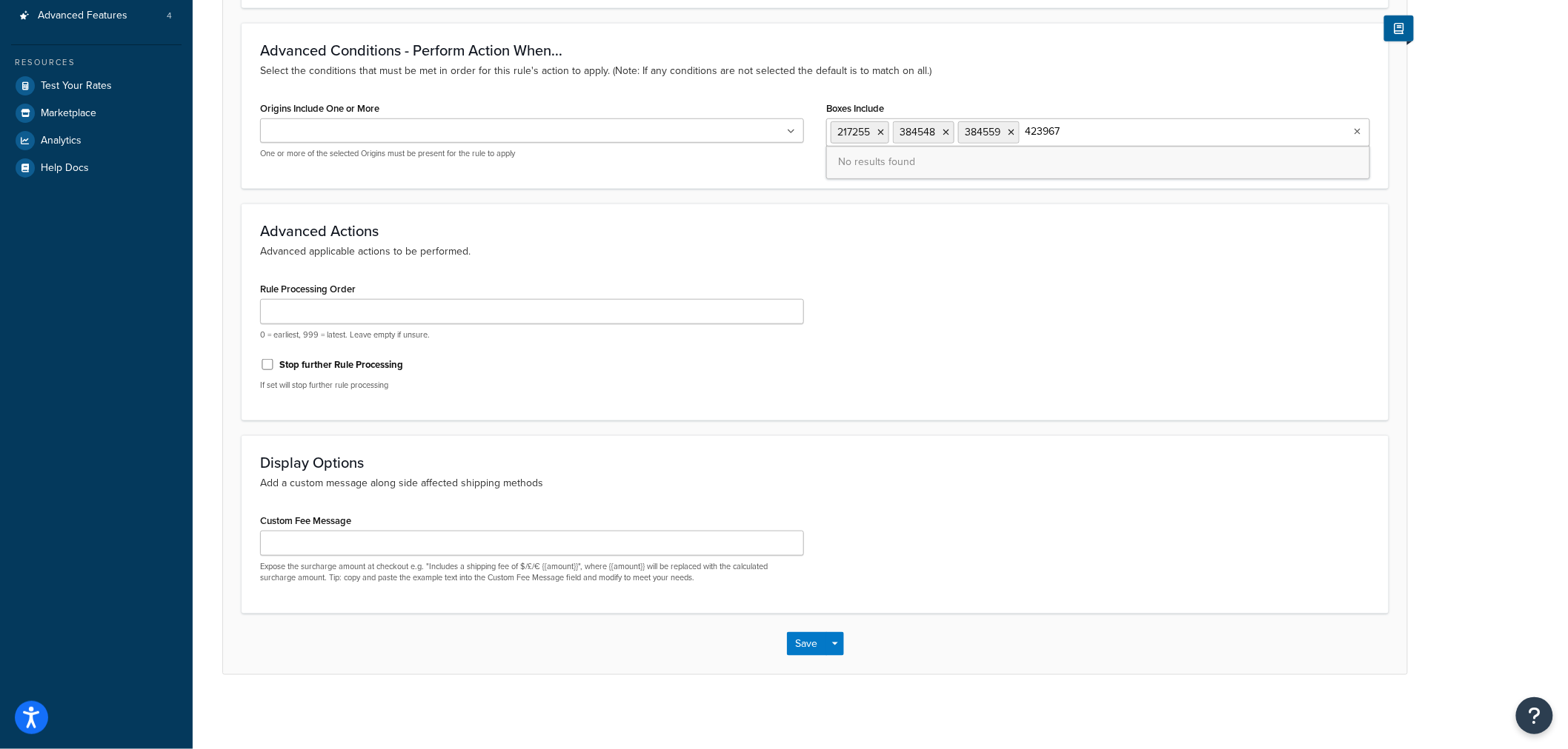
drag, startPoint x: 1074, startPoint y: 135, endPoint x: 1027, endPoint y: 134, distance: 47.0
click at [1027, 134] on input "423967" at bounding box center [1088, 132] width 131 height 16
click at [804, 645] on button "Save" at bounding box center [807, 643] width 40 height 23
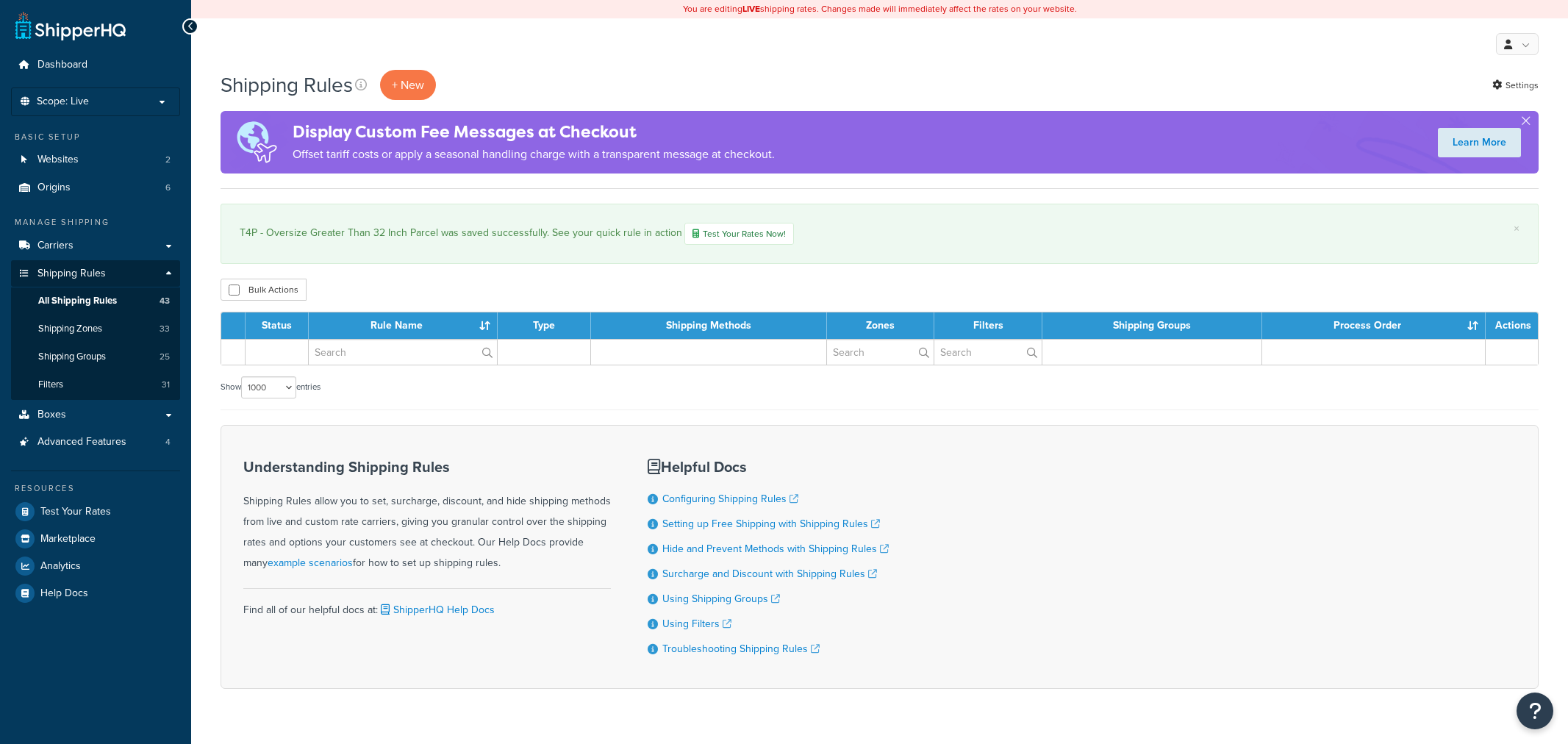
select select "1000"
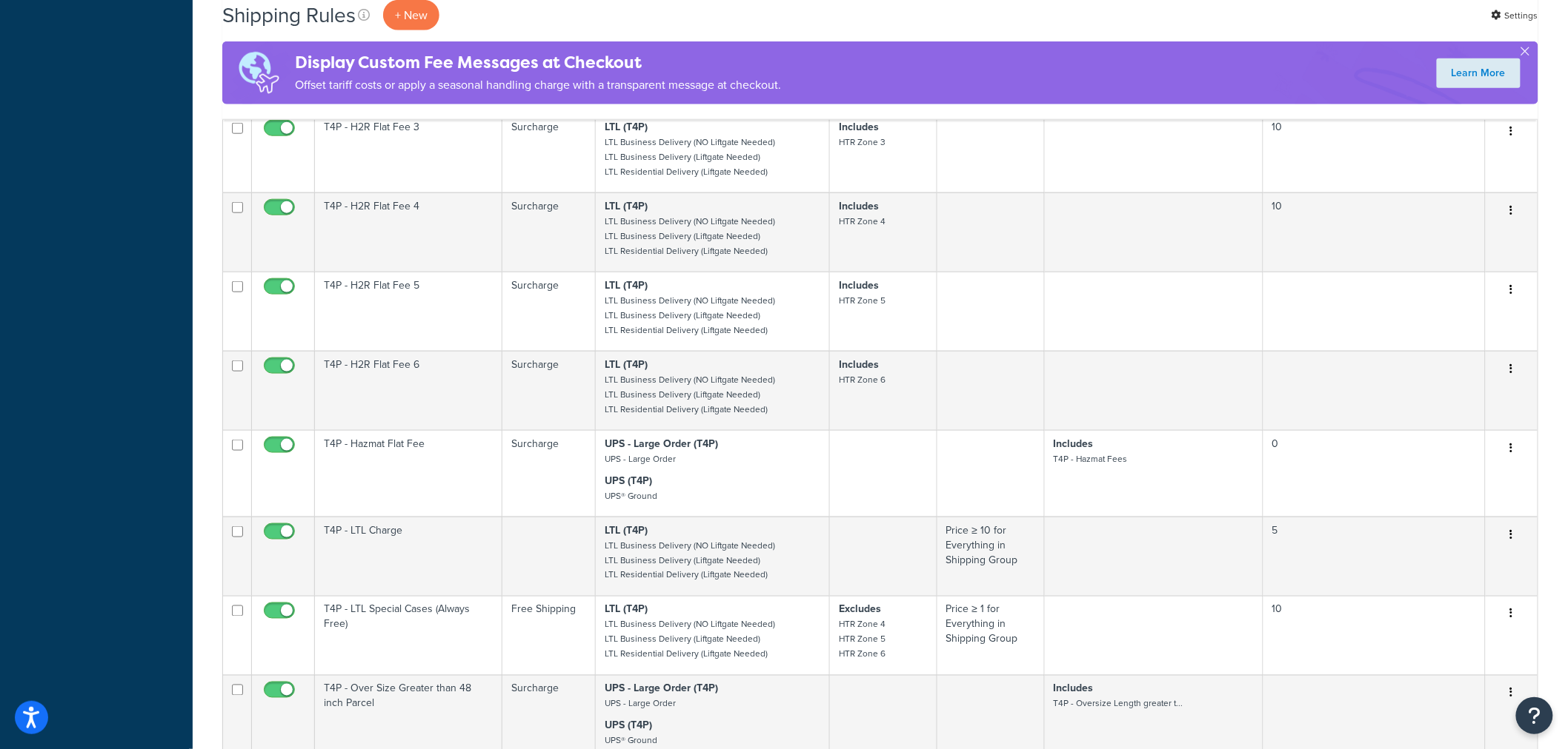
scroll to position [3209, 0]
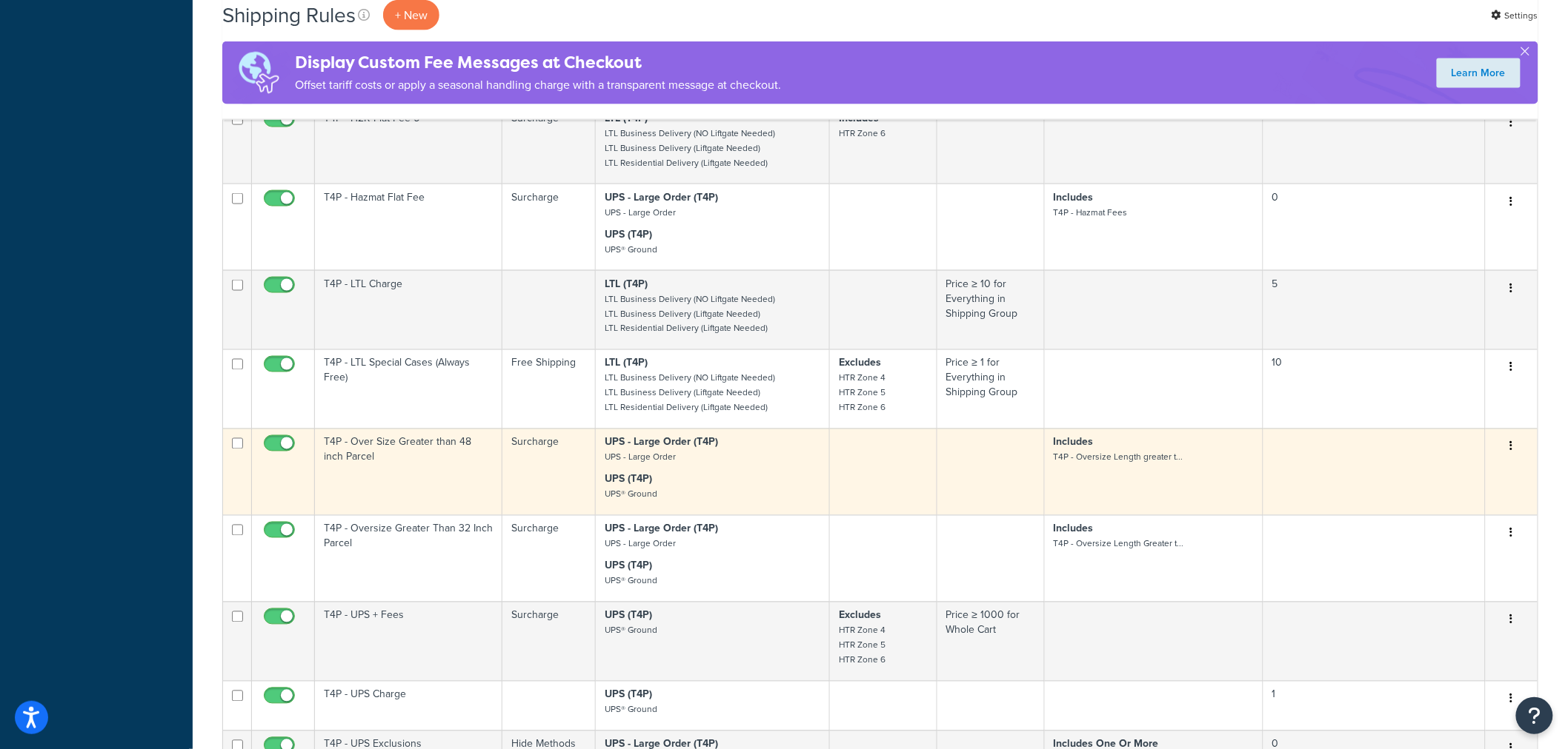
click at [441, 467] on td "T4P - Over Size Greater than 48 inch Parcel" at bounding box center [408, 472] width 187 height 87
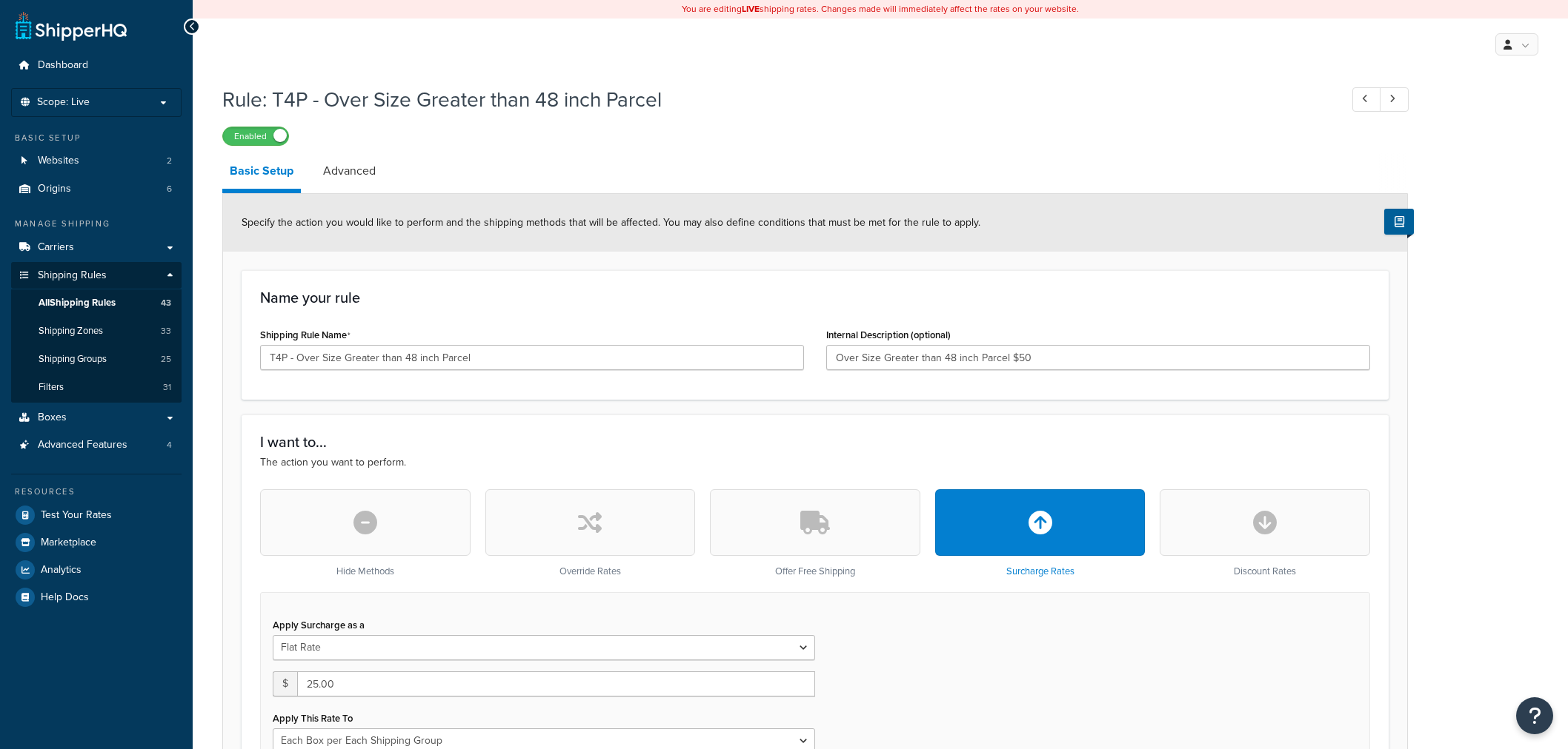
select select "BOX"
drag, startPoint x: 358, startPoint y: 160, endPoint x: 379, endPoint y: 166, distance: 21.8
click at [358, 160] on link "Advanced" at bounding box center [349, 171] width 68 height 36
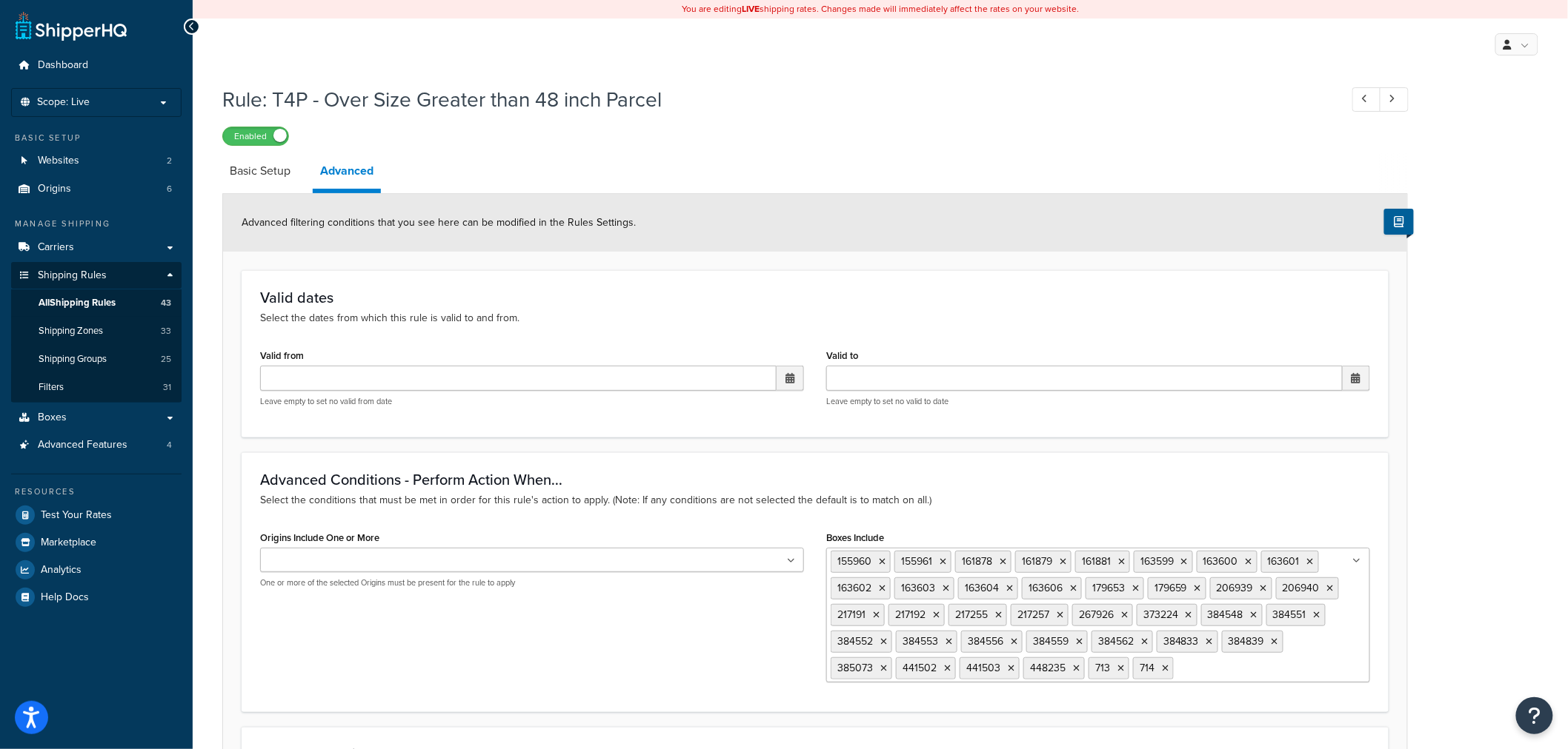
click at [1001, 616] on icon at bounding box center [999, 616] width 7 height 9
click at [967, 137] on div "Enabled" at bounding box center [815, 136] width 1185 height 21
click at [1195, 613] on icon at bounding box center [1192, 616] width 7 height 9
click at [949, 642] on icon at bounding box center [949, 642] width 7 height 9
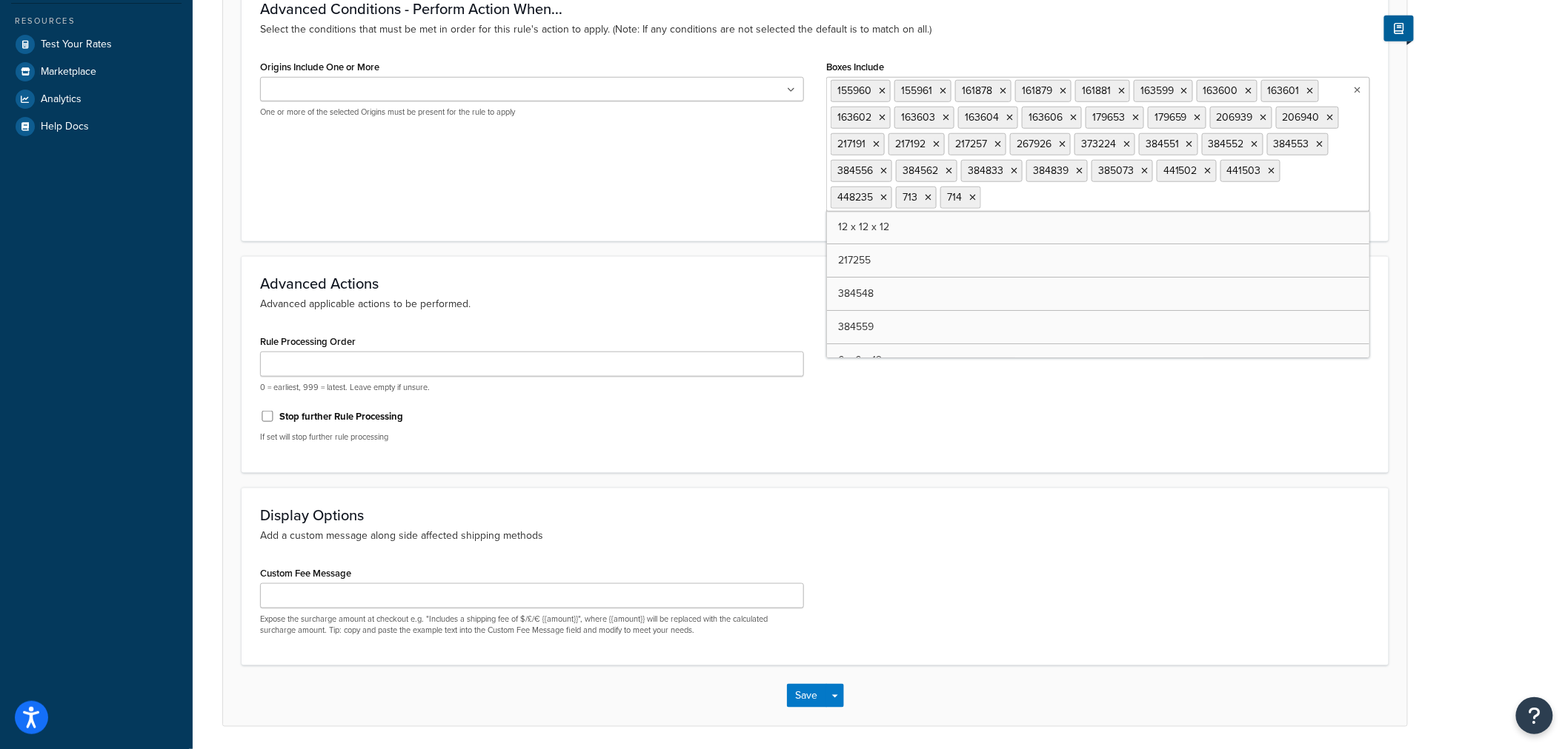
scroll to position [523, 0]
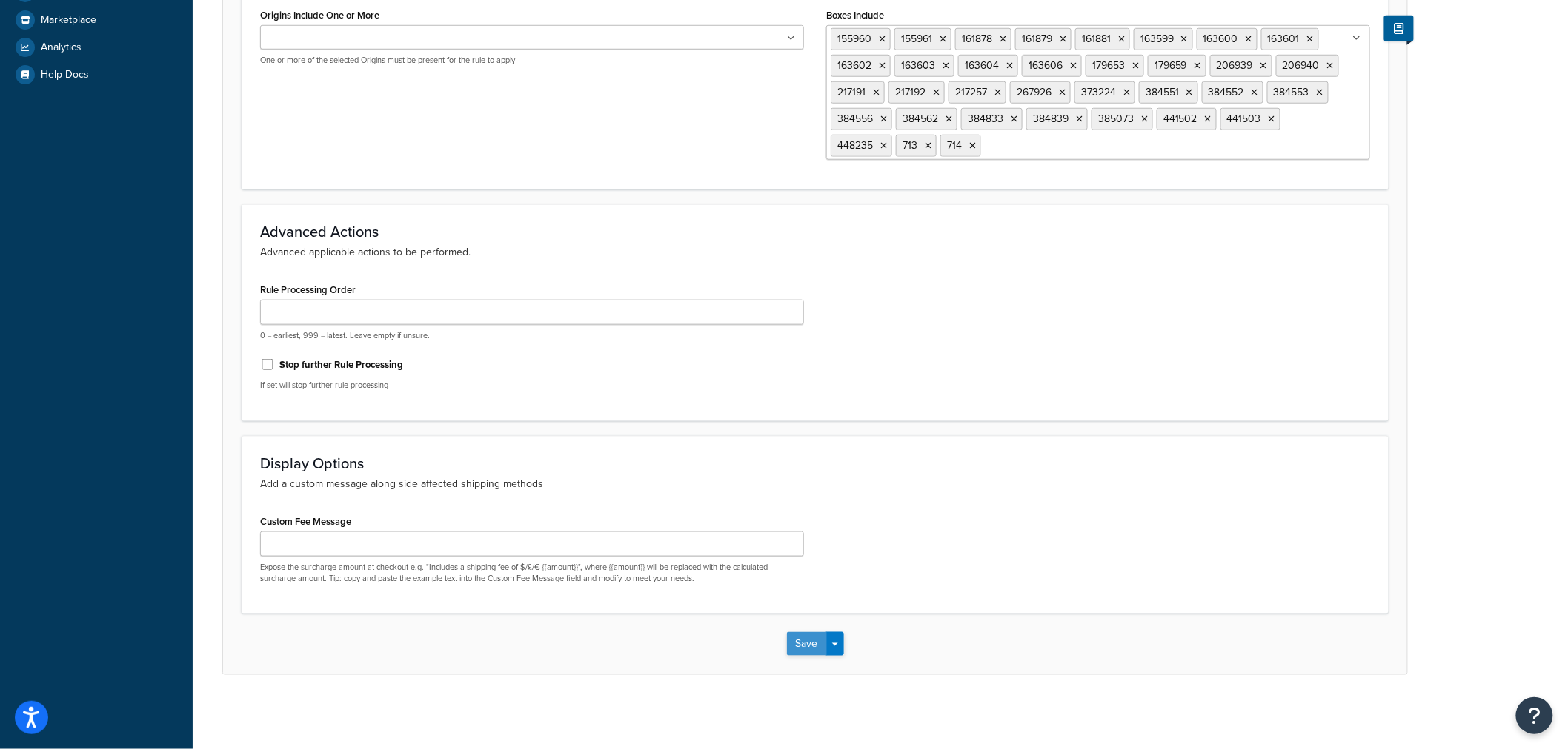
click at [808, 645] on button "Save" at bounding box center [807, 643] width 40 height 23
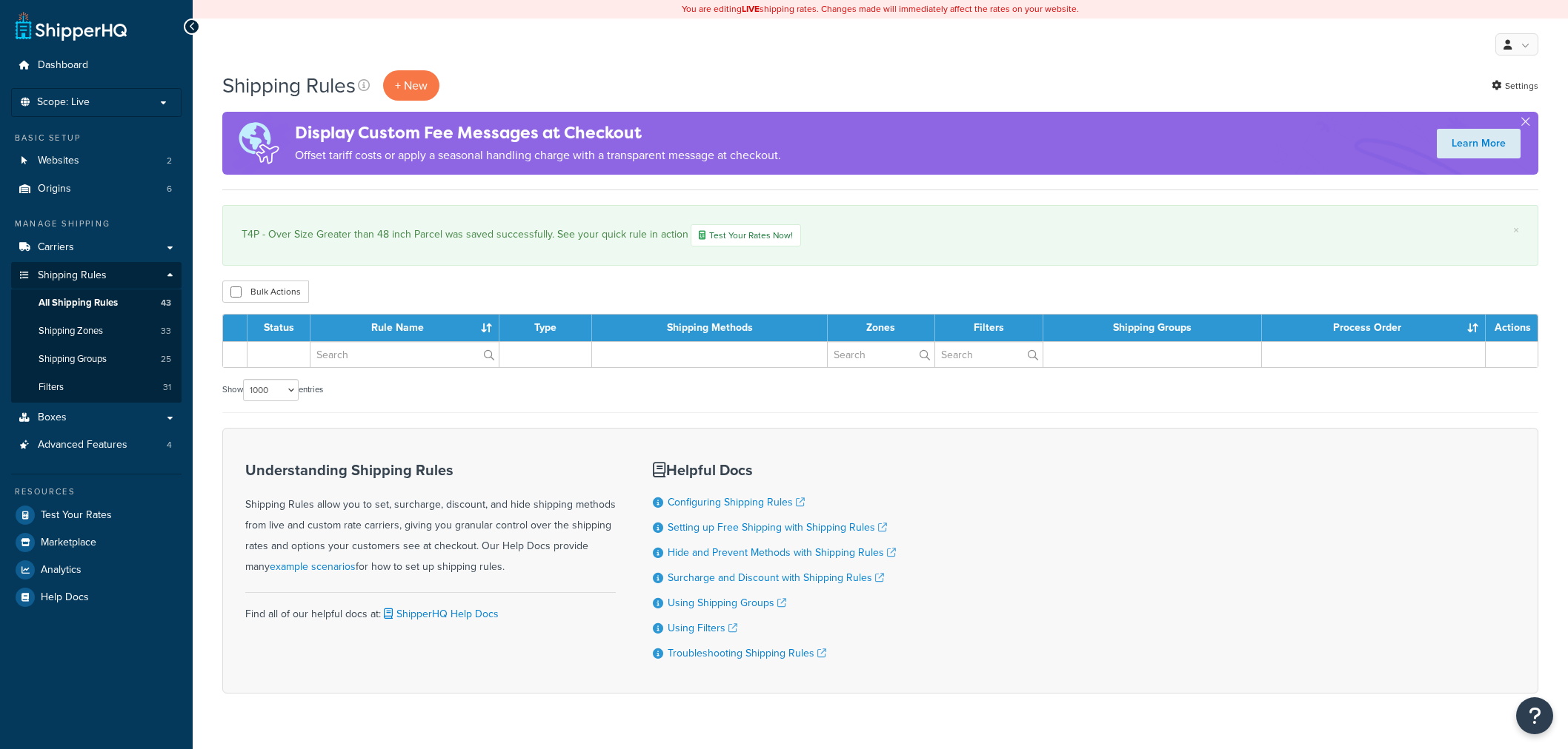
select select "1000"
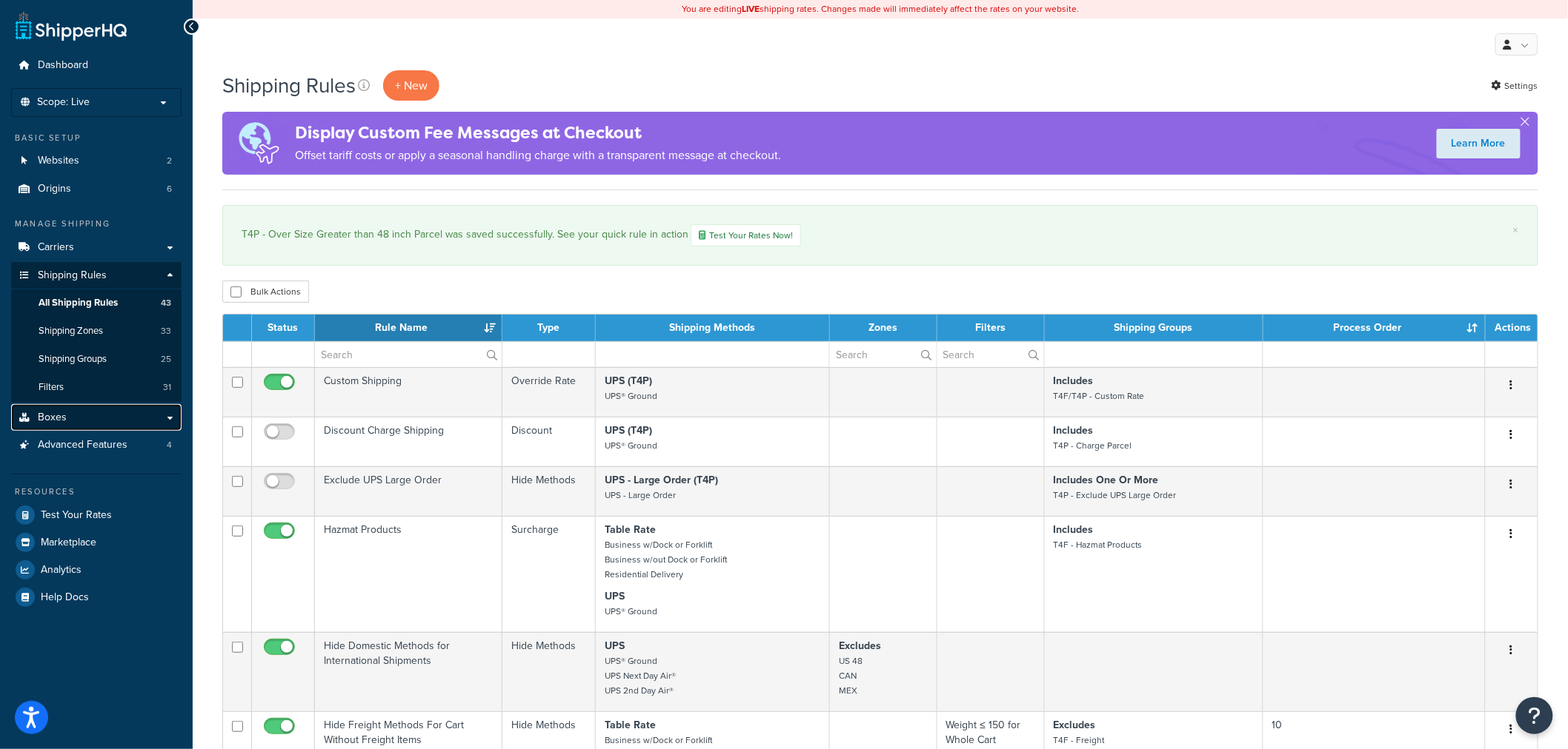
click at [117, 404] on link "Boxes" at bounding box center [96, 418] width 171 height 28
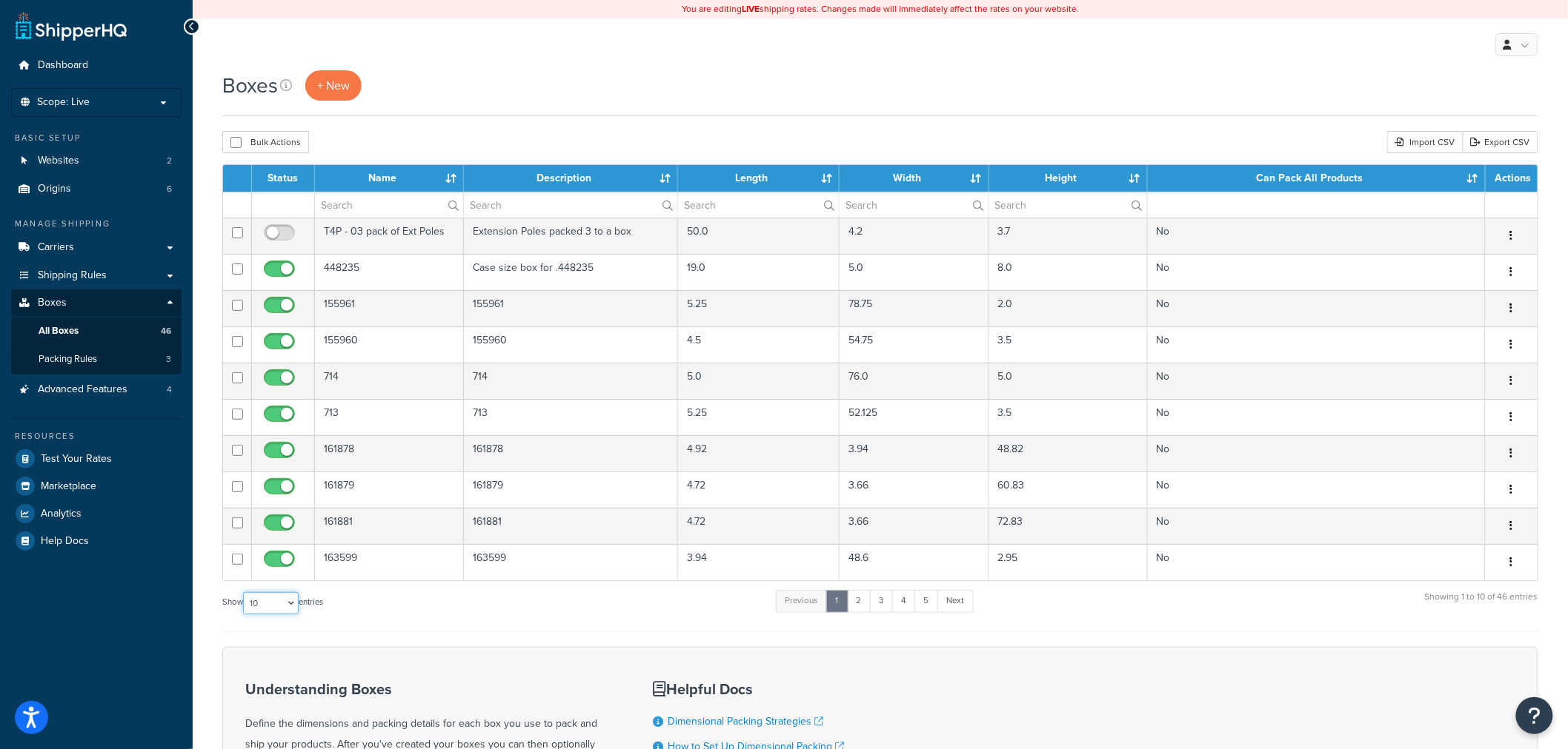
click at [289, 604] on select "10 15 25 50 100 1000" at bounding box center [271, 604] width 55 height 23
select select "1000"
click at [244, 593] on select "10 15 25 50 100 1000" at bounding box center [271, 604] width 55 height 23
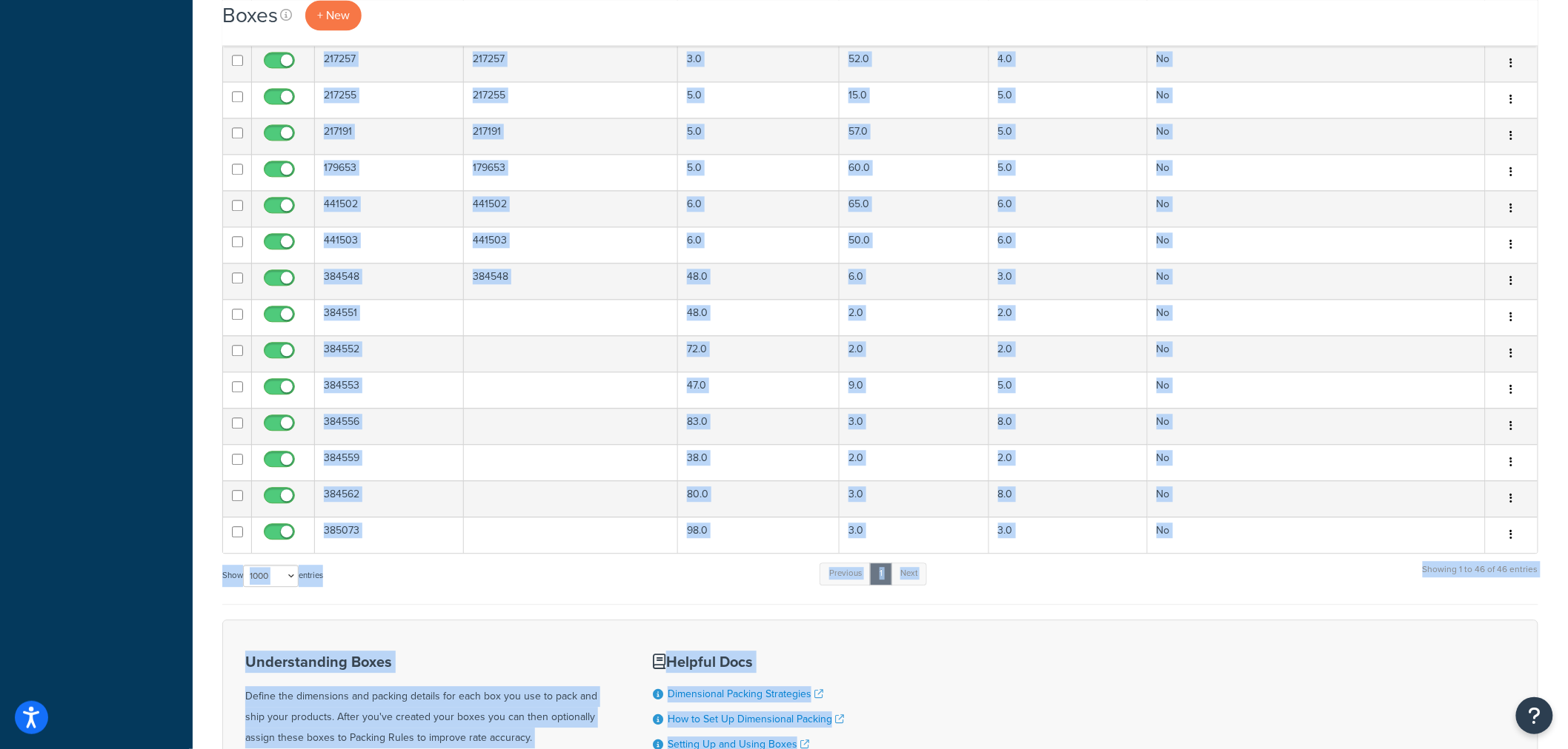
scroll to position [1540, 0]
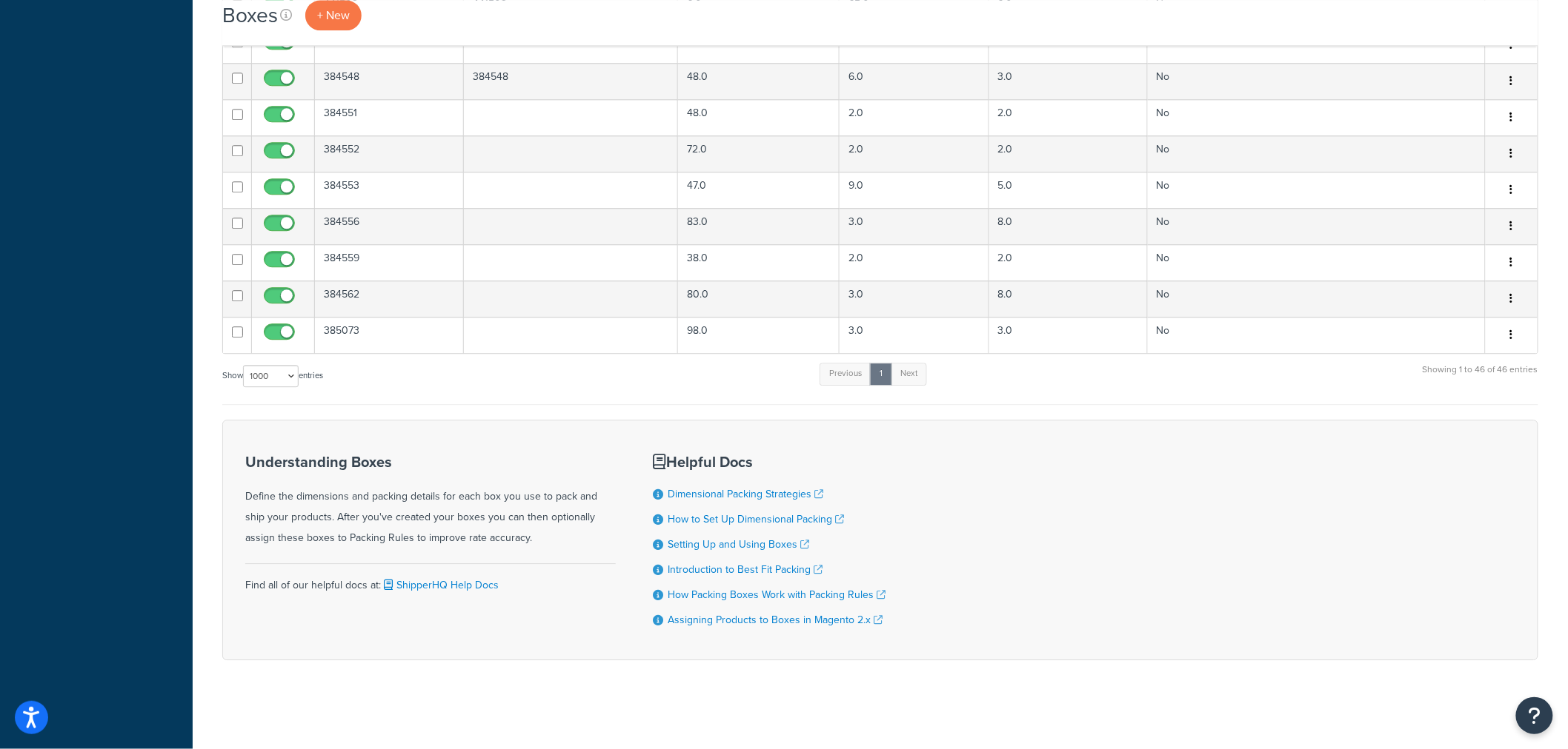
drag, startPoint x: 209, startPoint y: 164, endPoint x: 1548, endPoint y: 338, distance: 1350.3
copy div
click at [1292, 395] on div "Show 10 15 25 50 100 1000 entries Previous 1 Next Showing 1 to 46 of 46 entries" at bounding box center [880, 383] width 1316 height 43
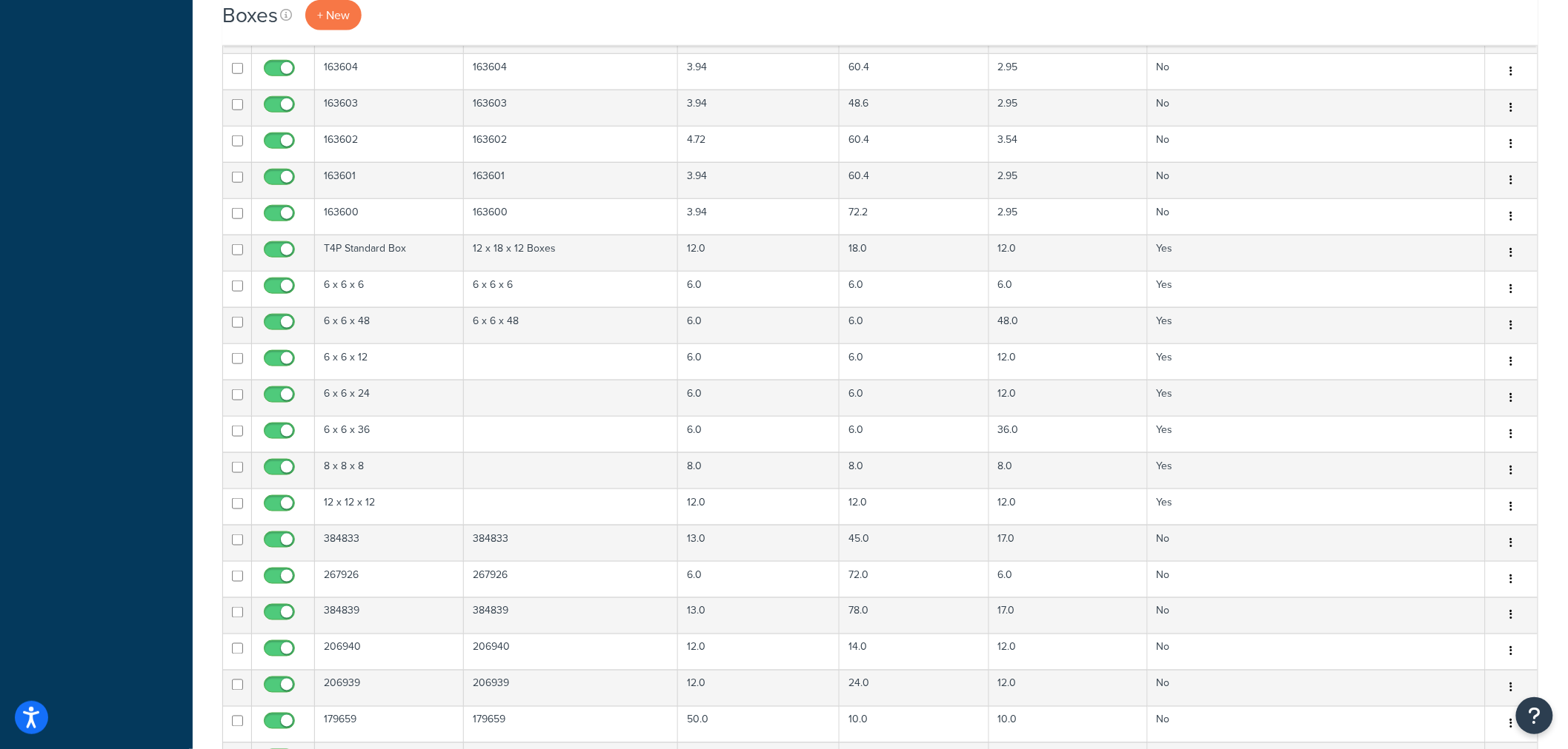
scroll to position [552, 0]
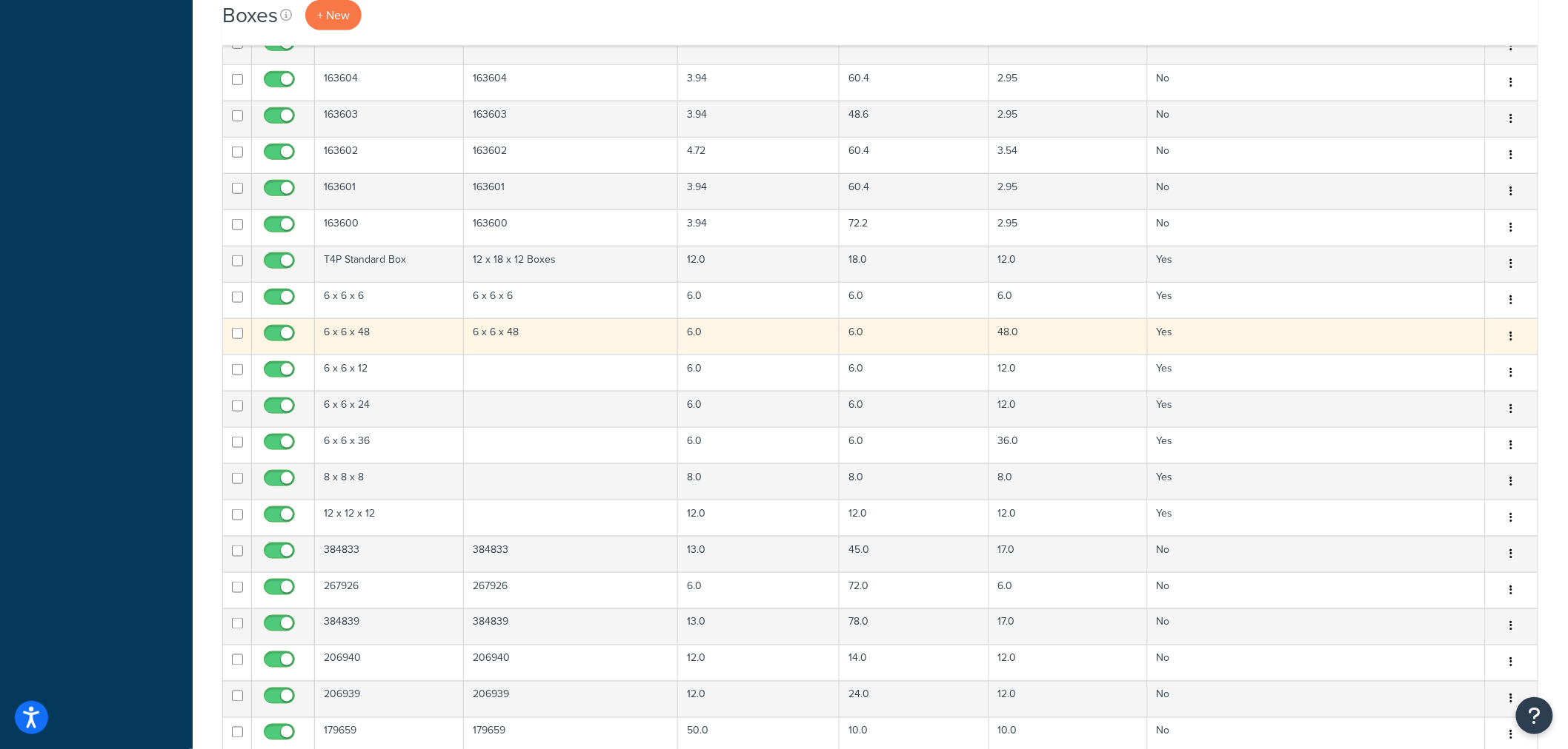
click at [418, 339] on td "6 x 6 x 48" at bounding box center [389, 337] width 149 height 36
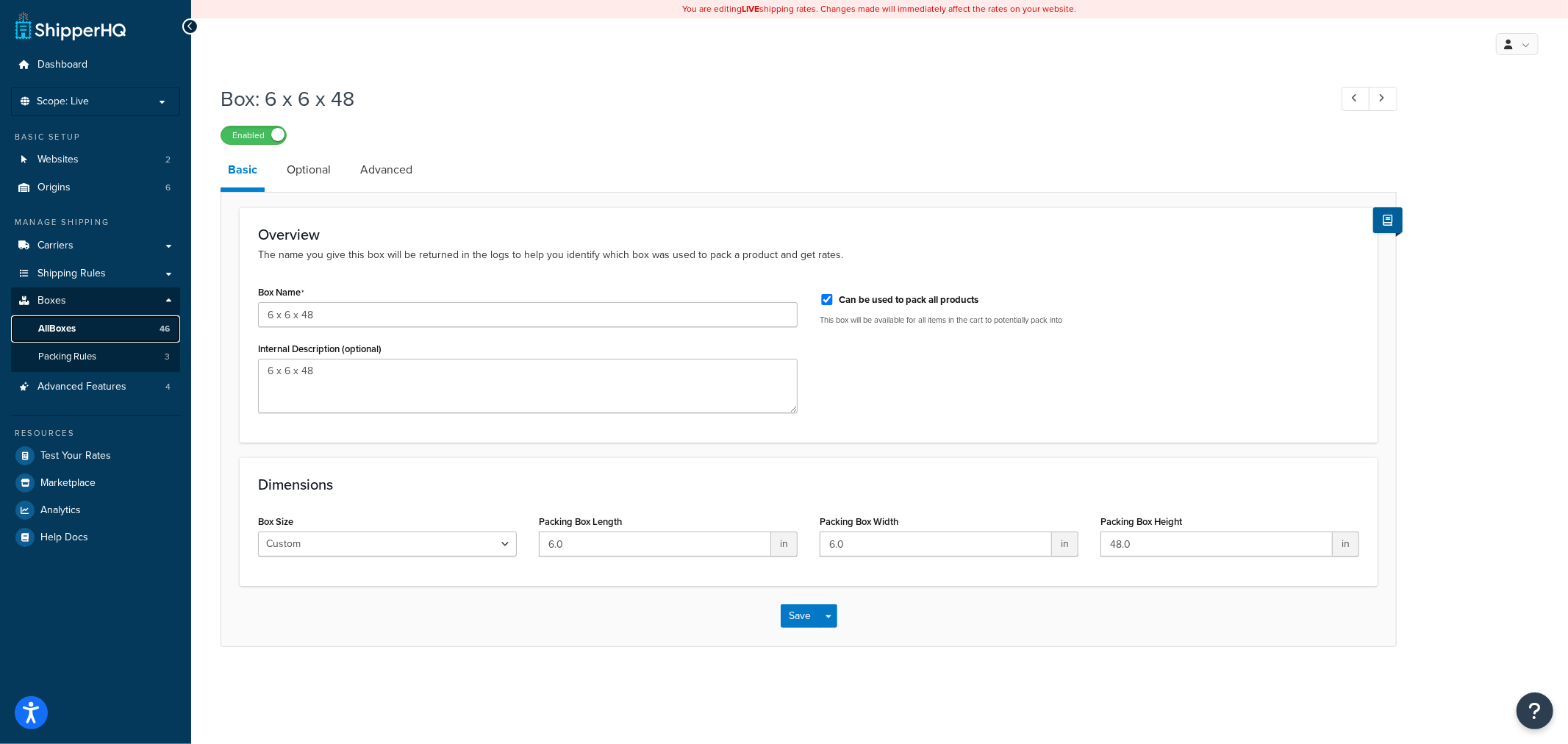
click at [125, 318] on link "All Boxes 46" at bounding box center [95, 329] width 169 height 28
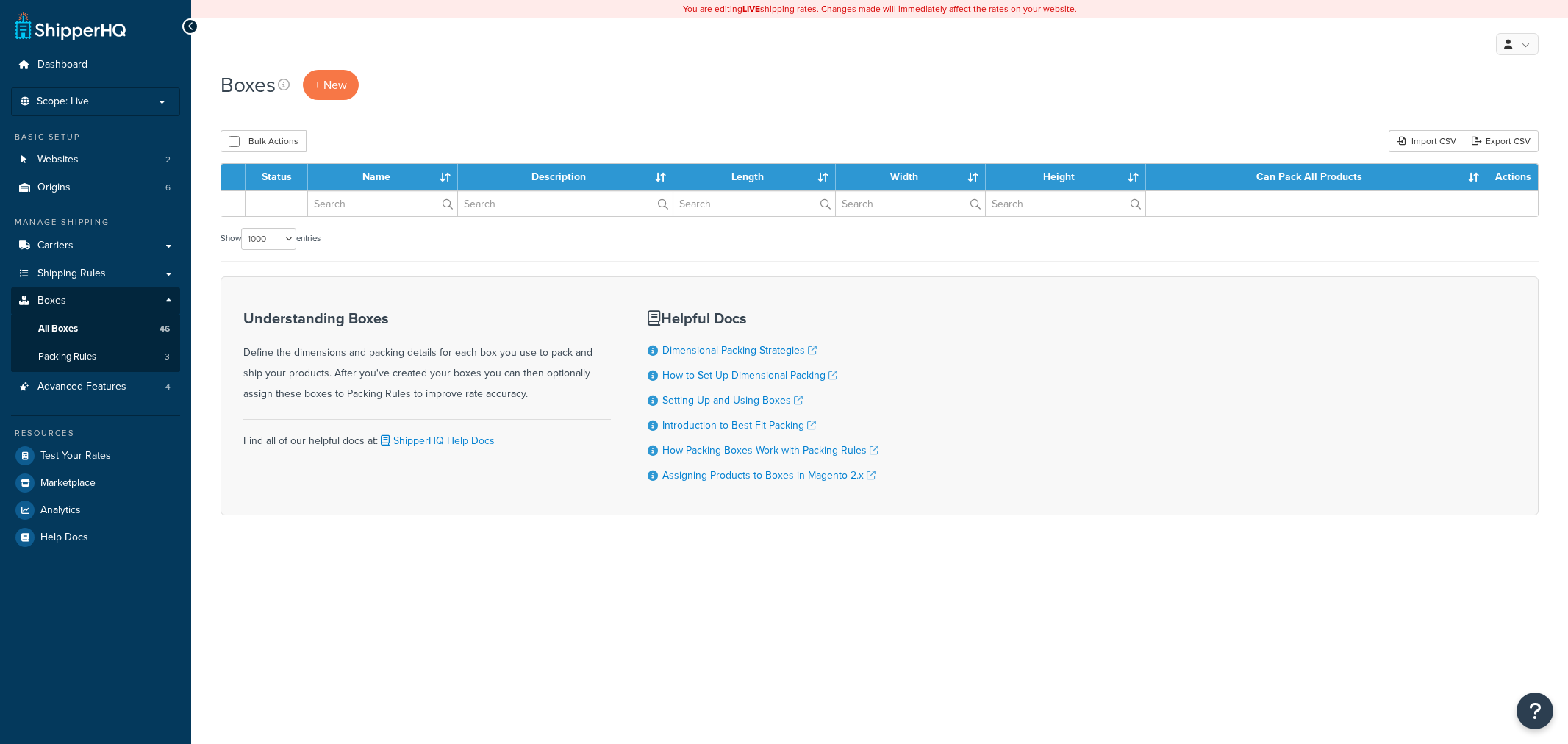
select select "1000"
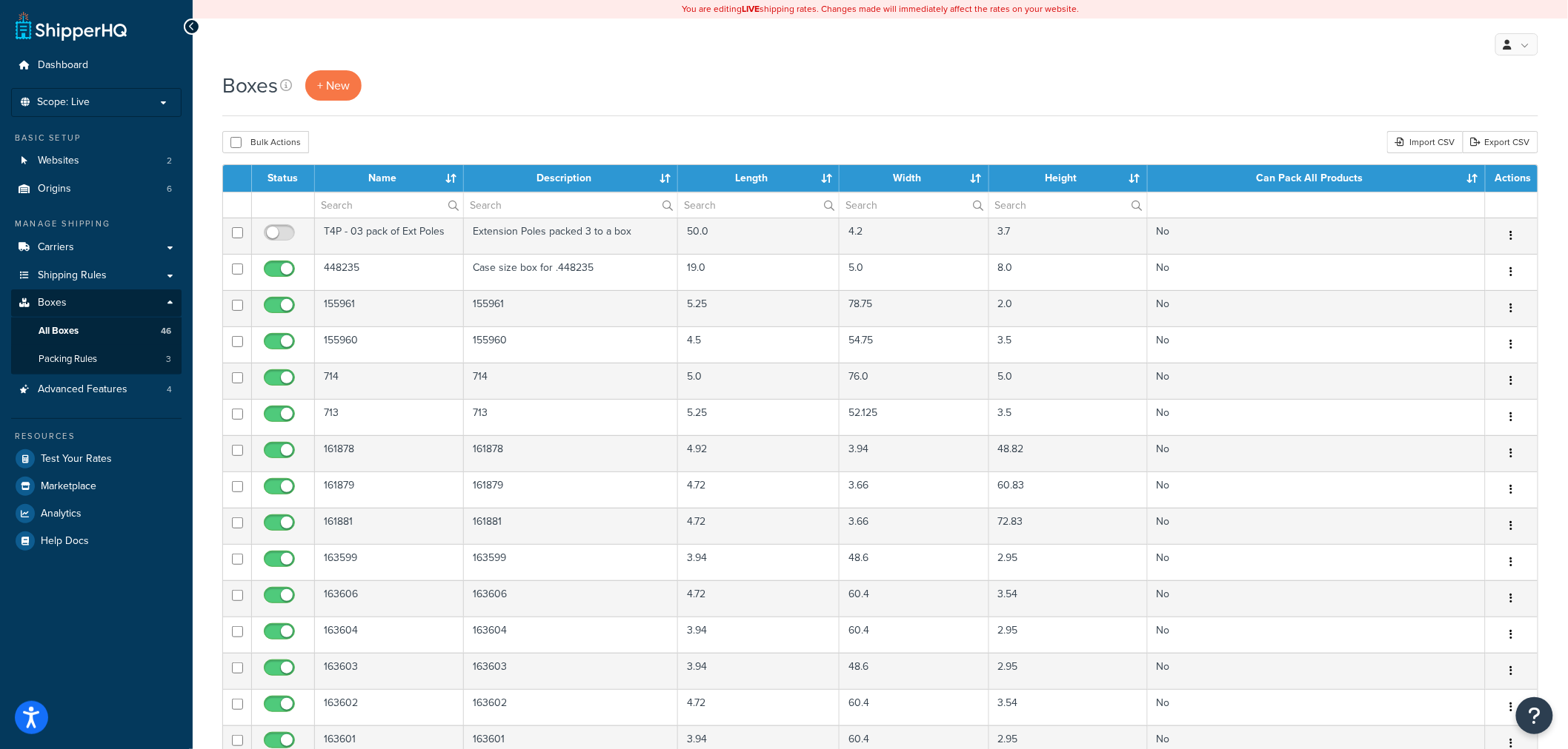
click at [388, 176] on th "Name" at bounding box center [389, 178] width 149 height 27
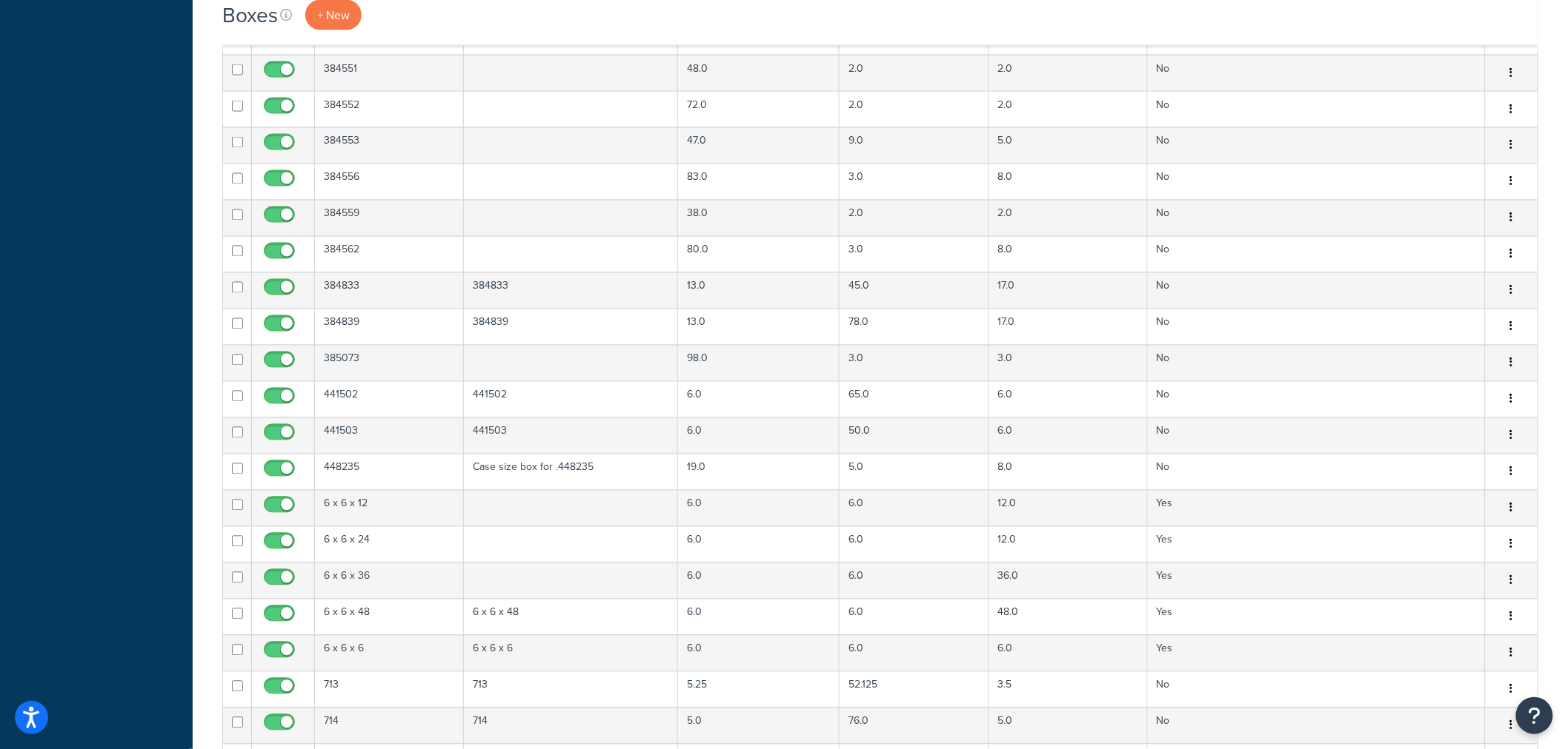
scroll to position [882, 0]
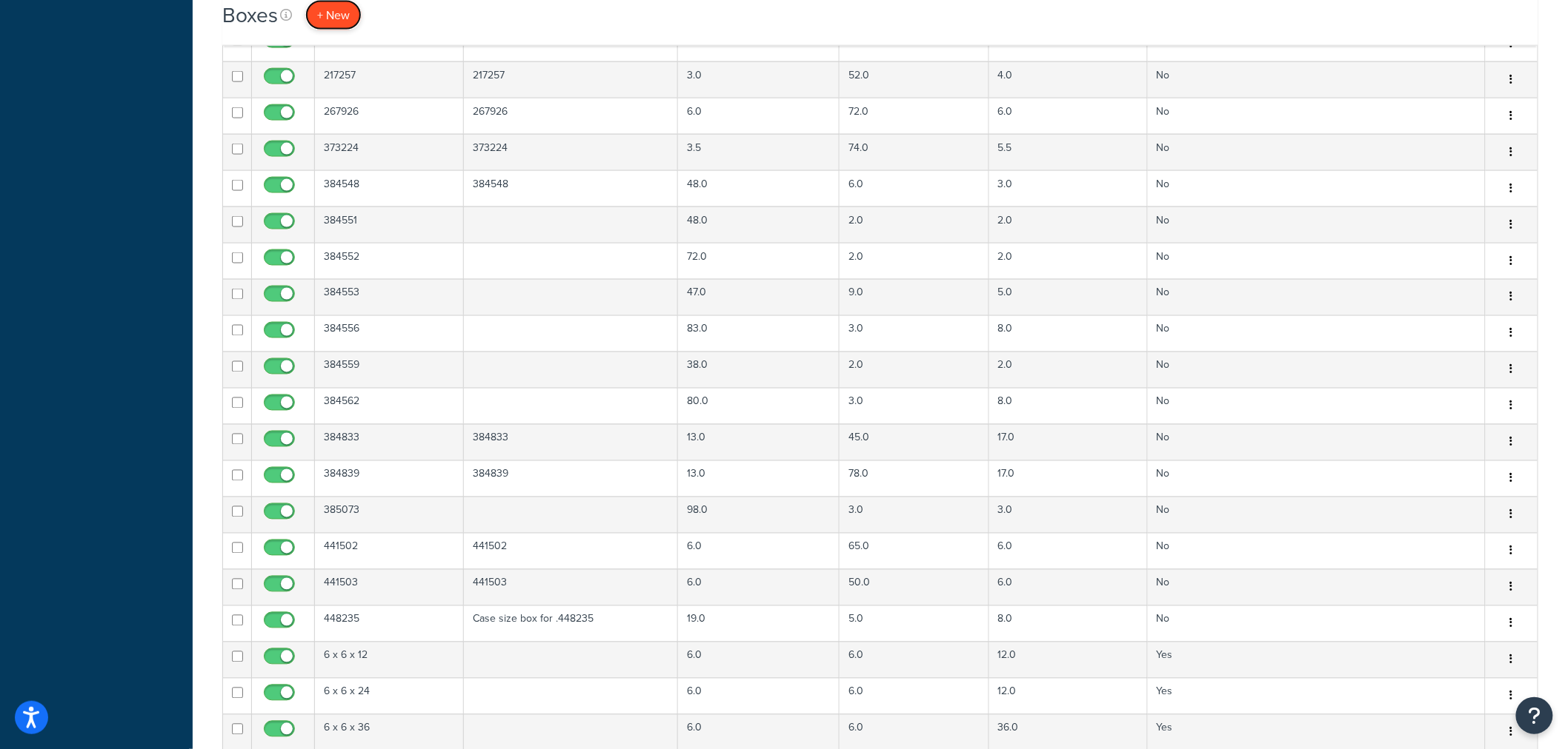
click at [340, 12] on span "+ New" at bounding box center [334, 16] width 33 height 17
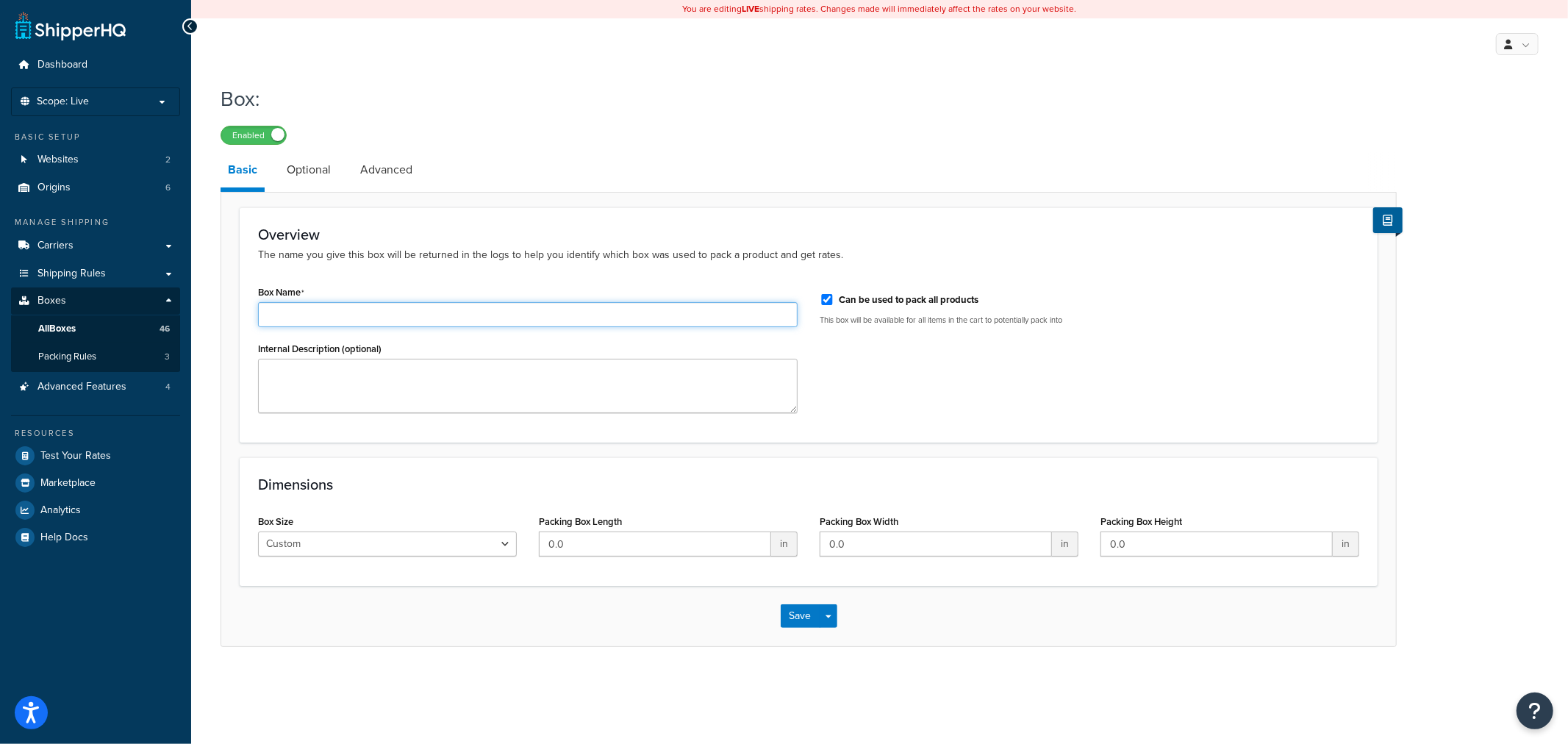
click at [480, 311] on input "Box Name" at bounding box center [528, 314] width 540 height 25
drag, startPoint x: 567, startPoint y: 321, endPoint x: 267, endPoint y: 302, distance: 300.6
click at [267, 302] on div "Box Name 6 x 6 x 30" at bounding box center [528, 304] width 540 height 46
type input "6 x 6 x 30"
click at [341, 384] on textarea "Internal Description (optional)" at bounding box center [528, 385] width 540 height 54
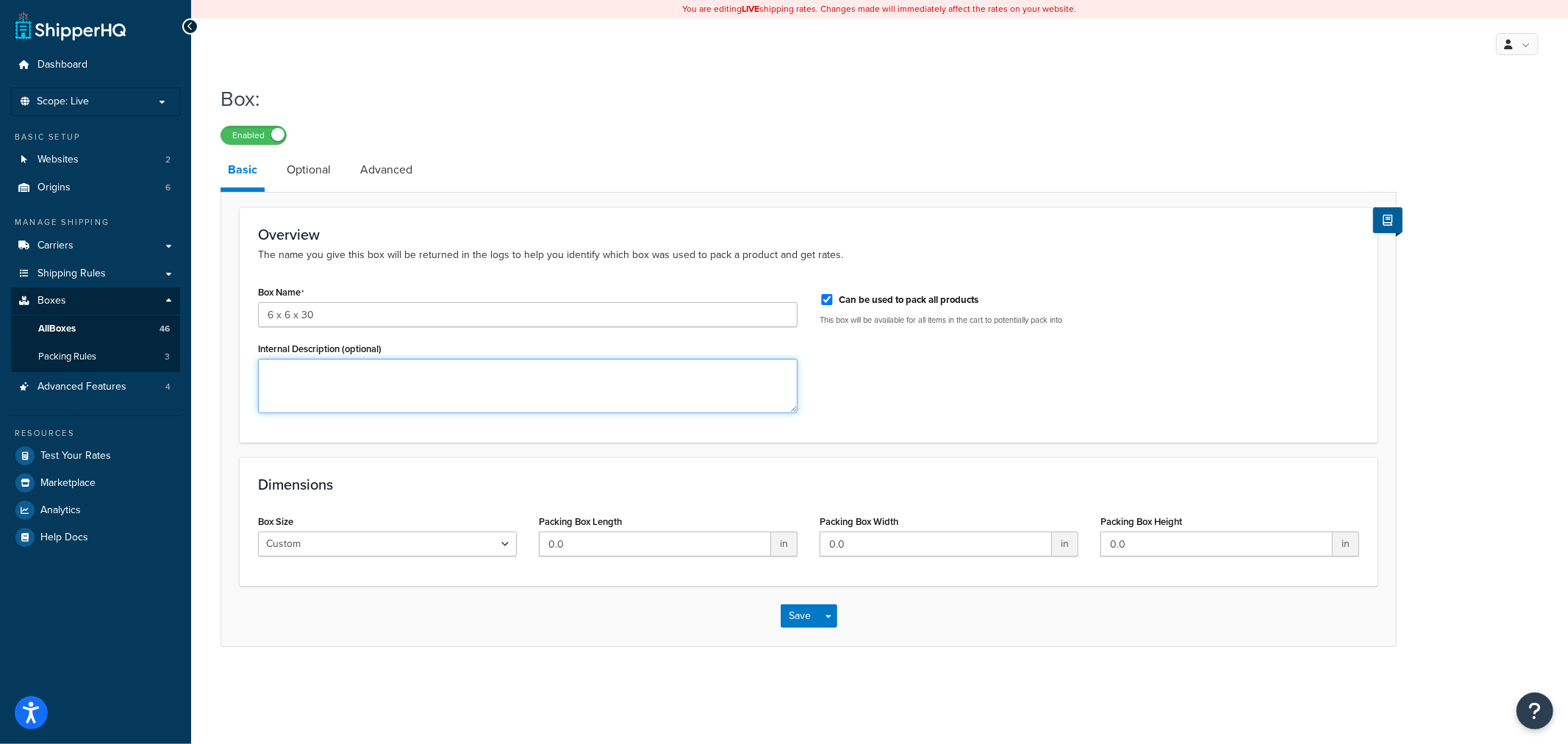
paste textarea "6 x 6 x 30"
type textarea "6 x 6 x 30"
click at [597, 544] on input "0.0" at bounding box center [655, 544] width 232 height 25
drag, startPoint x: 597, startPoint y: 544, endPoint x: 475, endPoint y: 543, distance: 122.0
click at [475, 543] on div "Box Size Custom USPS Small Flat Box USPS Medium Flat Box USPS Large Flat Box US…" at bounding box center [808, 539] width 1124 height 57
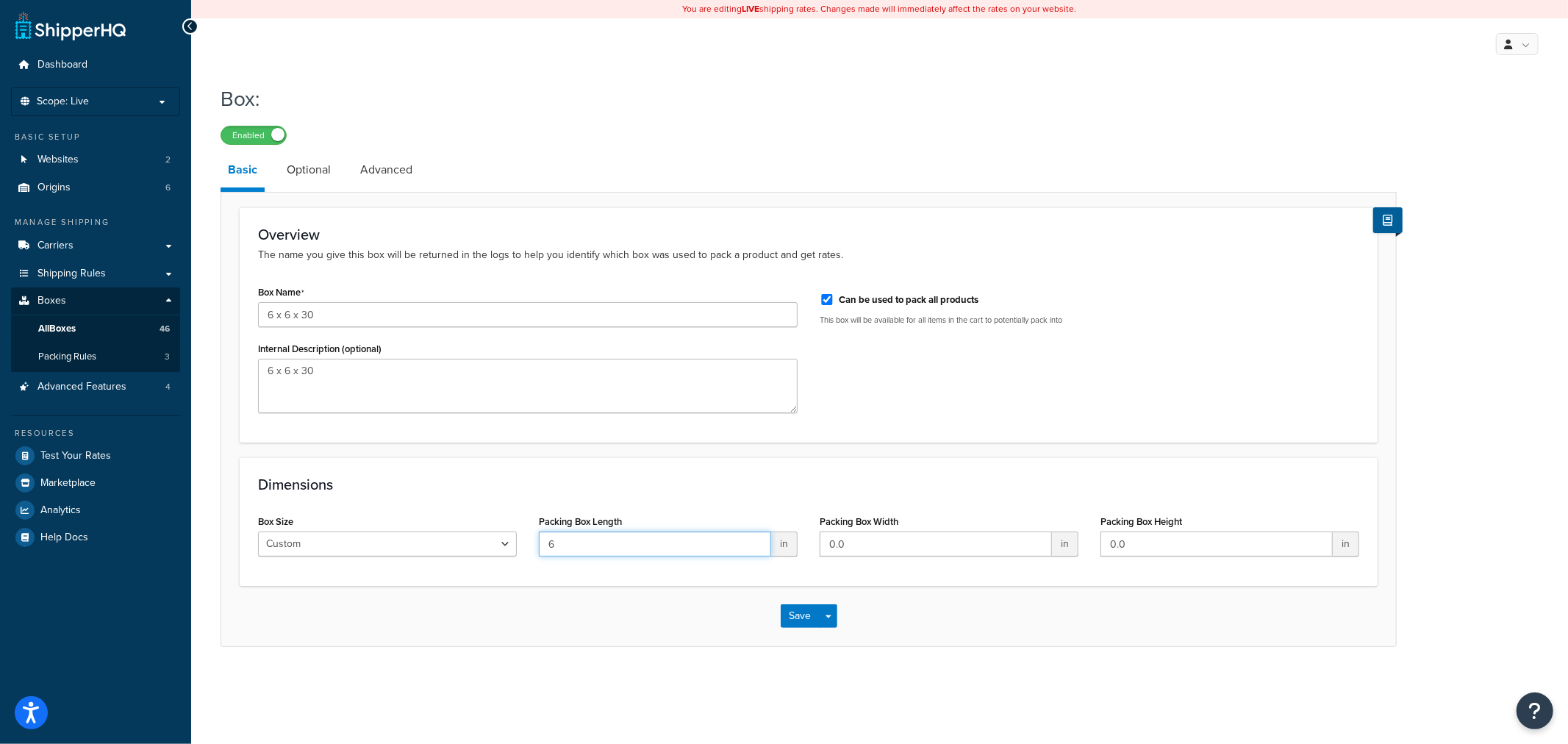
type input "6"
type input "30"
click at [309, 166] on link "Optional" at bounding box center [309, 169] width 58 height 35
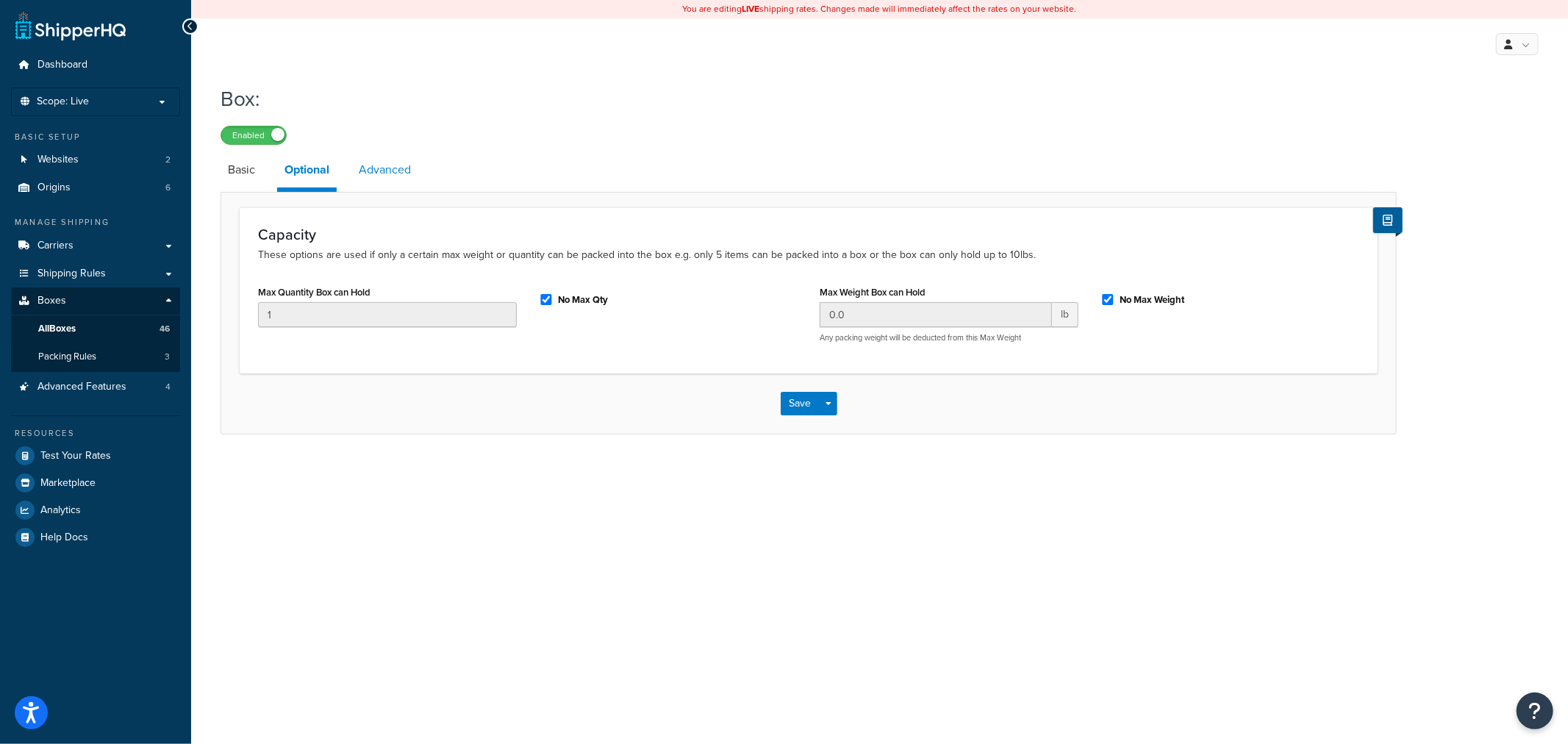
click at [394, 163] on link "Advanced" at bounding box center [385, 169] width 67 height 35
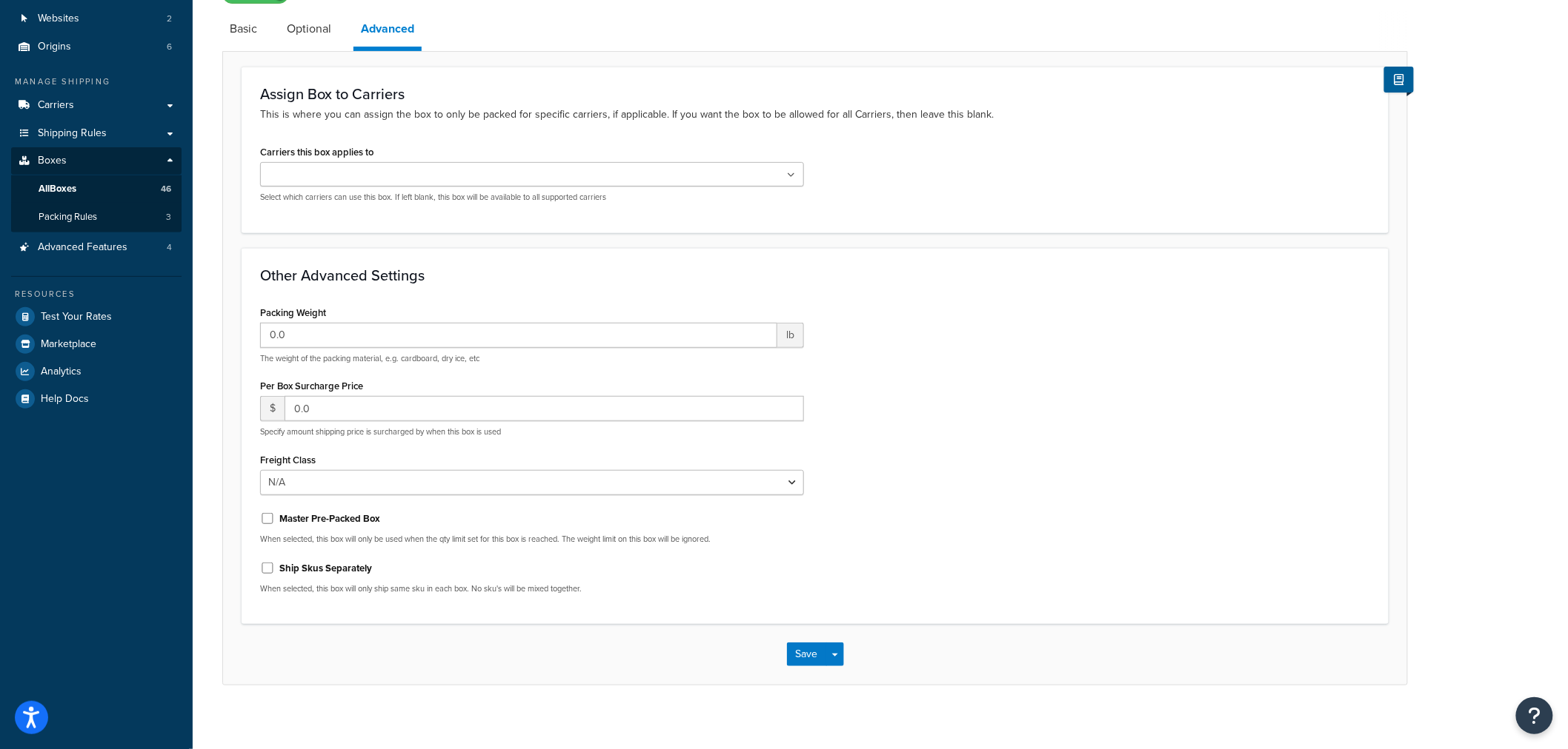
scroll to position [152, 0]
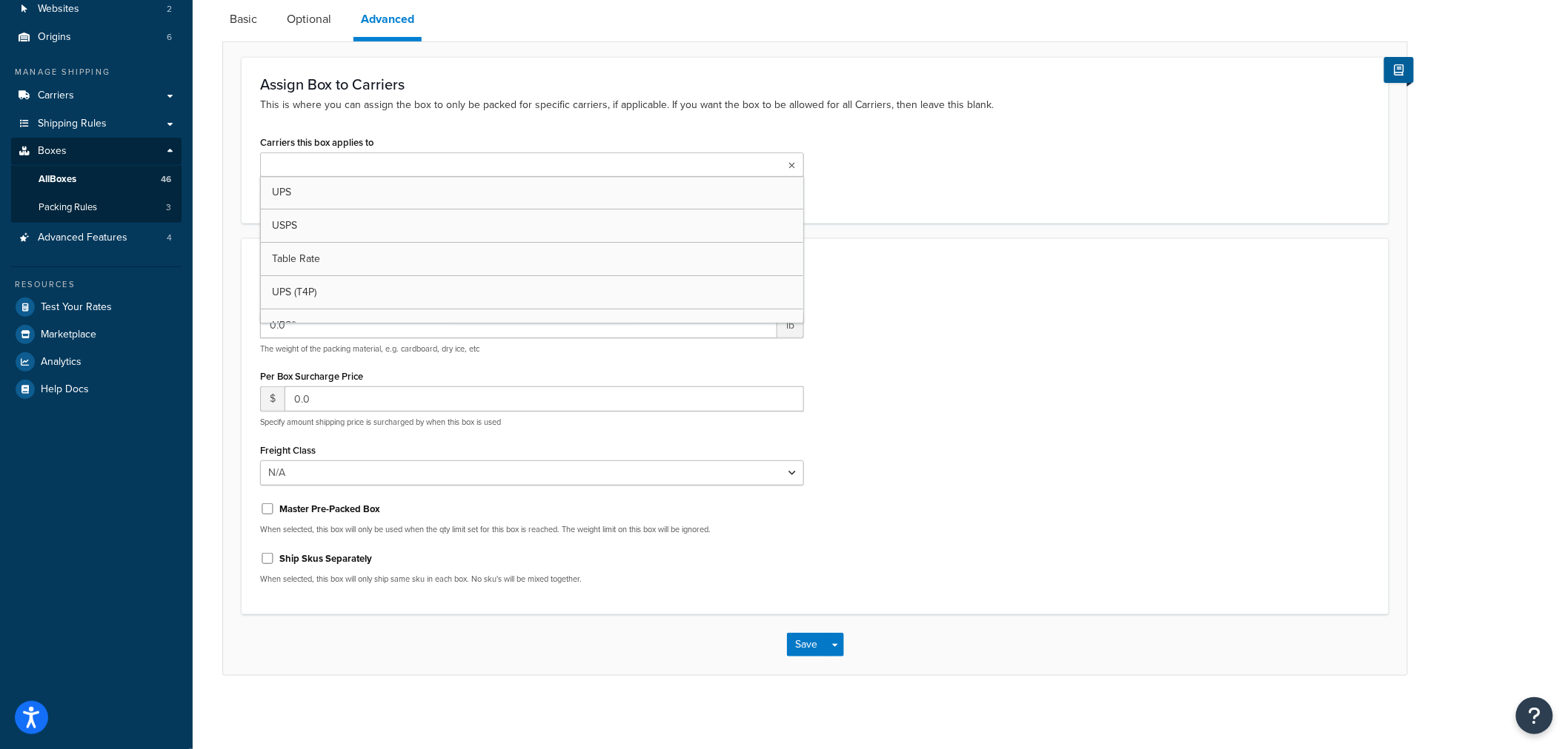
click at [786, 161] on ul at bounding box center [532, 165] width 544 height 24
click at [858, 171] on div "Carriers this box applies to UPS USPS Table Rate UPS (T4P) UPS® LTL (T4P) UPS T…" at bounding box center [814, 168] width 1132 height 73
click at [803, 649] on button "Save" at bounding box center [807, 644] width 40 height 23
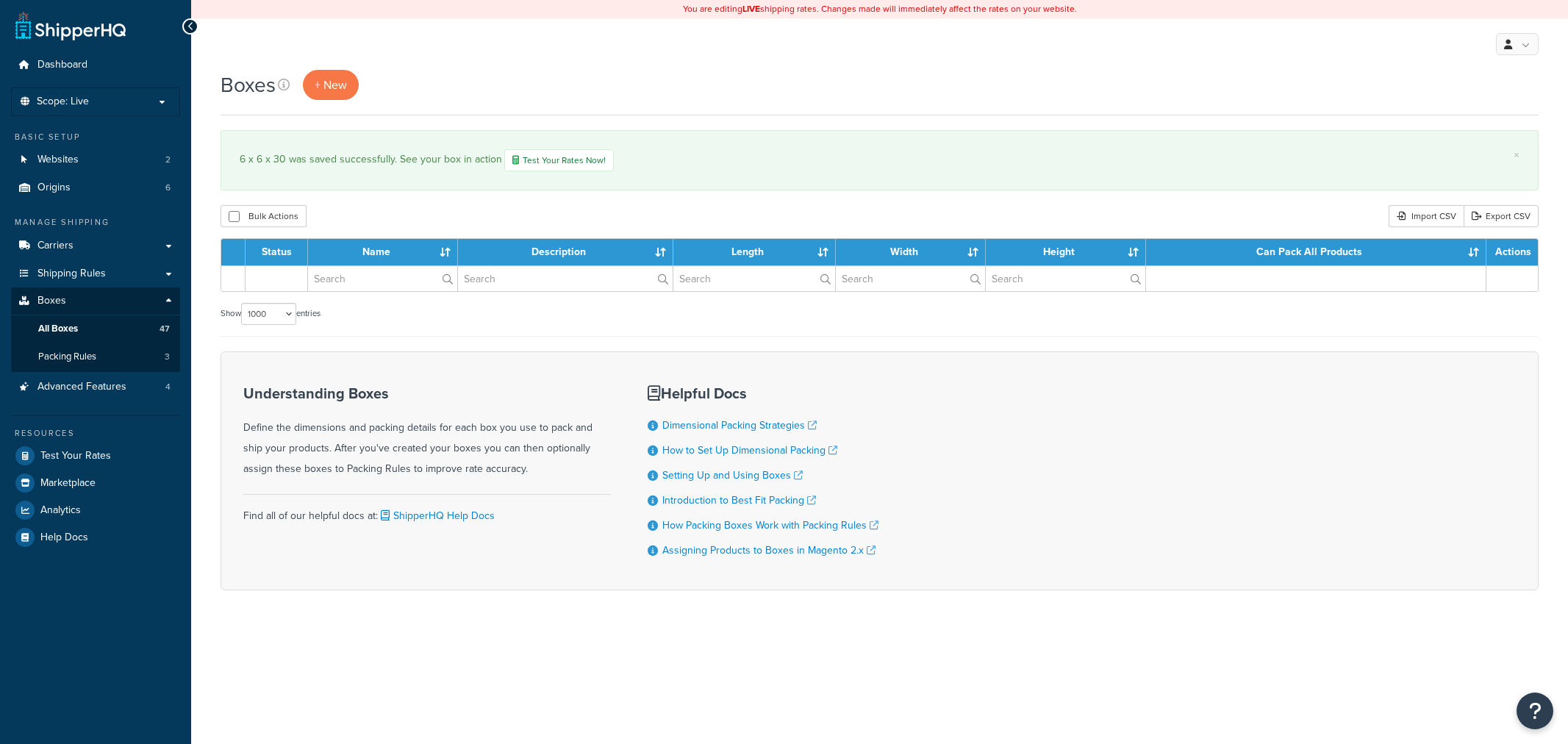
select select "1000"
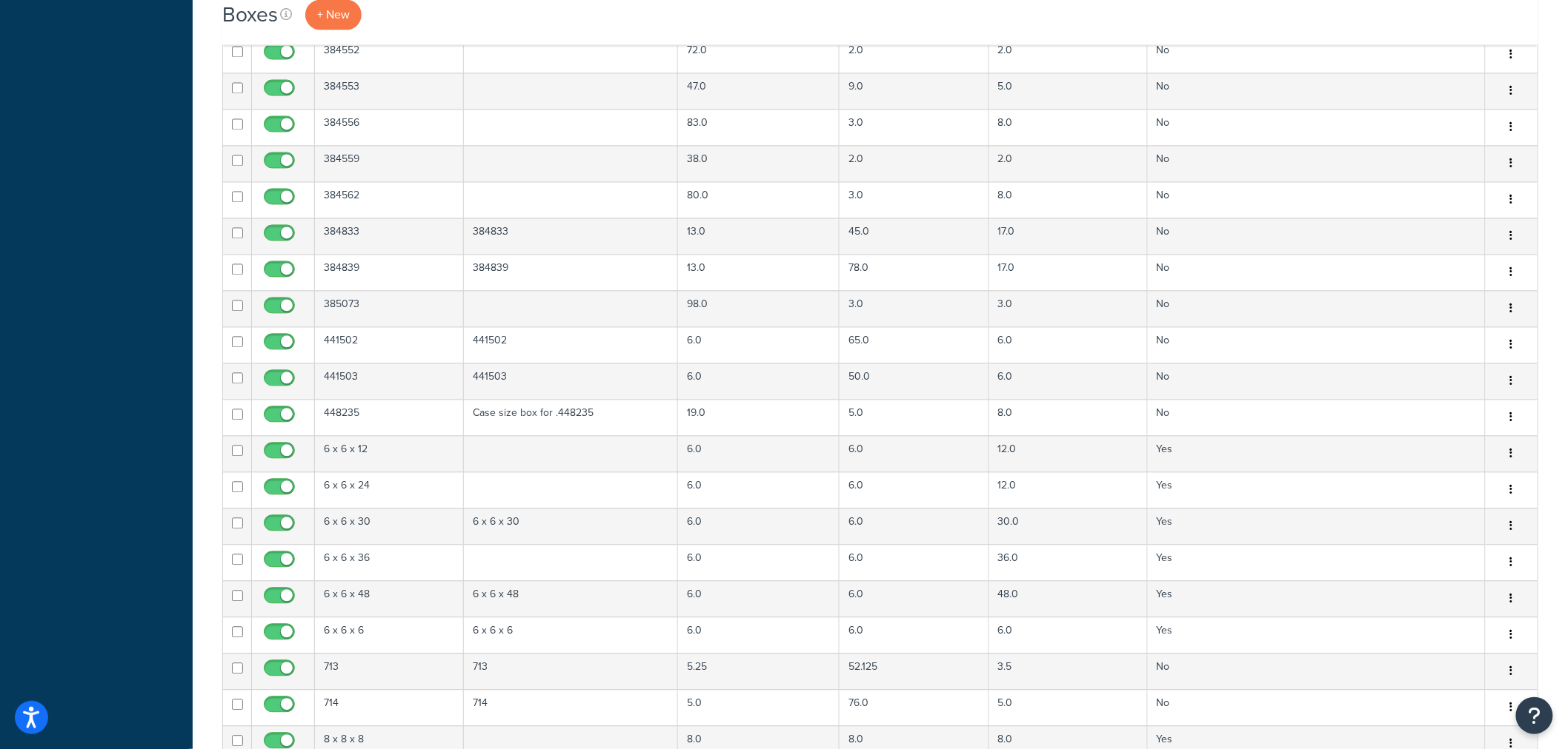
scroll to position [1234, 0]
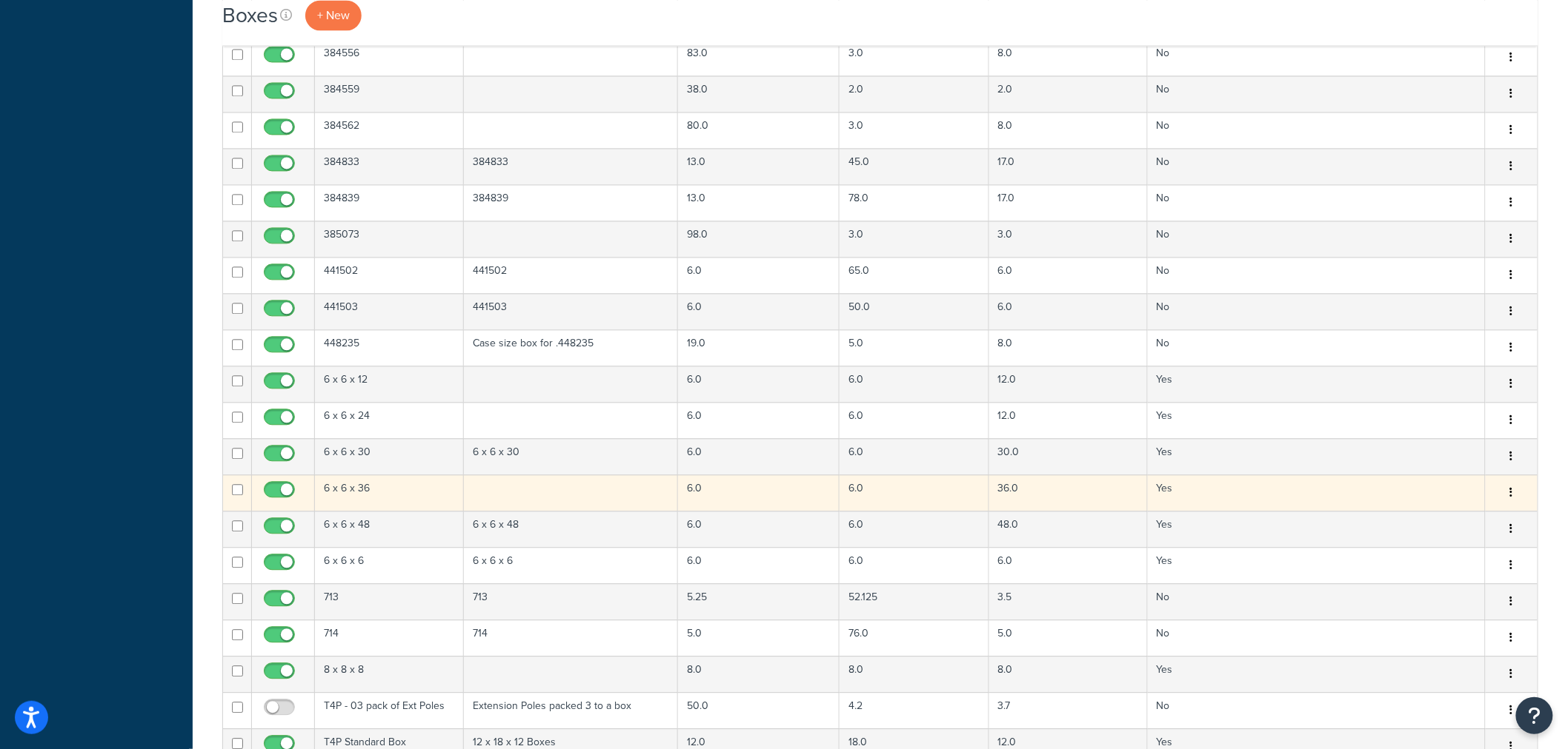
click at [561, 492] on td at bounding box center [570, 493] width 214 height 36
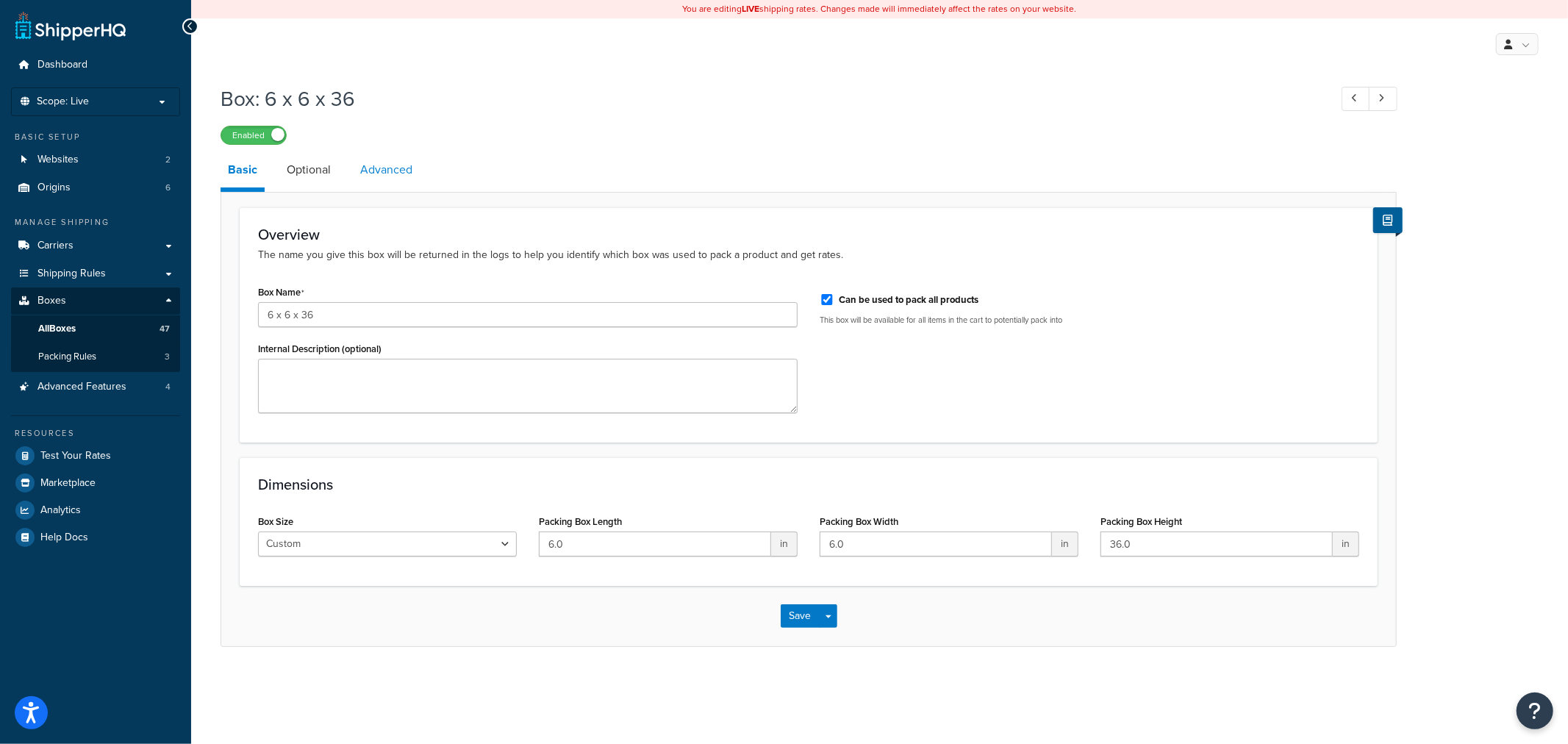
click at [399, 175] on link "Advanced" at bounding box center [387, 169] width 67 height 35
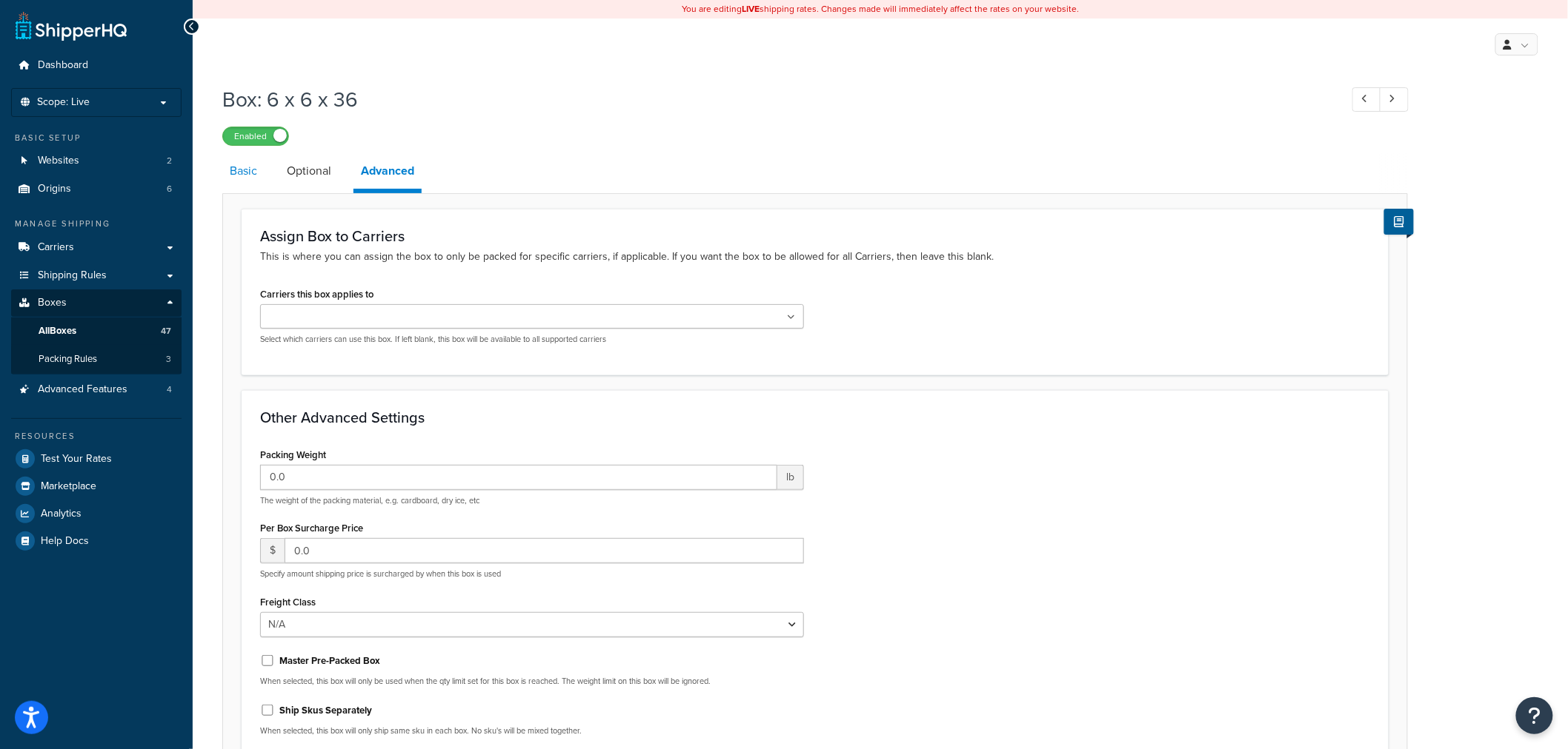
click at [249, 173] on link "Basic" at bounding box center [243, 171] width 42 height 36
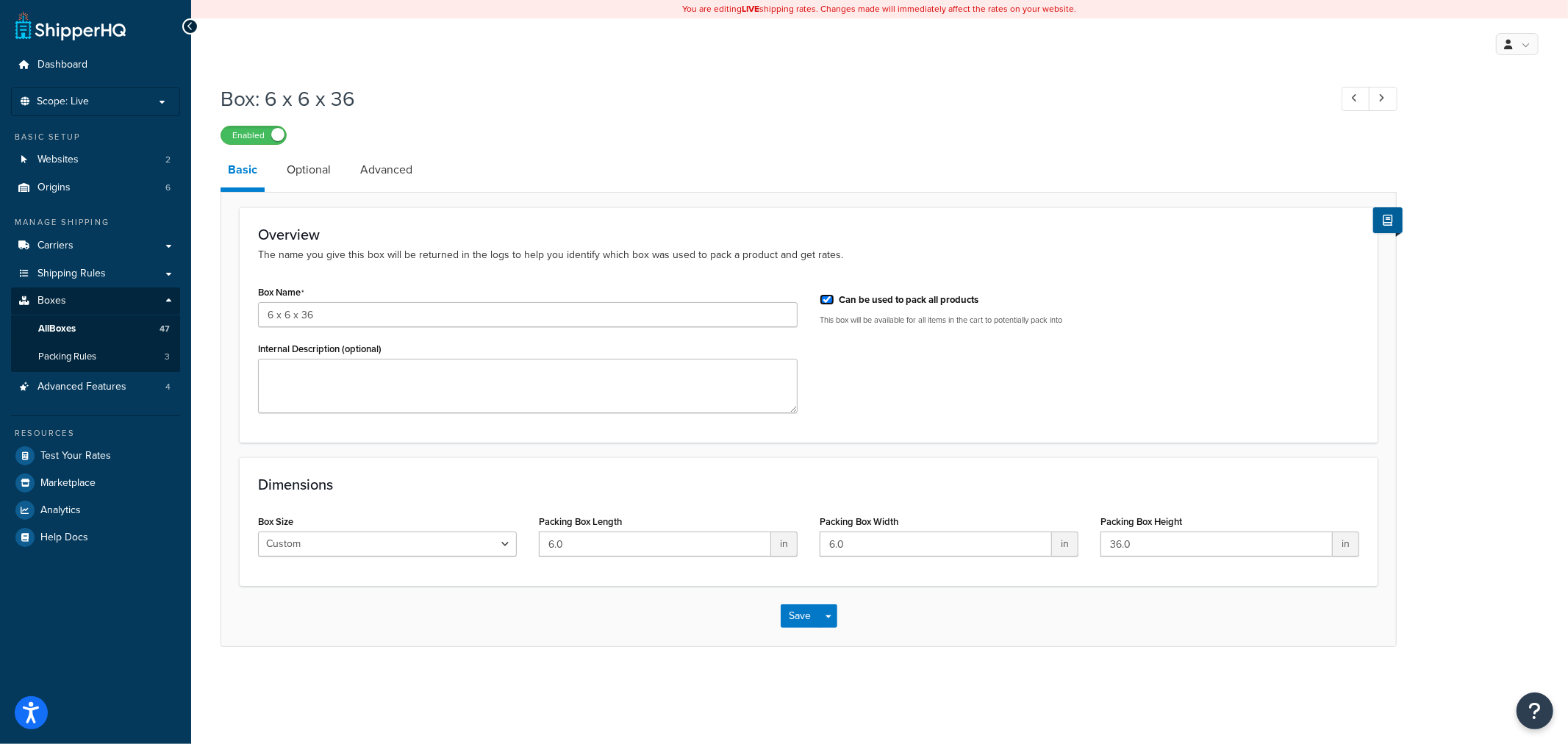
click at [833, 302] on input "Can be used to pack all products" at bounding box center [827, 299] width 15 height 11
checkbox input "false"
click at [805, 619] on button "Save" at bounding box center [800, 616] width 40 height 23
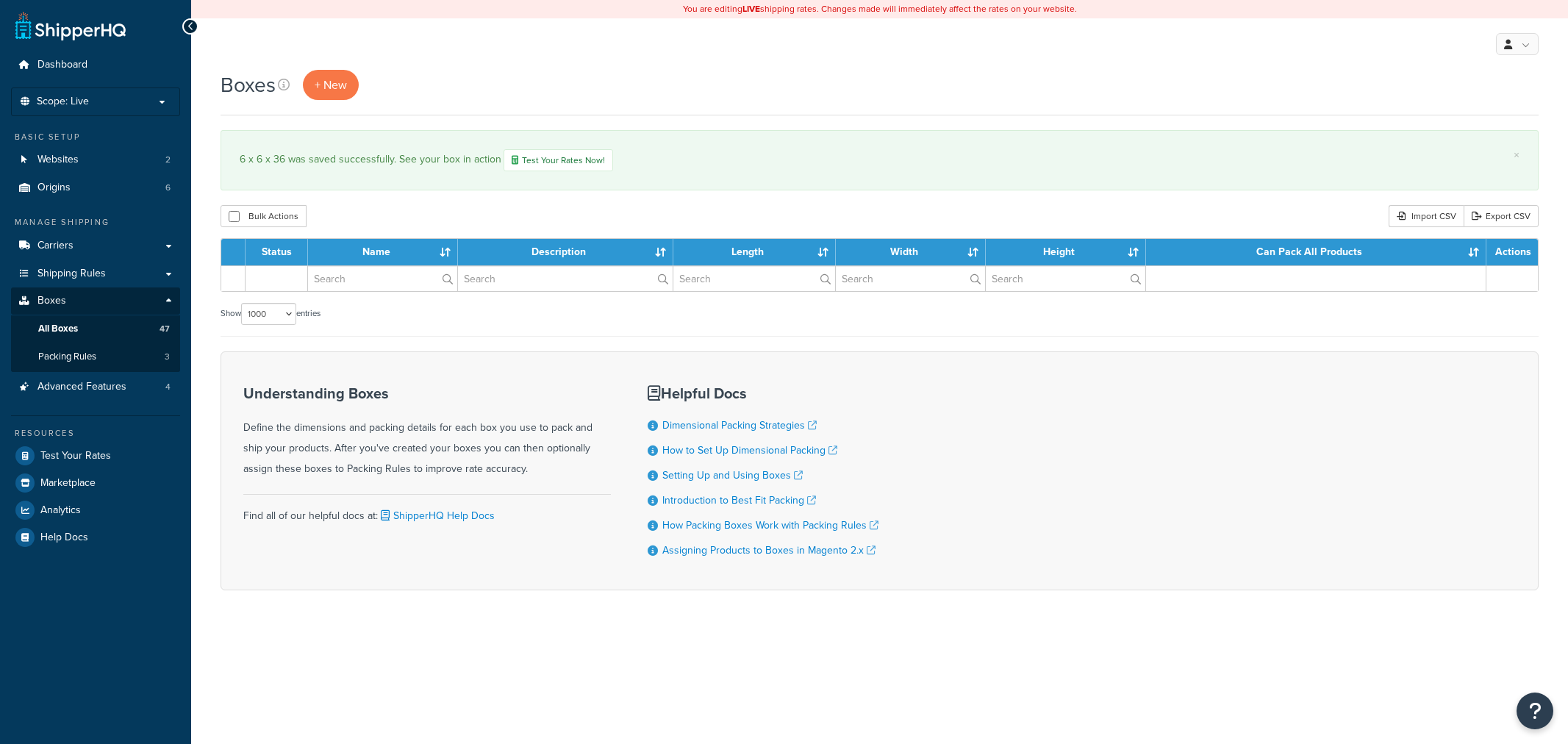
select select "1000"
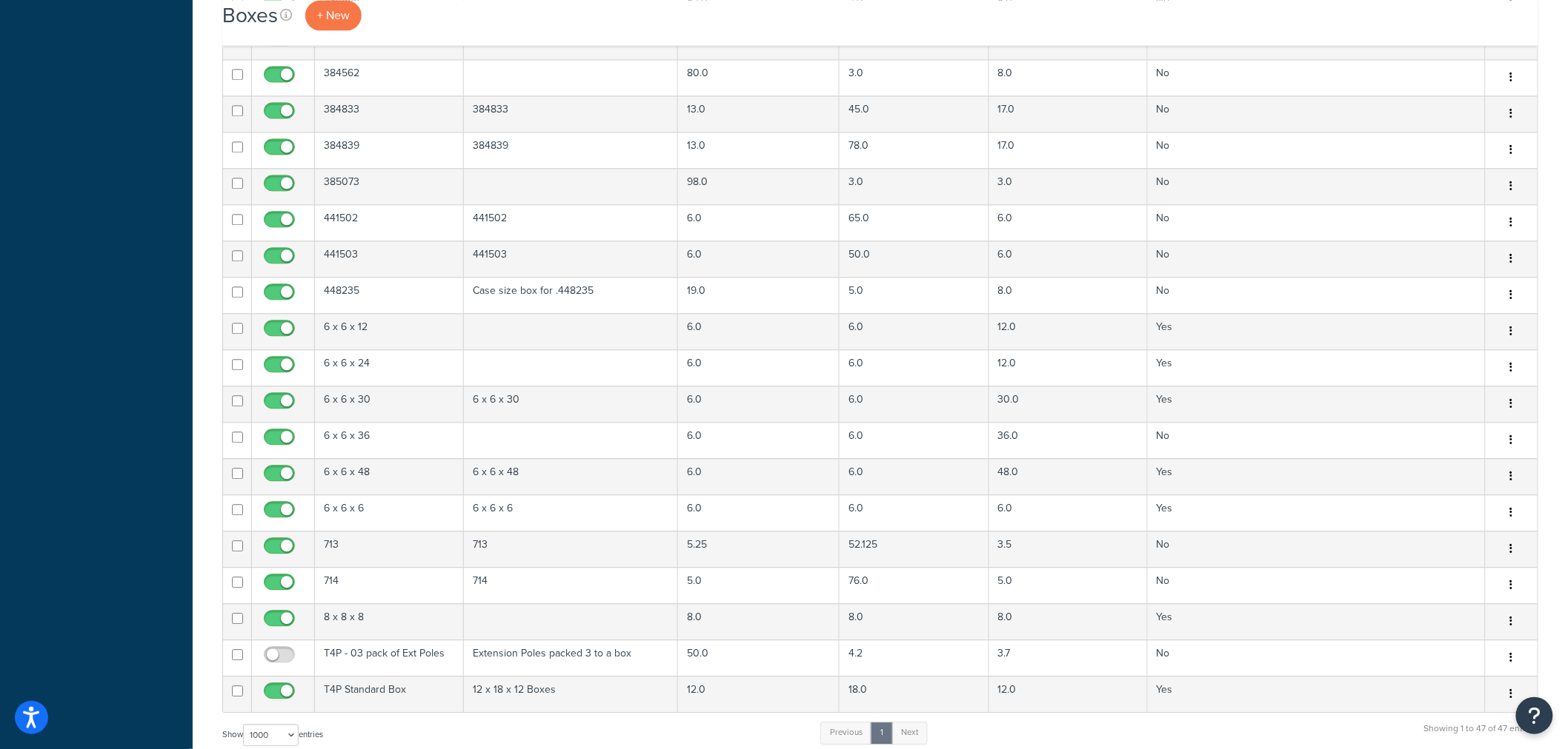
scroll to position [1316, 0]
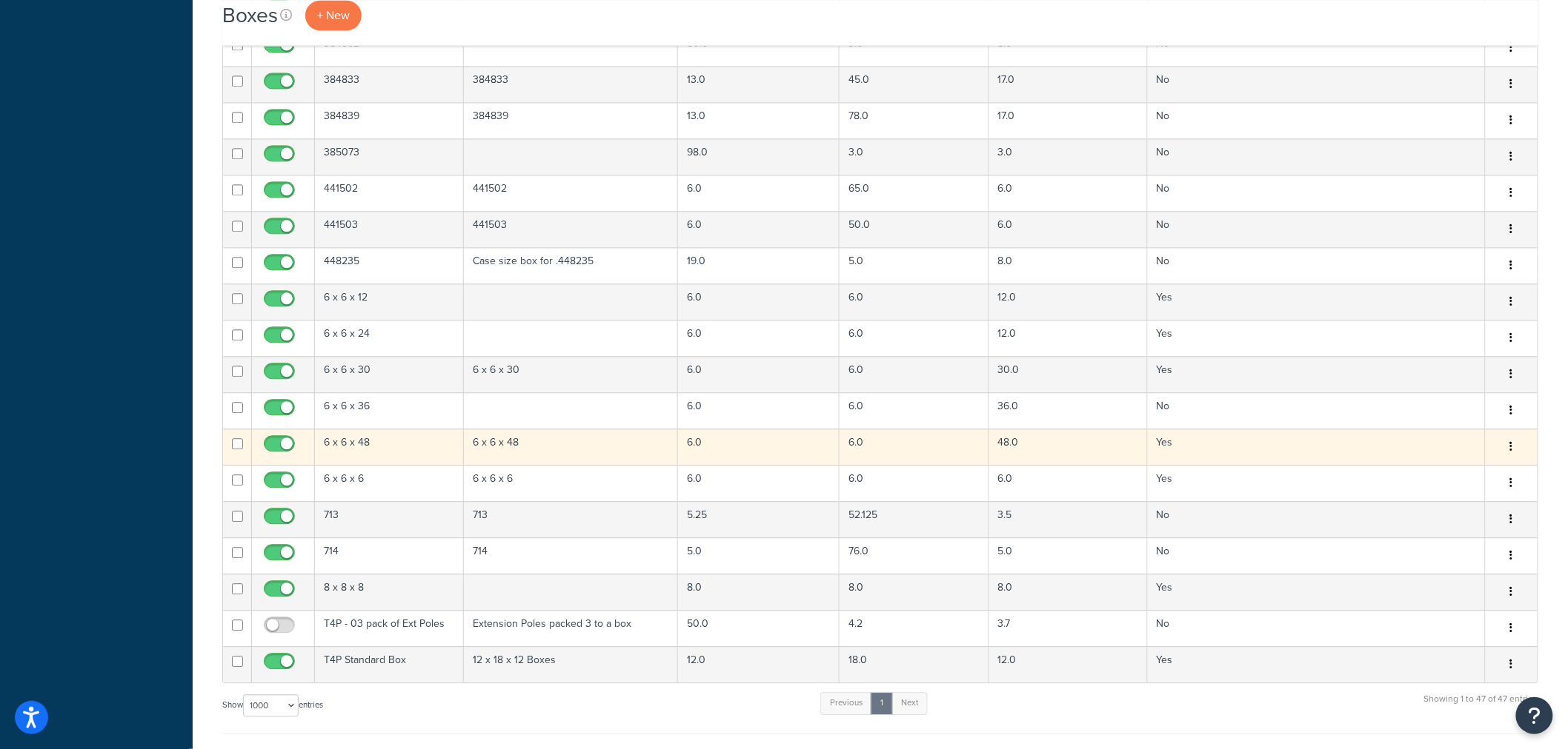
click at [567, 448] on td "6 x 6 x 48" at bounding box center [570, 447] width 214 height 36
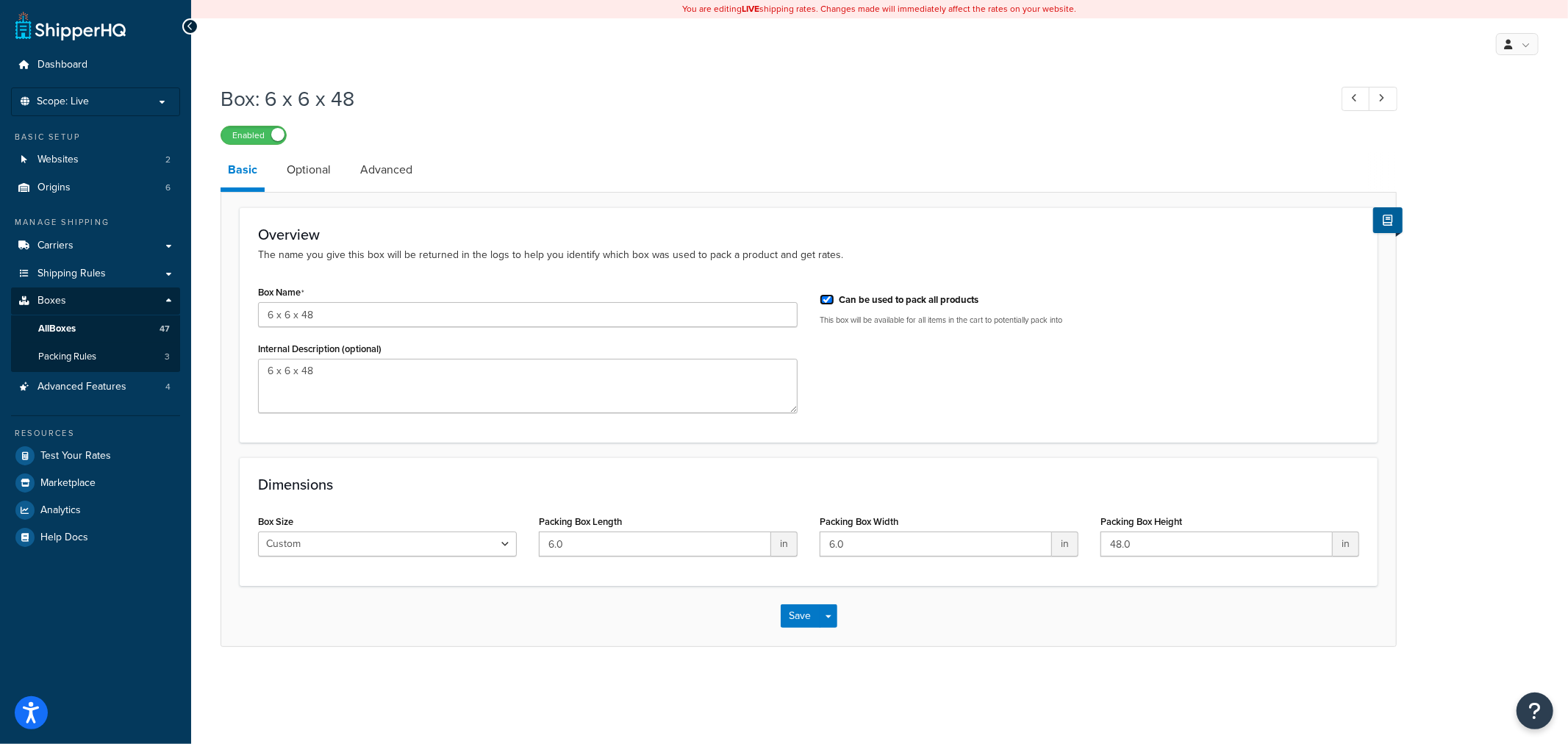
click at [825, 300] on input "Can be used to pack all products" at bounding box center [827, 299] width 15 height 11
checkbox input "false"
click at [792, 616] on button "Save" at bounding box center [800, 616] width 40 height 23
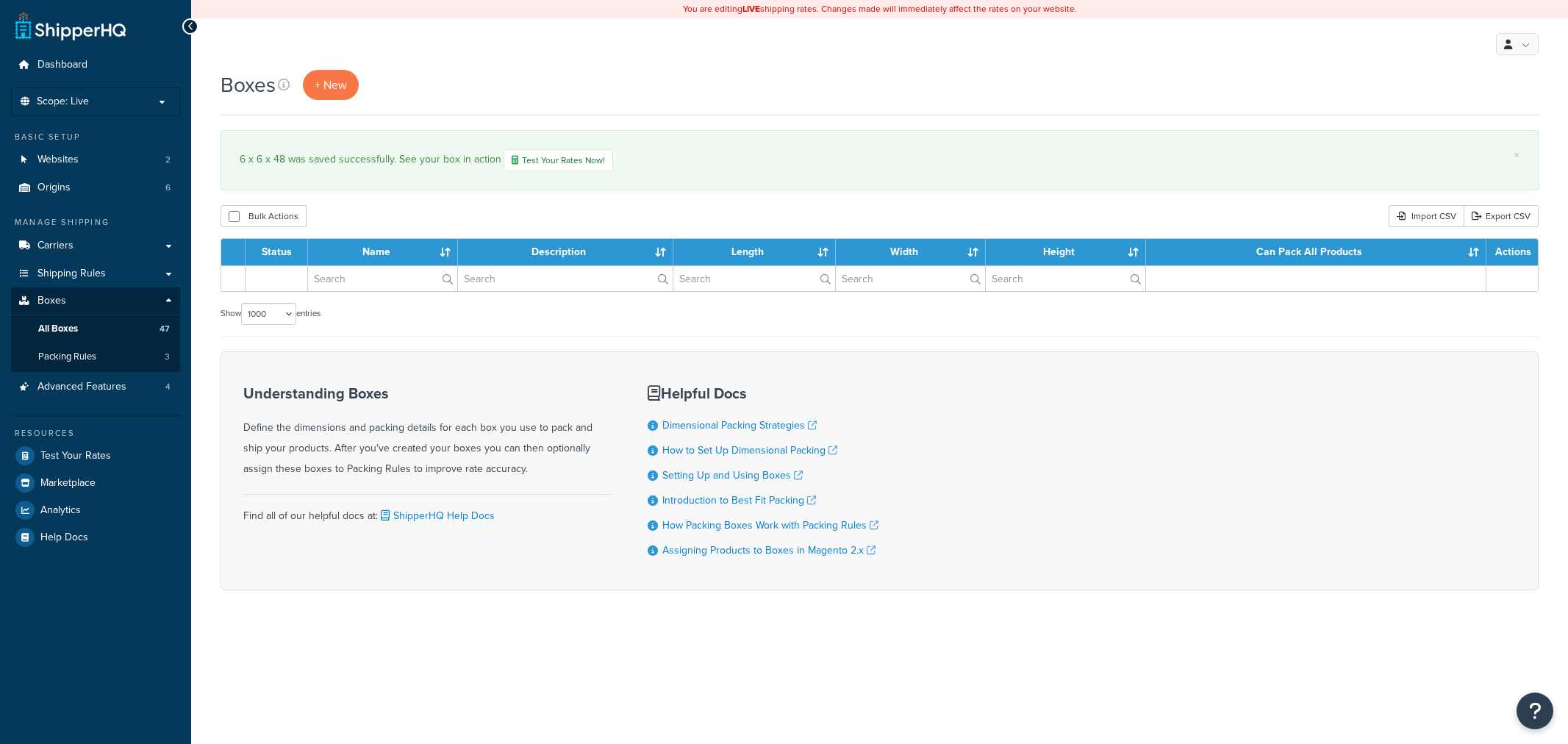
select select "1000"
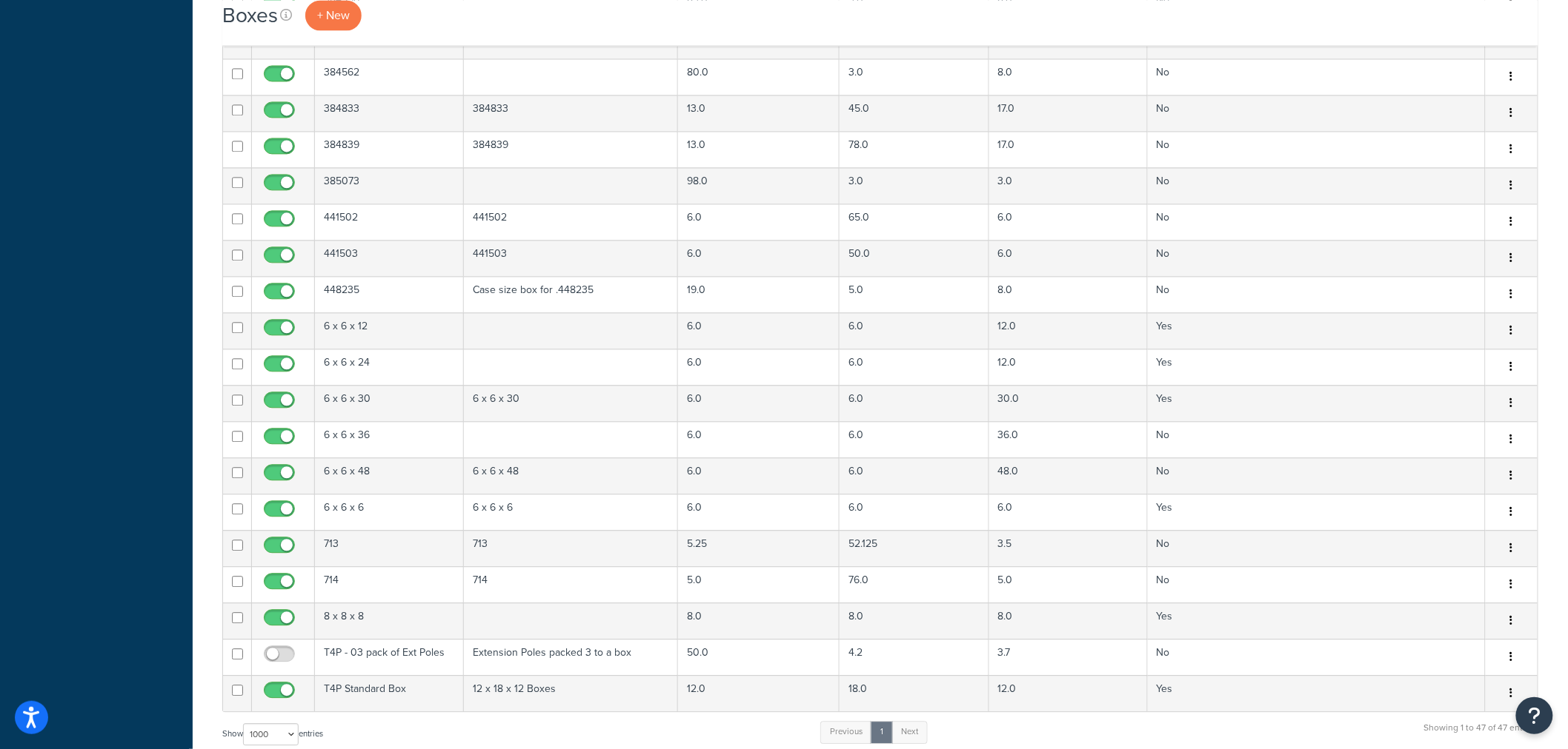
scroll to position [1316, 0]
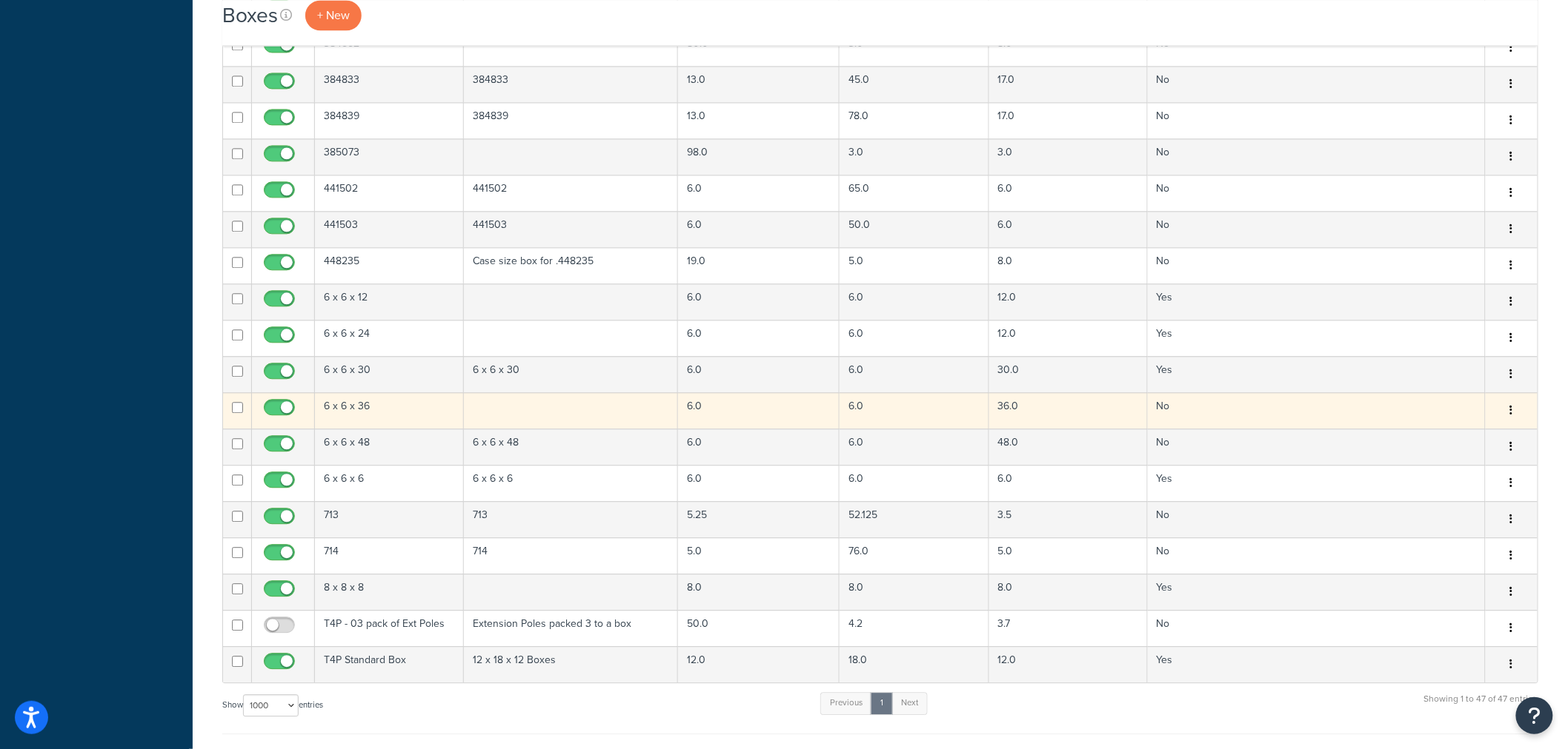
click at [508, 417] on td at bounding box center [570, 410] width 214 height 36
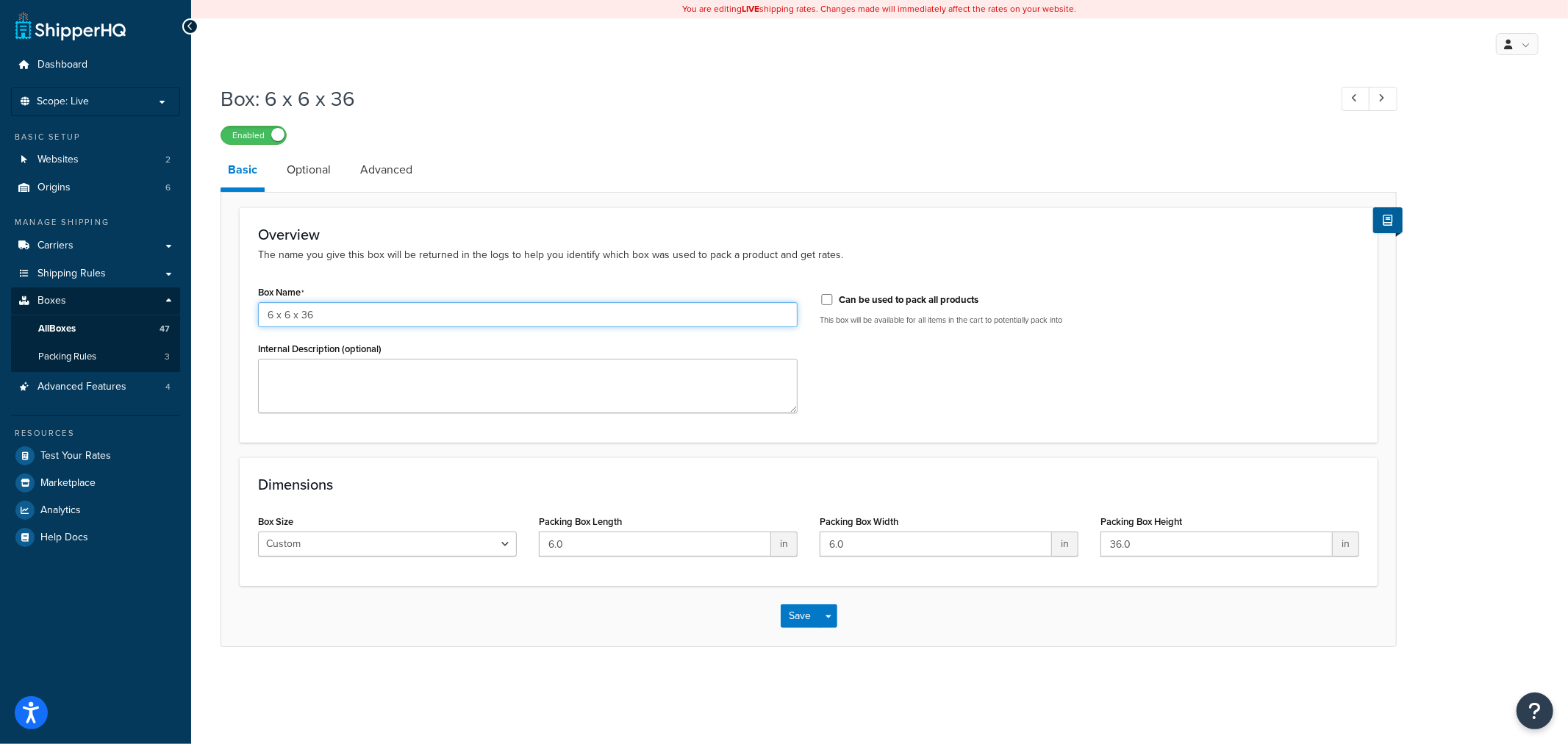
drag, startPoint x: 348, startPoint y: 312, endPoint x: 171, endPoint y: 304, distance: 177.2
click at [171, 304] on div "Dashboard Scope: Live Basic Setup Websites 2 Origins 6 Manage Shipping Carriers…" at bounding box center [784, 372] width 1568 height 744
click at [322, 384] on textarea "Internal Description (optional)" at bounding box center [528, 385] width 540 height 54
paste textarea "6 x 6 x 36"
type textarea "6 x 6 x 36"
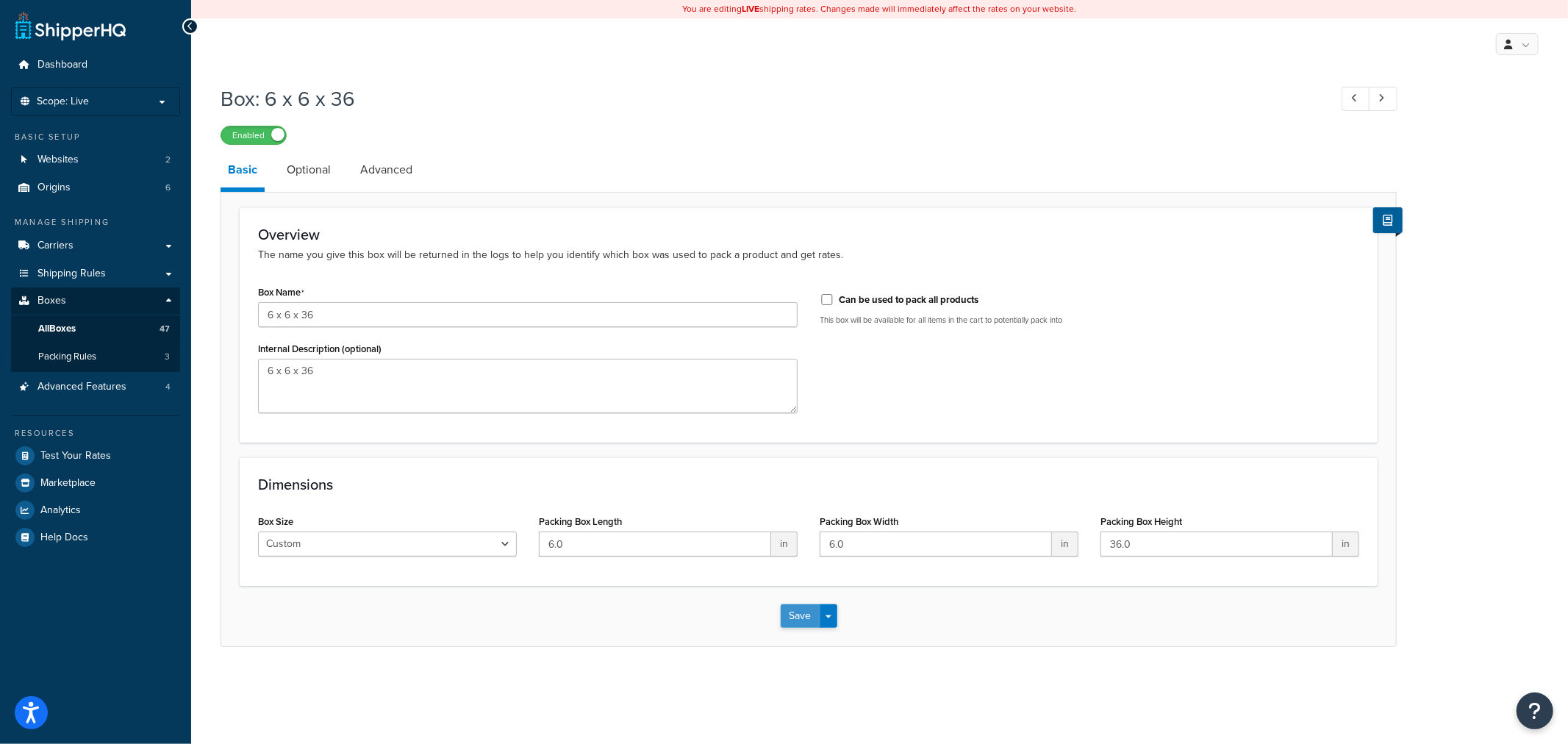
click at [790, 607] on button "Save" at bounding box center [800, 616] width 40 height 23
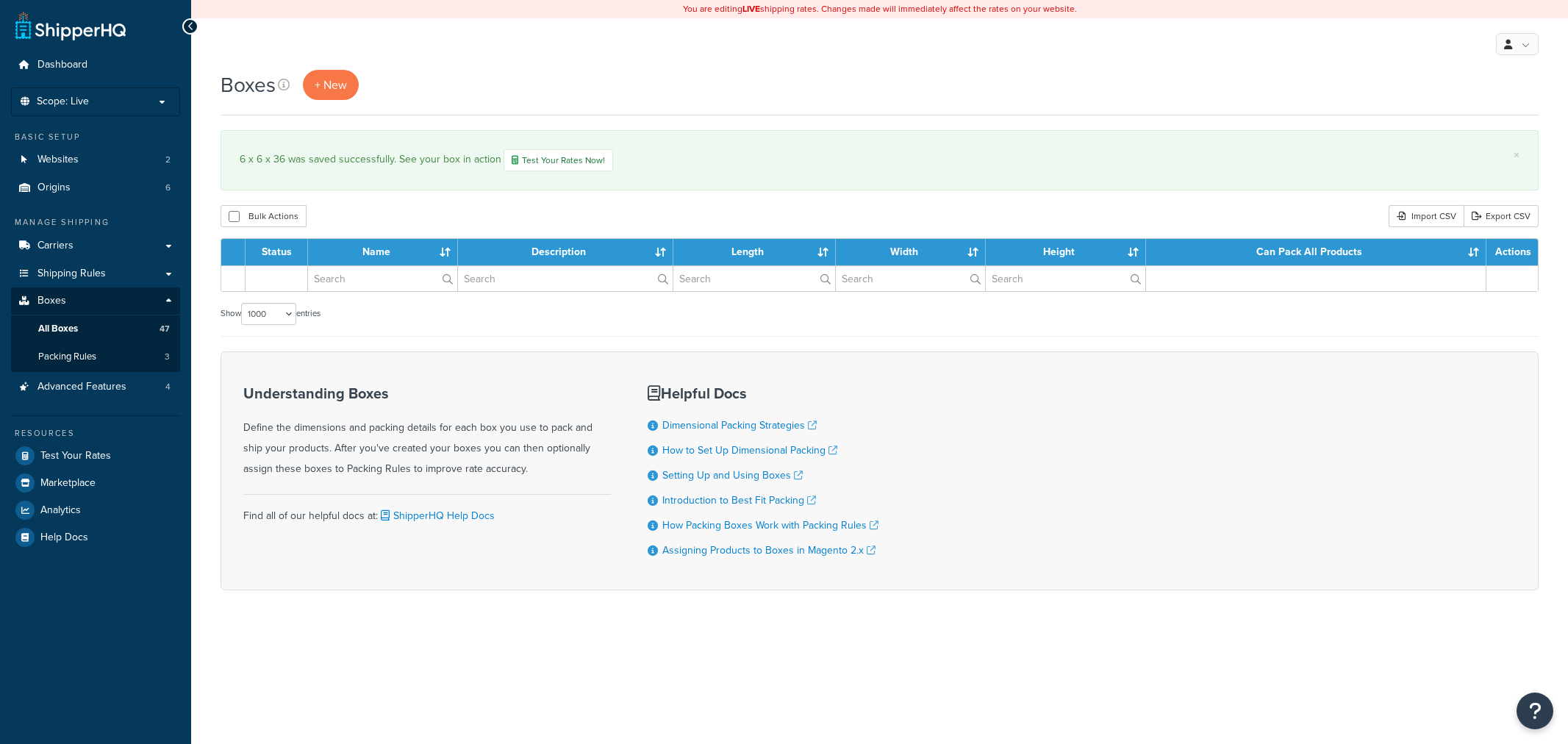
select select "1000"
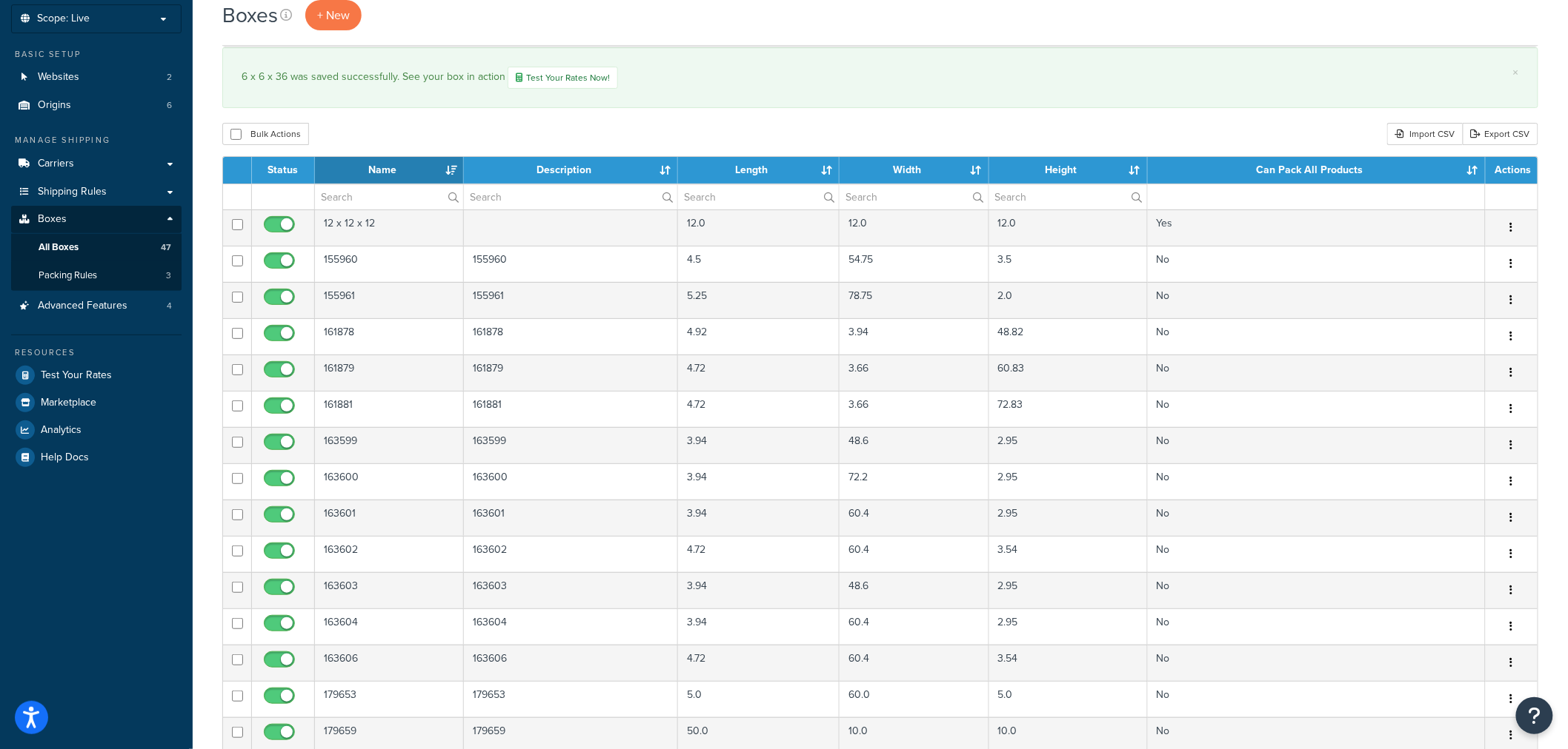
scroll to position [82, 0]
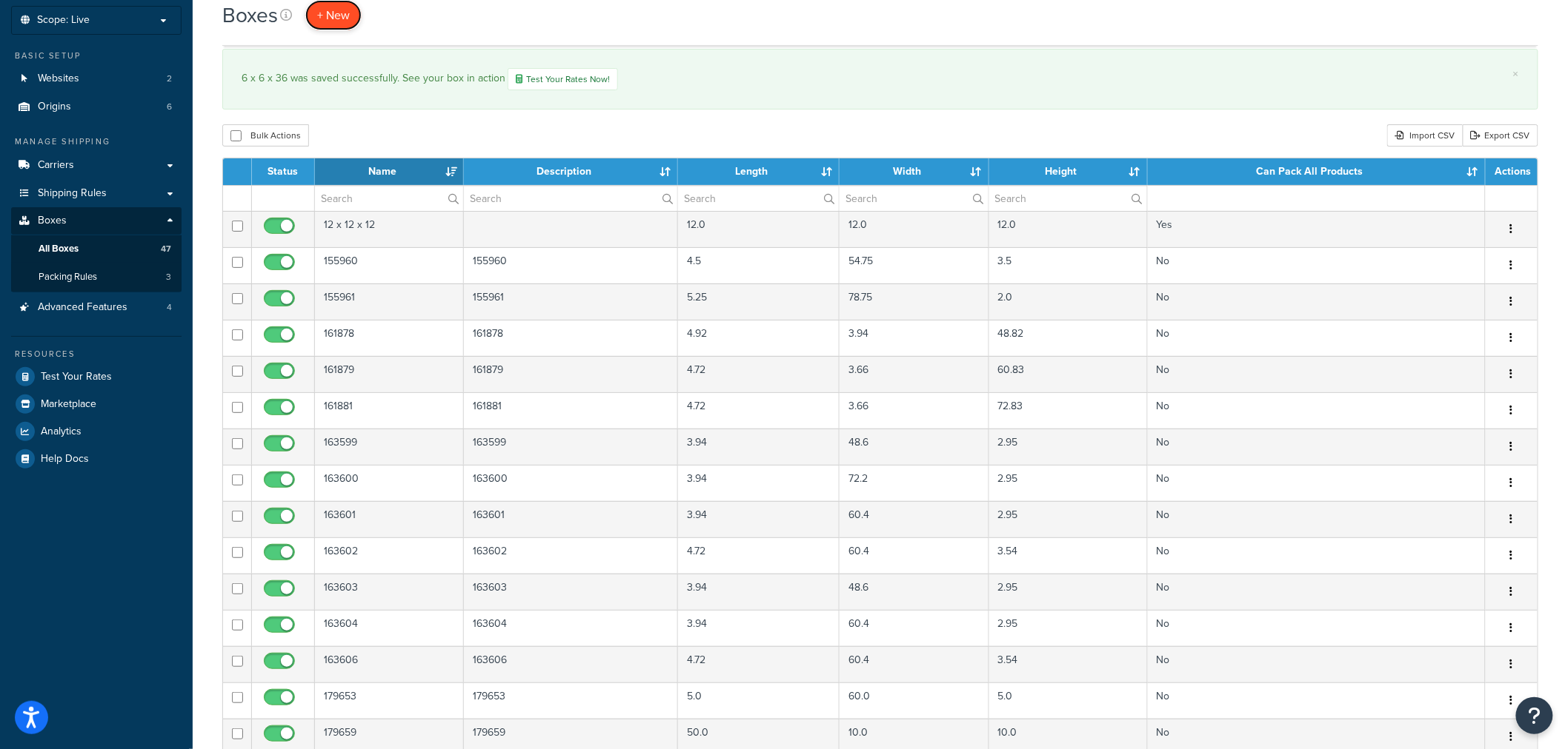
click at [317, 7] on span "+ New" at bounding box center [334, 16] width 33 height 17
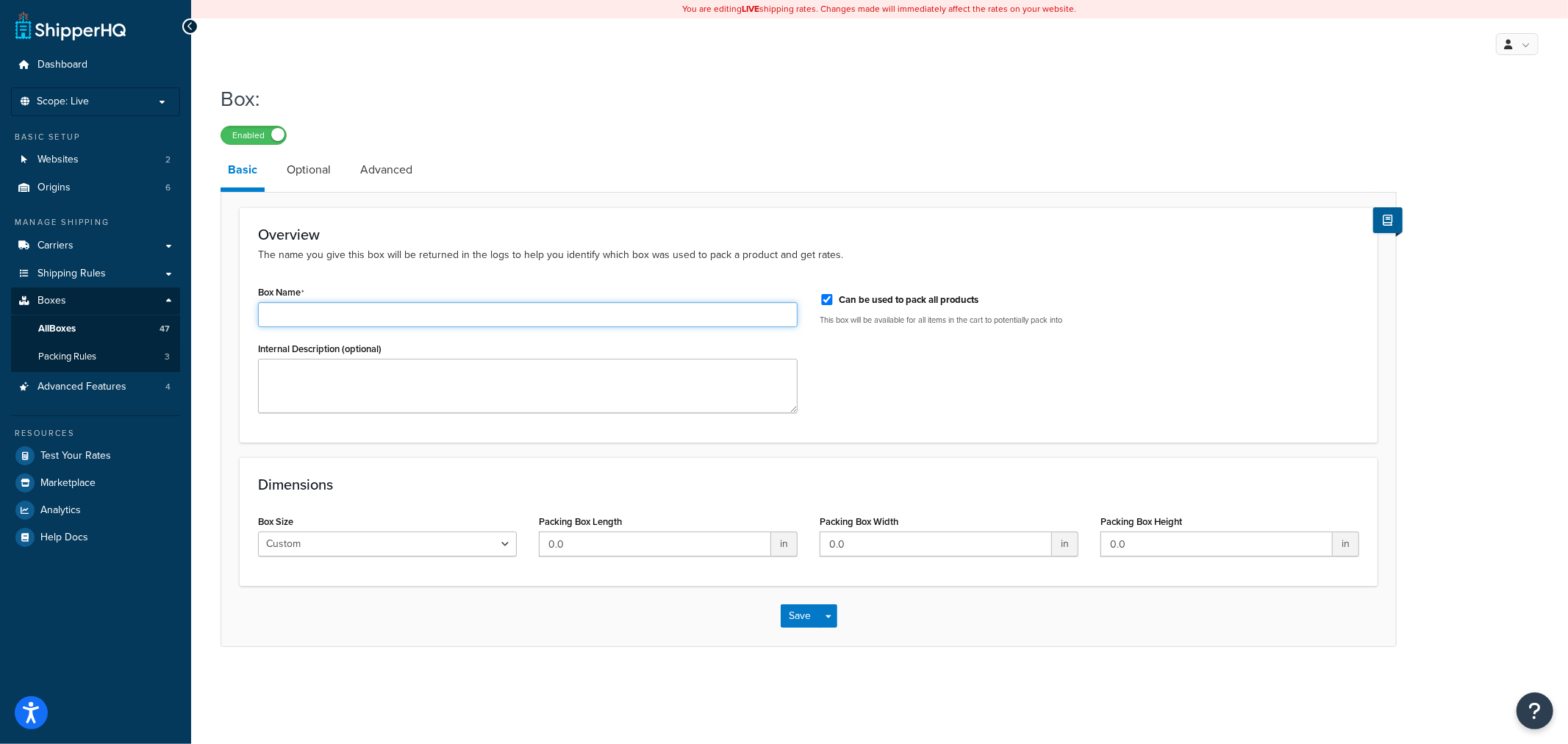
click at [383, 312] on input "Box Name" at bounding box center [528, 314] width 540 height 25
drag, startPoint x: 383, startPoint y: 312, endPoint x: 129, endPoint y: 314, distance: 254.0
click at [129, 314] on div "Dashboard Scope: Live Basic Setup Websites 2 Origins 6 Manage Shipping Carriers…" at bounding box center [784, 372] width 1568 height 744
type input "6 x 6 x 42"
click at [331, 384] on textarea "Internal Description (optional)" at bounding box center [528, 385] width 540 height 54
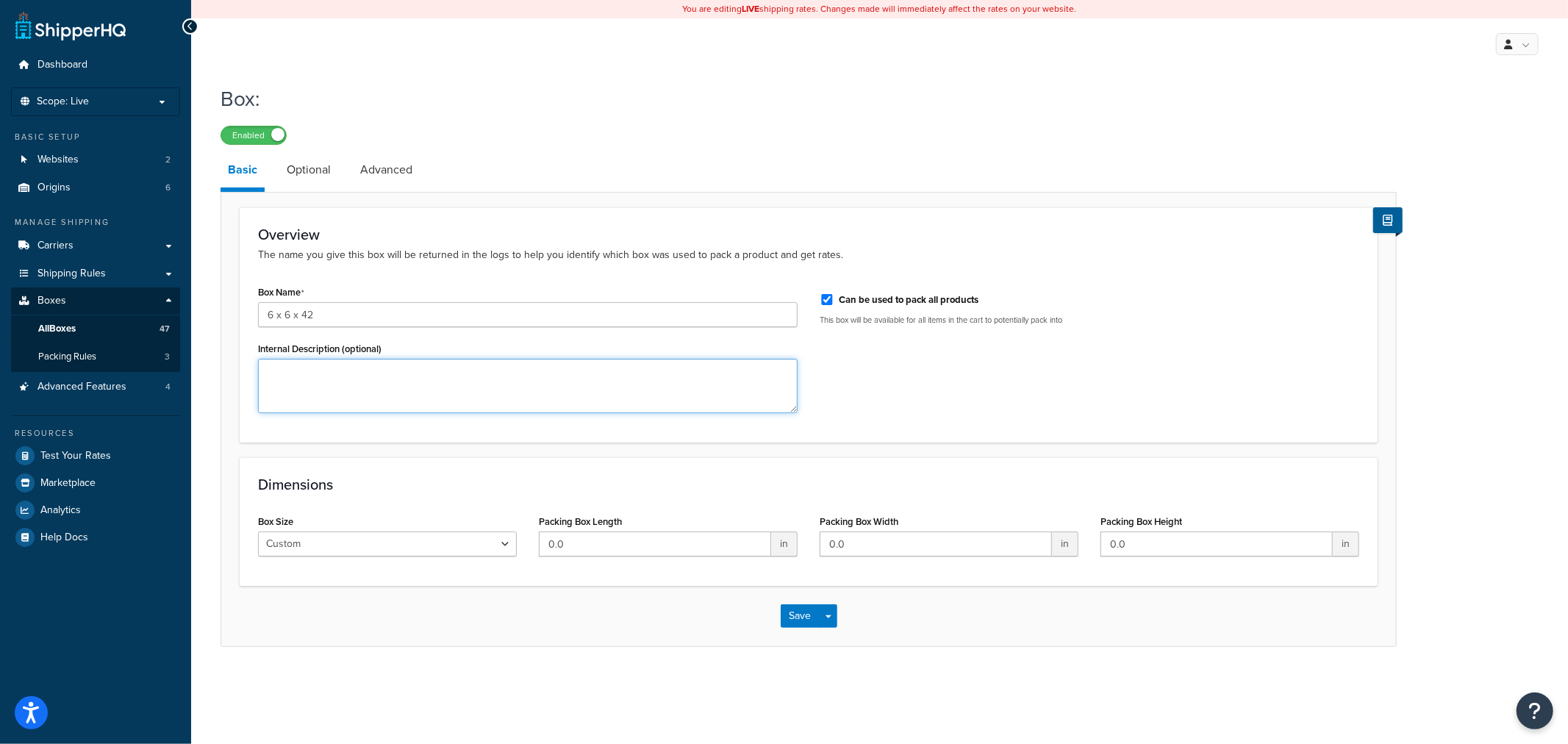
paste textarea "6 x 6 x 42"
type textarea "6 x 6 x 42"
drag, startPoint x: 583, startPoint y: 546, endPoint x: 537, endPoint y: 547, distance: 46.0
click at [537, 547] on div "Packing Box Length 0.0 in" at bounding box center [668, 539] width 281 height 57
type input "6"
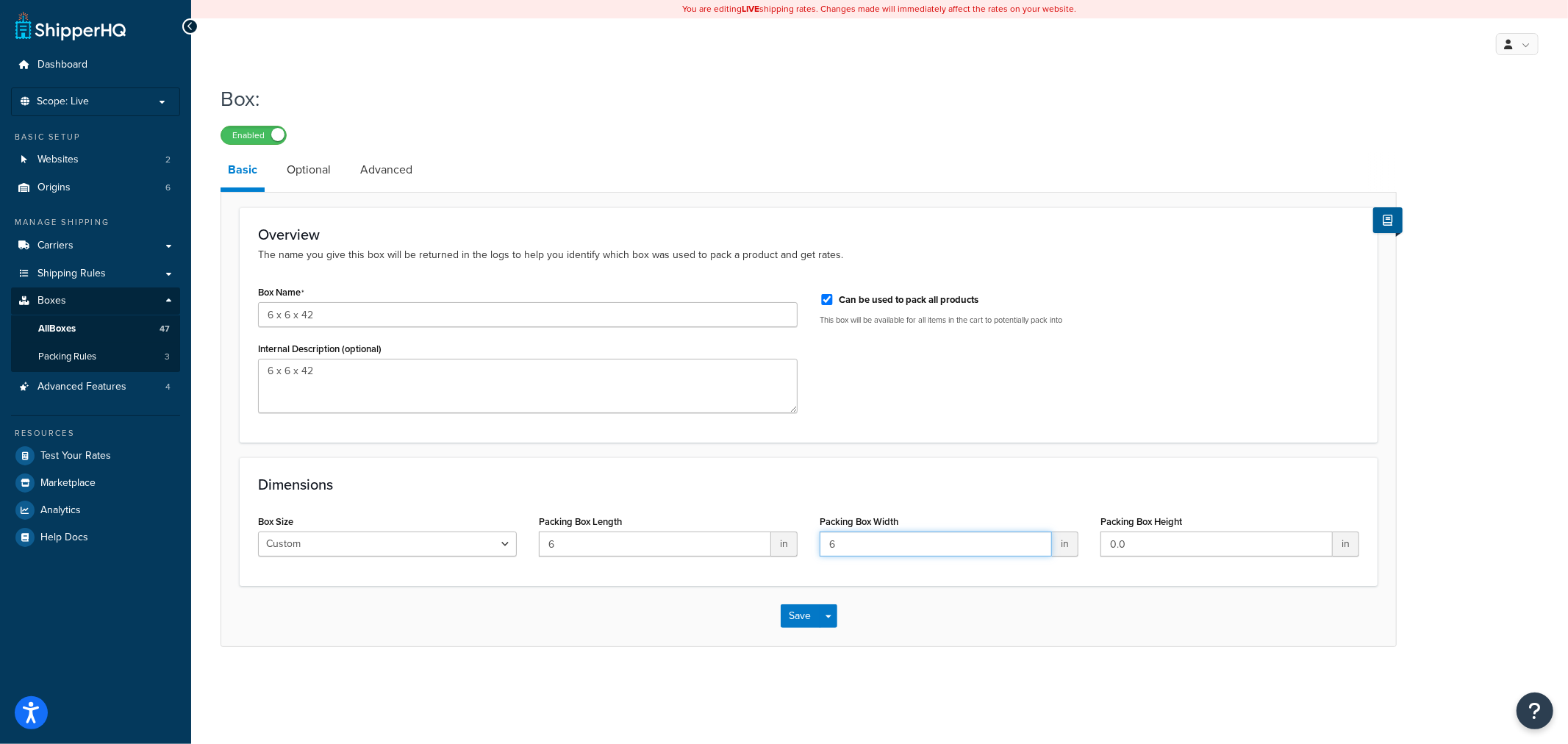
type input "6"
type input "42"
click at [841, 300] on label "Can be used to pack all products" at bounding box center [909, 299] width 139 height 13
click at [835, 300] on input "Can be used to pack all products" at bounding box center [827, 299] width 15 height 11
checkbox input "false"
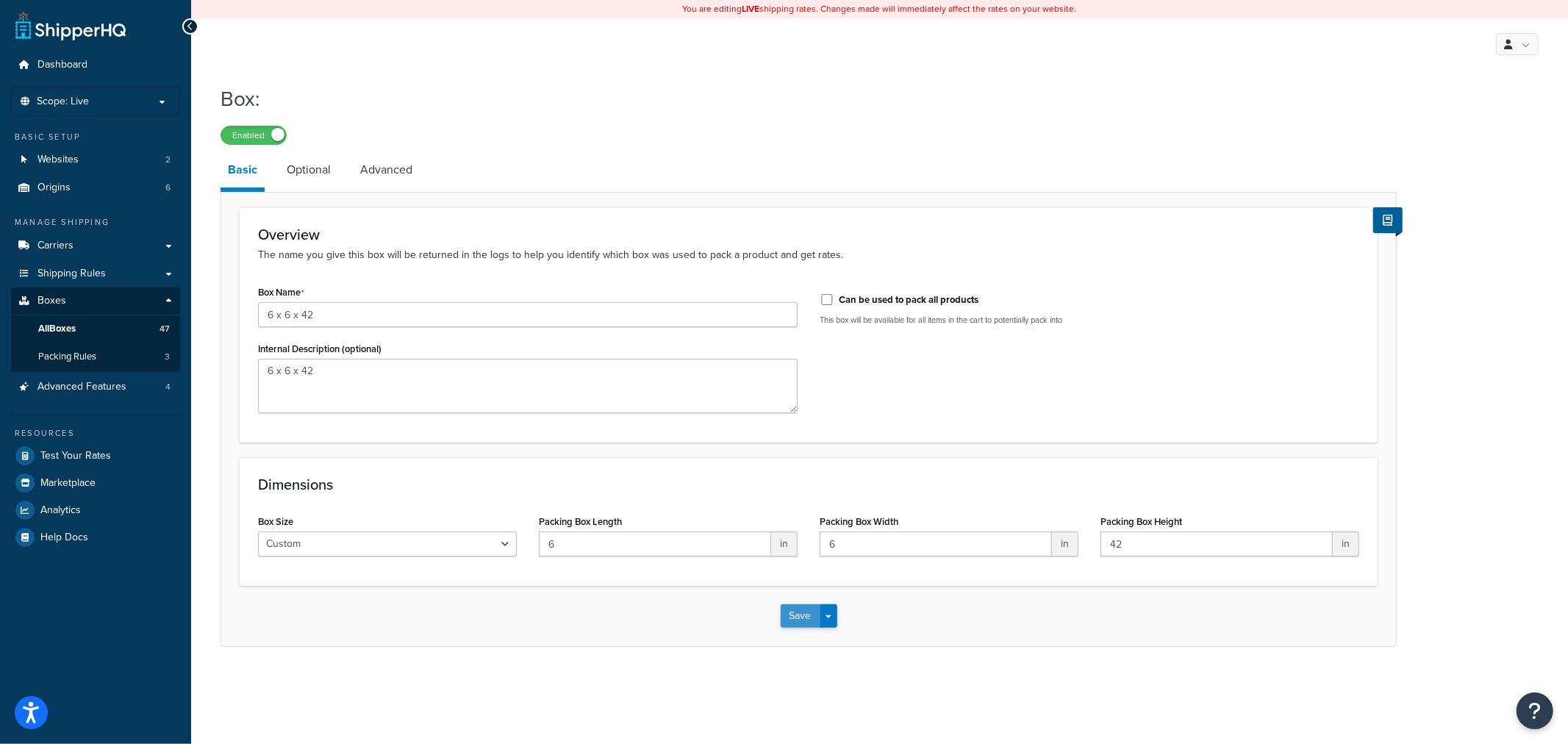
click at [788, 615] on button "Save" at bounding box center [800, 616] width 40 height 23
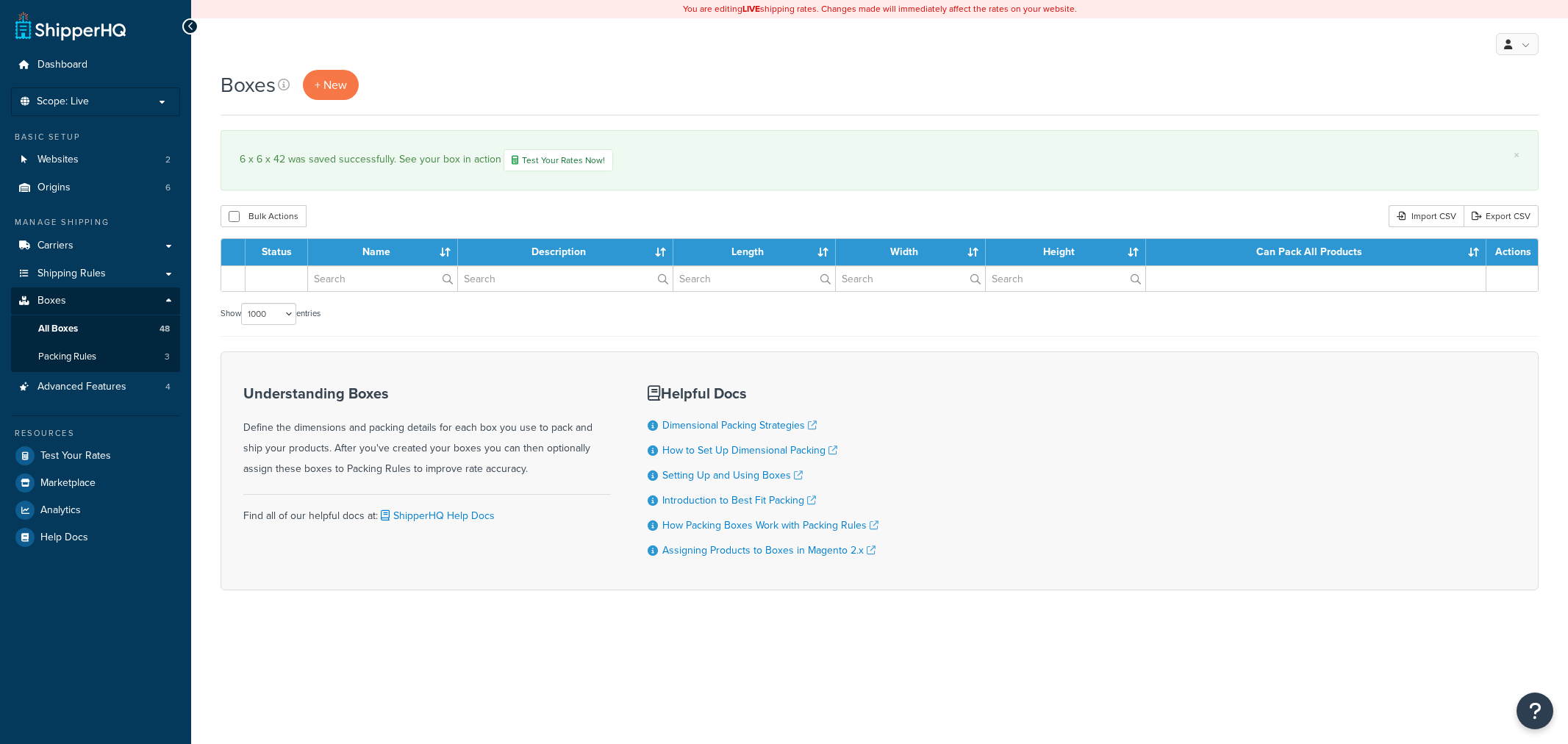
select select "1000"
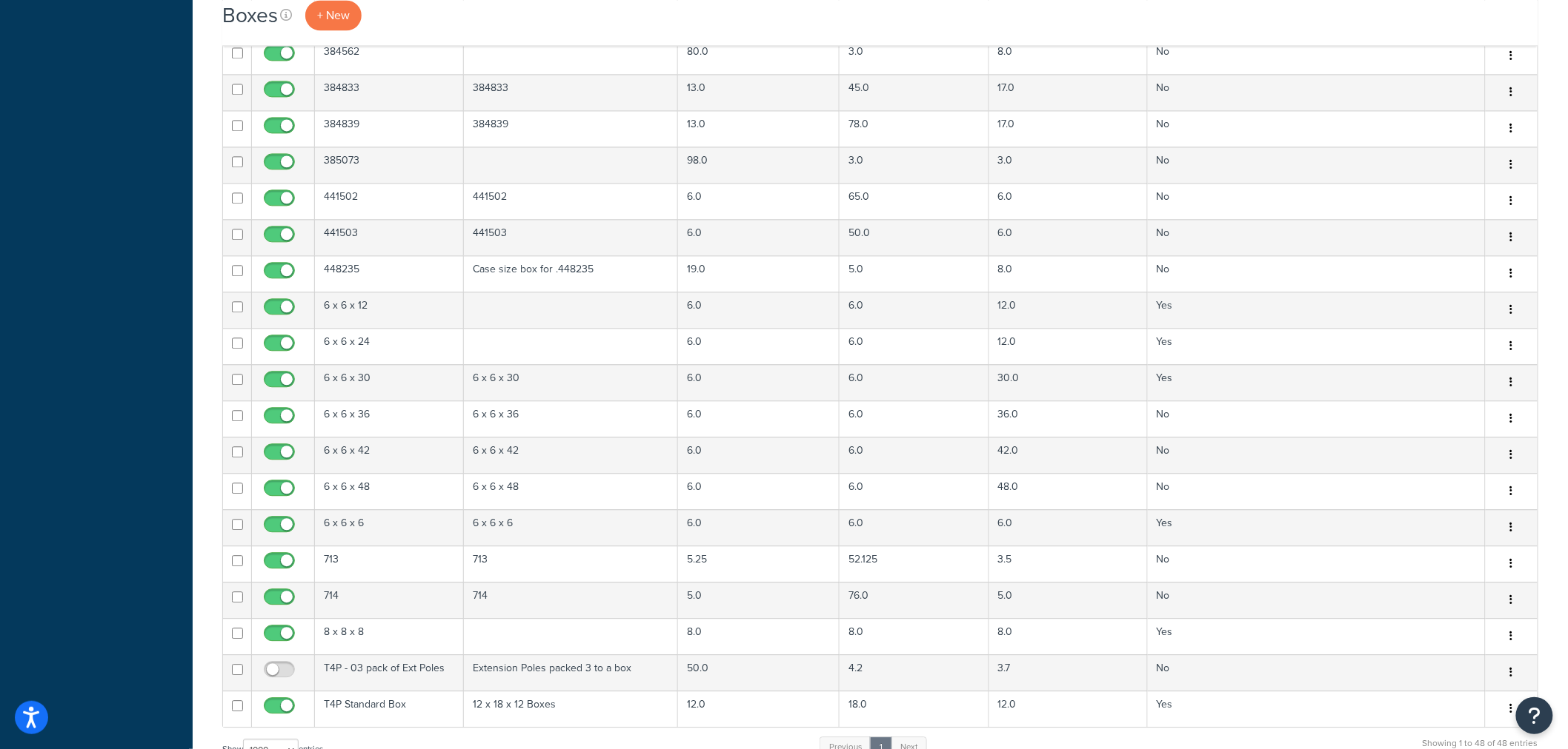
scroll to position [1316, 0]
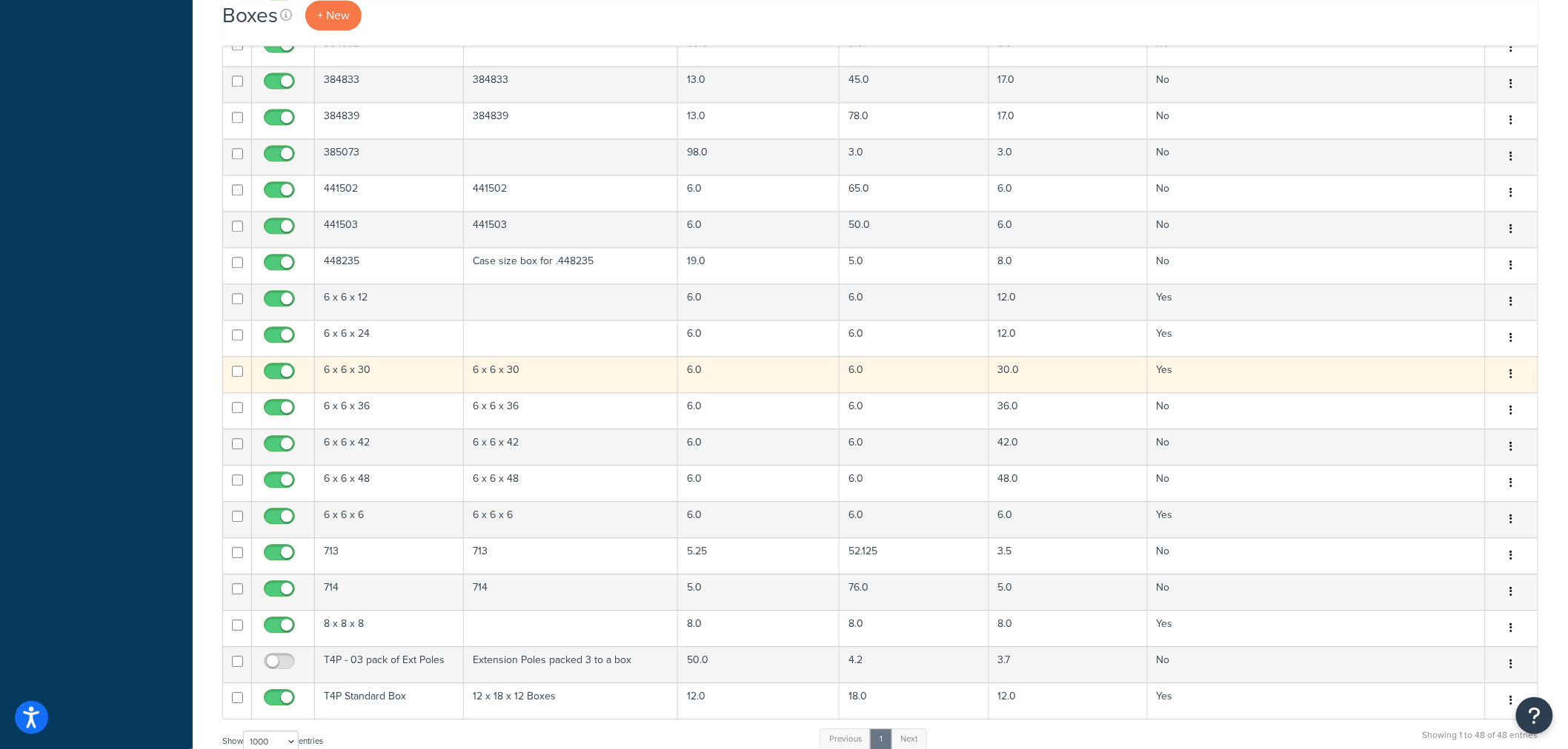
click at [568, 367] on td "6 x 6 x 30" at bounding box center [570, 374] width 214 height 36
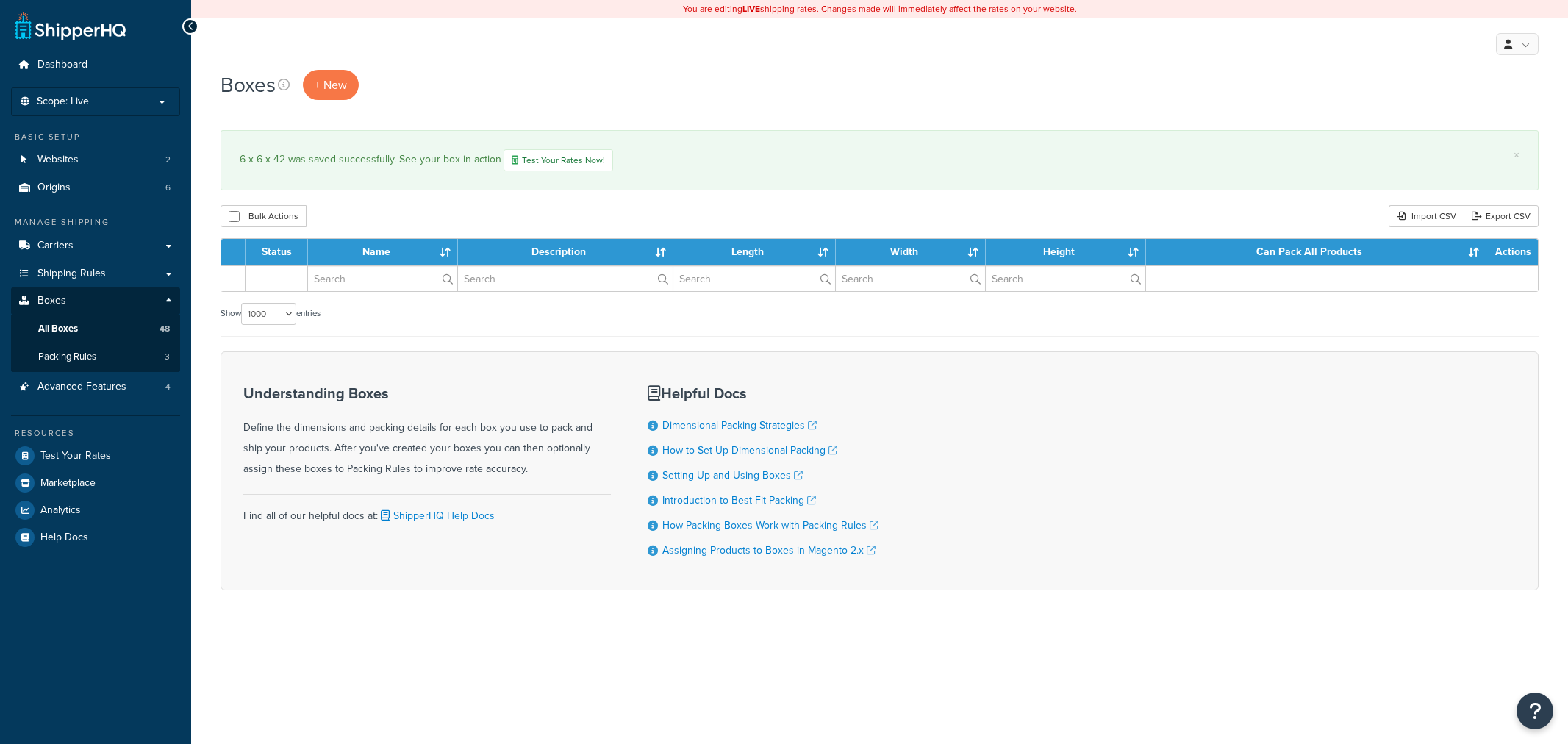
select select "1000"
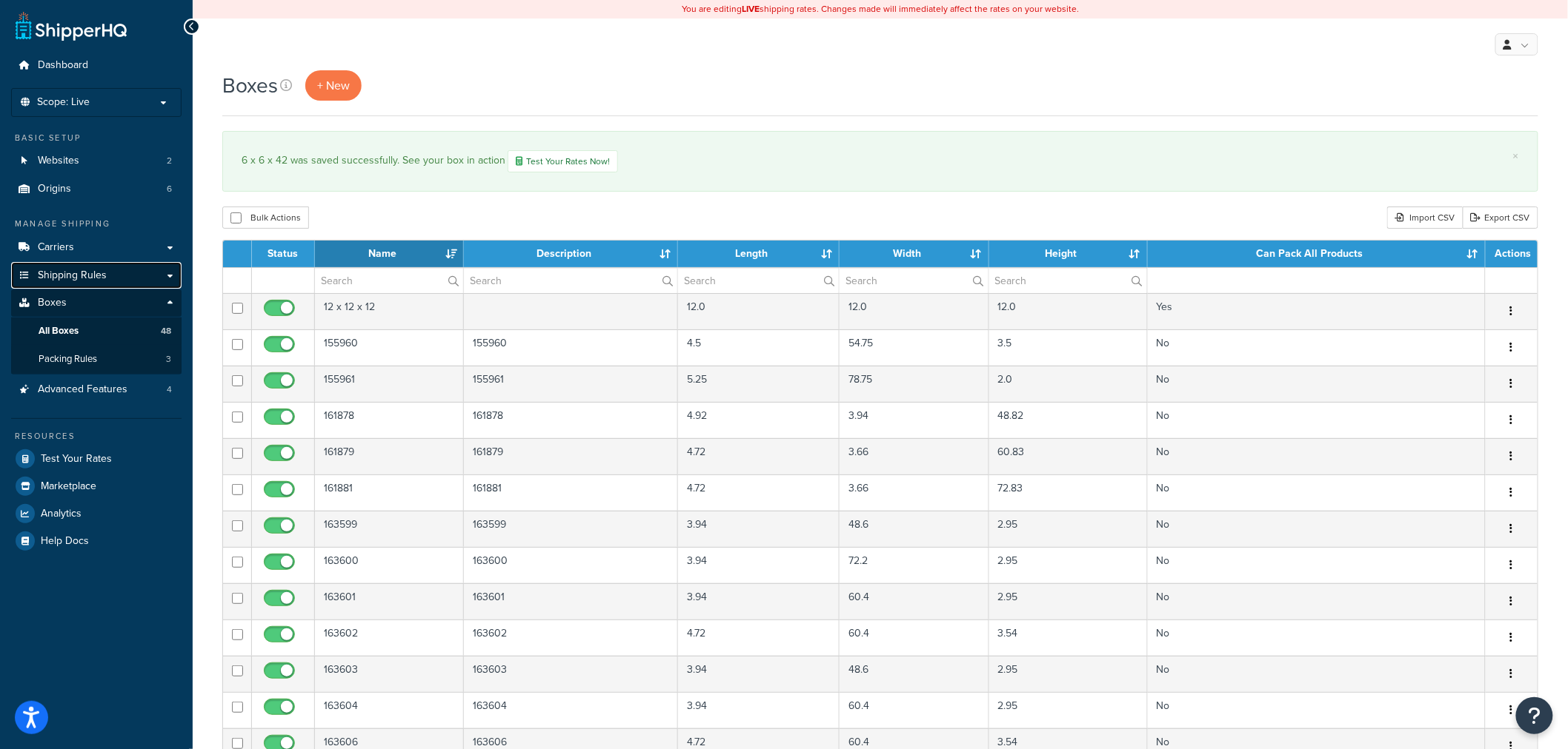
click at [83, 269] on span "Shipping Rules" at bounding box center [73, 275] width 69 height 13
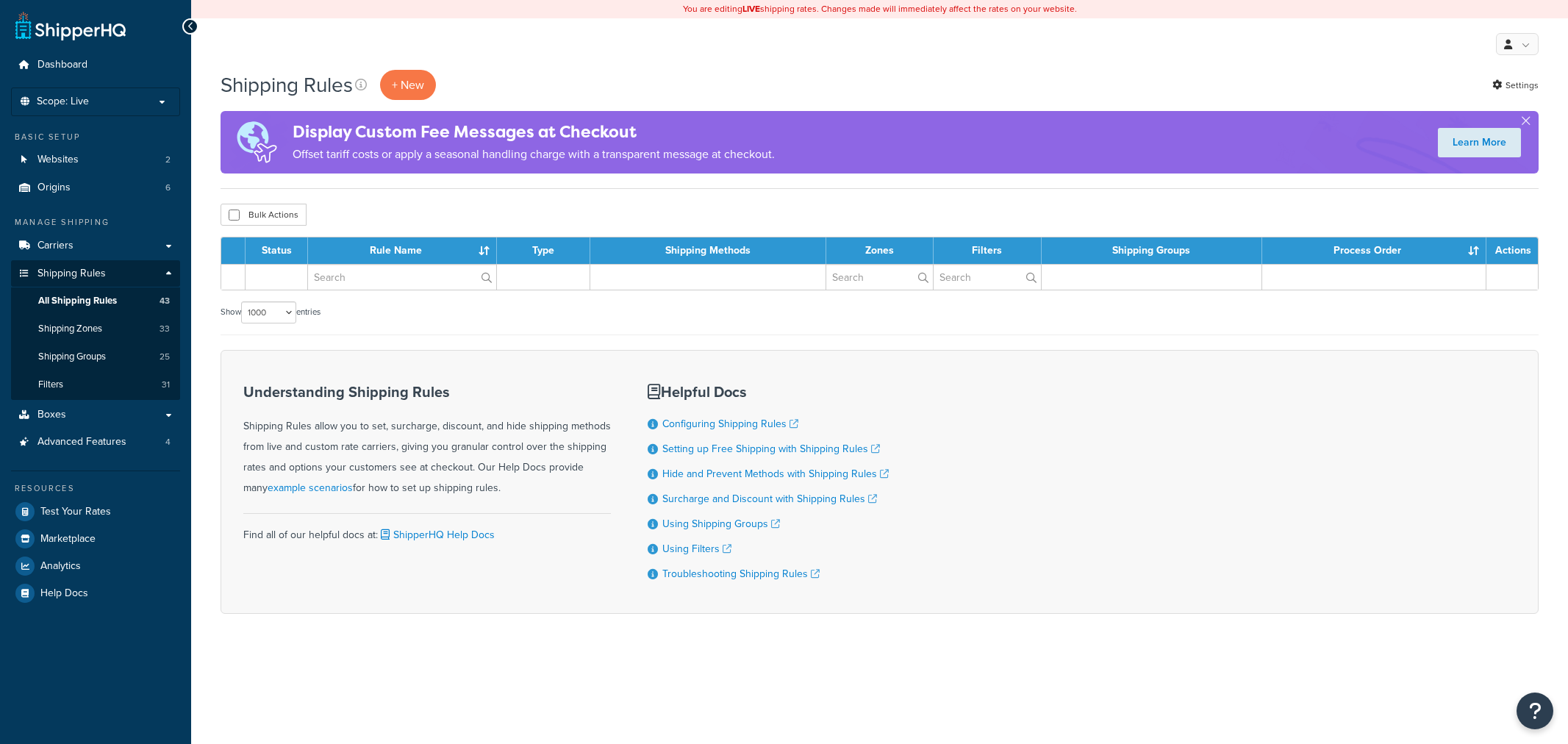
select select "1000"
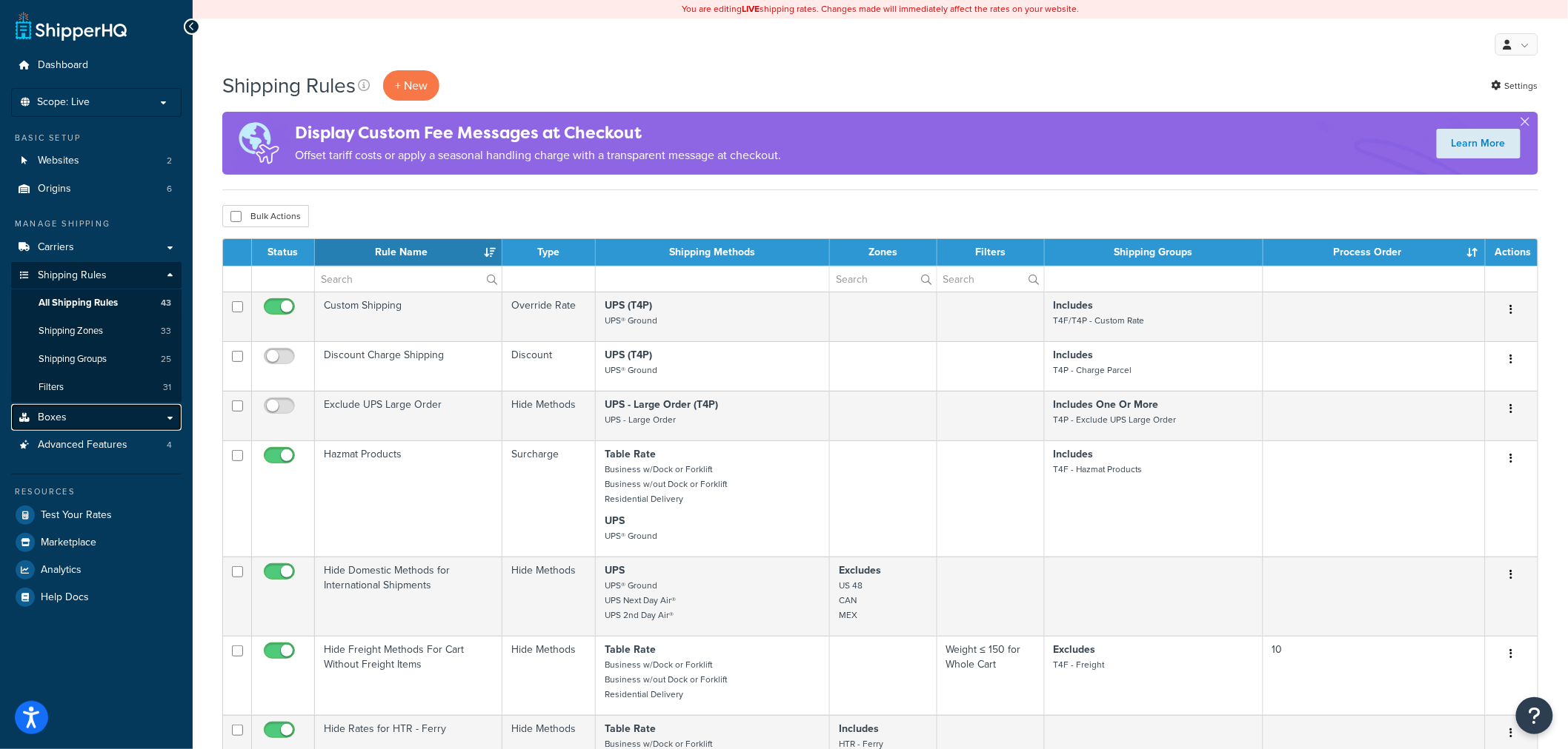
click at [102, 426] on link "Boxes" at bounding box center [96, 418] width 171 height 28
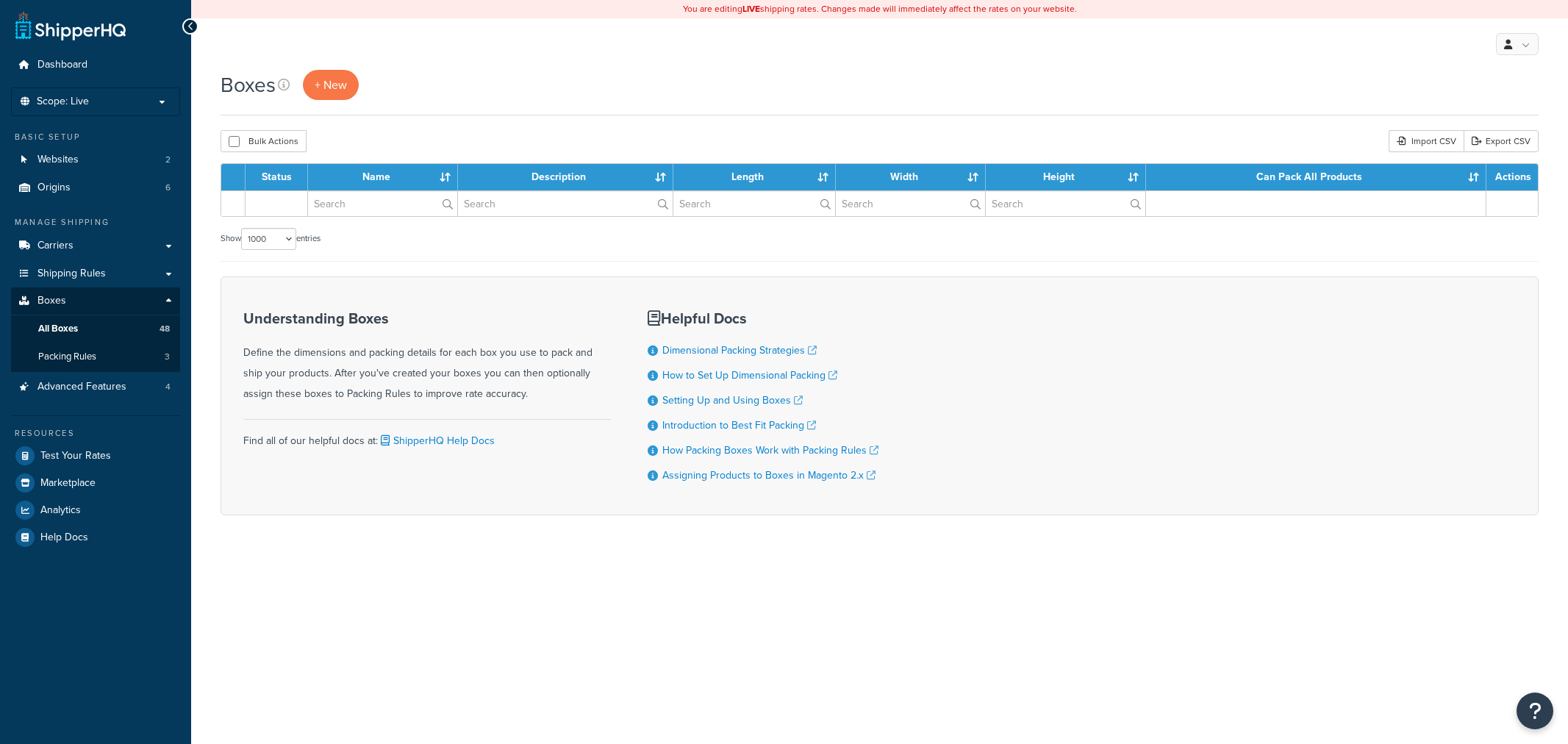
select select "1000"
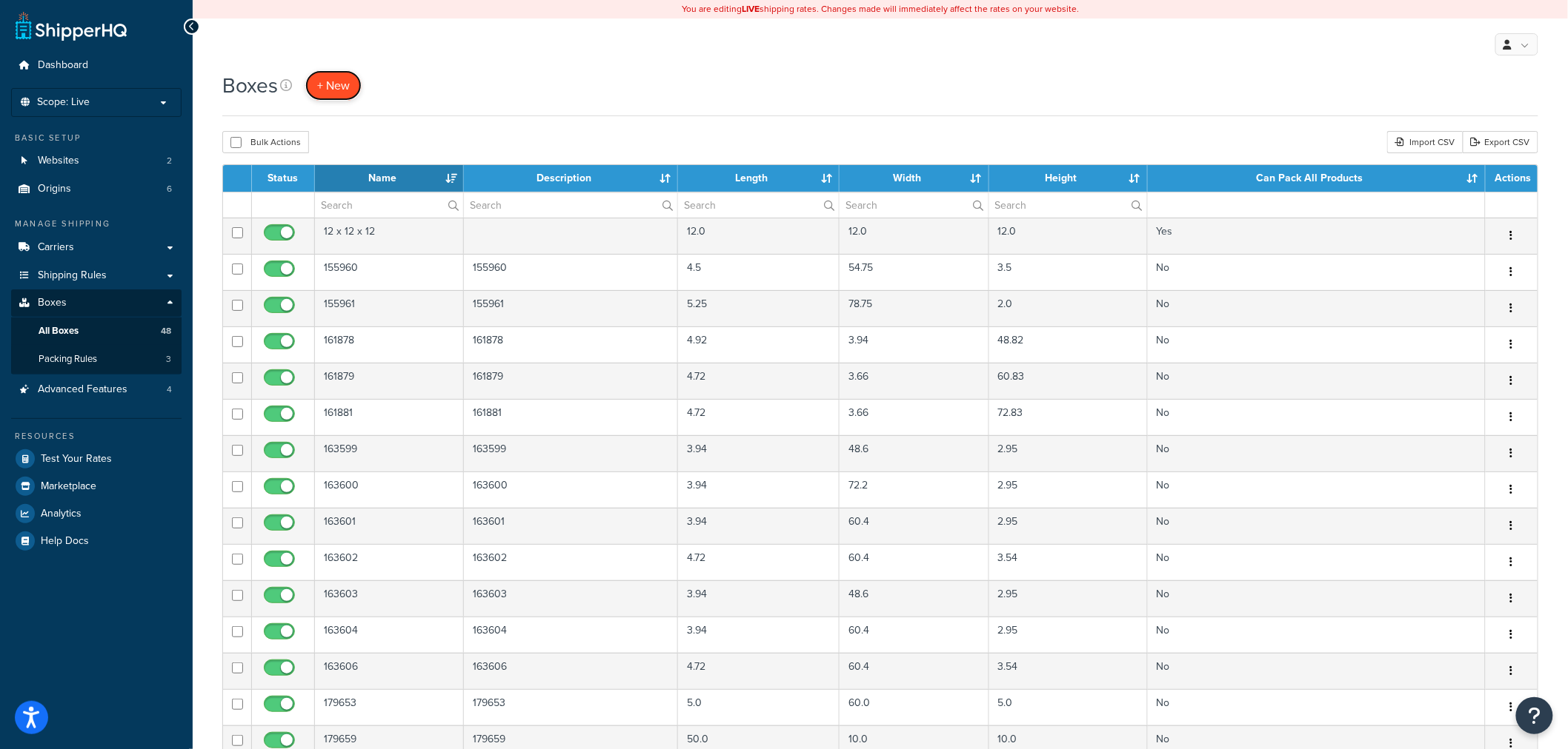
click at [344, 98] on link "+ New" at bounding box center [333, 85] width 56 height 30
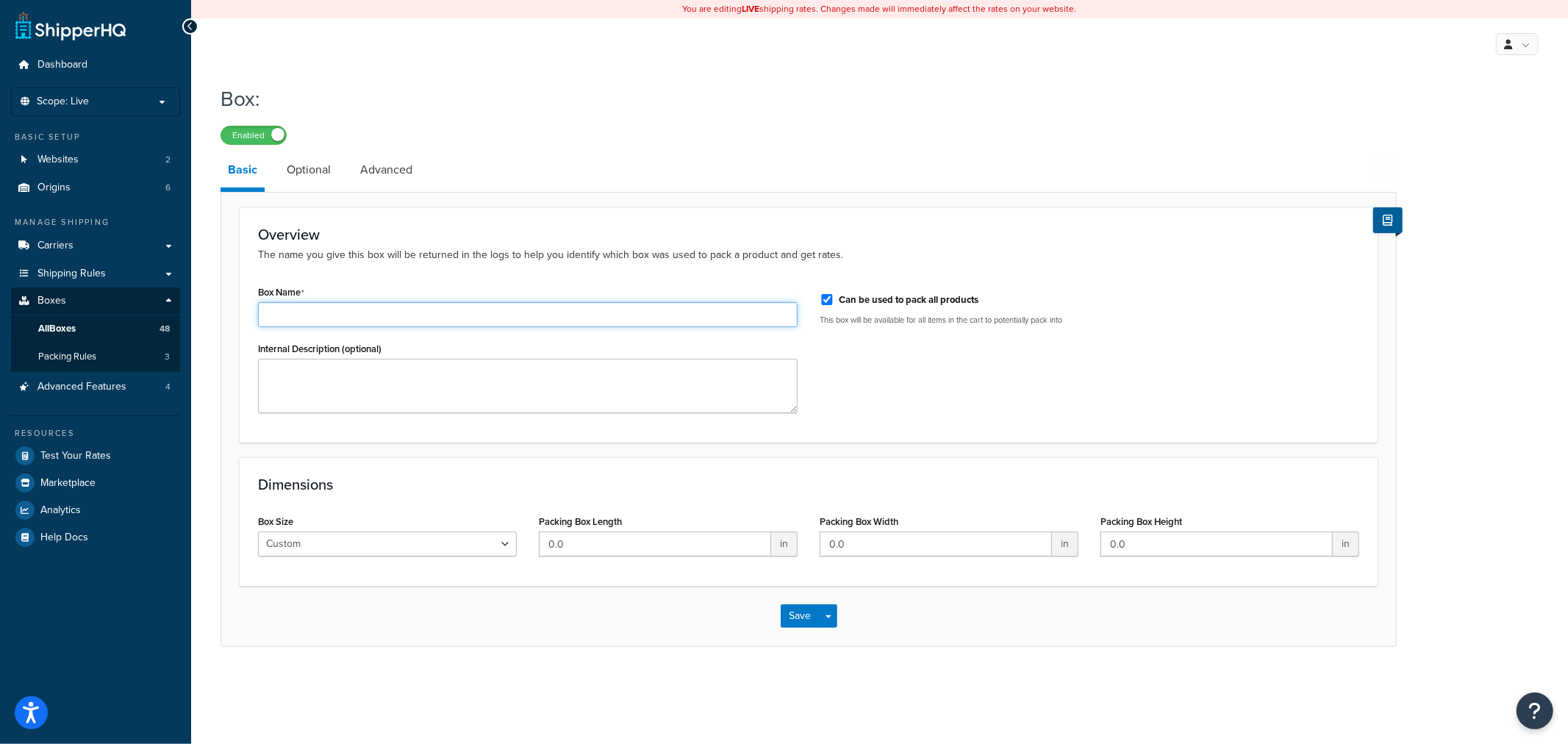
click at [364, 313] on input "Box Name" at bounding box center [528, 314] width 540 height 25
type input "6 x 6 x 32"
click at [825, 298] on input "Can be used to pack all products" at bounding box center [827, 299] width 15 height 11
checkbox input "false"
drag, startPoint x: 340, startPoint y: 310, endPoint x: 226, endPoint y: 305, distance: 114.1
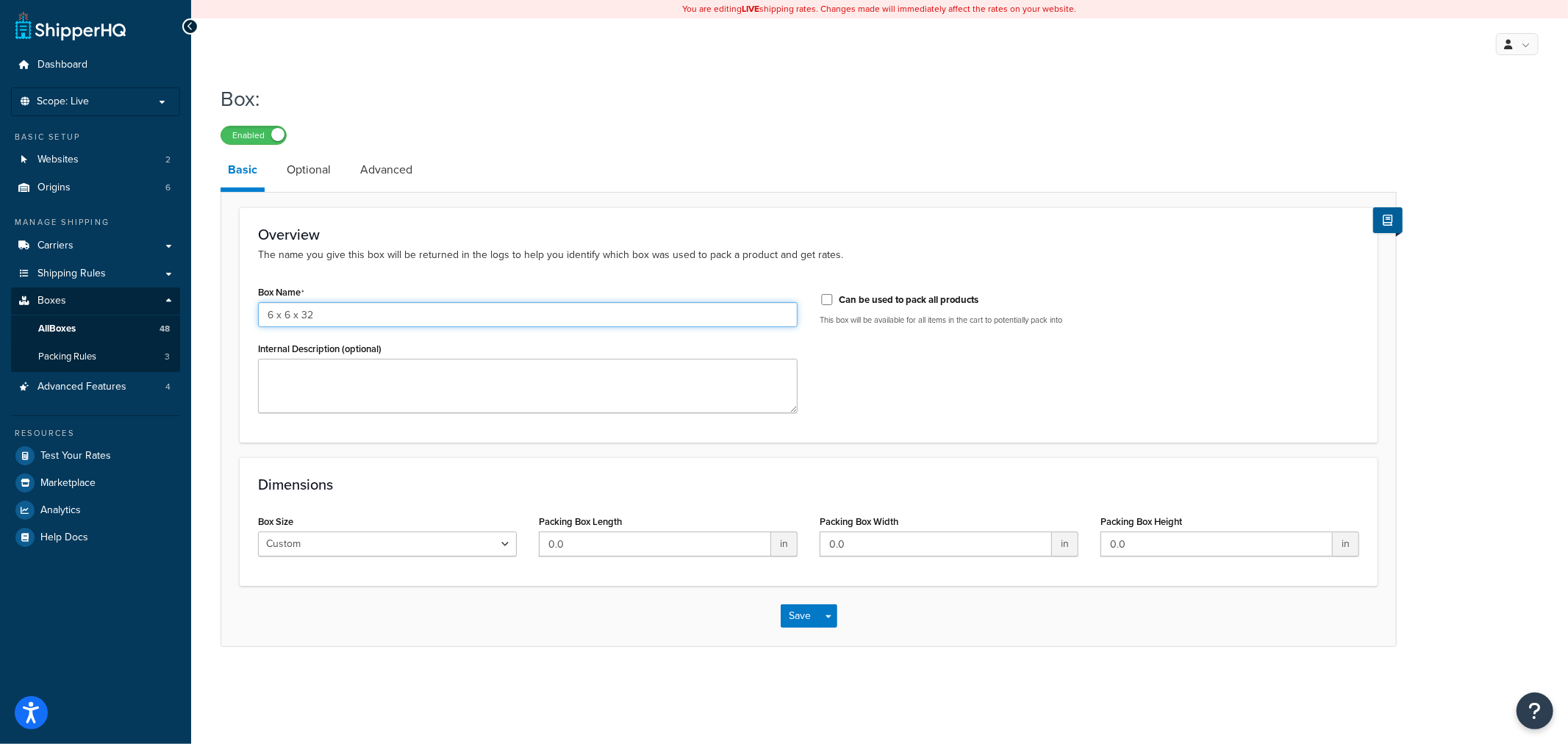
click at [226, 305] on form "Overview The name you give this box will be returned in the logs to help you id…" at bounding box center [808, 427] width 1175 height 440
click at [349, 379] on textarea "Internal Description (optional)" at bounding box center [528, 385] width 540 height 54
paste textarea "6 x 6 x 32"
type textarea "6 x 6 x 32"
drag, startPoint x: 567, startPoint y: 543, endPoint x: 490, endPoint y: 544, distance: 77.0
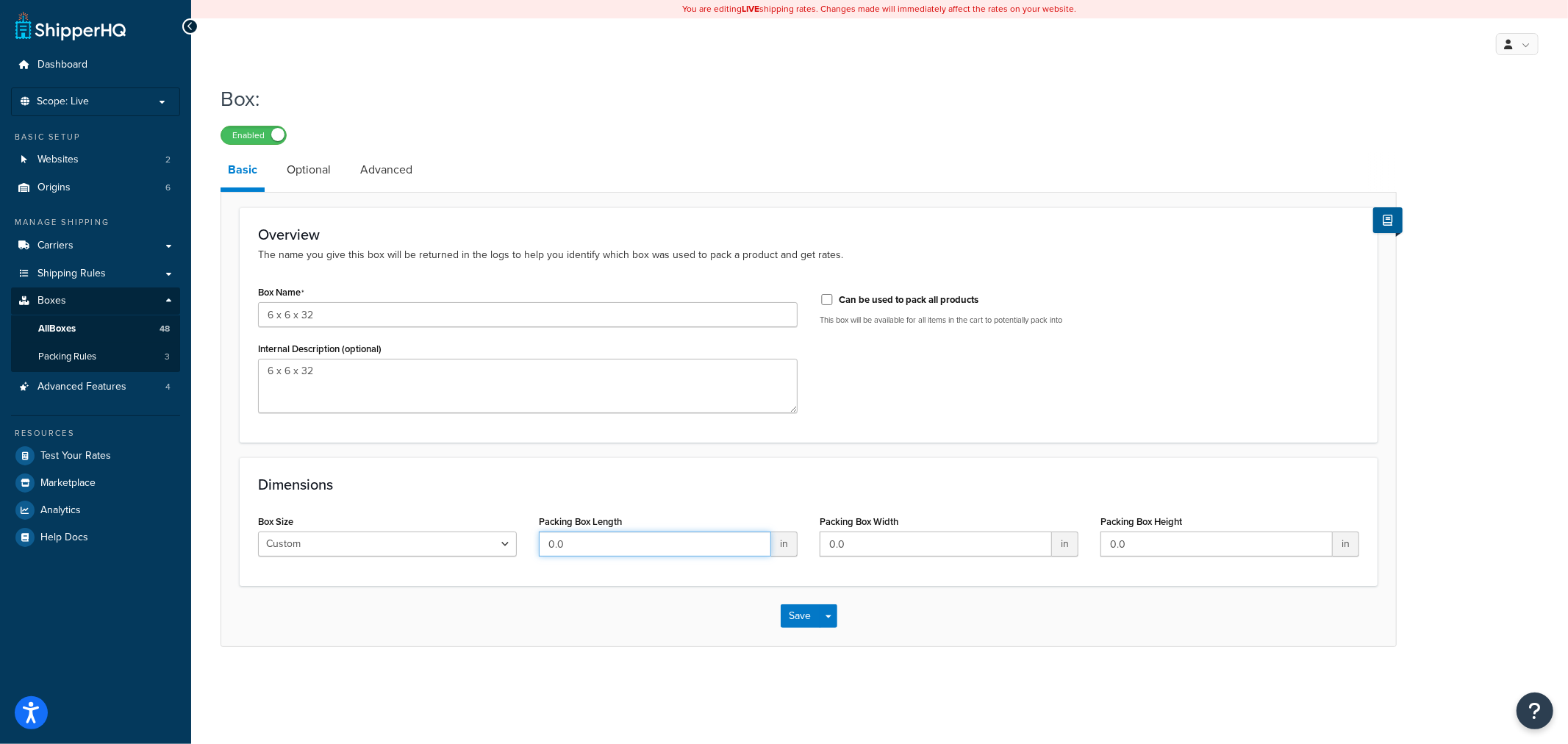
click at [499, 542] on div "Box Size Custom USPS Small Flat Box USPS Medium Flat Box USPS Large Flat Box US…" at bounding box center [808, 539] width 1124 height 57
type input "6"
type input "32"
click at [787, 621] on button "Save" at bounding box center [800, 616] width 40 height 23
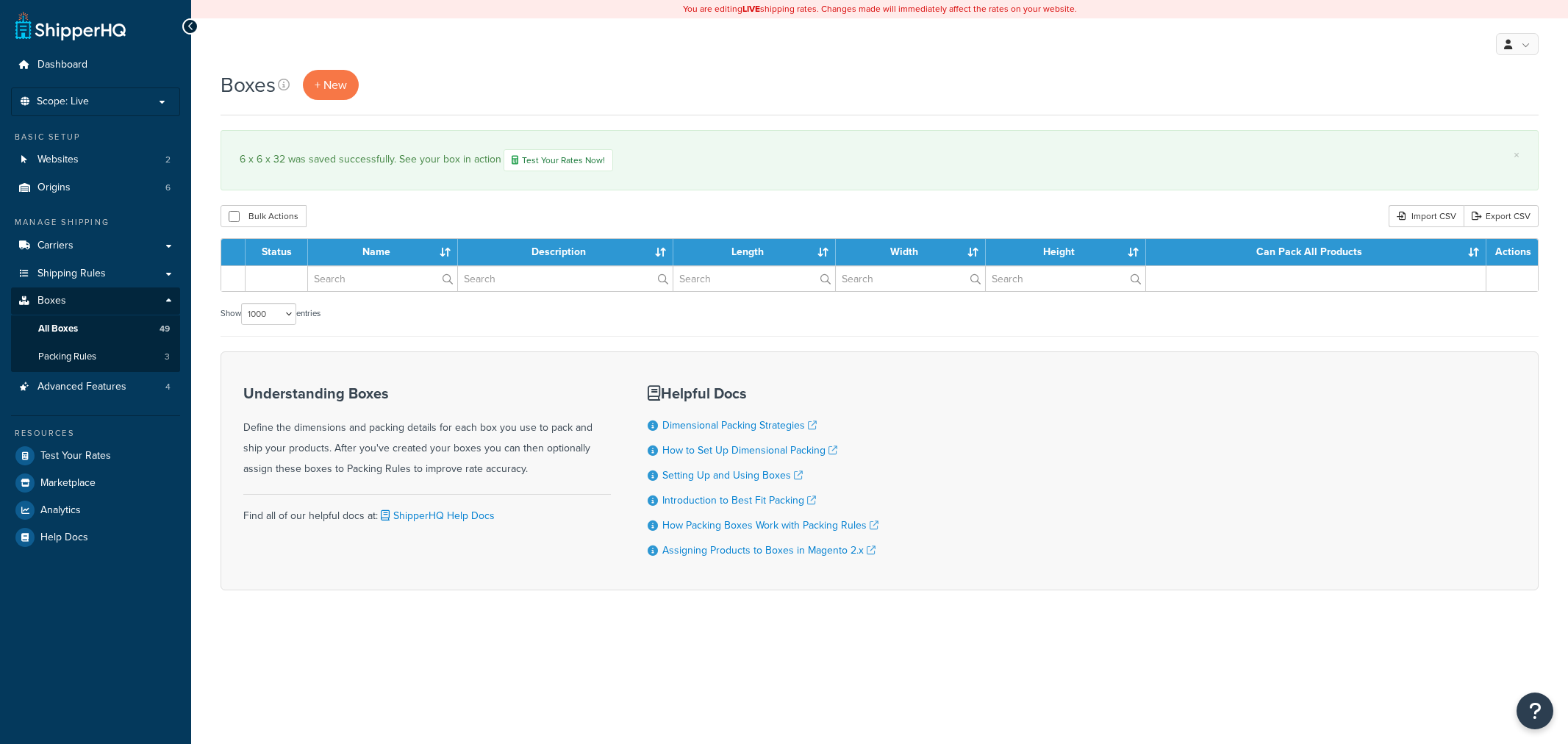
select select "1000"
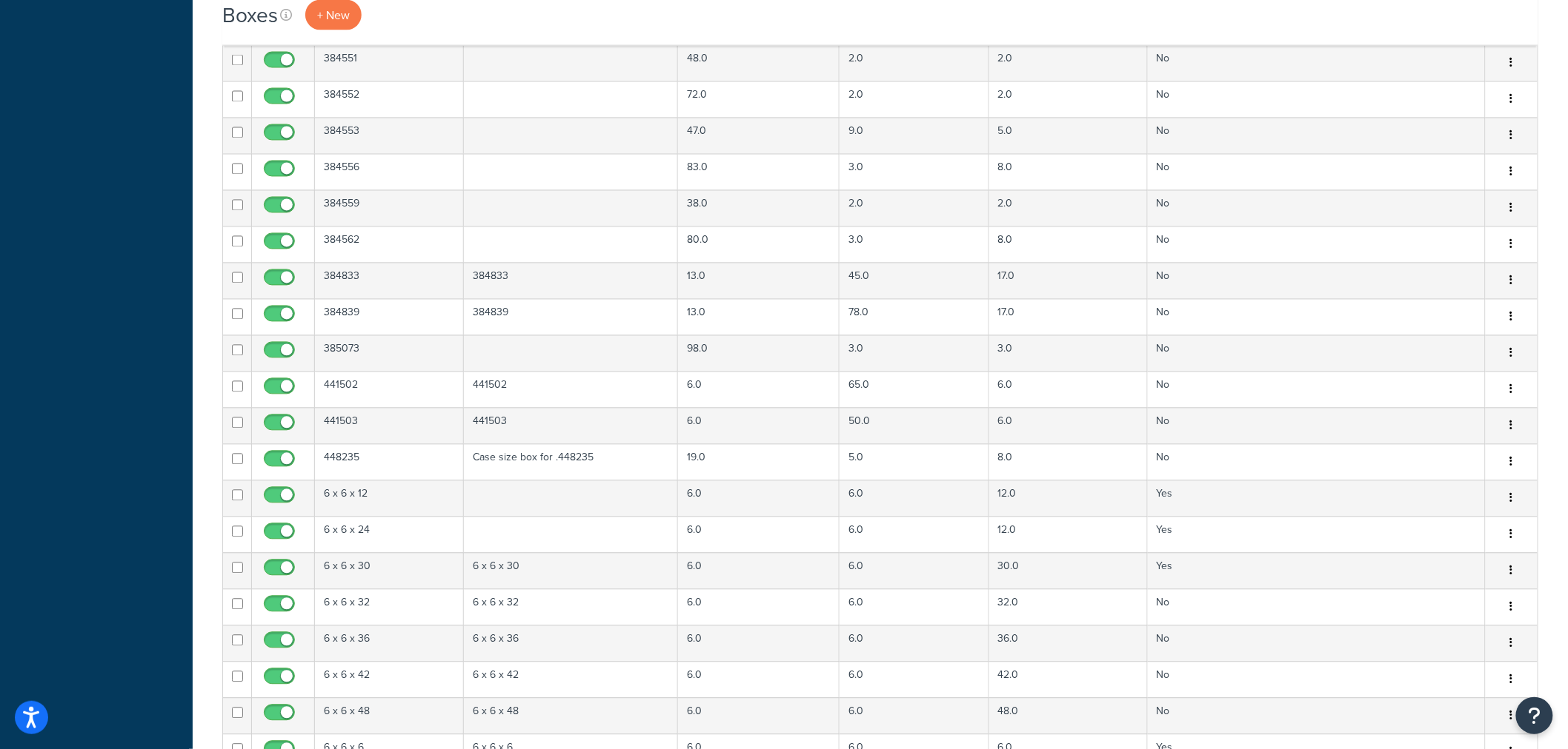
scroll to position [1316, 0]
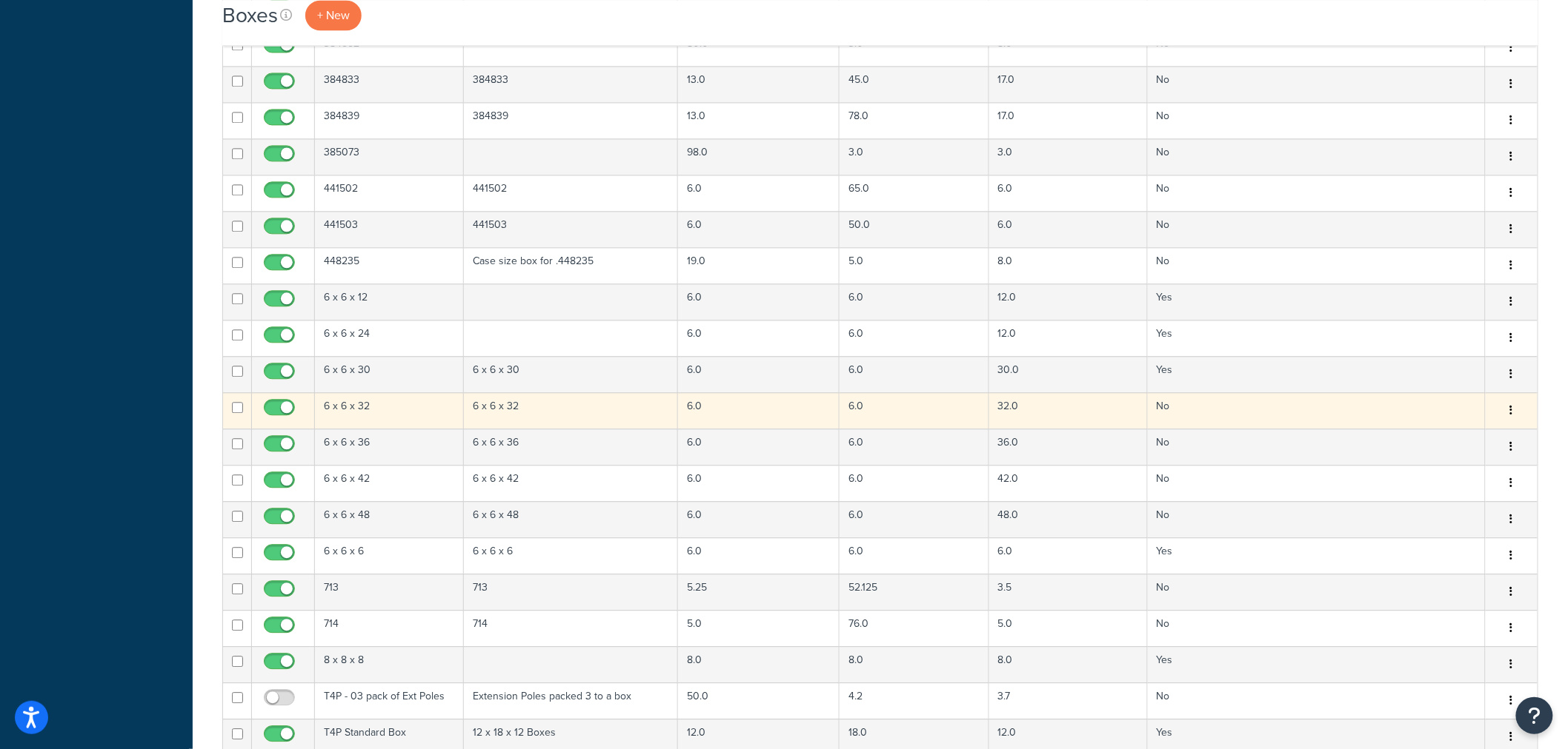
click at [353, 412] on td "6 x 6 x 32" at bounding box center [389, 410] width 149 height 36
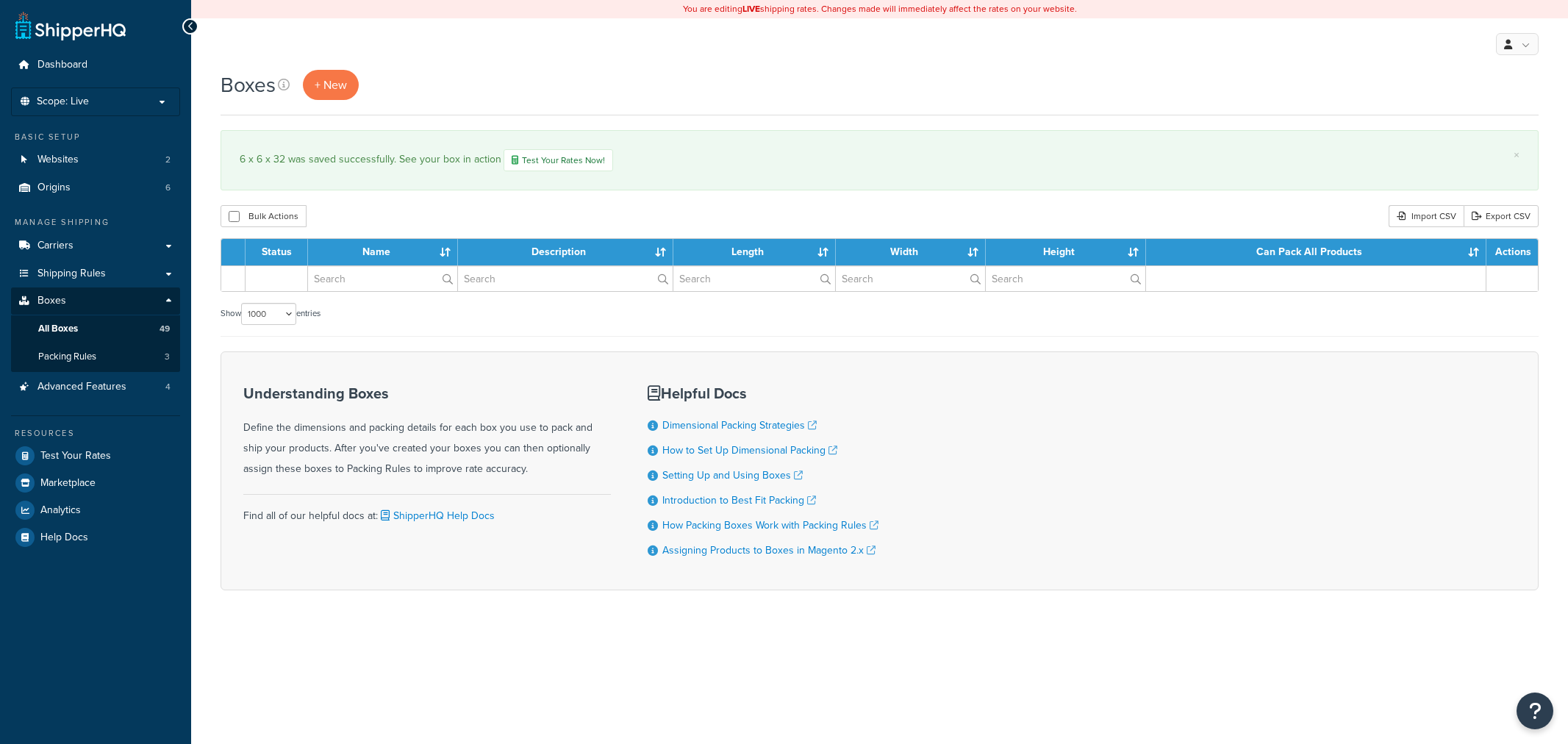
select select "1000"
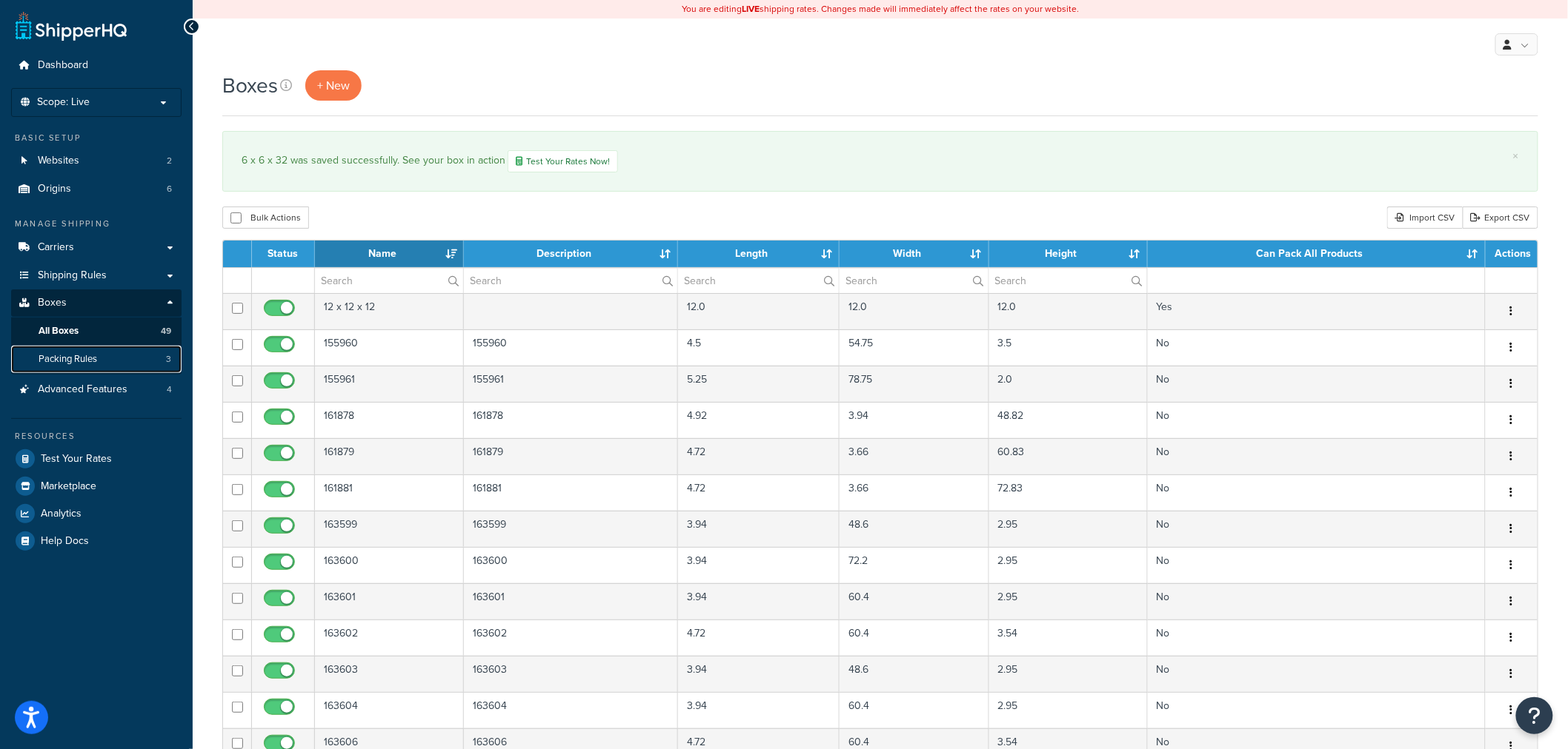
click at [115, 360] on link "Packing Rules 3" at bounding box center [96, 359] width 171 height 28
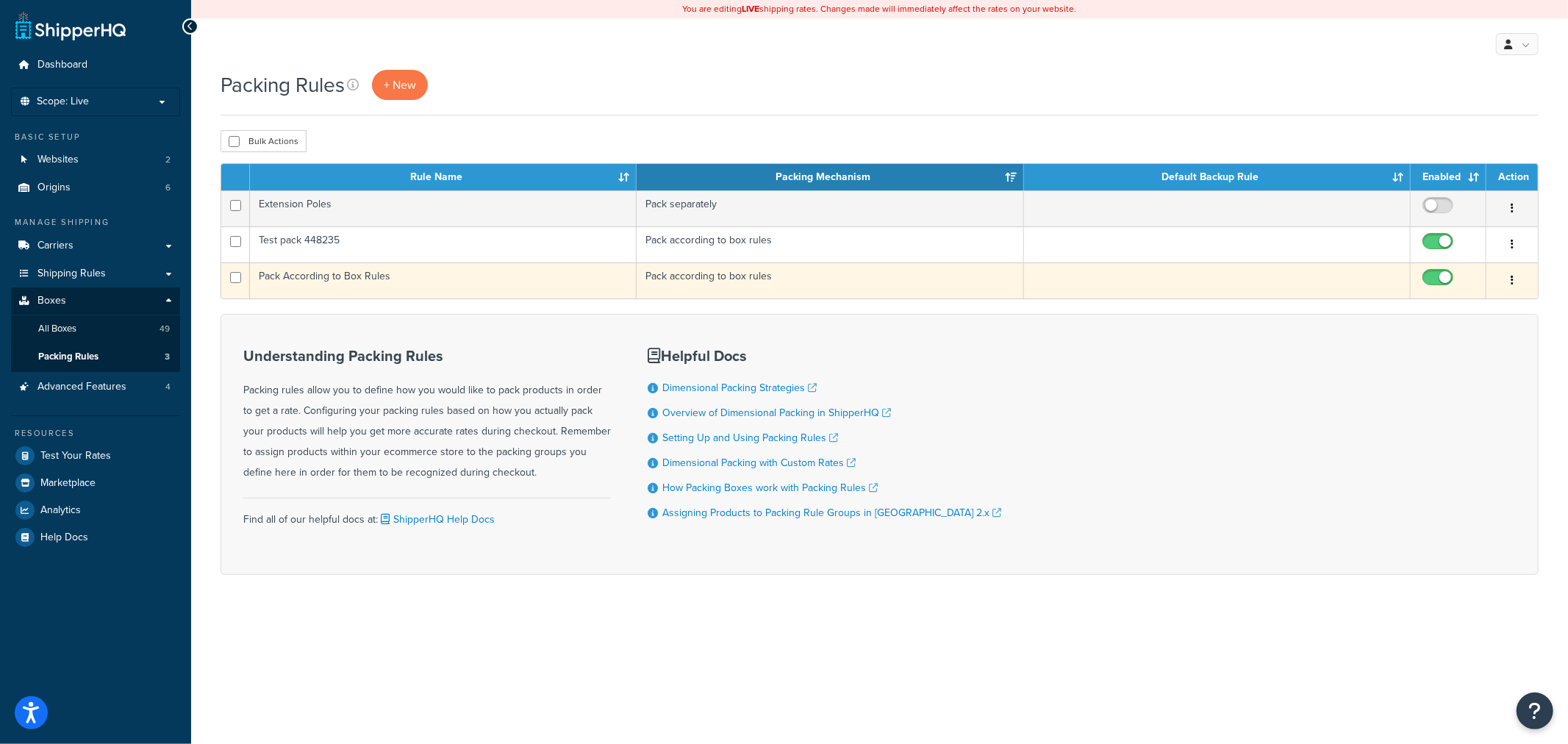
click at [312, 282] on td "Pack According to Box Rules" at bounding box center [444, 280] width 387 height 36
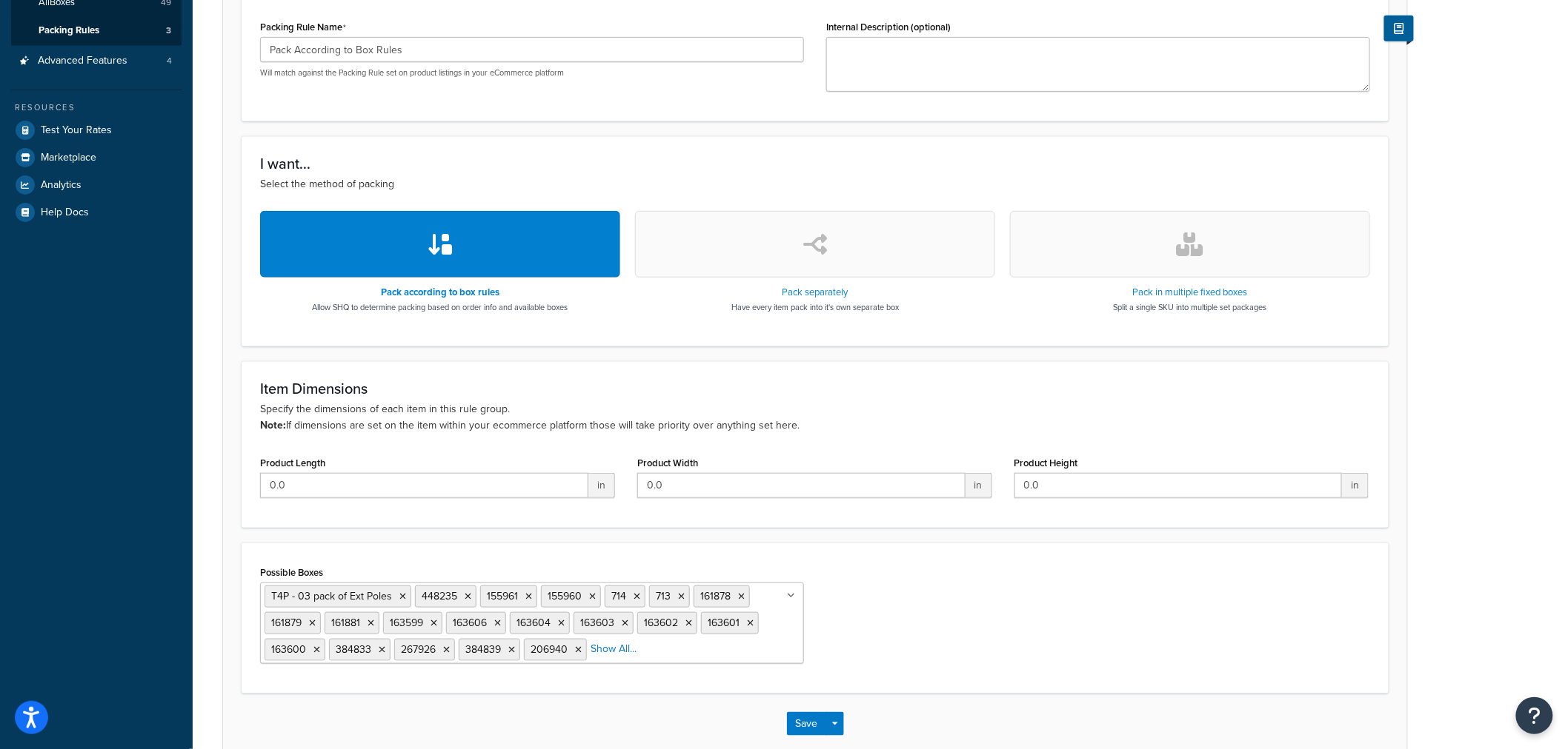
scroll to position [409, 0]
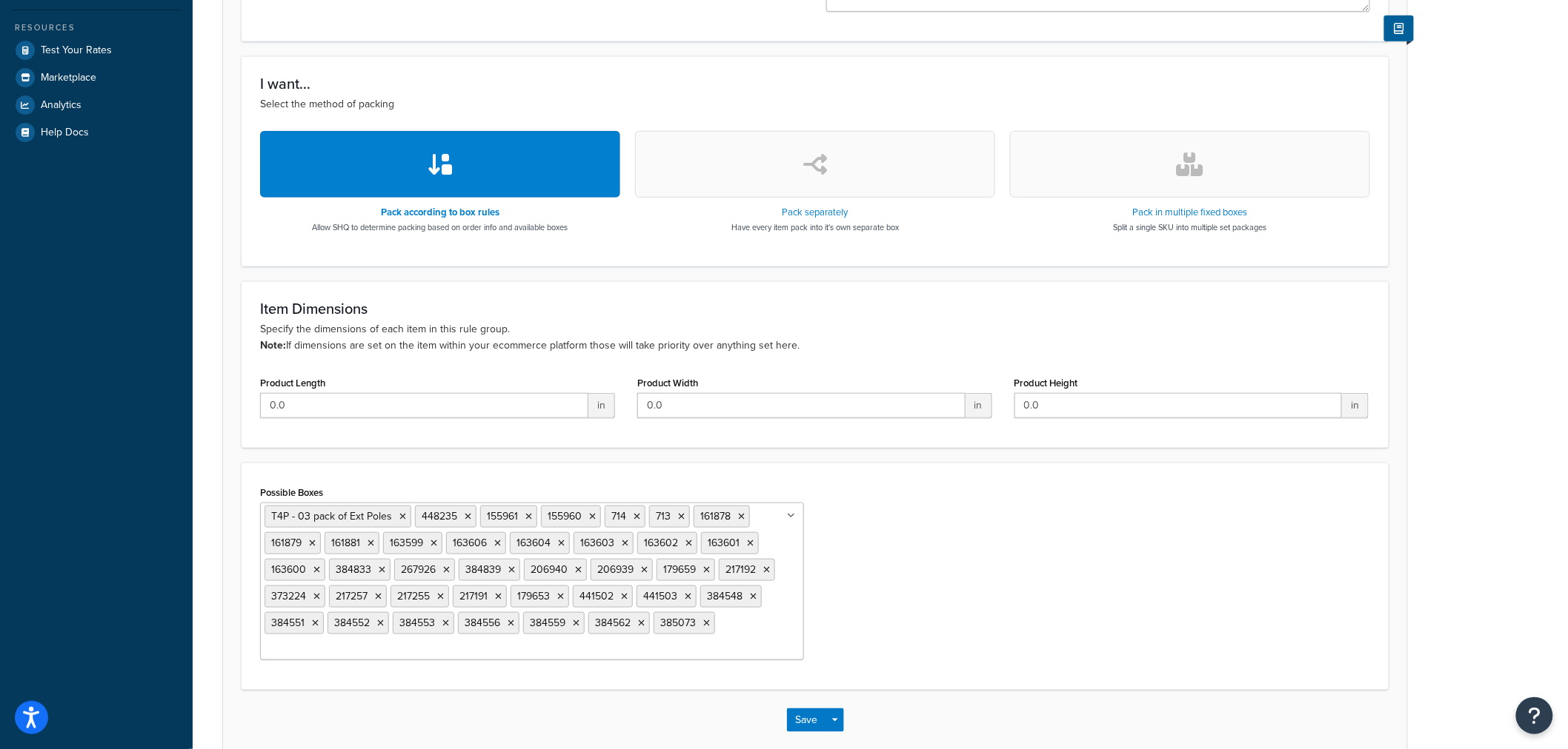
click at [444, 660] on ul "T4P - 03 pack of Ext Poles 448235 155961 155960 714 713 161878 161879 161881 16…" at bounding box center [532, 582] width 544 height 158
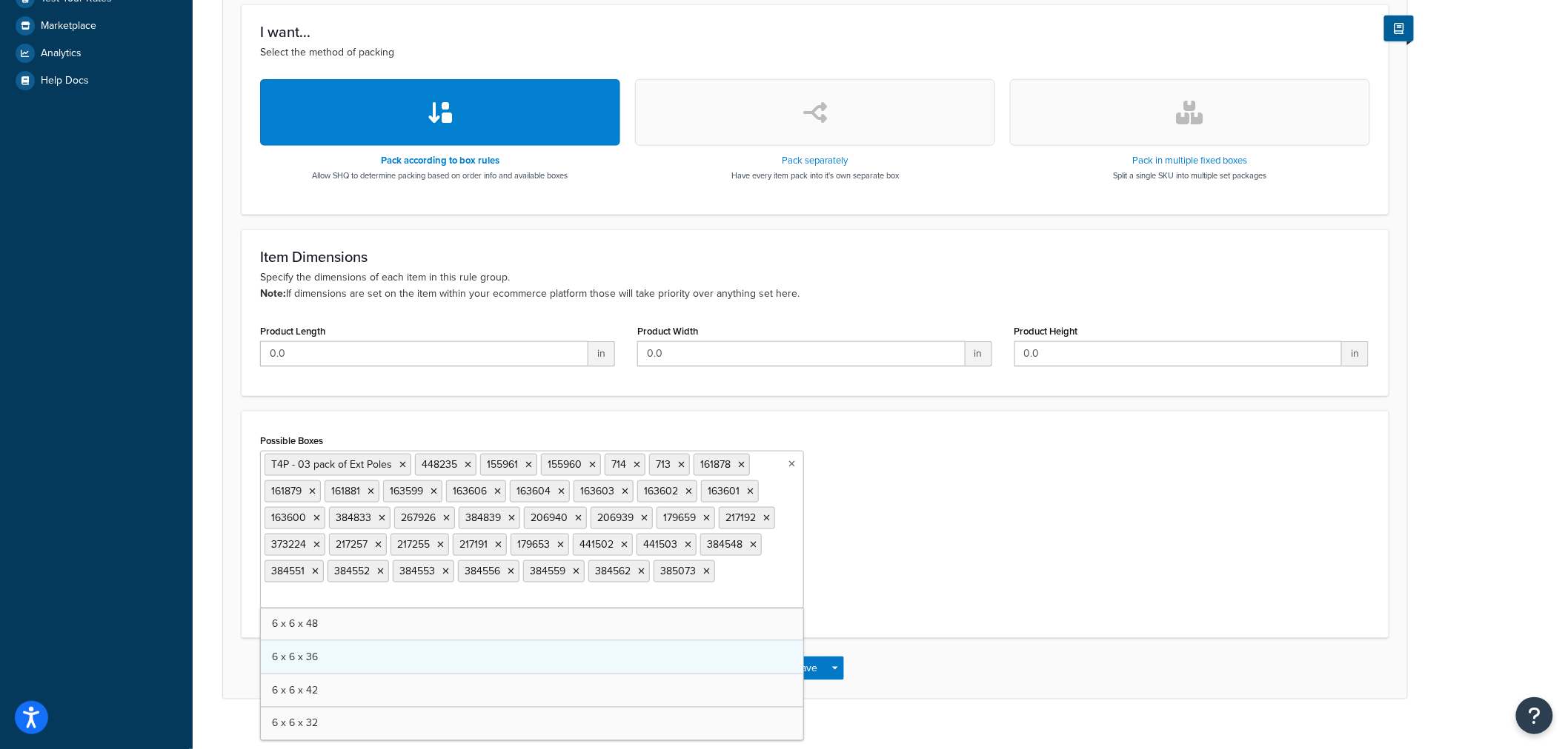
scroll to position [489, 0]
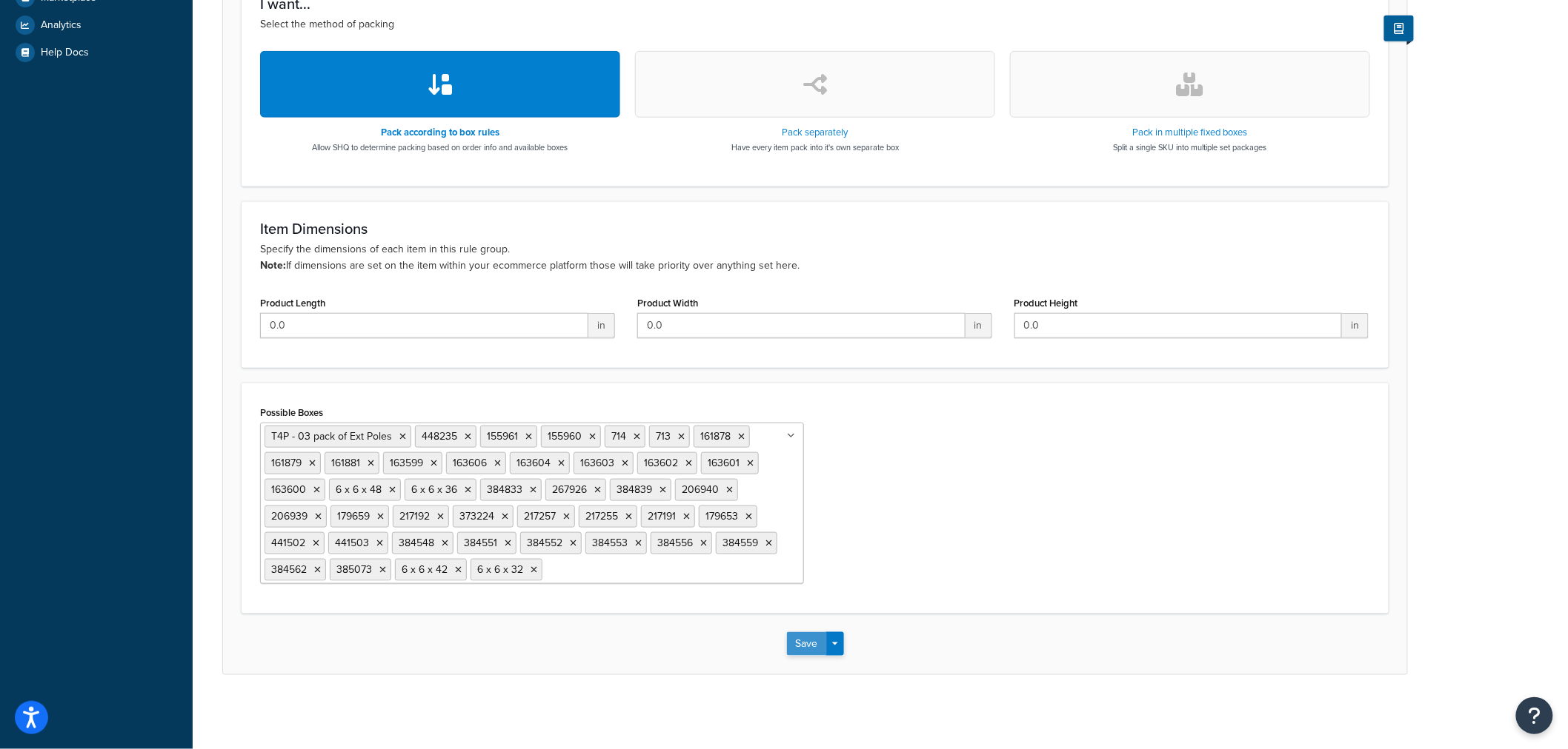
click at [804, 646] on button "Save" at bounding box center [807, 643] width 40 height 23
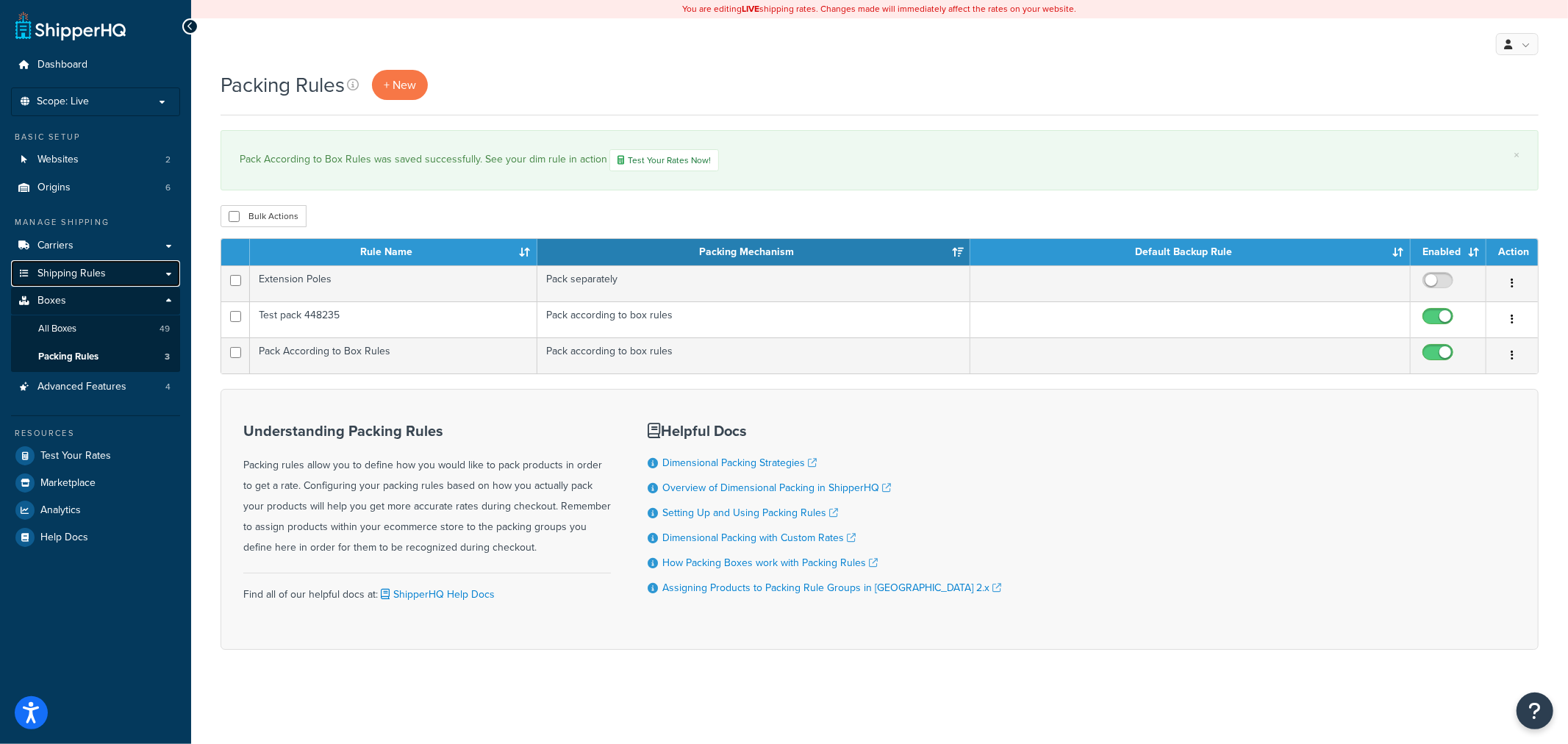
click at [109, 272] on link "Shipping Rules" at bounding box center [95, 274] width 169 height 28
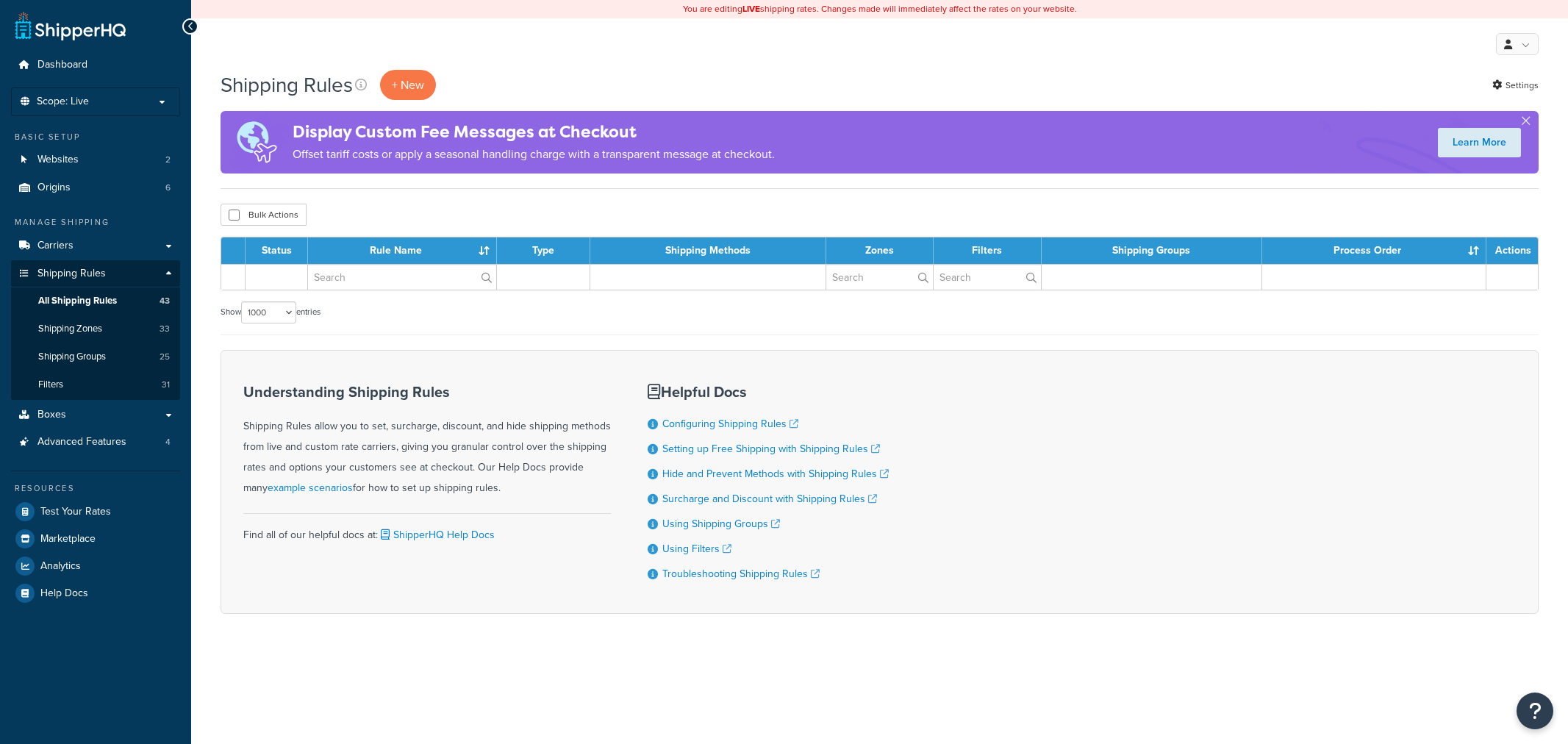
select select "1000"
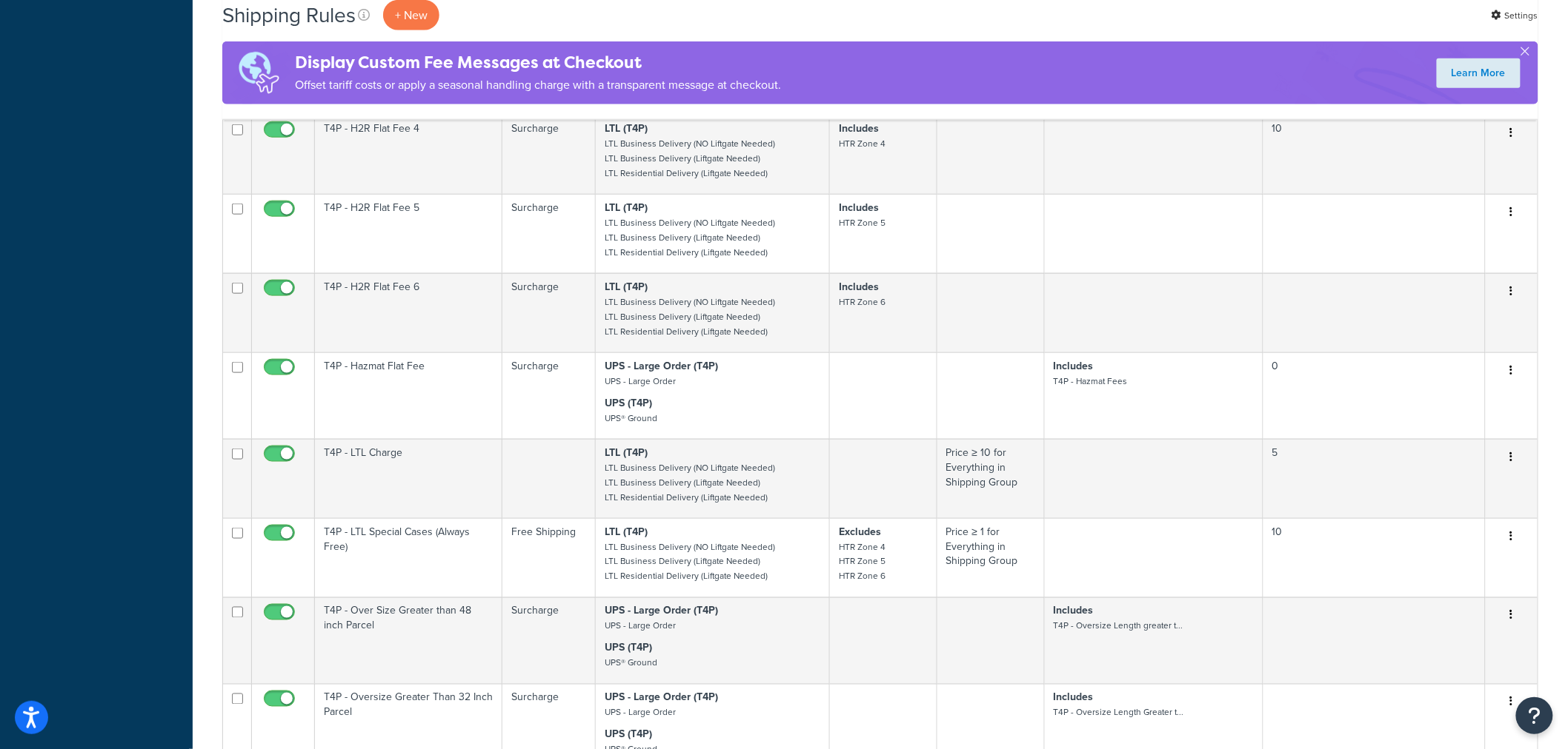
scroll to position [3209, 0]
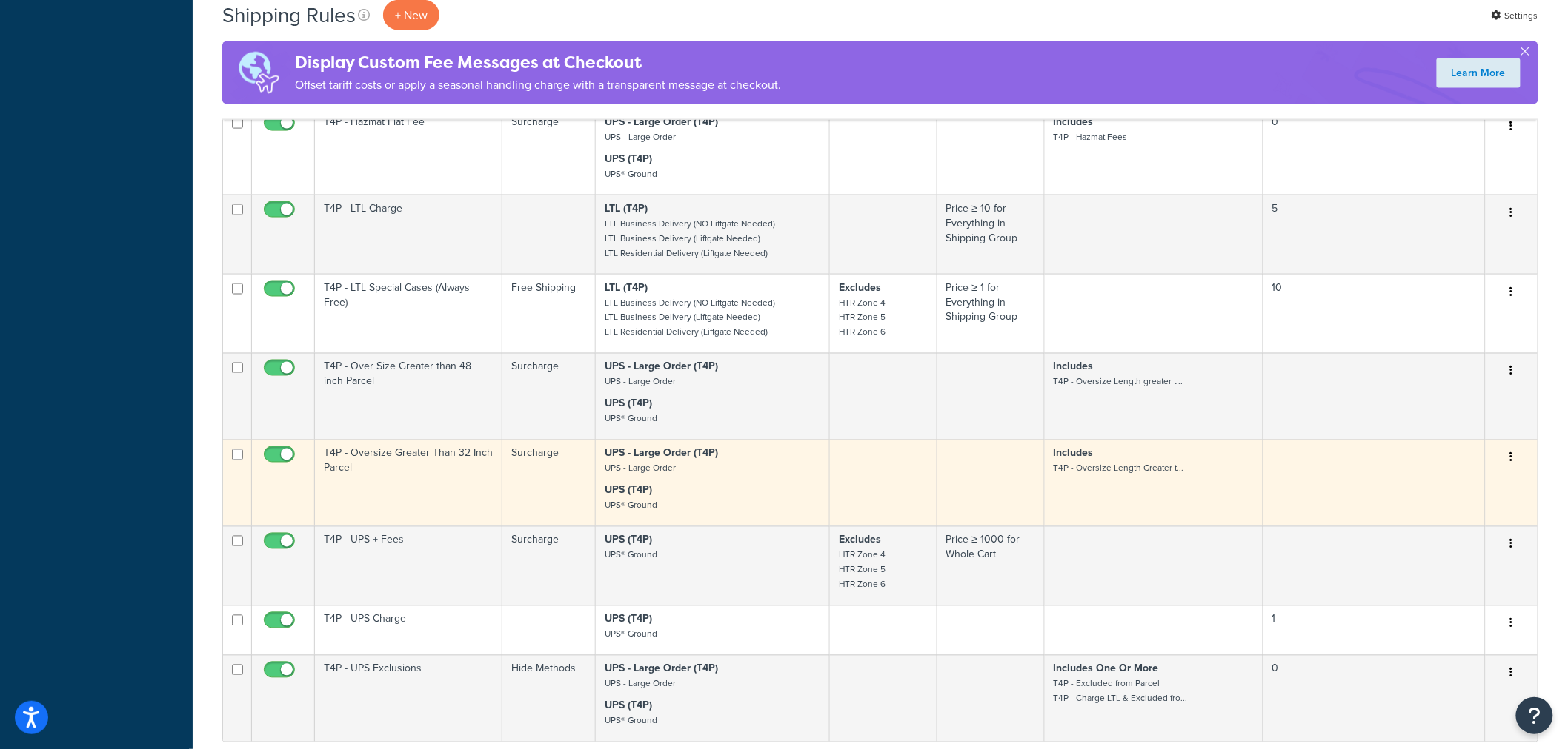
click at [374, 472] on td "T4P - Oversize Greater Than 32 Inch Parcel" at bounding box center [408, 483] width 187 height 87
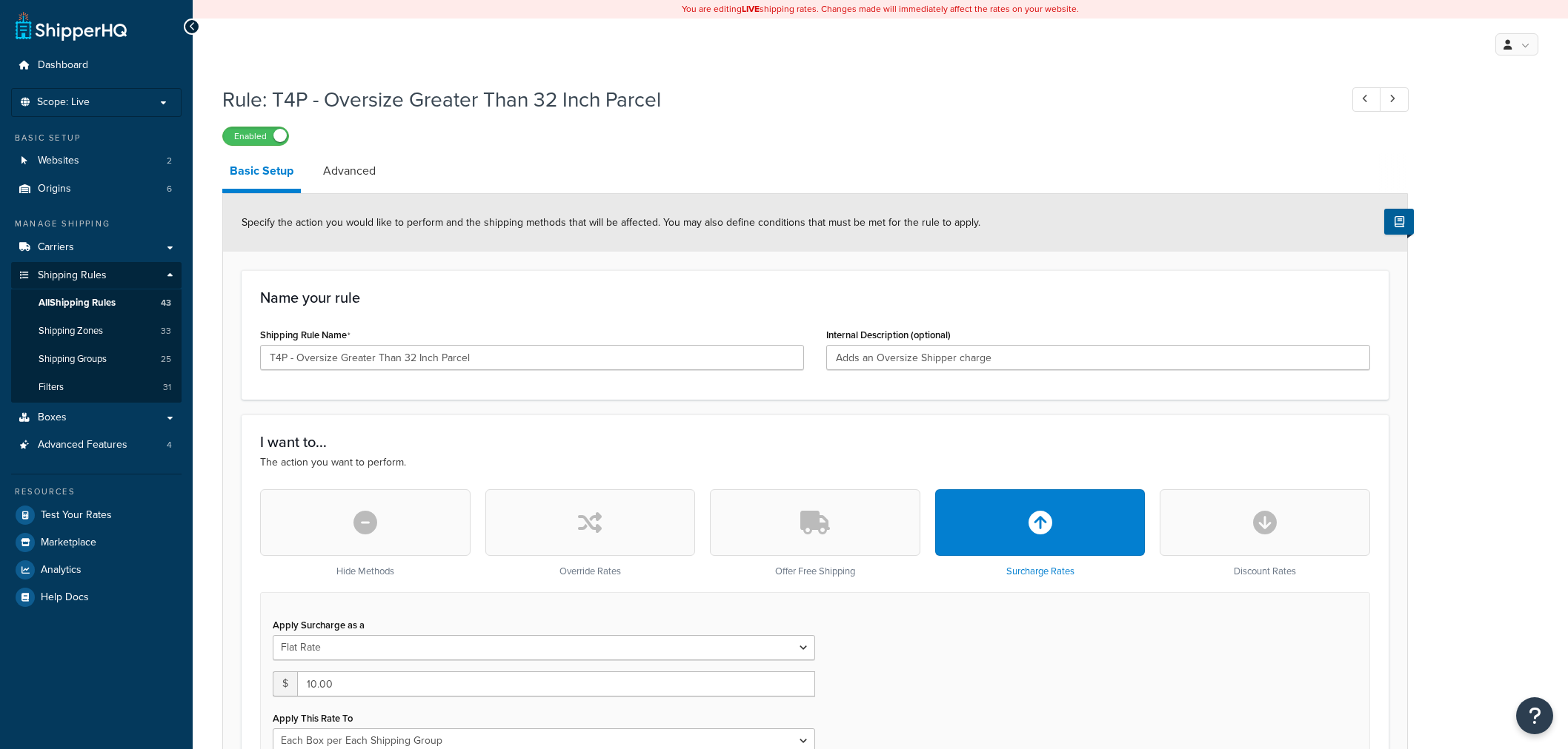
select select "BOX"
click at [360, 178] on link "Advanced" at bounding box center [349, 171] width 68 height 36
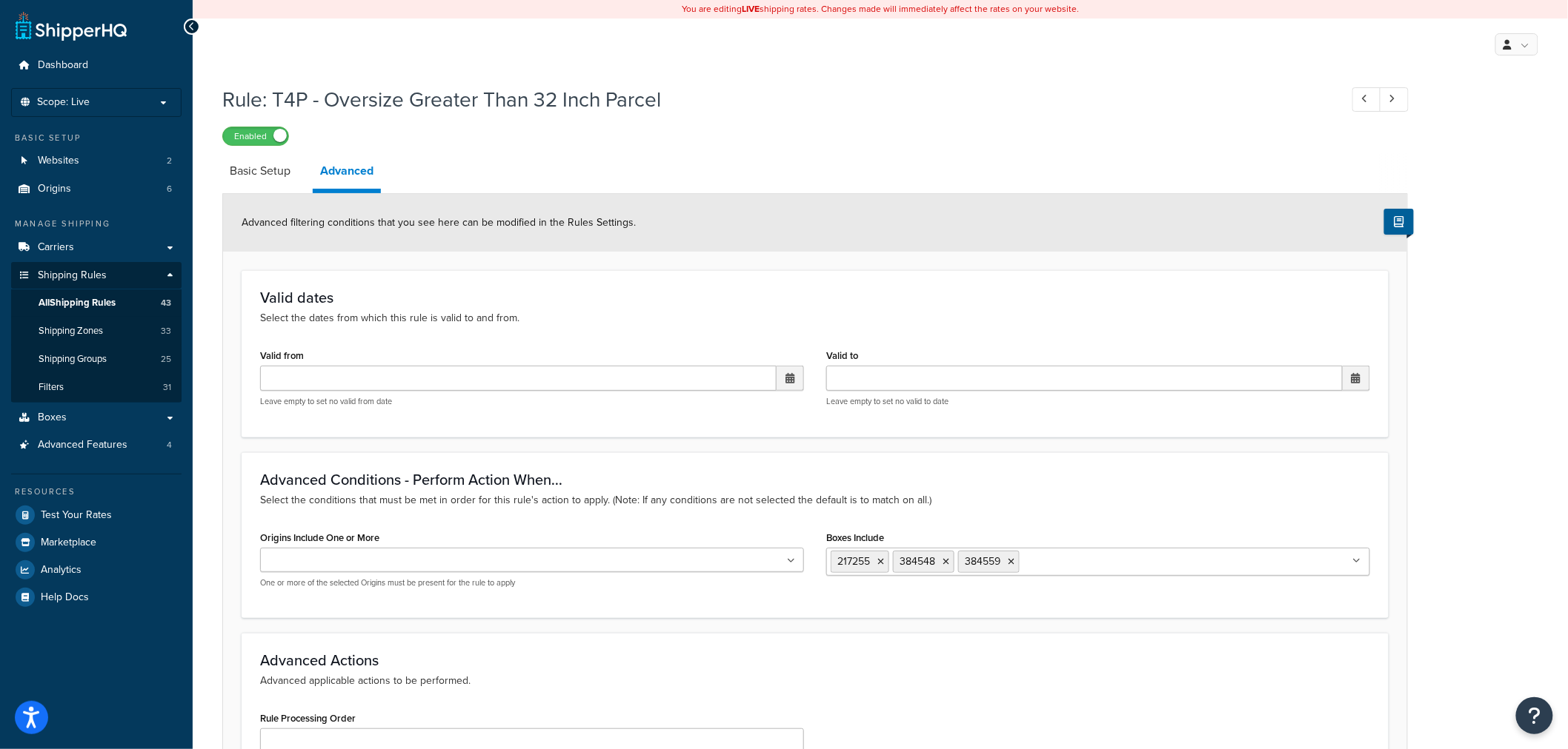
scroll to position [247, 0]
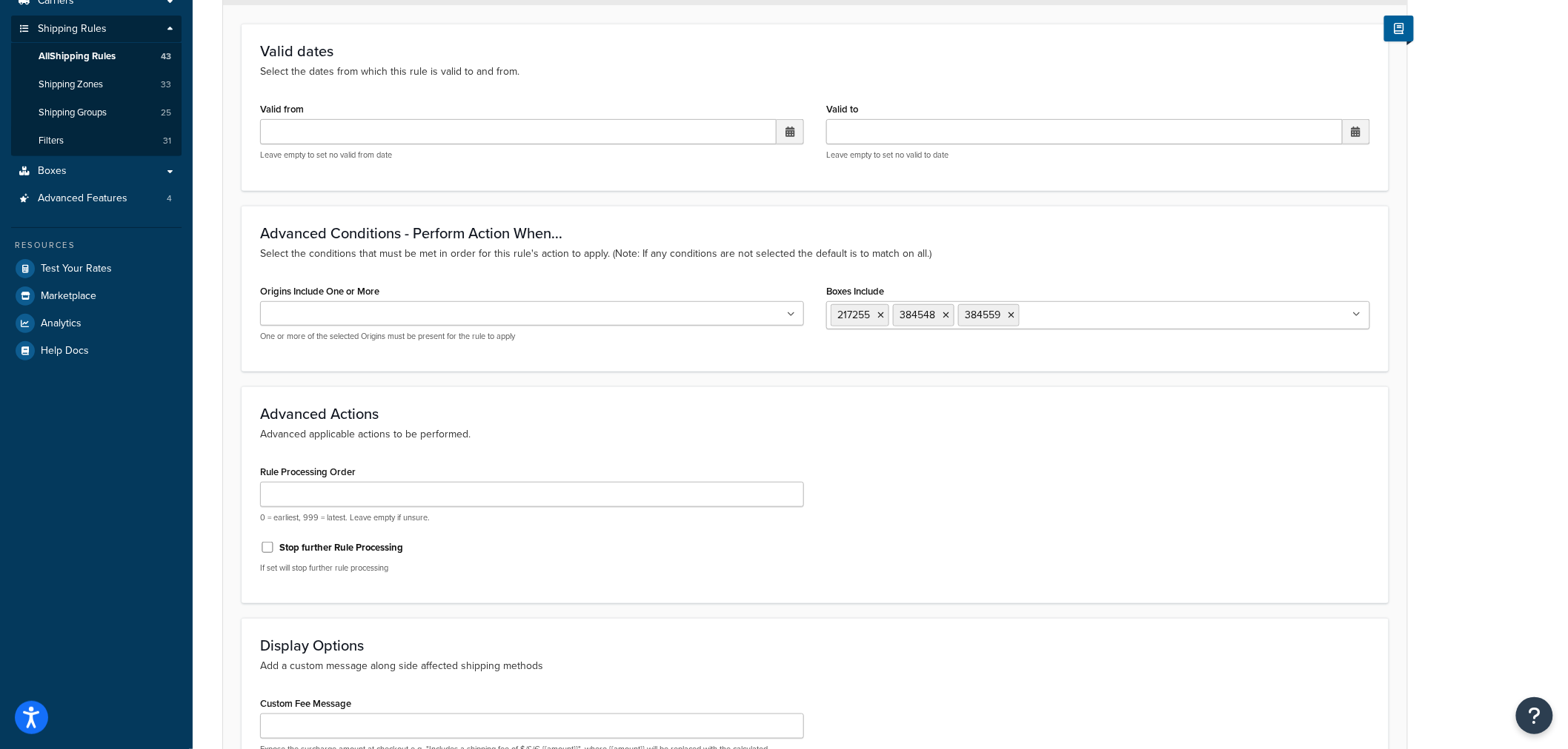
click at [1358, 314] on icon at bounding box center [1357, 314] width 8 height 9
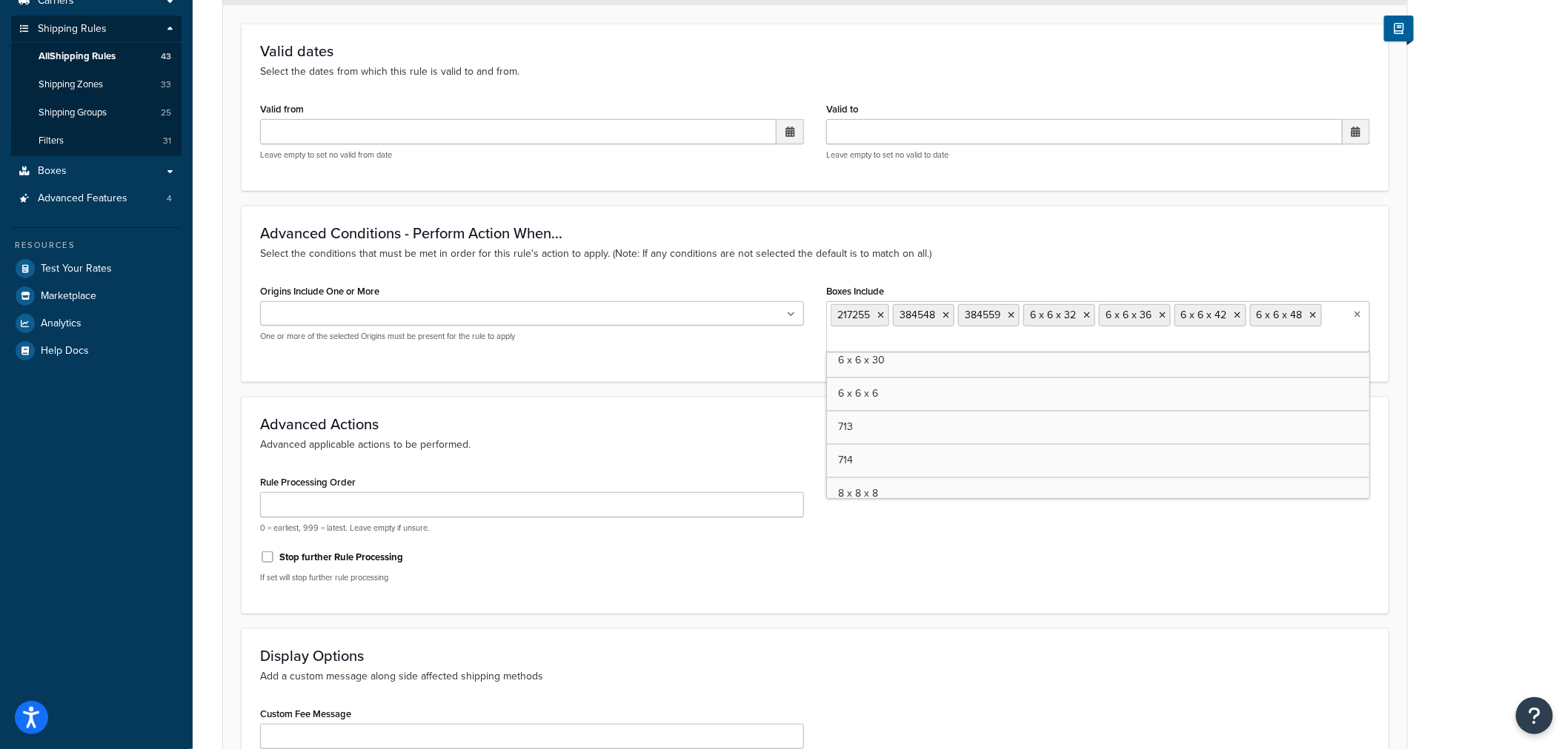
click at [1028, 543] on div "Rule Processing Order 0 = earliest, 999 = latest. Leave empty if unsure. Stop f…" at bounding box center [814, 533] width 1132 height 124
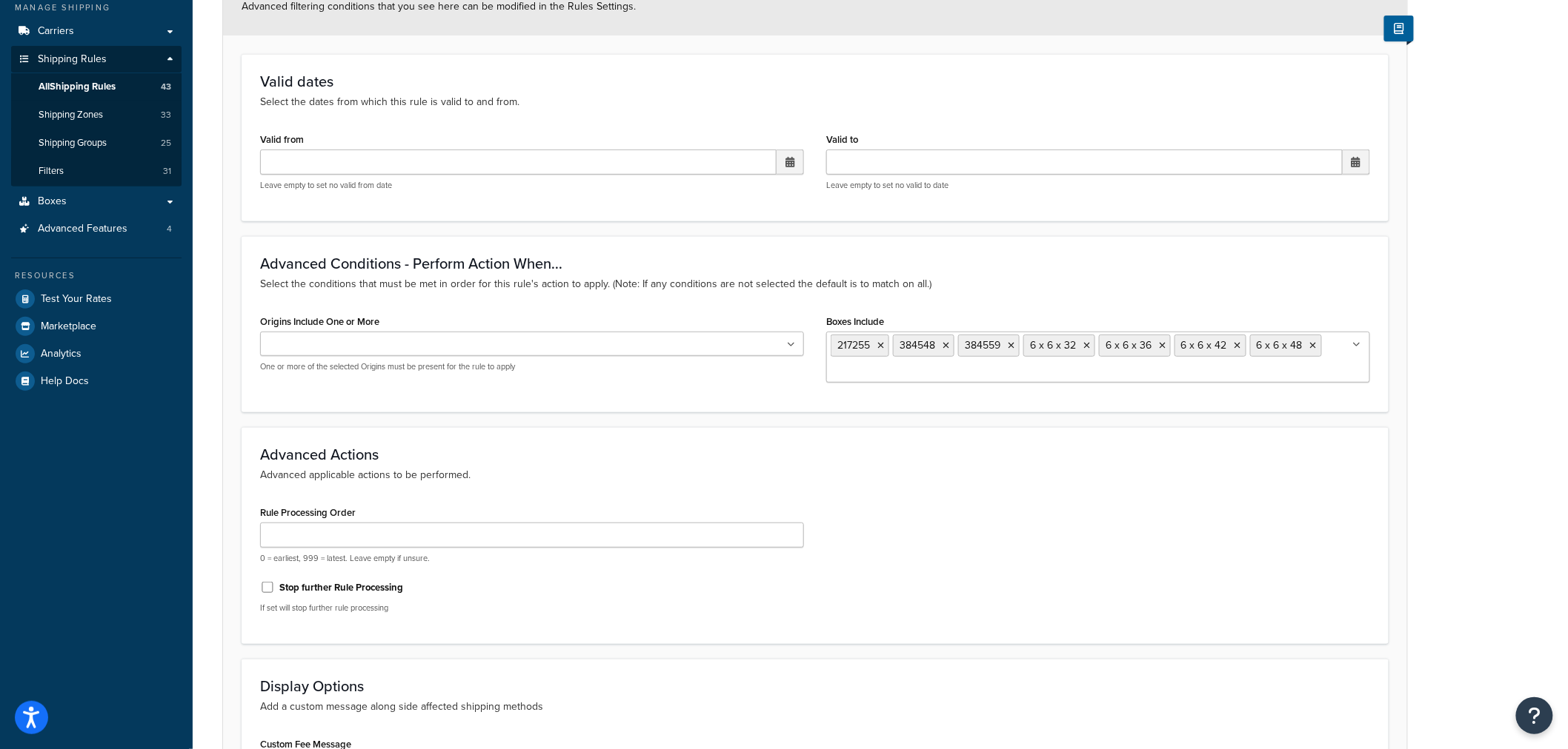
scroll to position [439, 0]
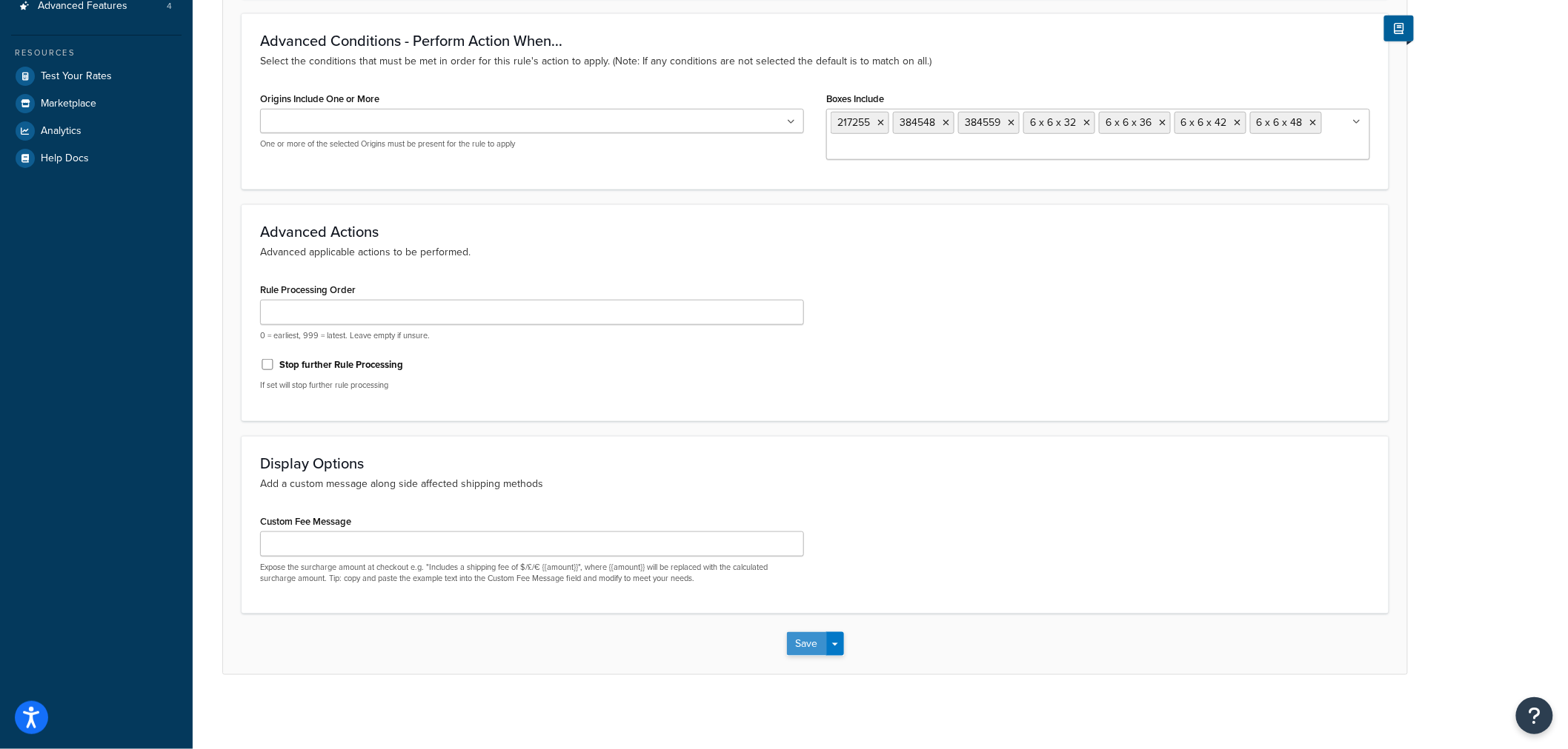
click at [812, 639] on button "Save" at bounding box center [807, 643] width 40 height 23
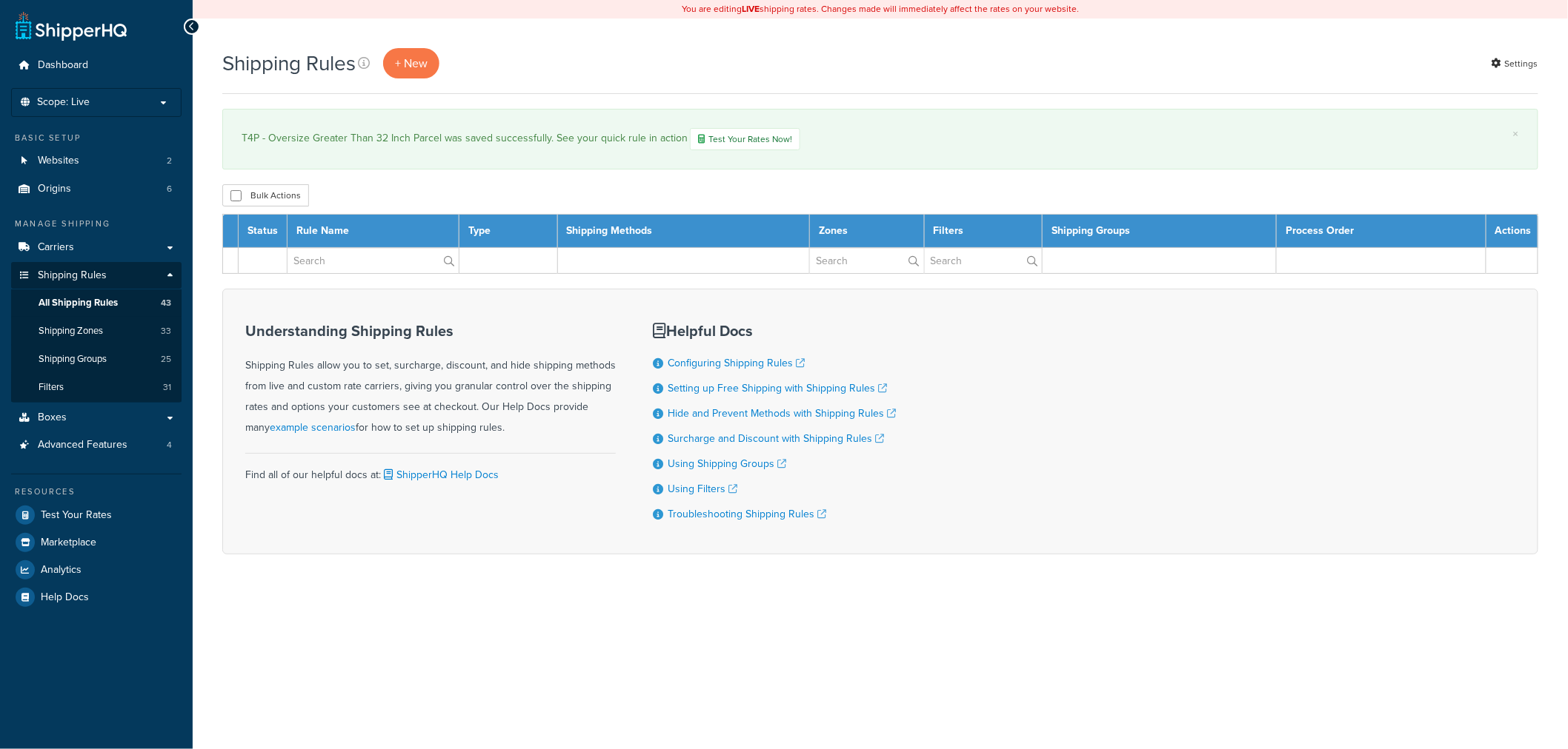
select select "1000"
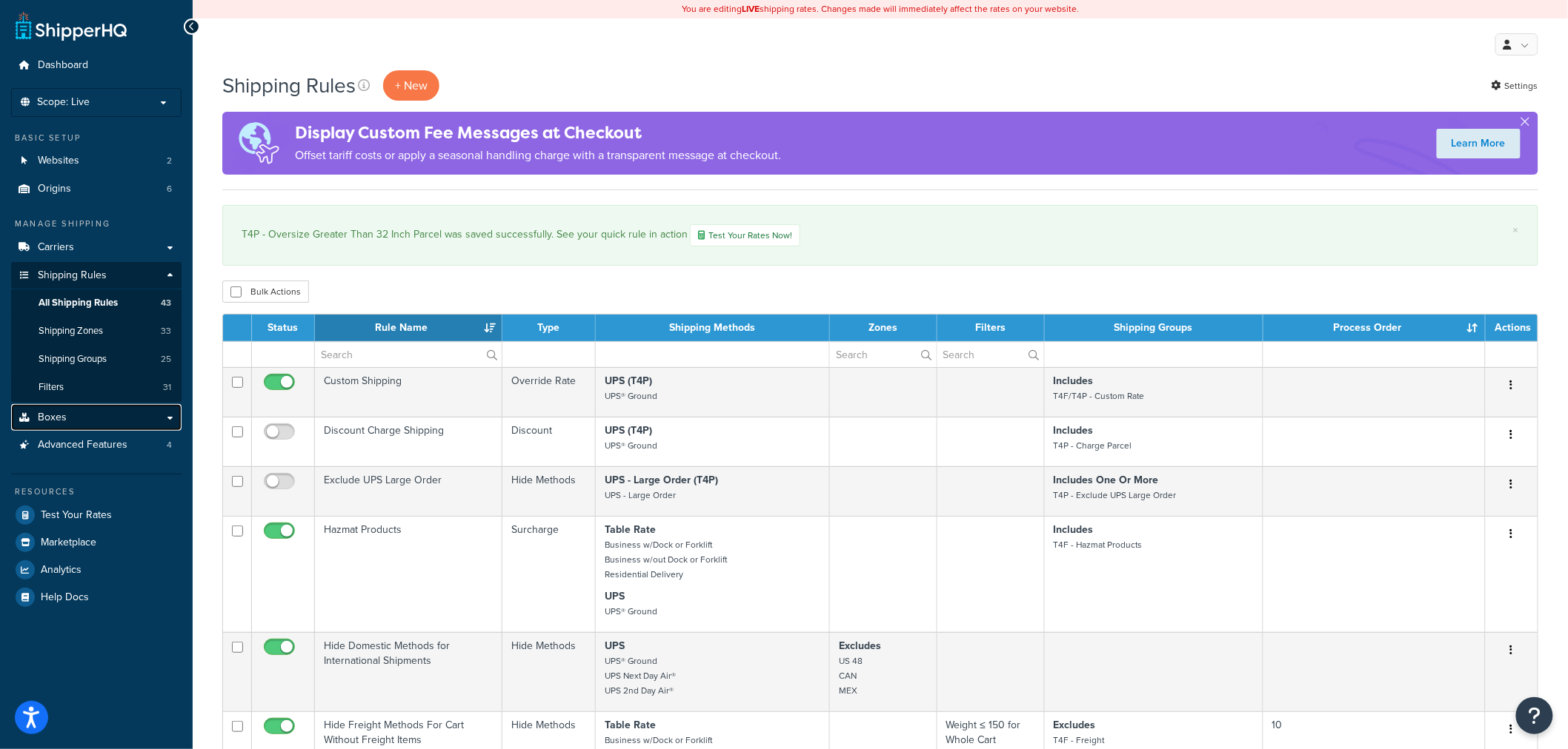
click at [119, 411] on link "Boxes" at bounding box center [96, 418] width 171 height 28
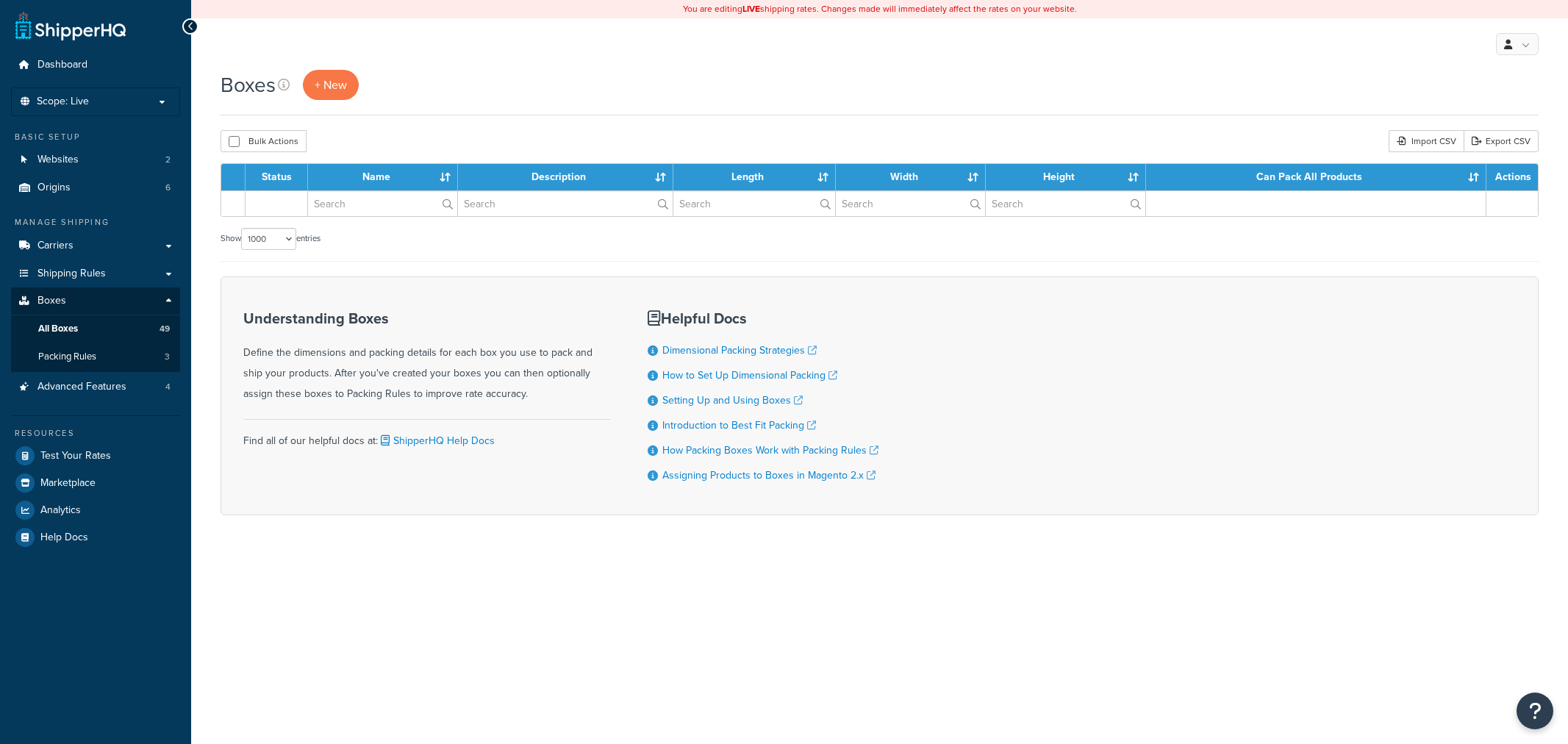
select select "1000"
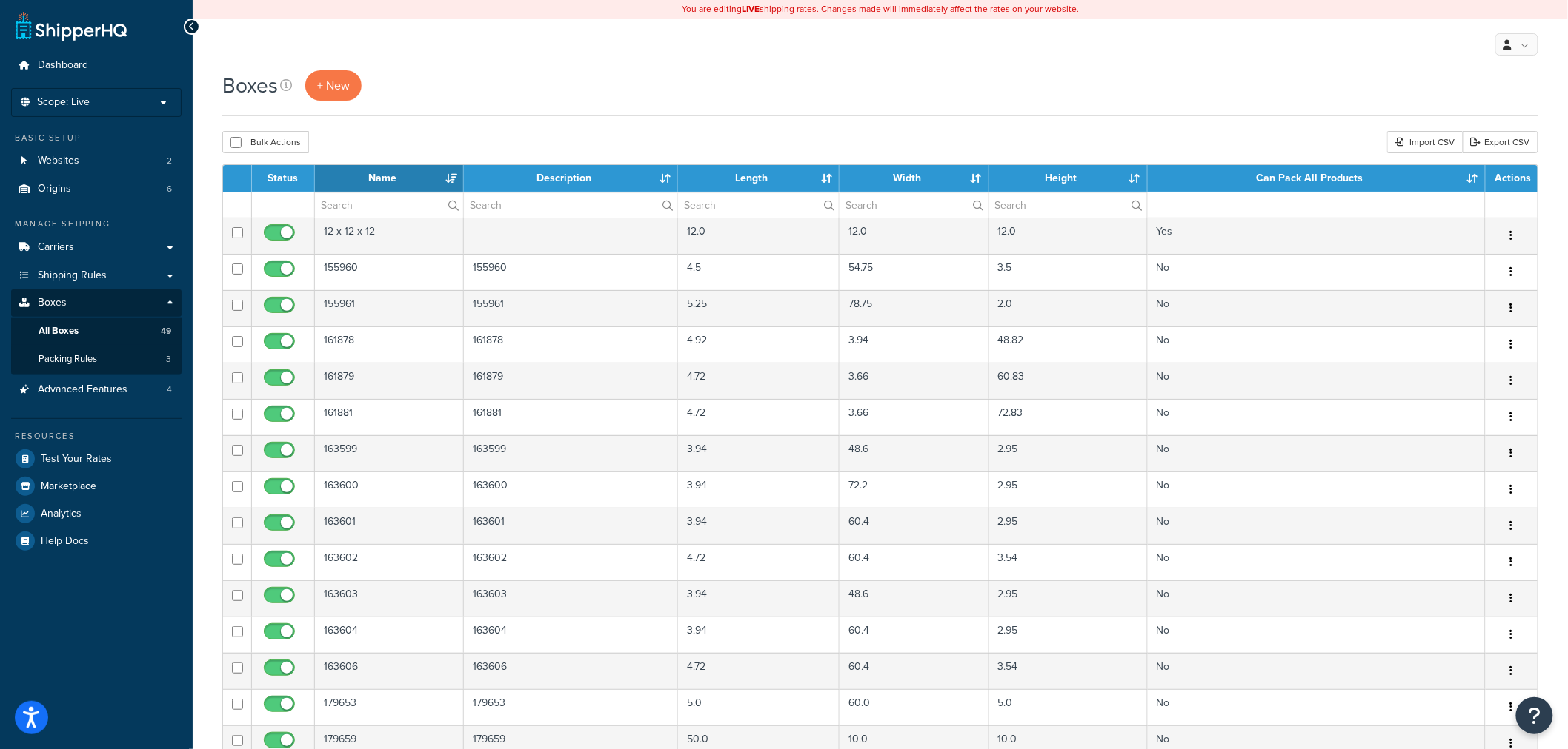
scroll to position [875, 0]
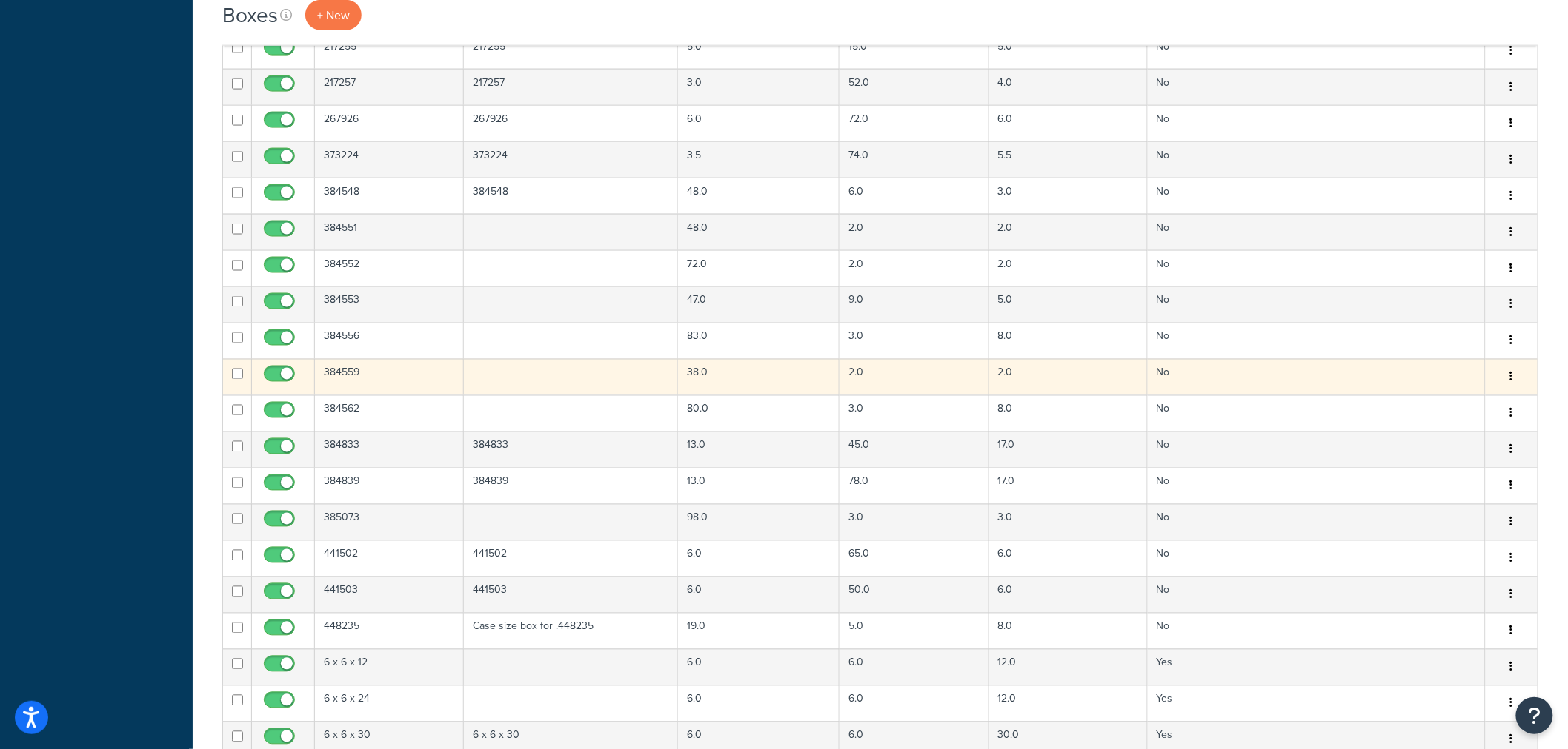
click at [369, 375] on td "384559" at bounding box center [389, 378] width 149 height 36
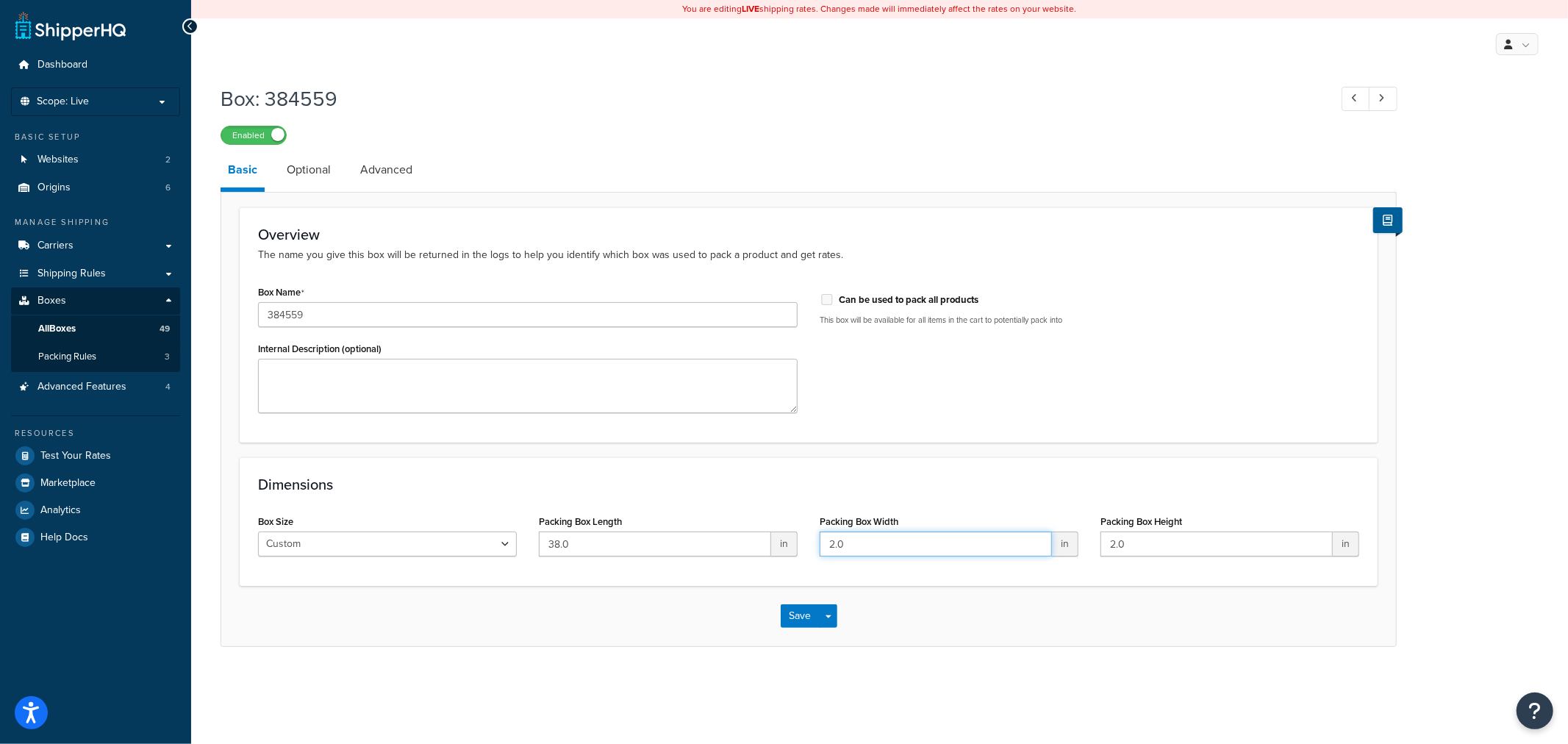
drag, startPoint x: 881, startPoint y: 554, endPoint x: 788, endPoint y: 550, distance: 93.1
click at [788, 550] on div "Box Size Custom USPS Small Flat Box USPS Medium Flat Box USPS Large Flat Box US…" at bounding box center [808, 539] width 1124 height 57
type input "6"
drag, startPoint x: 1164, startPoint y: 544, endPoint x: 1055, endPoint y: 542, distance: 109.0
click at [1057, 541] on div "Box Size Custom USPS Small Flat Box USPS Medium Flat Box USPS Large Flat Box US…" at bounding box center [808, 539] width 1124 height 57
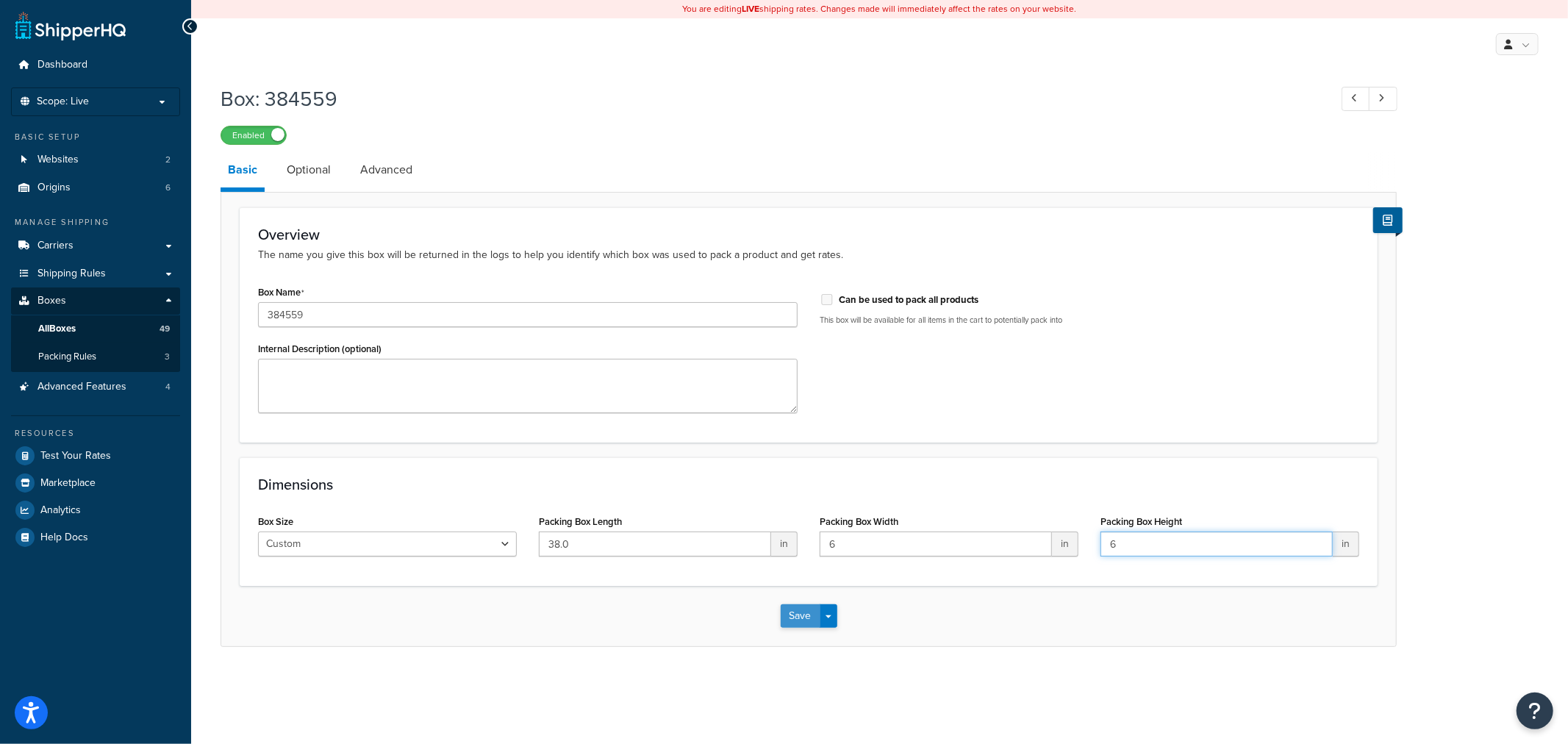
type input "6"
click at [809, 614] on button "Save" at bounding box center [800, 616] width 40 height 23
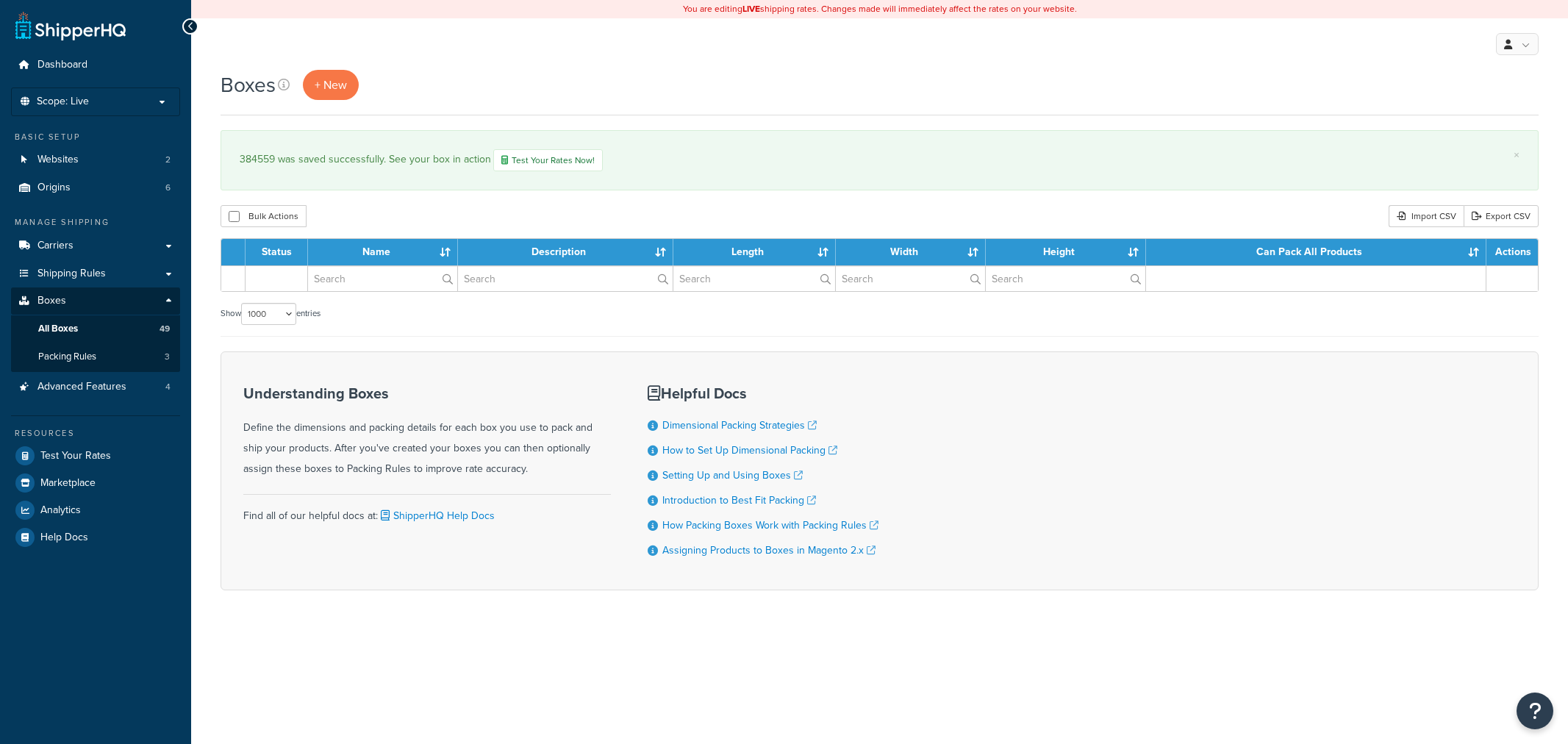
select select "1000"
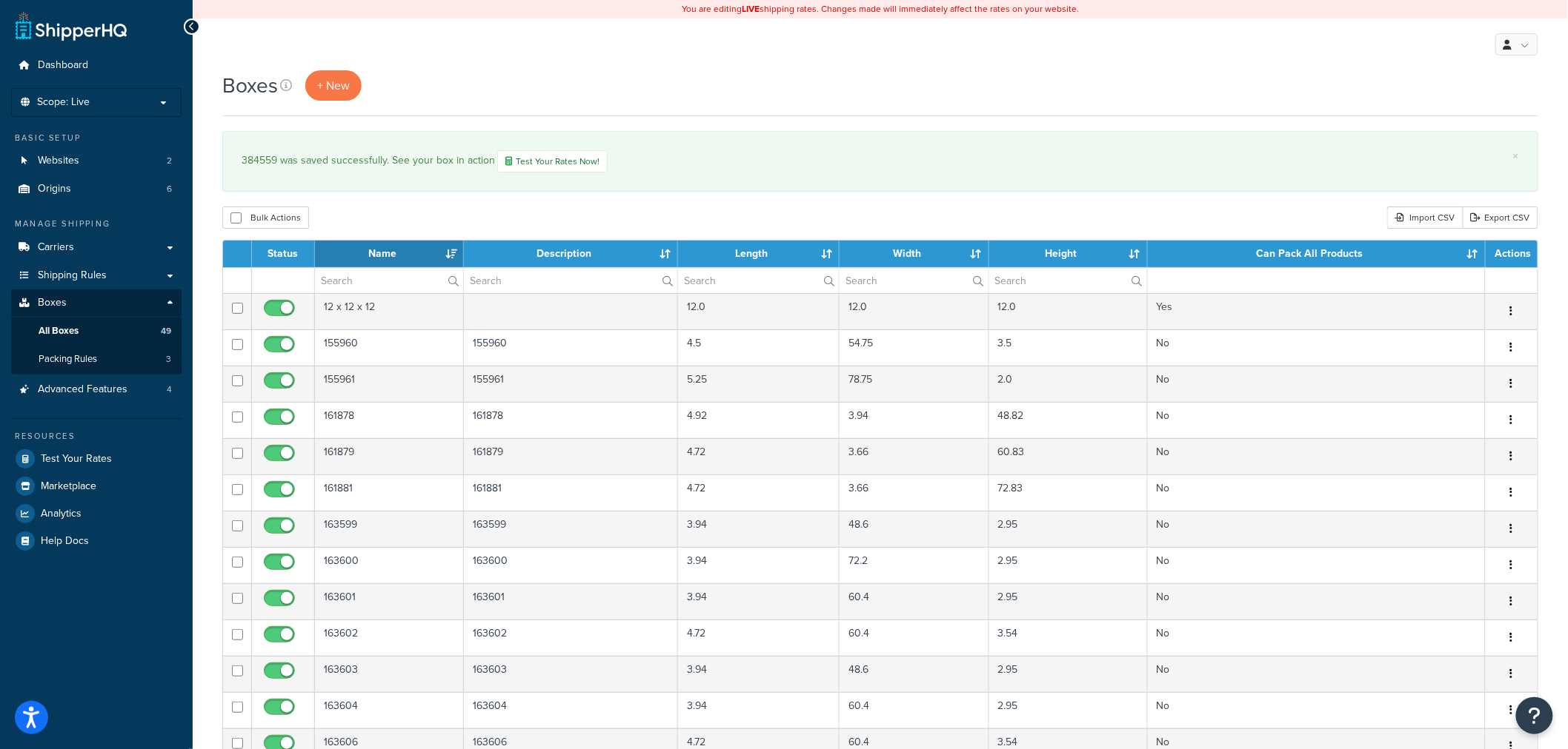
click at [903, 215] on div "Bulk Actions Duplicate Delete Import CSV Export CSV" at bounding box center [880, 218] width 1316 height 23
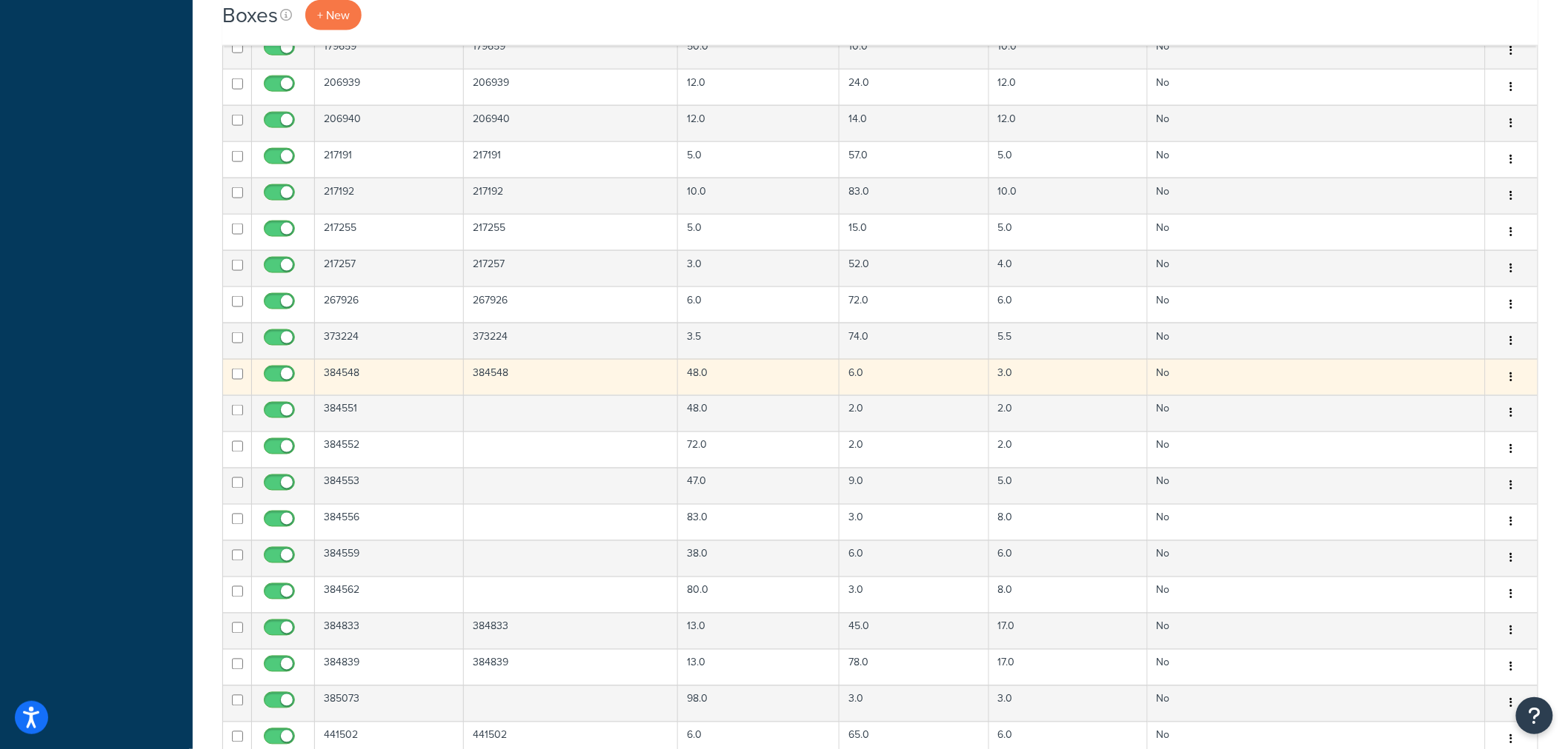
click at [692, 379] on td "48.0" at bounding box center [759, 378] width 161 height 36
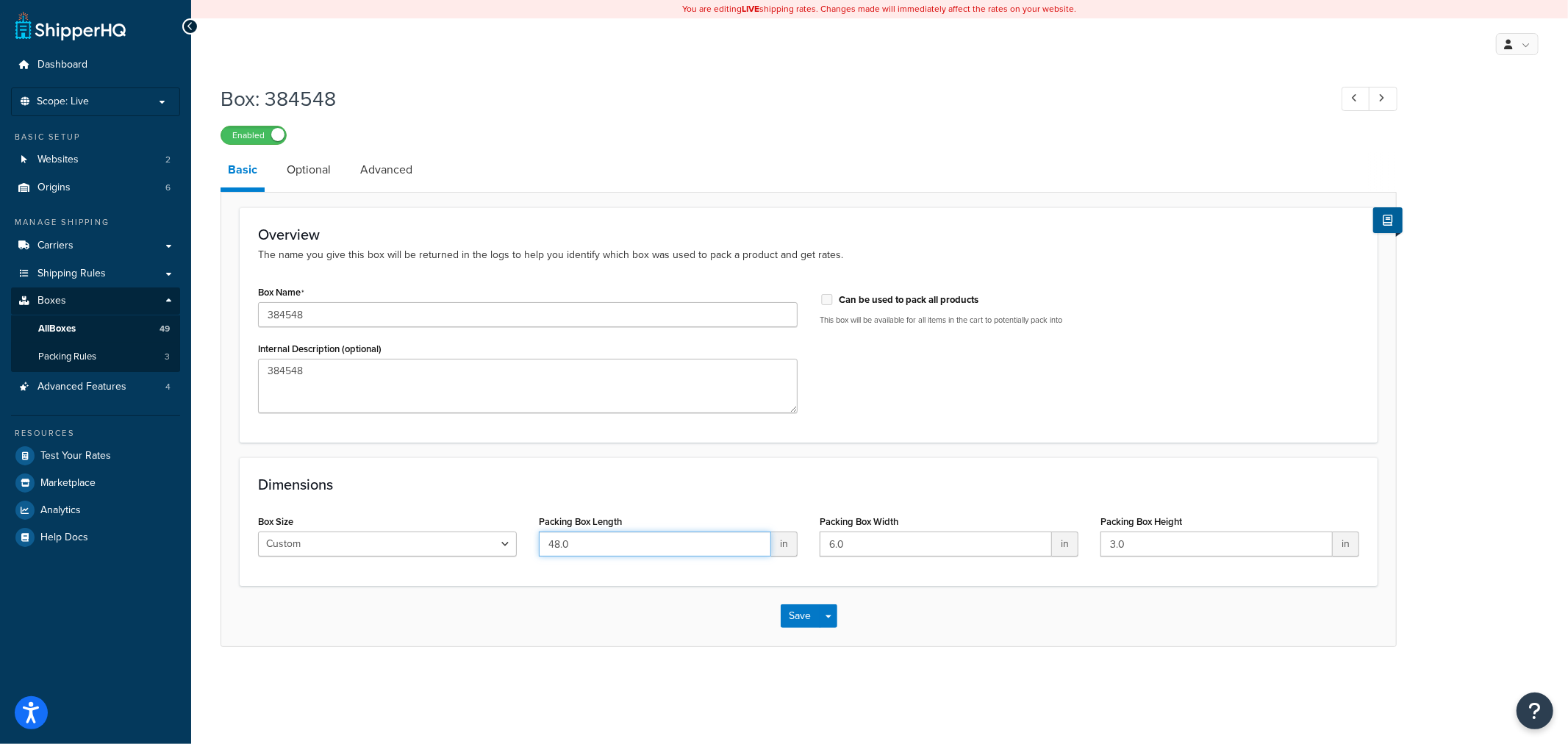
drag, startPoint x: 579, startPoint y: 538, endPoint x: 516, endPoint y: 542, distance: 63.1
click at [516, 542] on div "Box Size Custom USPS Small Flat Box USPS Medium Flat Box USPS Large Flat Box US…" at bounding box center [808, 539] width 1124 height 57
type input "38"
type input "6"
click at [799, 616] on button "Save" at bounding box center [800, 616] width 40 height 23
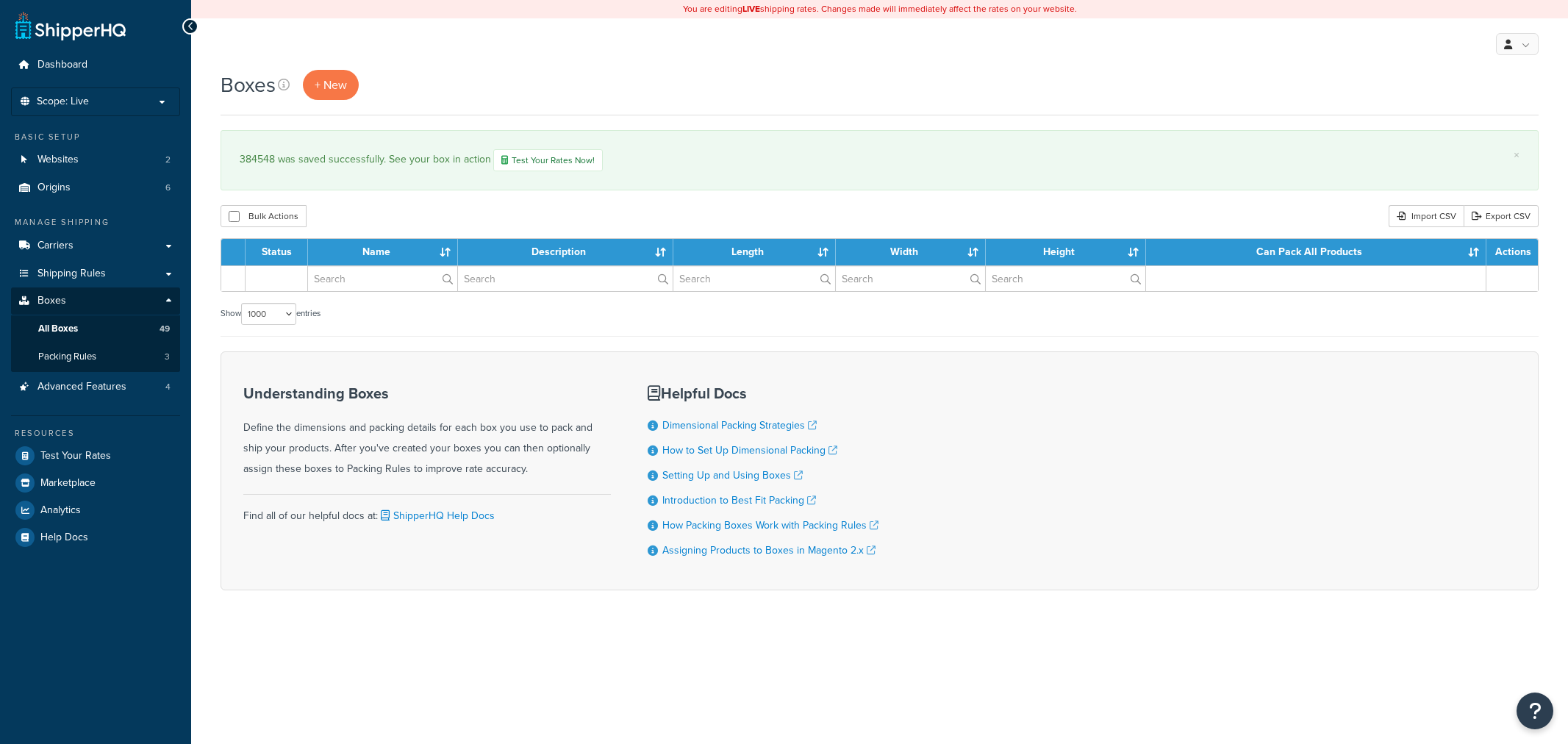
select select "1000"
